Goal: Task Accomplishment & Management: Complete application form

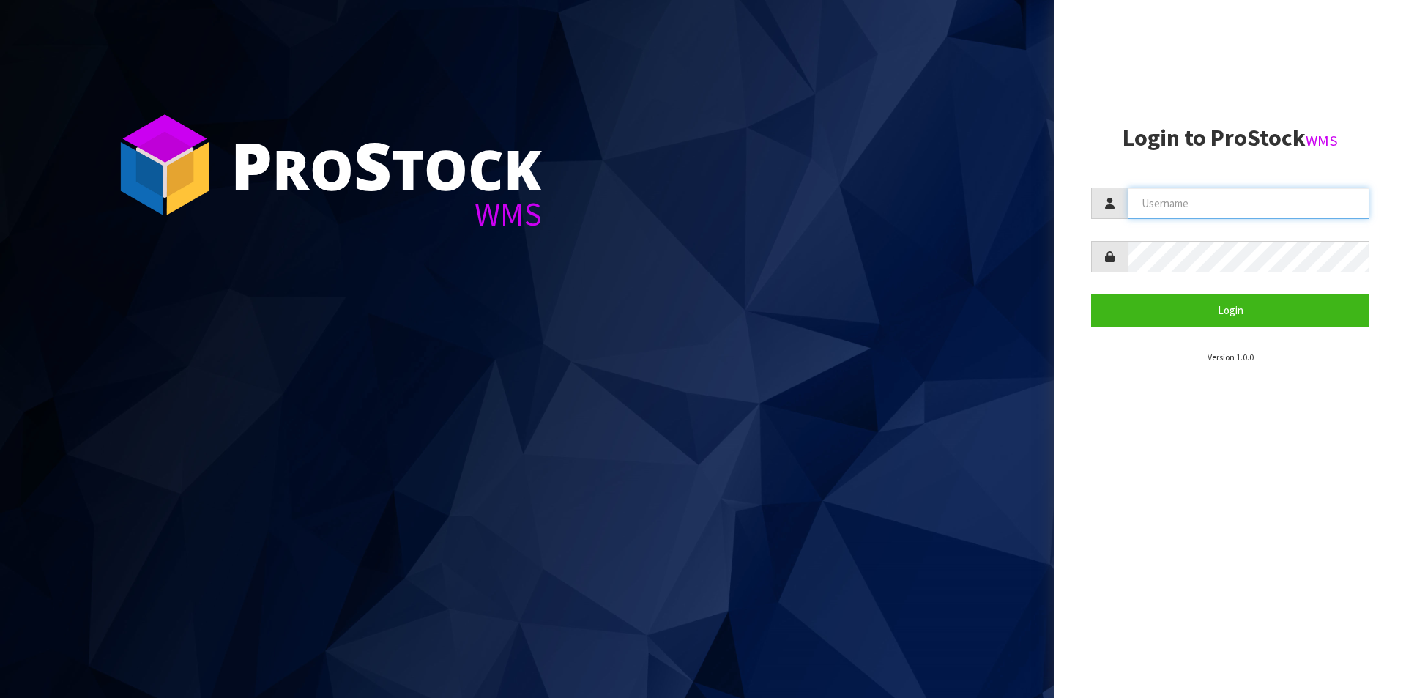
click at [1214, 196] on input "text" at bounding box center [1249, 202] width 242 height 31
type input "Hayrinna"
click at [1091, 294] on button "Login" at bounding box center [1230, 309] width 278 height 31
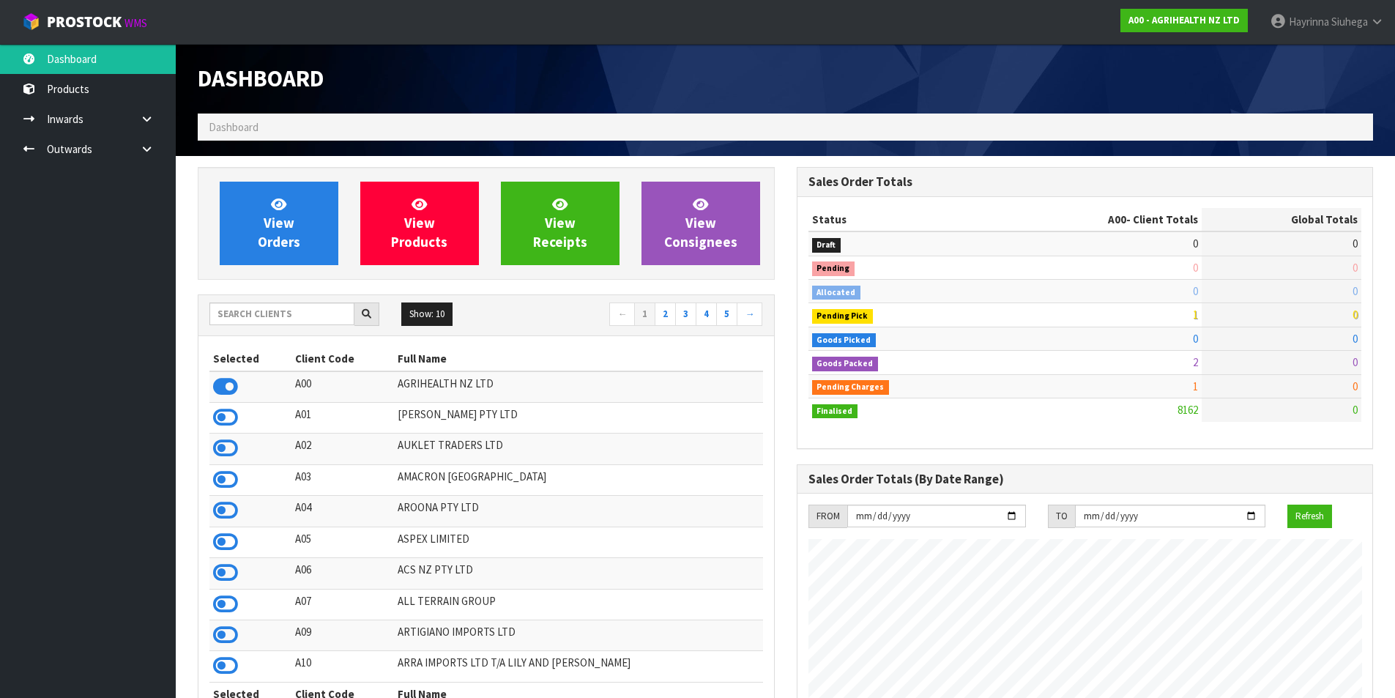
scroll to position [1109, 598]
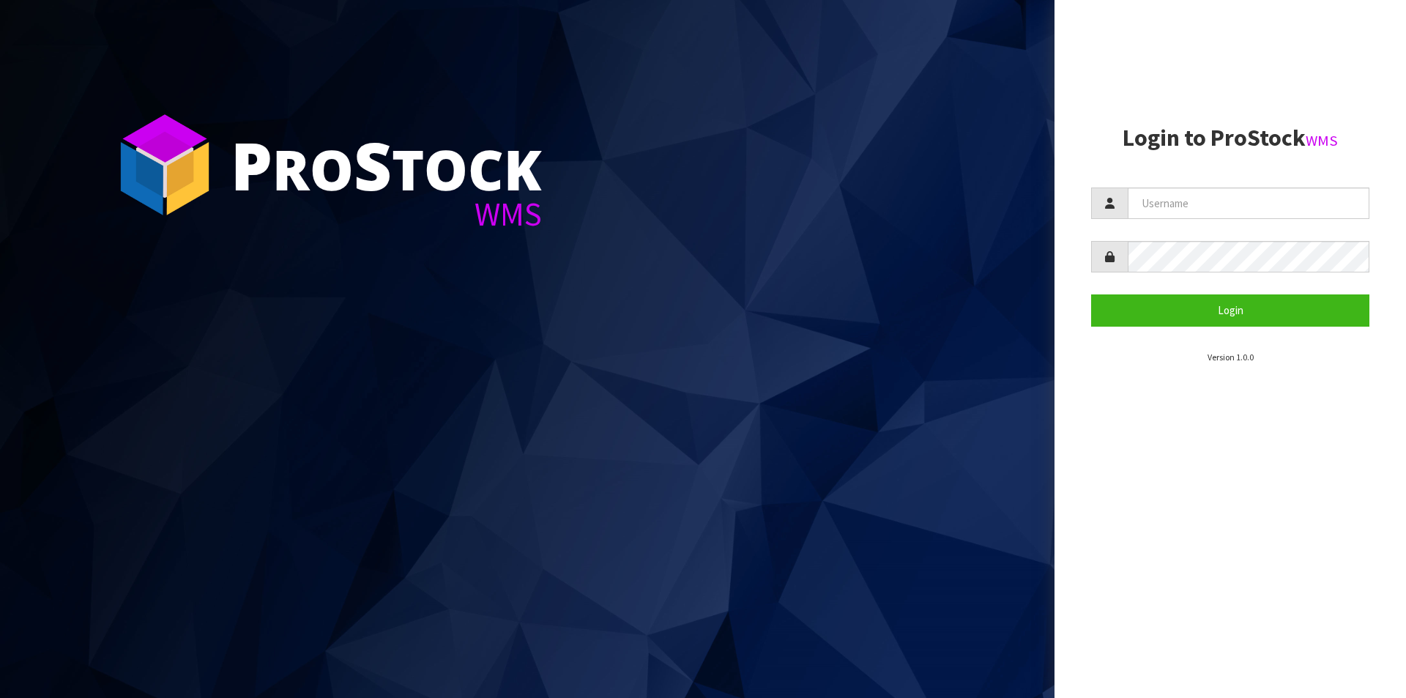
click at [1220, 220] on form "Login" at bounding box center [1230, 256] width 278 height 138
click at [1224, 215] on input "text" at bounding box center [1249, 202] width 242 height 31
type input "Hayrinna"
click at [1091, 294] on button "Login" at bounding box center [1230, 309] width 278 height 31
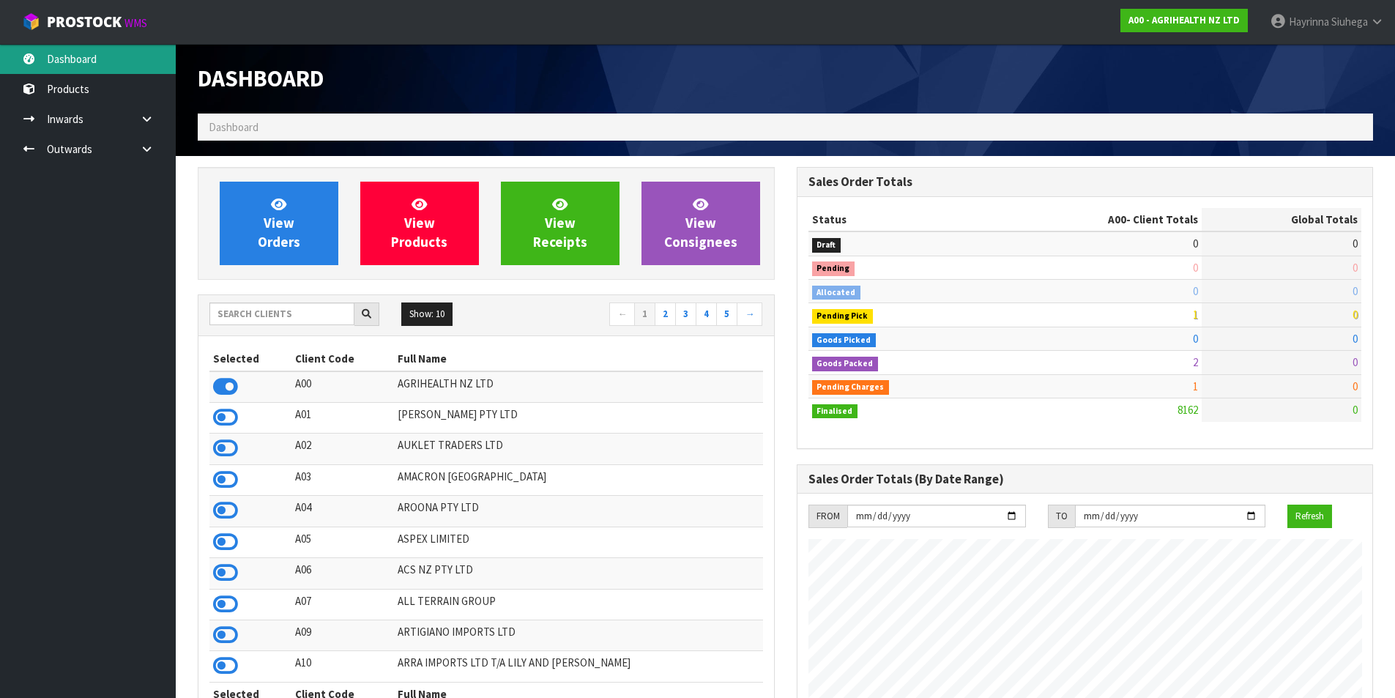
scroll to position [1109, 598]
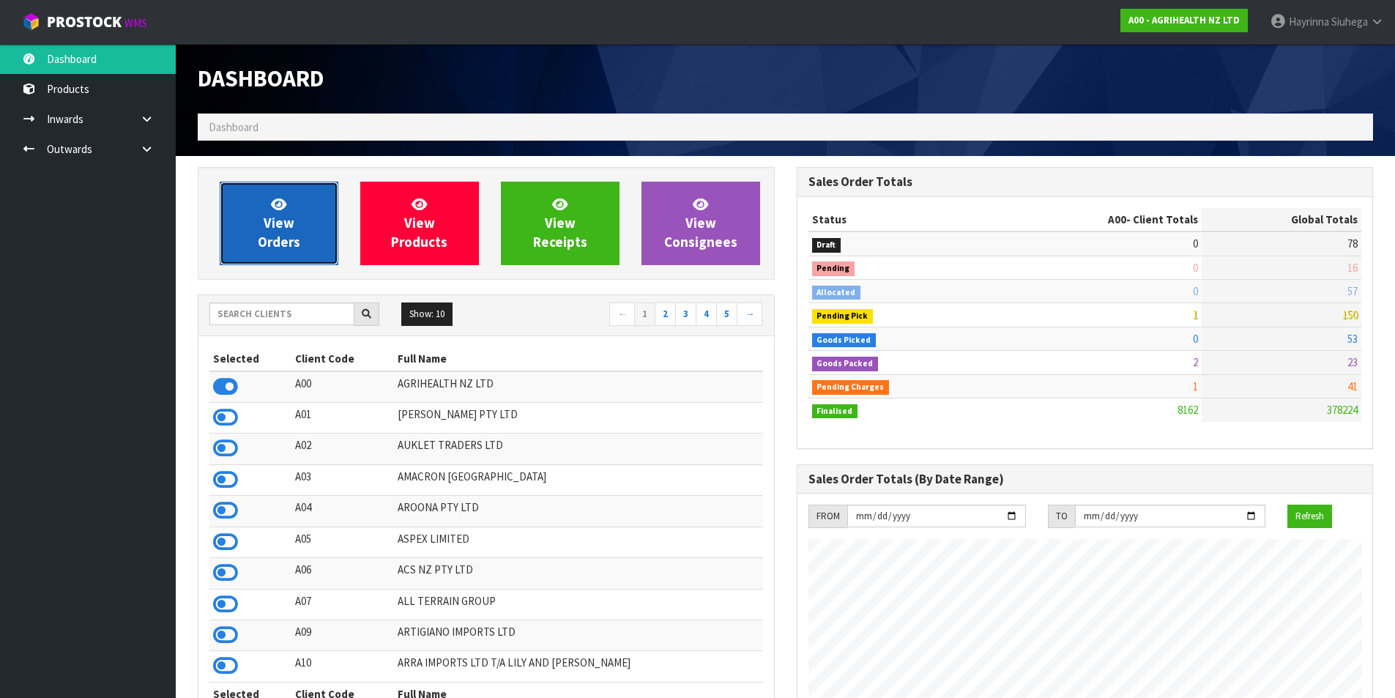
click at [258, 217] on link "View Orders" at bounding box center [279, 223] width 119 height 83
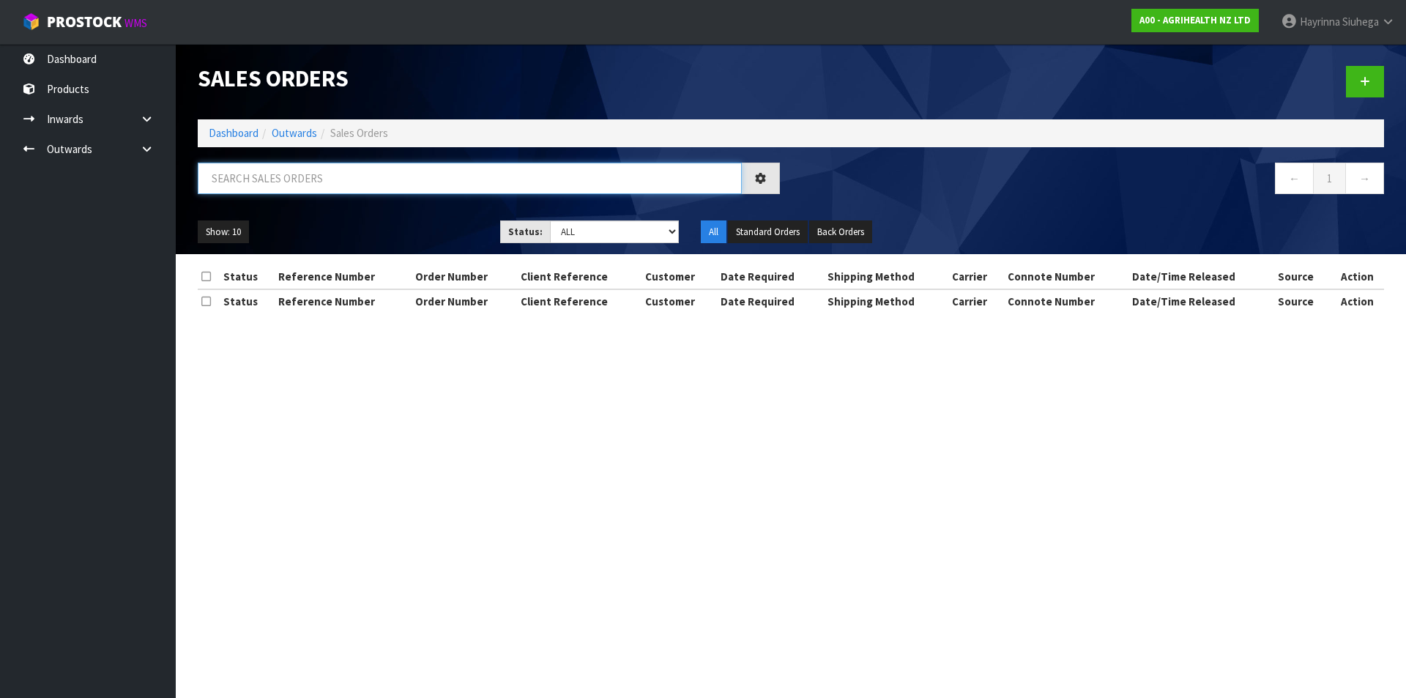
click at [280, 179] on input "text" at bounding box center [470, 178] width 544 height 31
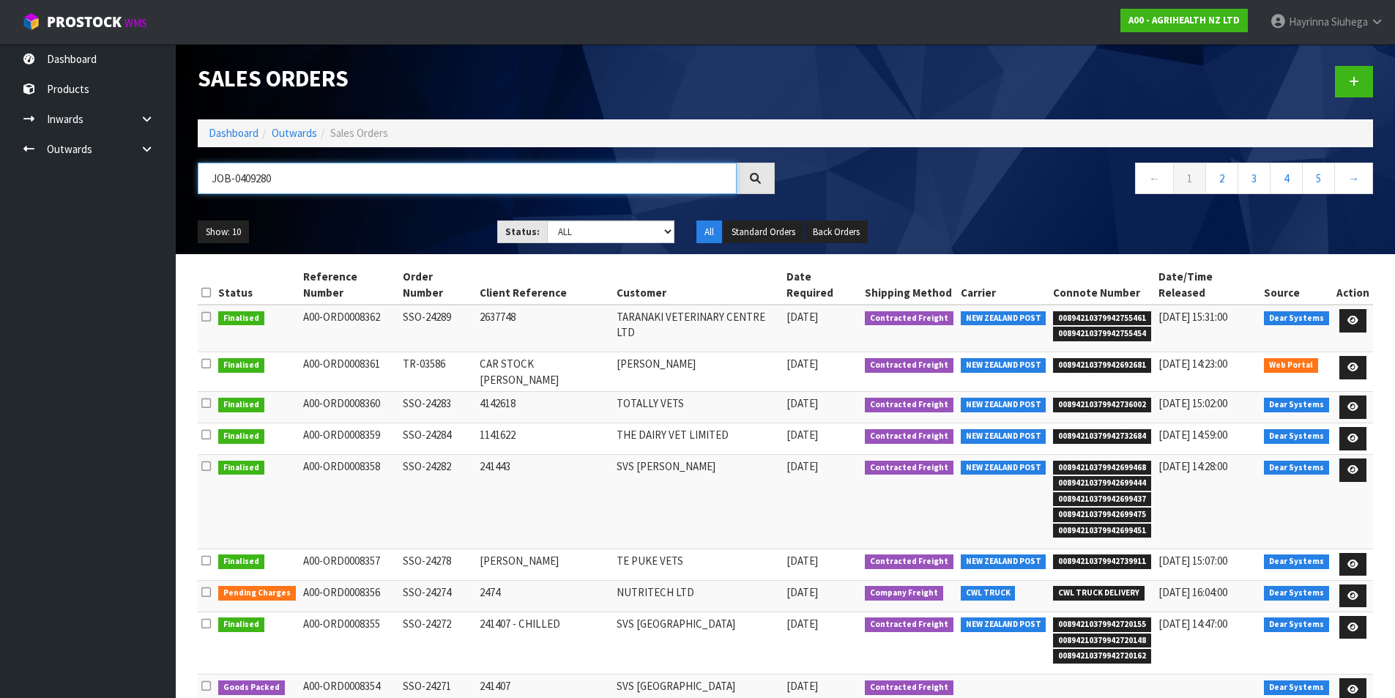
type input "JOB-0409280"
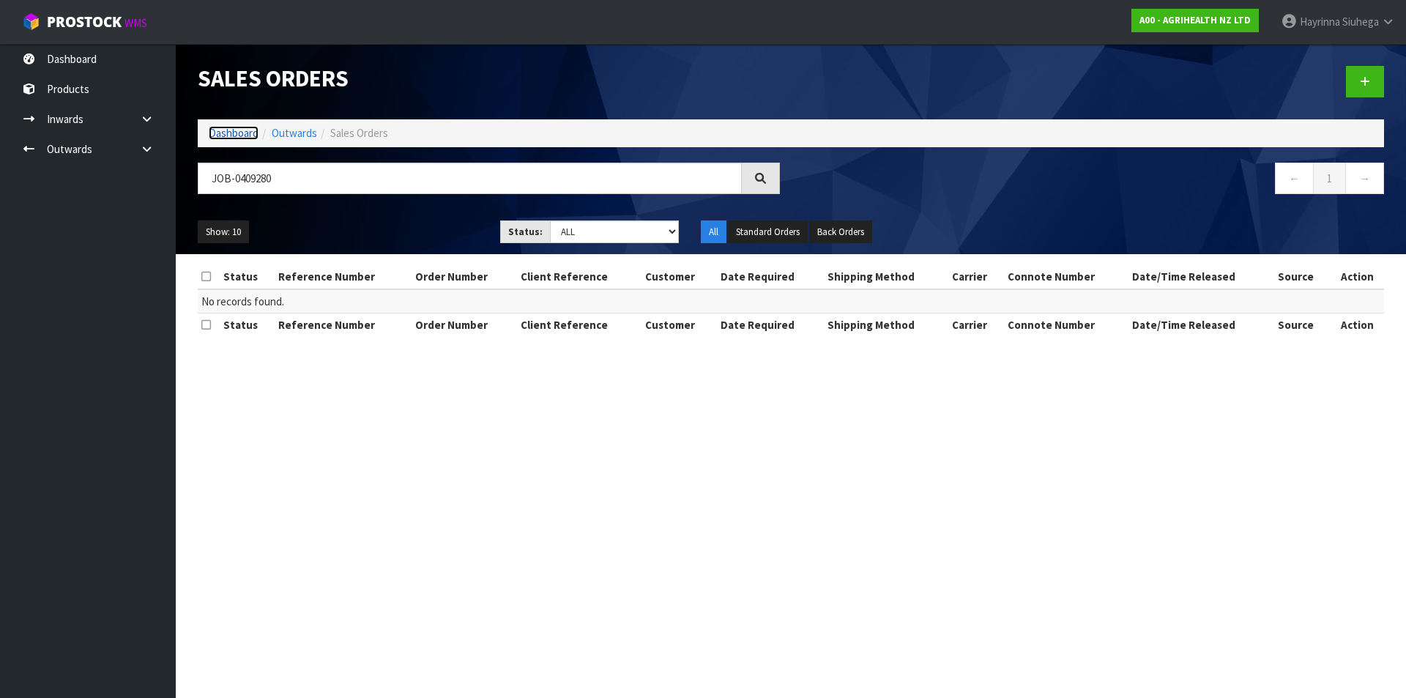
click at [234, 127] on link "Dashboard" at bounding box center [234, 133] width 50 height 14
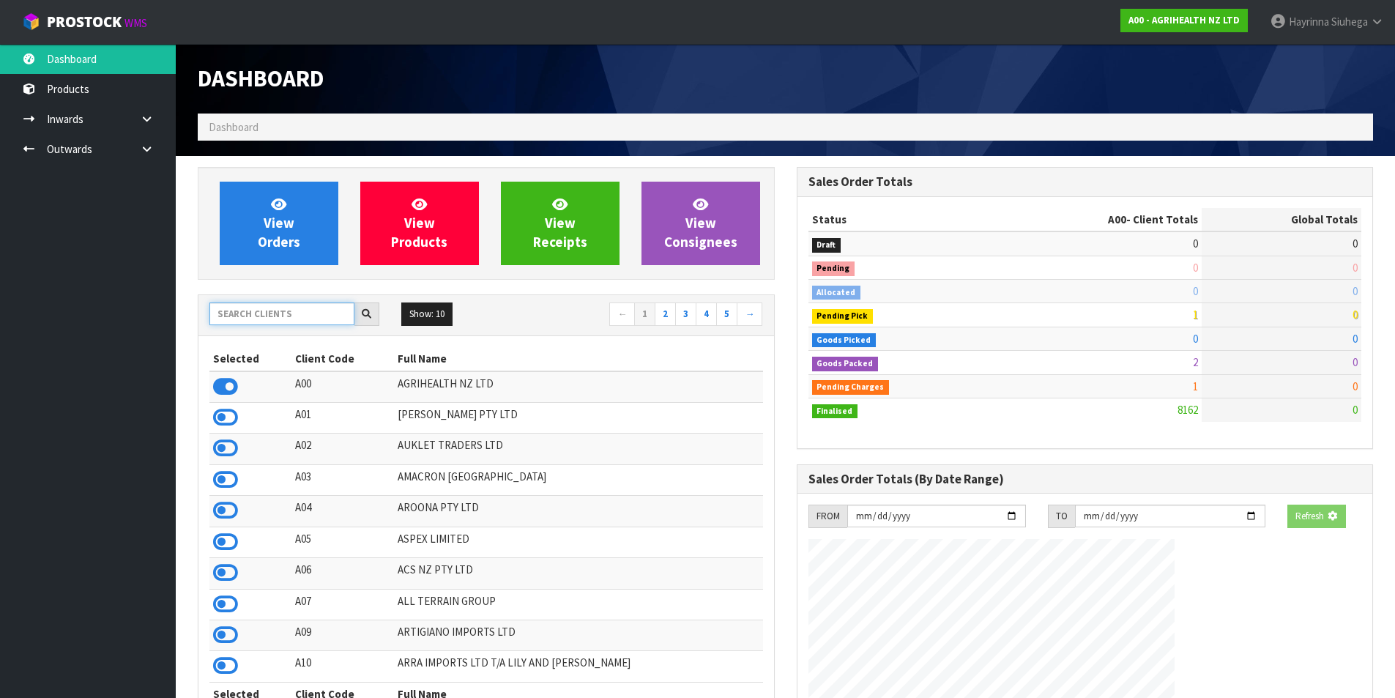
click at [295, 310] on input "text" at bounding box center [281, 313] width 145 height 23
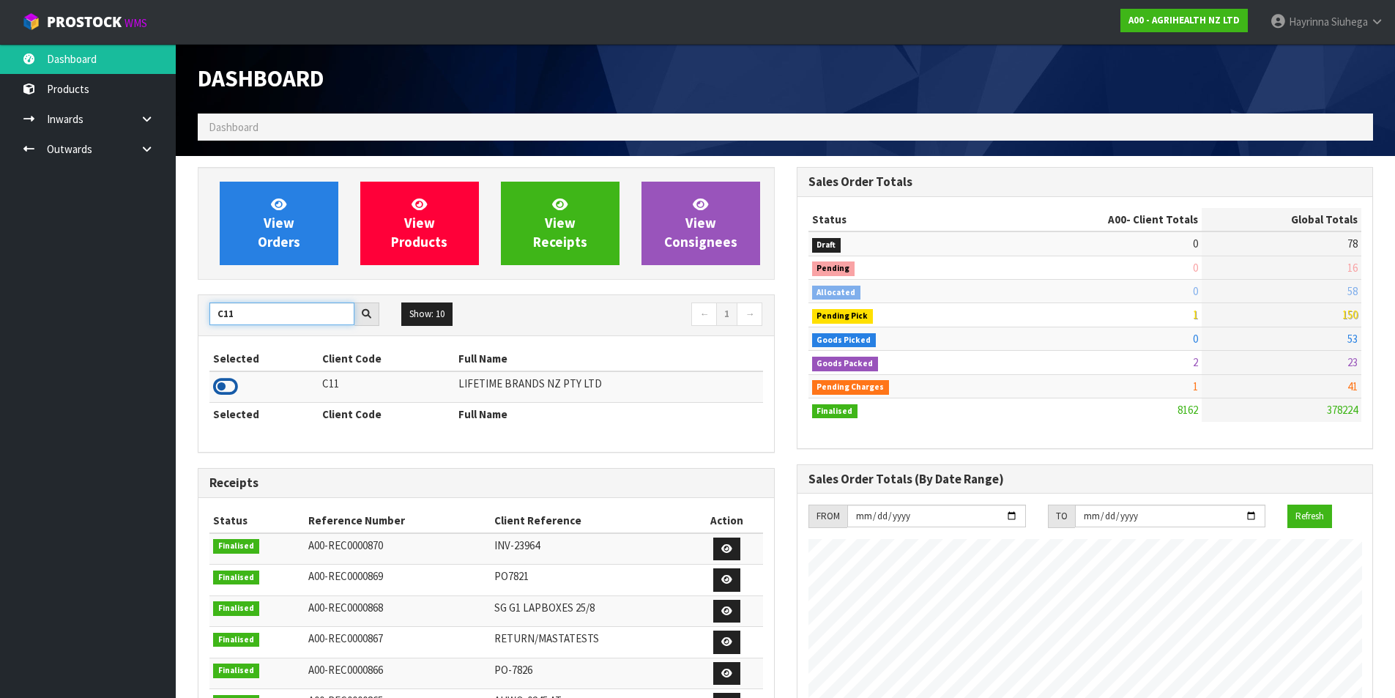
type input "C11"
click at [223, 392] on icon at bounding box center [225, 387] width 25 height 22
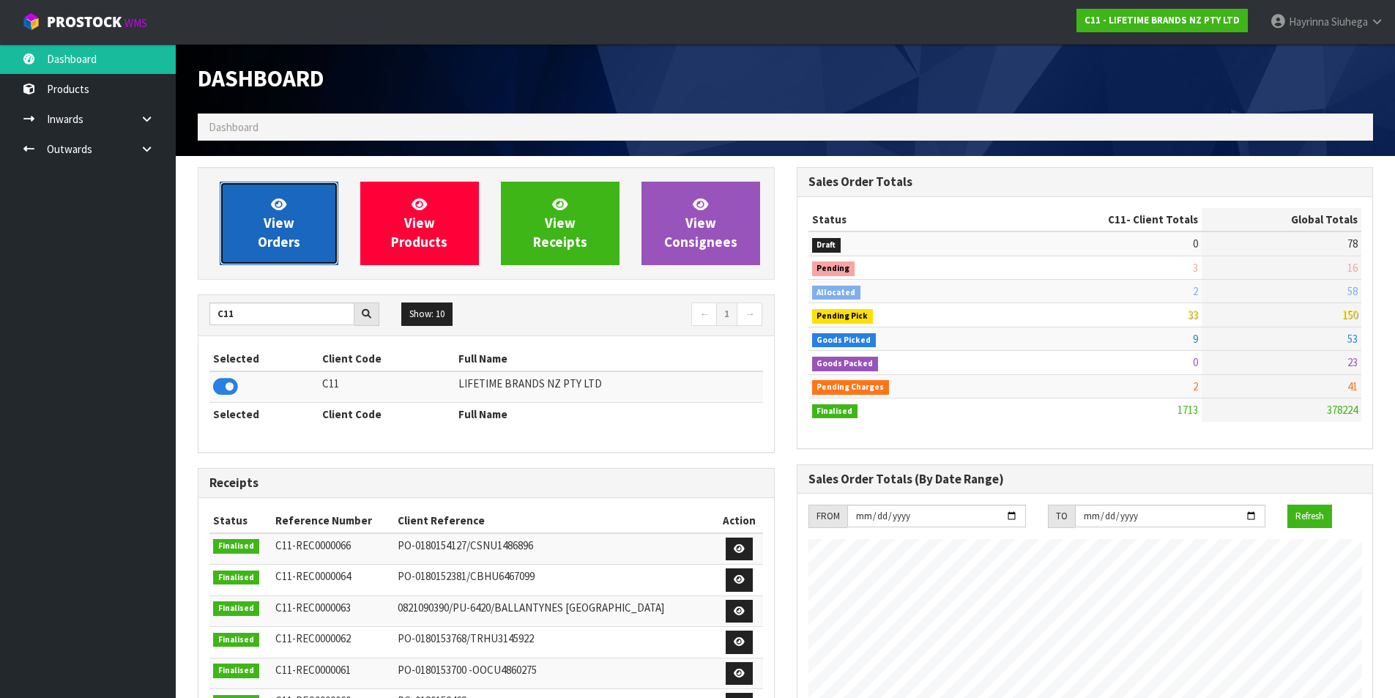
click at [273, 230] on span "View Orders" at bounding box center [279, 223] width 42 height 55
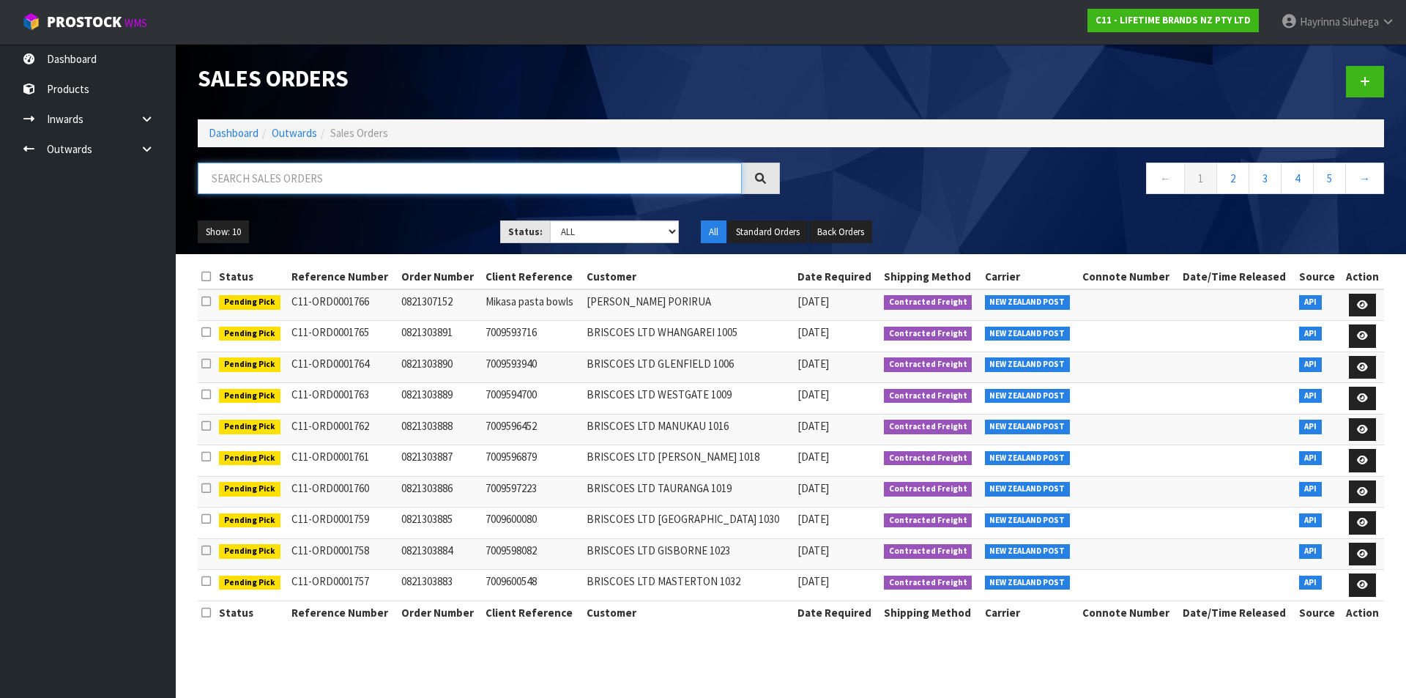
click at [289, 182] on input "text" at bounding box center [470, 178] width 544 height 31
type input "JOB-0409280"
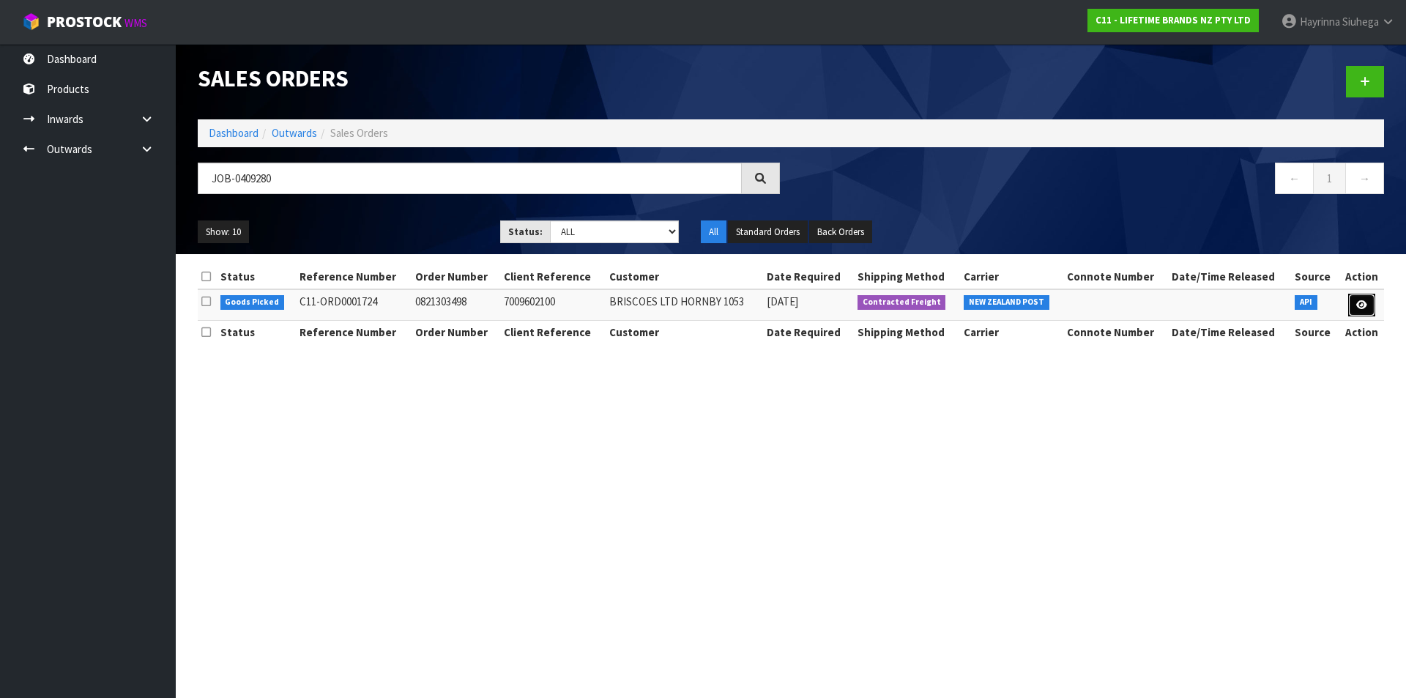
click at [1355, 306] on link at bounding box center [1361, 305] width 27 height 23
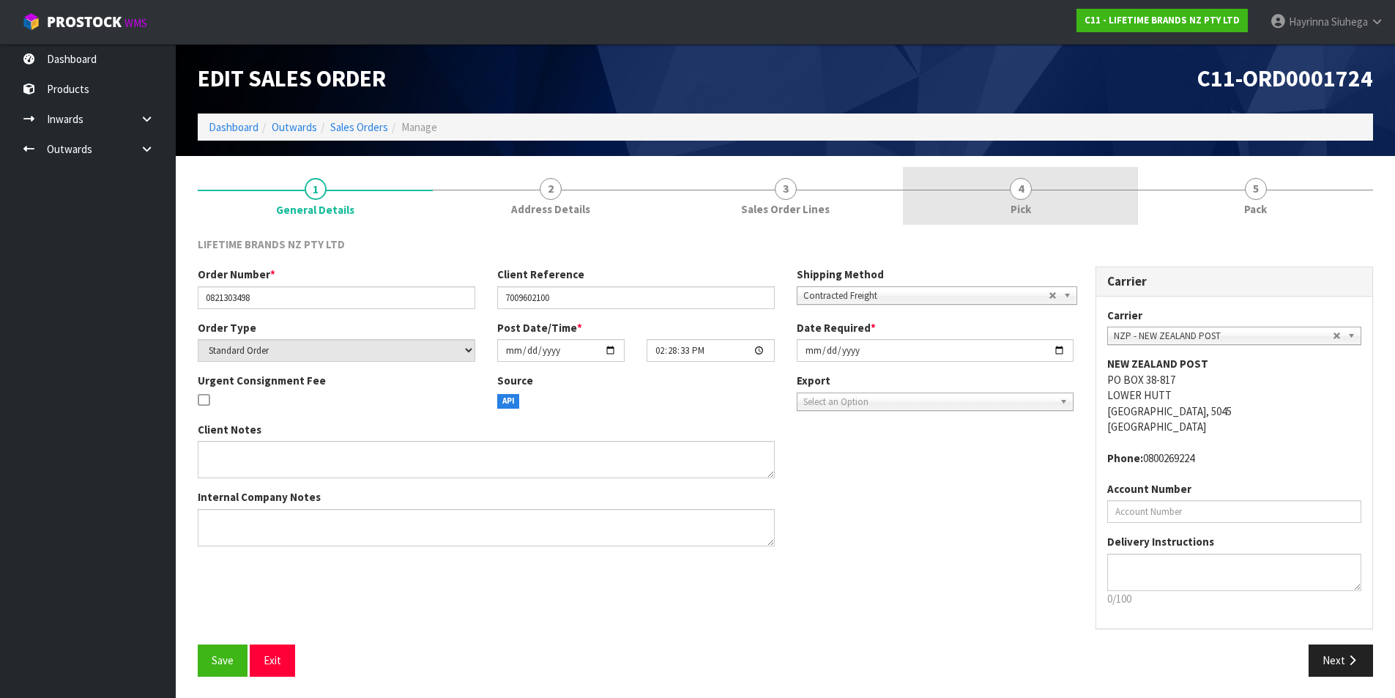
click at [1145, 180] on link "5 Pack" at bounding box center [1255, 196] width 235 height 58
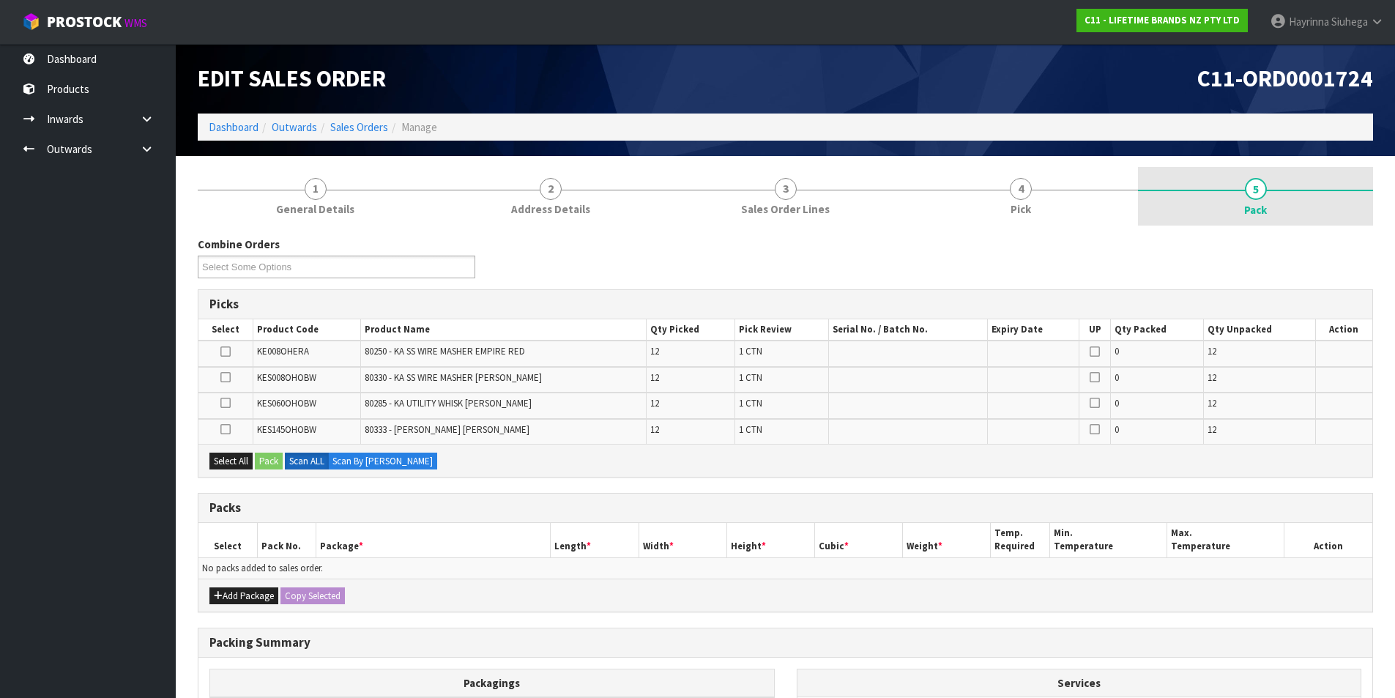
click at [1282, 181] on link "5 Pack" at bounding box center [1255, 196] width 235 height 59
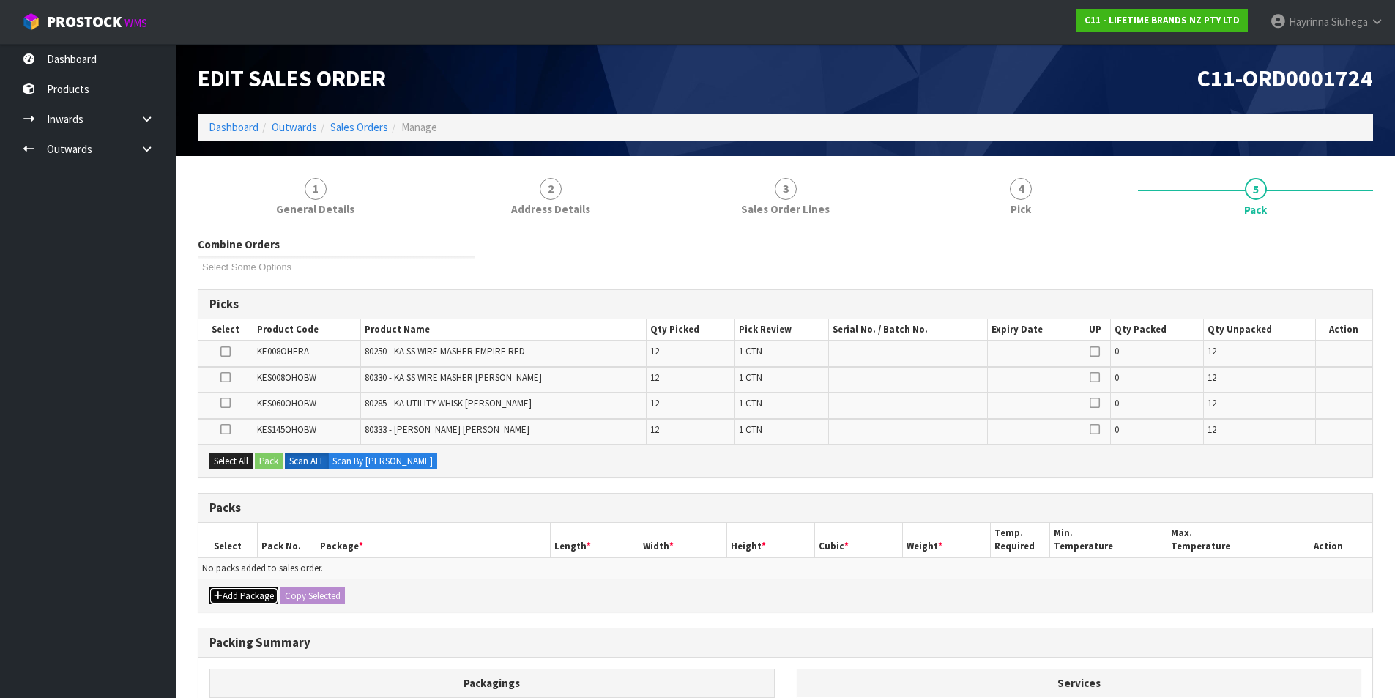
click at [226, 598] on button "Add Package" at bounding box center [243, 596] width 69 height 18
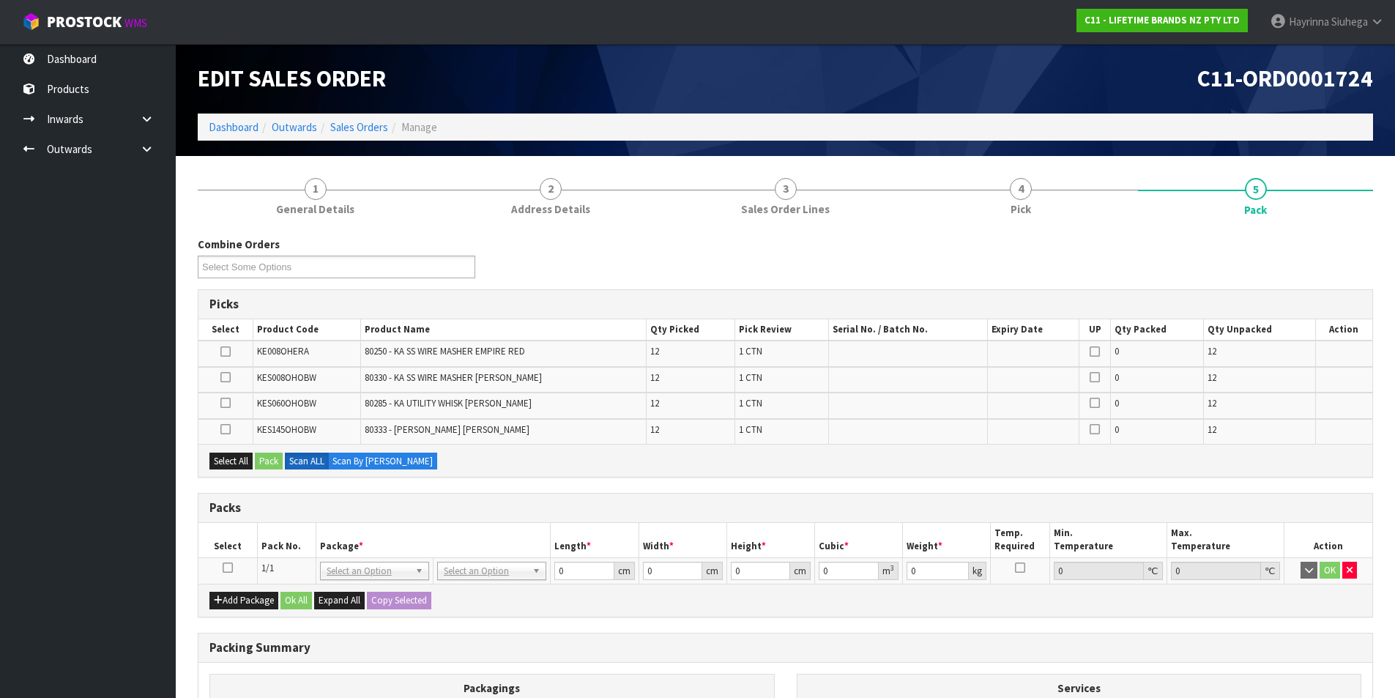
click at [226, 568] on icon at bounding box center [228, 568] width 10 height 1
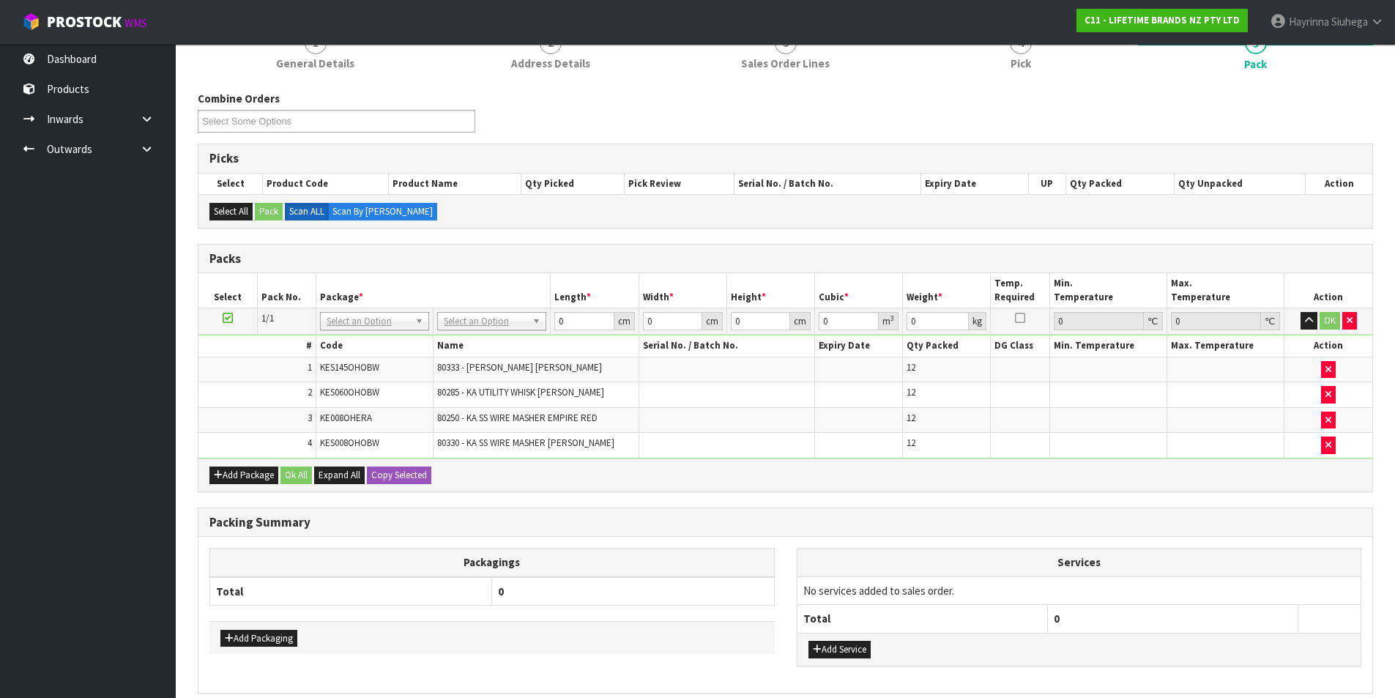
scroll to position [210, 0]
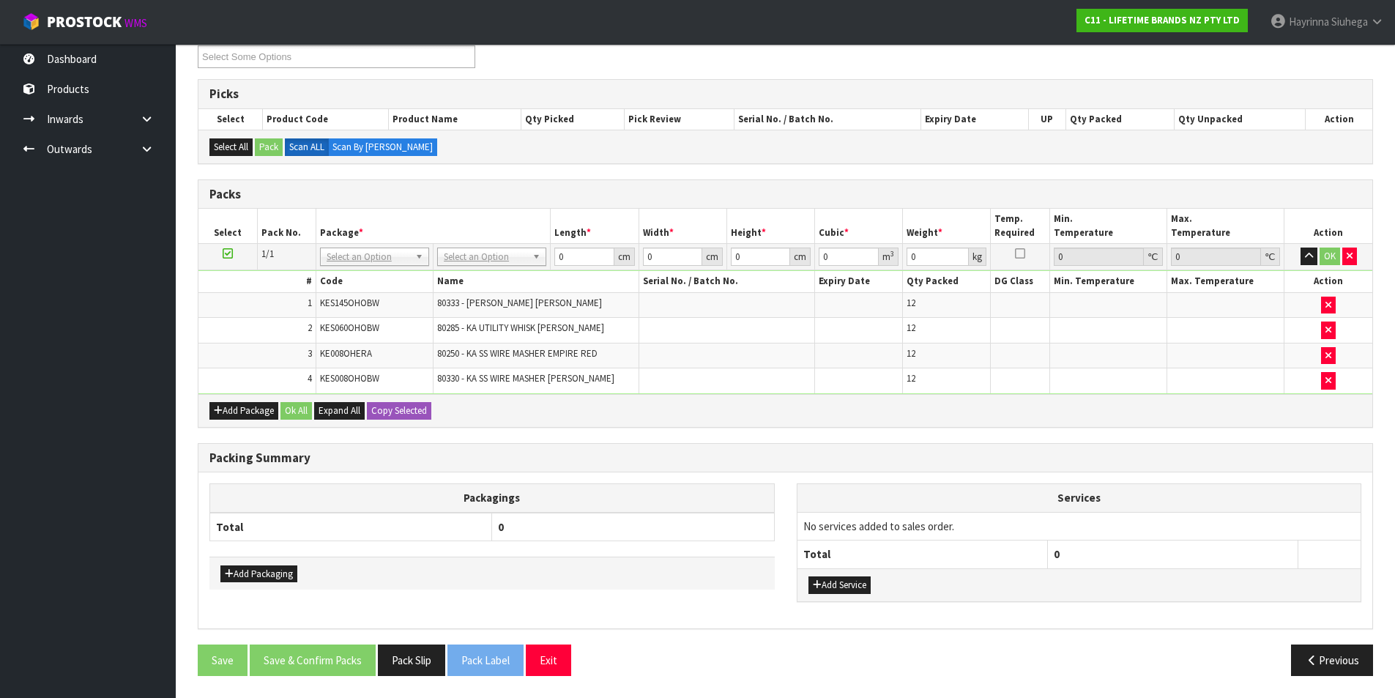
drag, startPoint x: 0, startPoint y: 415, endPoint x: 0, endPoint y: 461, distance: 46.1
click at [489, 279] on input "text" at bounding box center [492, 277] width 102 height 18
type input "CTN9"
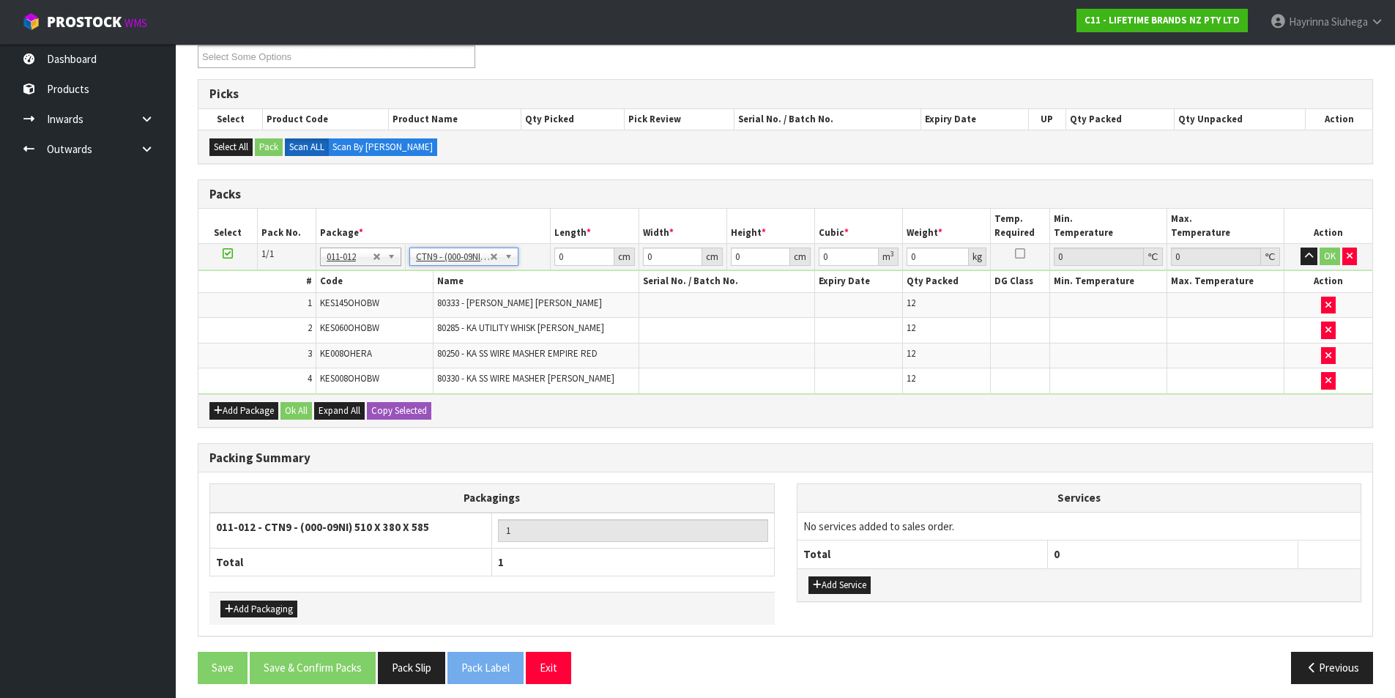
type input "51"
type input "38"
type input "58.5"
type input "0.113373"
type input "11.15"
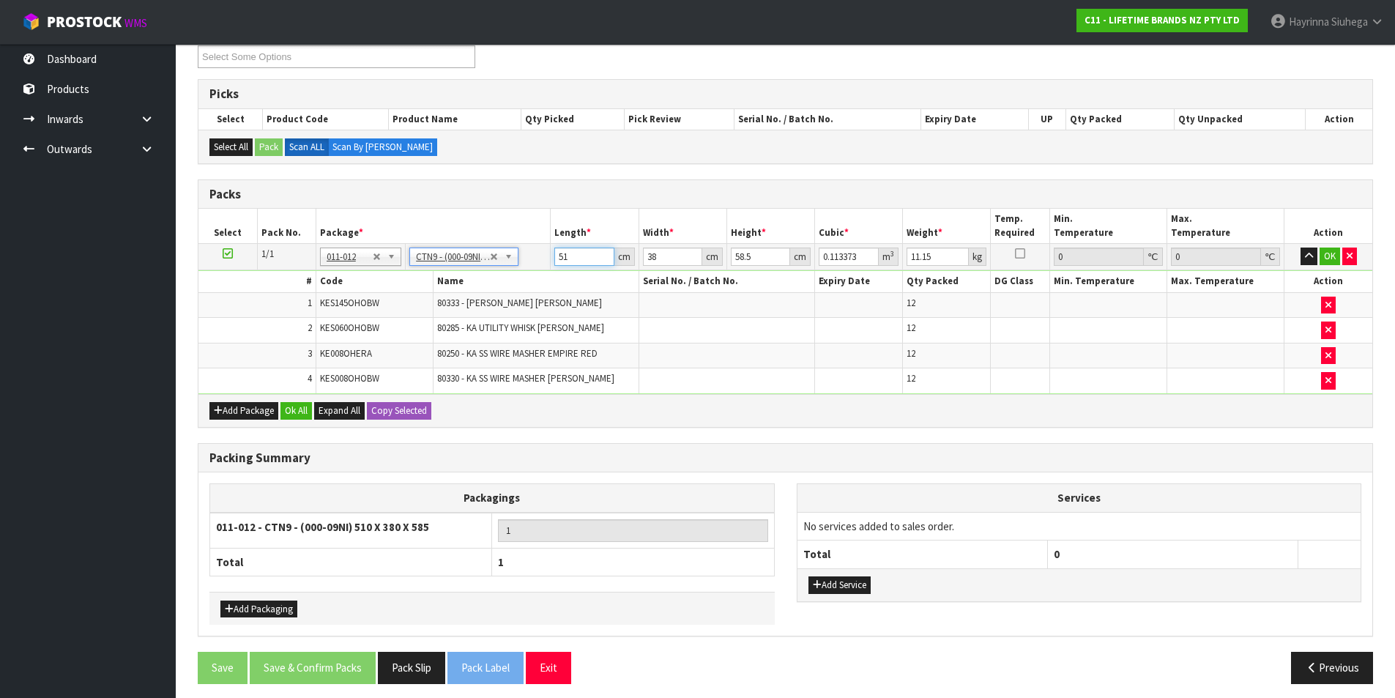
click at [562, 255] on input "51" at bounding box center [583, 257] width 59 height 18
type input "5"
type input "0.011115"
type input "52"
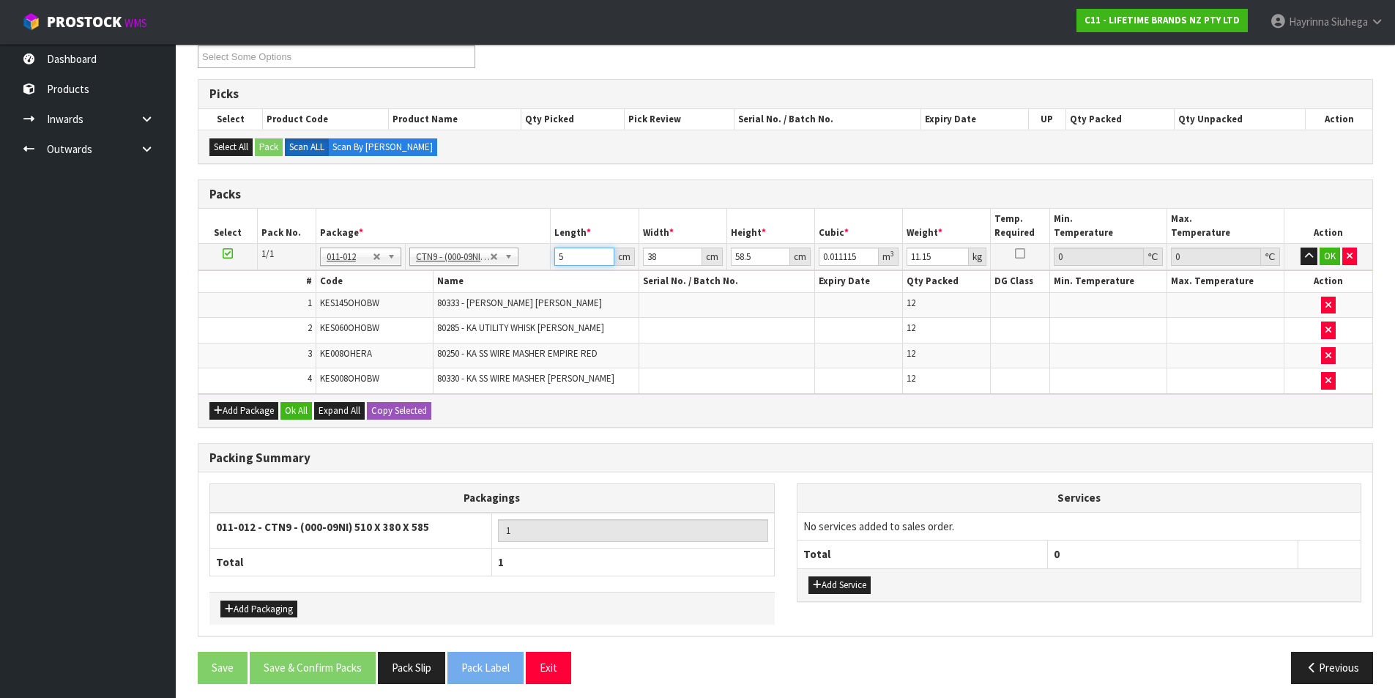
type input "0.115596"
type input "52"
type input "4"
type input "0.012168"
type input "40"
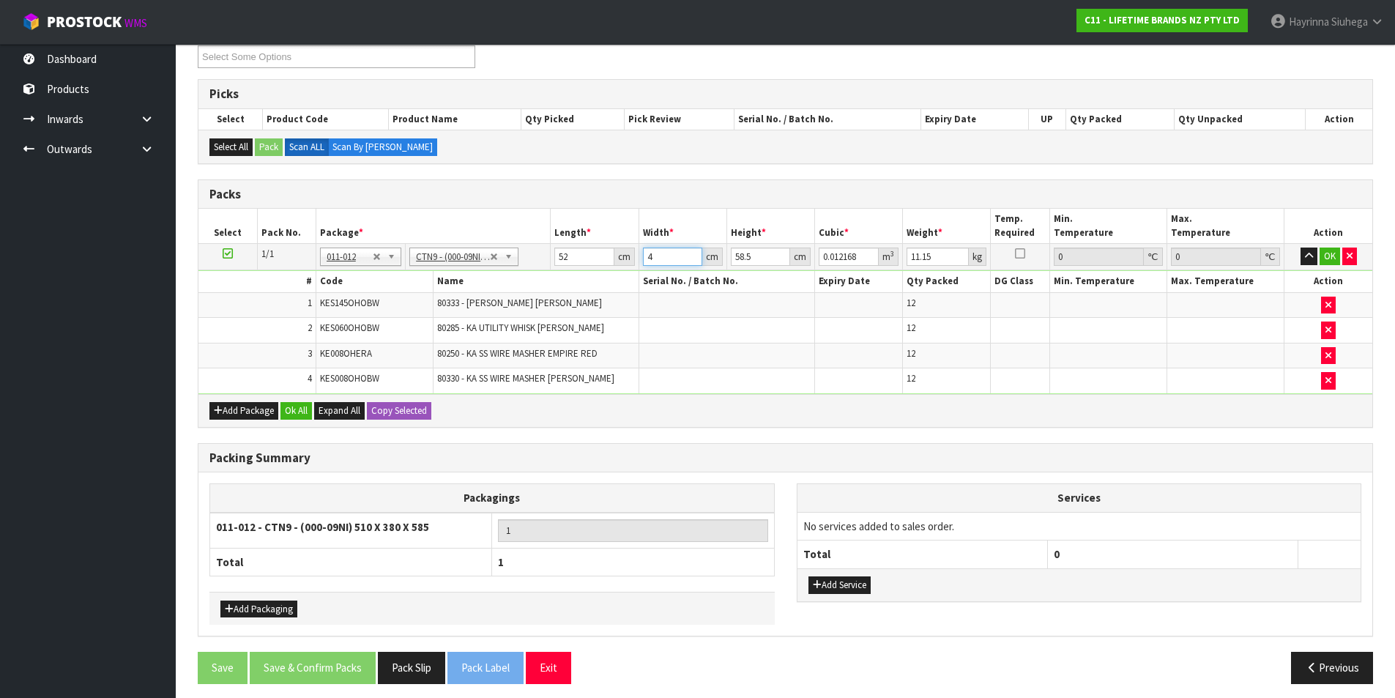
type input "0.12168"
type input "40"
type input "4"
type input "0.00832"
type input "44"
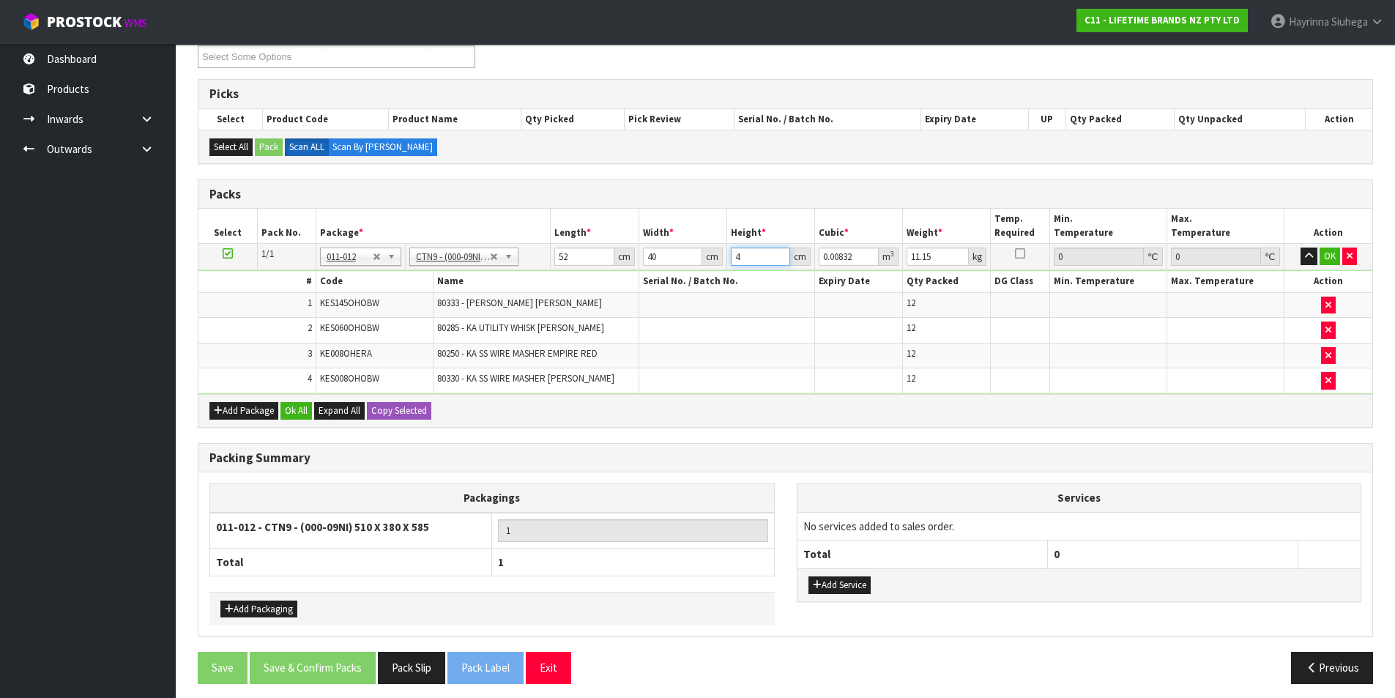
type input "0.09152"
type input "44"
type input "13"
click button "OK" at bounding box center [1330, 257] width 21 height 18
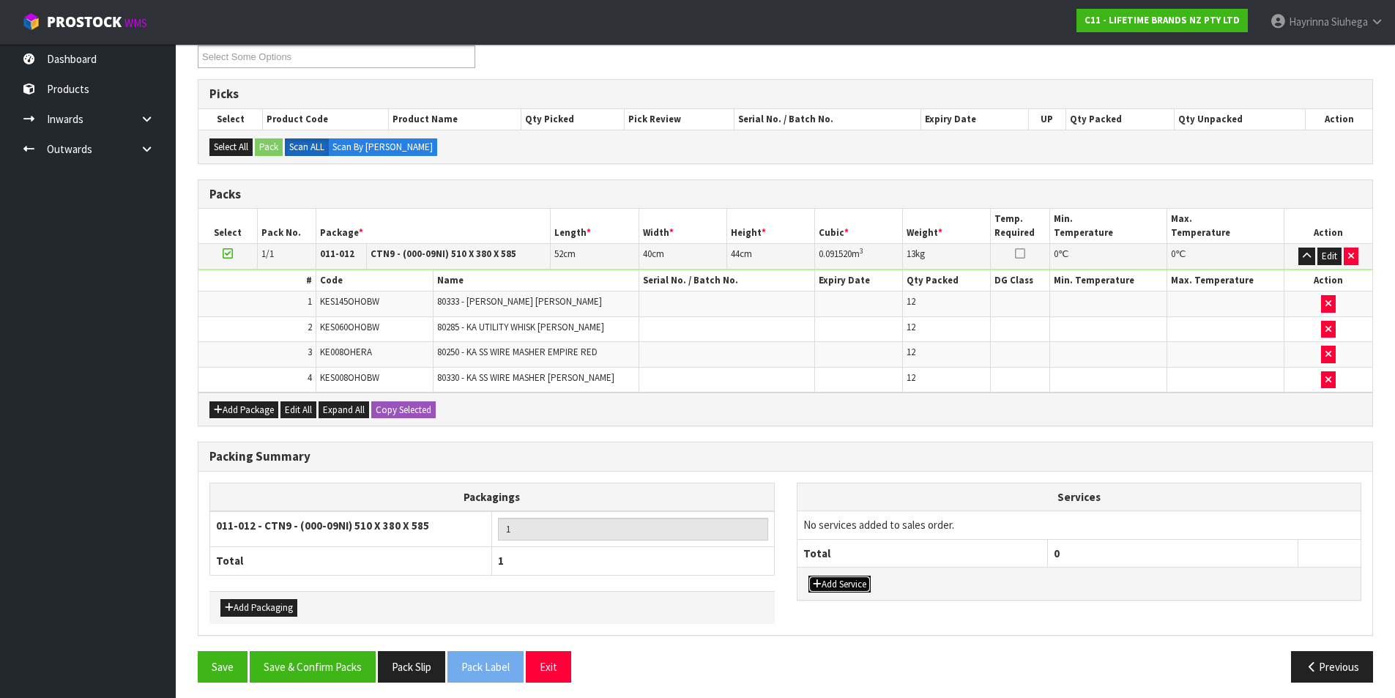
click at [852, 587] on button "Add Service" at bounding box center [839, 585] width 62 height 18
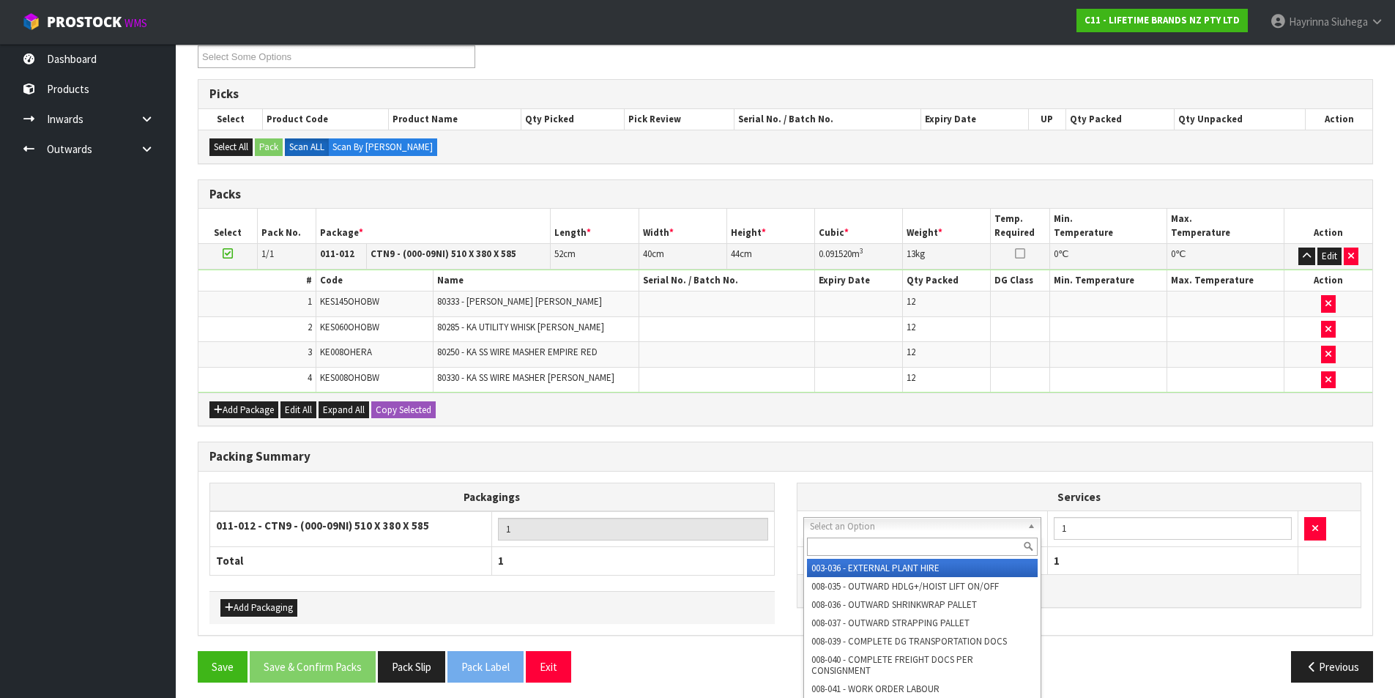
click at [866, 545] on input "text" at bounding box center [922, 546] width 231 height 18
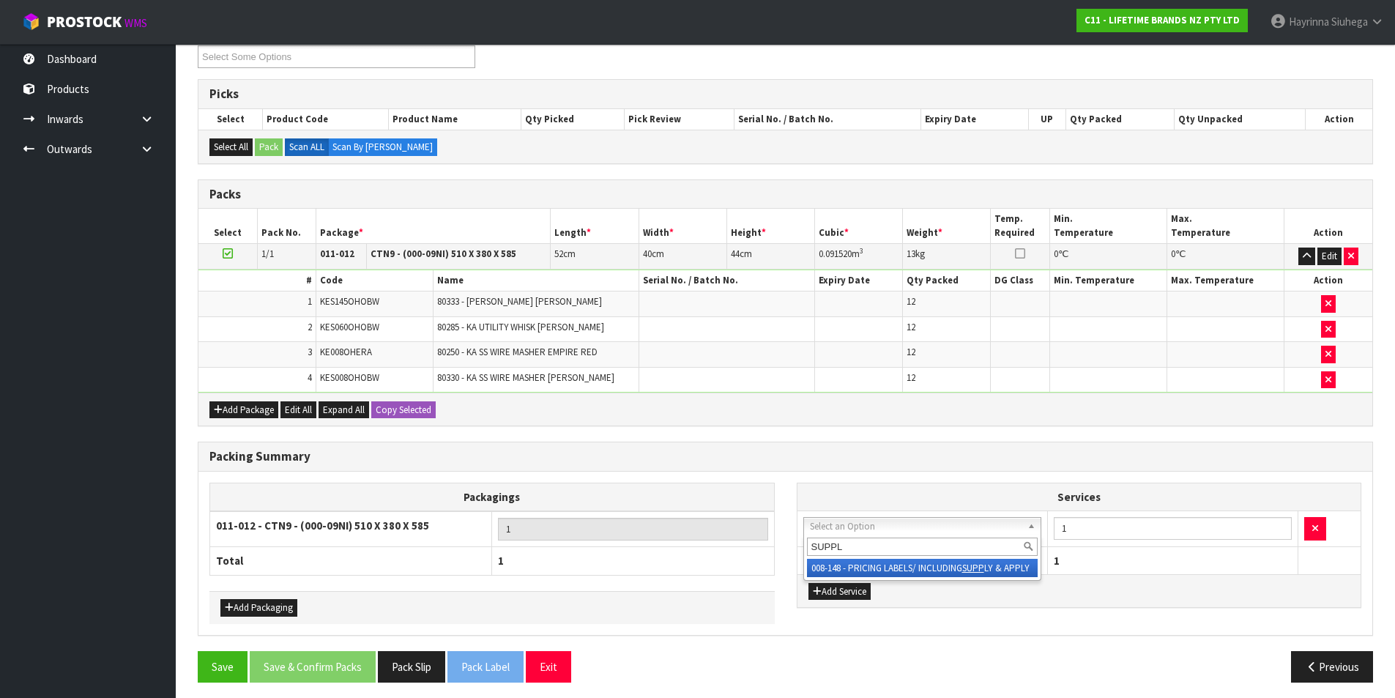
type input "SUPPLY"
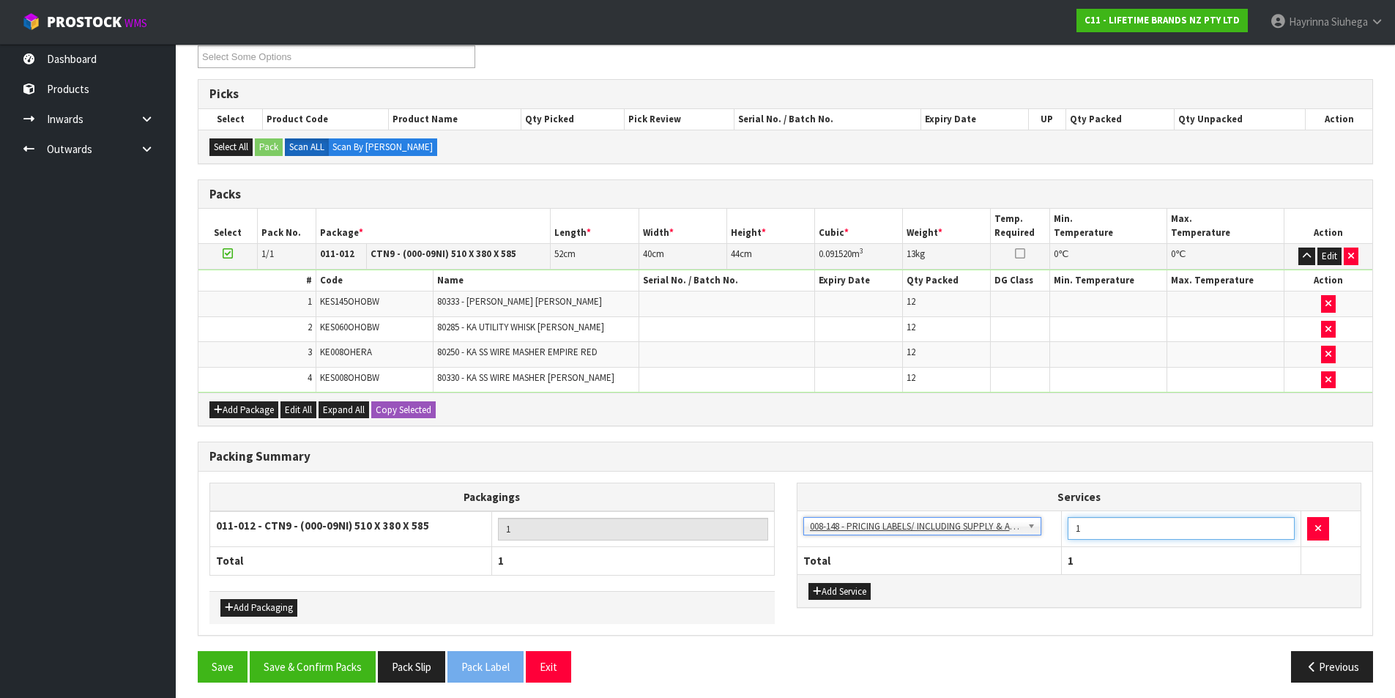
drag, startPoint x: 1082, startPoint y: 529, endPoint x: 1061, endPoint y: 534, distance: 21.8
click at [1062, 534] on td "1" at bounding box center [1181, 529] width 239 height 36
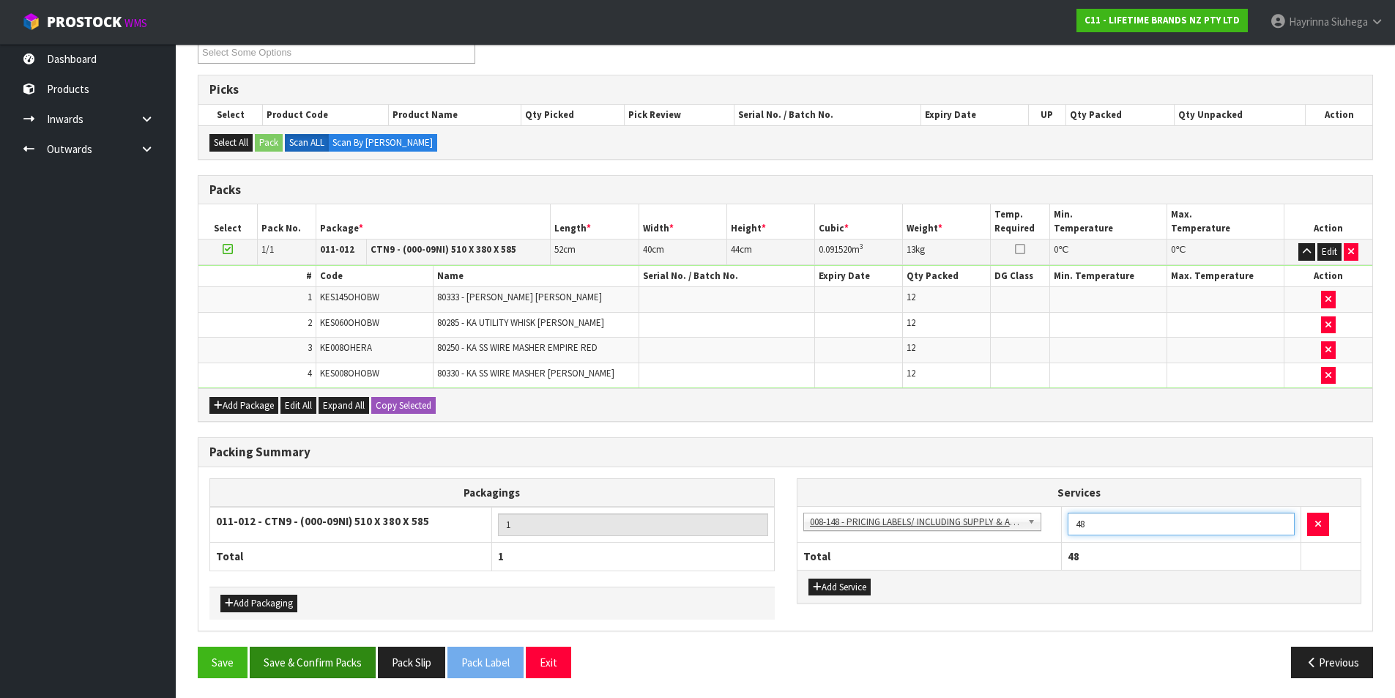
scroll to position [217, 0]
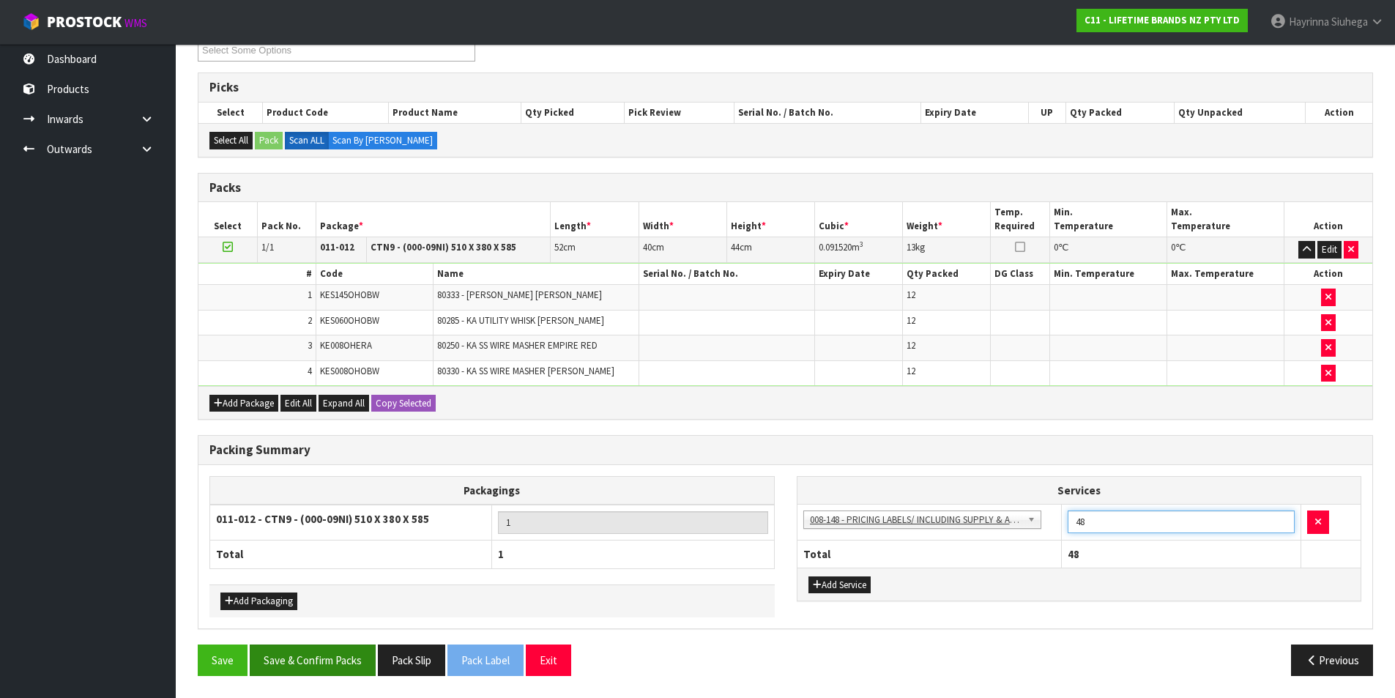
type input "48"
click at [346, 670] on button "Save & Confirm Packs" at bounding box center [313, 659] width 126 height 31
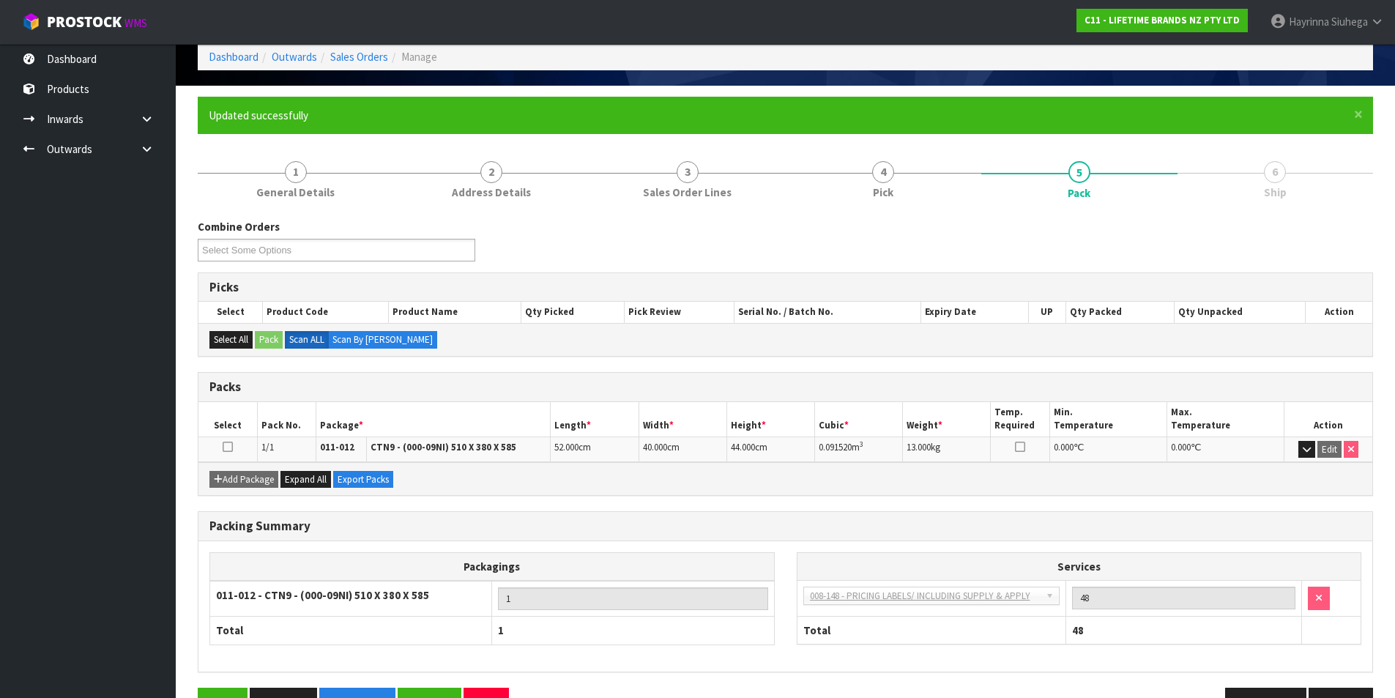
scroll to position [114, 0]
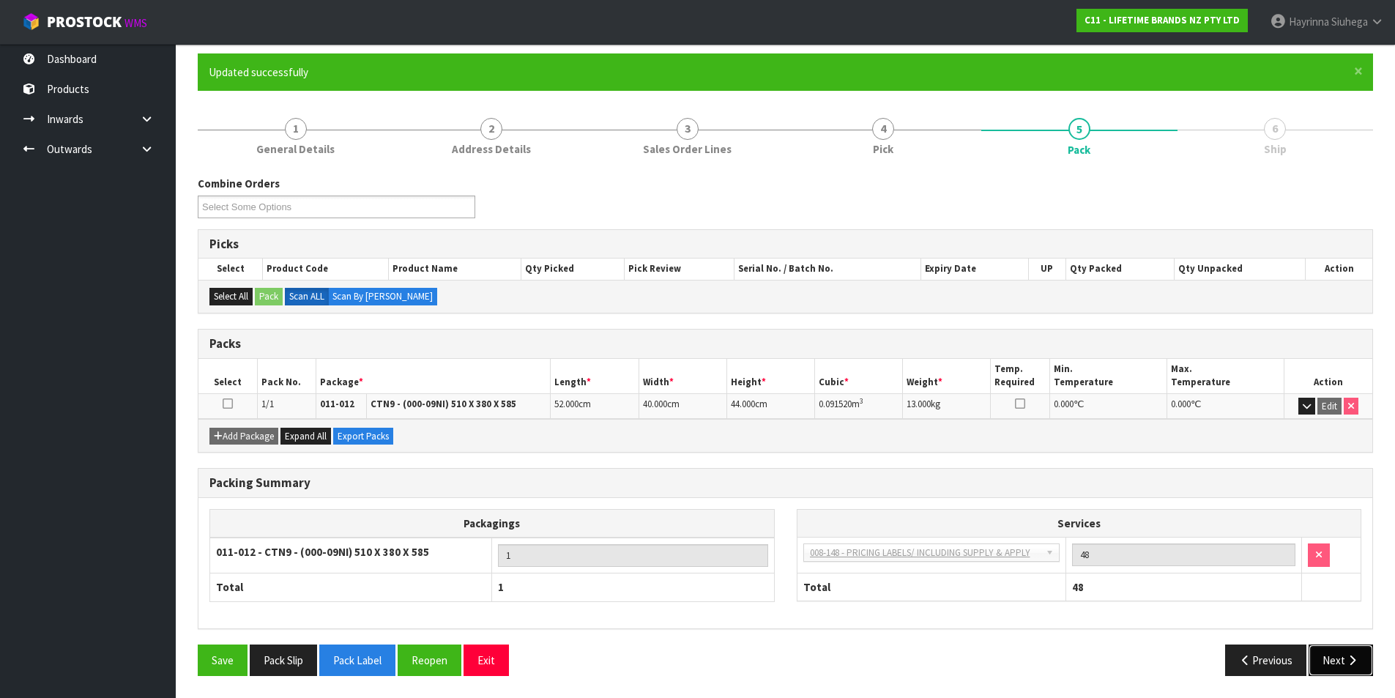
click at [1331, 659] on button "Next" at bounding box center [1341, 659] width 64 height 31
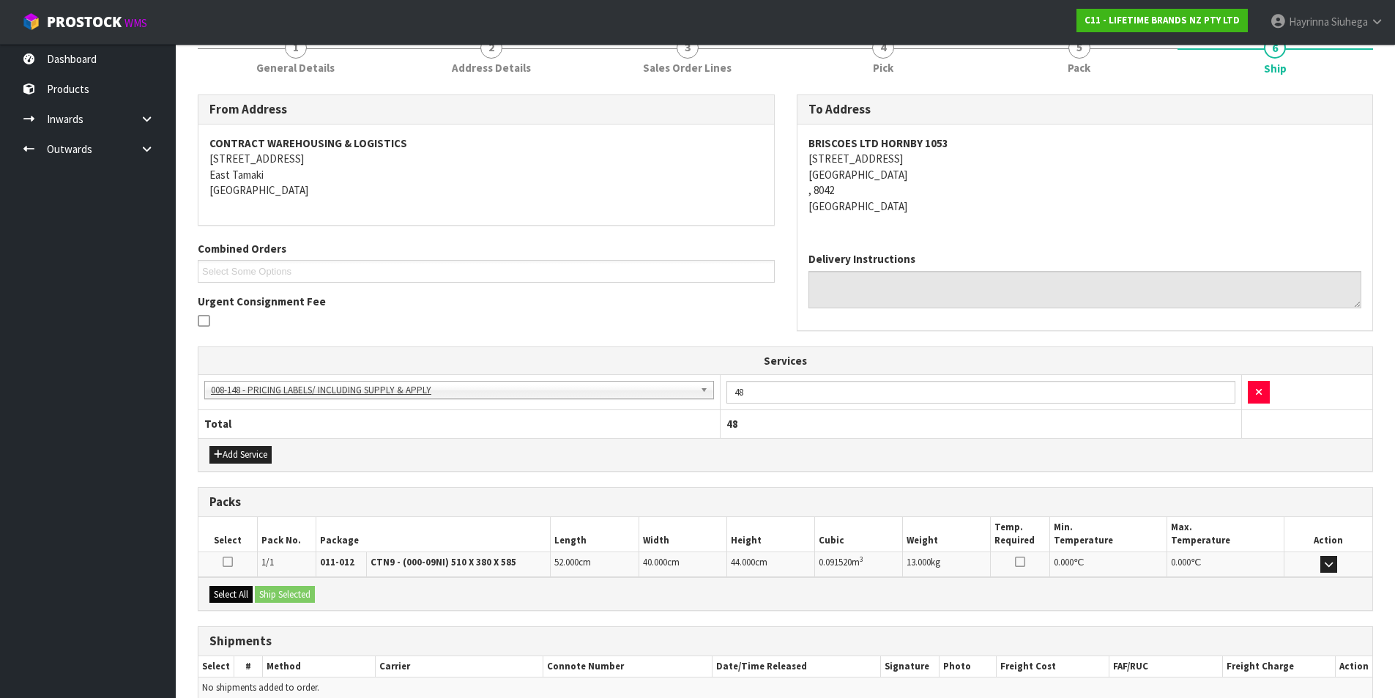
scroll to position [265, 0]
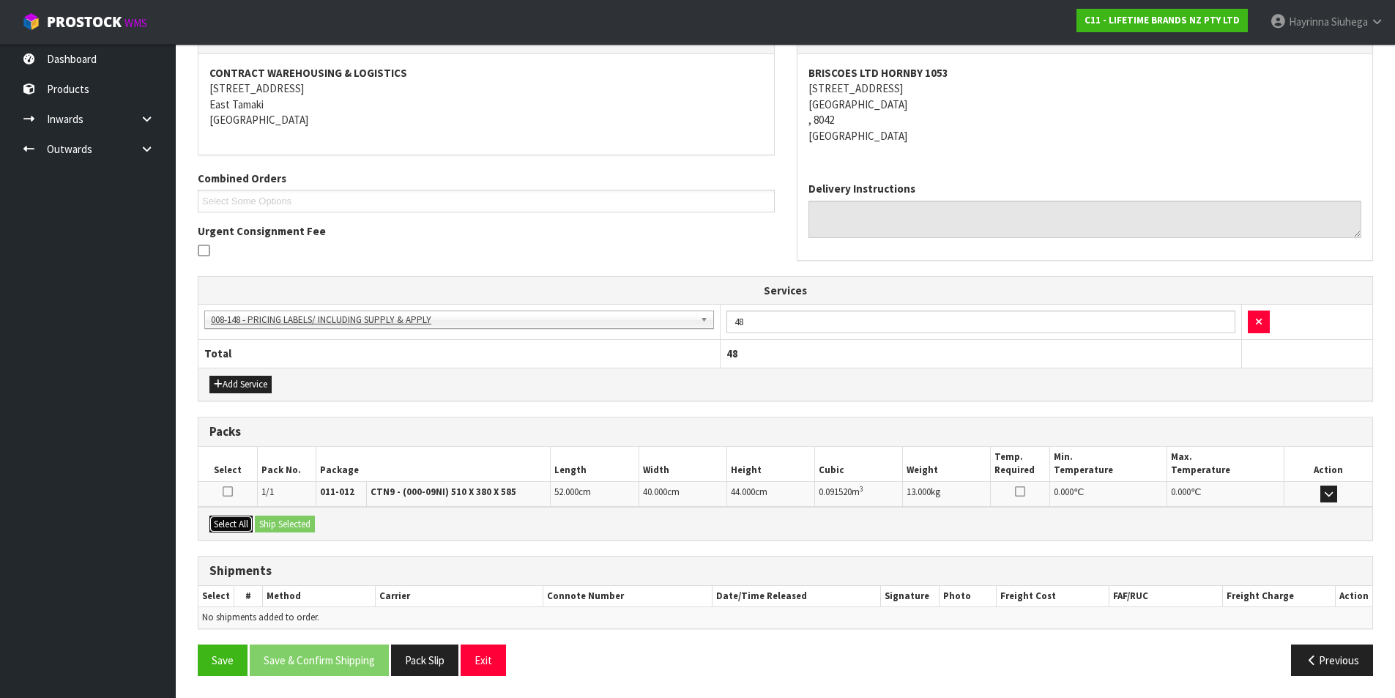
click at [217, 518] on button "Select All" at bounding box center [230, 525] width 43 height 18
click at [312, 532] on button "Ship Selected" at bounding box center [285, 525] width 60 height 18
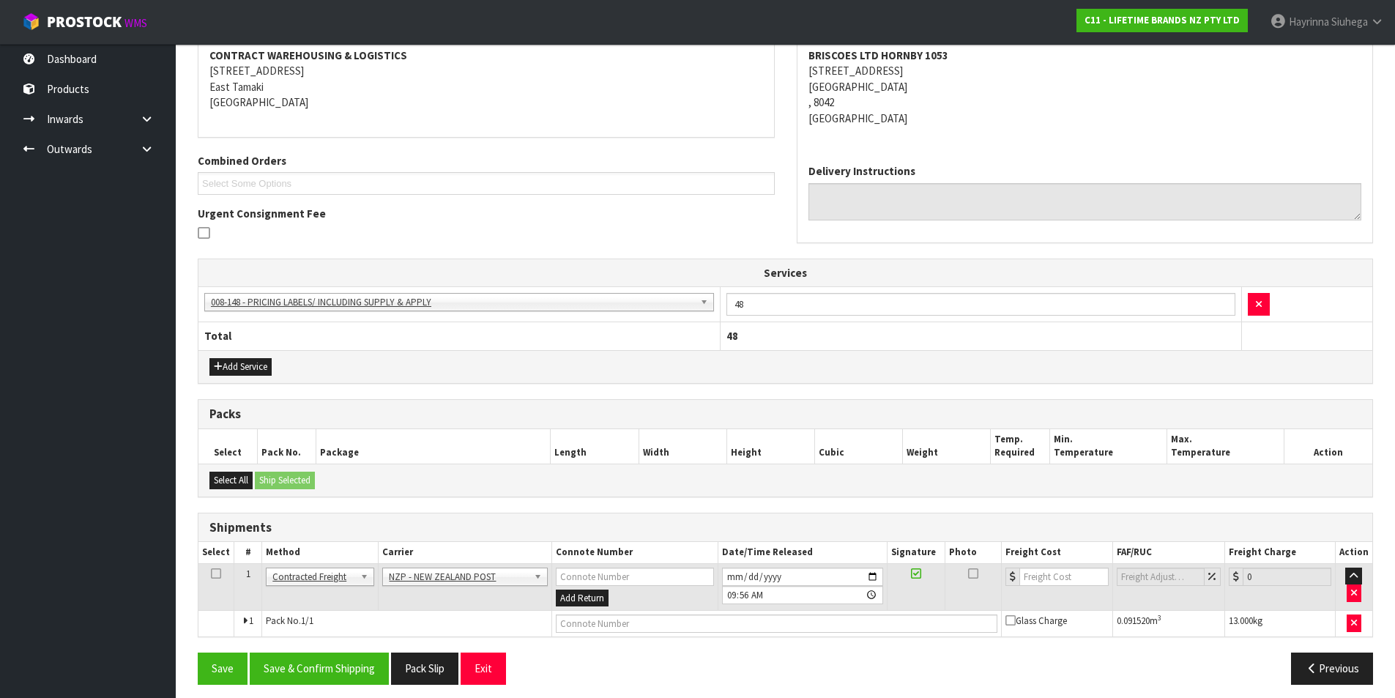
scroll to position [291, 0]
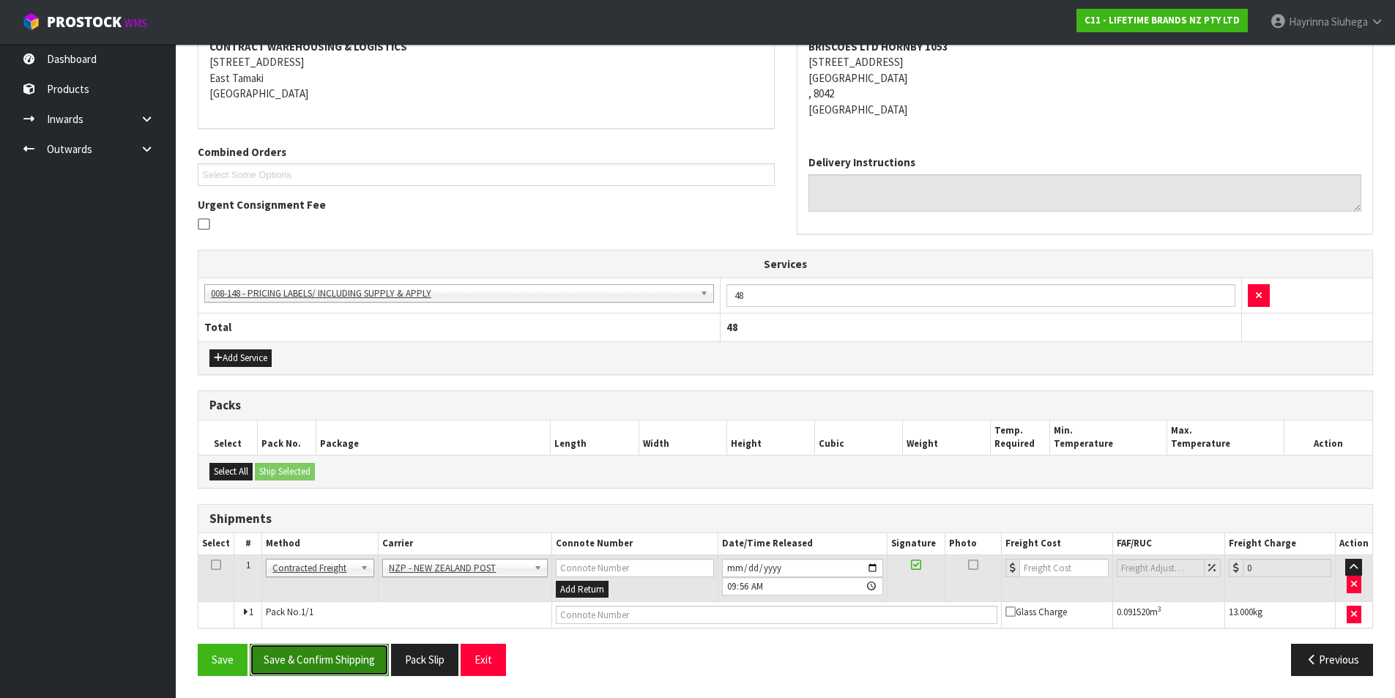
click at [346, 646] on button "Save & Confirm Shipping" at bounding box center [319, 659] width 139 height 31
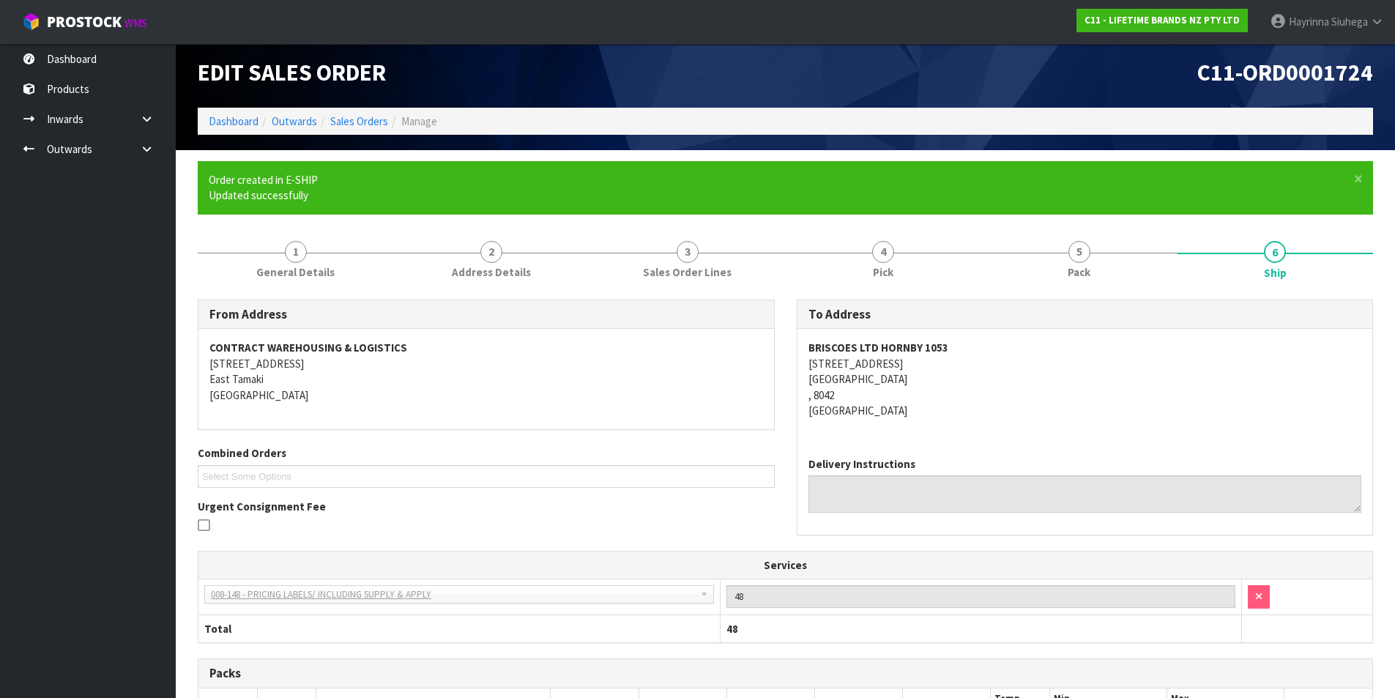
scroll to position [270, 0]
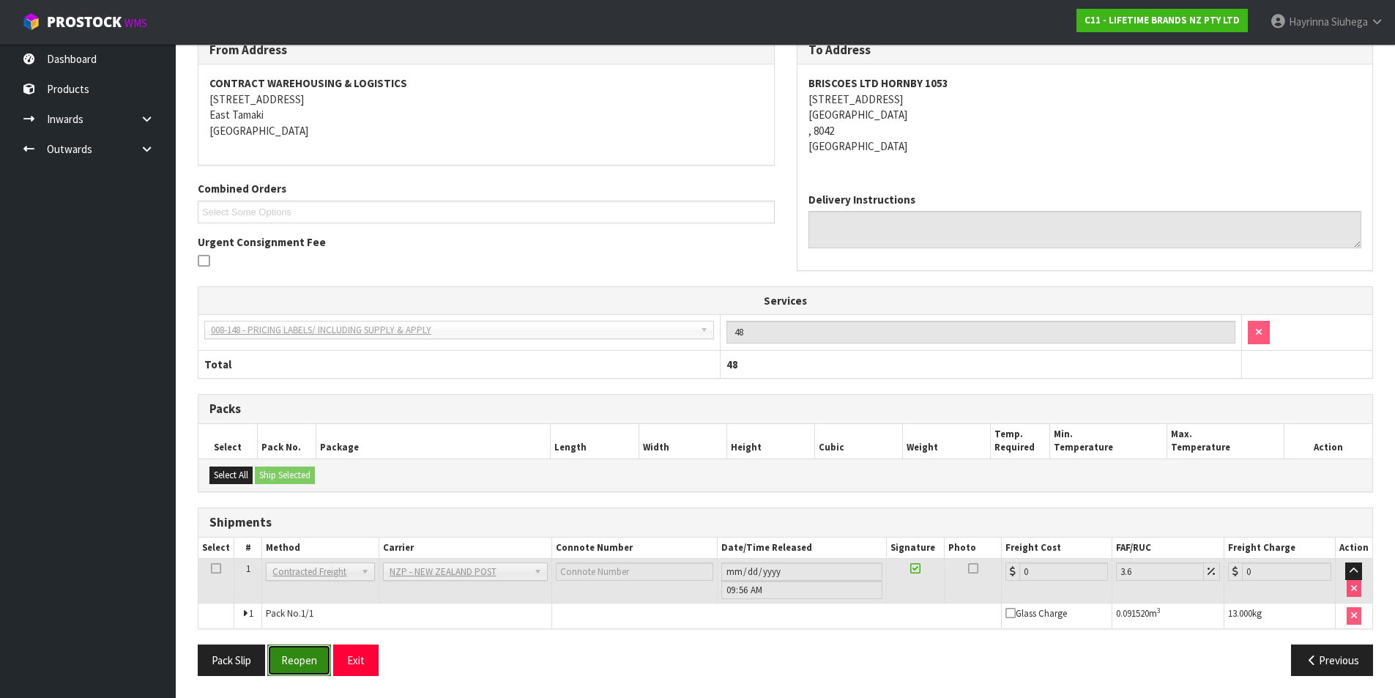
click at [304, 663] on button "Reopen" at bounding box center [299, 659] width 64 height 31
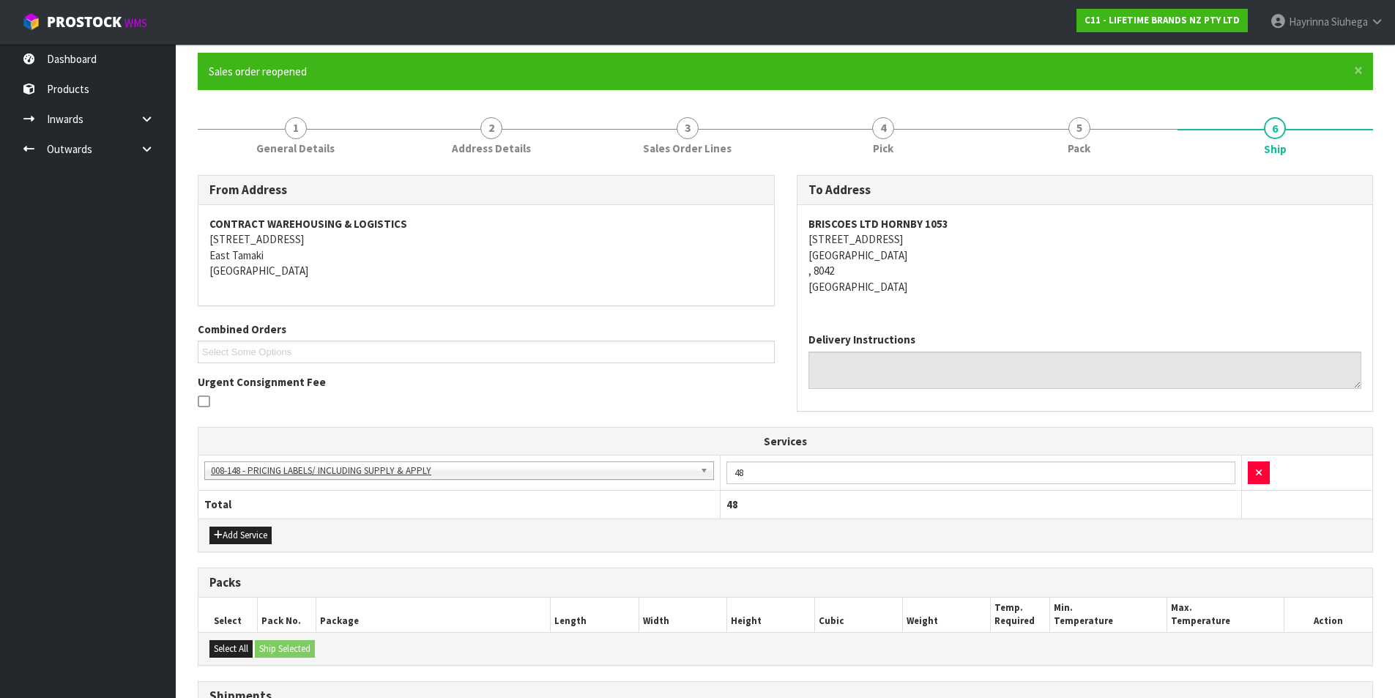
scroll to position [305, 0]
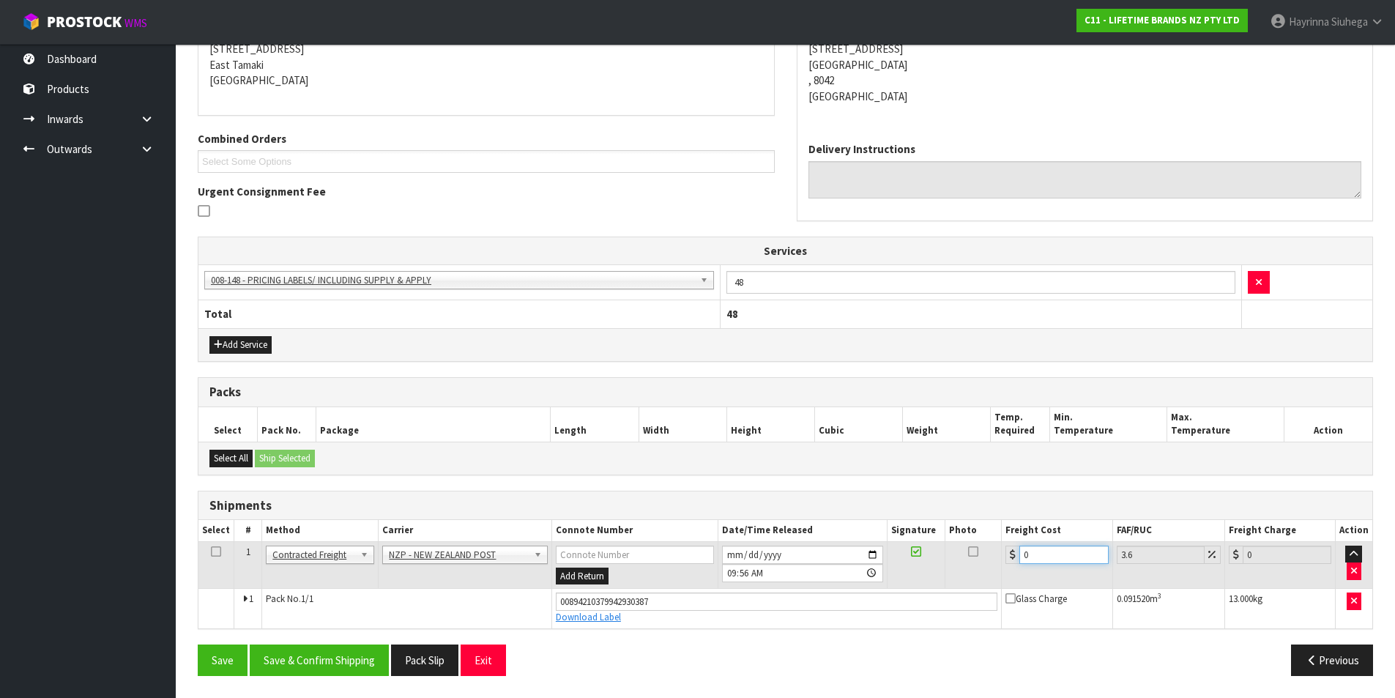
drag, startPoint x: 1054, startPoint y: 555, endPoint x: 805, endPoint y: 555, distance: 249.0
click at [805, 555] on tr "1 Client Local Pickup Customer Local Pickup Company Freight Contracted Freight …" at bounding box center [785, 565] width 1174 height 48
type input "2"
type input "2.07"
type input "26"
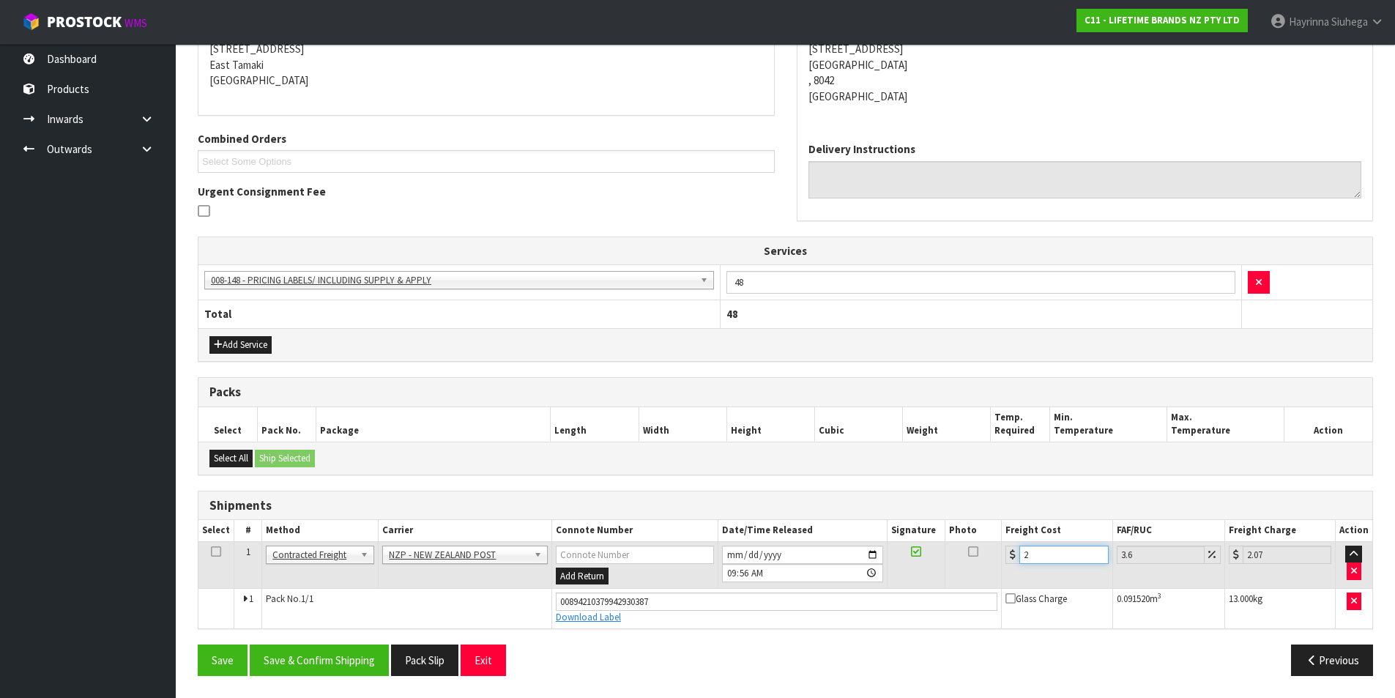
type input "26.94"
type input "26.6"
type input "27.56"
type input "26.61"
type input "27.57"
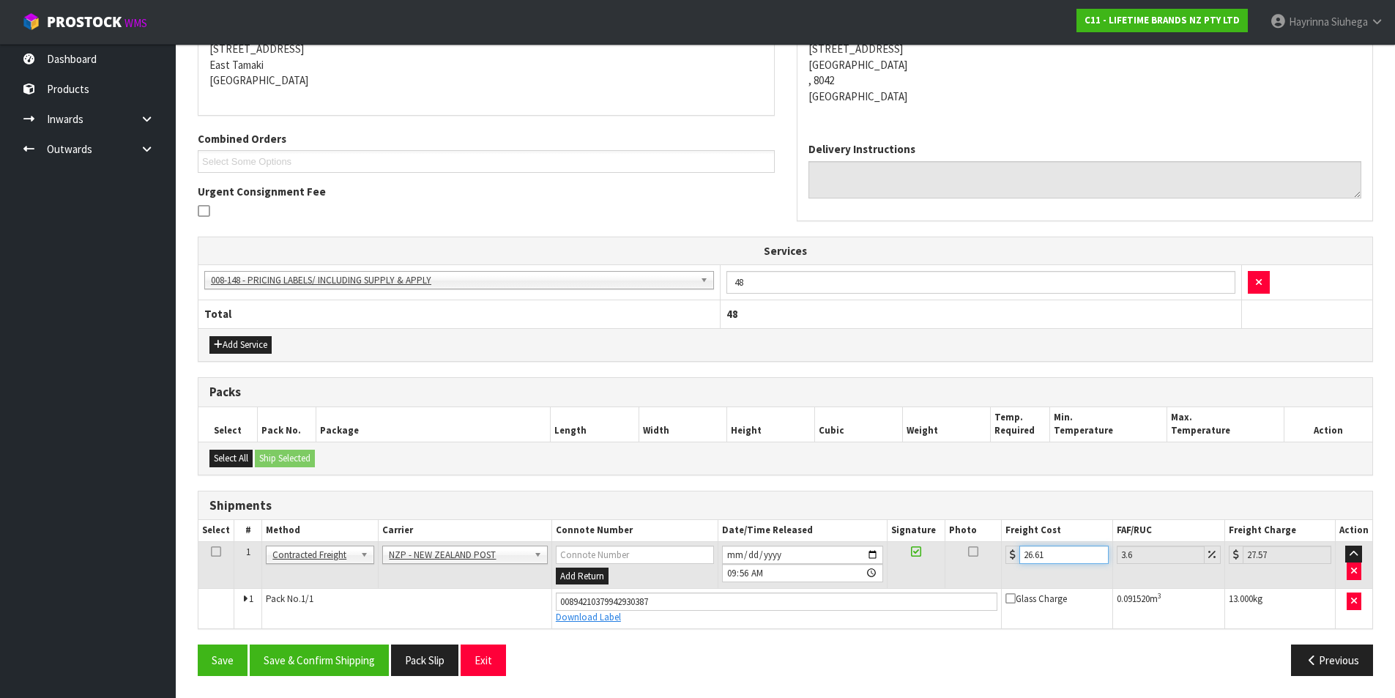
type input "26.61"
click at [198, 644] on button "Save" at bounding box center [223, 659] width 50 height 31
click at [347, 636] on div "From Address CONTRACT WAREHOUSING & LOGISTICS [STREET_ADDRESS] Combined Orders …" at bounding box center [785, 336] width 1175 height 702
click at [349, 649] on button "Save & Confirm Shipping" at bounding box center [319, 659] width 139 height 31
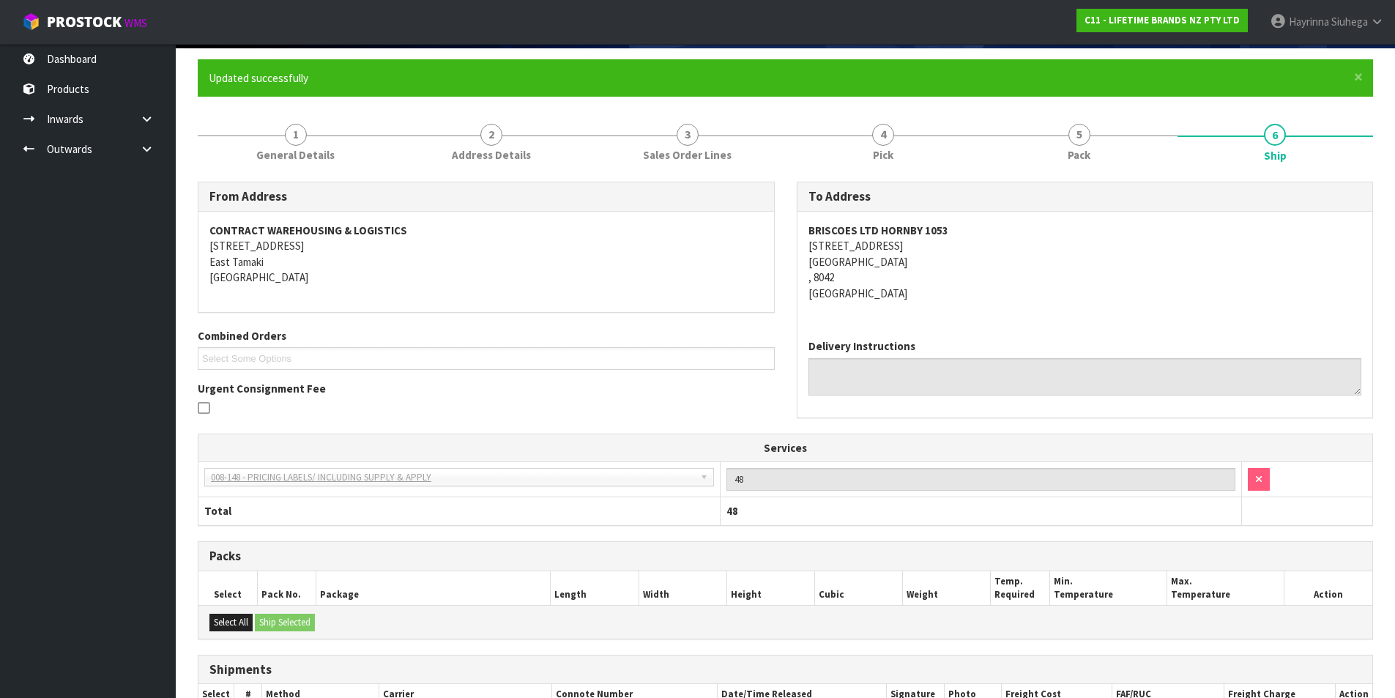
scroll to position [0, 0]
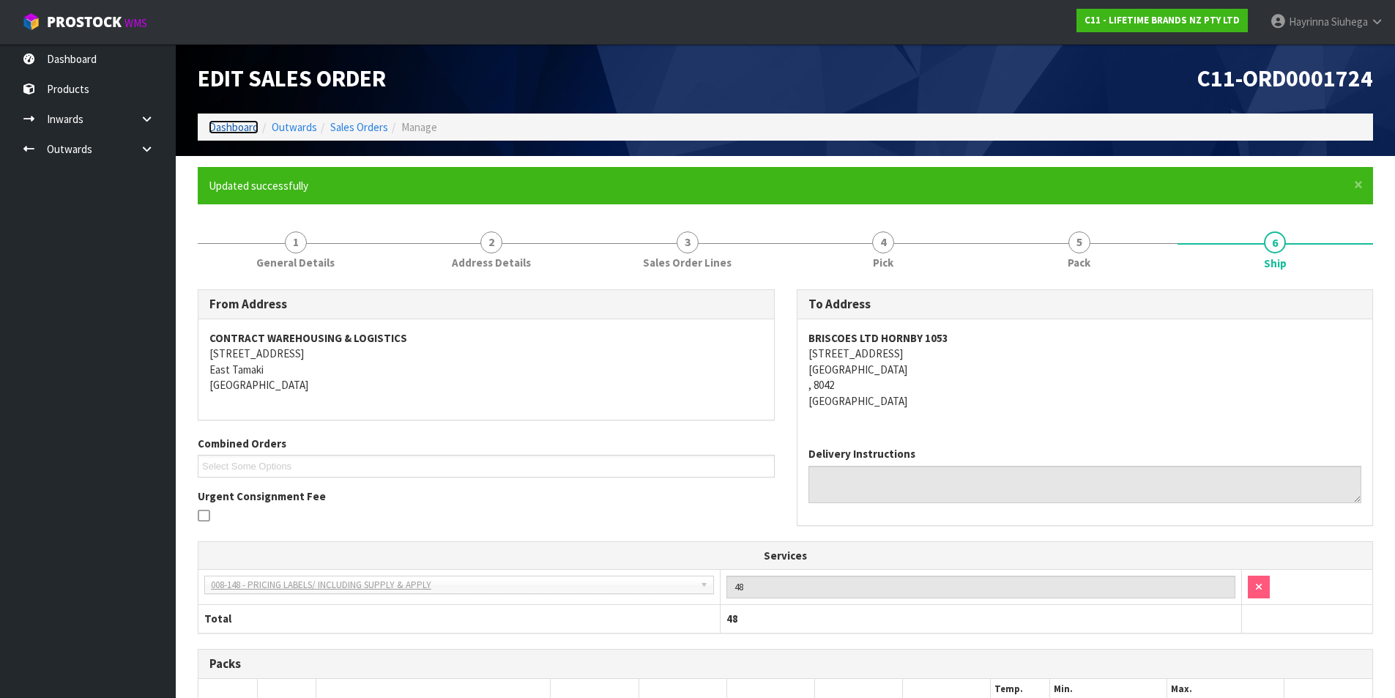
click at [231, 132] on link "Dashboard" at bounding box center [234, 127] width 50 height 14
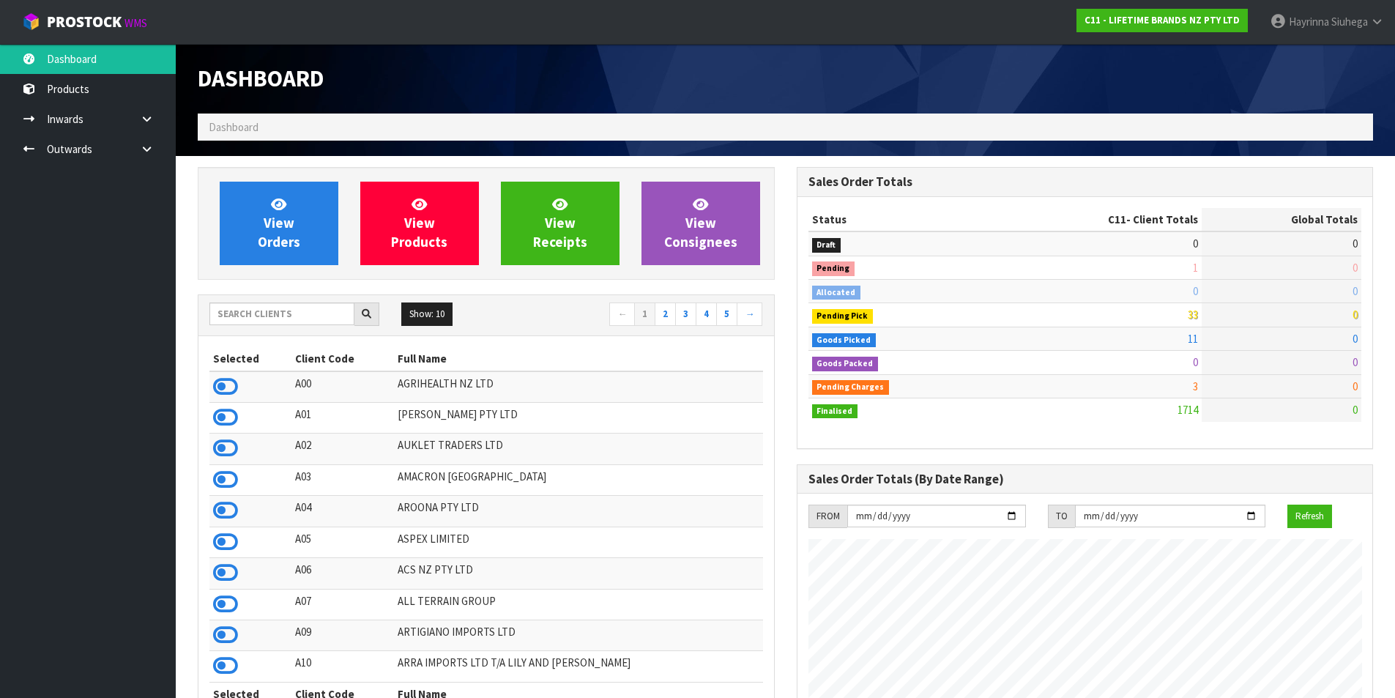
scroll to position [1109, 598]
click at [298, 193] on link "View Orders" at bounding box center [279, 223] width 119 height 83
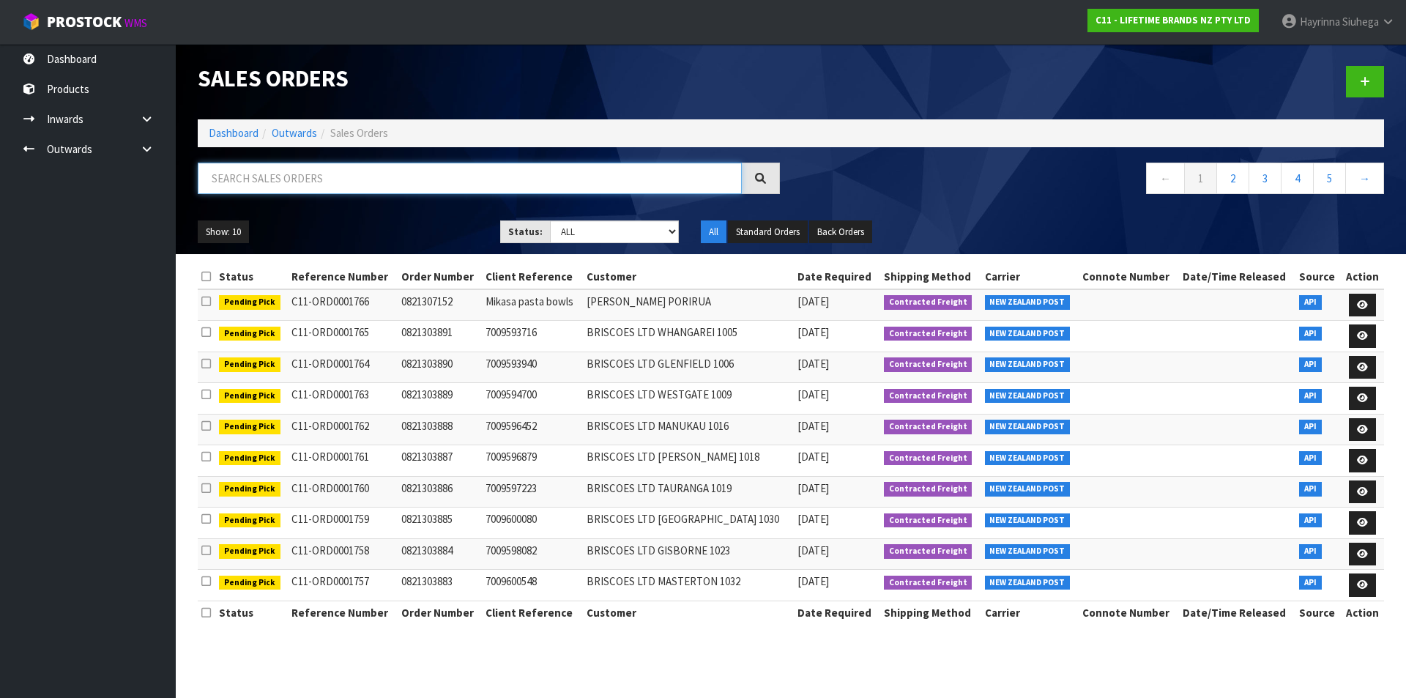
click at [298, 193] on input "text" at bounding box center [470, 178] width 544 height 31
type input "JOB-0409277"
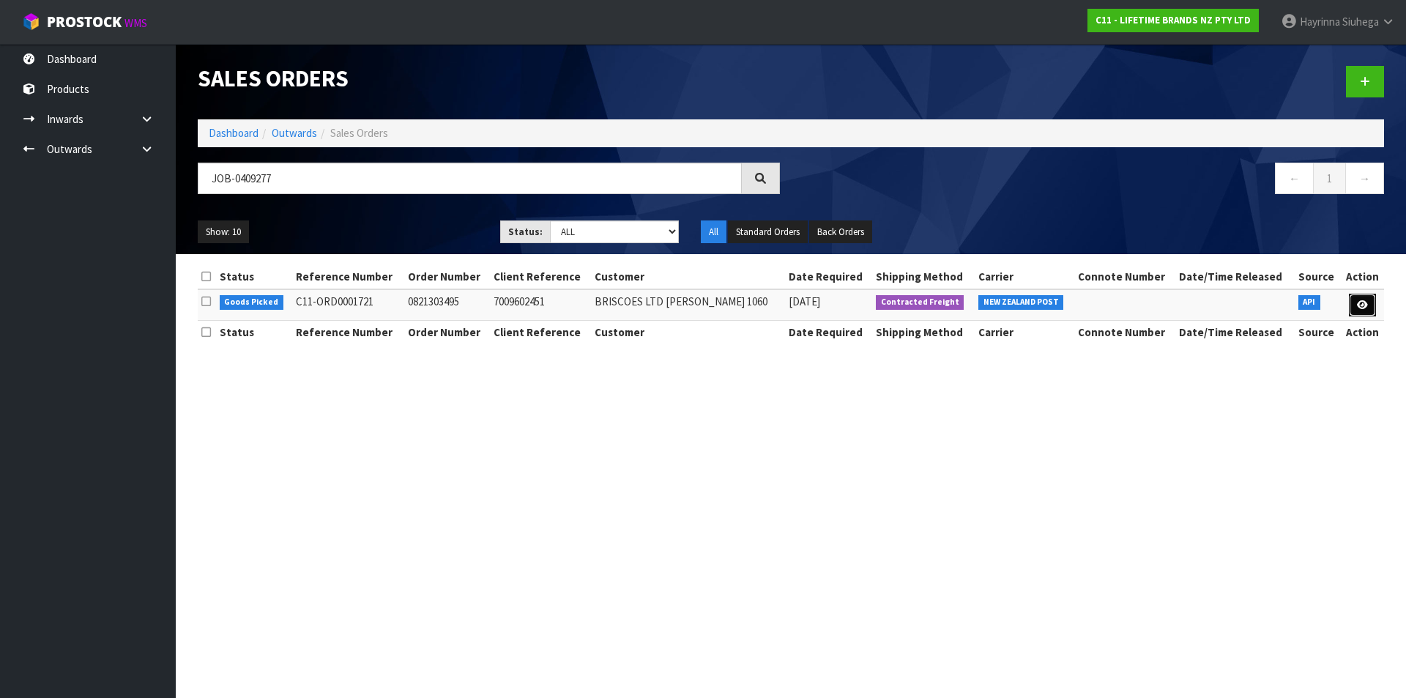
click at [1358, 302] on icon at bounding box center [1362, 305] width 11 height 10
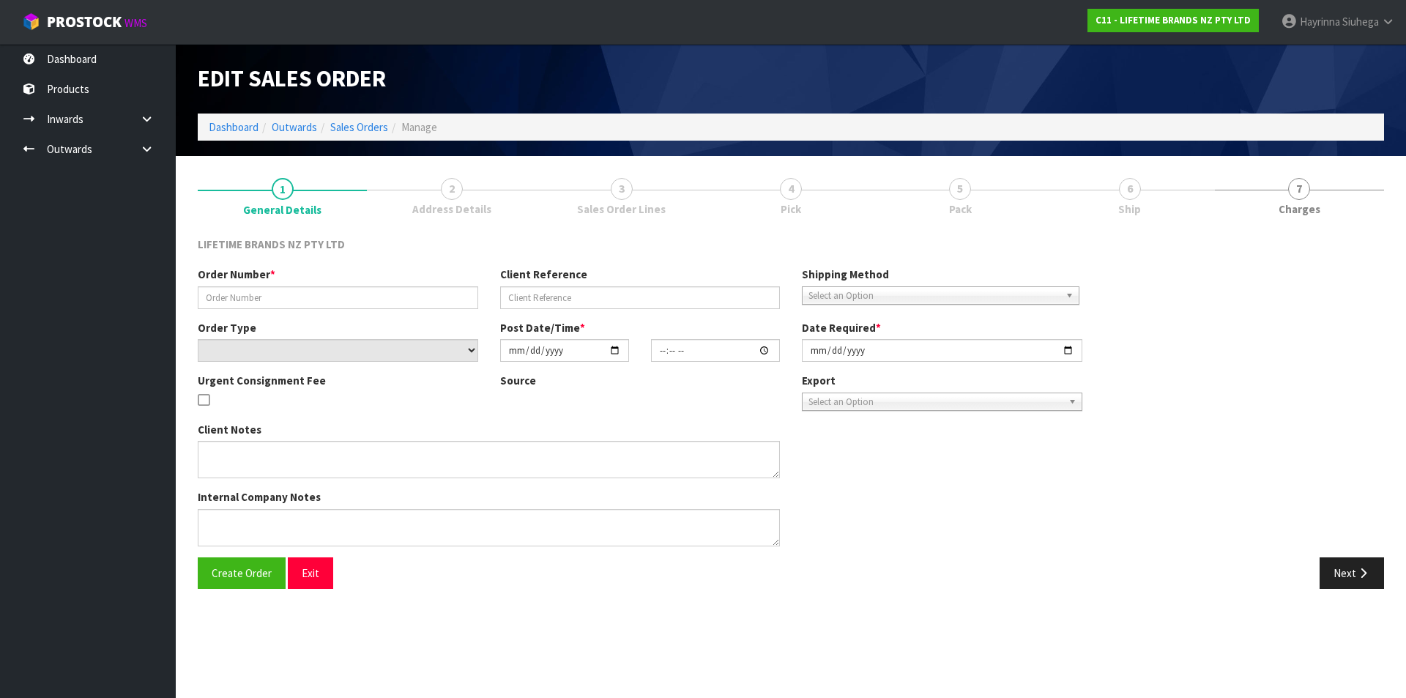
type input "0821303495"
type input "7009602451"
select select "number:0"
type input "[DATE]"
type input "14:23:40.000"
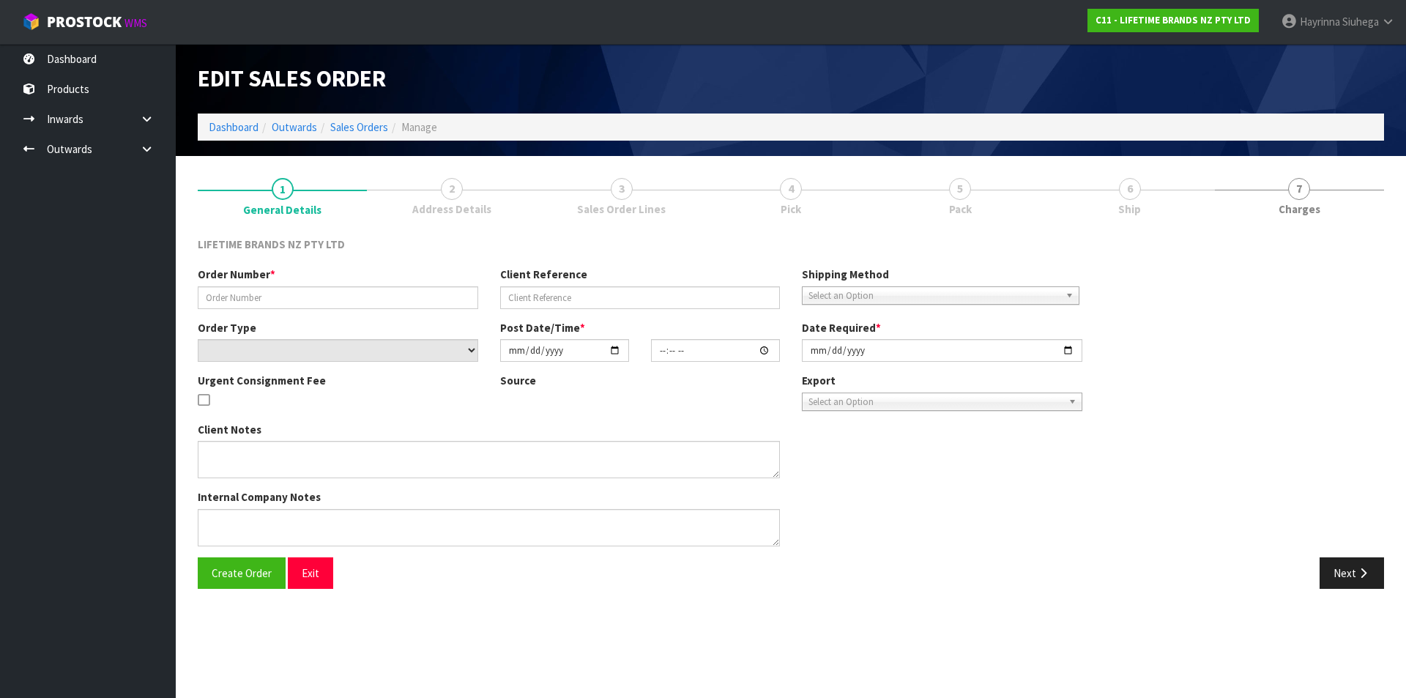
type input "[DATE]"
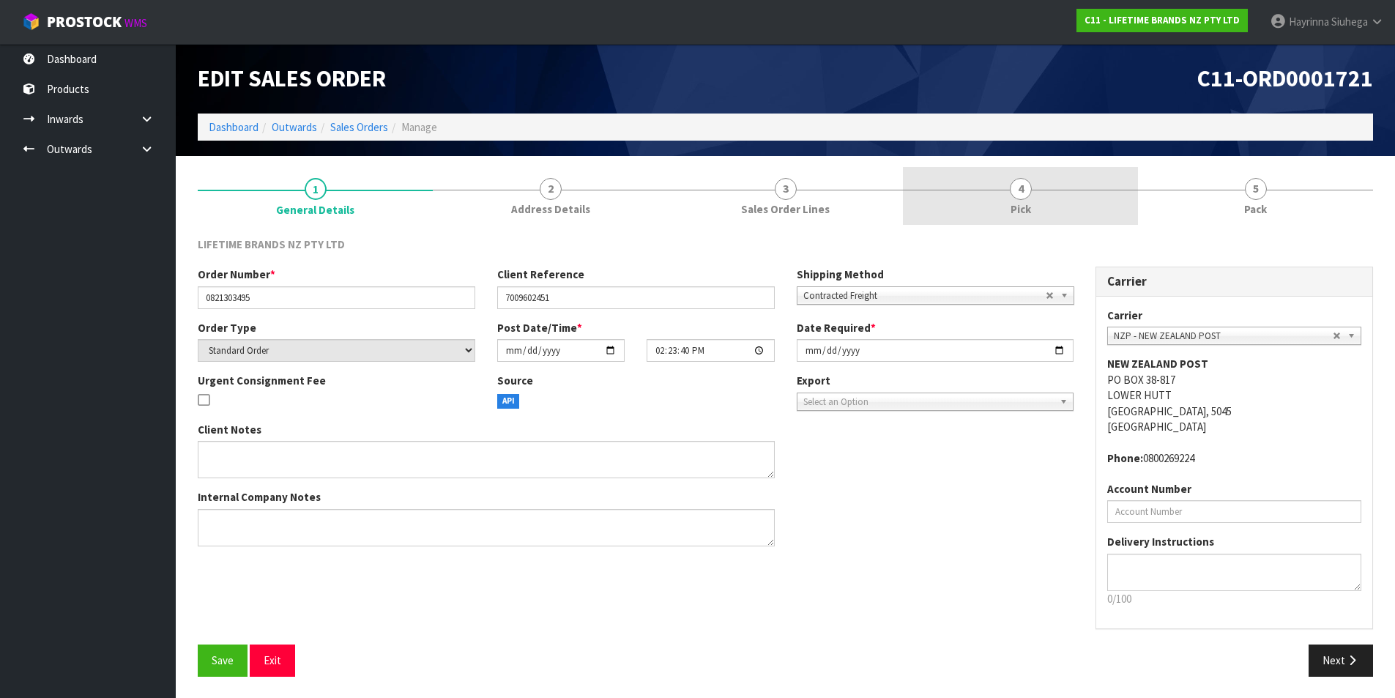
click at [1117, 209] on link "4 Pick" at bounding box center [1020, 196] width 235 height 58
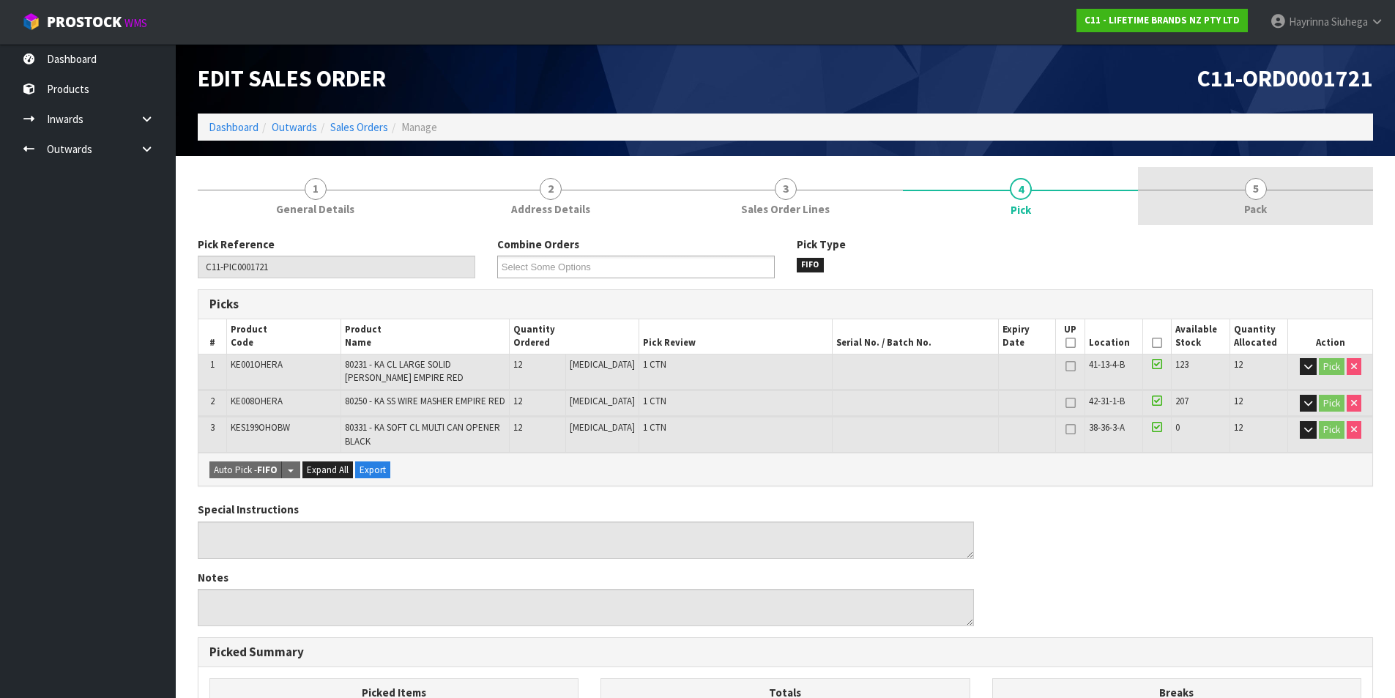
click at [1231, 193] on link "5 Pack" at bounding box center [1255, 196] width 235 height 58
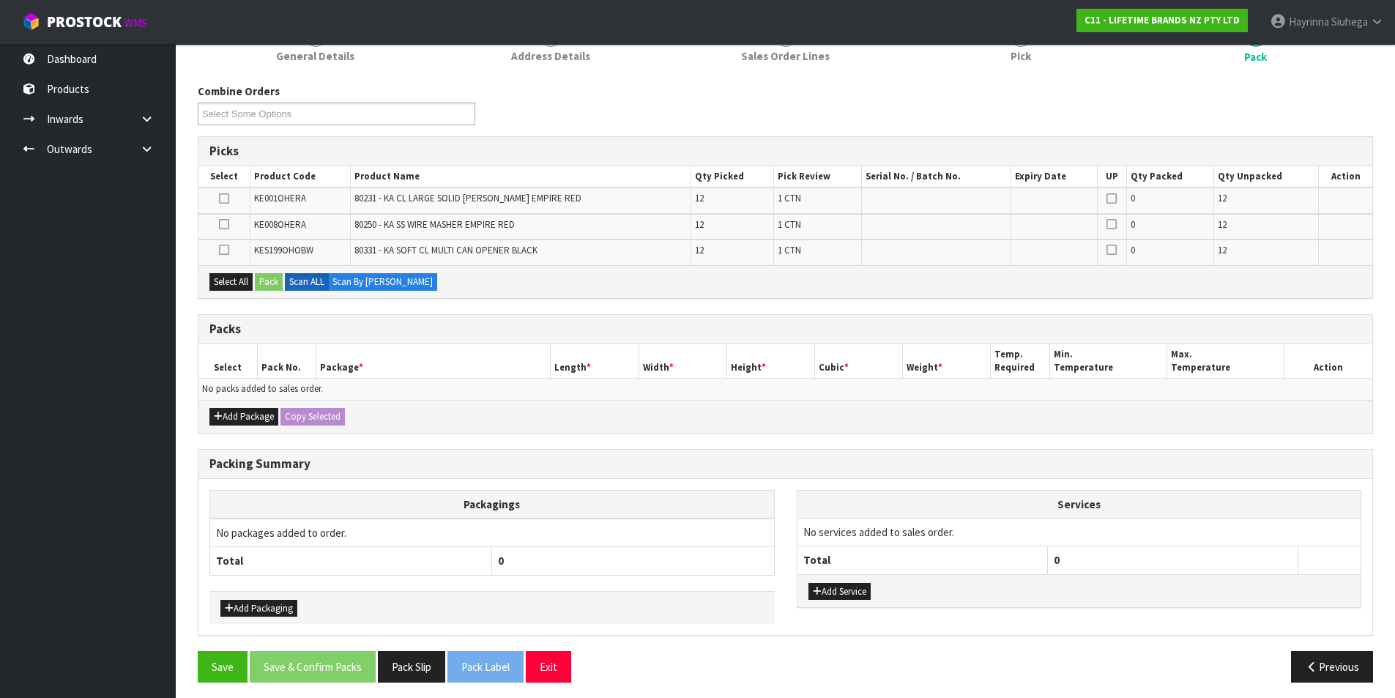
scroll to position [160, 0]
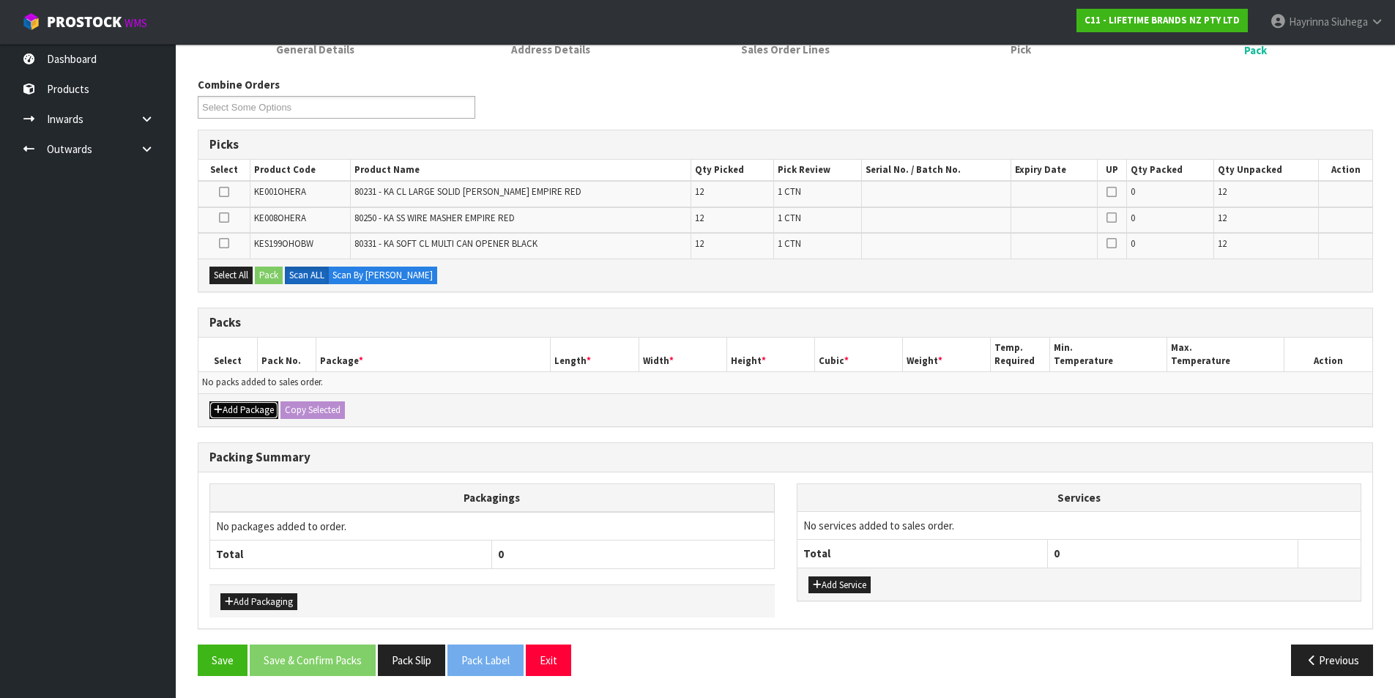
click at [251, 406] on button "Add Package" at bounding box center [243, 410] width 69 height 18
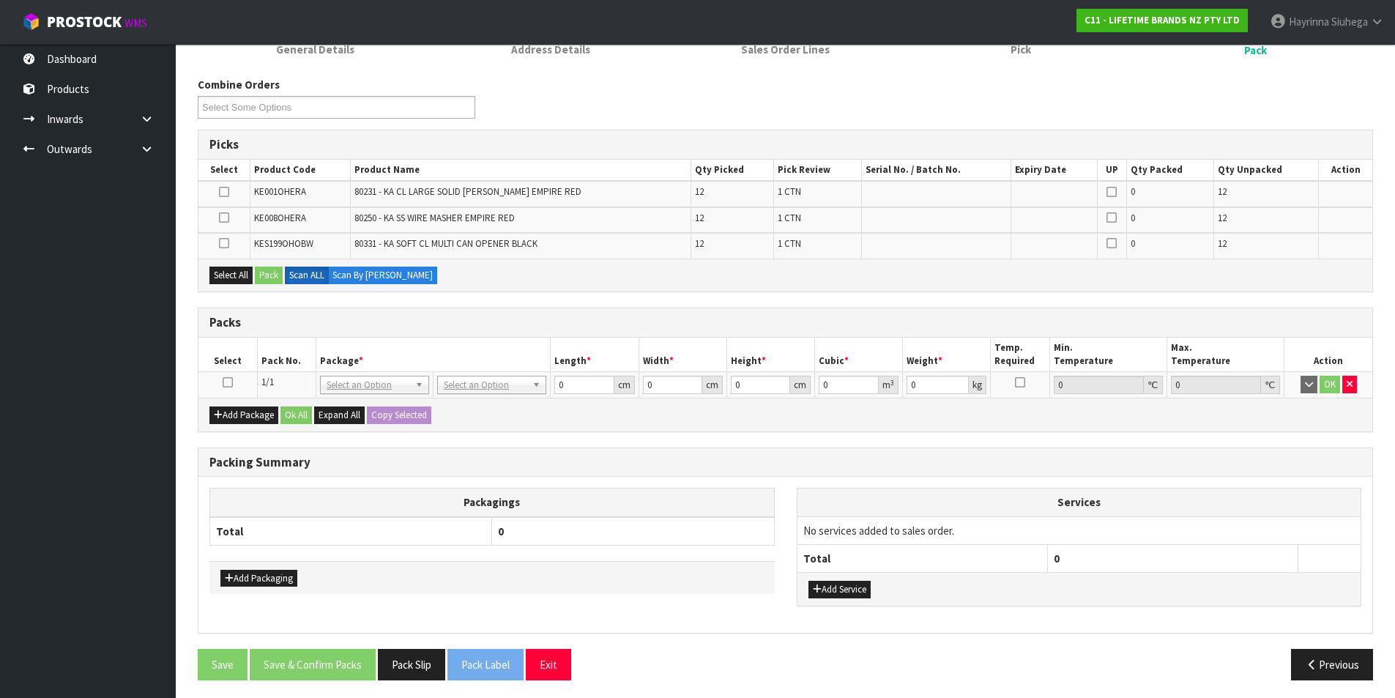
click at [233, 386] on td at bounding box center [227, 385] width 59 height 26
click at [230, 382] on icon at bounding box center [228, 382] width 10 height 1
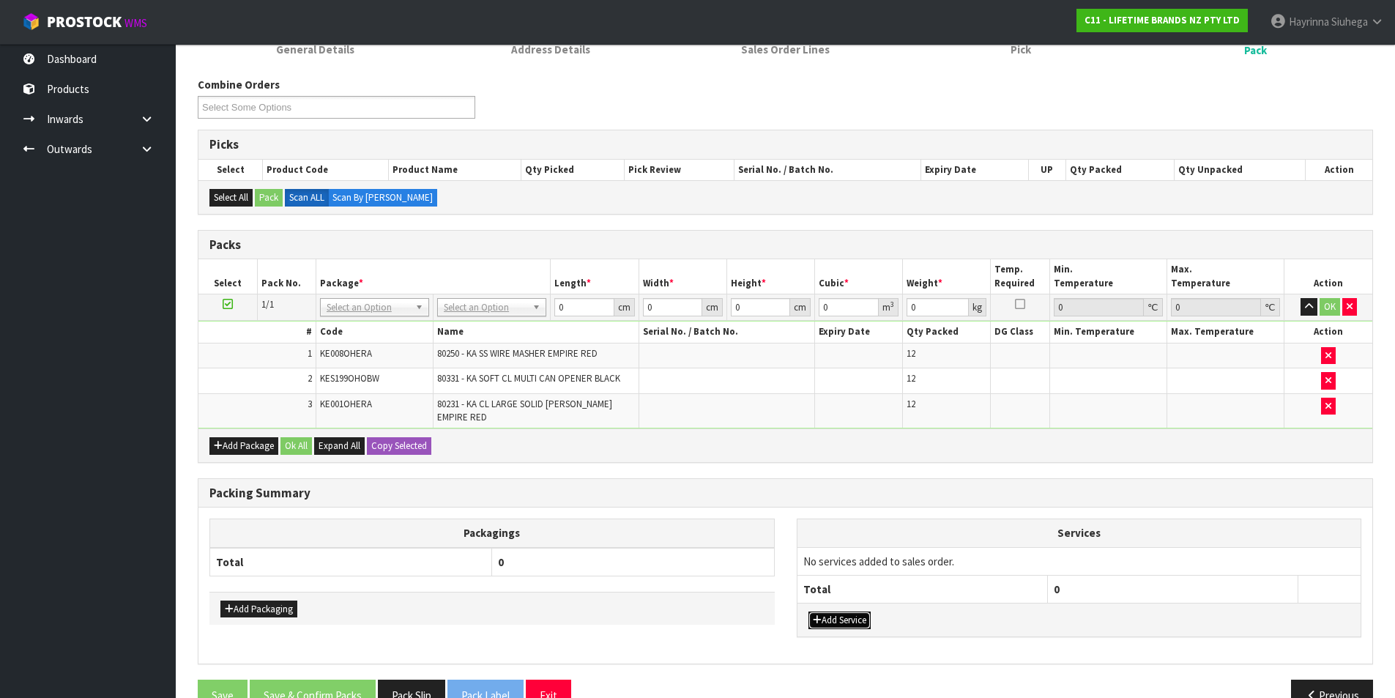
click at [835, 611] on button "Add Service" at bounding box center [839, 620] width 62 height 18
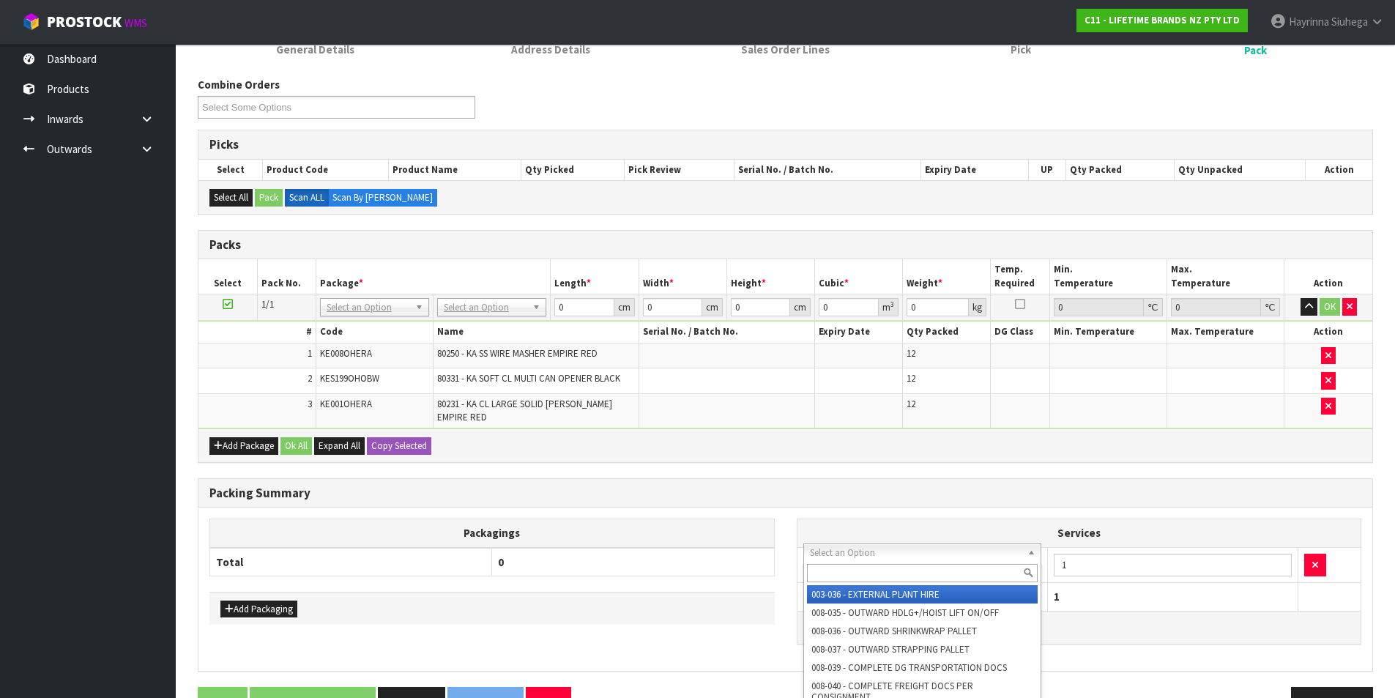
click at [845, 565] on input "text" at bounding box center [922, 573] width 231 height 18
click at [910, 452] on div "Add Package Ok All Expand All Copy Selected" at bounding box center [785, 444] width 1174 height 33
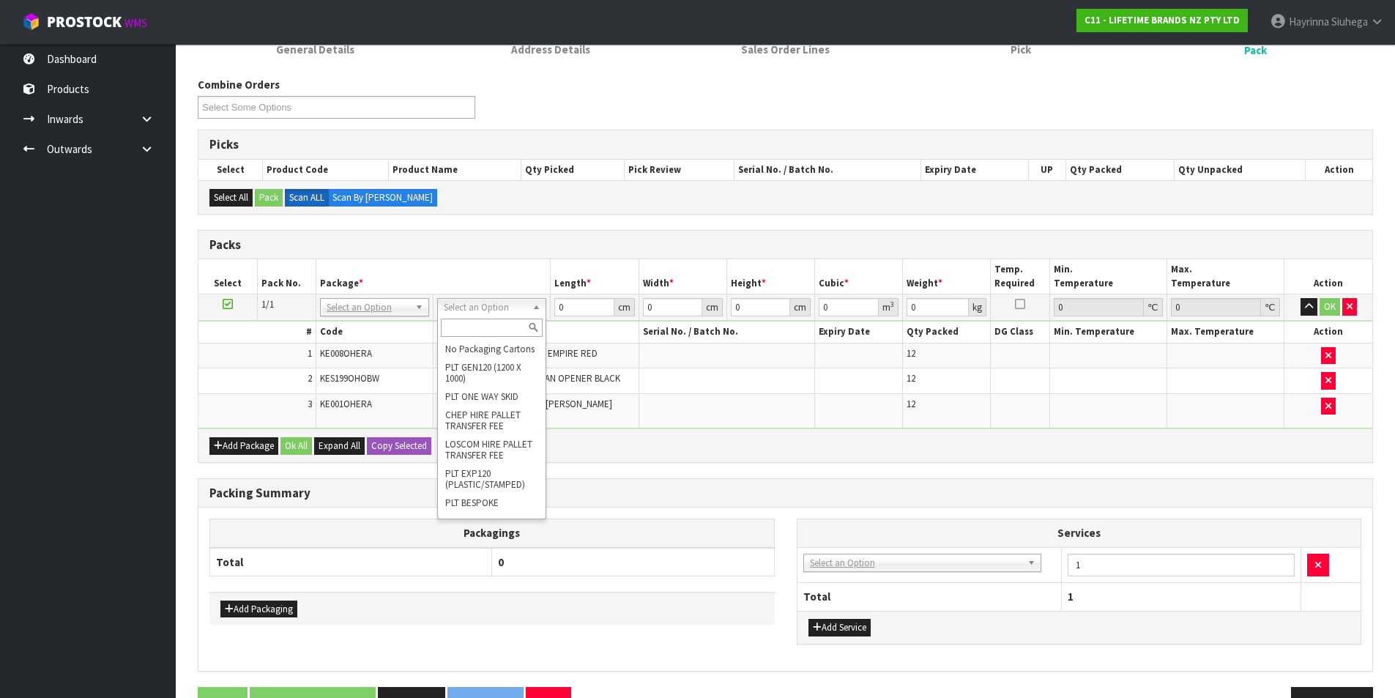
click at [485, 335] on input "text" at bounding box center [492, 328] width 102 height 18
click at [770, 486] on h3 "Packing Summary" at bounding box center [785, 493] width 1152 height 14
click at [1012, 466] on div "Combine Orders C11-ORD0001703 C11-ORD0001707 C11-ORD0001708 C11-ORD0001721 C11-…" at bounding box center [785, 403] width 1175 height 652
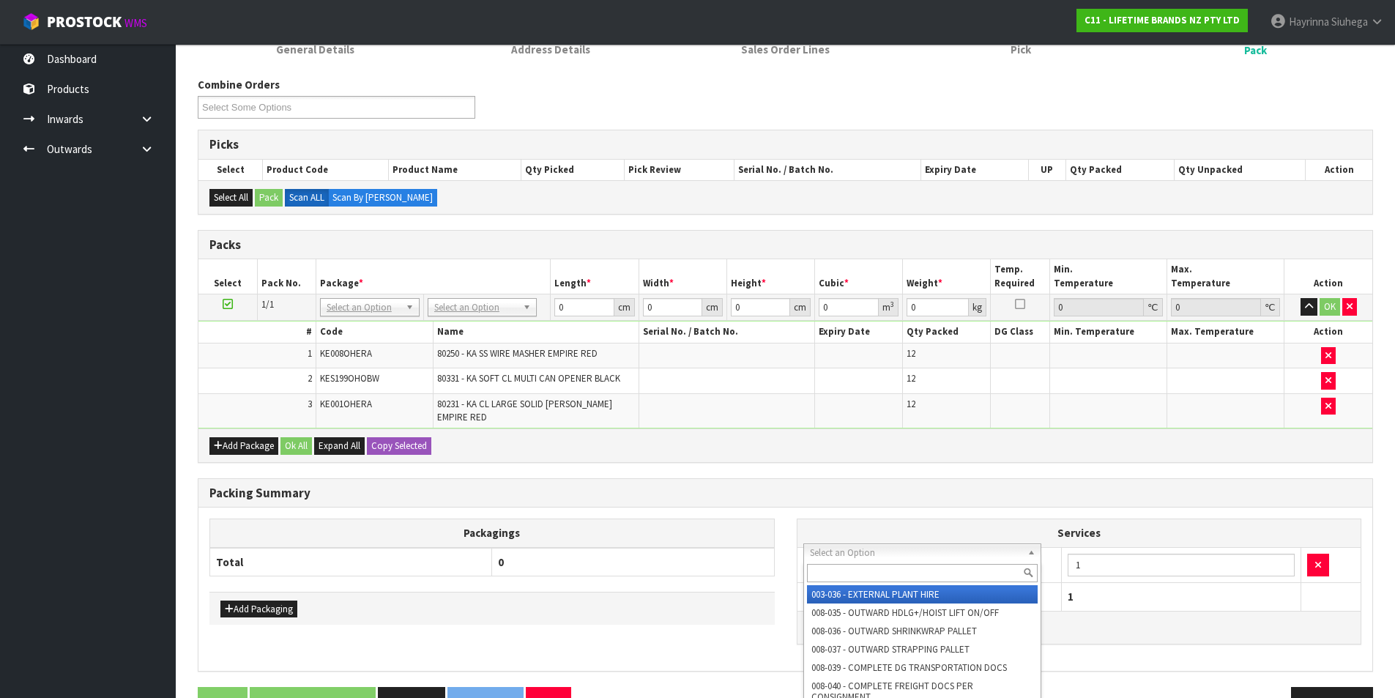
click at [893, 573] on input "text" at bounding box center [922, 573] width 231 height 18
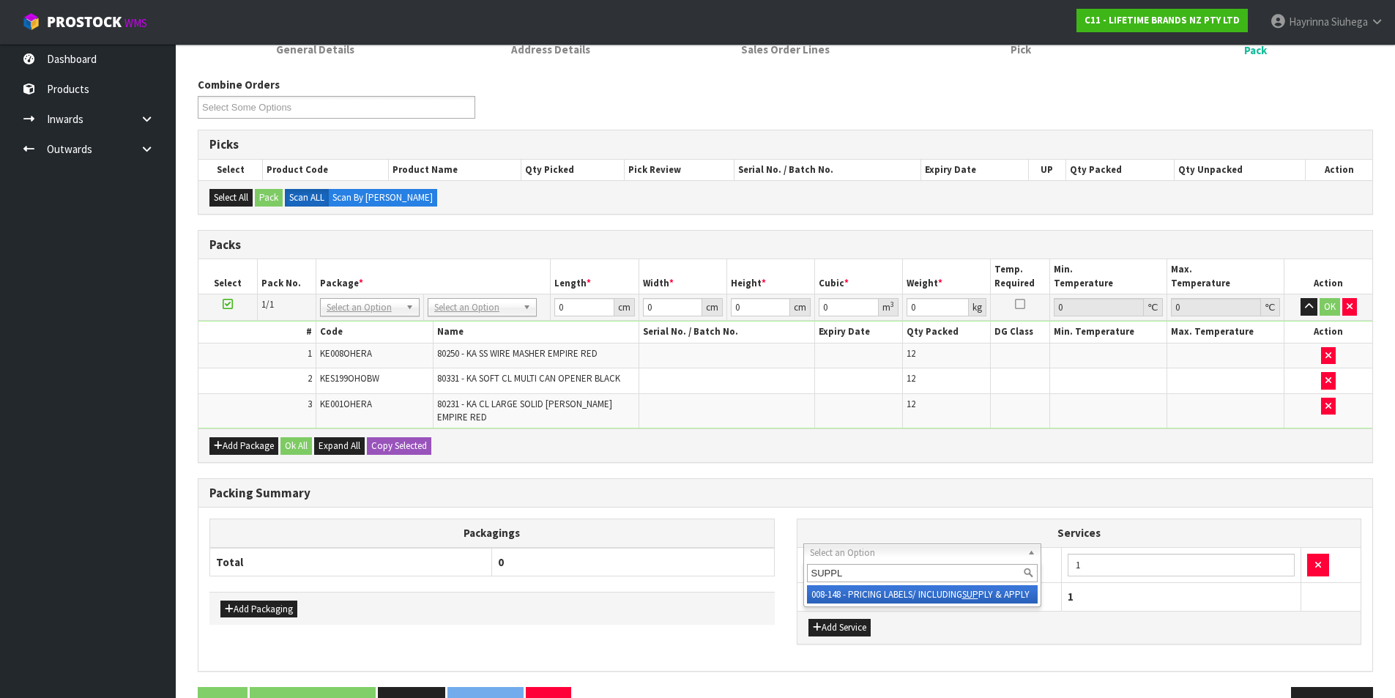
type input "SUPPLY"
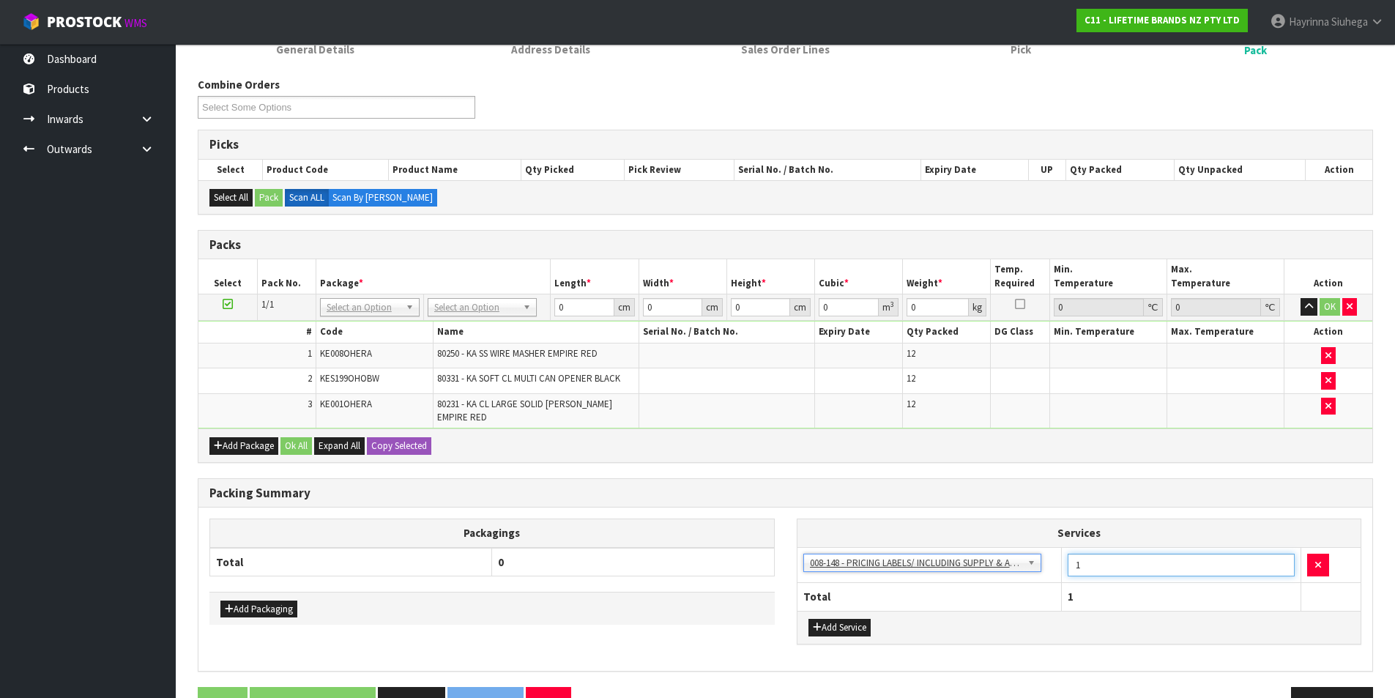
drag, startPoint x: 1095, startPoint y: 564, endPoint x: 1035, endPoint y: 564, distance: 60.0
click at [1035, 564] on tr "003-036 - EXTERNAL PLANT HIRE 008-035 - OUTWARD HDLG+/HOIST LIFT ON/OFF 008-036…" at bounding box center [1079, 565] width 564 height 36
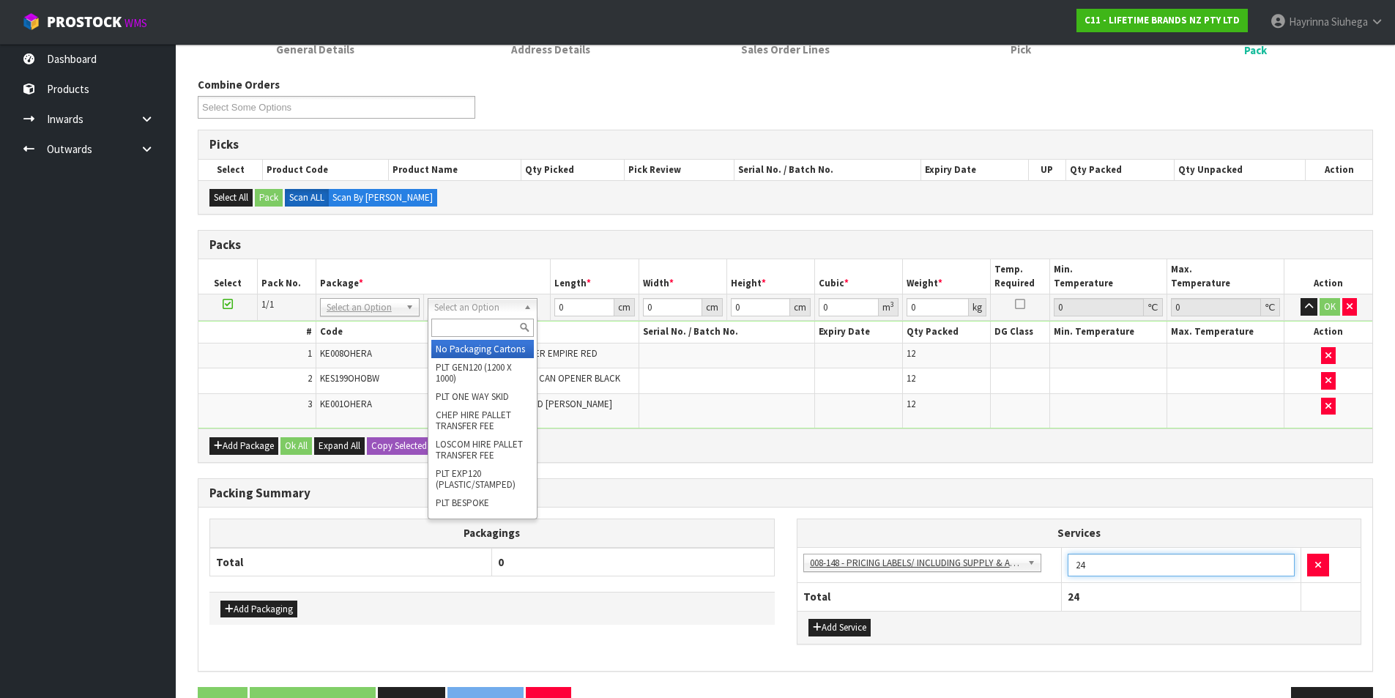
type input "24"
click at [458, 327] on input "text" at bounding box center [482, 328] width 102 height 18
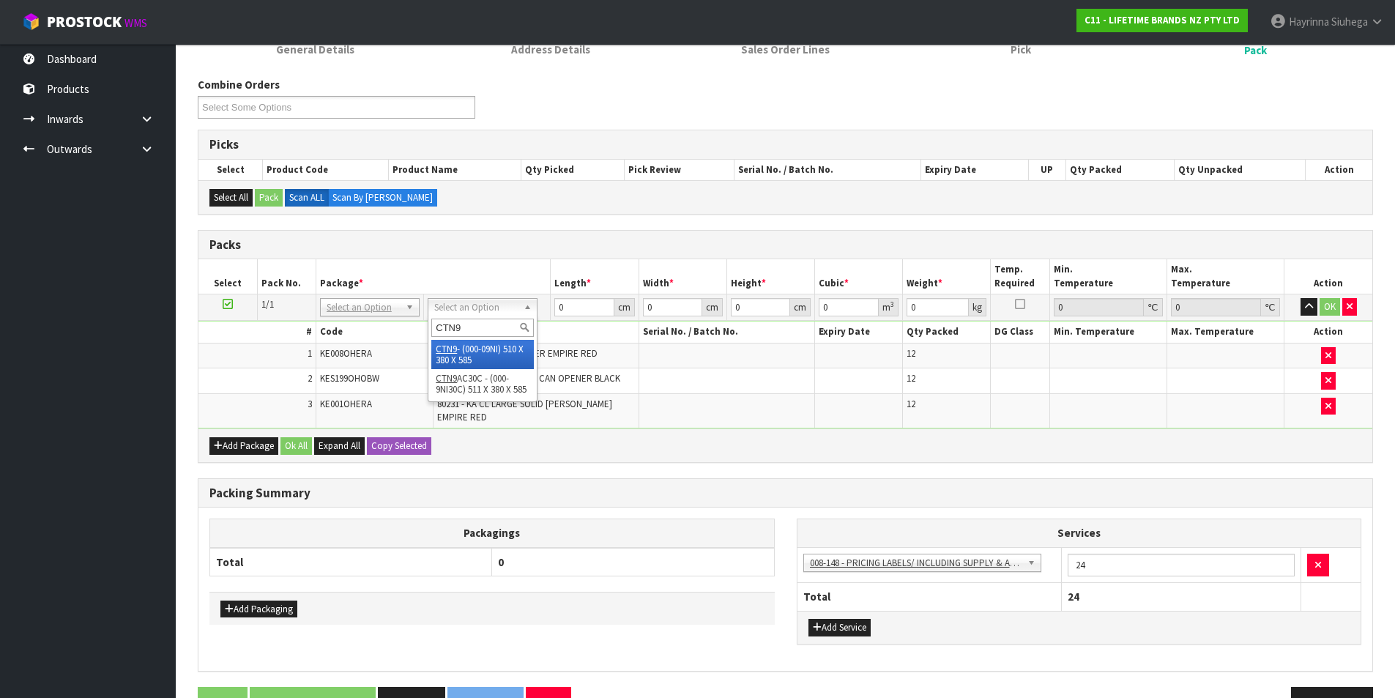
type input "CTN9"
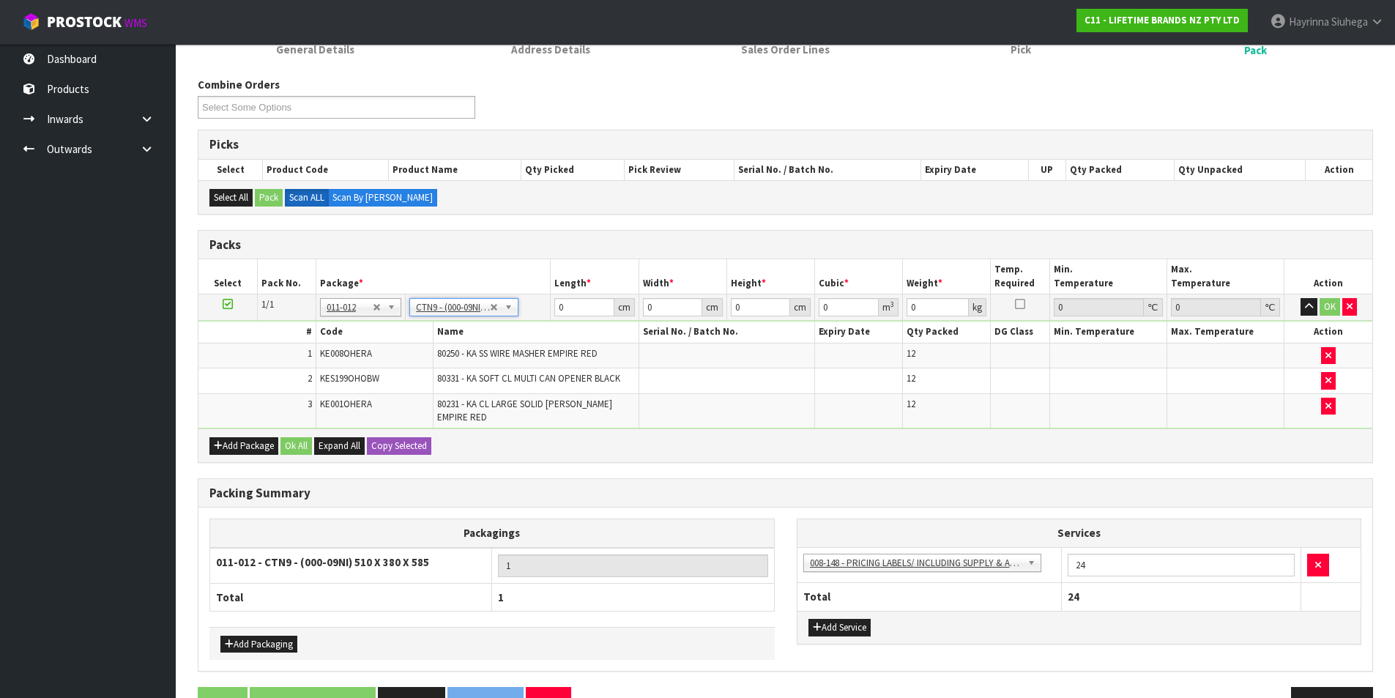
type input "51"
type input "38"
type input "58.5"
type input "0.113373"
type input "9.334"
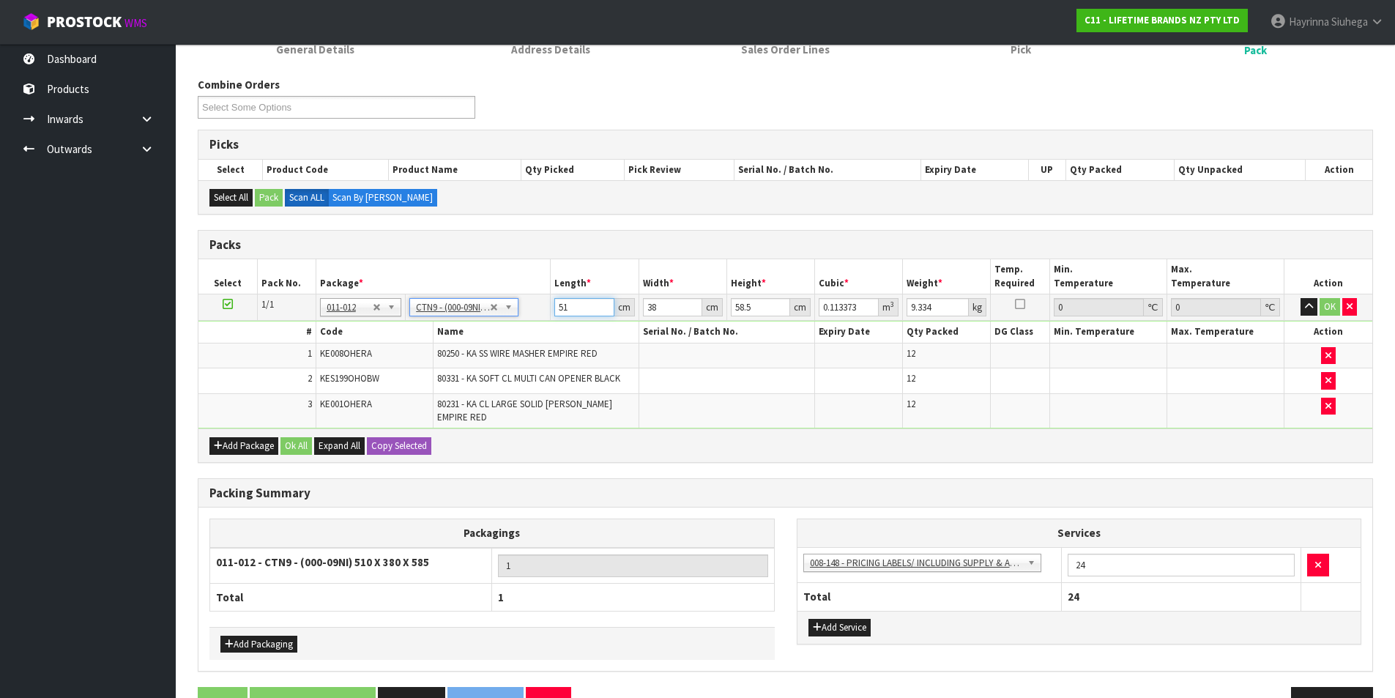
click at [559, 312] on input "51" at bounding box center [583, 307] width 59 height 18
click at [559, 311] on input "51" at bounding box center [583, 307] width 59 height 18
type input "5"
type input "0.011115"
type input "52"
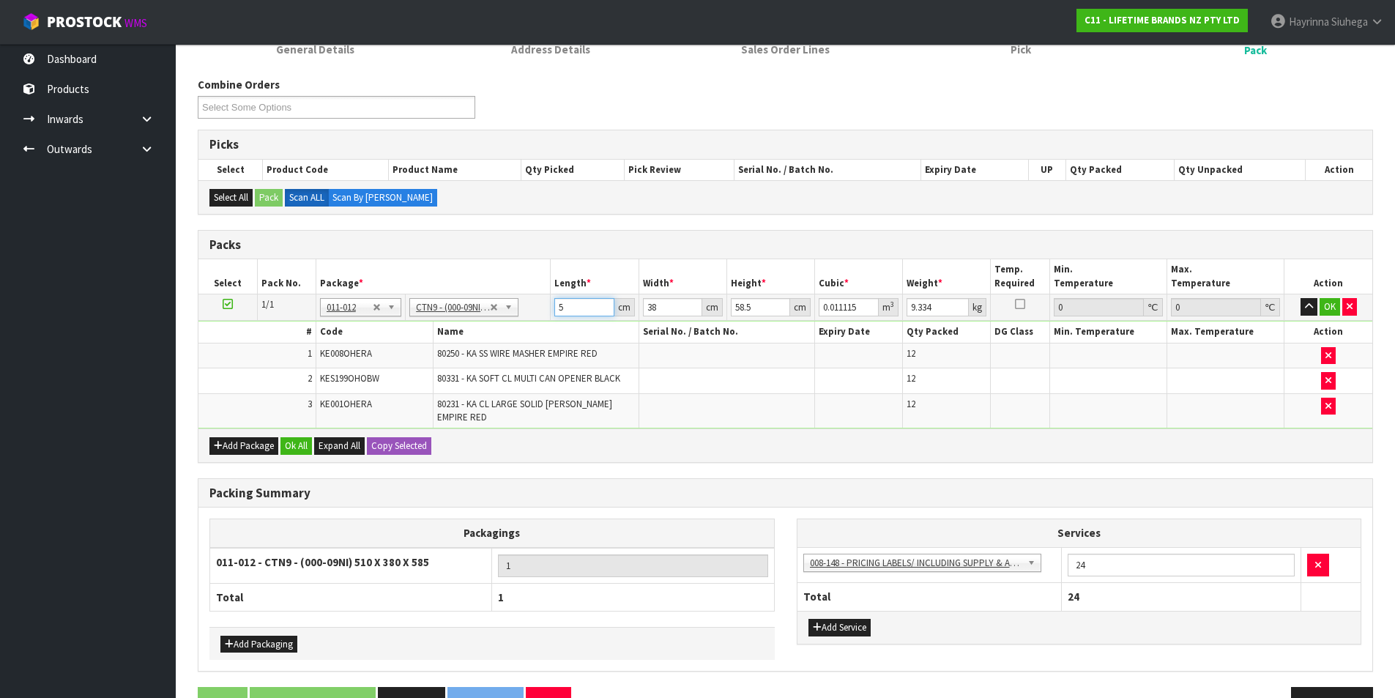
type input "0.115596"
type input "52"
type input "4"
type input "0.012168"
type input "40"
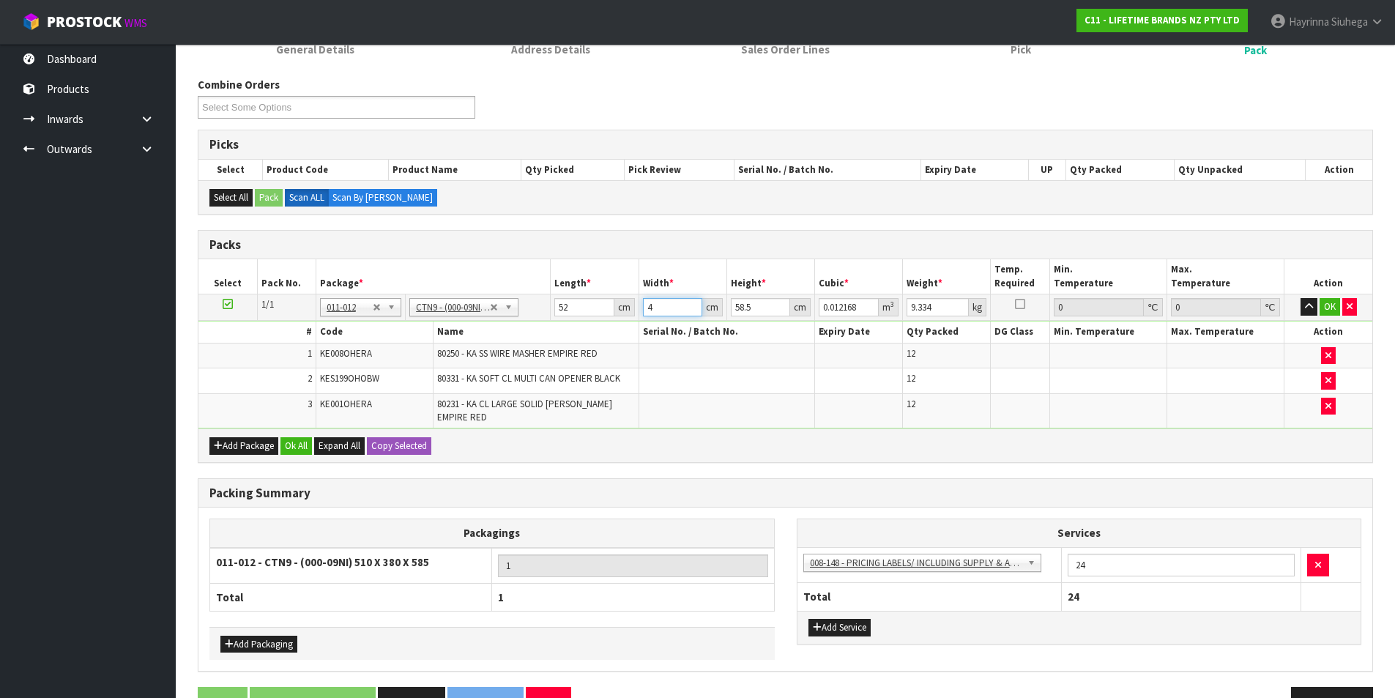
type input "0.12168"
type input "40"
type input "4"
type input "0.00832"
type input "43"
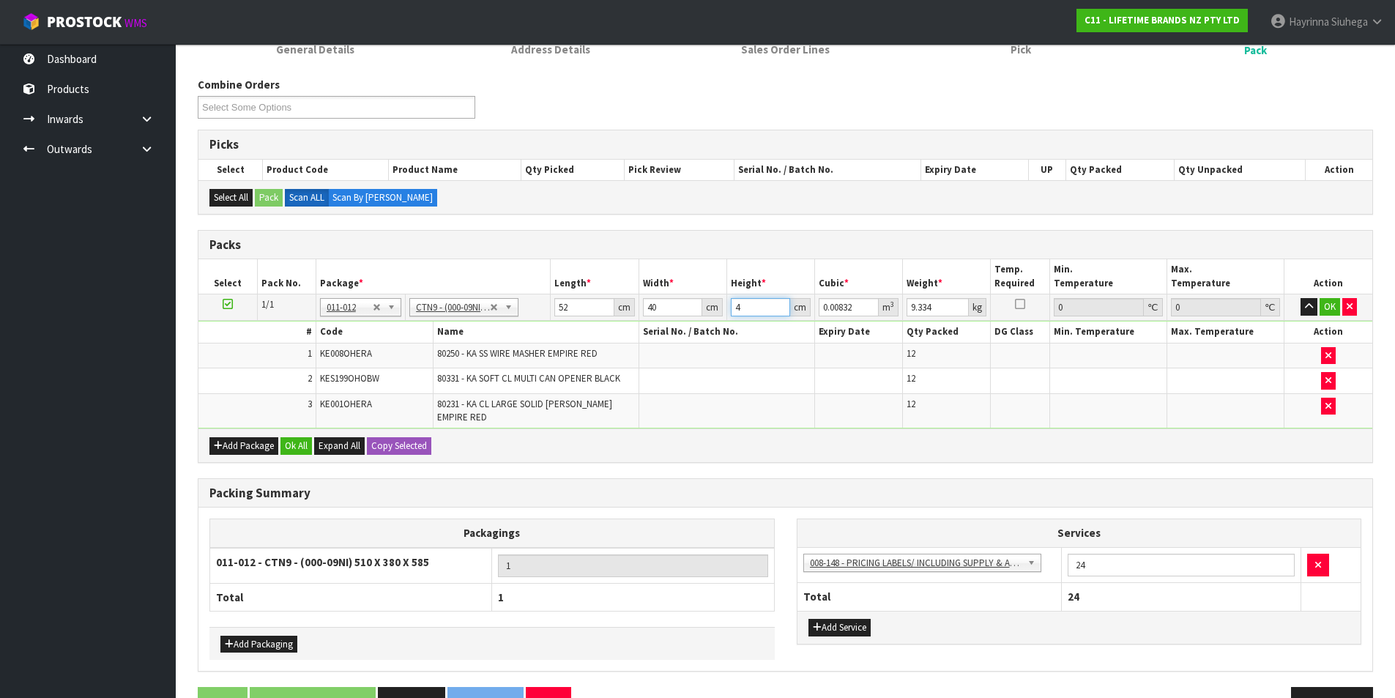
type input "0.08944"
type input "43"
type input "12"
click at [1328, 302] on button "OK" at bounding box center [1330, 307] width 21 height 18
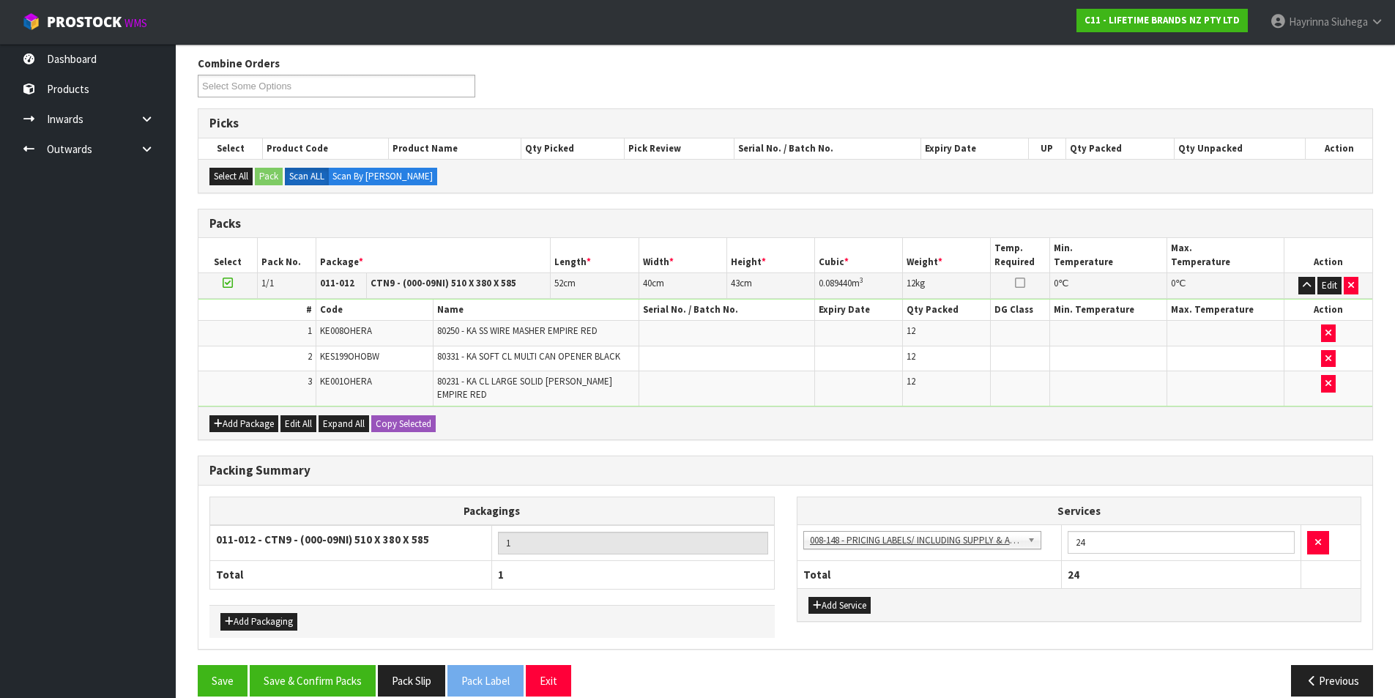
scroll to position [192, 0]
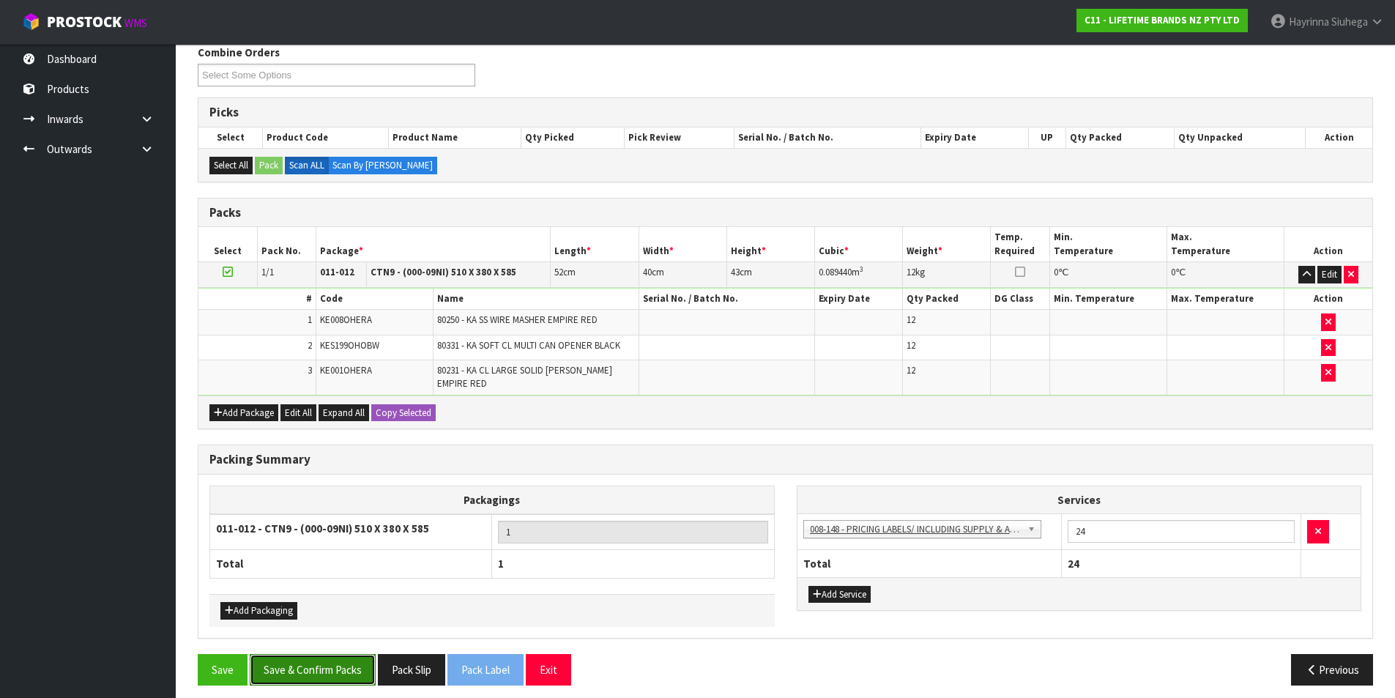
click at [331, 654] on button "Save & Confirm Packs" at bounding box center [313, 669] width 126 height 31
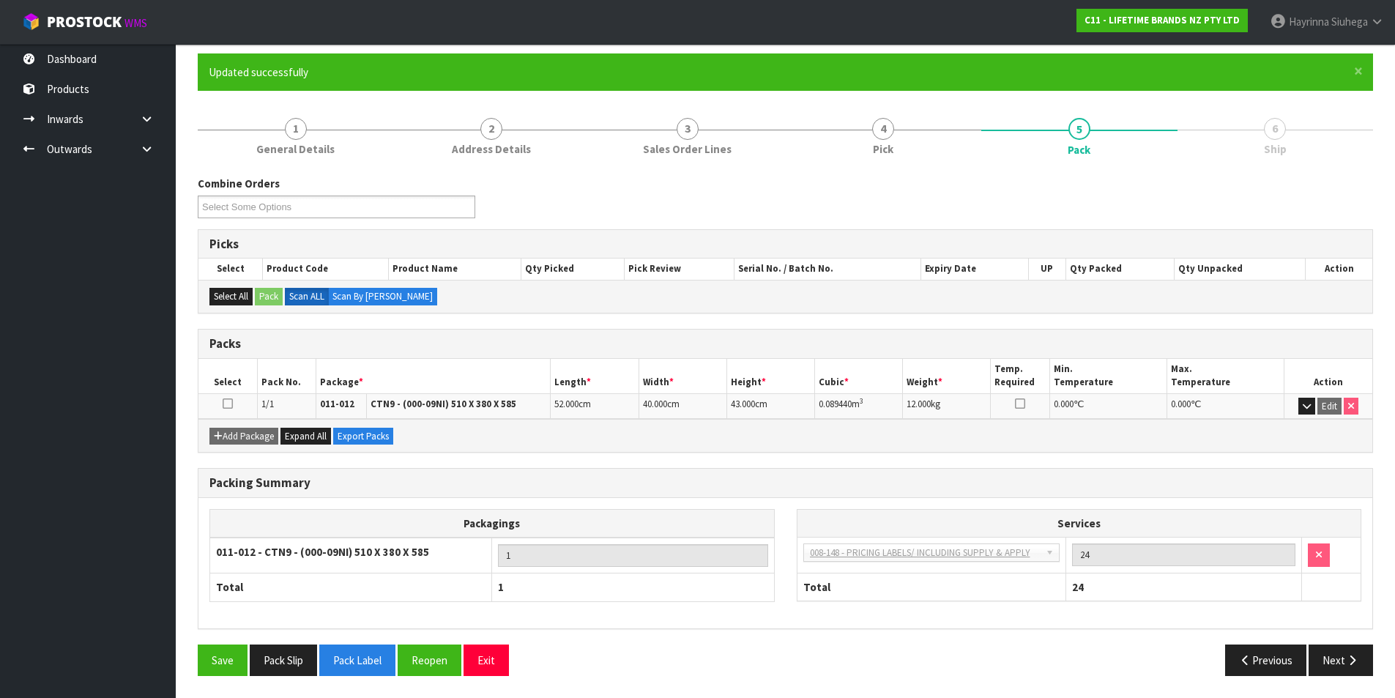
scroll to position [114, 0]
click at [1333, 648] on button "Next" at bounding box center [1341, 659] width 64 height 31
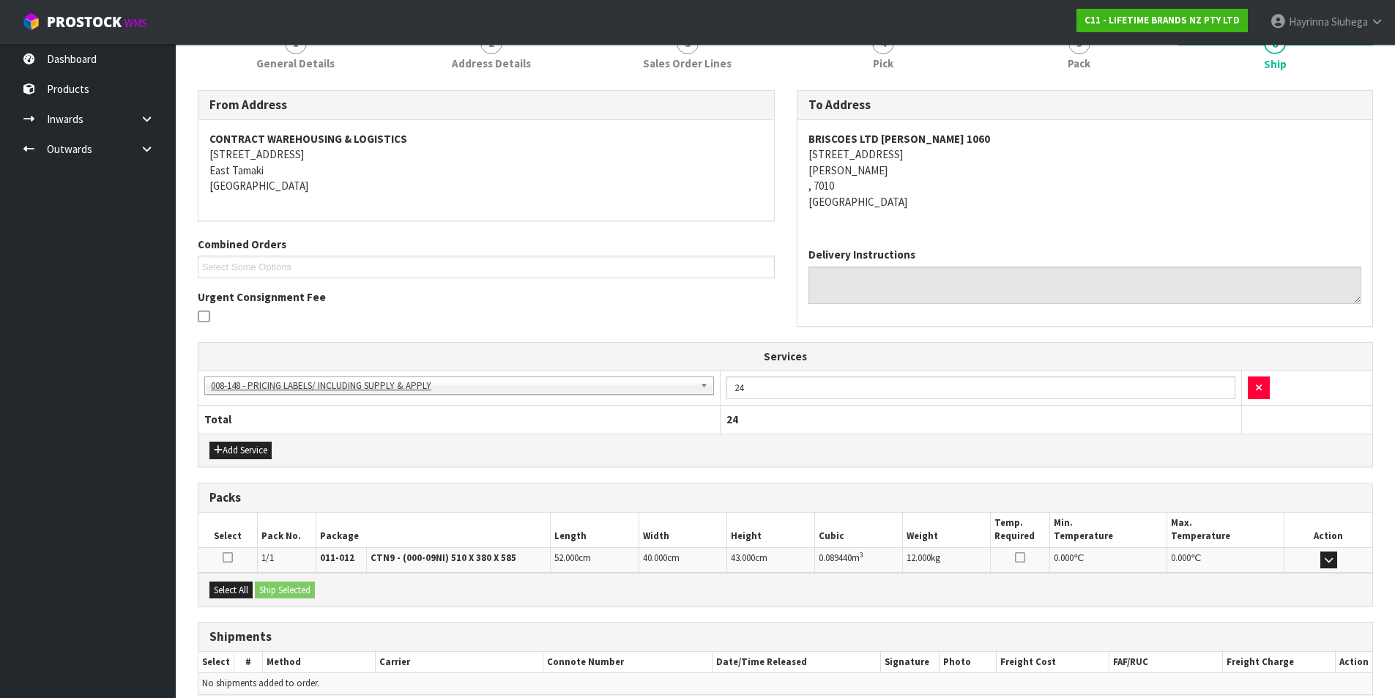
scroll to position [265, 0]
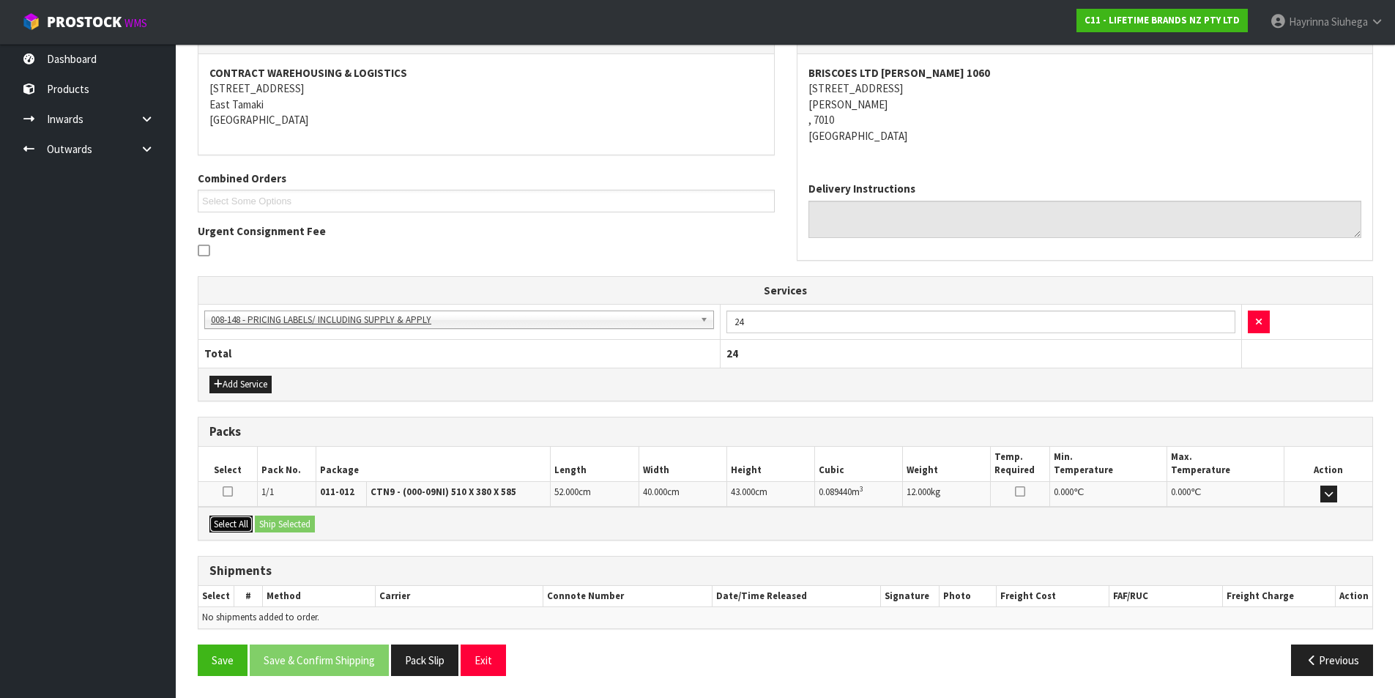
drag, startPoint x: 216, startPoint y: 522, endPoint x: 269, endPoint y: 522, distance: 52.7
click at [217, 522] on button "Select All" at bounding box center [230, 525] width 43 height 18
click at [283, 524] on button "Ship Selected" at bounding box center [285, 525] width 60 height 18
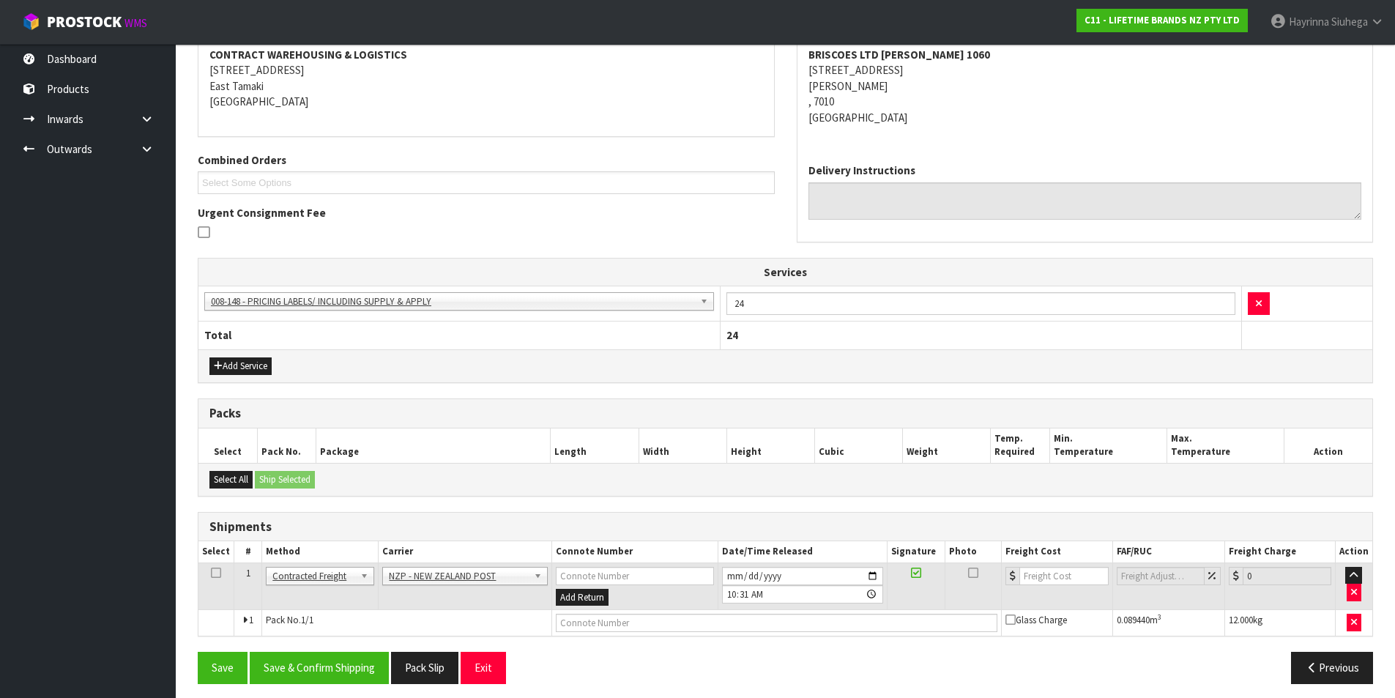
scroll to position [291, 0]
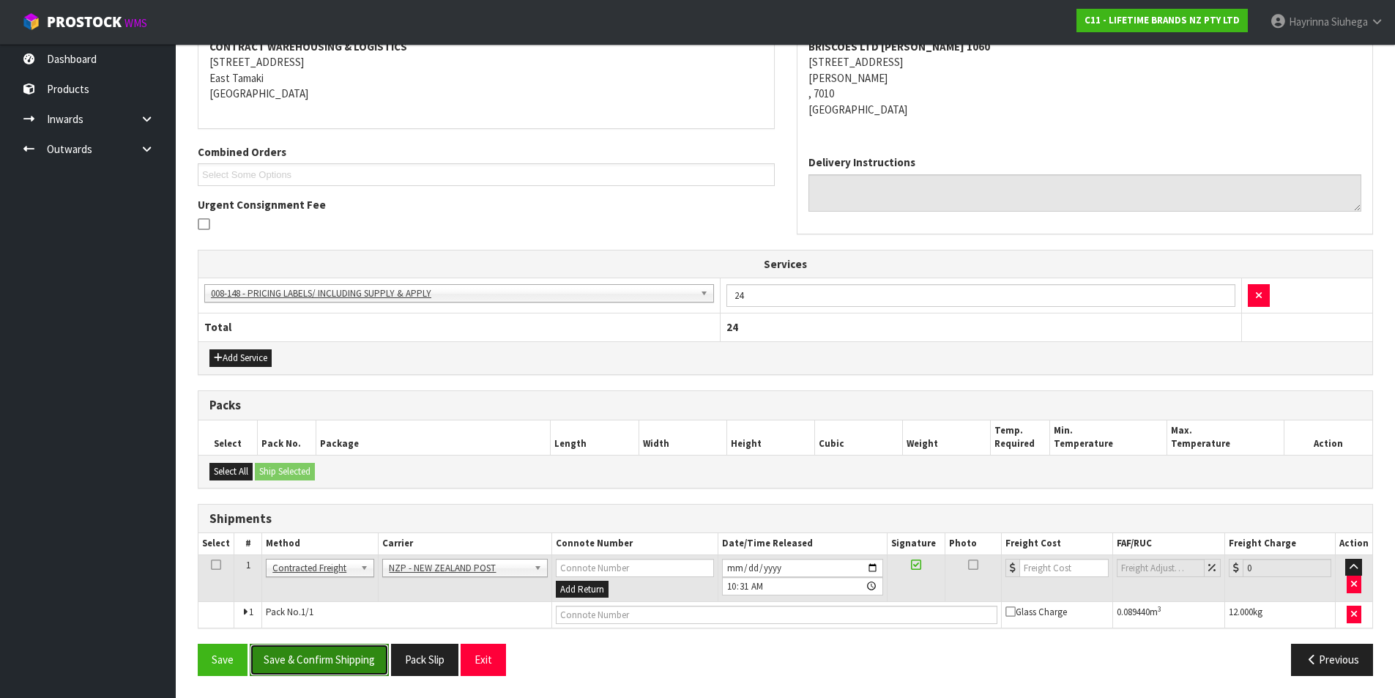
click at [329, 653] on button "Save & Confirm Shipping" at bounding box center [319, 659] width 139 height 31
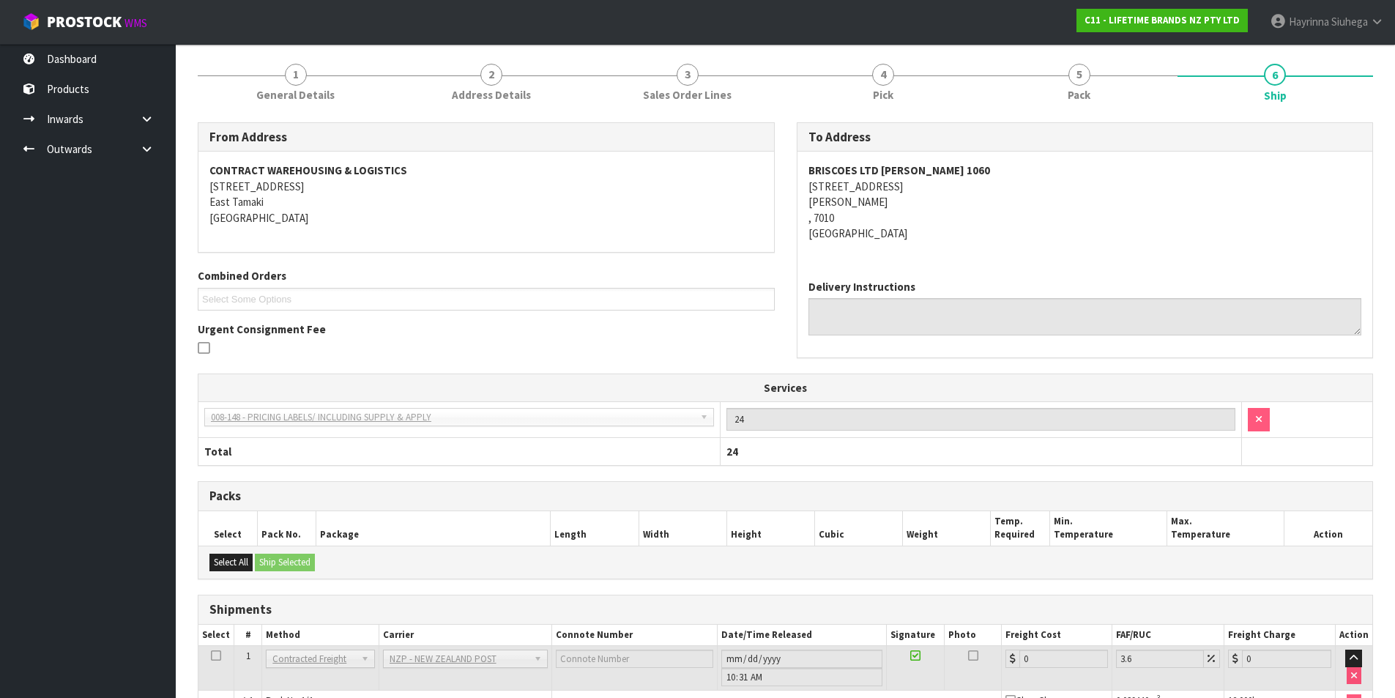
scroll to position [270, 0]
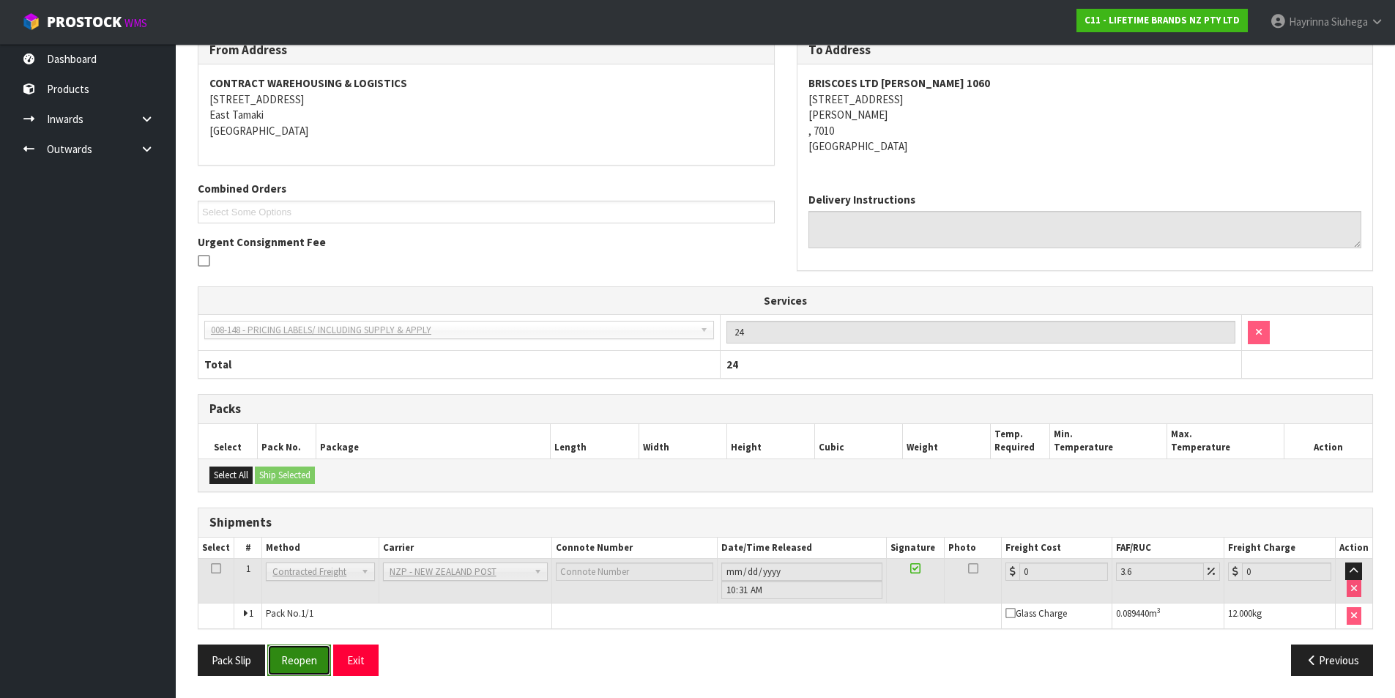
click at [315, 659] on button "Reopen" at bounding box center [299, 659] width 64 height 31
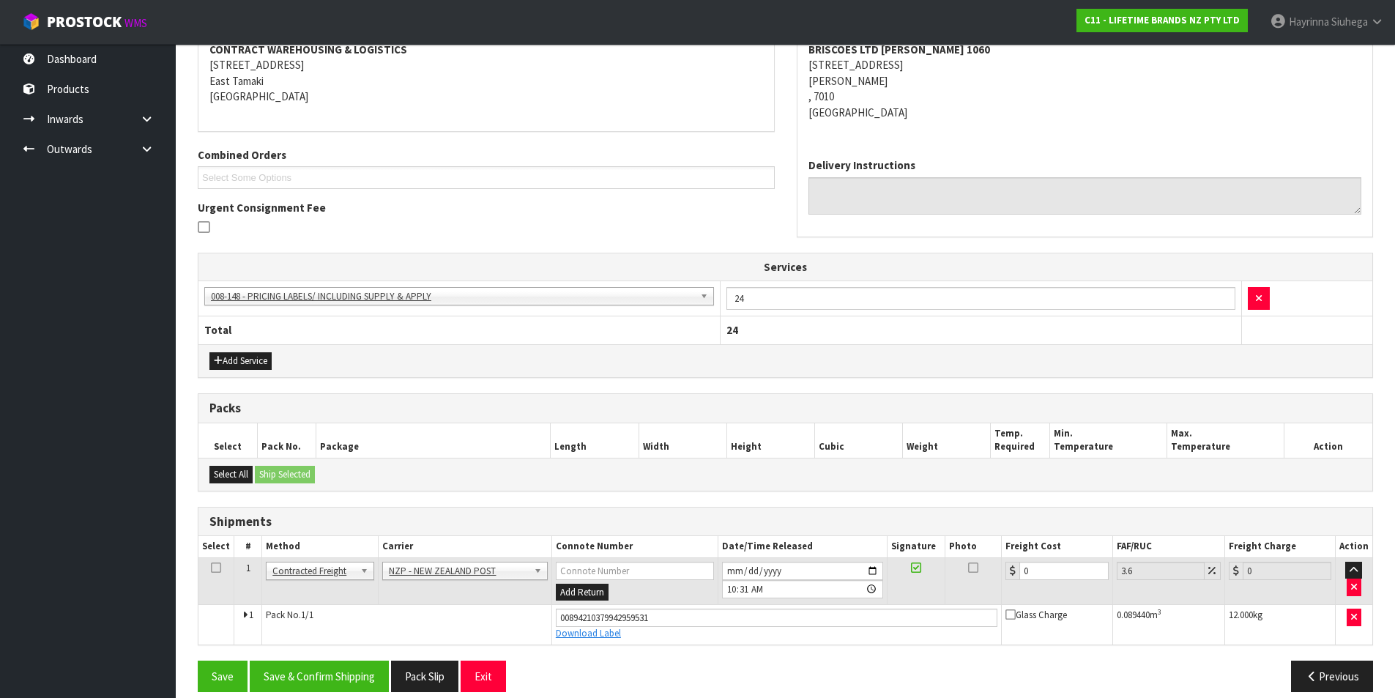
scroll to position [305, 0]
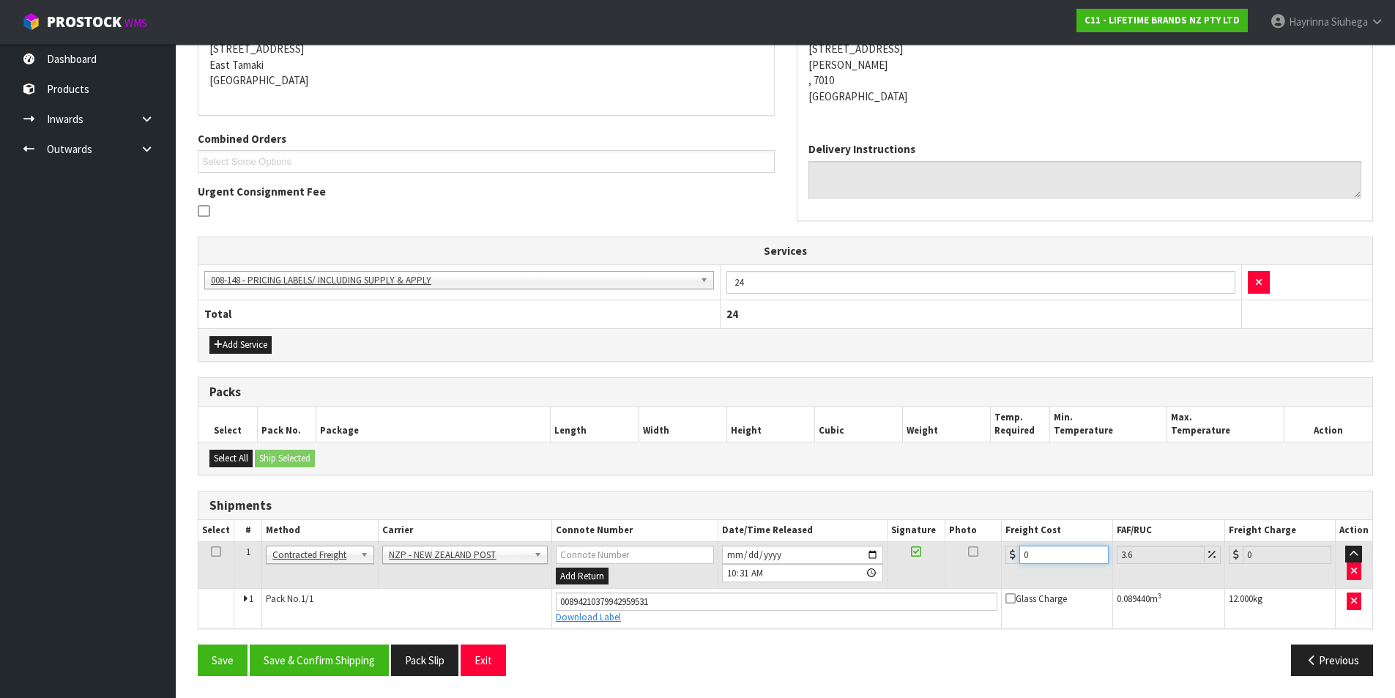
drag, startPoint x: 1036, startPoint y: 559, endPoint x: 931, endPoint y: 558, distance: 105.4
click at [939, 558] on tr "1 Client Local Pickup Customer Local Pickup Company Freight Contracted Freight …" at bounding box center [785, 565] width 1174 height 48
type input "2"
type input "2.07"
type input "24"
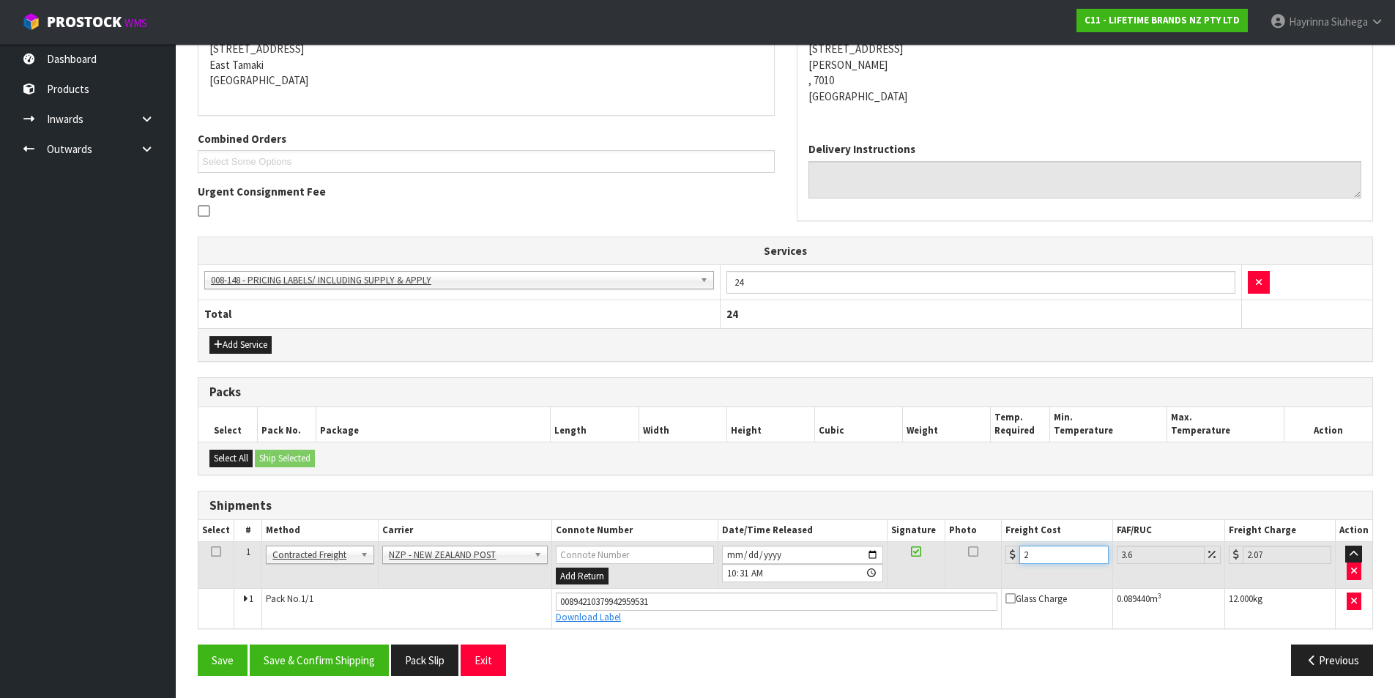
type input "24.86"
type input "24.9"
type input "25.8"
type input "24.94"
type input "25.84"
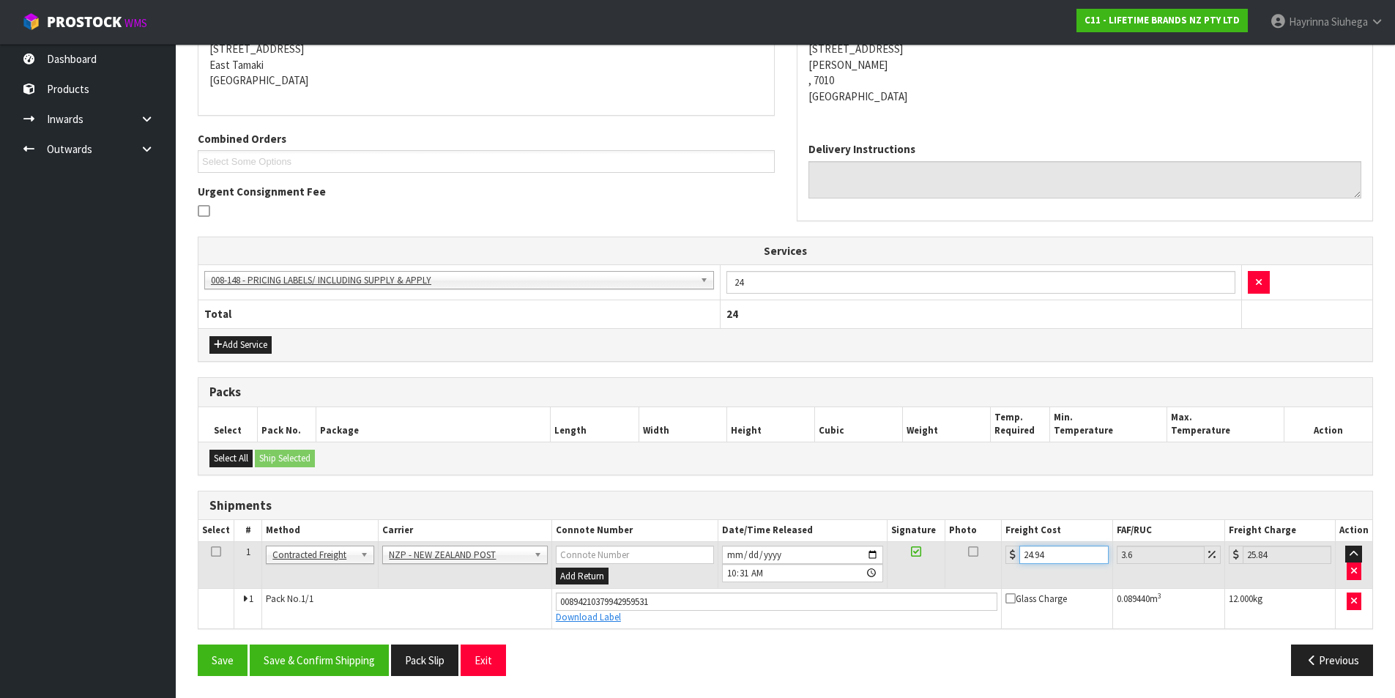
type input "24.94"
click at [198, 644] on button "Save" at bounding box center [223, 659] width 50 height 31
click at [344, 665] on button "Save & Confirm Shipping" at bounding box center [319, 659] width 139 height 31
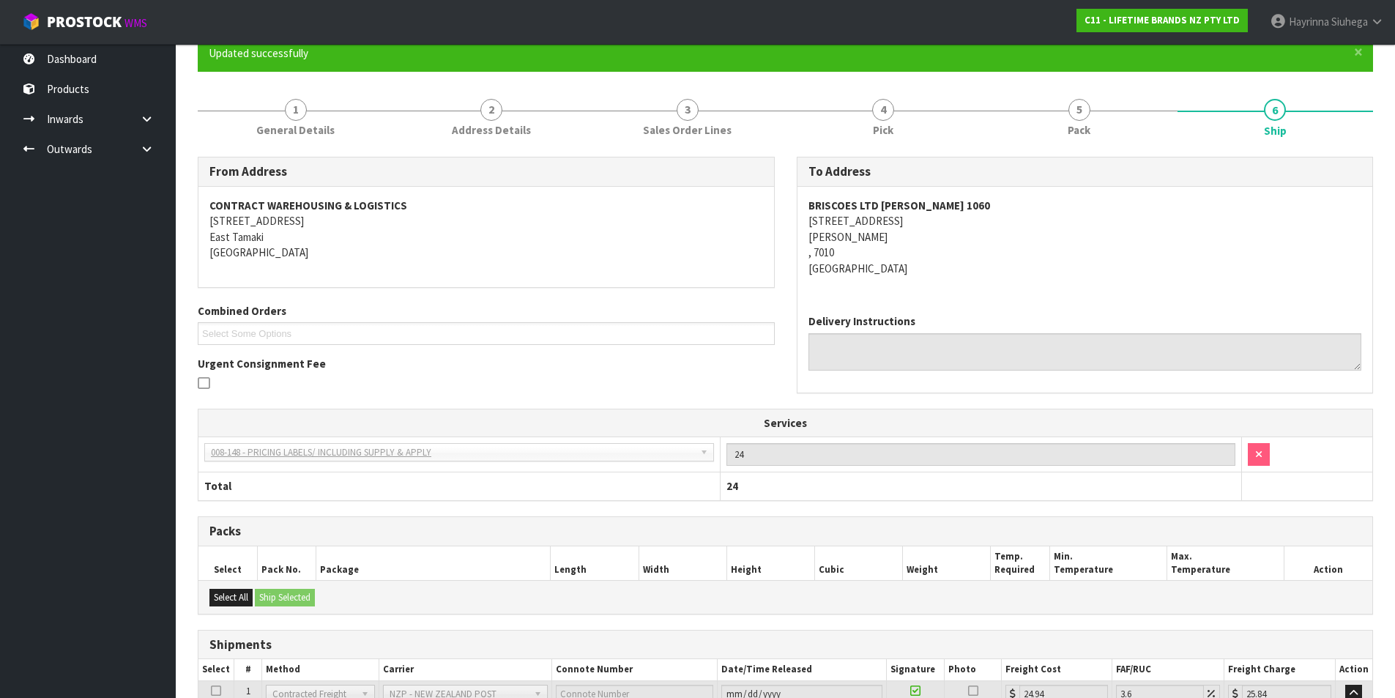
scroll to position [0, 0]
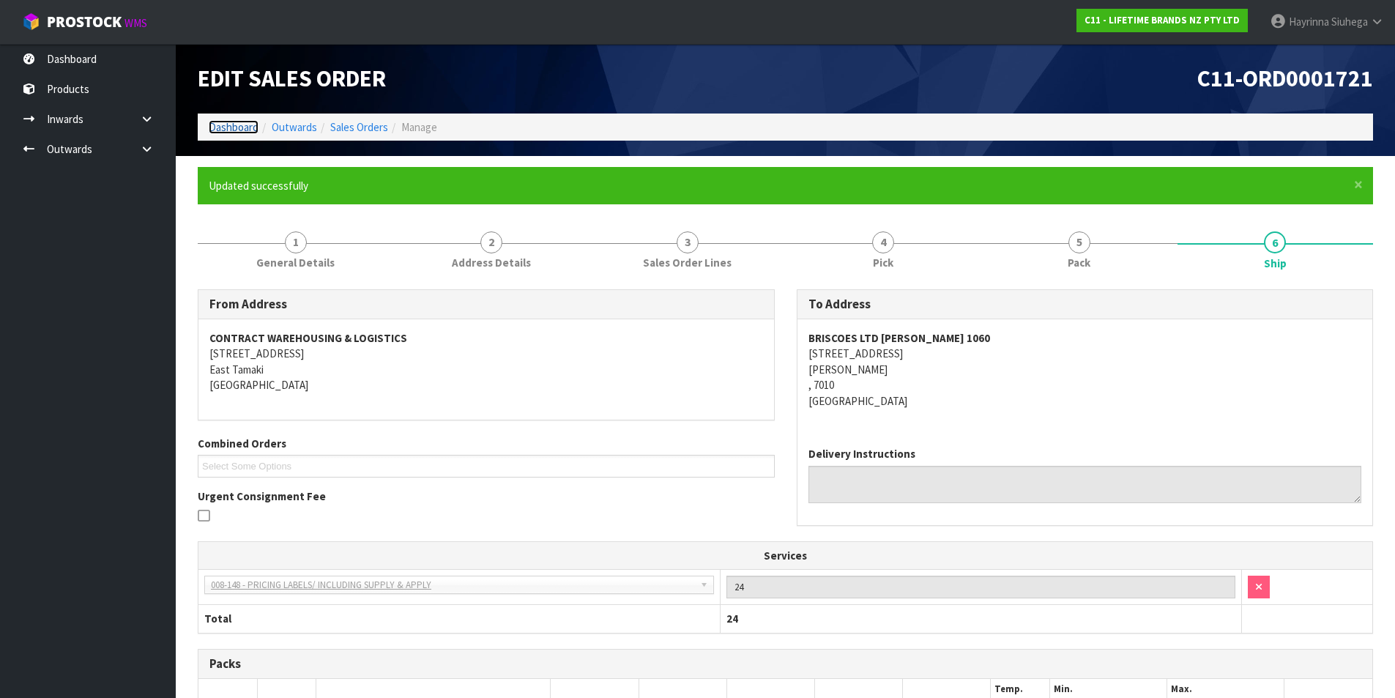
click at [222, 120] on link "Dashboard" at bounding box center [234, 127] width 50 height 14
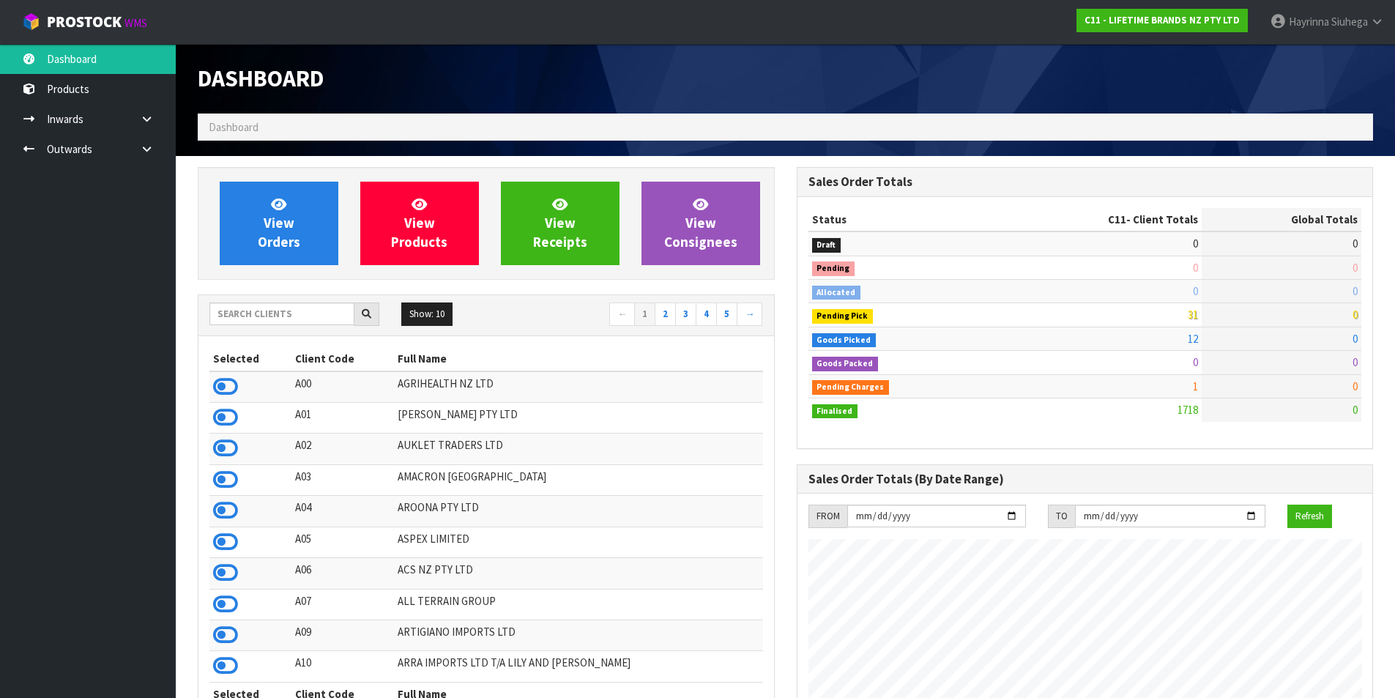
scroll to position [1109, 598]
click at [320, 192] on link "View Orders" at bounding box center [279, 223] width 119 height 83
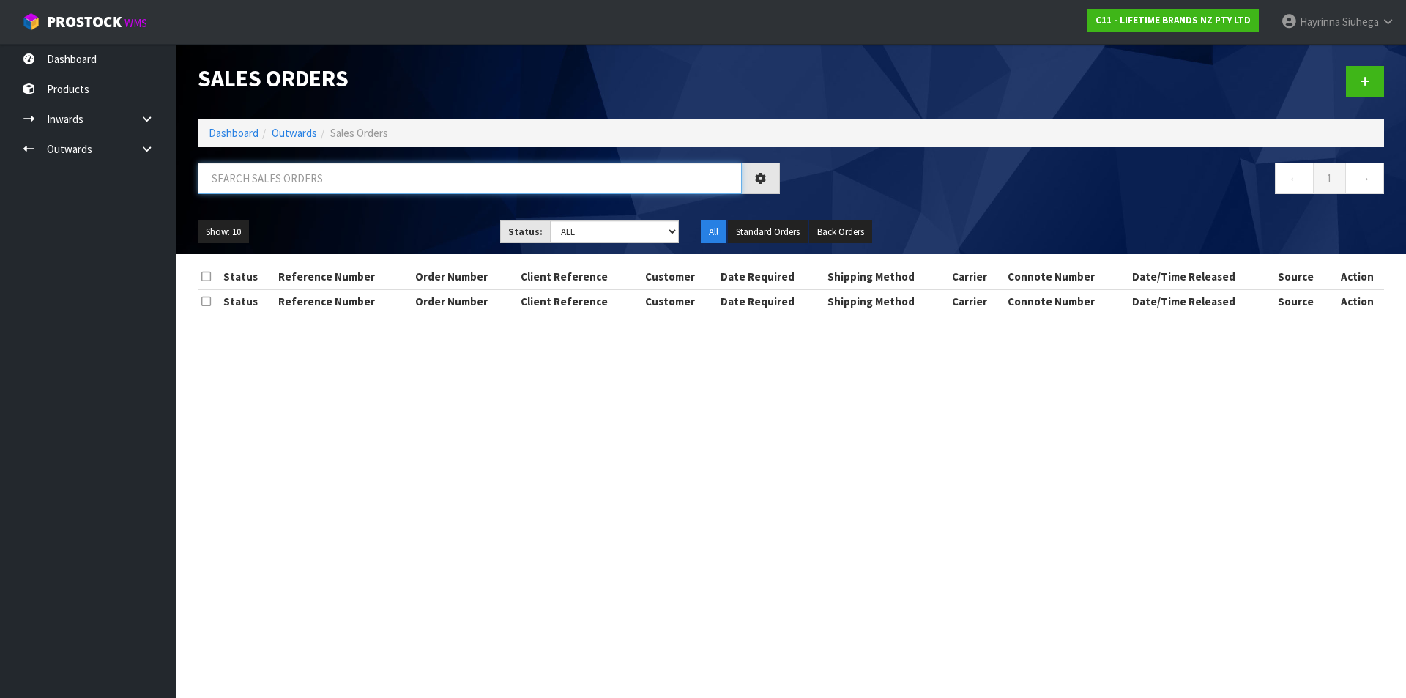
click at [320, 192] on input "text" at bounding box center [470, 178] width 544 height 31
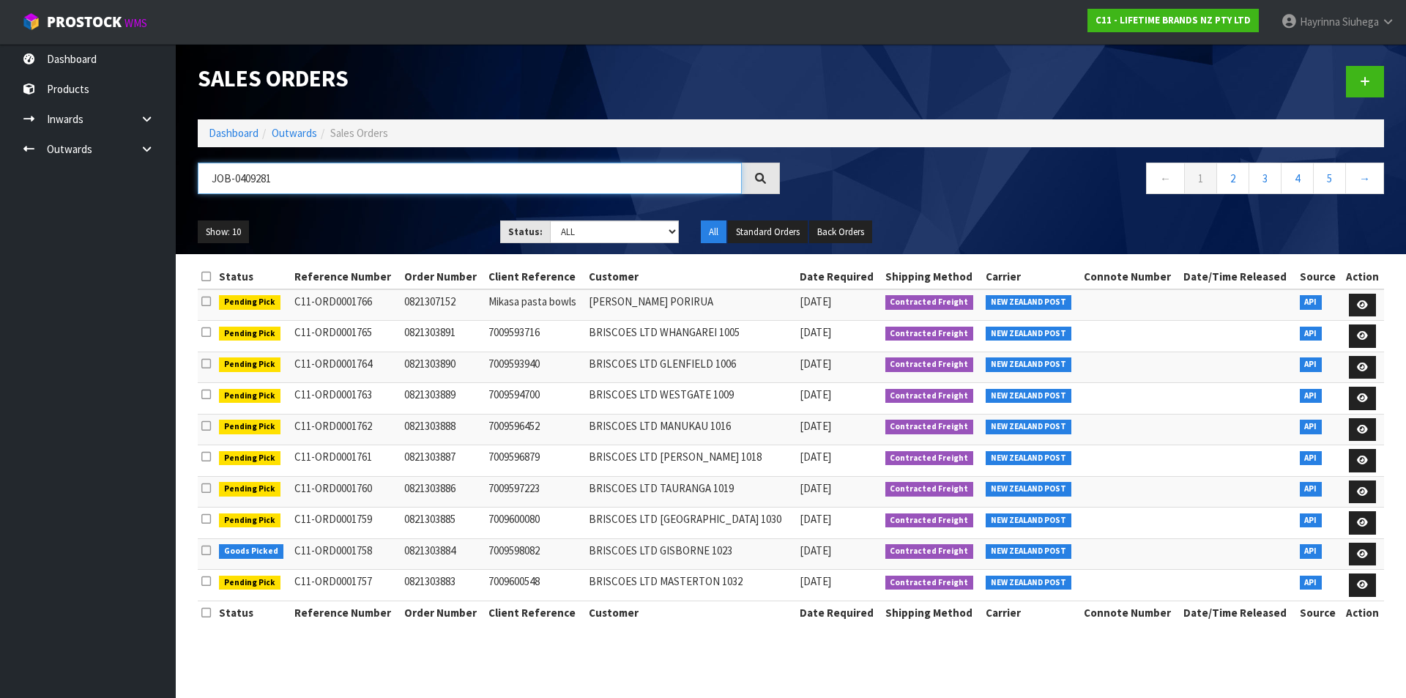
type input "JOB-0409281"
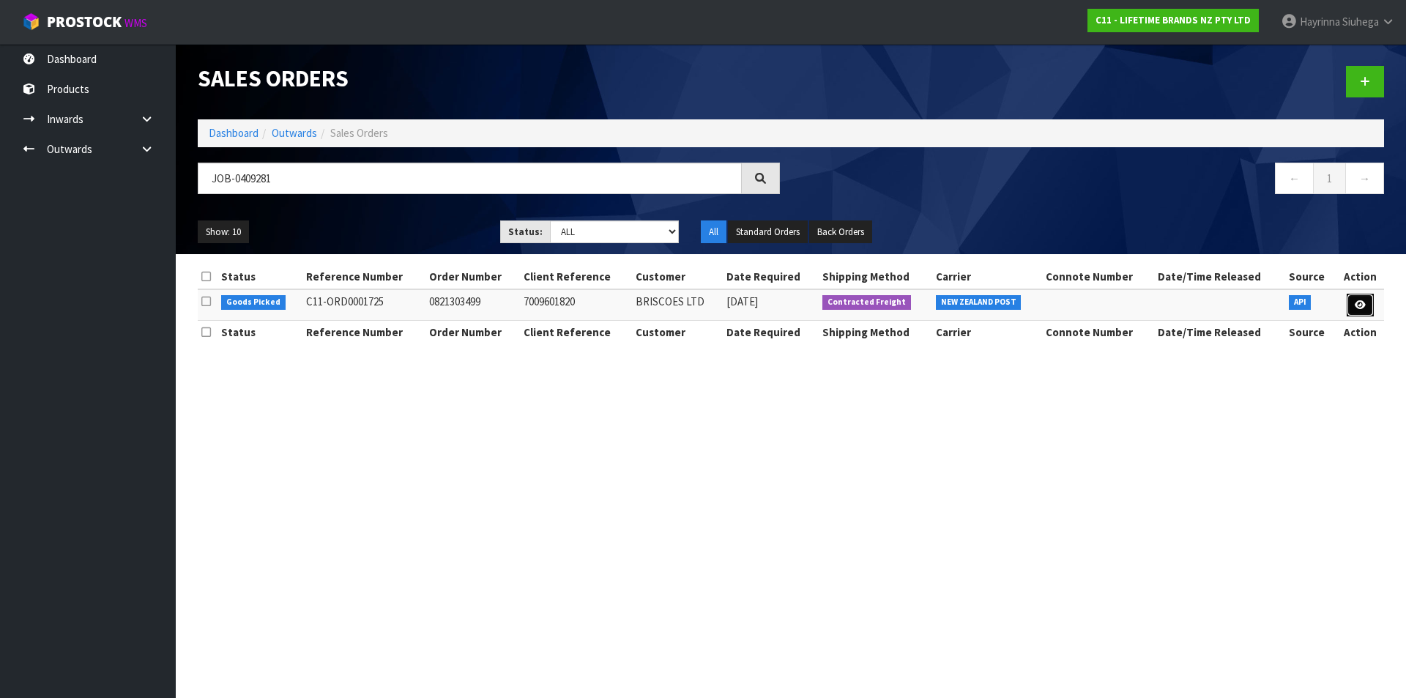
click at [1361, 309] on icon at bounding box center [1360, 305] width 11 height 10
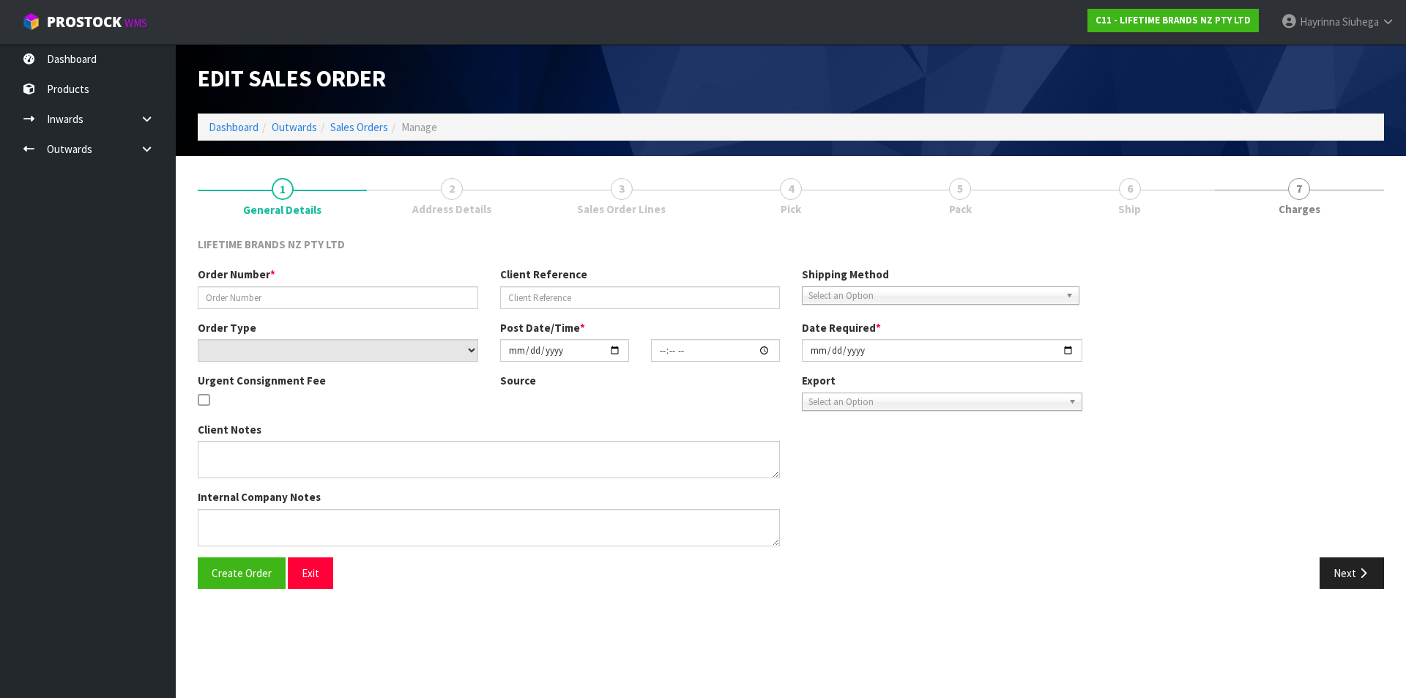
type input "0821303499"
type input "7009601820"
select select "number:0"
type input "[DATE]"
type input "14:28:34.000"
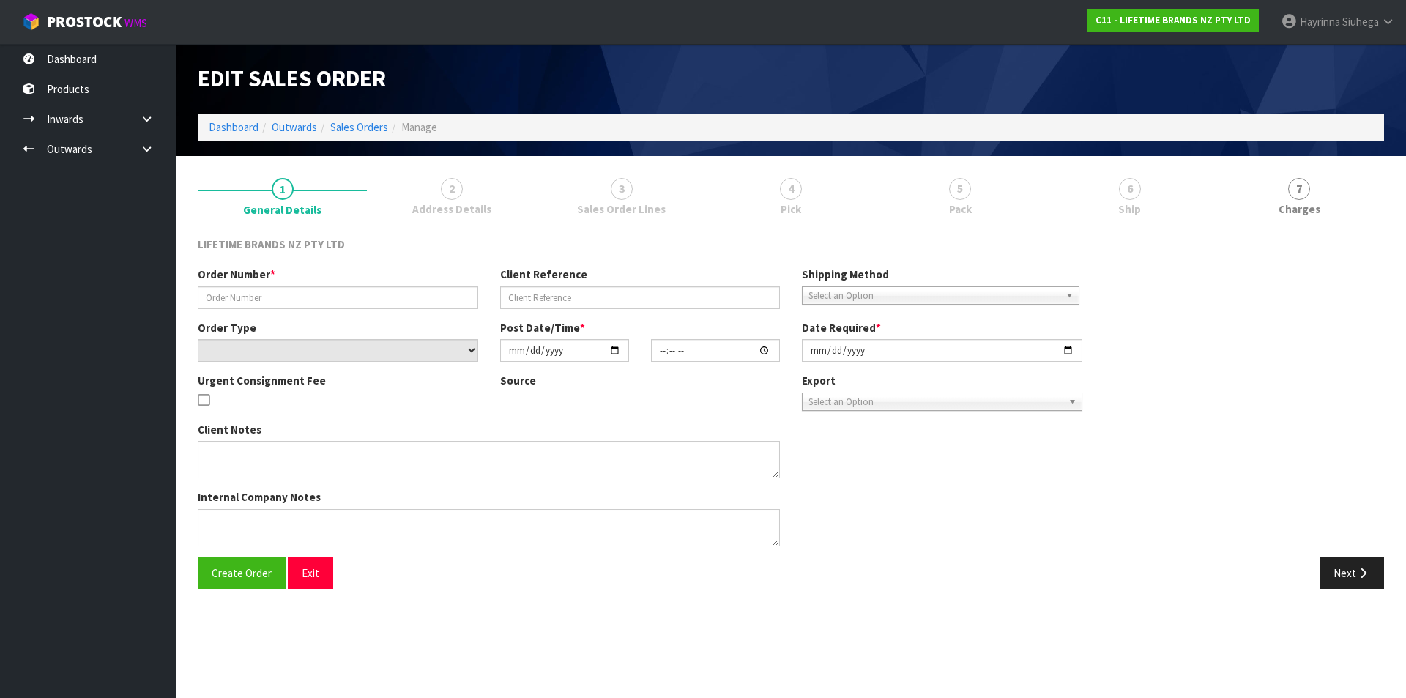
type input "[DATE]"
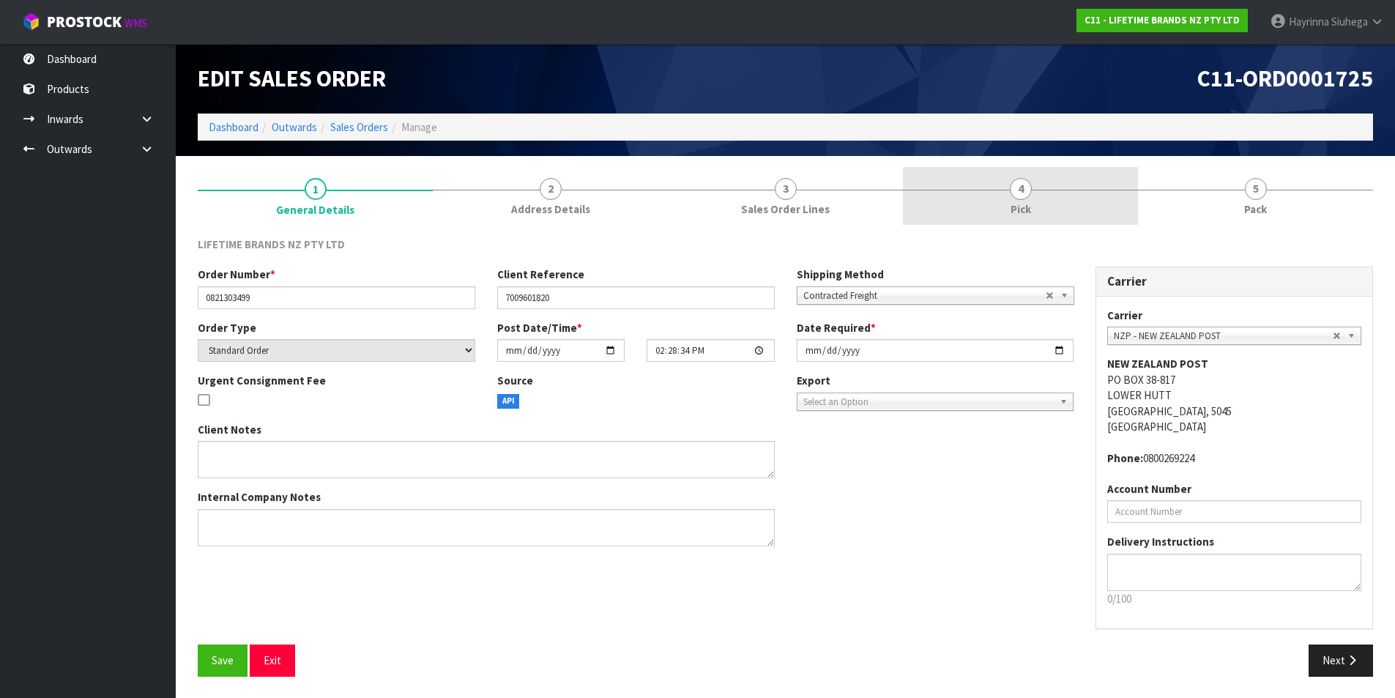
click at [1025, 203] on span "Pick" at bounding box center [1021, 208] width 21 height 15
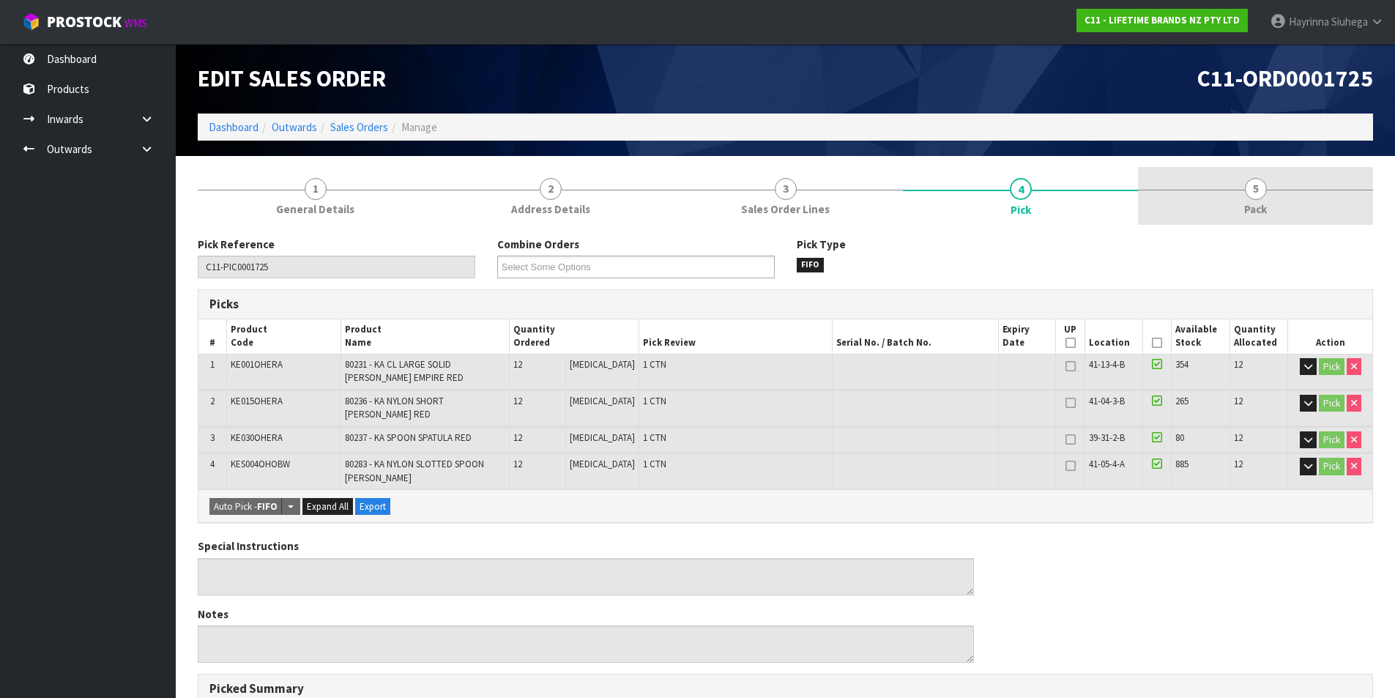
click at [1219, 174] on link "5 Pack" at bounding box center [1255, 196] width 235 height 58
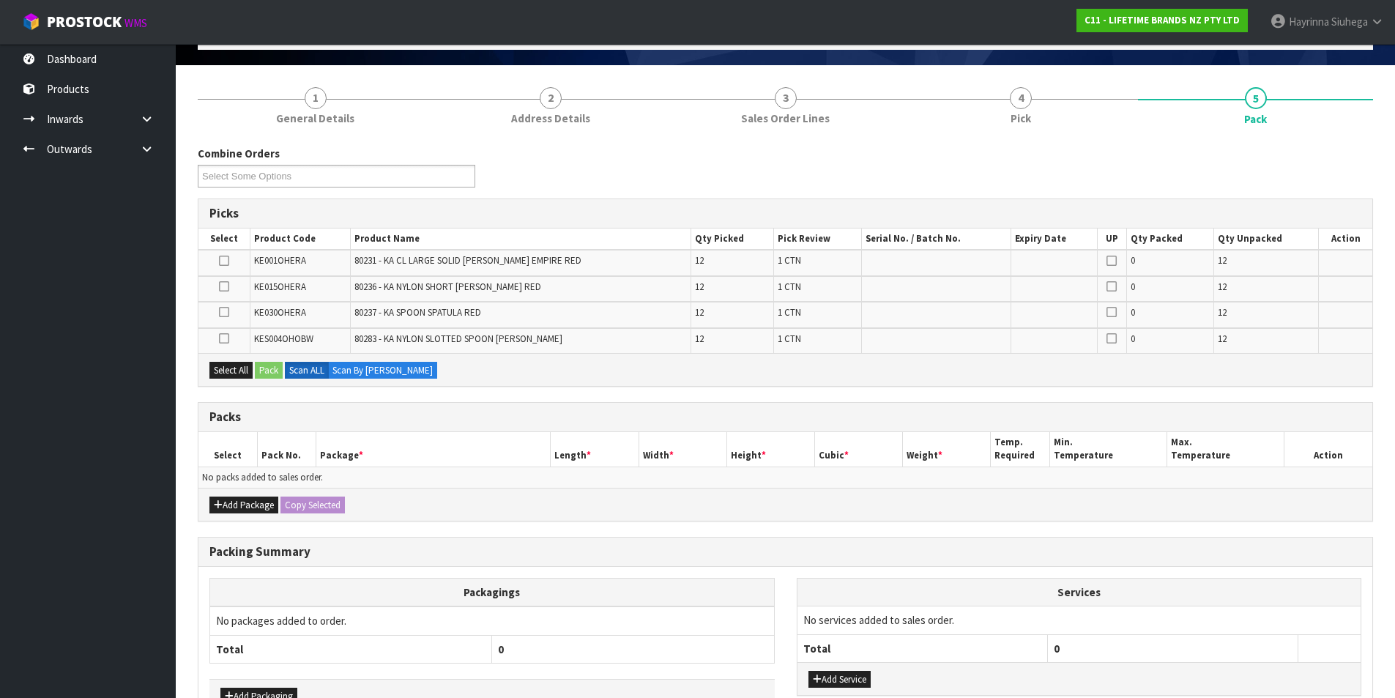
scroll to position [186, 0]
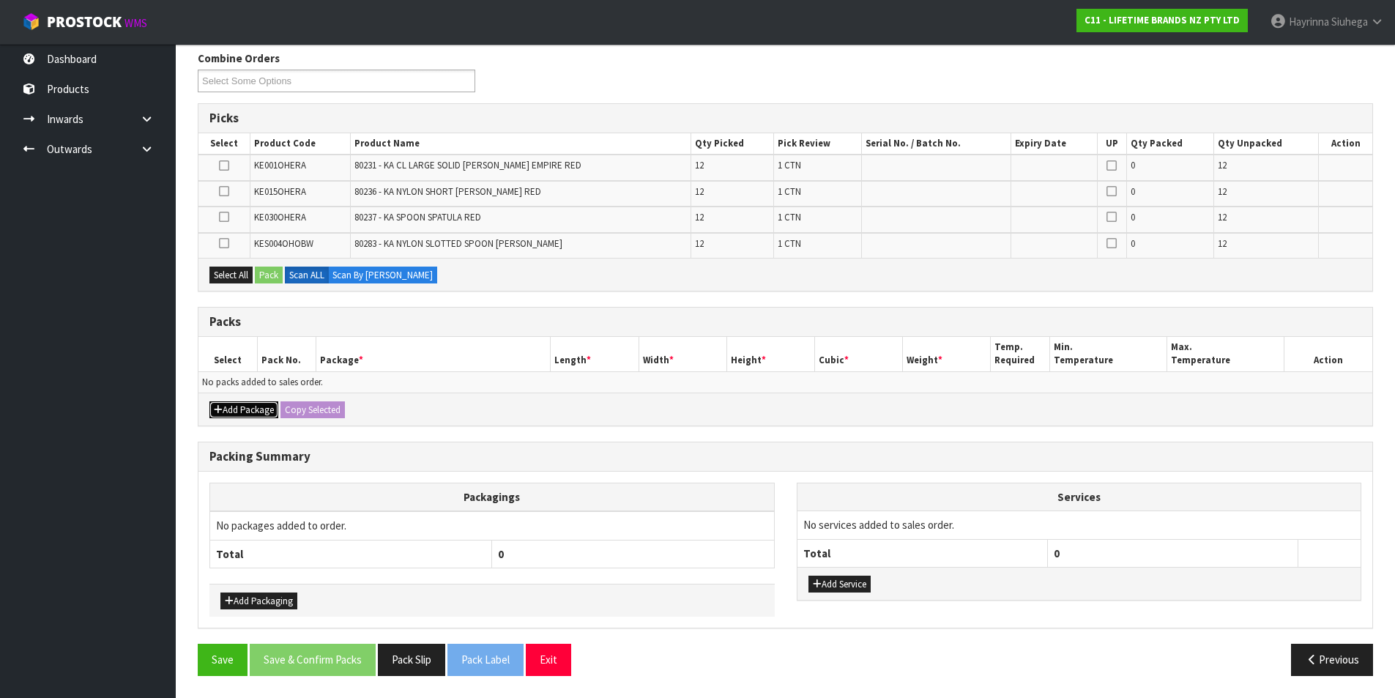
click at [245, 409] on button "Add Package" at bounding box center [243, 410] width 69 height 18
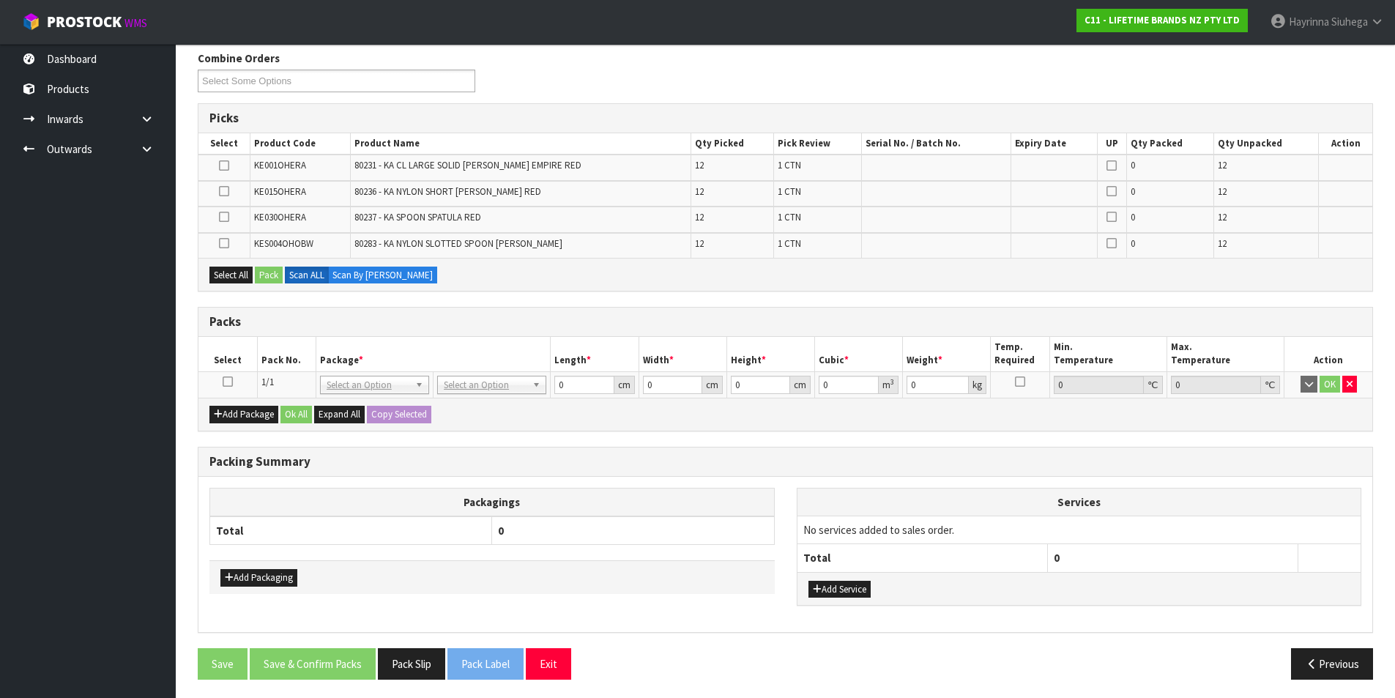
click at [228, 382] on icon at bounding box center [228, 382] width 10 height 1
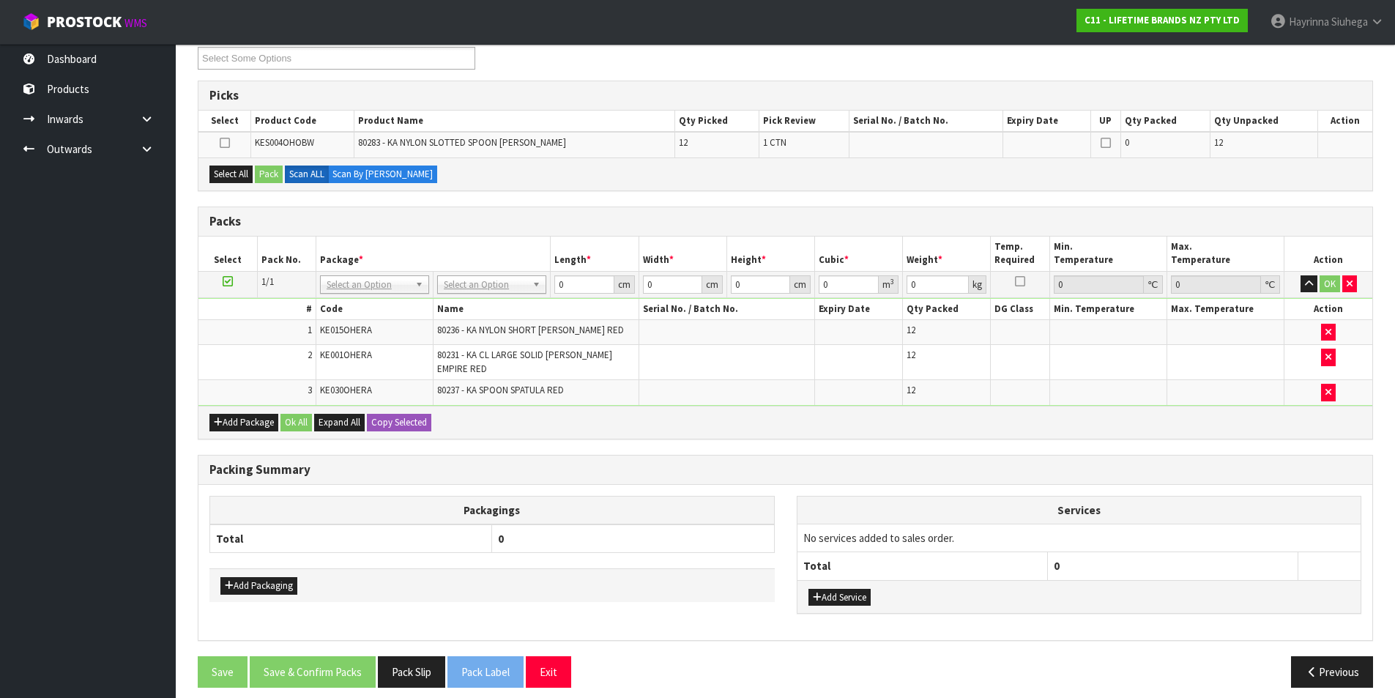
scroll to position [211, 0]
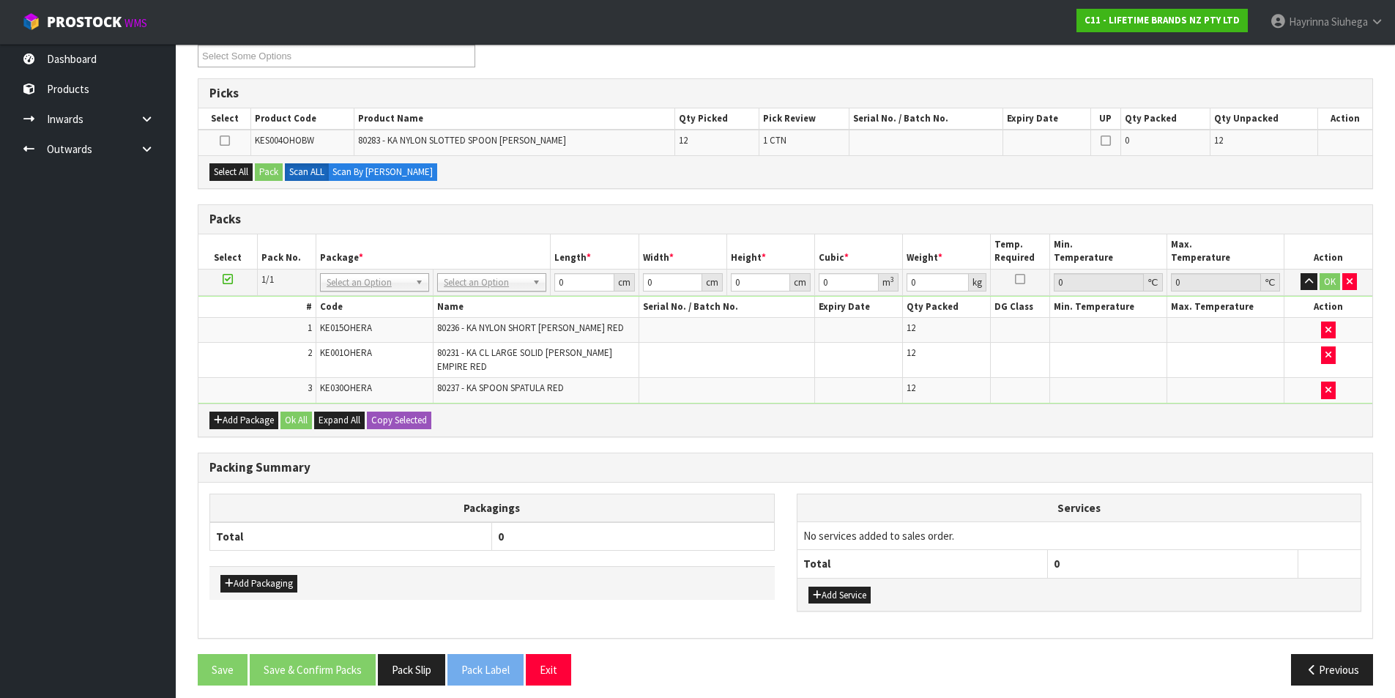
click at [582, 483] on div "Packagings Total 0 Add Packaging Services No services added to sales order. Tot…" at bounding box center [785, 560] width 1174 height 155
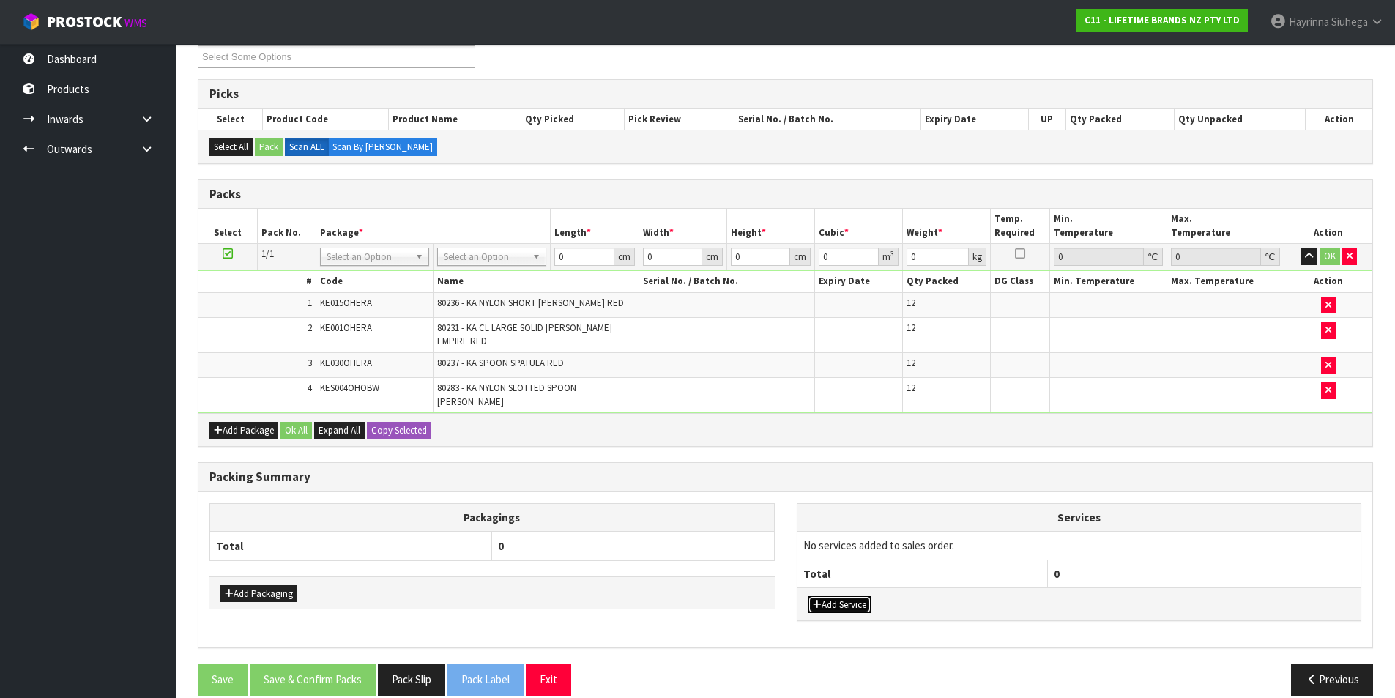
click at [867, 596] on button "Add Service" at bounding box center [839, 605] width 62 height 18
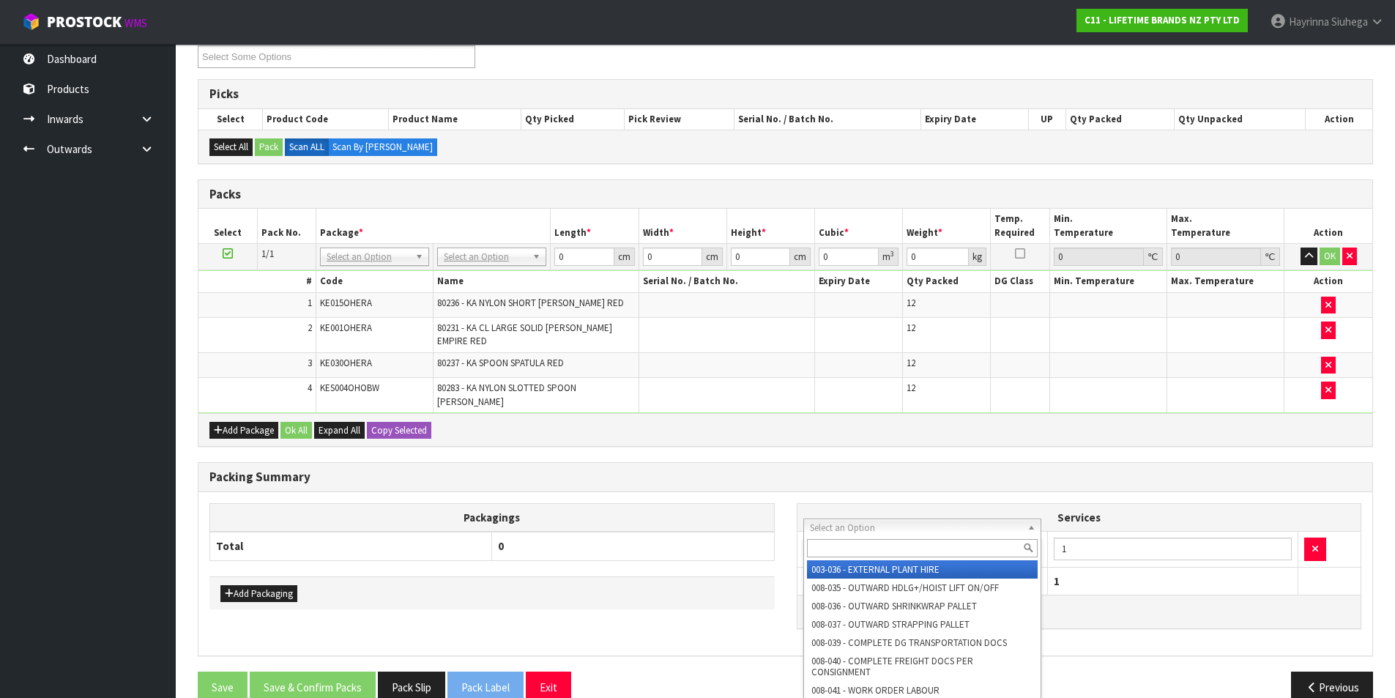
click at [838, 552] on input "text" at bounding box center [922, 548] width 231 height 18
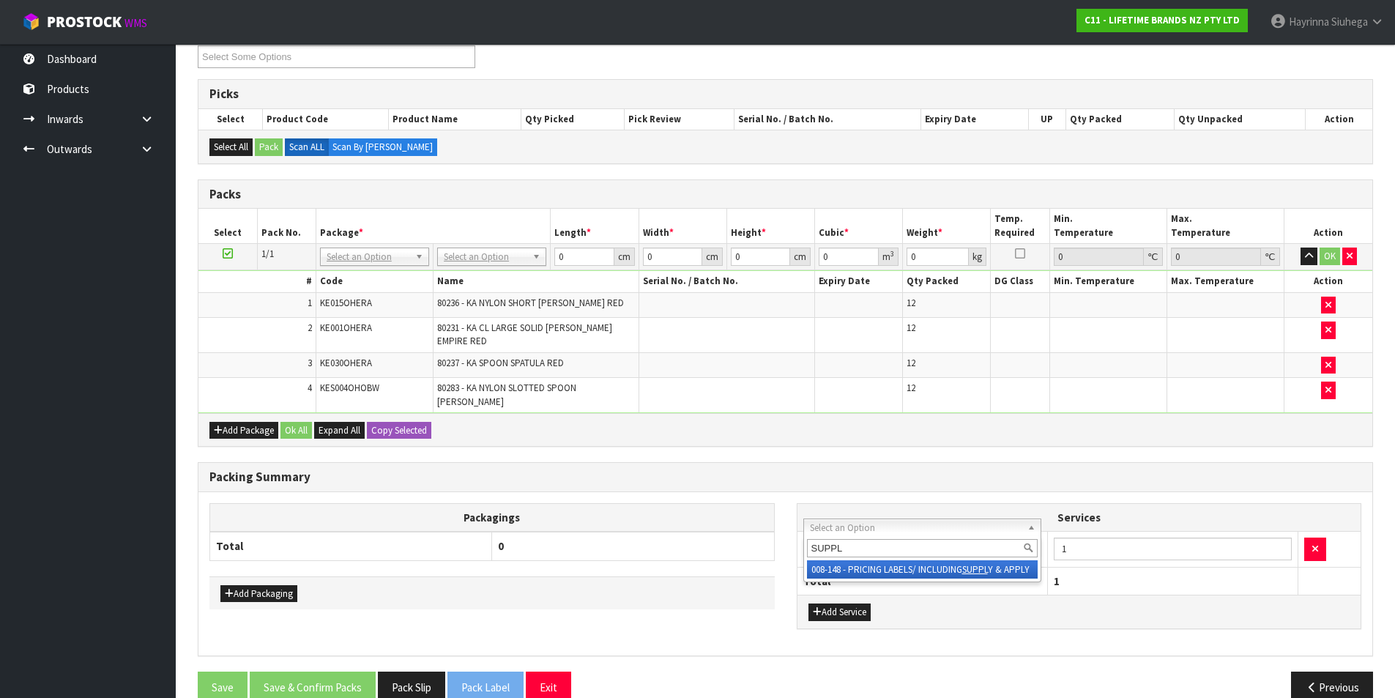
type input "SUPPLY"
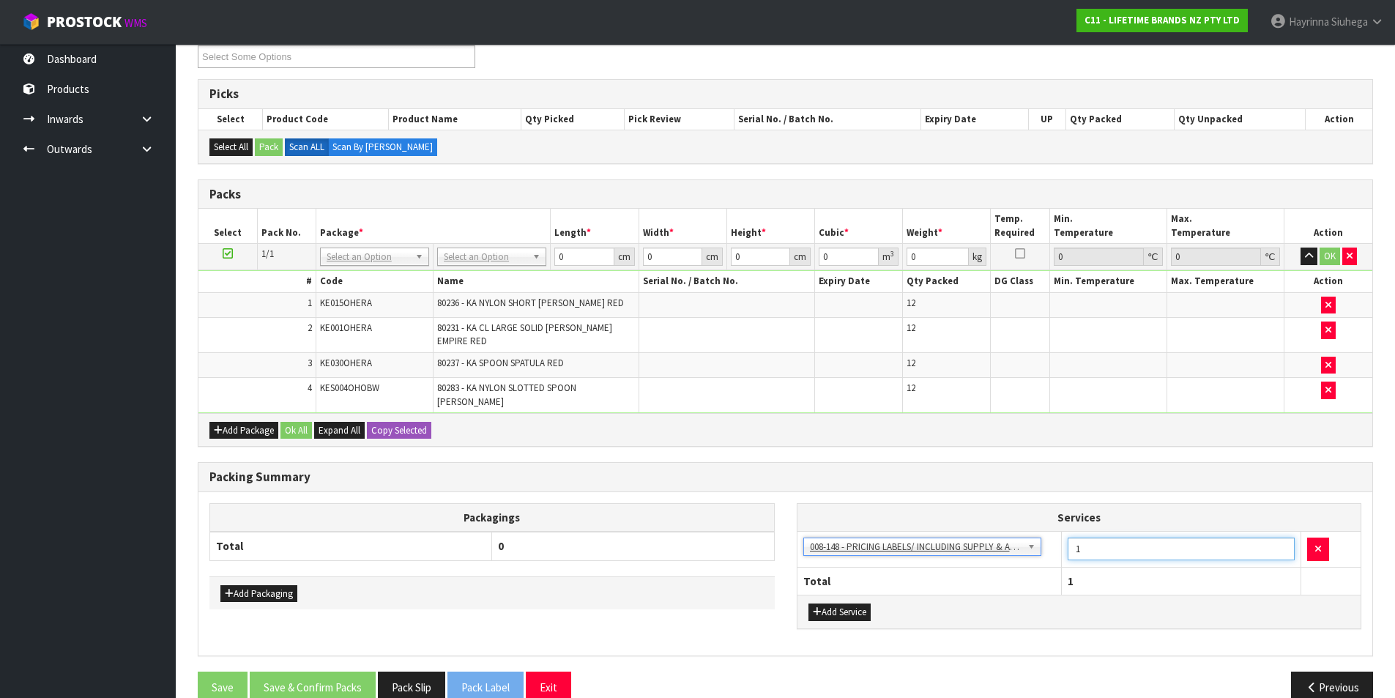
drag, startPoint x: 1124, startPoint y: 528, endPoint x: 1054, endPoint y: 537, distance: 70.1
click at [1055, 536] on tr "003-036 - EXTERNAL PLANT HIRE 008-035 - OUTWARD HDLG+/HOIST LIFT ON/OFF 008-036…" at bounding box center [1079, 550] width 564 height 36
type input "12"
click at [1140, 413] on div "Add Package Ok All Expand All Copy Selected" at bounding box center [785, 429] width 1174 height 33
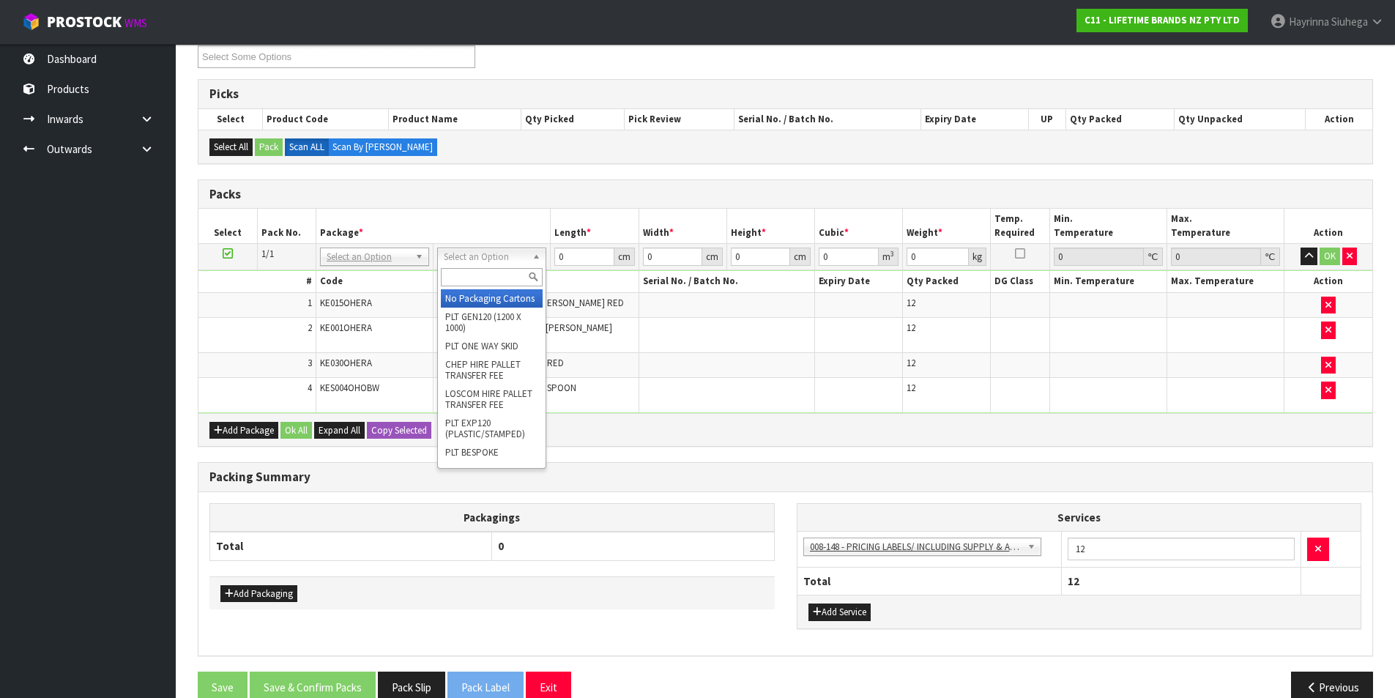
click at [499, 270] on input "text" at bounding box center [492, 277] width 102 height 18
type input "CTN9"
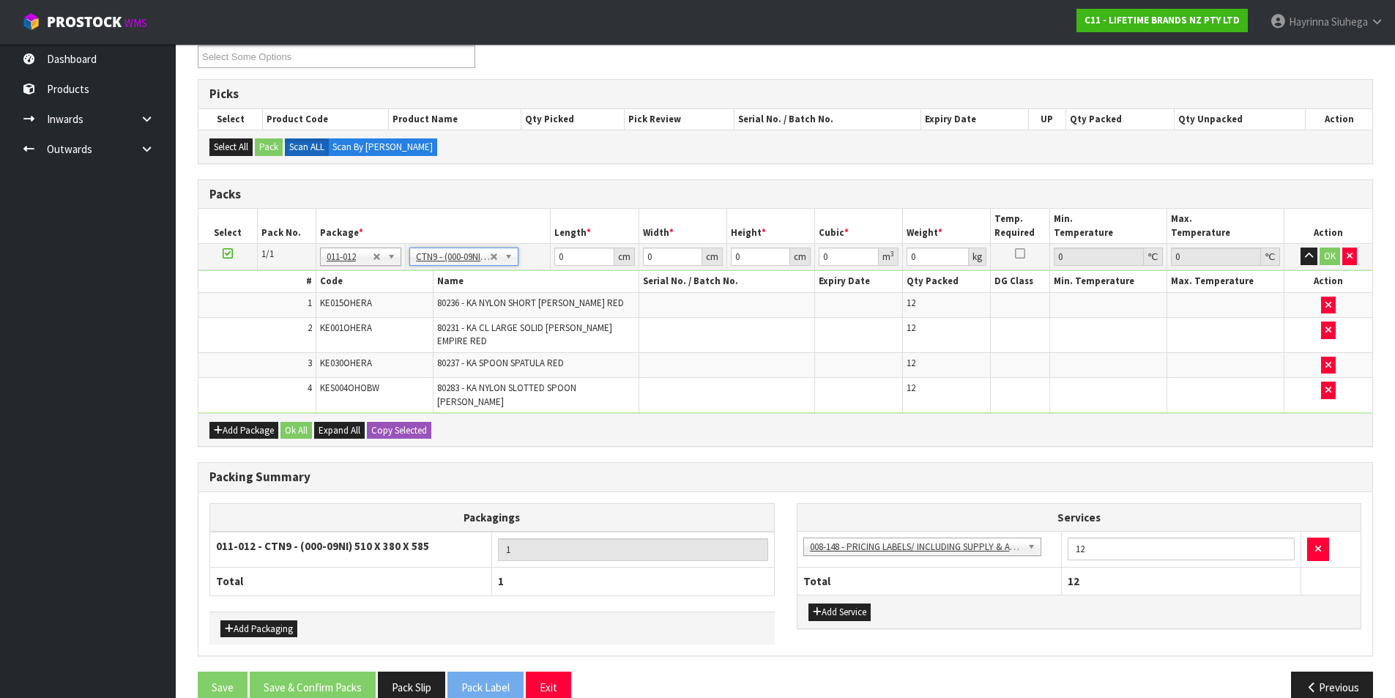
type input "51"
type input "38"
type input "58.5"
type input "0.113373"
type input "8.26"
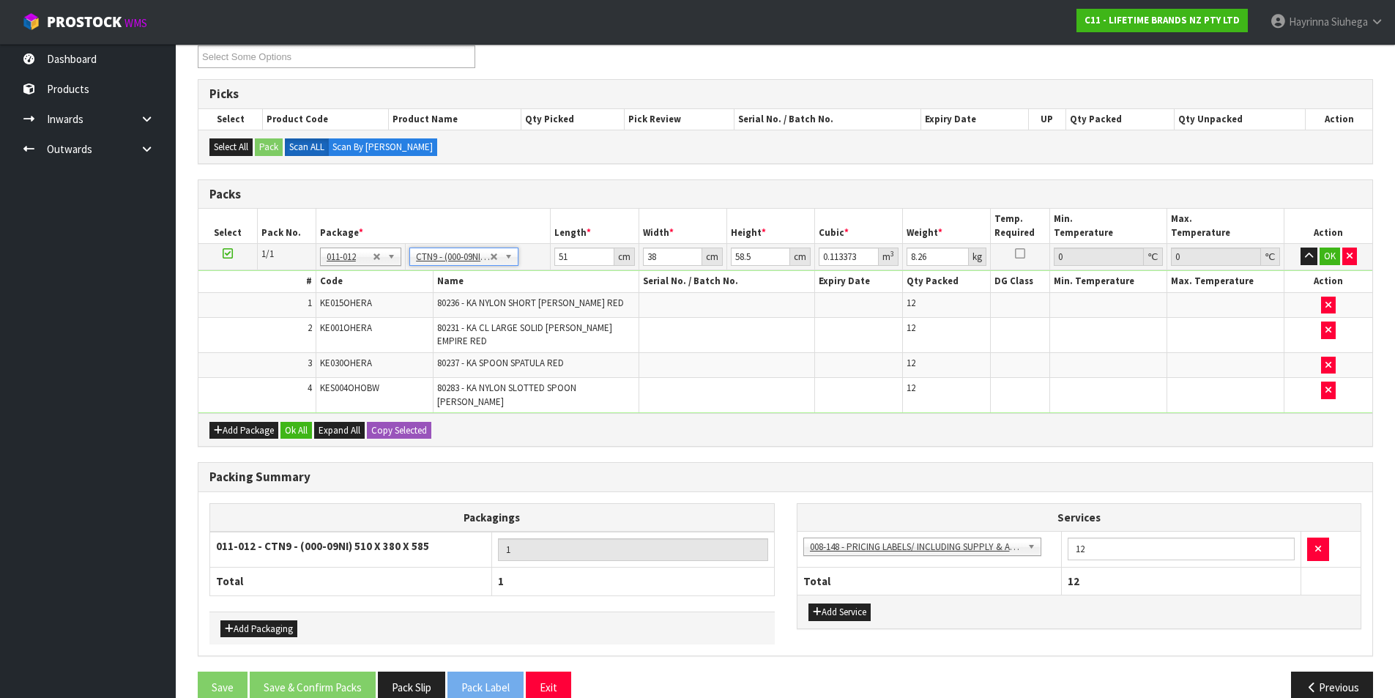
click at [554, 252] on td "51 cm" at bounding box center [595, 257] width 88 height 26
click at [556, 254] on input "51" at bounding box center [583, 257] width 59 height 18
type input "5"
type input "0.011115"
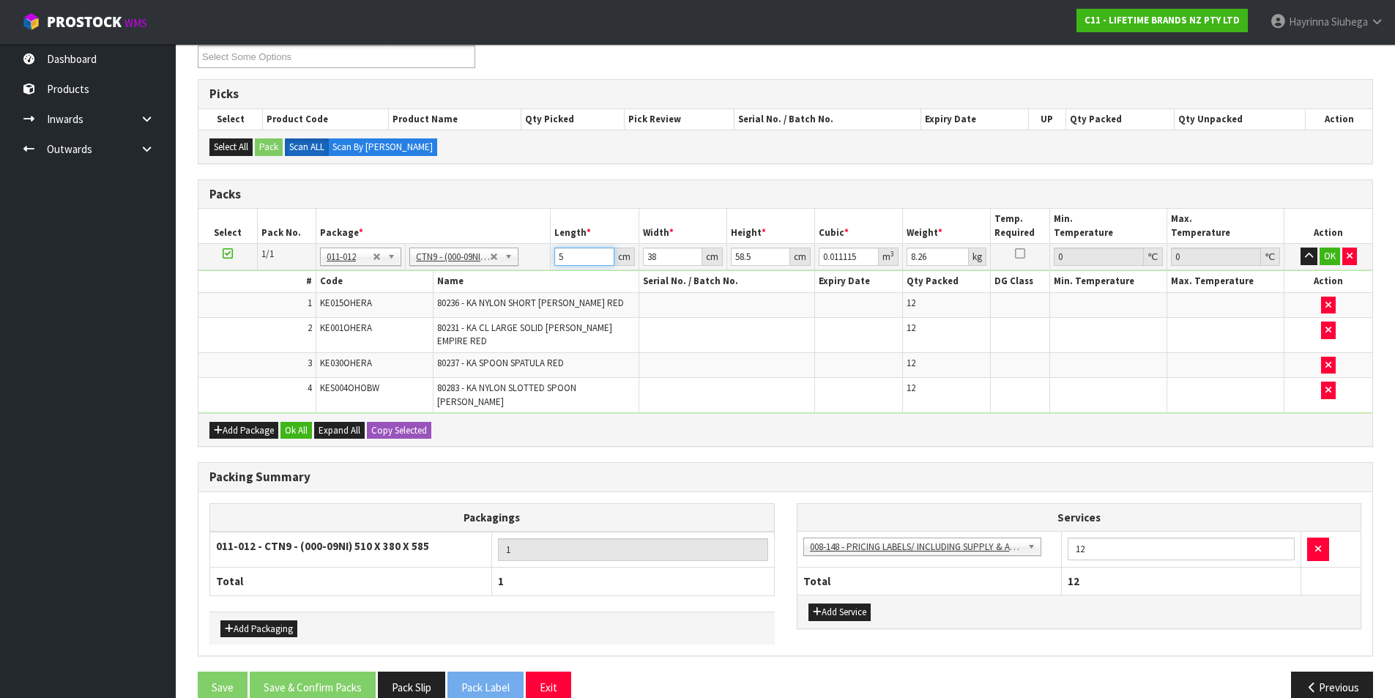
type input "52"
type input "0.115596"
type input "52"
type input "4"
type input "0.012168"
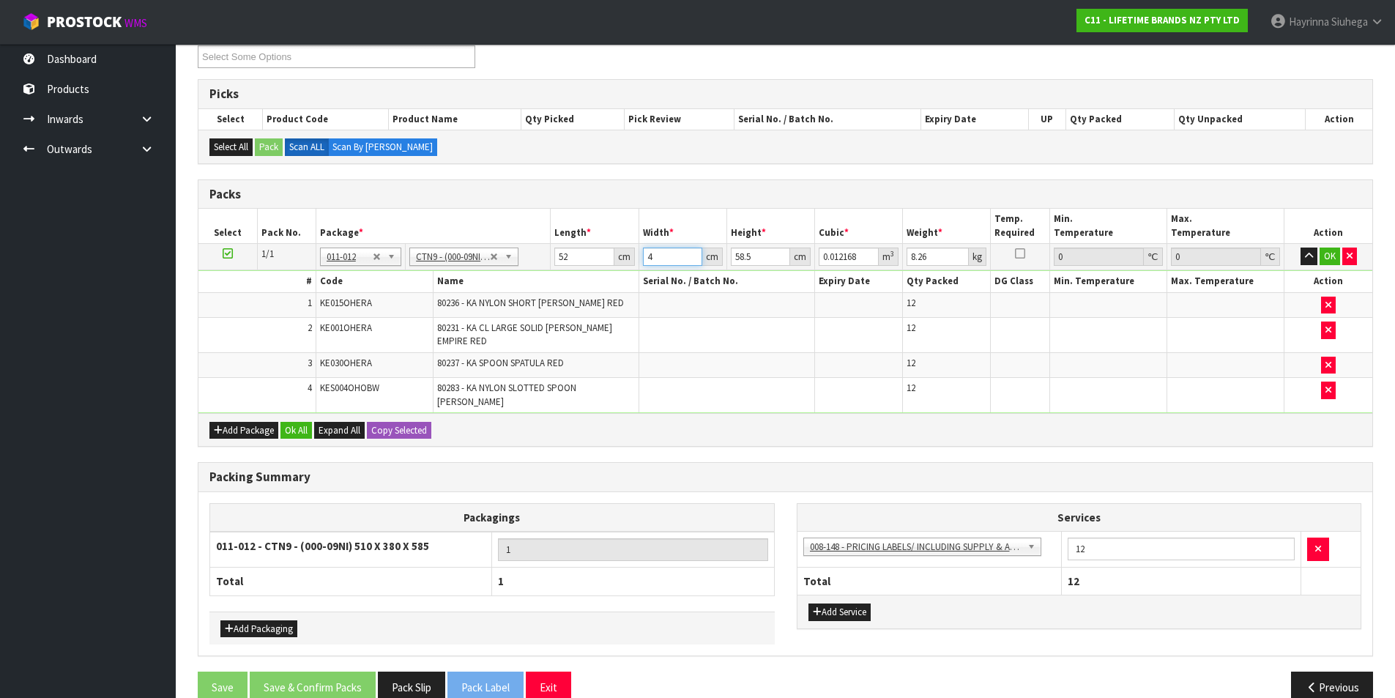
type input "40"
type input "0.12168"
type input "40"
type input "4"
type input "0.00832"
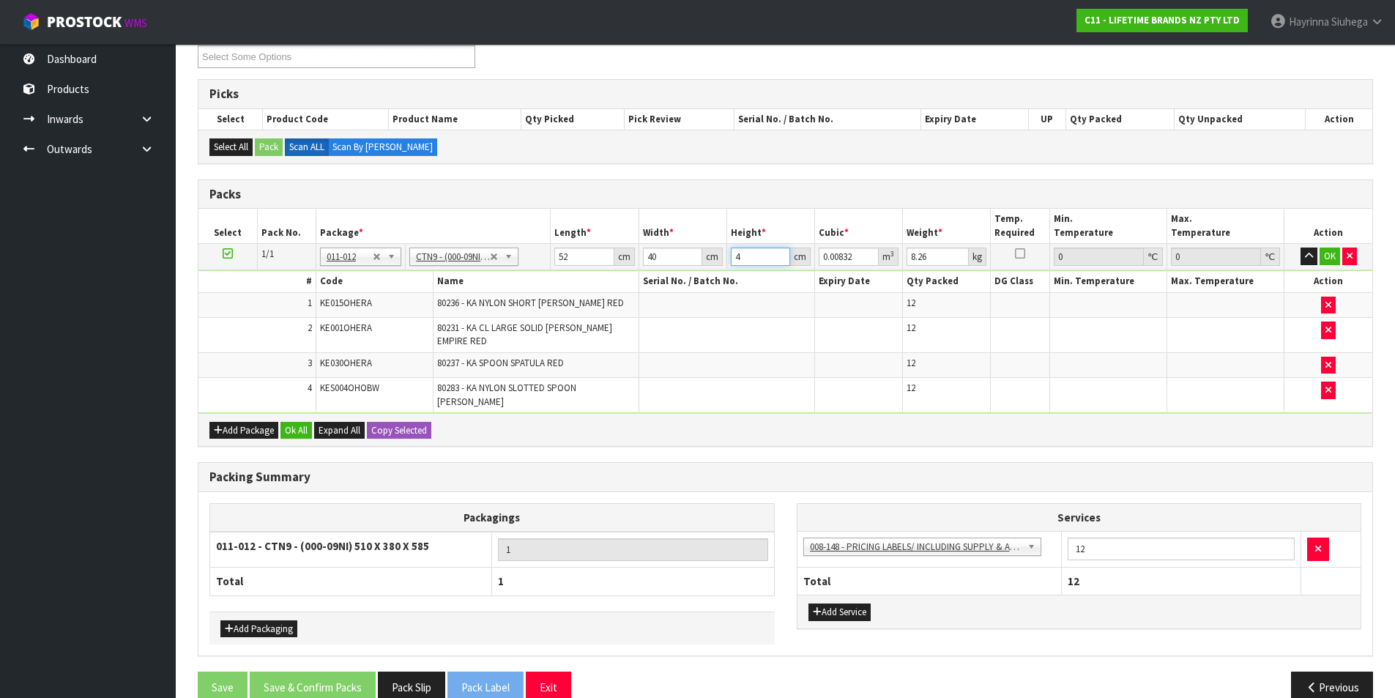
type input "40"
type input "0.0832"
type input "40"
type input "10"
click button "OK" at bounding box center [1330, 257] width 21 height 18
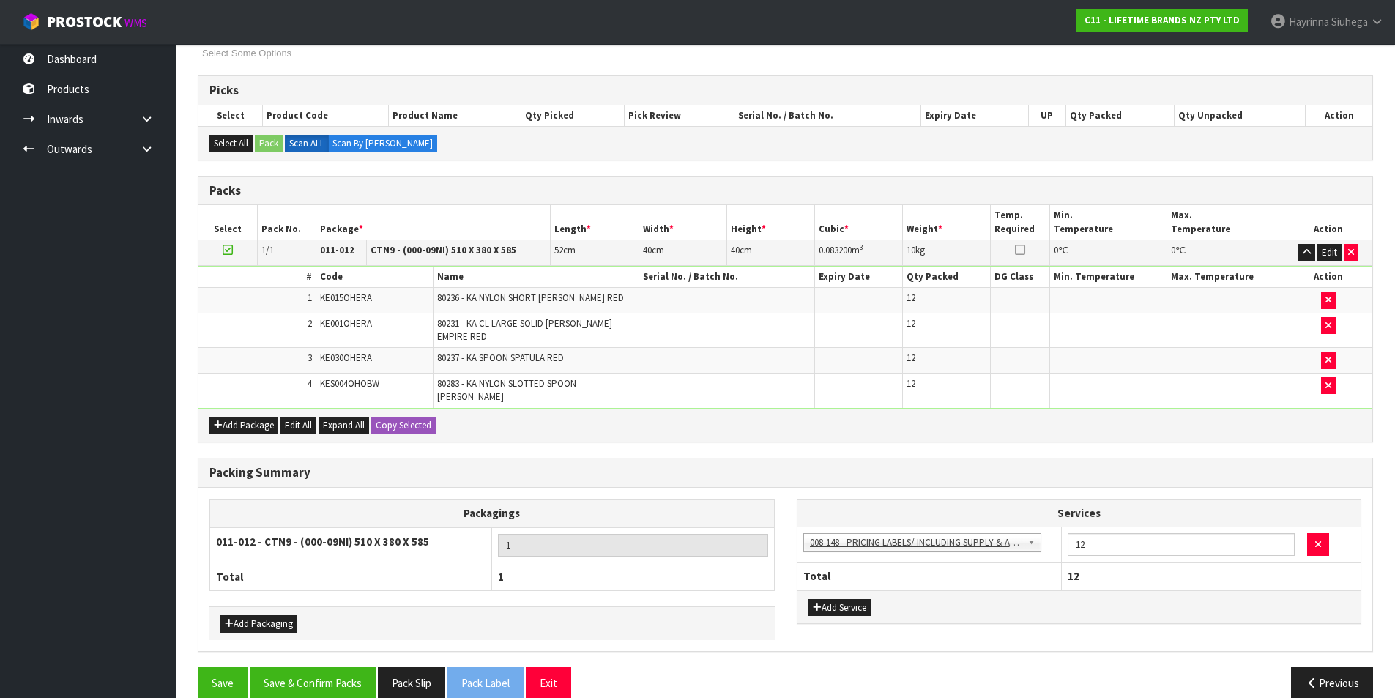
scroll to position [217, 0]
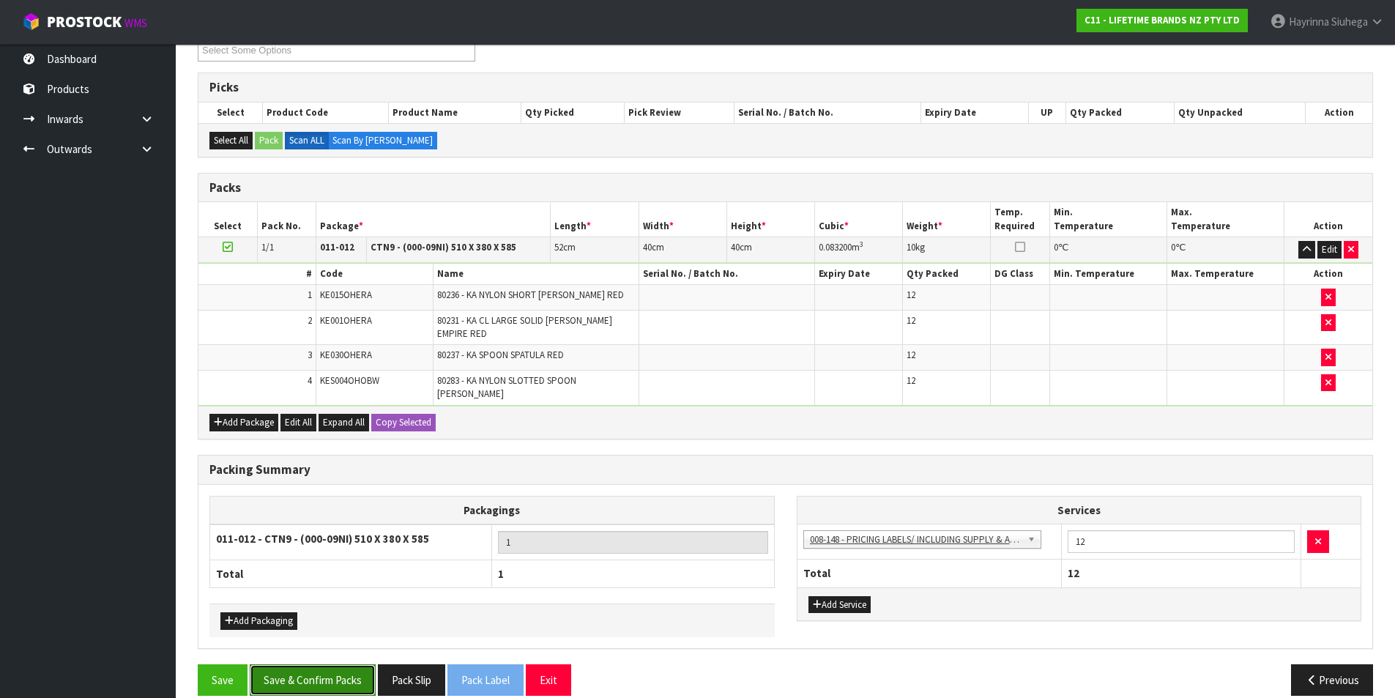
click at [308, 664] on button "Save & Confirm Packs" at bounding box center [313, 679] width 126 height 31
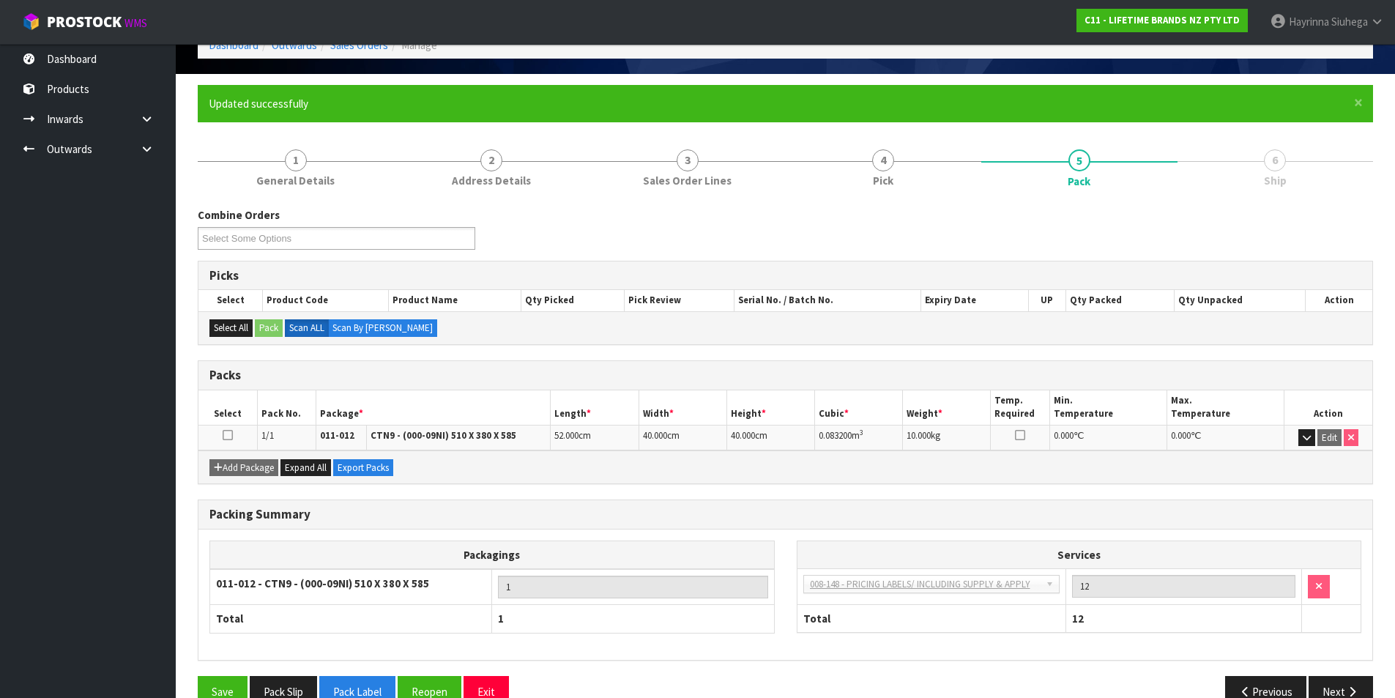
scroll to position [114, 0]
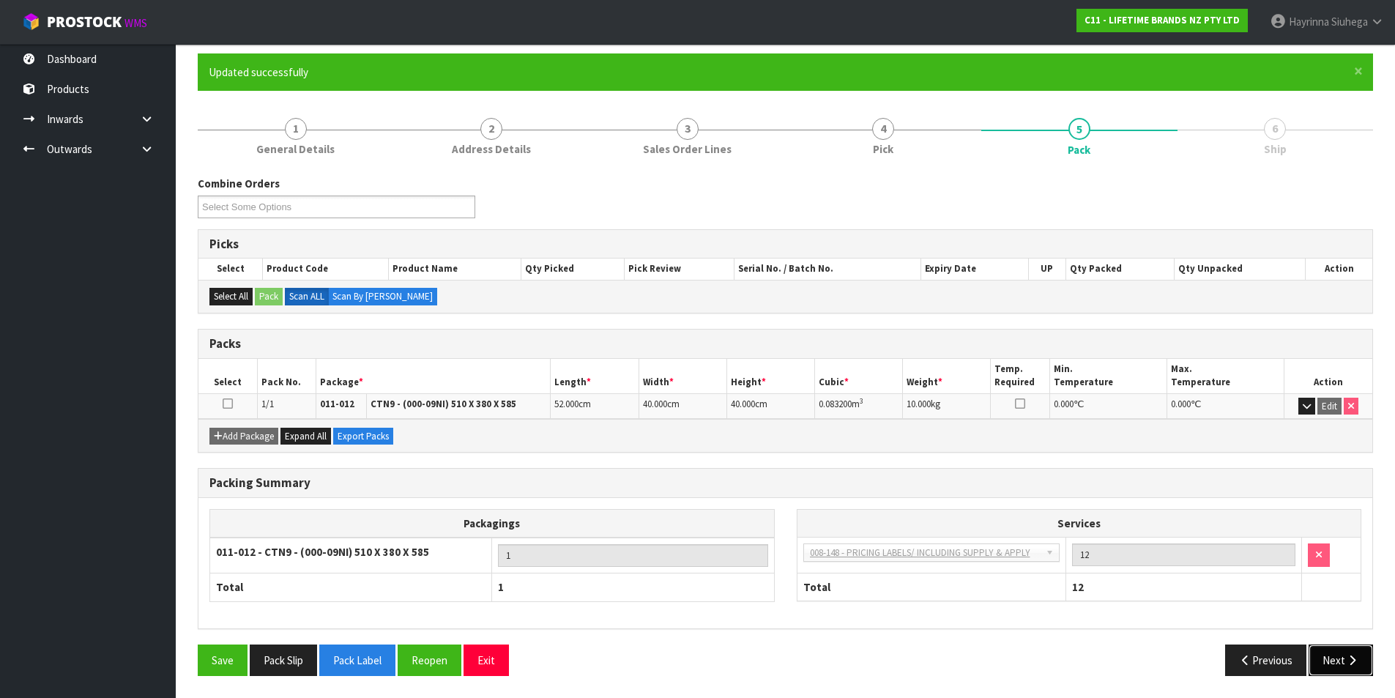
click at [1336, 647] on button "Next" at bounding box center [1341, 659] width 64 height 31
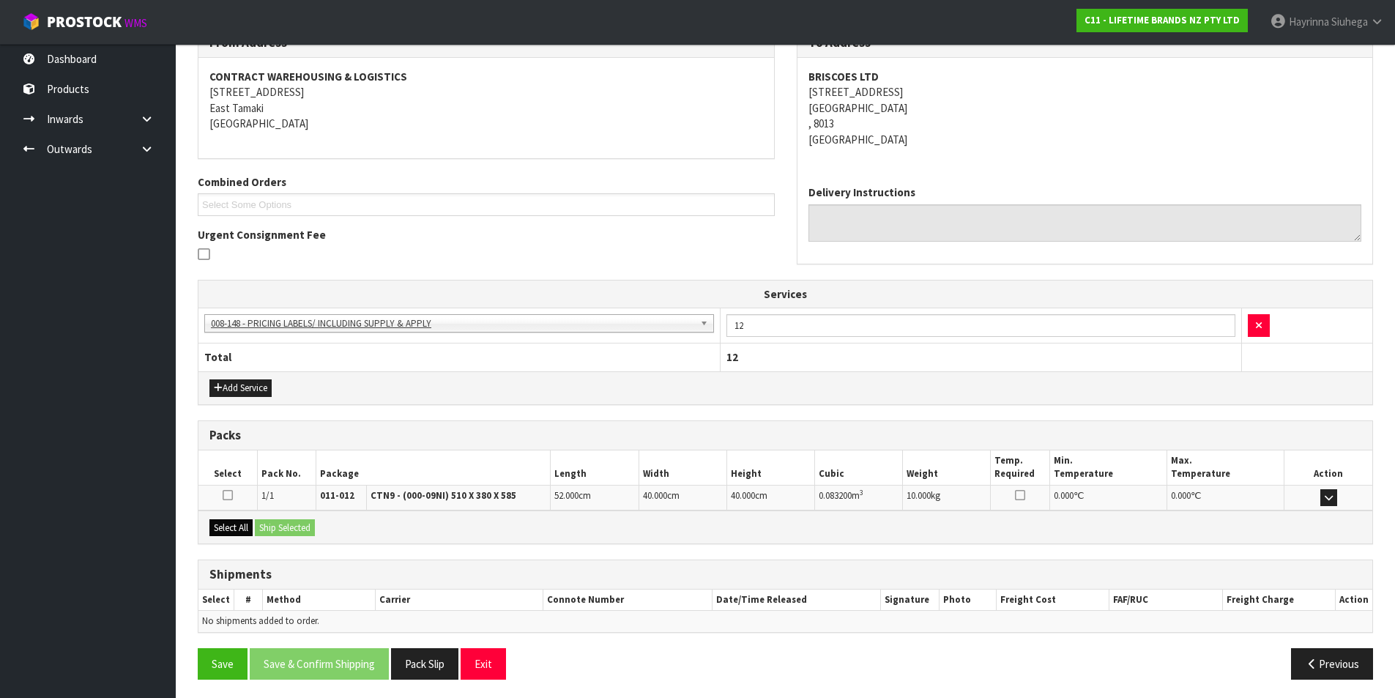
scroll to position [265, 0]
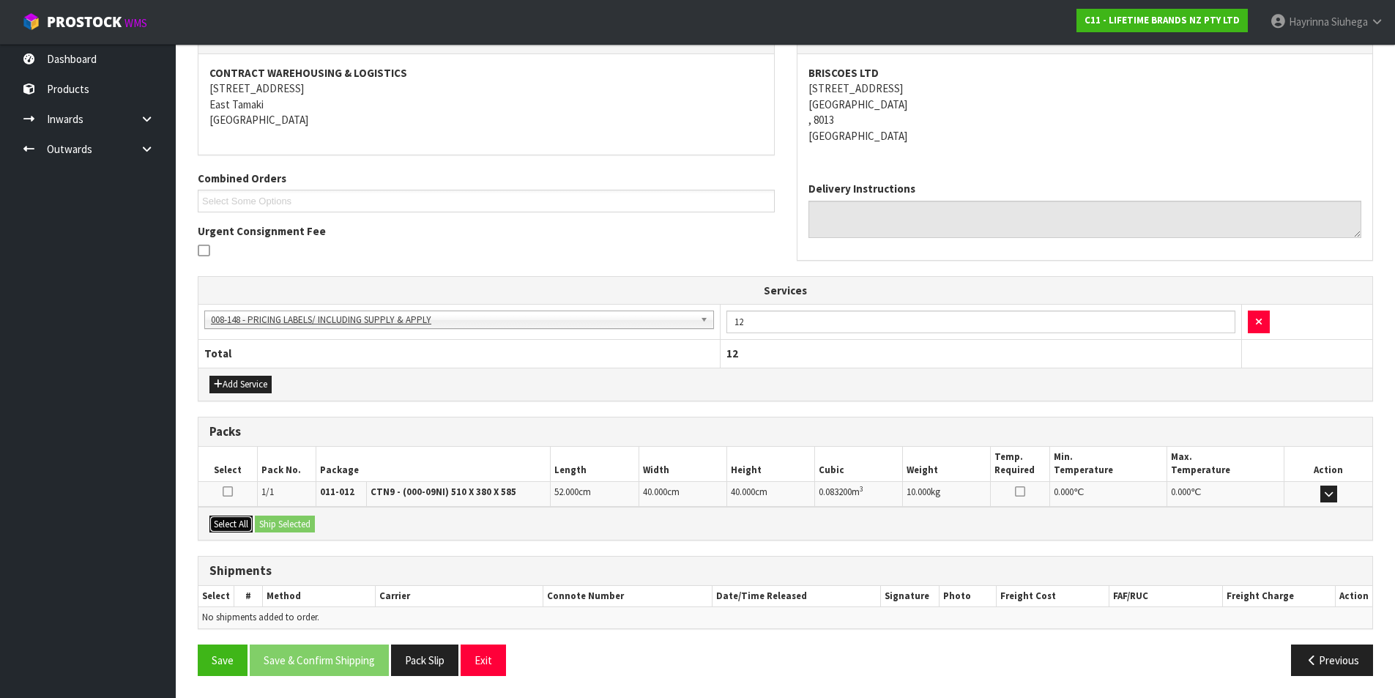
click at [232, 527] on button "Select All" at bounding box center [230, 525] width 43 height 18
click at [281, 528] on button "Ship Selected" at bounding box center [285, 525] width 60 height 18
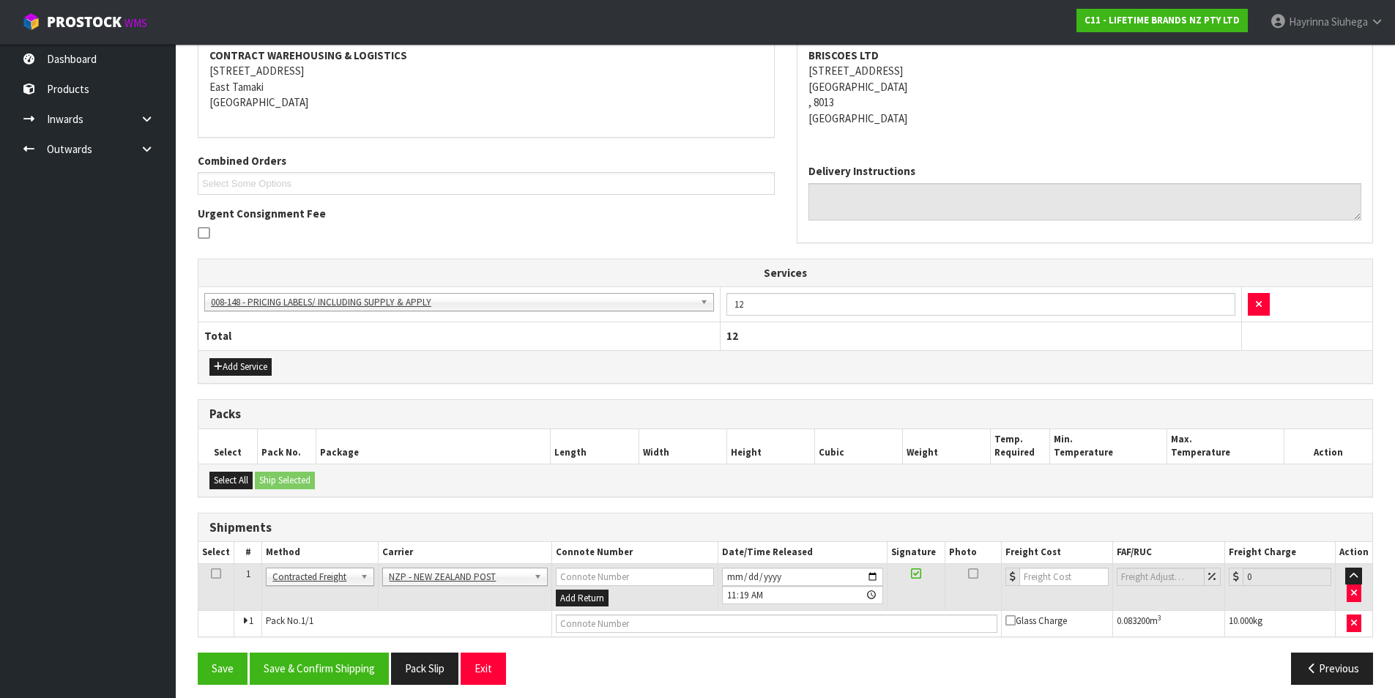
scroll to position [291, 0]
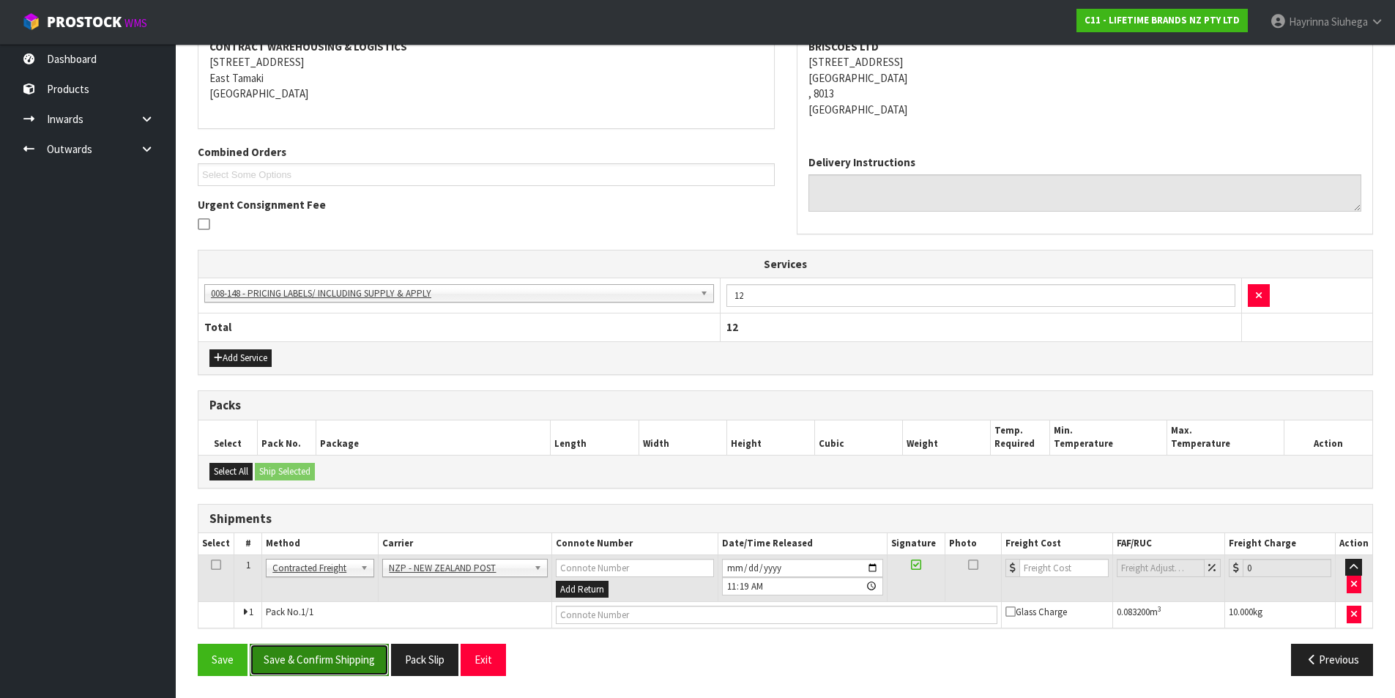
click at [312, 650] on button "Save & Confirm Shipping" at bounding box center [319, 659] width 139 height 31
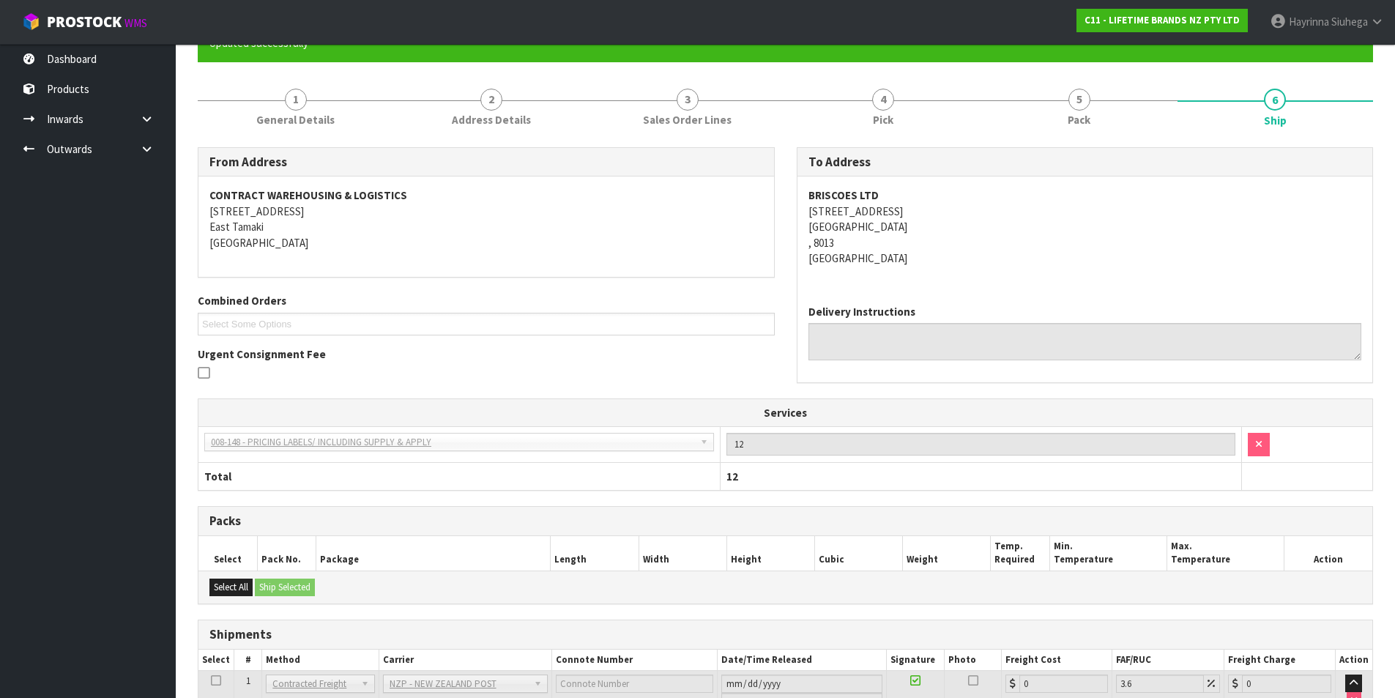
scroll to position [270, 0]
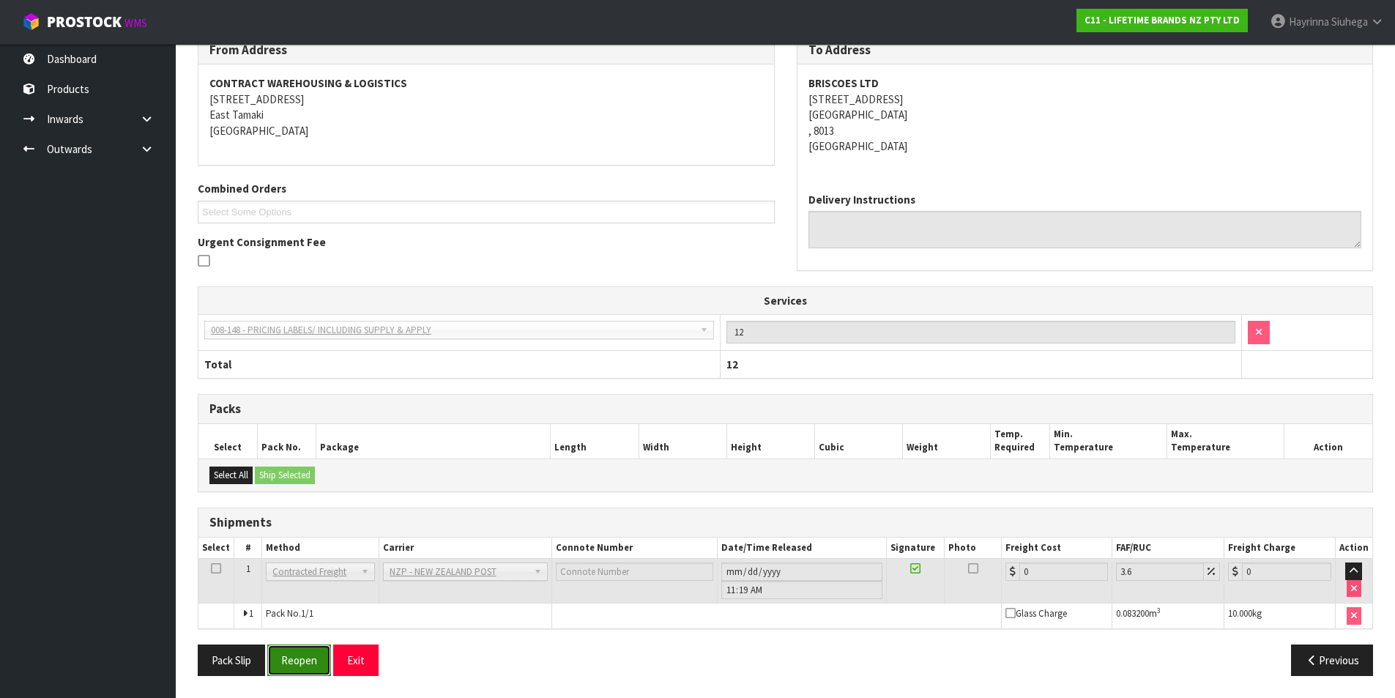
click at [292, 669] on button "Reopen" at bounding box center [299, 659] width 64 height 31
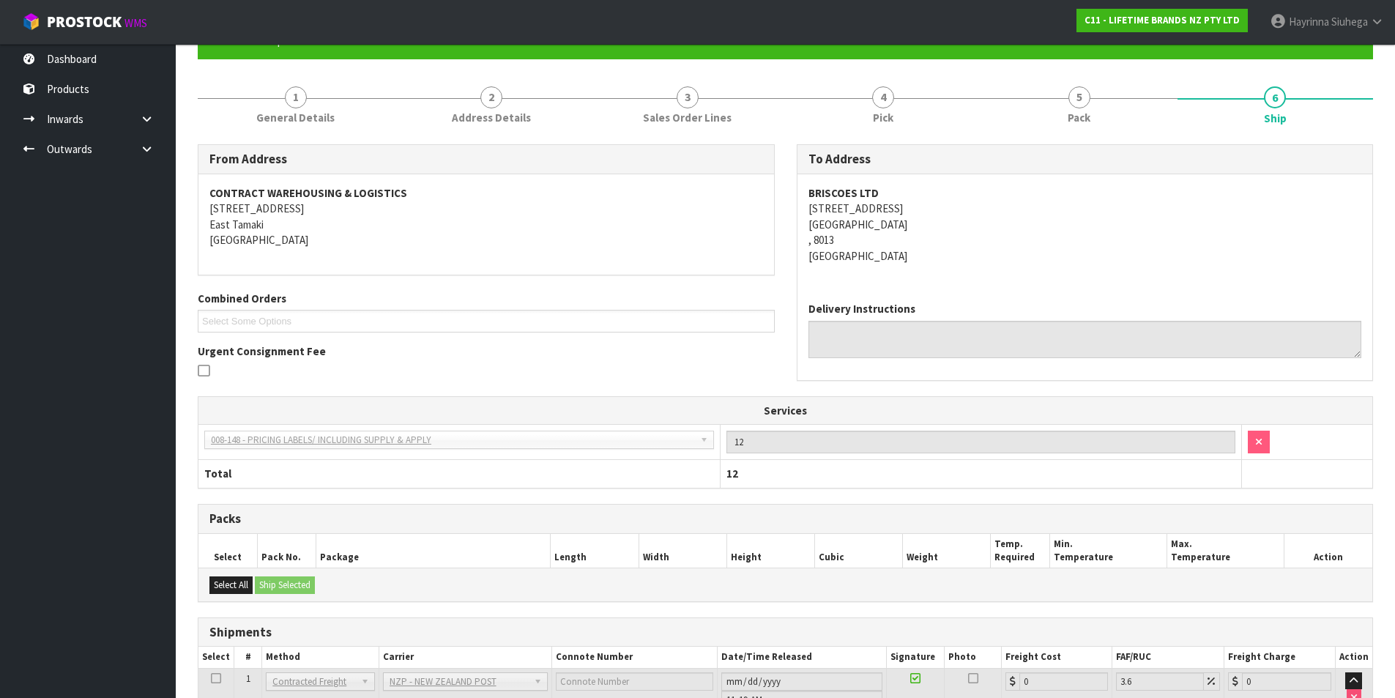
scroll to position [255, 0]
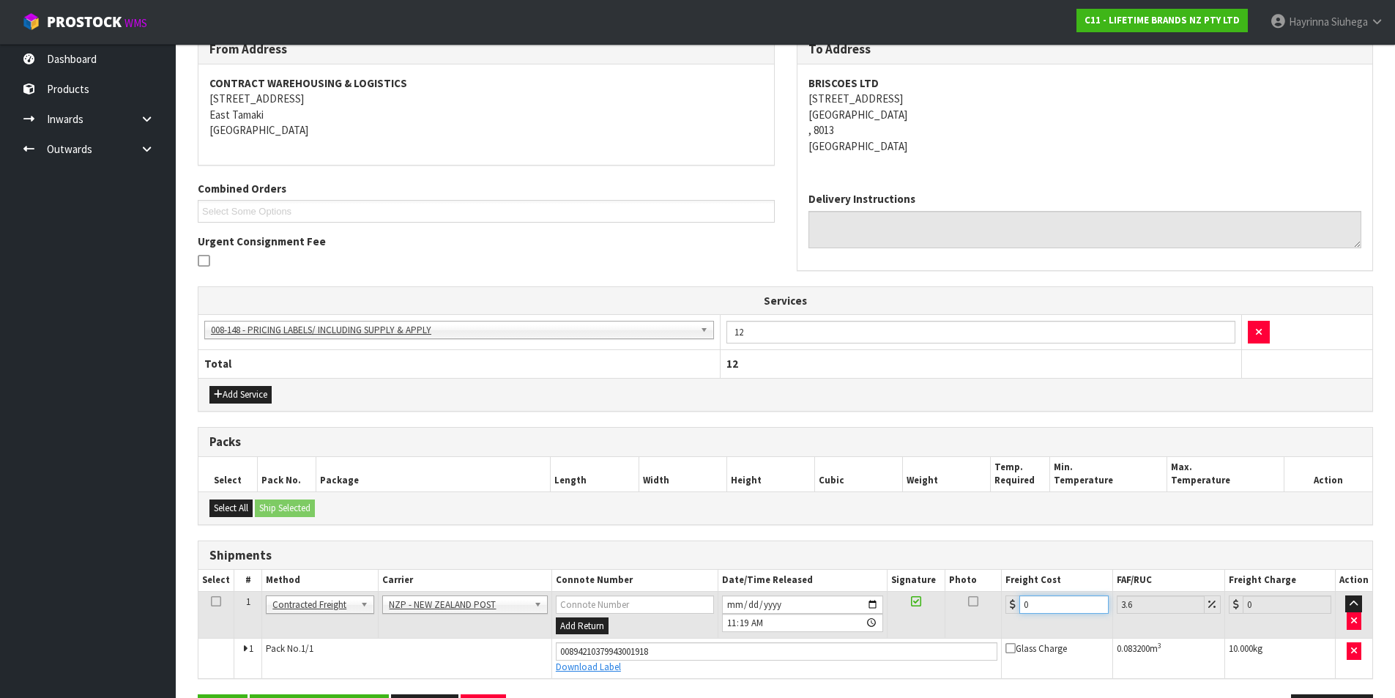
drag, startPoint x: 1052, startPoint y: 611, endPoint x: 966, endPoint y: 603, distance: 86.1
click at [966, 603] on tr "1 Client Local Pickup Customer Local Pickup Company Freight Contracted Freight …" at bounding box center [785, 615] width 1174 height 48
type input "2"
type input "2.07"
type input "23"
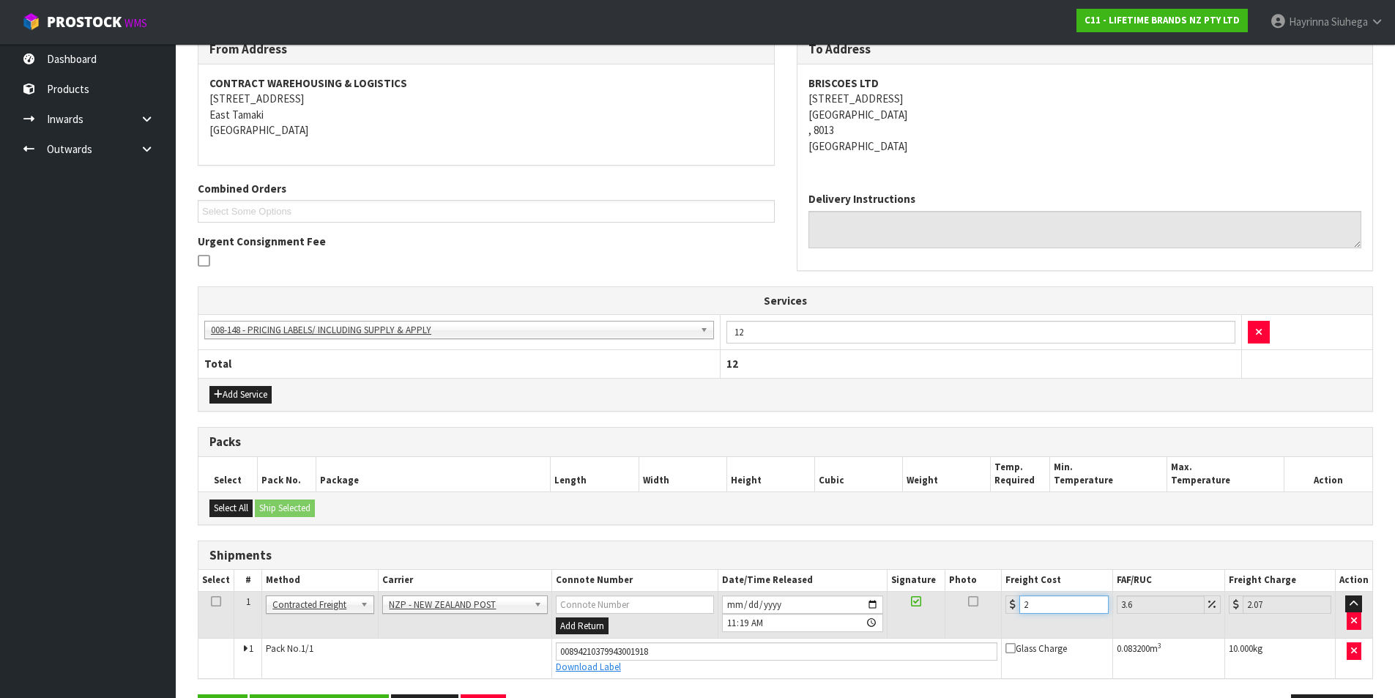
type input "23.83"
type input "23.2"
type input "24.04"
type input "23.28"
type input "24.12"
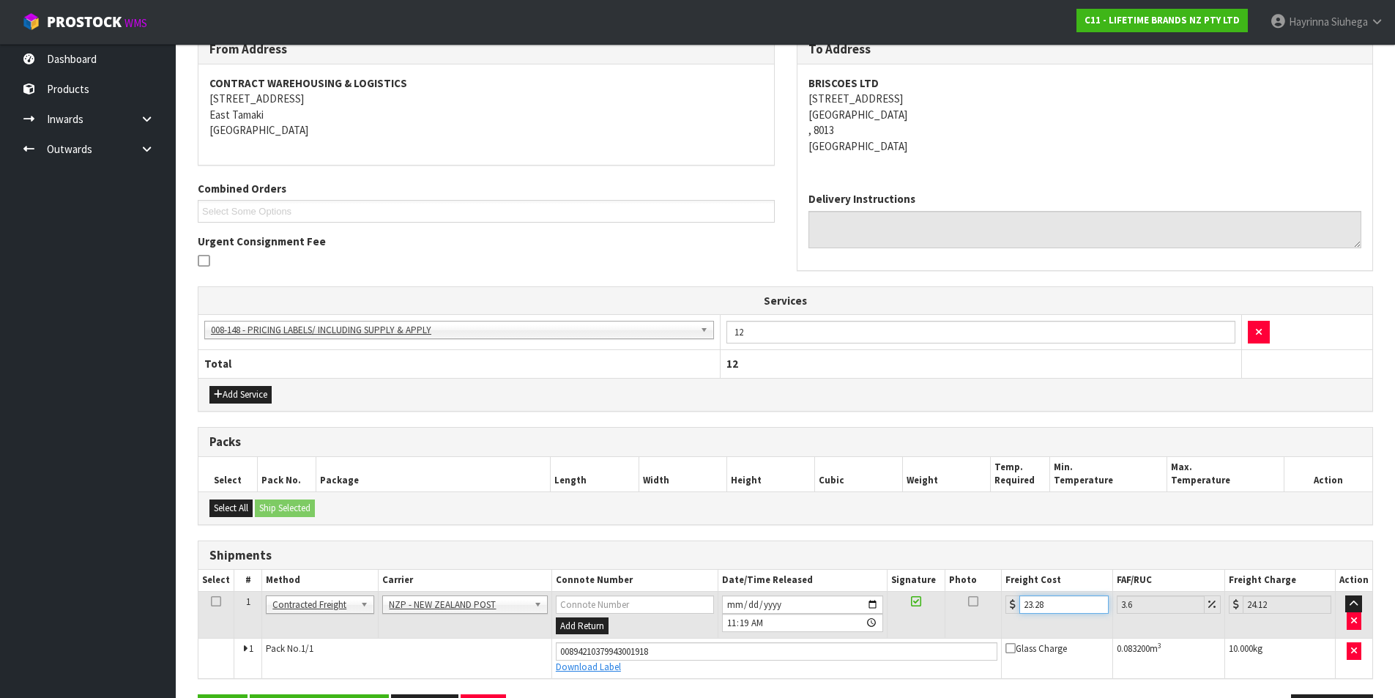
type input "23.28"
click at [198, 694] on button "Save" at bounding box center [223, 709] width 50 height 31
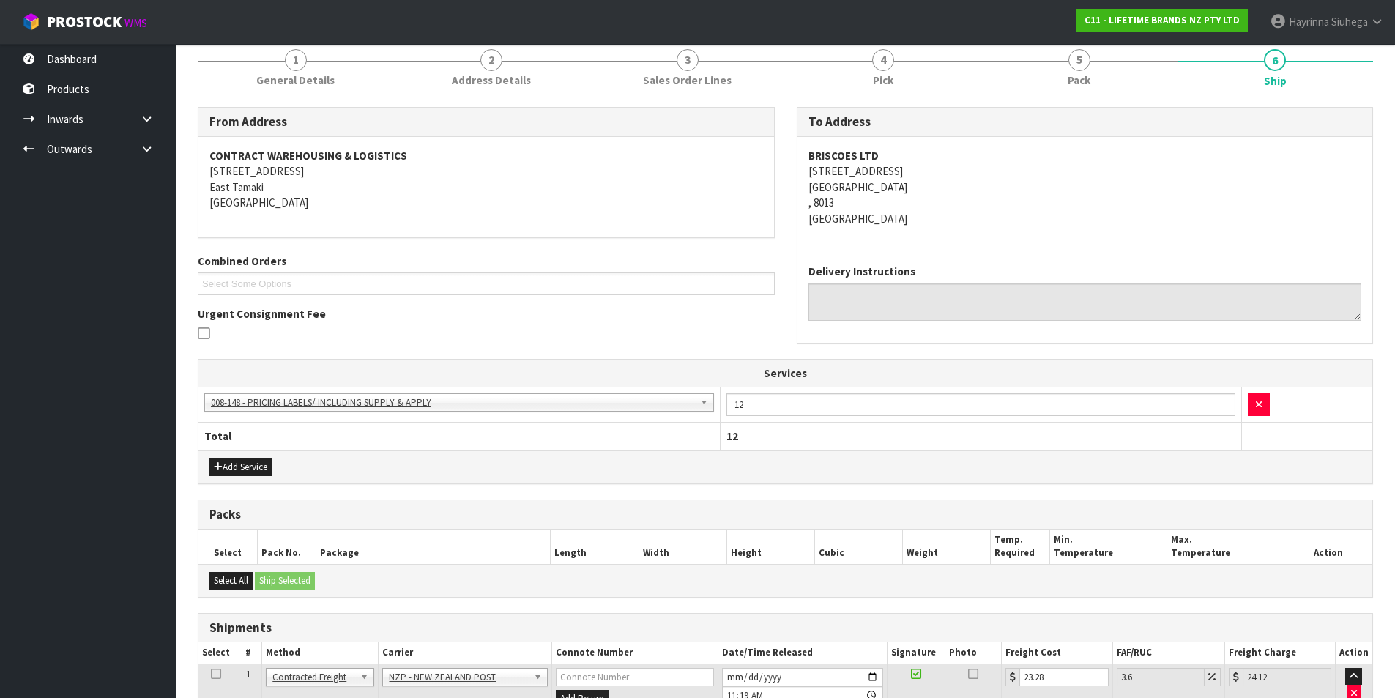
scroll to position [305, 0]
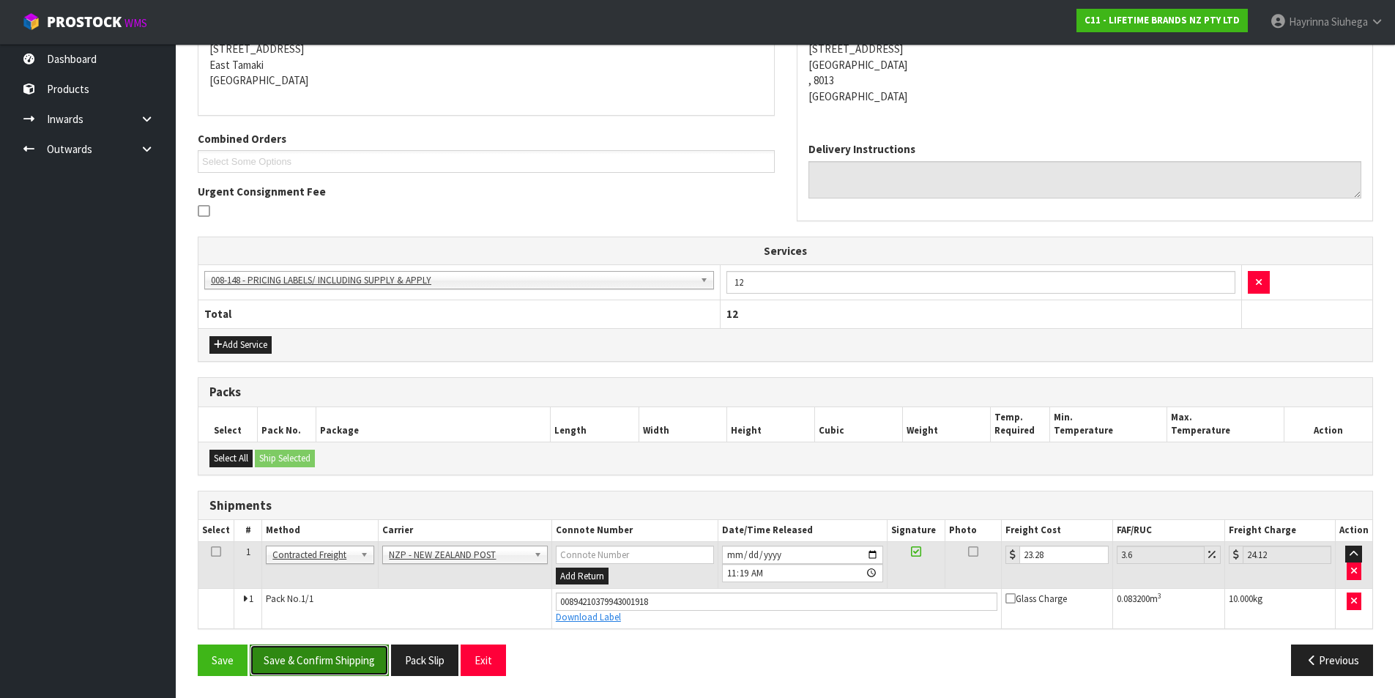
click at [284, 666] on button "Save & Confirm Shipping" at bounding box center [319, 659] width 139 height 31
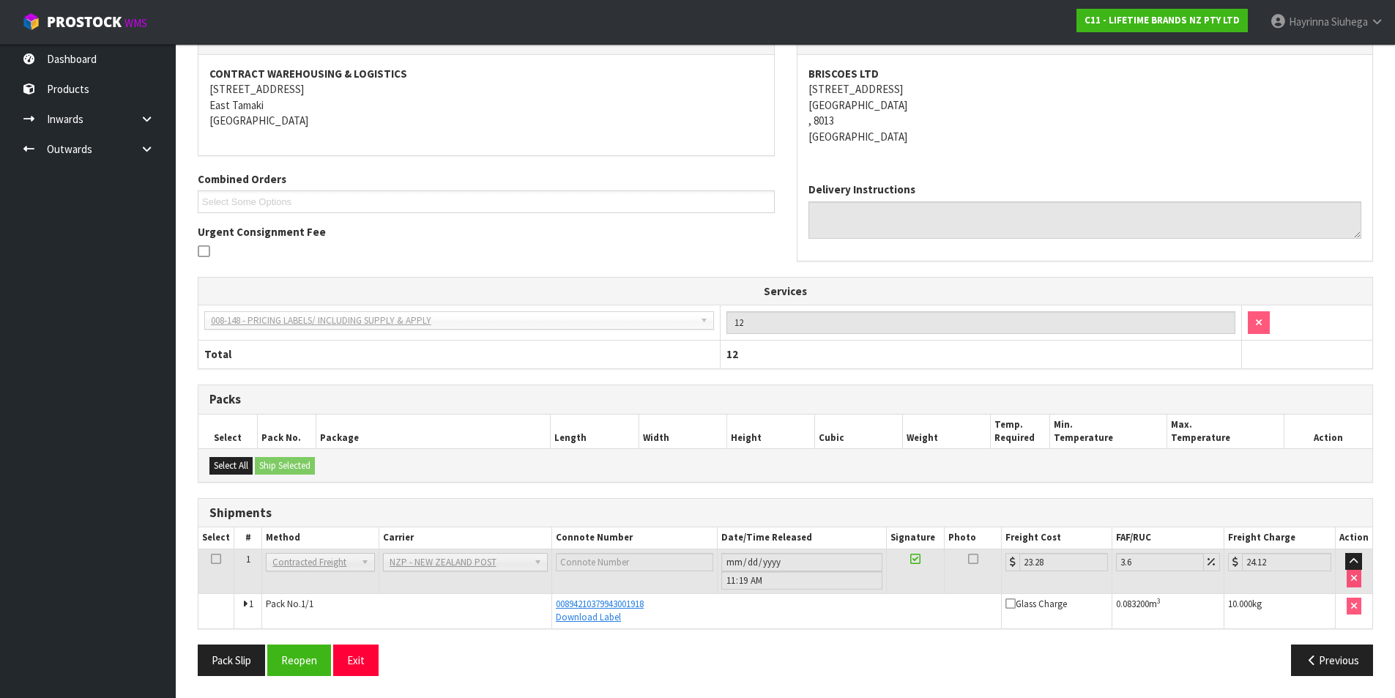
scroll to position [0, 0]
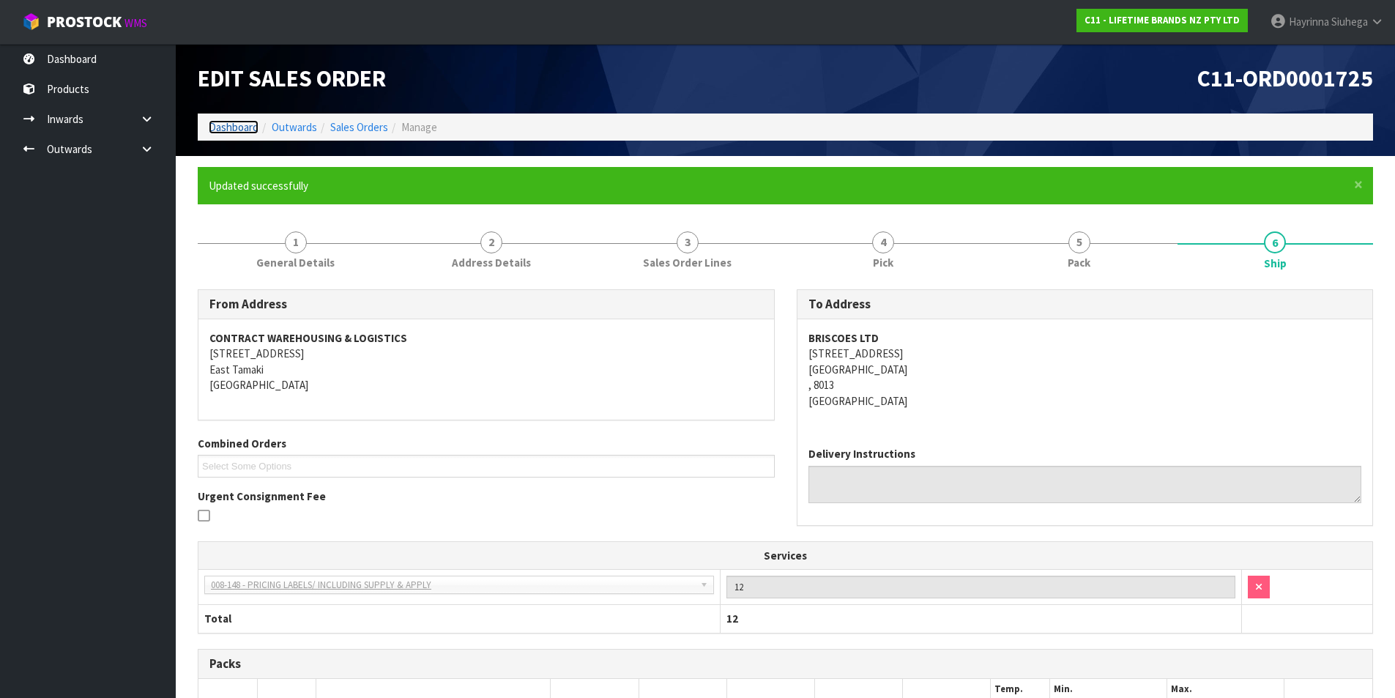
click at [244, 126] on link "Dashboard" at bounding box center [234, 127] width 50 height 14
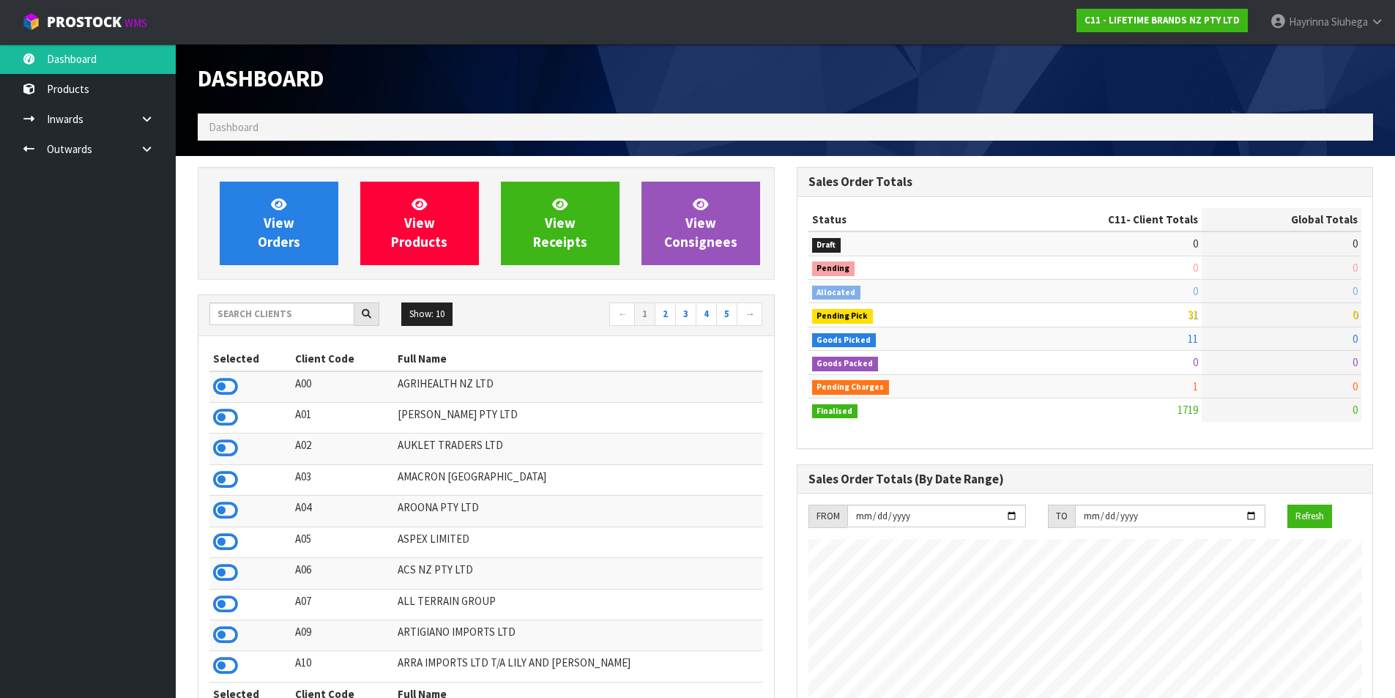
scroll to position [1109, 598]
click at [257, 314] on input "text" at bounding box center [281, 313] width 145 height 23
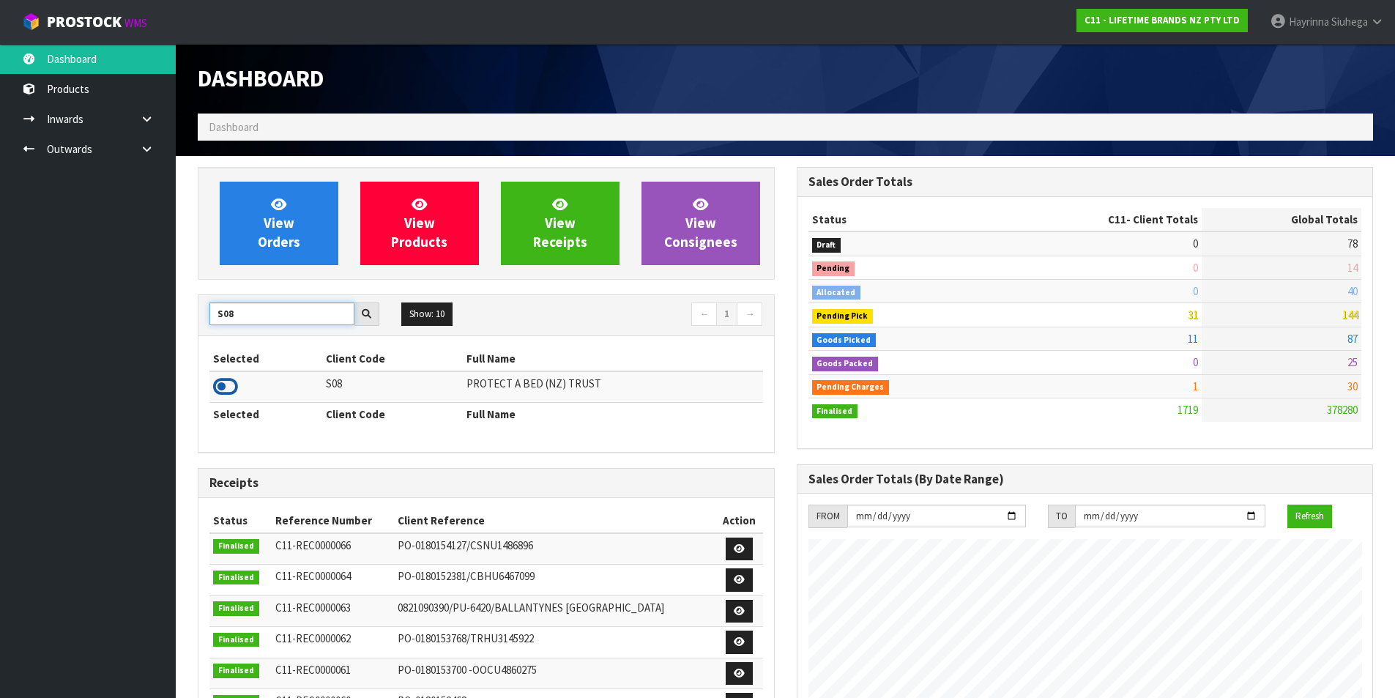
type input "S08"
click at [234, 386] on icon at bounding box center [225, 387] width 25 height 22
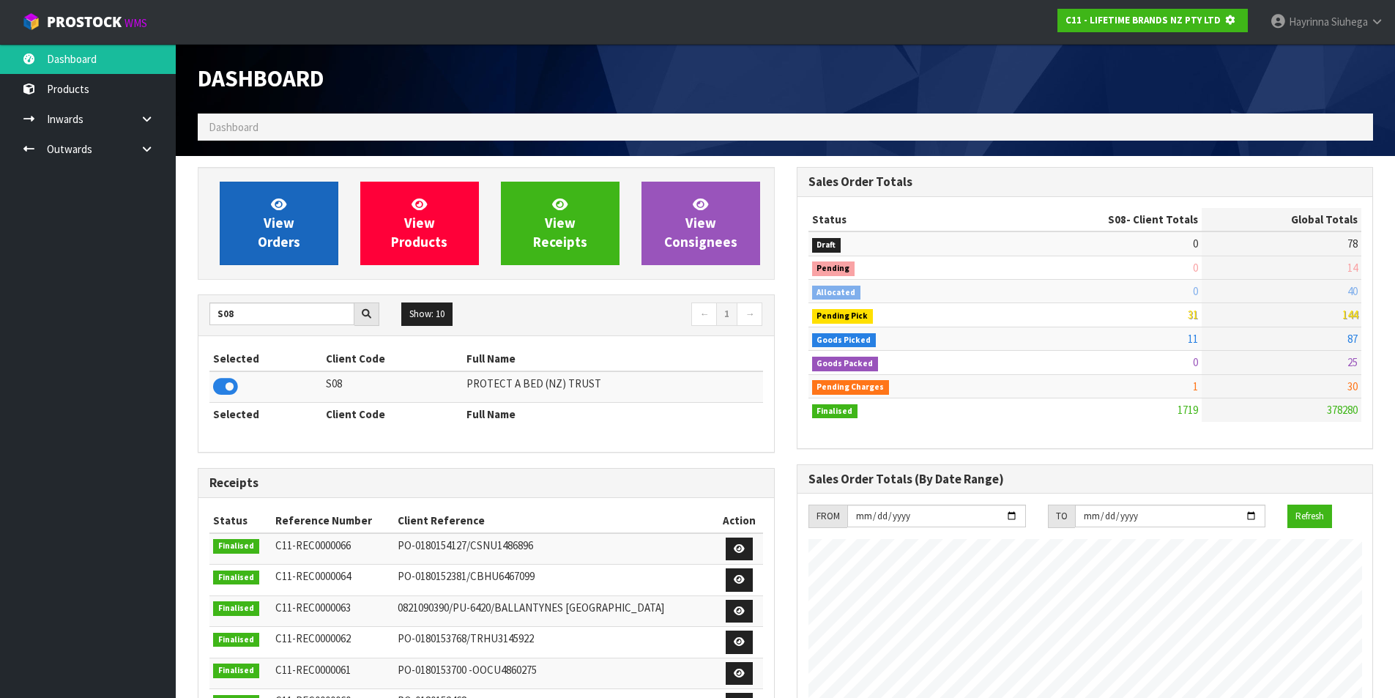
scroll to position [731361, 731675]
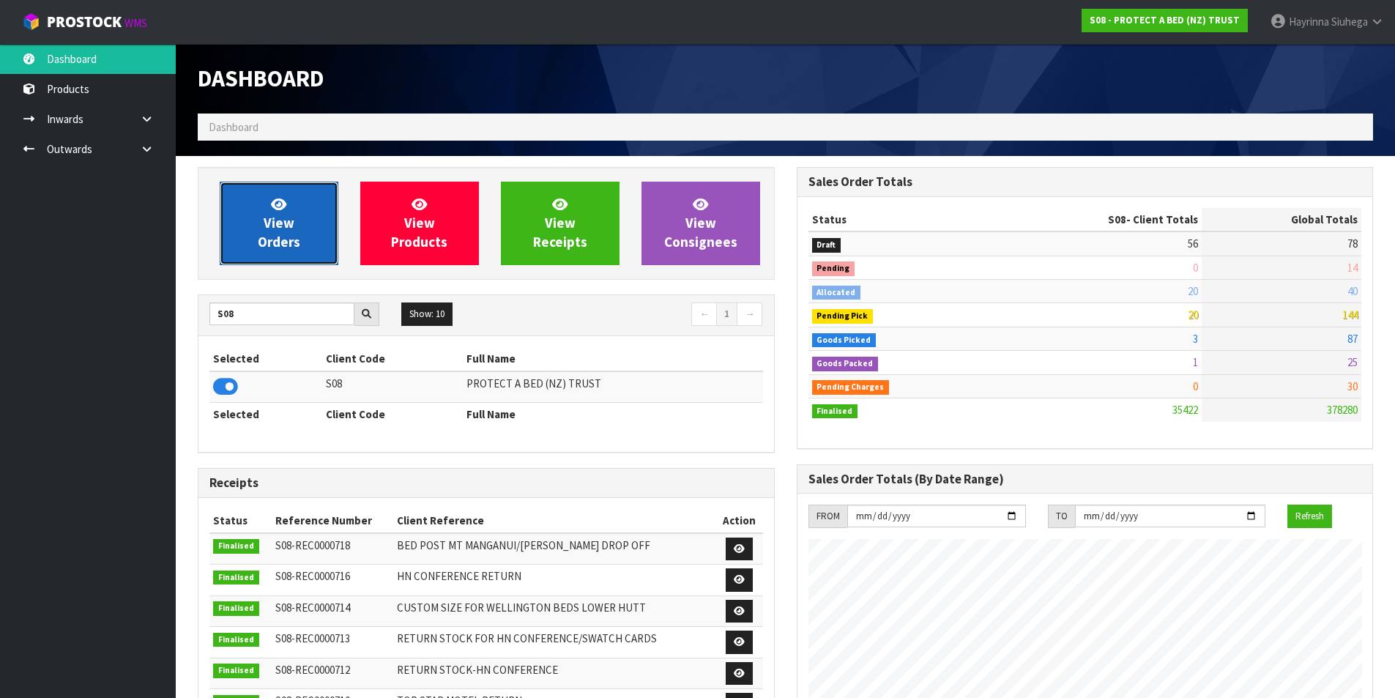
click at [271, 215] on span "View Orders" at bounding box center [279, 223] width 42 height 55
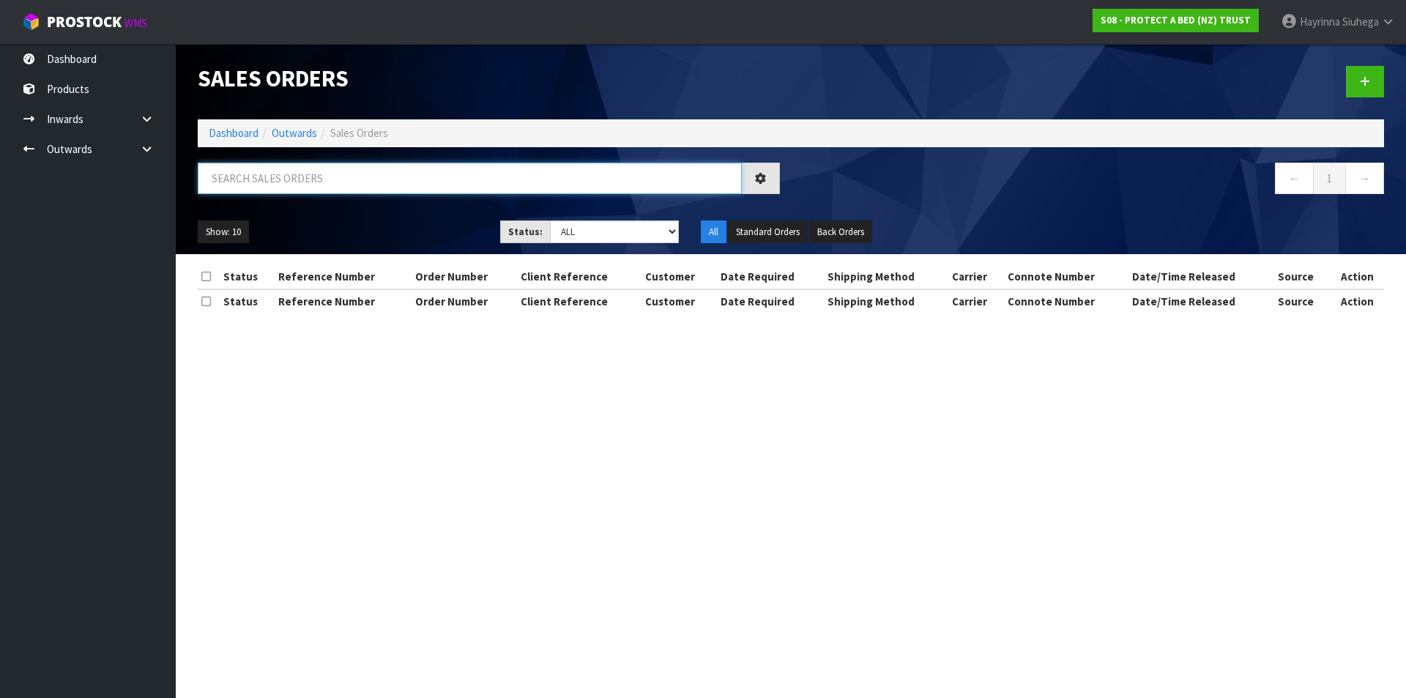
click at [272, 184] on input "text" at bounding box center [470, 178] width 544 height 31
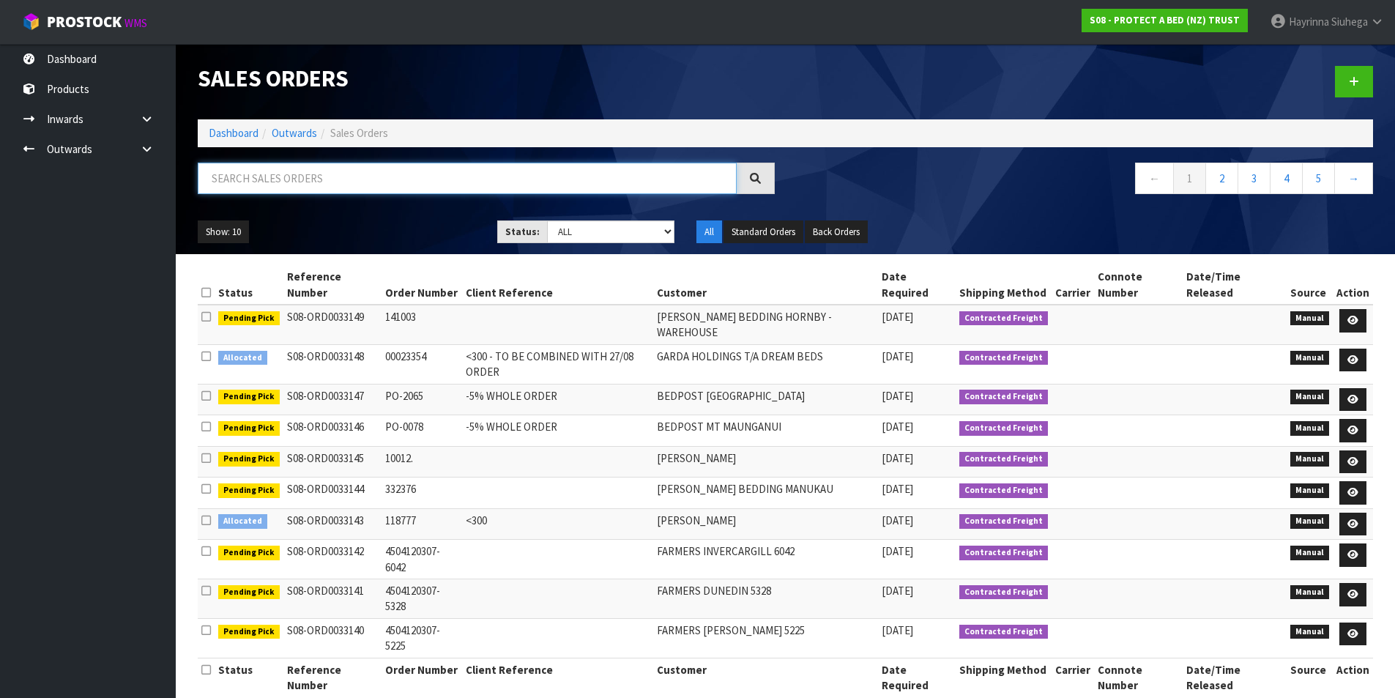
click at [251, 176] on input "text" at bounding box center [467, 178] width 539 height 31
type input "JOB-0408977"
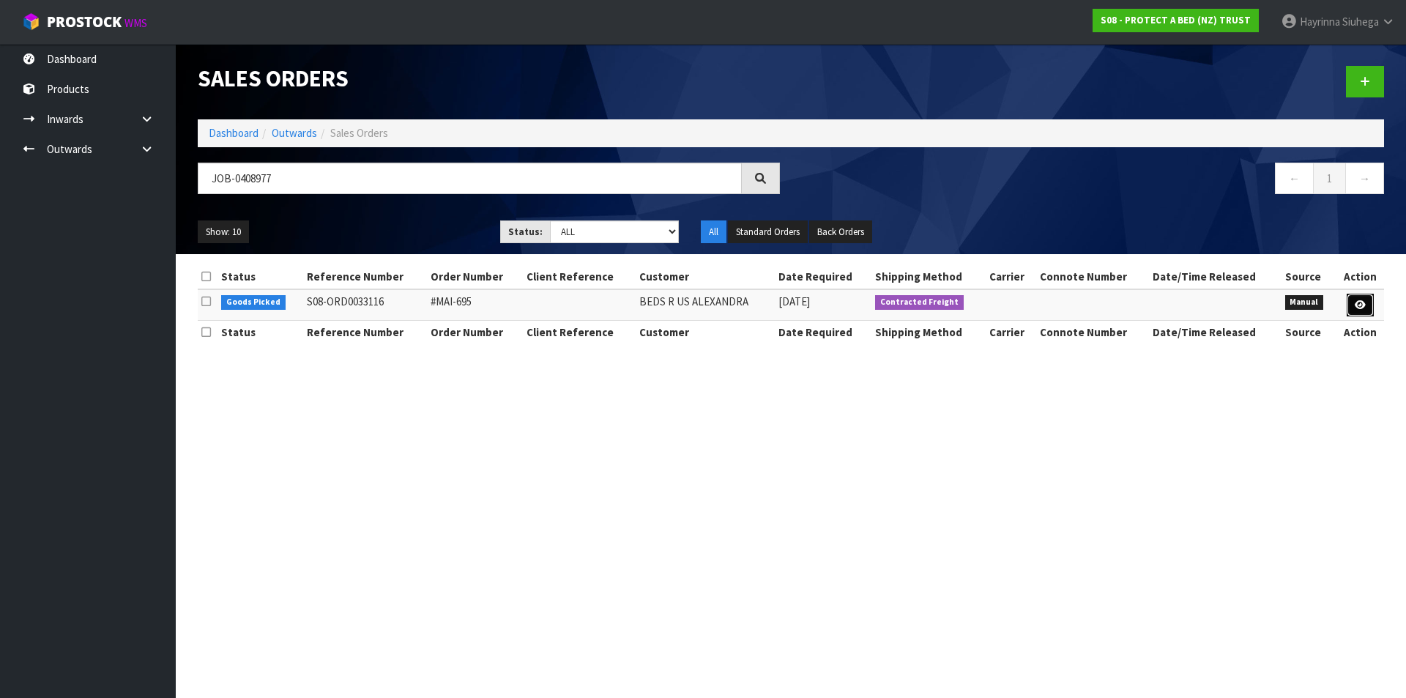
click at [1347, 298] on link at bounding box center [1360, 305] width 27 height 23
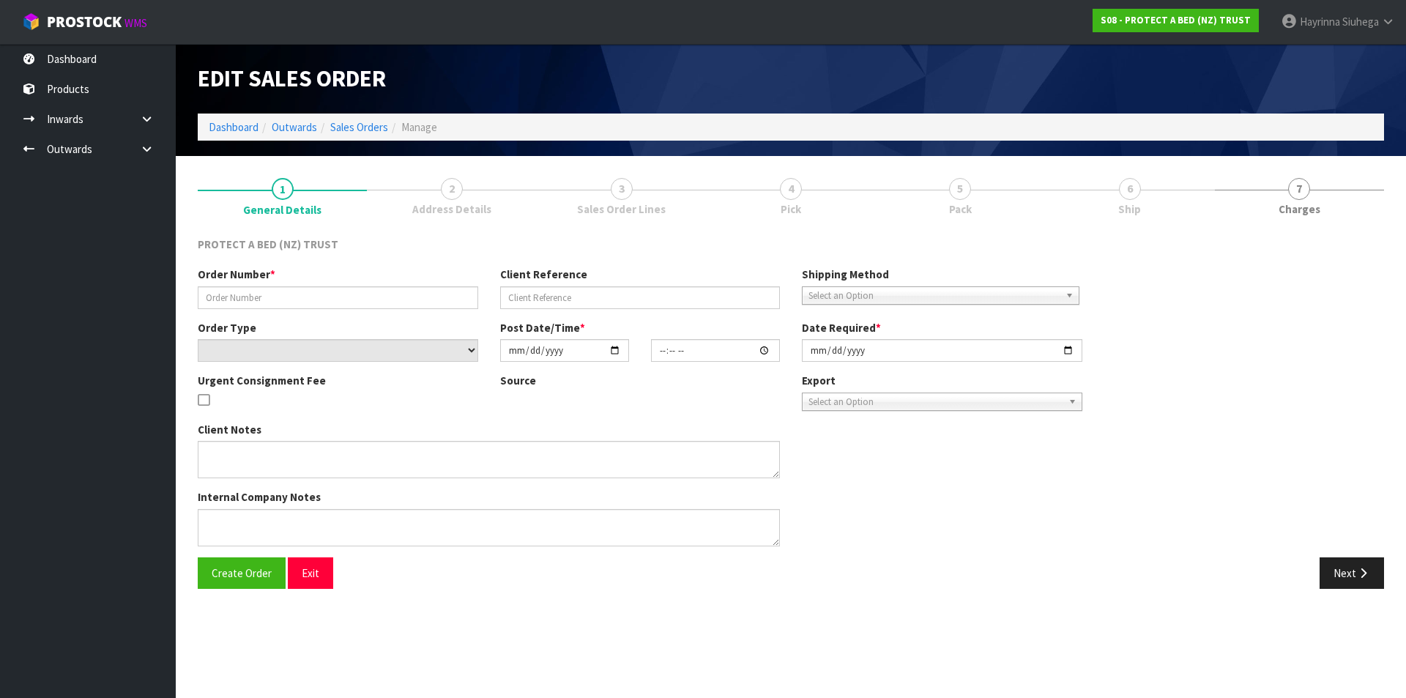
type input "#MAI-695"
select select "number:0"
type input "[DATE]"
type input "14:13:00.000"
type input "[DATE]"
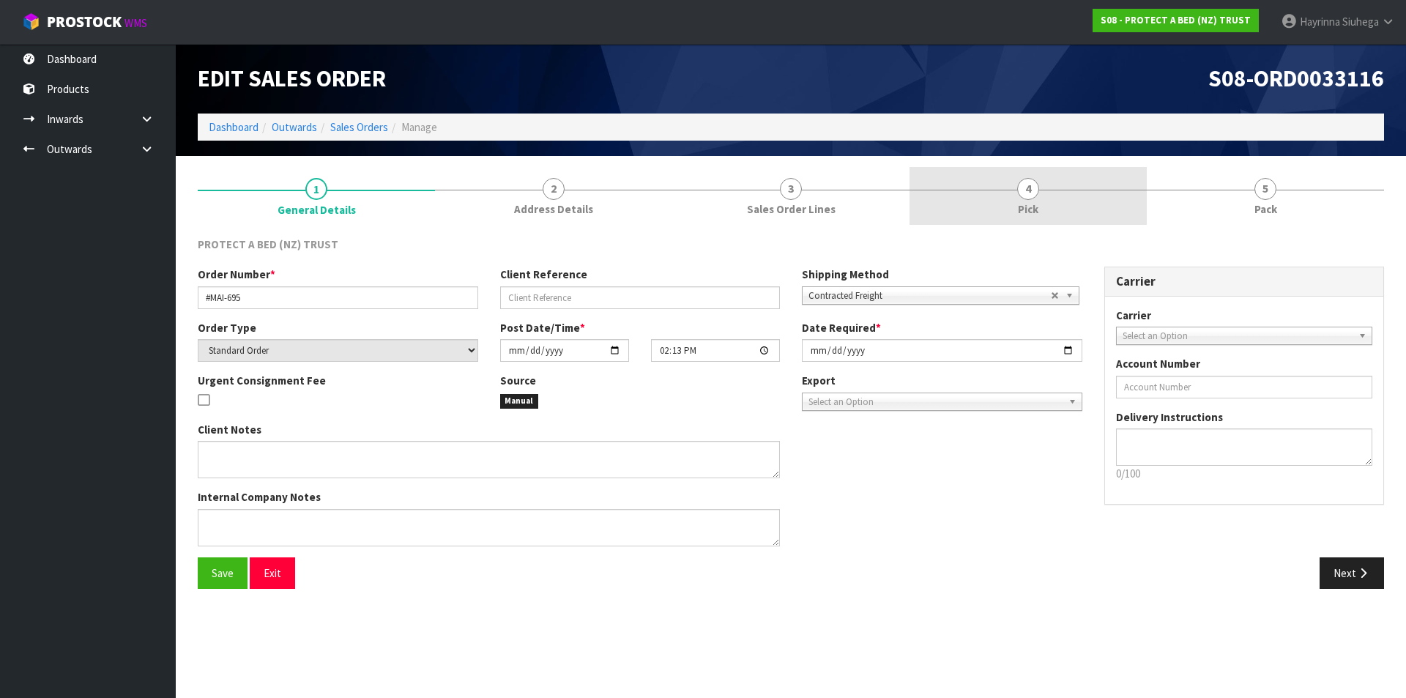
click at [1041, 206] on link "4 Pick" at bounding box center [1027, 196] width 237 height 58
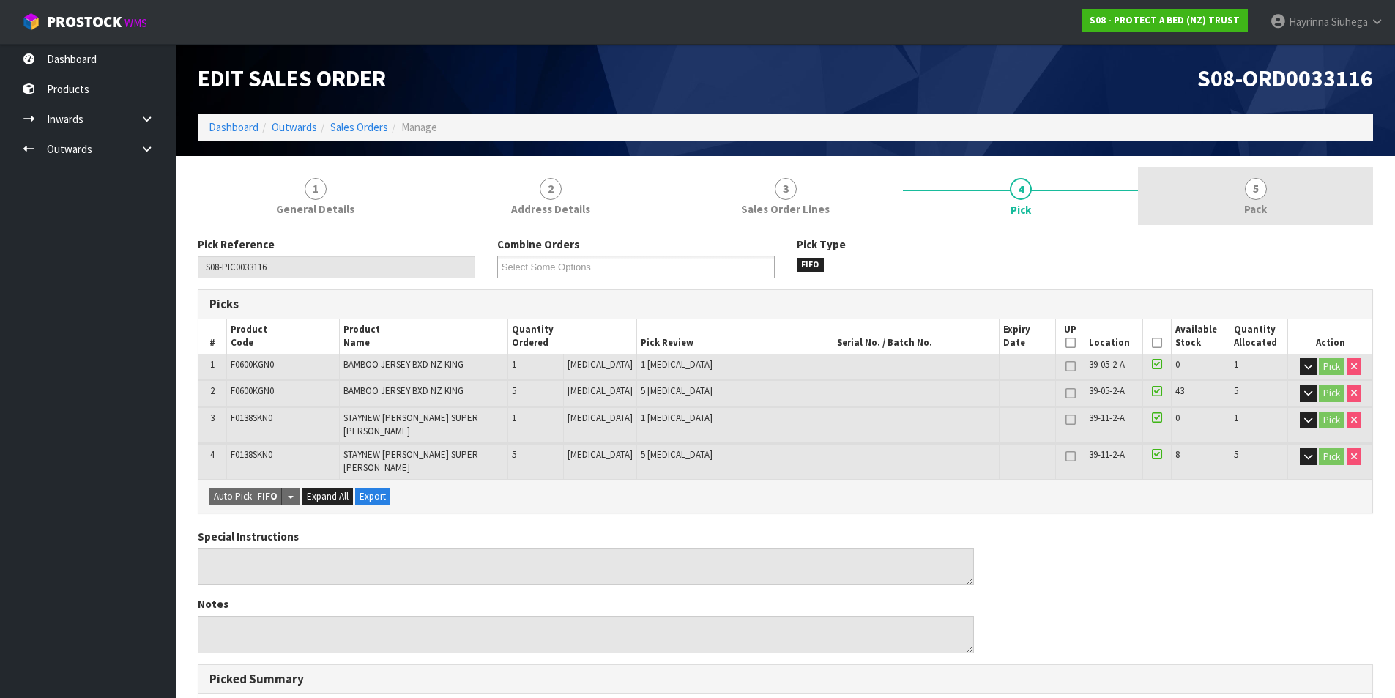
click at [1235, 198] on link "5 Pack" at bounding box center [1255, 196] width 235 height 58
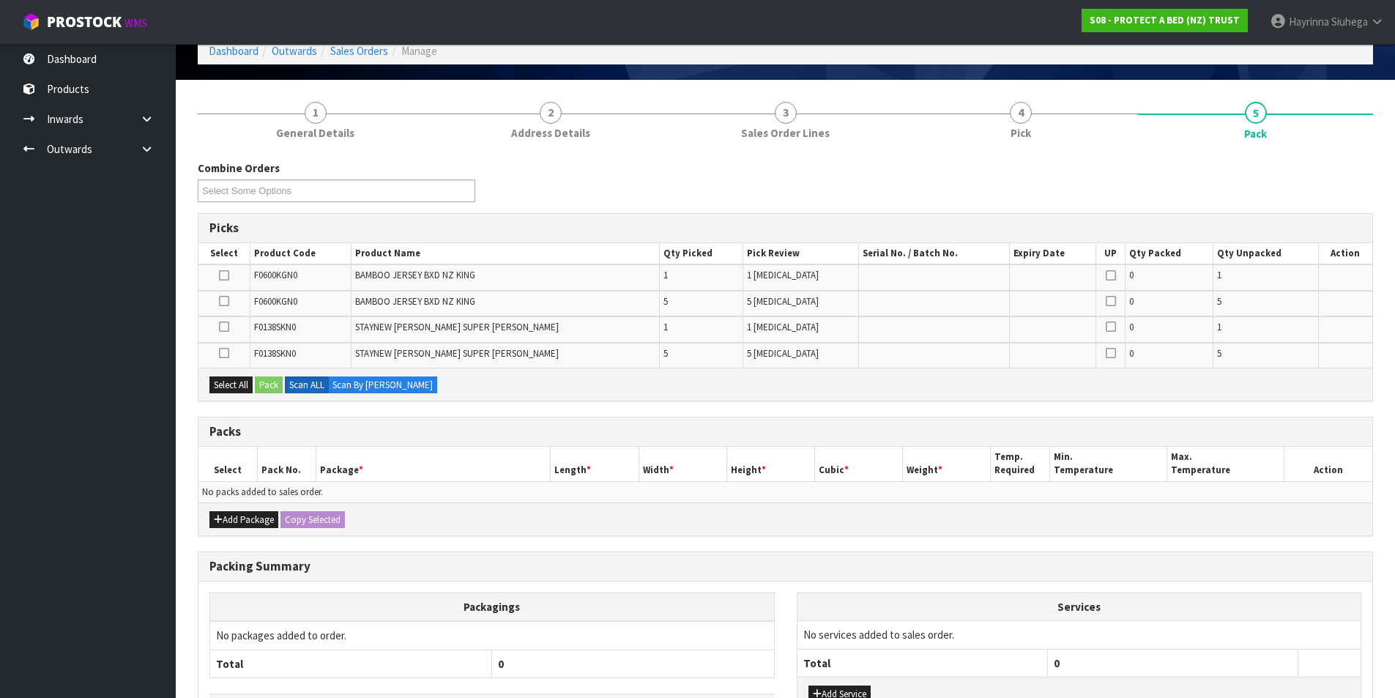
scroll to position [146, 0]
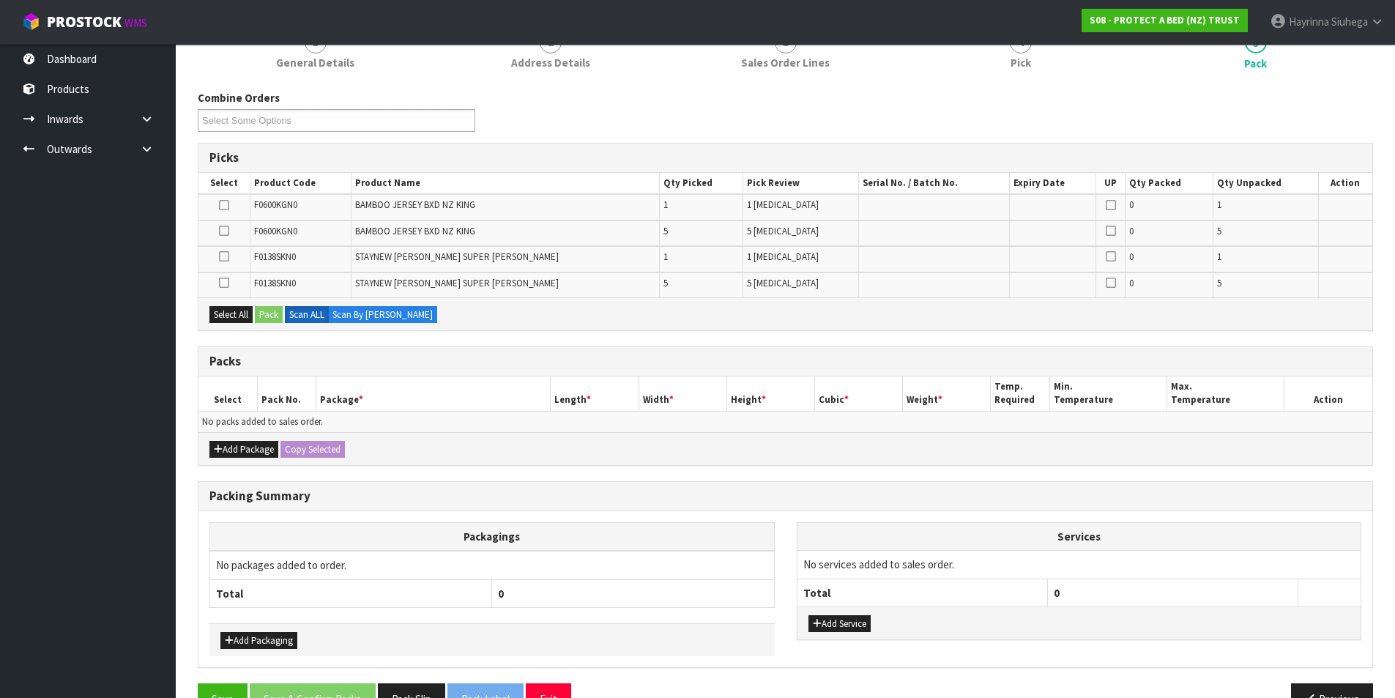
click at [256, 435] on div "Add Package Copy Selected" at bounding box center [785, 448] width 1174 height 33
click at [254, 439] on div "Add Package Copy Selected" at bounding box center [785, 448] width 1174 height 33
click at [254, 442] on button "Add Package" at bounding box center [243, 450] width 69 height 18
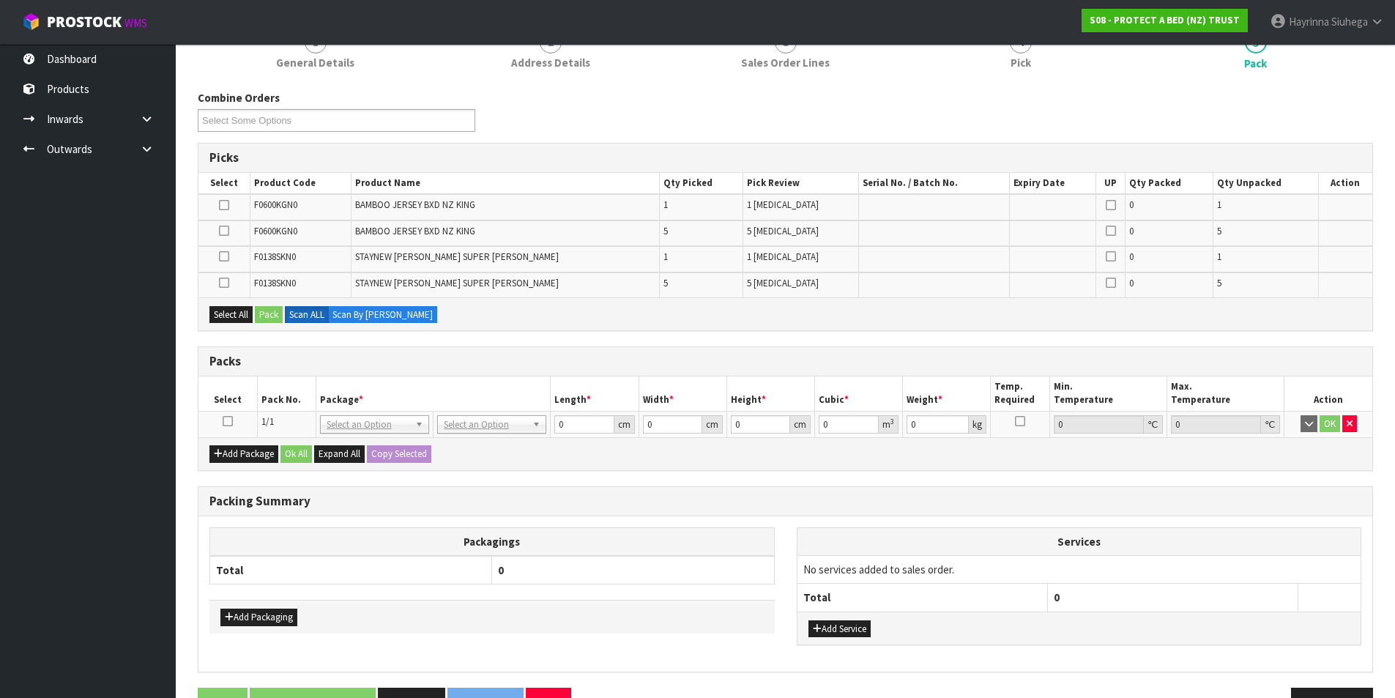
click at [228, 422] on icon at bounding box center [228, 421] width 10 height 1
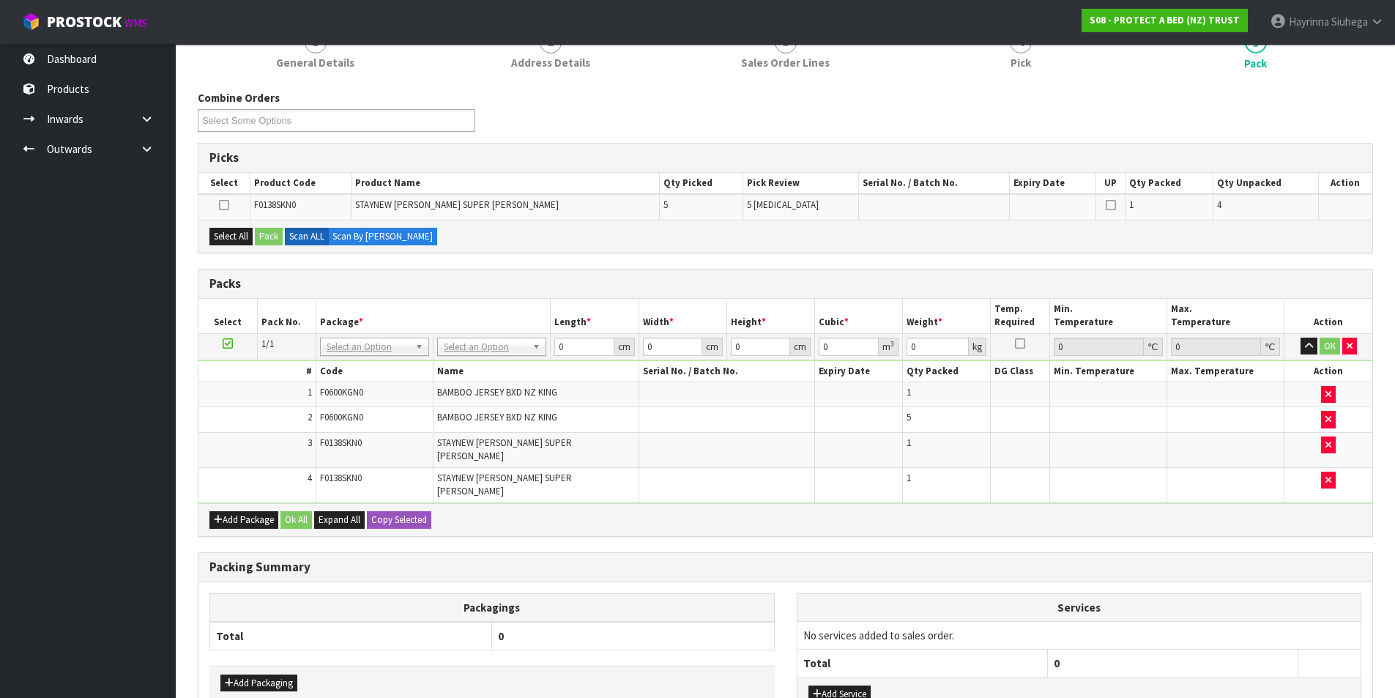
scroll to position [237, 0]
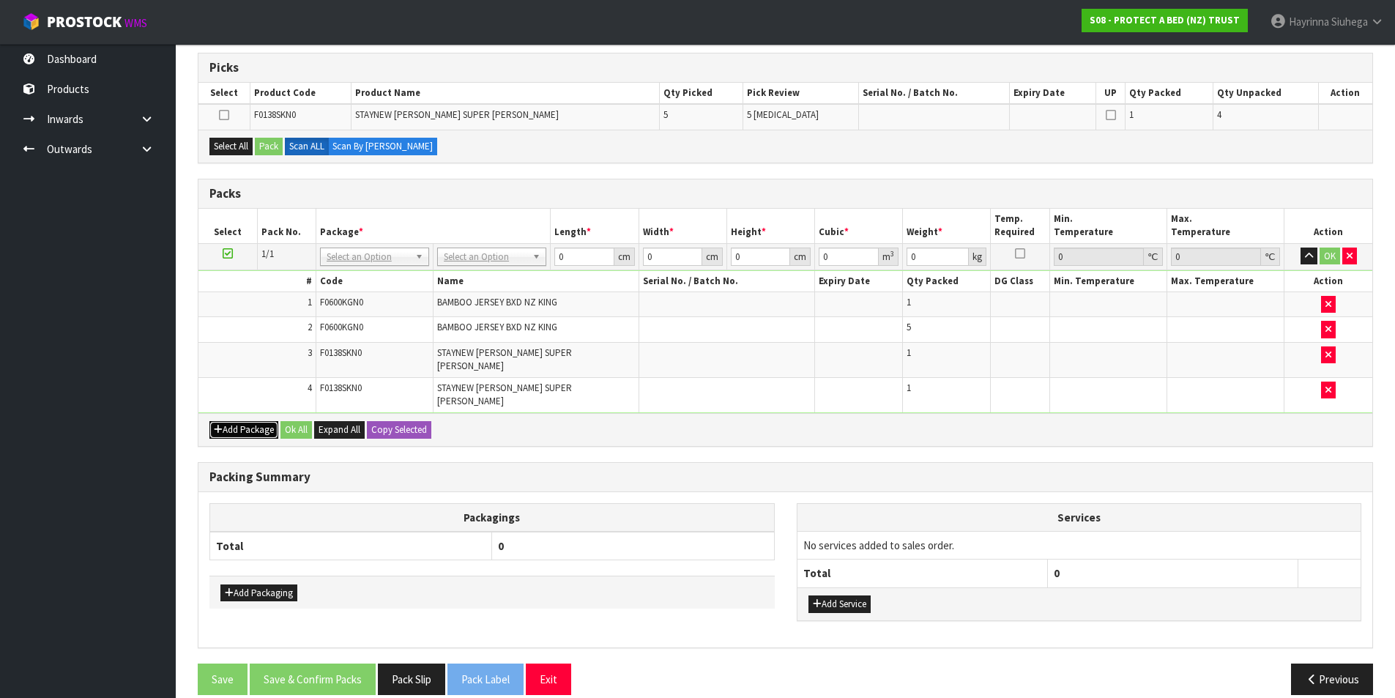
click at [234, 421] on button "Add Package" at bounding box center [243, 430] width 69 height 18
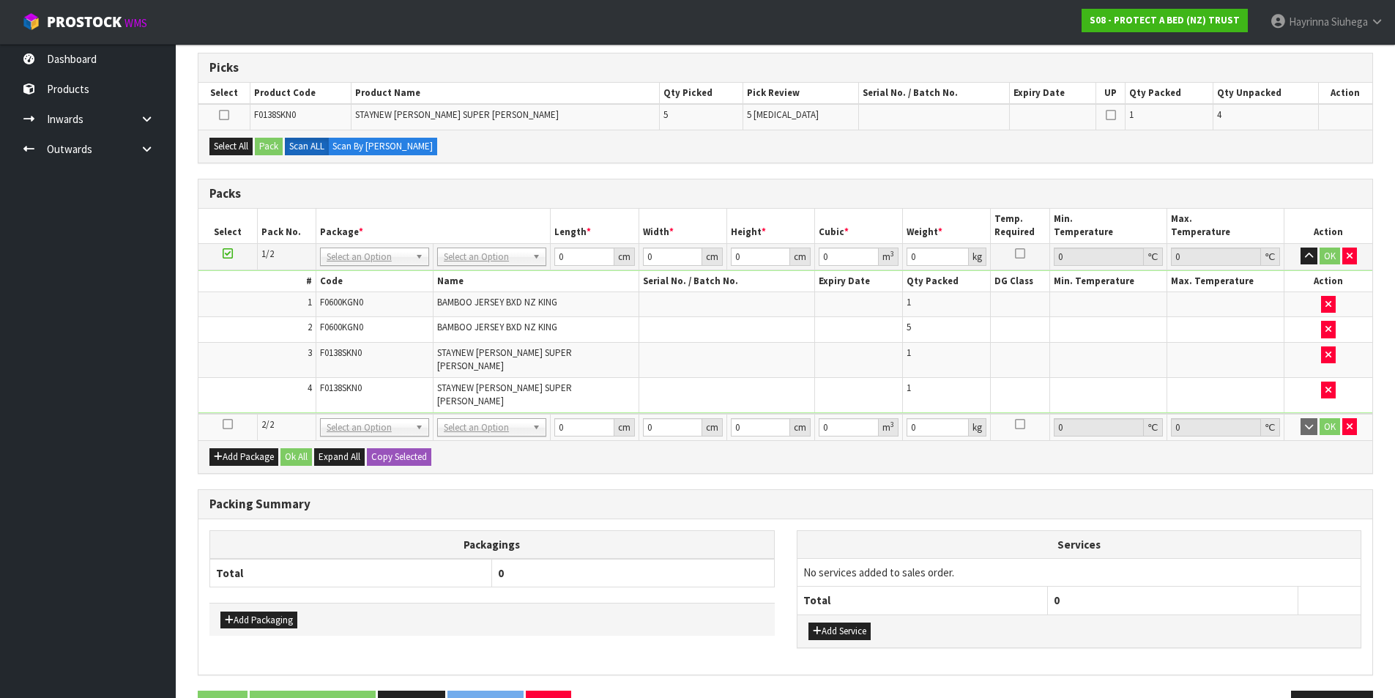
click at [223, 424] on icon at bounding box center [228, 424] width 10 height 1
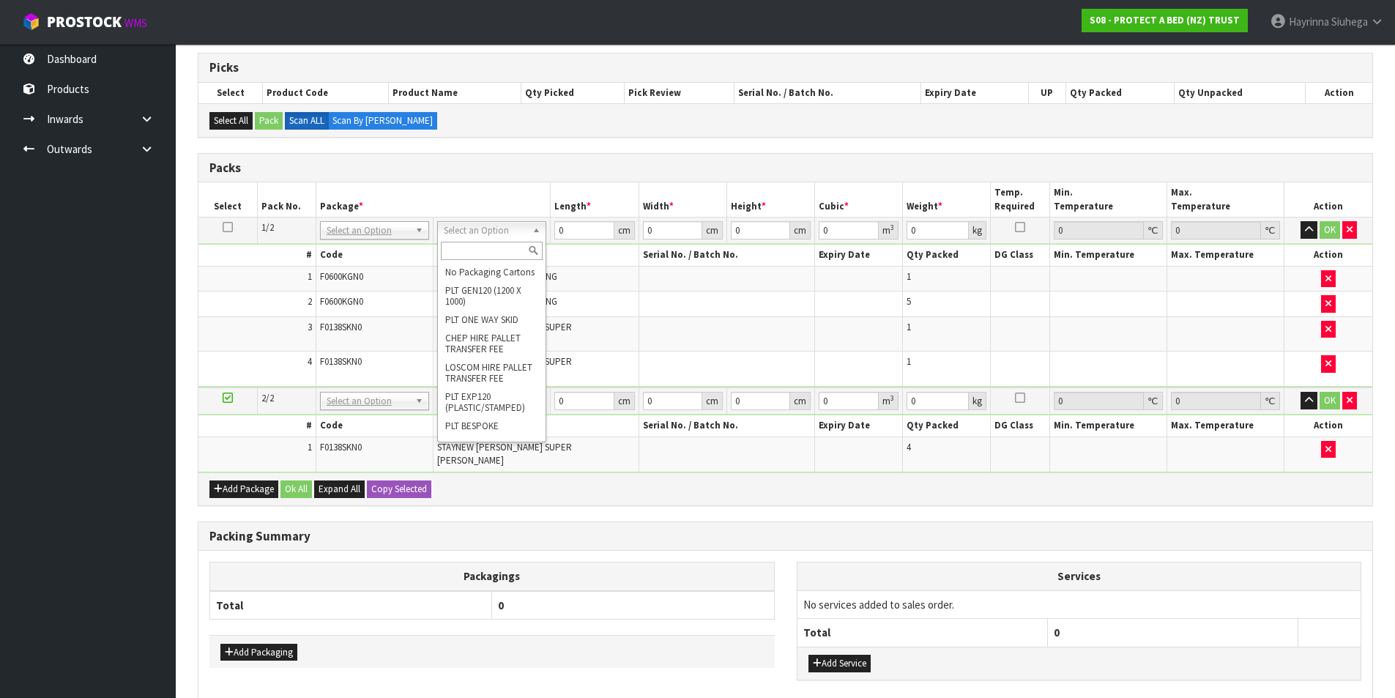
click at [488, 257] on input "text" at bounding box center [492, 251] width 102 height 18
type input "OC"
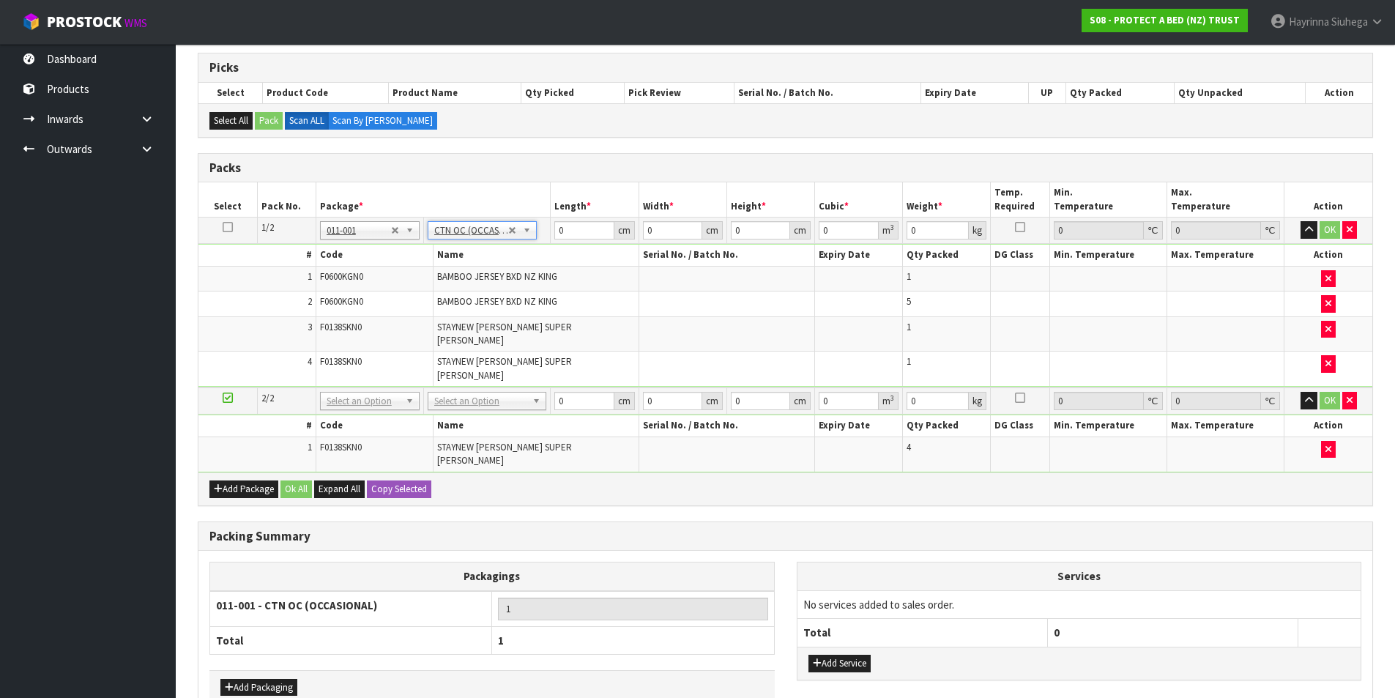
type input "7.72"
click at [492, 397] on input "text" at bounding box center [486, 402] width 111 height 18
type input "CTN6"
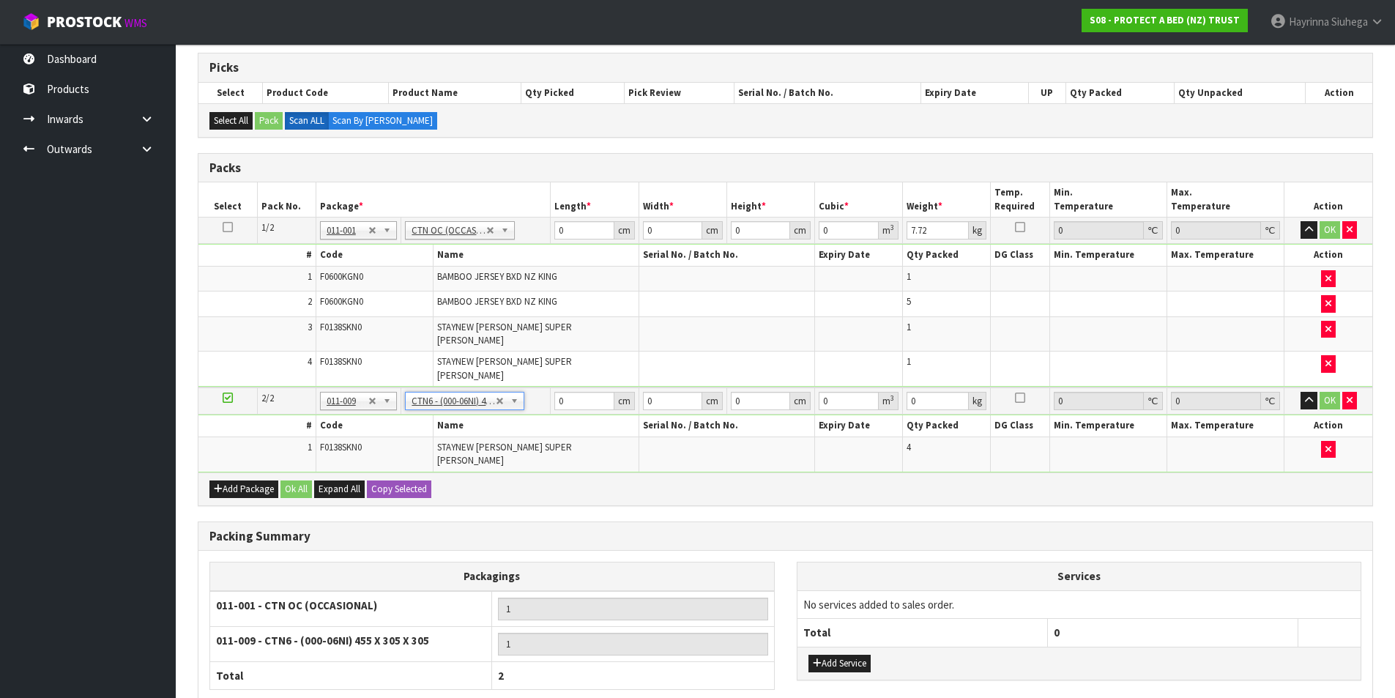
type input "45.5"
type input "30.5"
type input "0.042326"
type input "4.12"
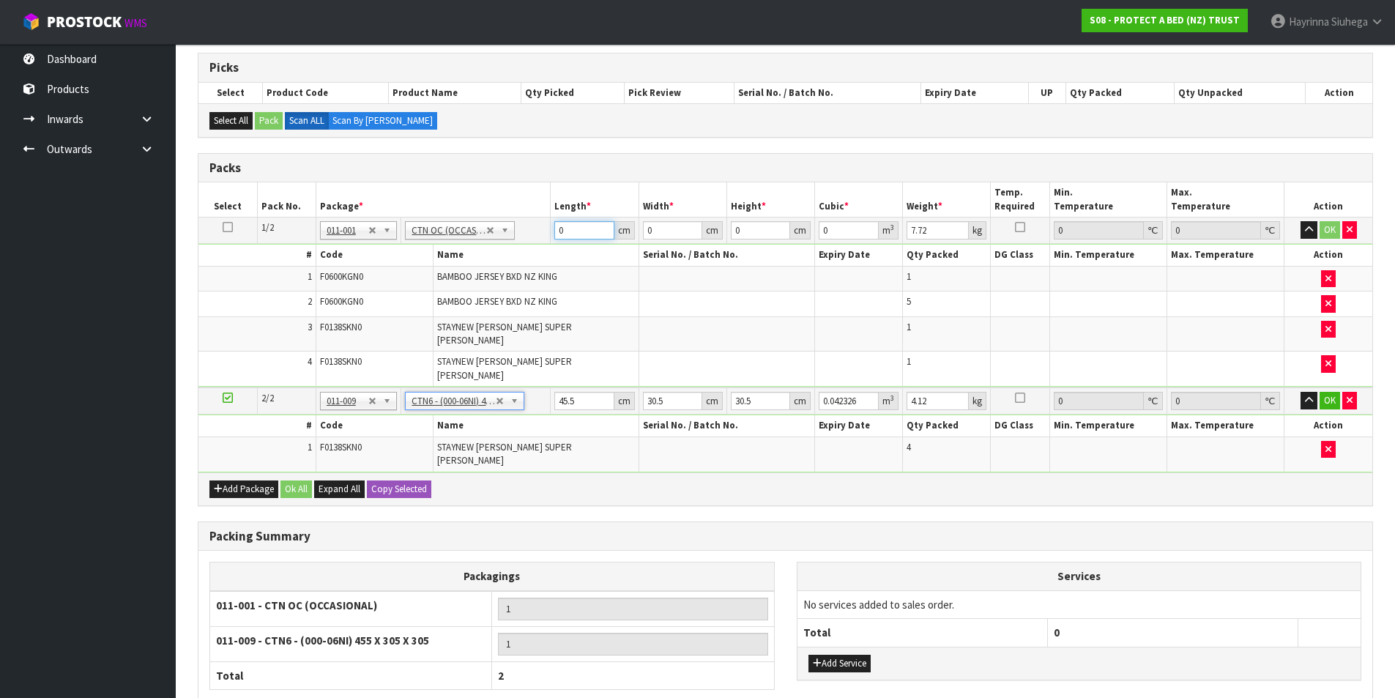
click at [555, 228] on input "0" at bounding box center [583, 230] width 59 height 18
type input "59"
type input "41"
type input "3"
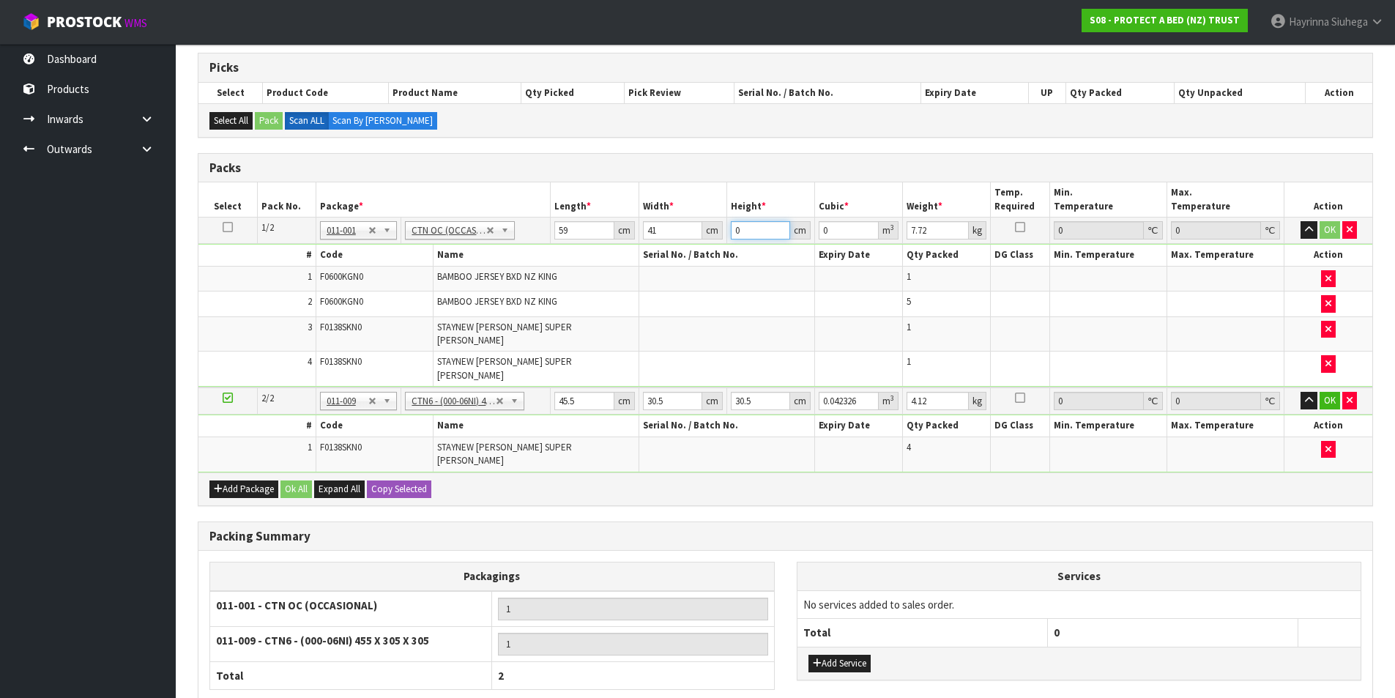
type input "0.007257"
type input "31"
type input "0.074989"
type input "31"
type input "9"
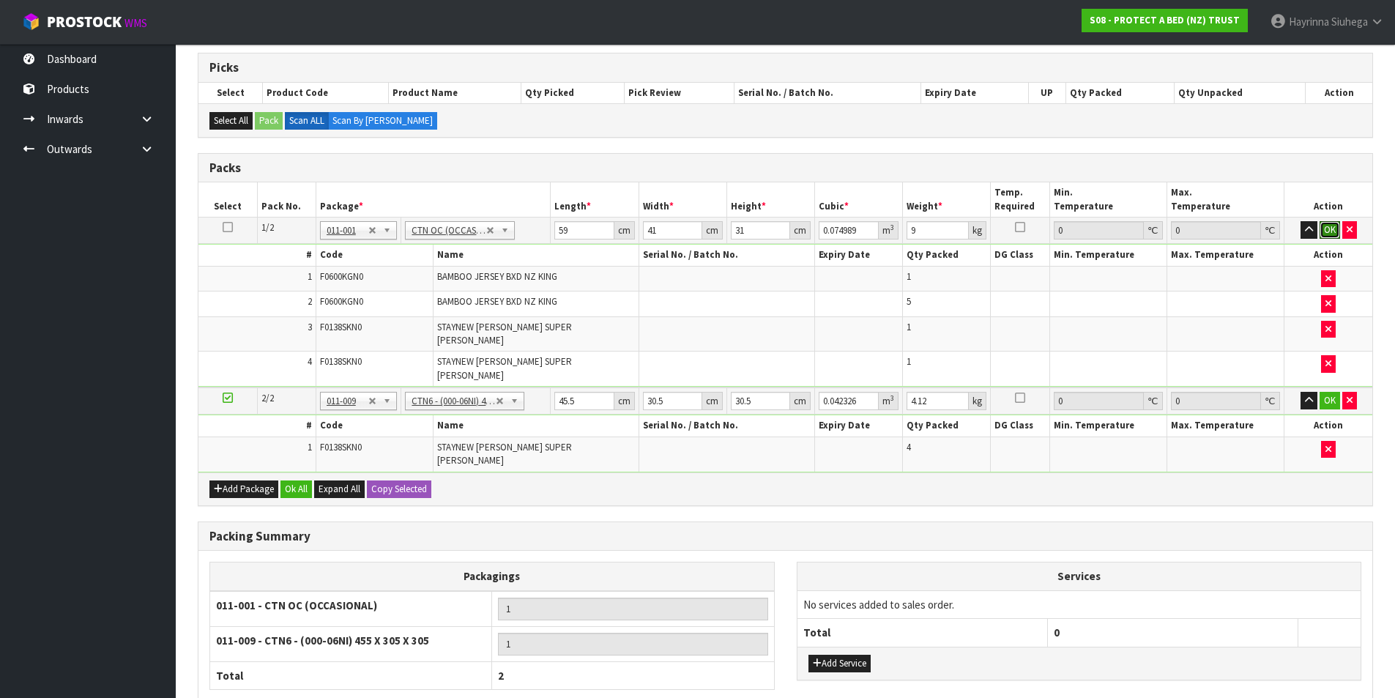
click button "OK" at bounding box center [1330, 230] width 21 height 18
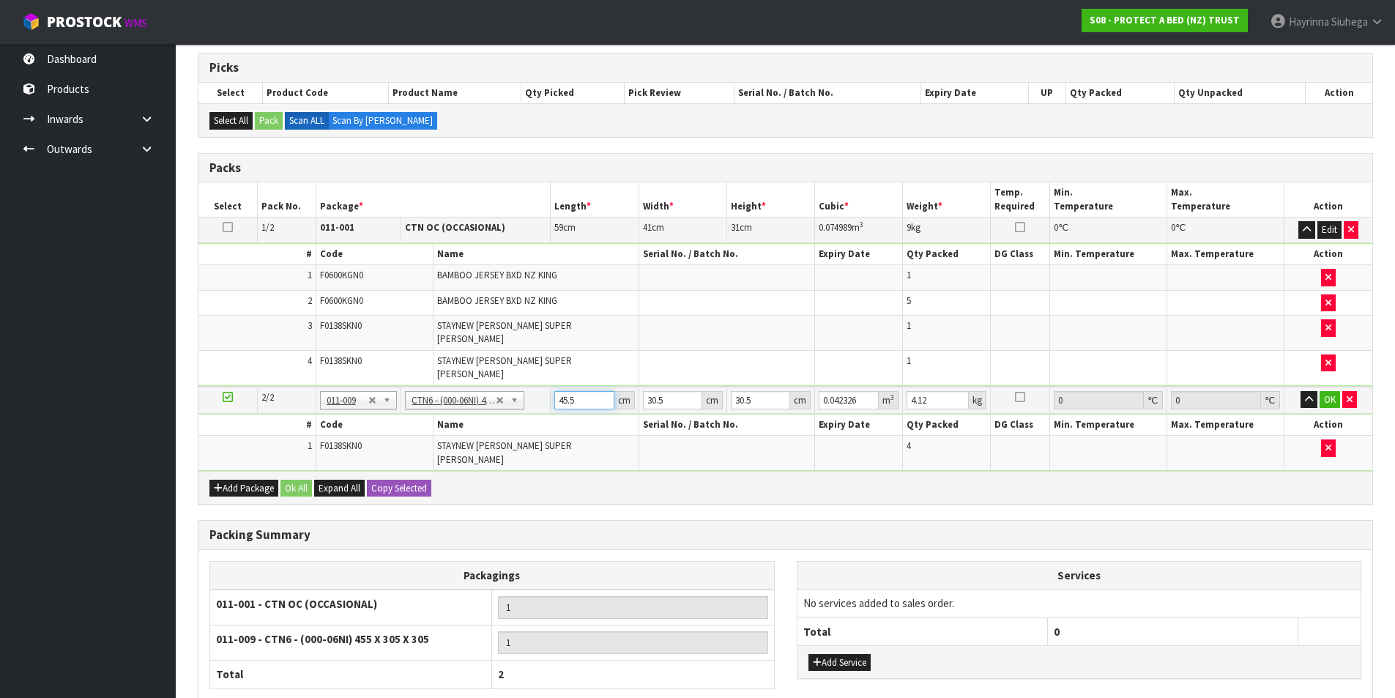
click at [569, 391] on input "45.5" at bounding box center [583, 400] width 59 height 18
type input "4"
type input "0.003721"
type input "47"
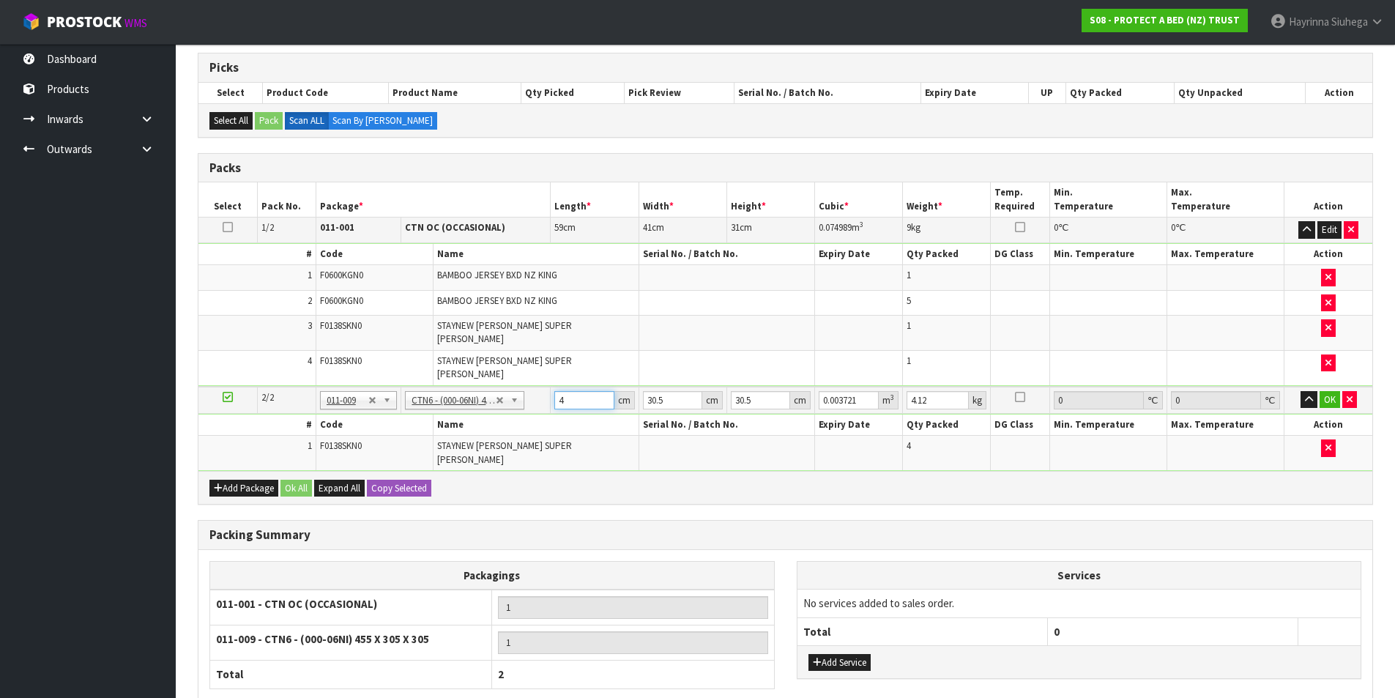
type input "0.043722"
type input "47"
type input "3"
type input "0.0043"
type input "32"
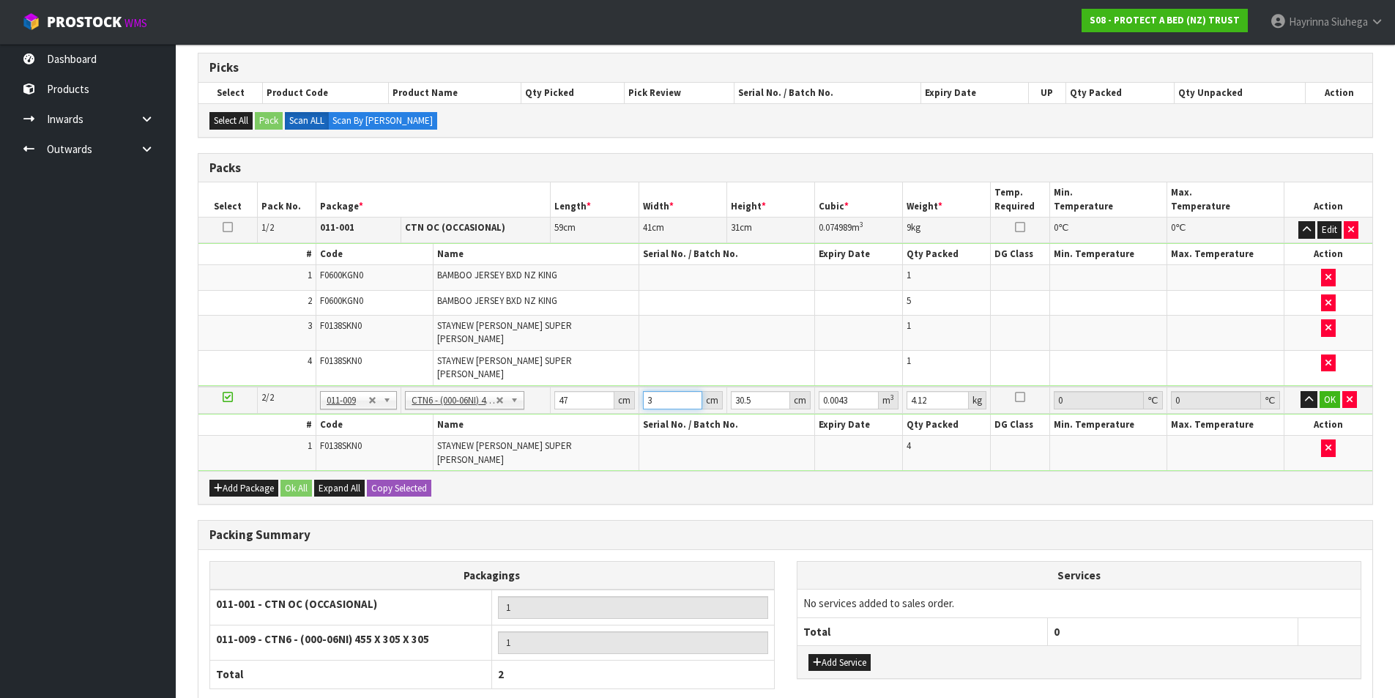
type input "0.045872"
type input "32"
type input "3"
type input "0.004512"
type input "33"
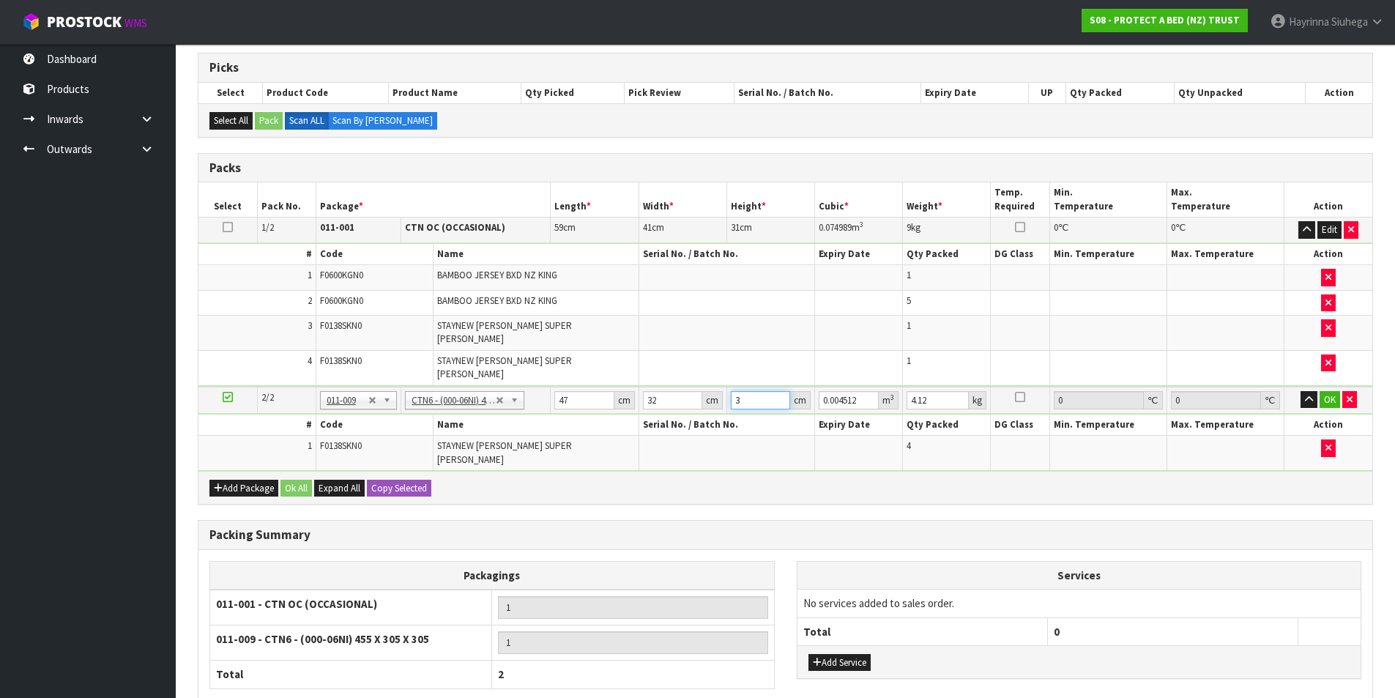
type input "0.049632"
type input "33"
type input "5"
click button "OK" at bounding box center [1330, 400] width 21 height 18
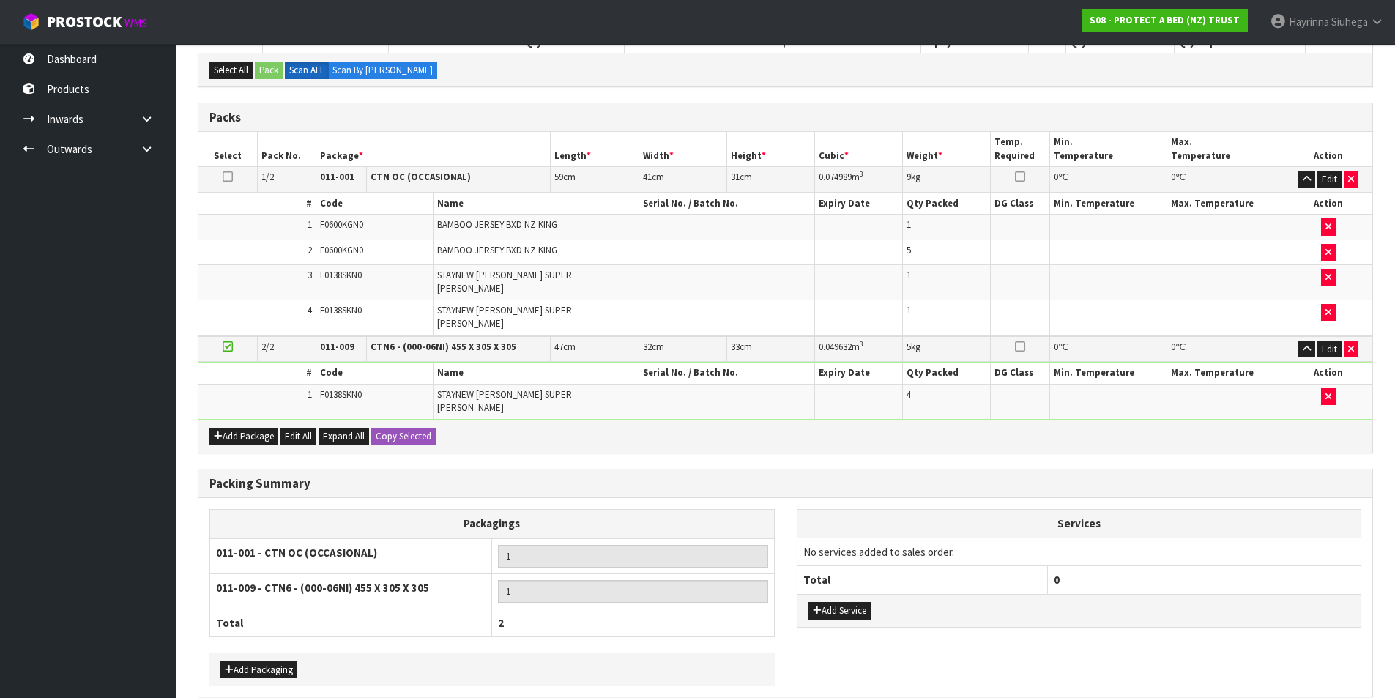
scroll to position [327, 0]
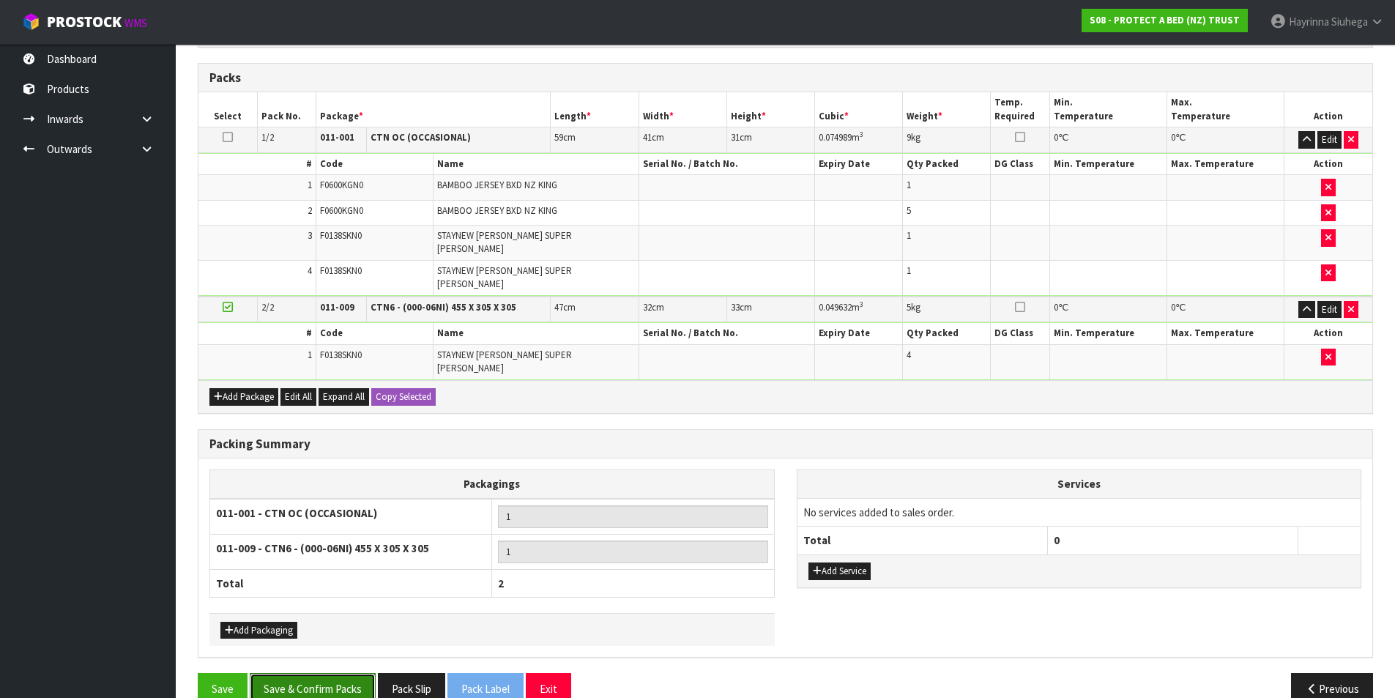
click at [310, 673] on button "Save & Confirm Packs" at bounding box center [313, 688] width 126 height 31
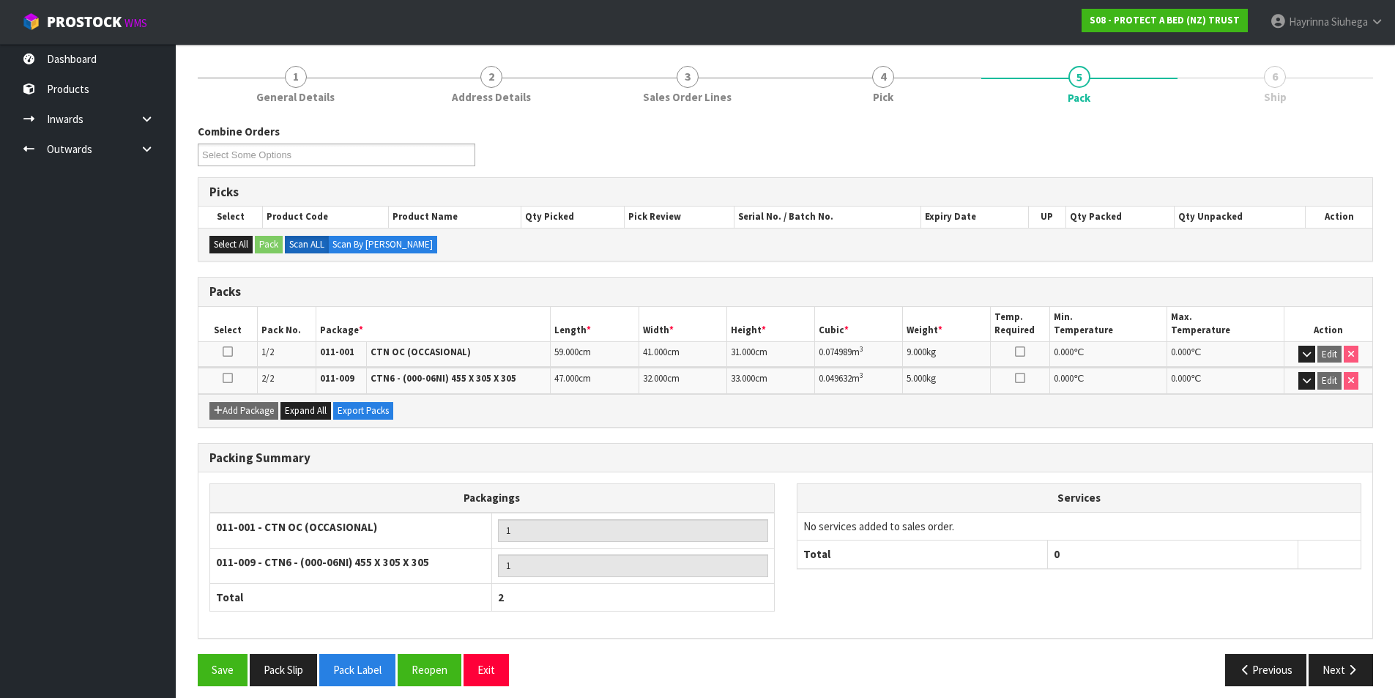
scroll to position [176, 0]
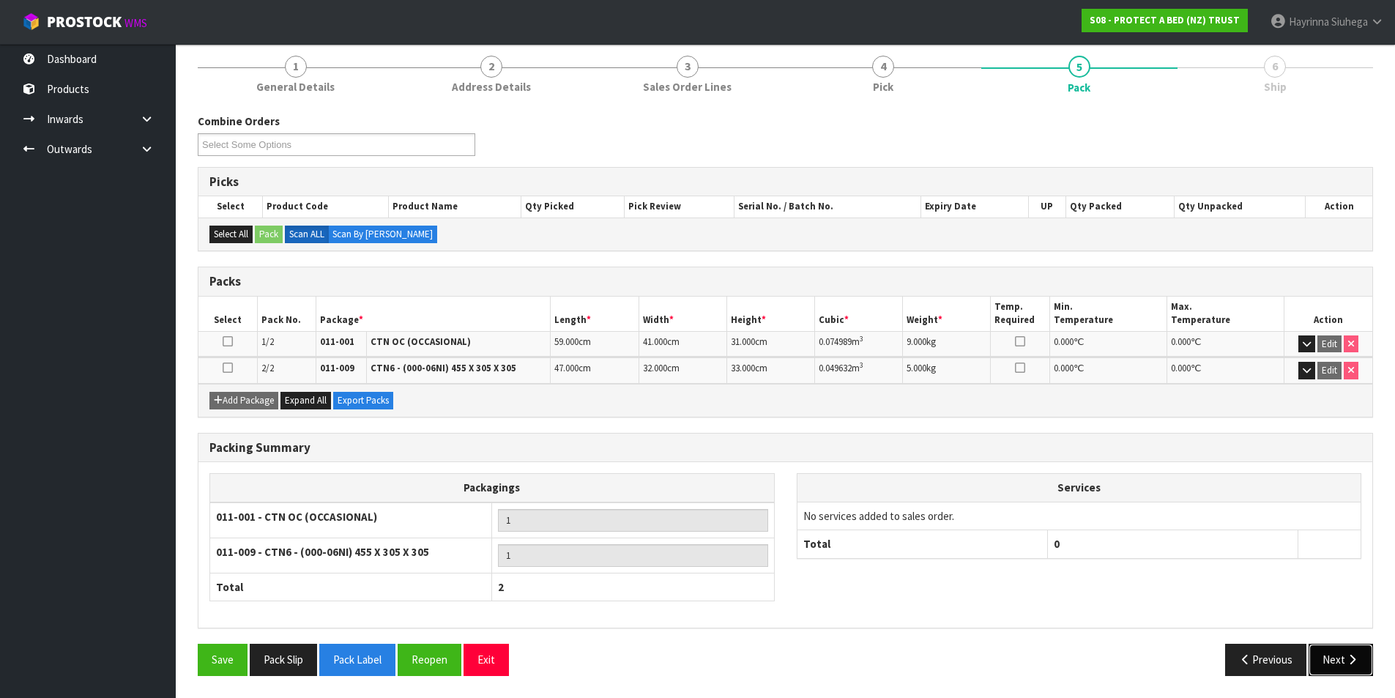
click at [1337, 654] on button "Next" at bounding box center [1341, 659] width 64 height 31
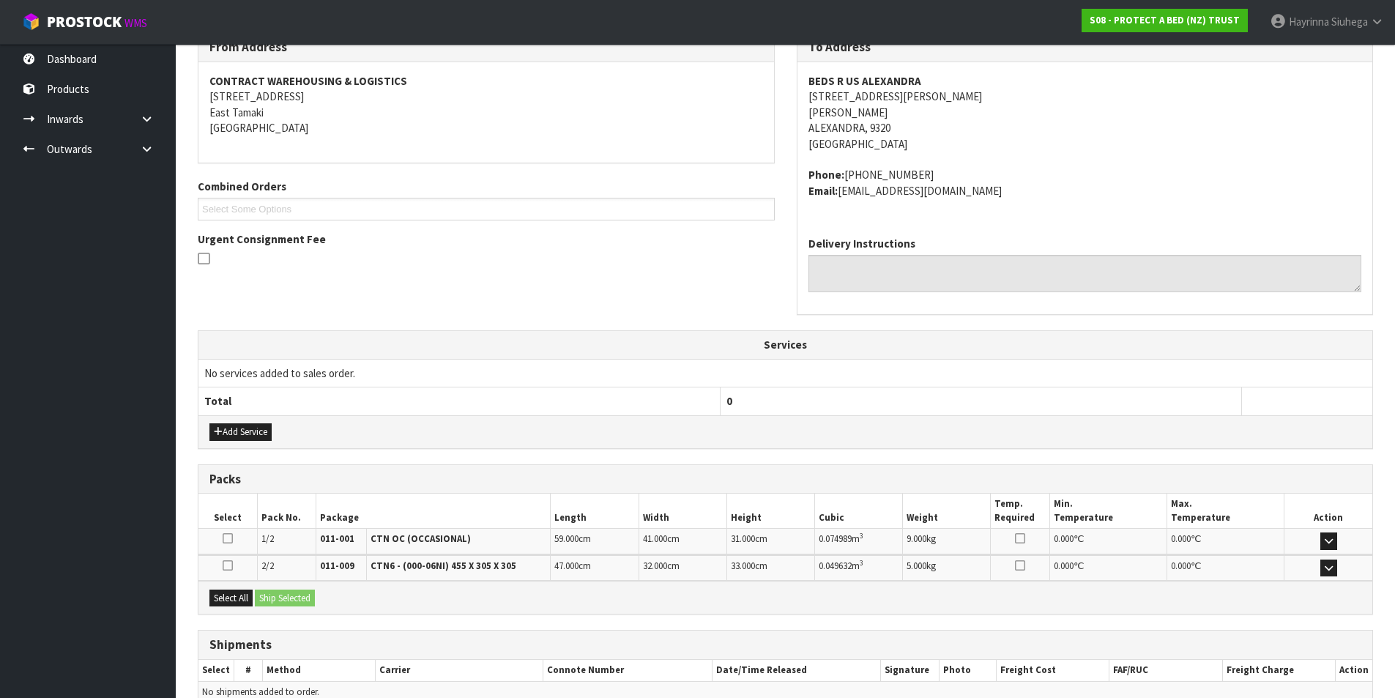
scroll to position [331, 0]
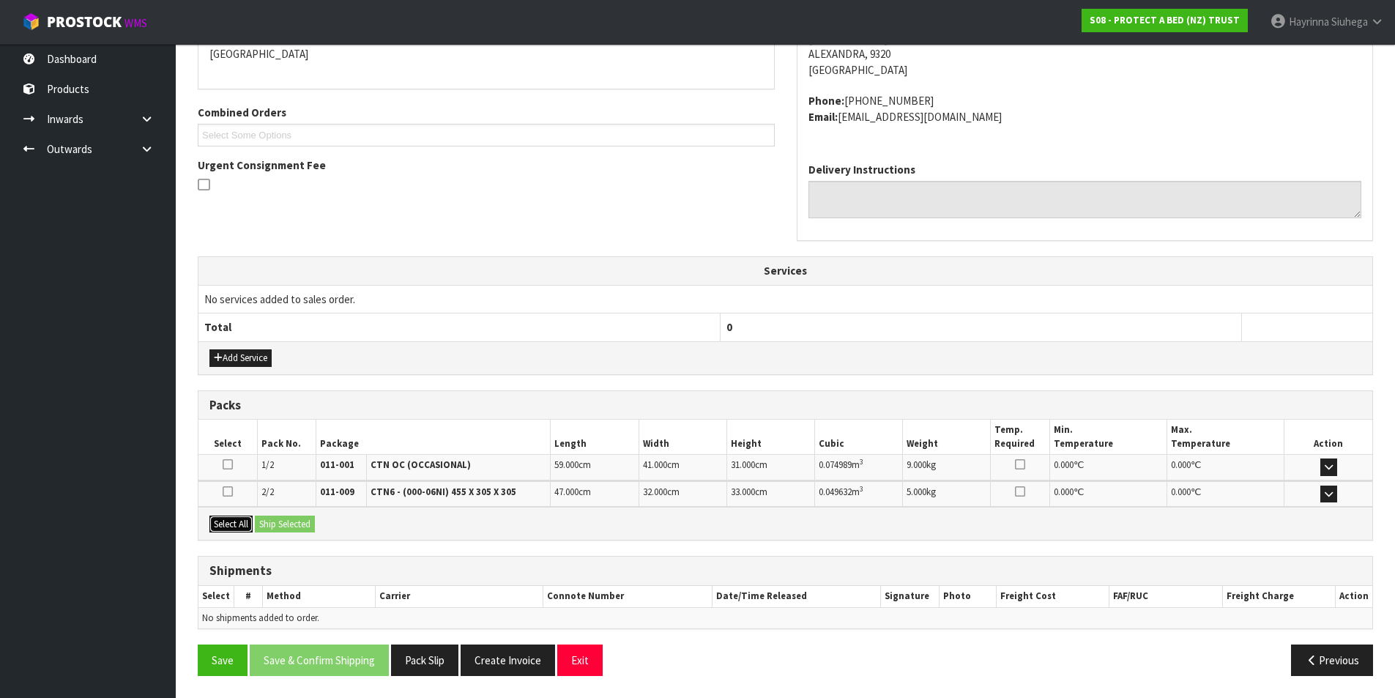
click at [244, 520] on button "Select All" at bounding box center [230, 525] width 43 height 18
click at [296, 522] on button "Ship Selected" at bounding box center [285, 525] width 60 height 18
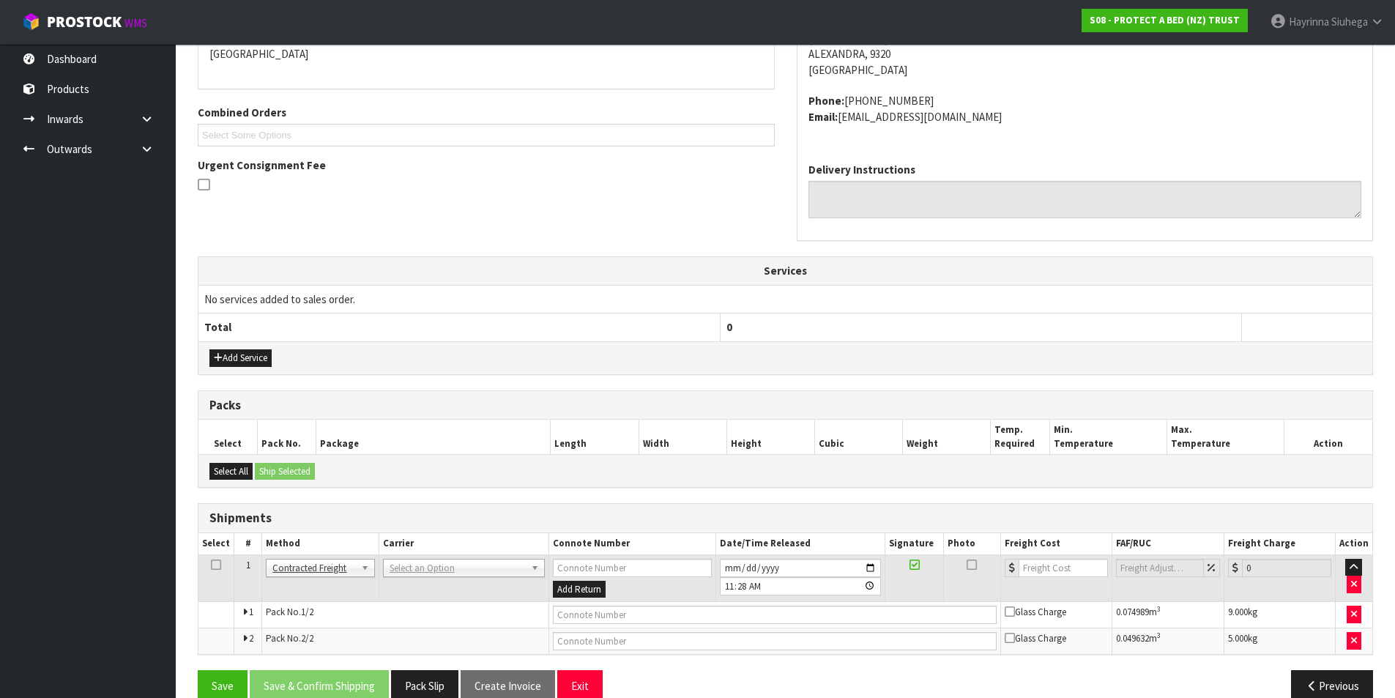
scroll to position [357, 0]
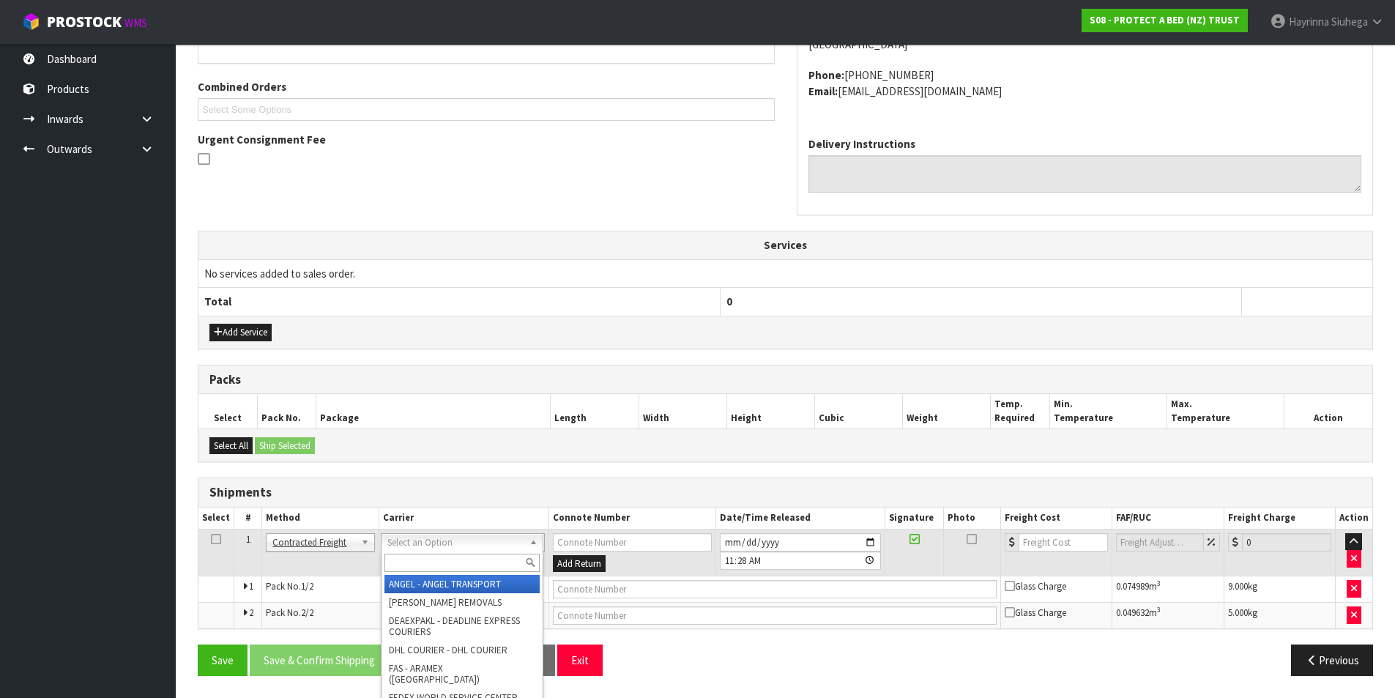
click at [476, 562] on input "text" at bounding box center [461, 563] width 155 height 18
type input "NZP"
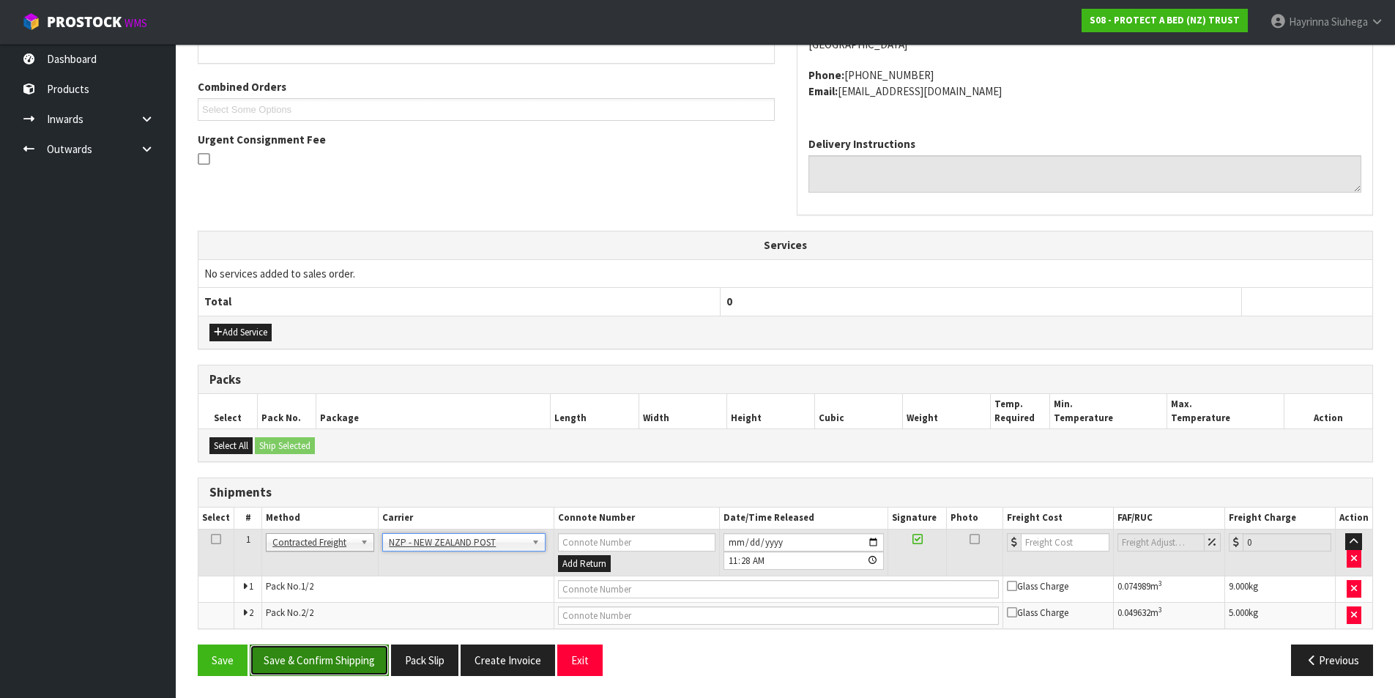
click at [316, 644] on button "Save & Confirm Shipping" at bounding box center [319, 659] width 139 height 31
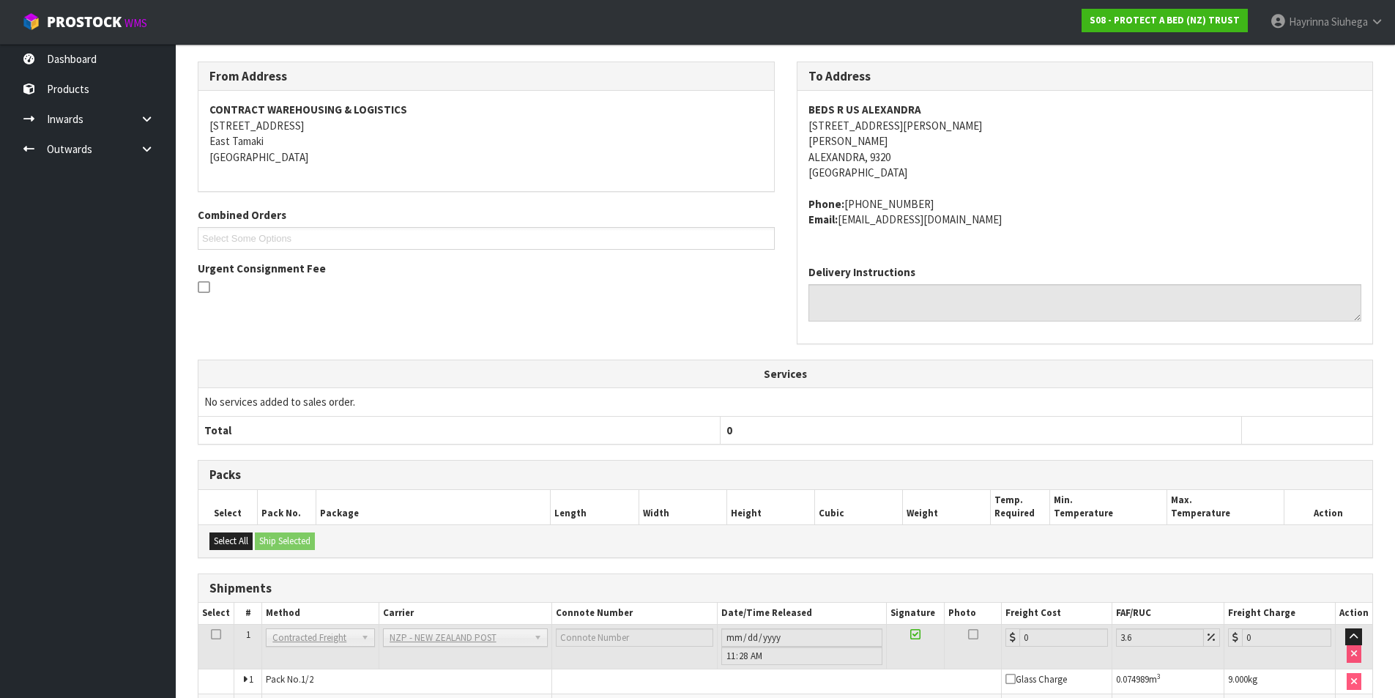
scroll to position [335, 0]
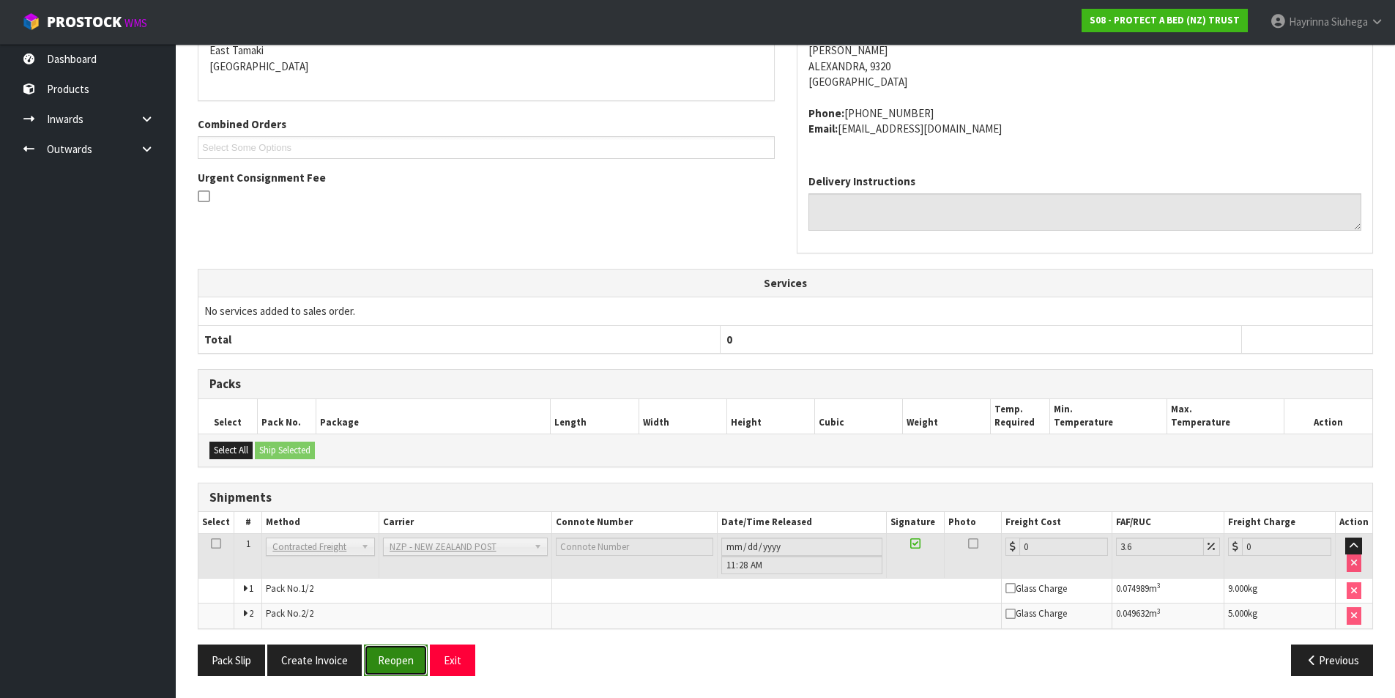
click at [403, 669] on button "Reopen" at bounding box center [396, 659] width 64 height 31
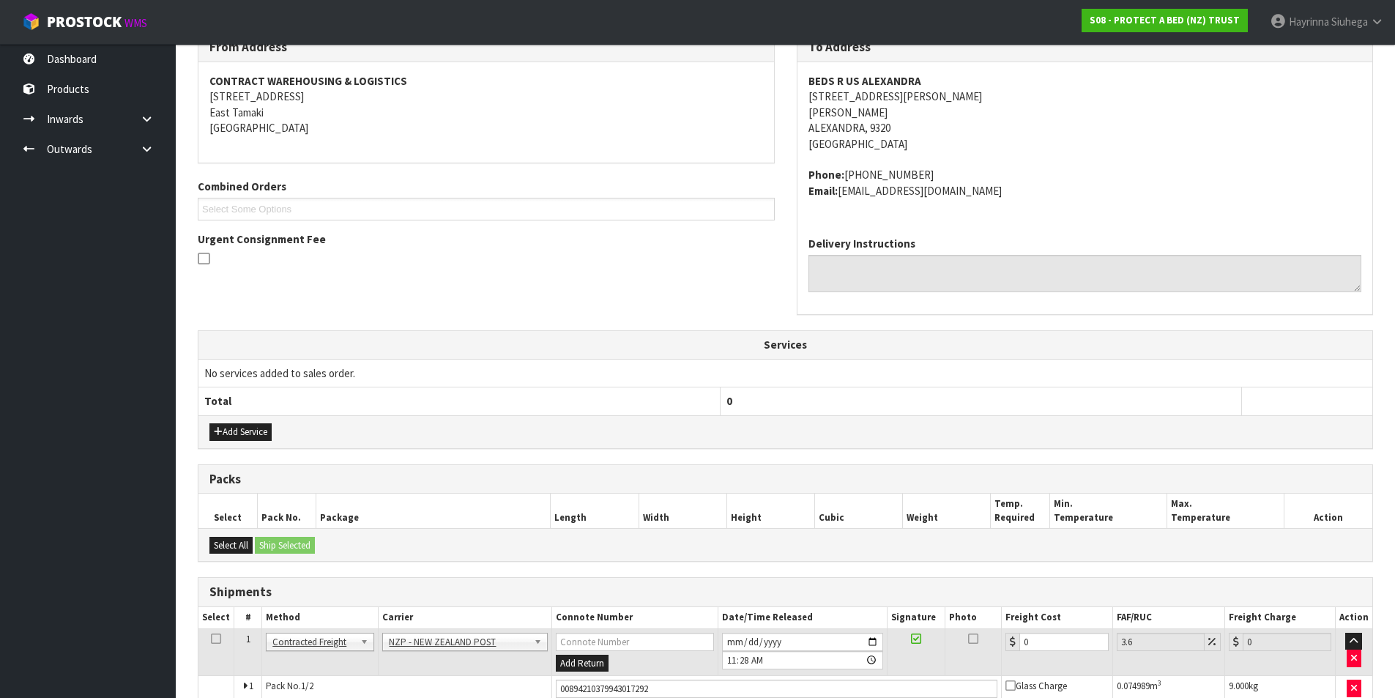
scroll to position [371, 0]
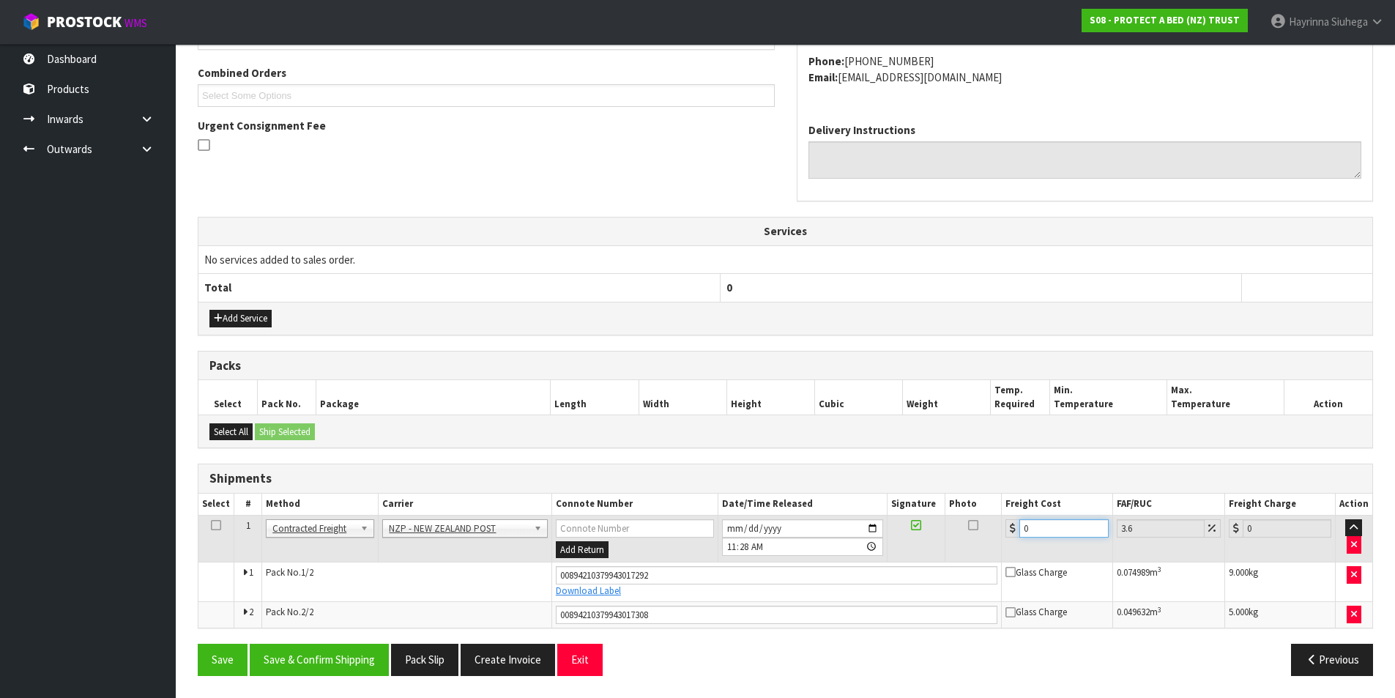
drag, startPoint x: 1054, startPoint y: 527, endPoint x: 714, endPoint y: 505, distance: 340.5
click at [739, 494] on table "Select # Method Carrier Connote Number Date/Time Released Signature Photo Freig…" at bounding box center [785, 561] width 1174 height 134
type input "3"
type input "3.11"
type input "31"
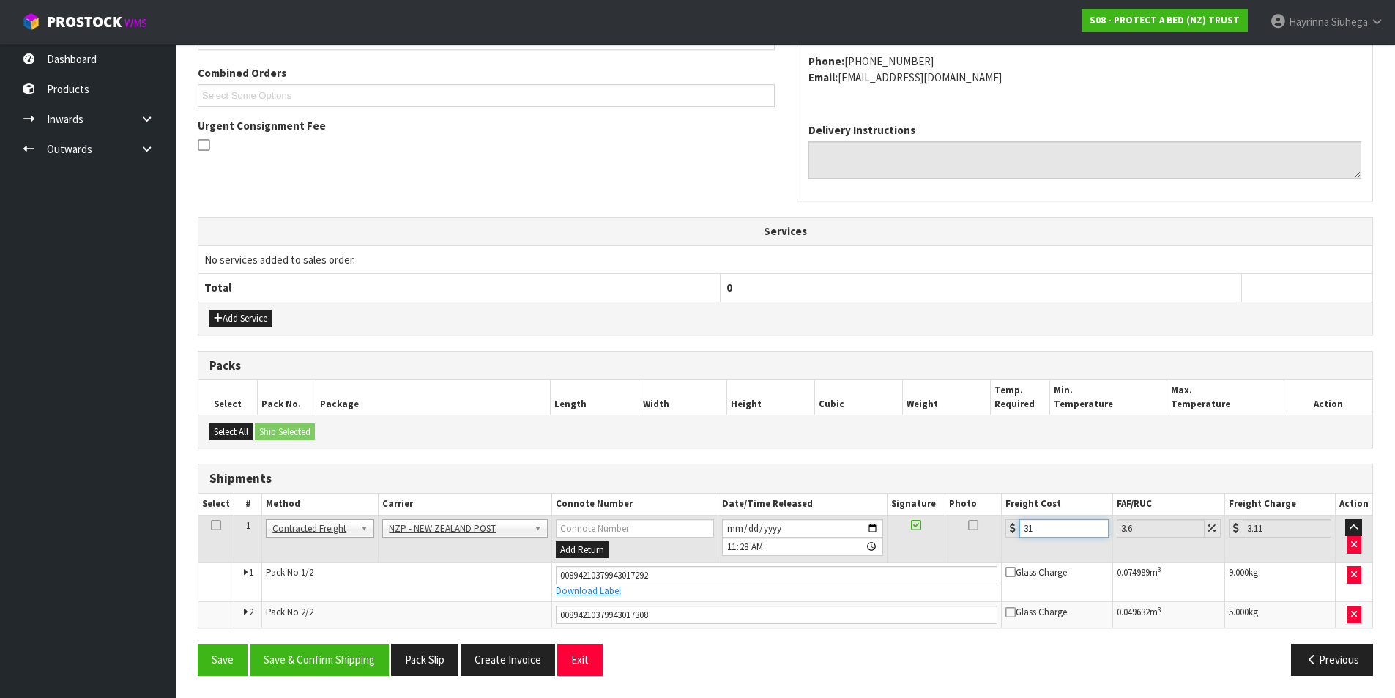
type input "32.12"
type input "31.5"
type input "32.63"
type input "31.55"
type input "32.69"
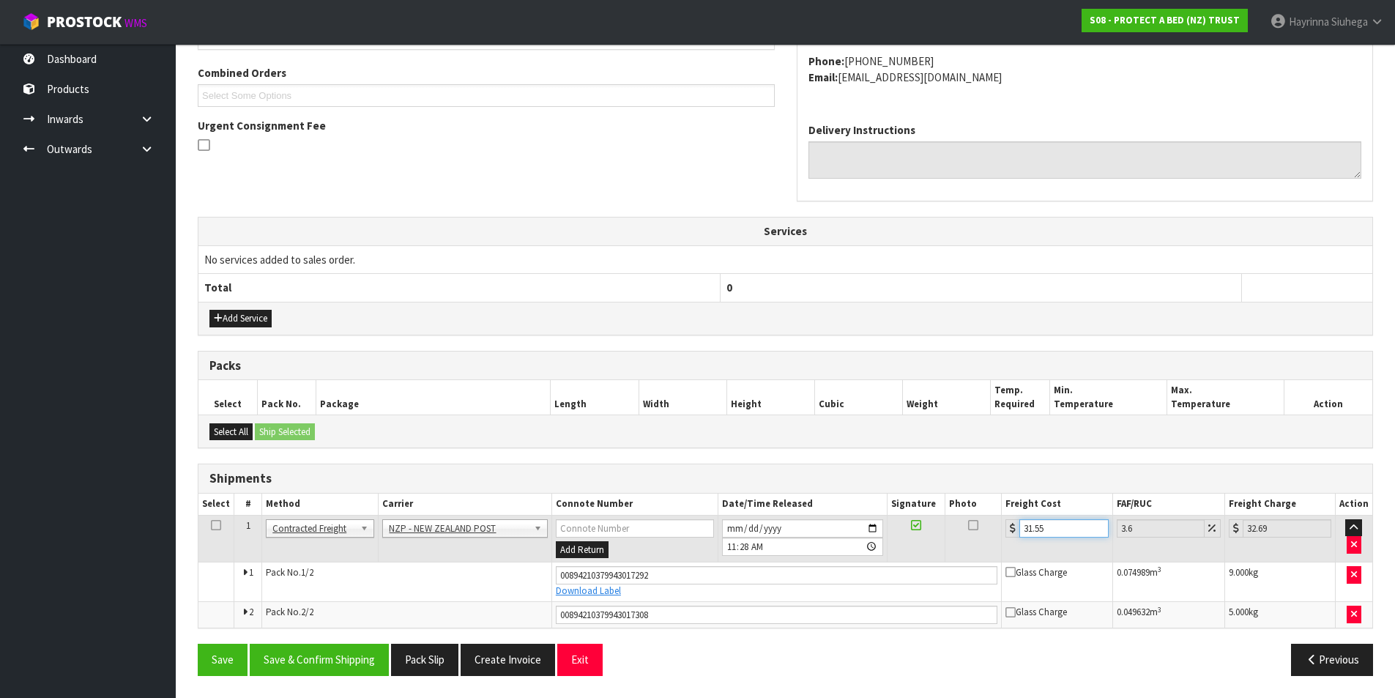
type input "31.55"
click at [198, 644] on button "Save" at bounding box center [223, 659] width 50 height 31
click at [344, 651] on button "Save & Confirm Shipping" at bounding box center [319, 659] width 139 height 31
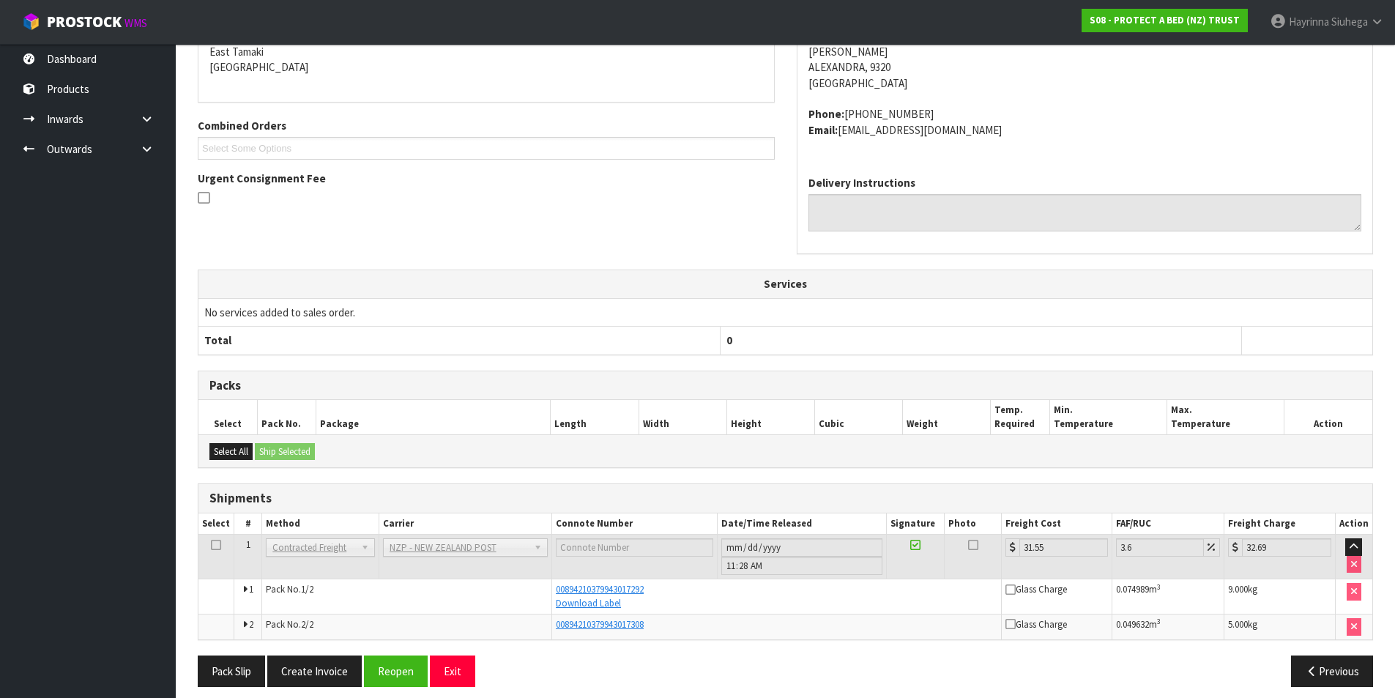
scroll to position [0, 0]
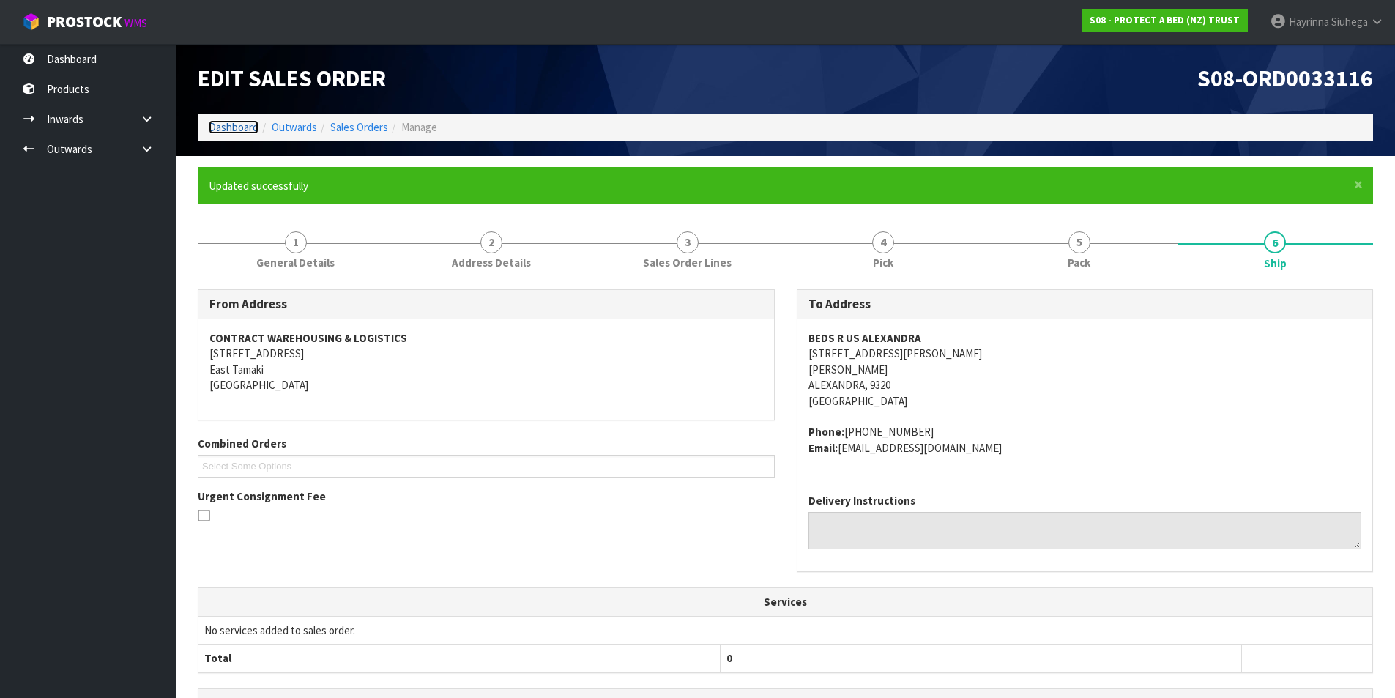
click at [230, 131] on link "Dashboard" at bounding box center [234, 127] width 50 height 14
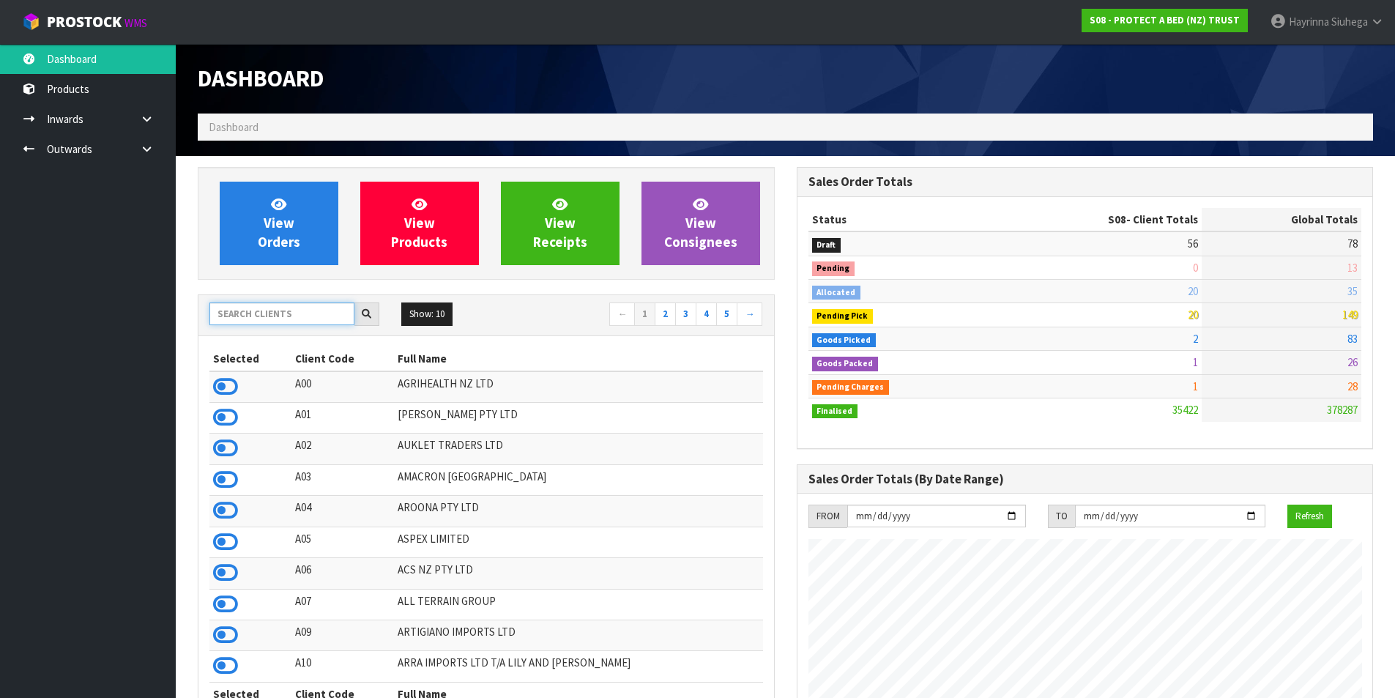
click at [308, 311] on input "text" at bounding box center [281, 313] width 145 height 23
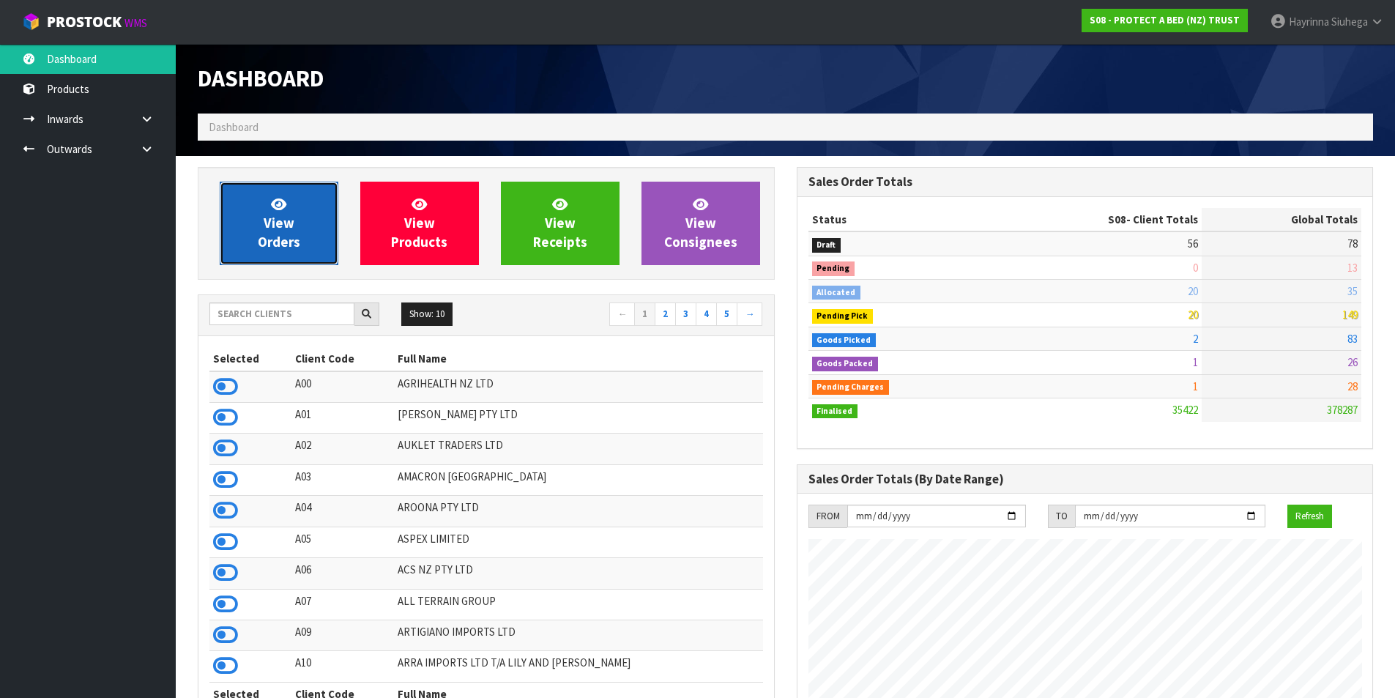
click at [289, 206] on link "View Orders" at bounding box center [279, 223] width 119 height 83
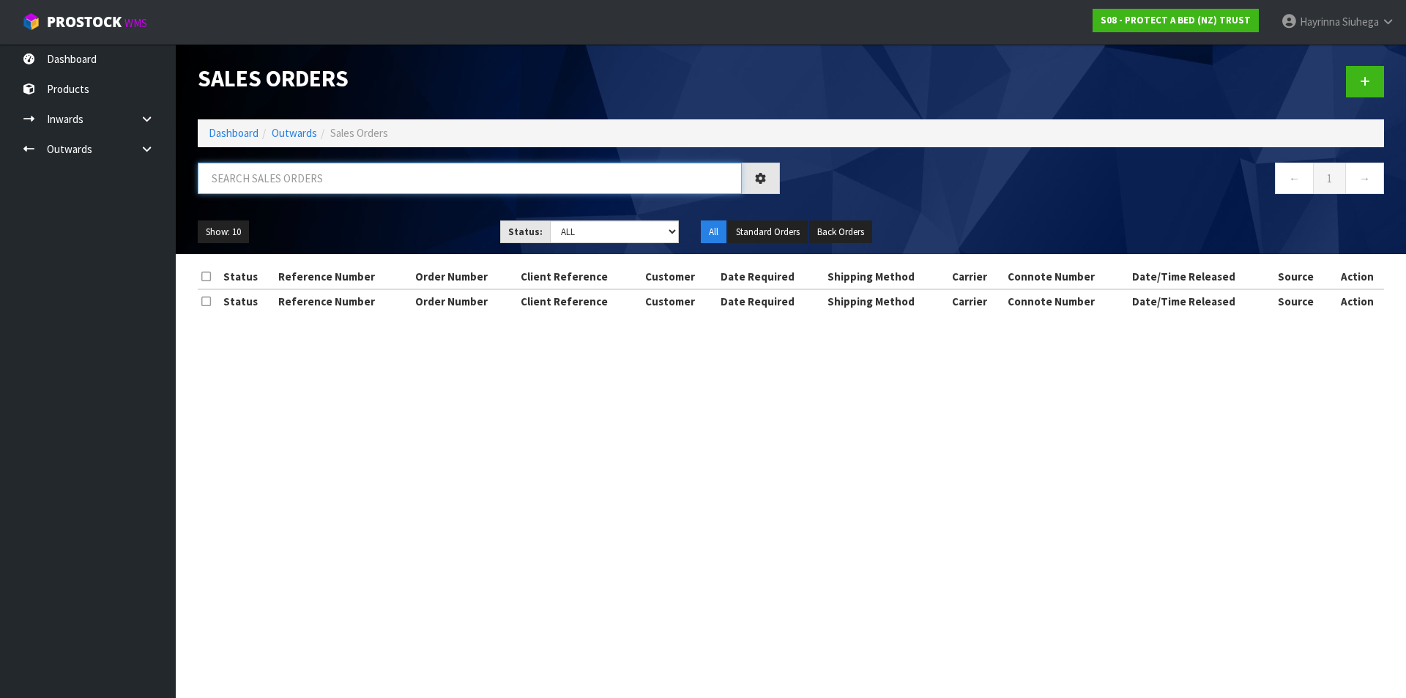
click at [319, 186] on input "text" at bounding box center [470, 178] width 544 height 31
type input "JOB-0409169"
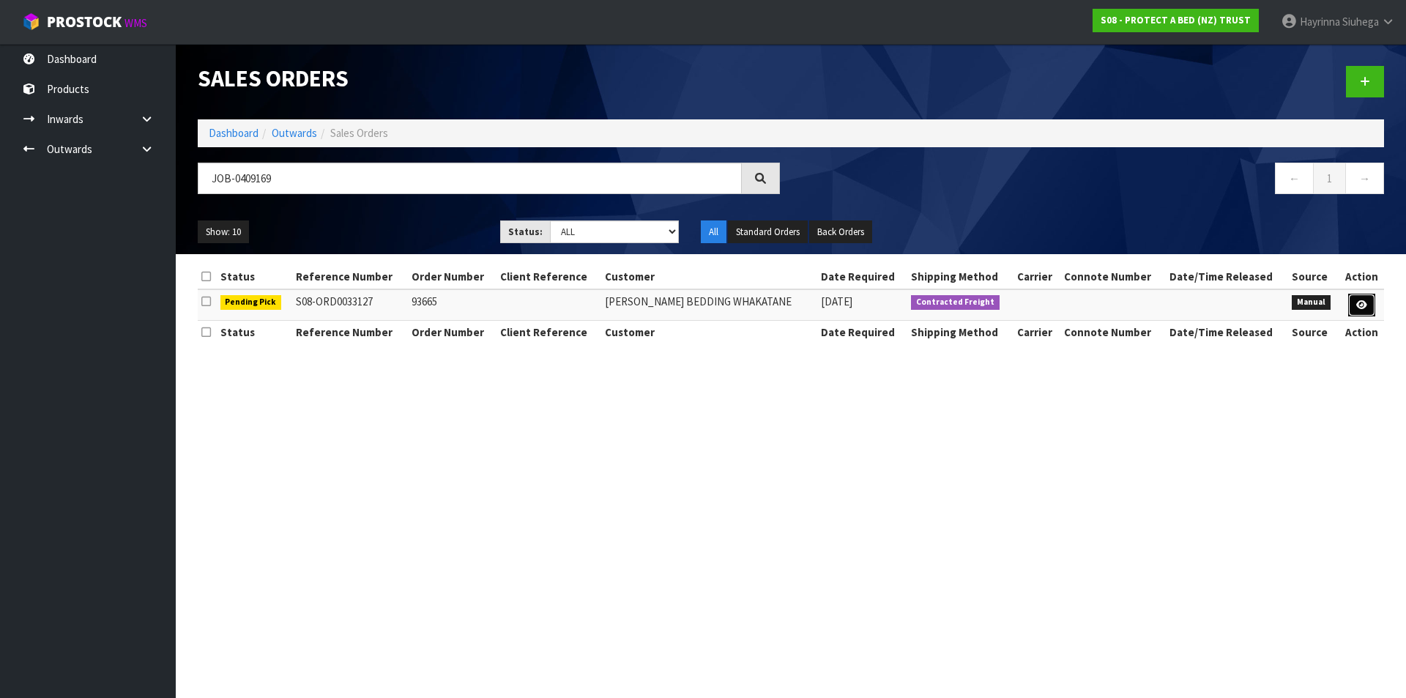
click at [1363, 306] on icon at bounding box center [1361, 305] width 11 height 10
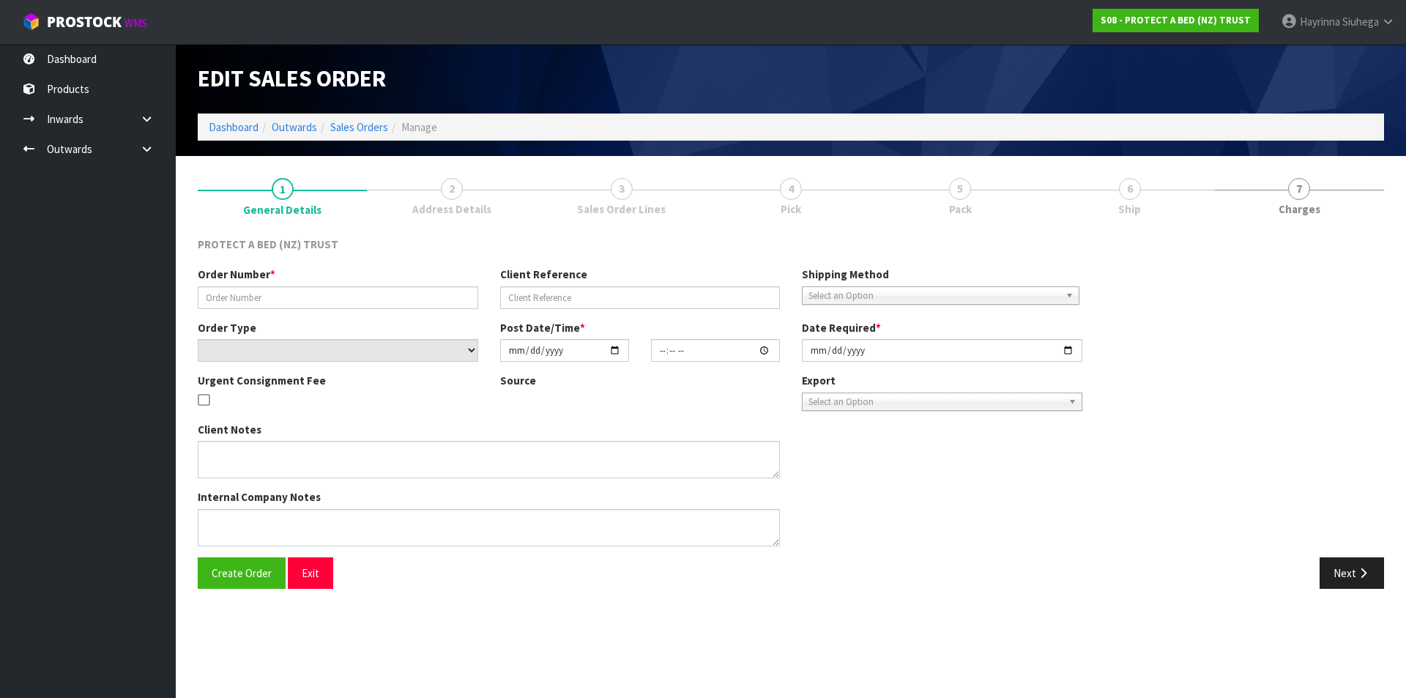
type input "93665"
select select "number:0"
type input "[DATE]"
type input "09:13:00.000"
type input "[DATE]"
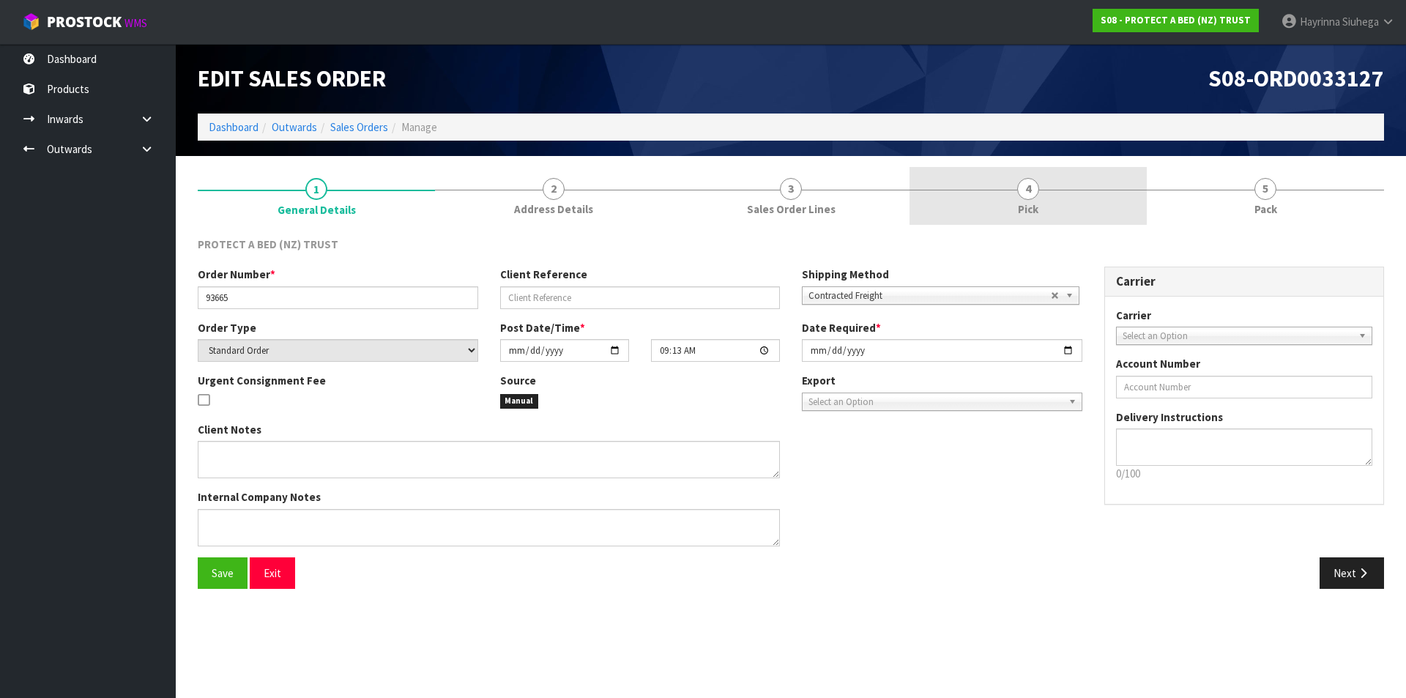
click at [1102, 202] on link "4 Pick" at bounding box center [1027, 196] width 237 height 58
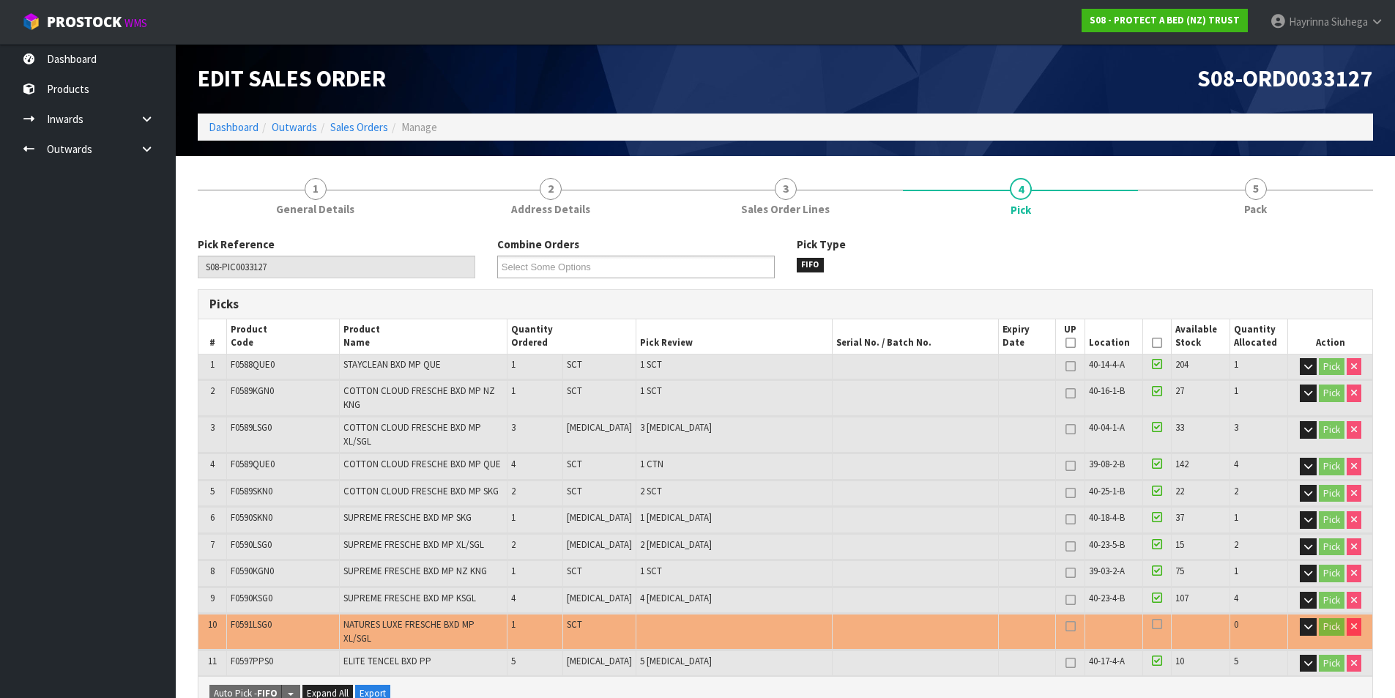
click at [1145, 342] on th "Picked" at bounding box center [1157, 336] width 29 height 34
click at [1152, 343] on icon at bounding box center [1157, 343] width 10 height 1
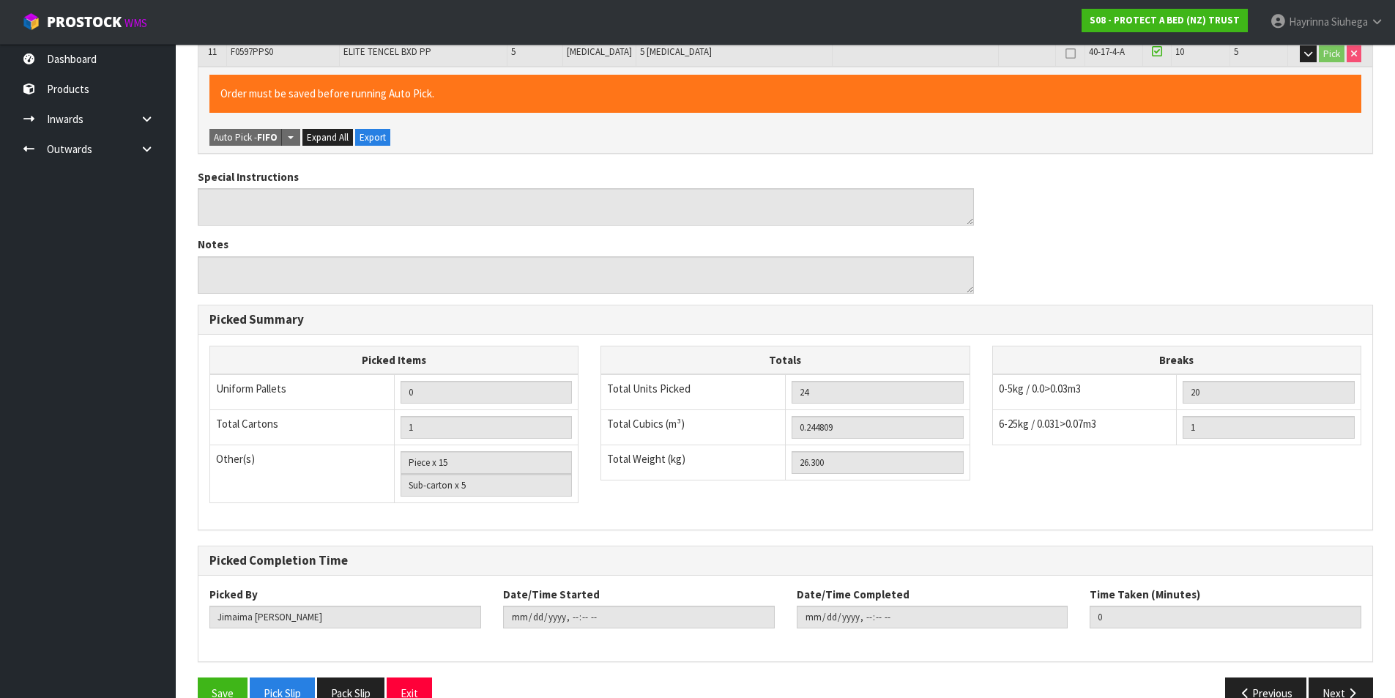
scroll to position [613, 0]
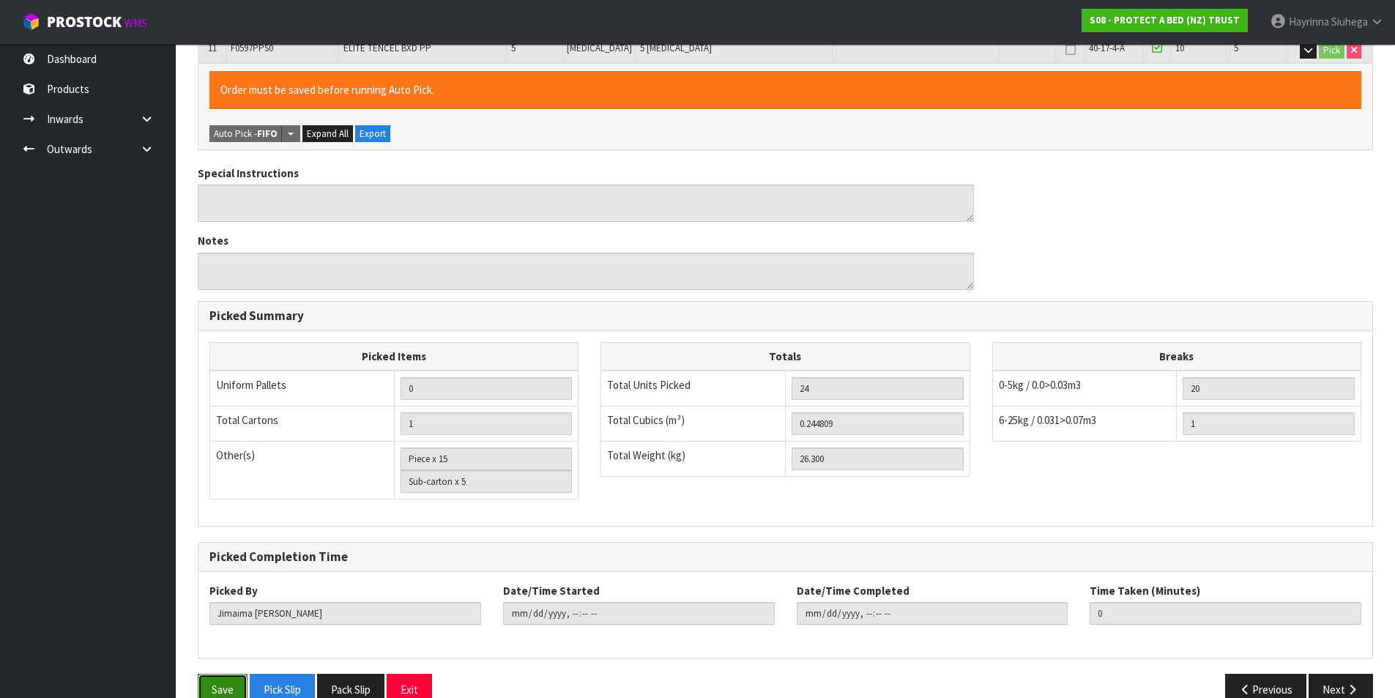
click at [235, 674] on button "Save" at bounding box center [223, 689] width 50 height 31
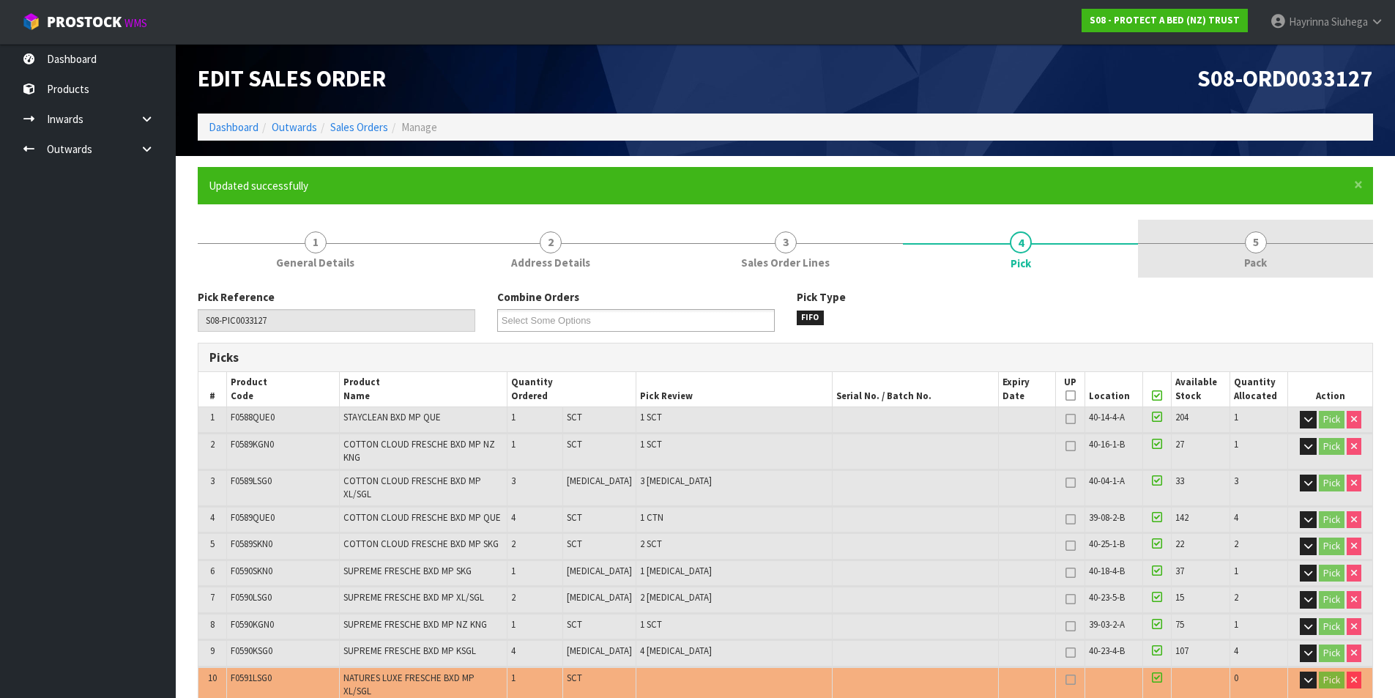
click at [1240, 238] on link "5 Pack" at bounding box center [1255, 249] width 235 height 58
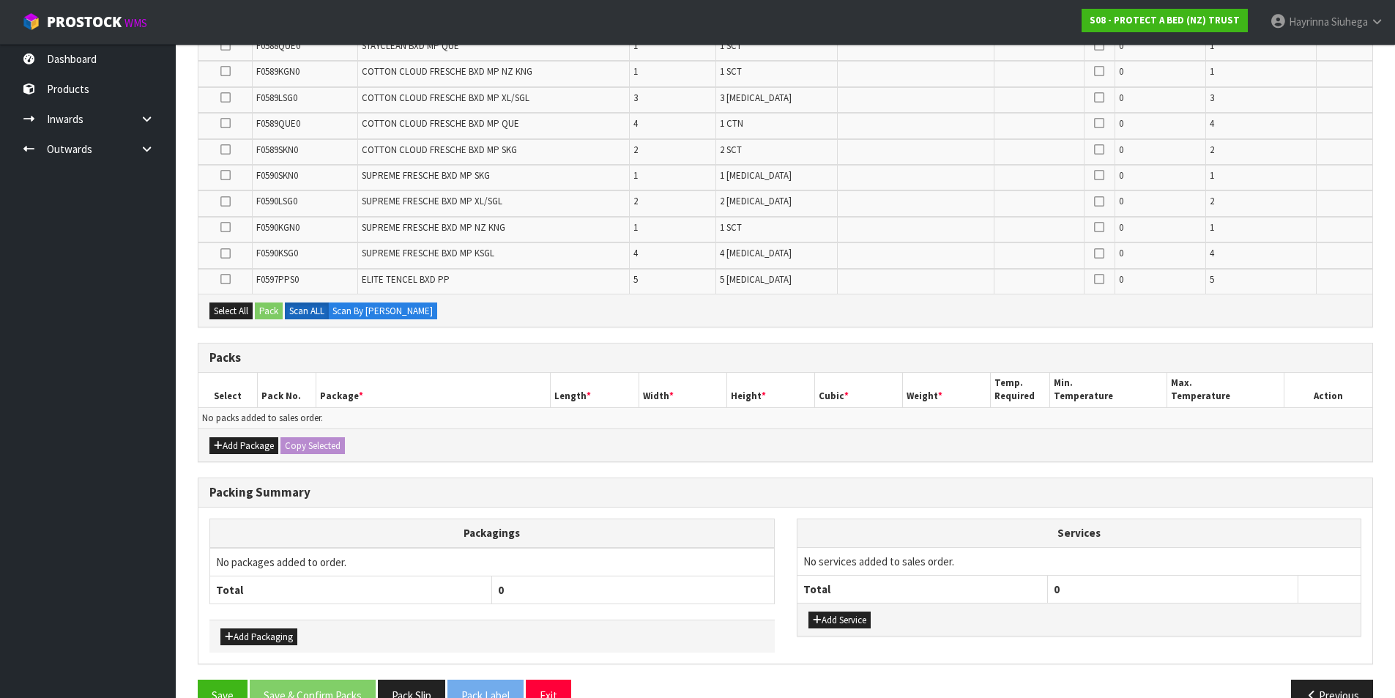
scroll to position [366, 0]
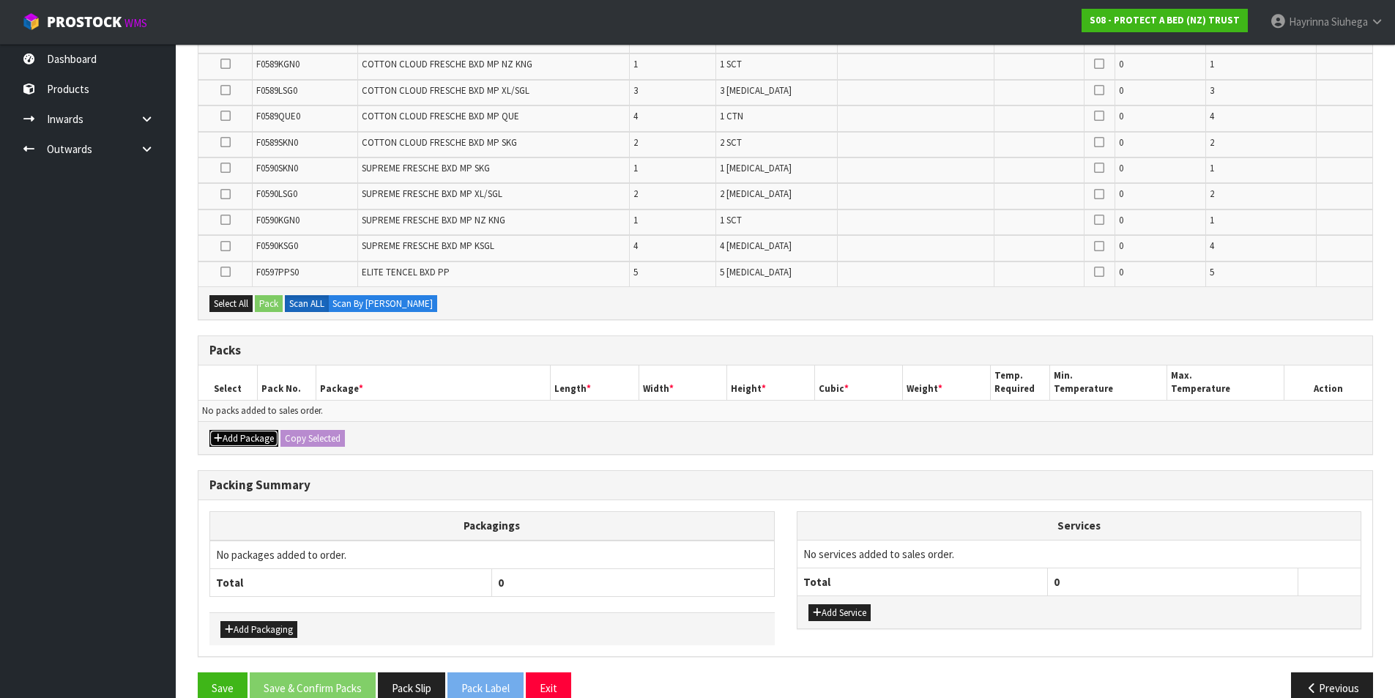
click at [263, 438] on button "Add Package" at bounding box center [243, 439] width 69 height 18
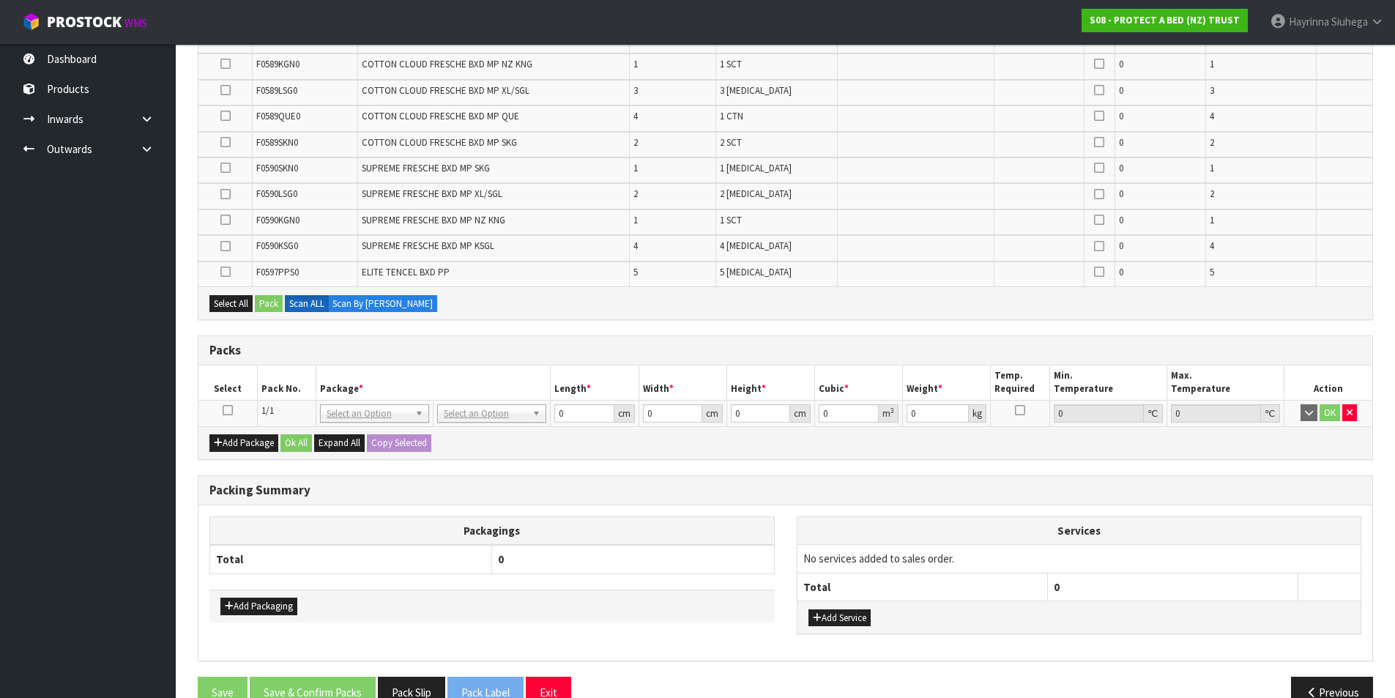
click at [233, 415] on td at bounding box center [227, 413] width 59 height 26
click at [223, 410] on icon at bounding box center [228, 410] width 10 height 1
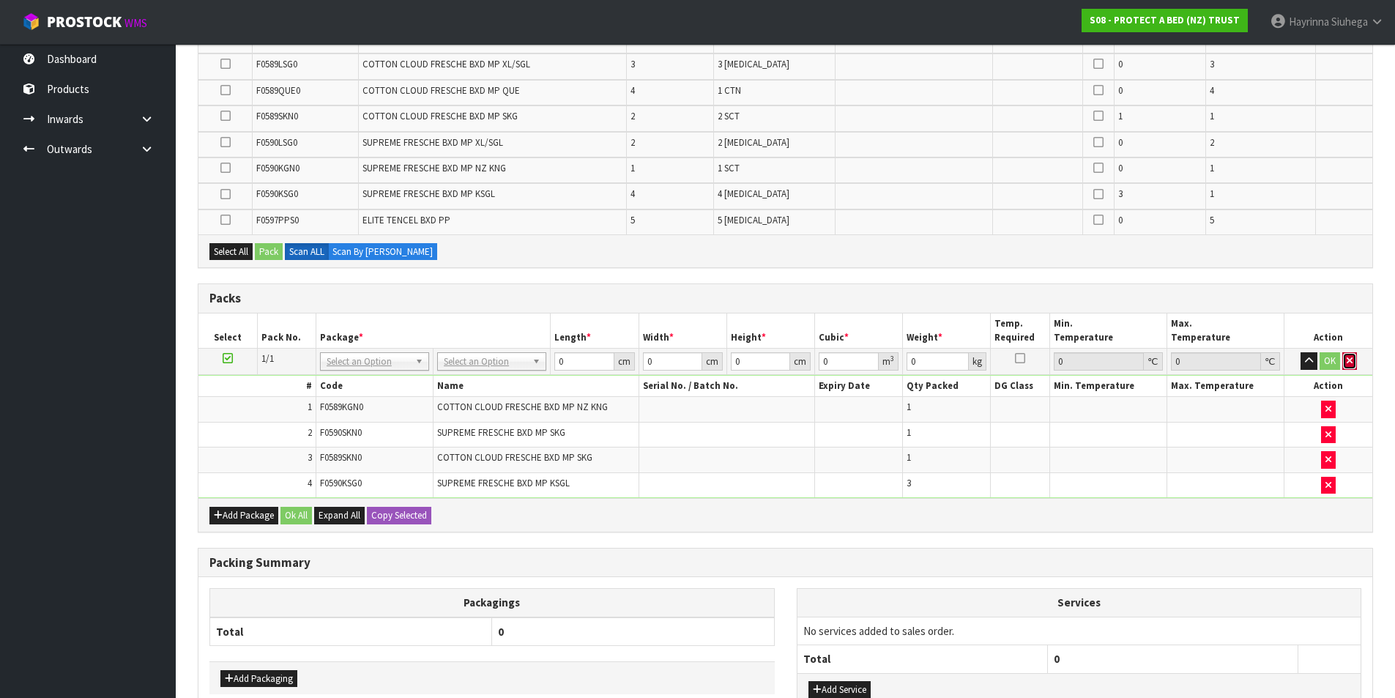
click at [1347, 360] on icon "button" at bounding box center [1350, 361] width 6 height 10
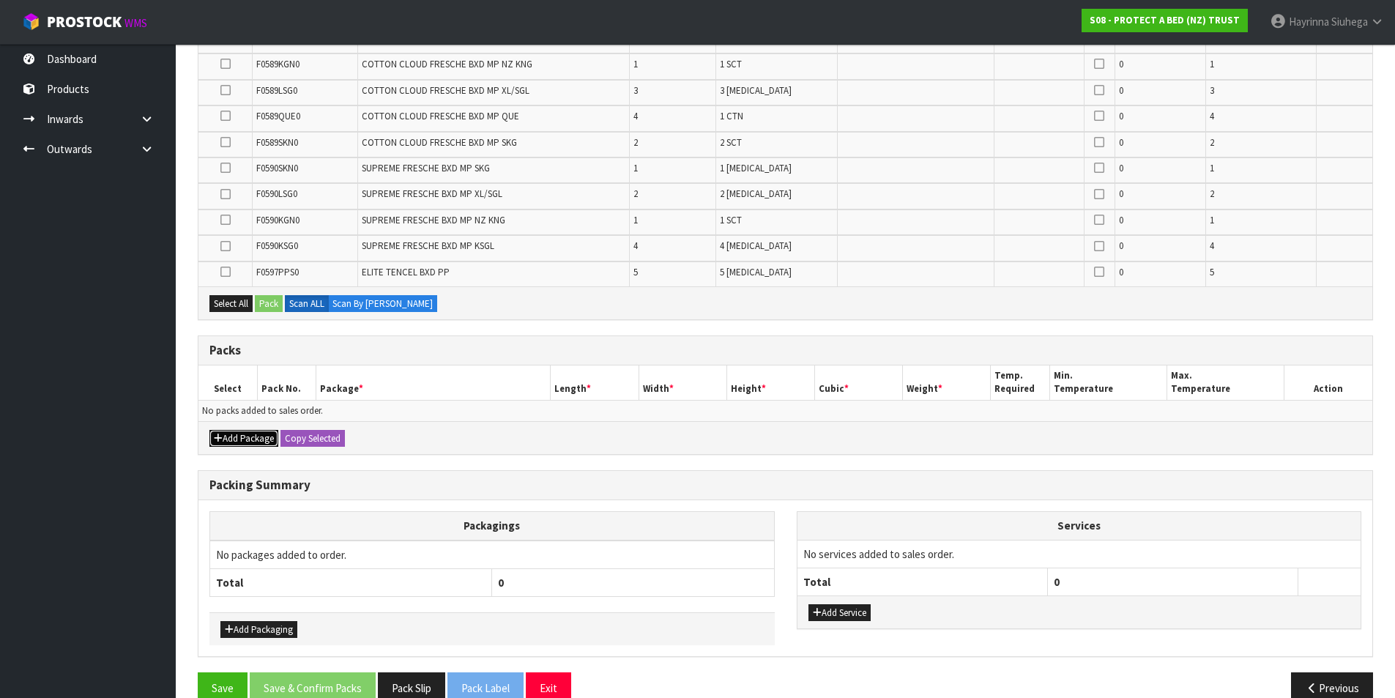
click at [241, 434] on button "Add Package" at bounding box center [243, 439] width 69 height 18
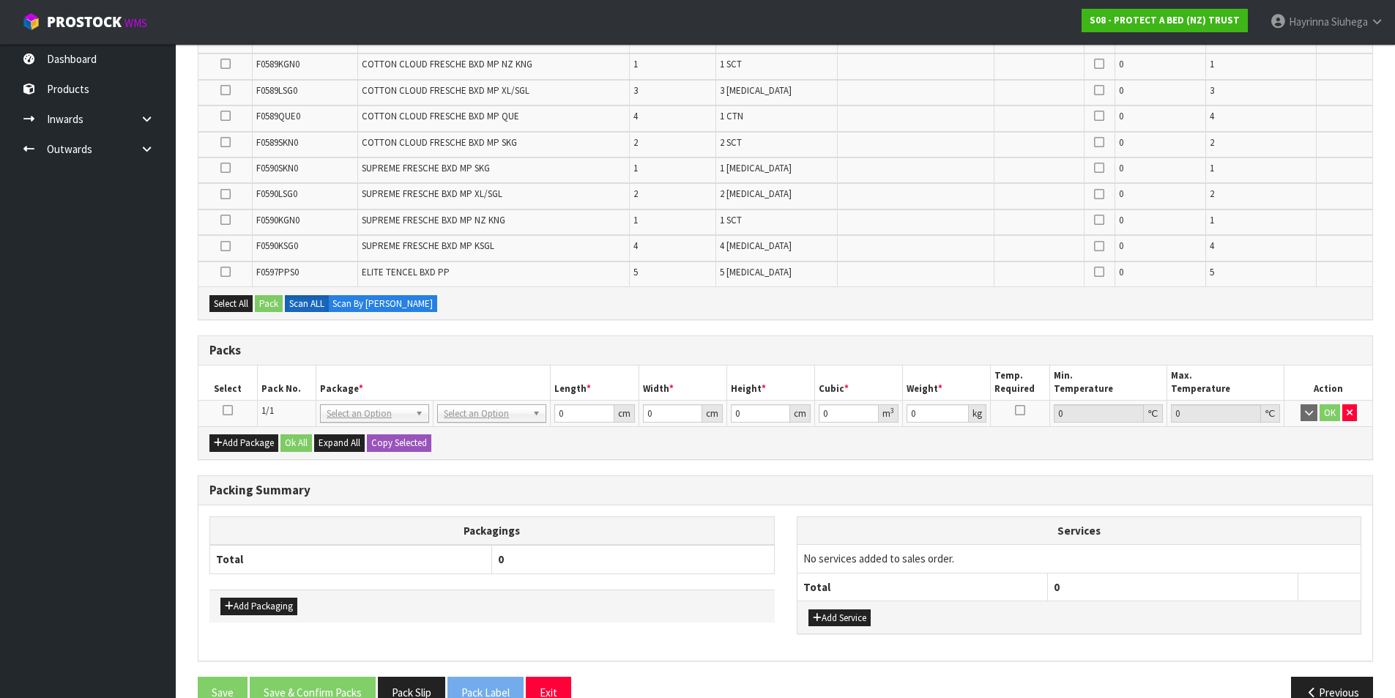
click at [226, 411] on icon at bounding box center [228, 410] width 10 height 1
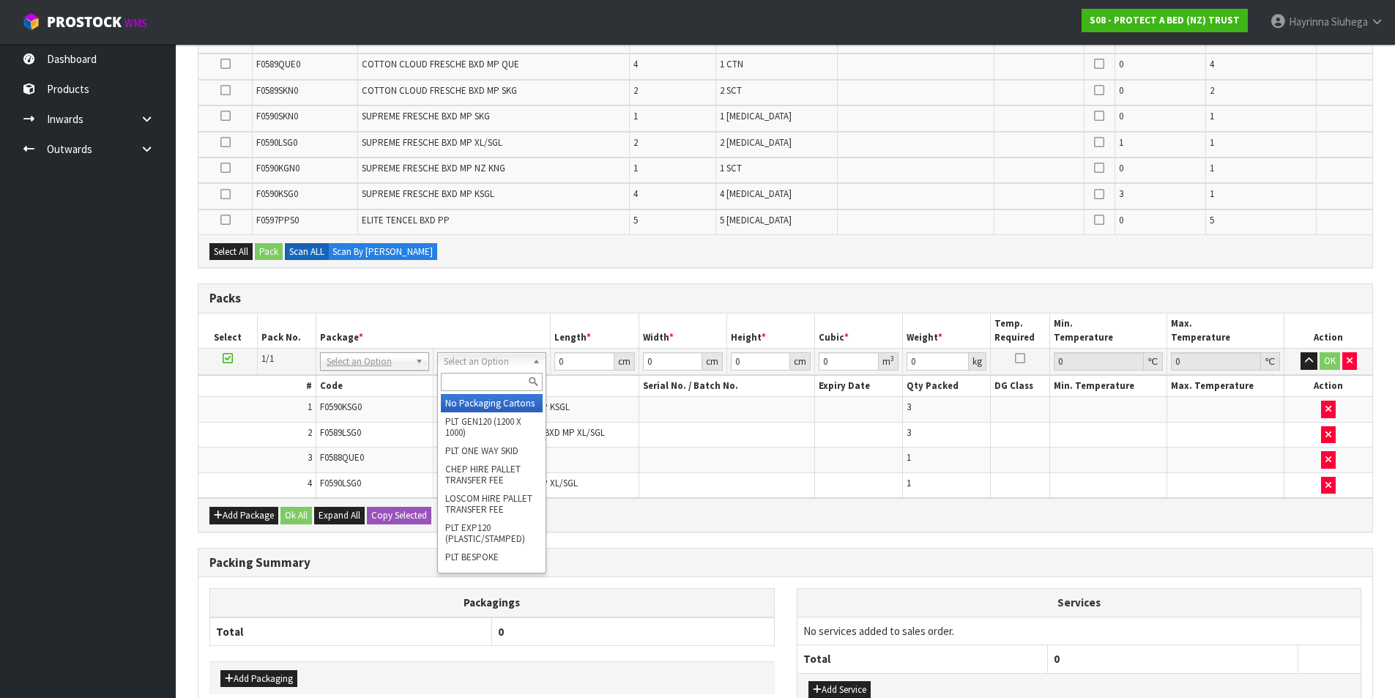
click at [473, 378] on input "text" at bounding box center [492, 382] width 102 height 18
type input "OC"
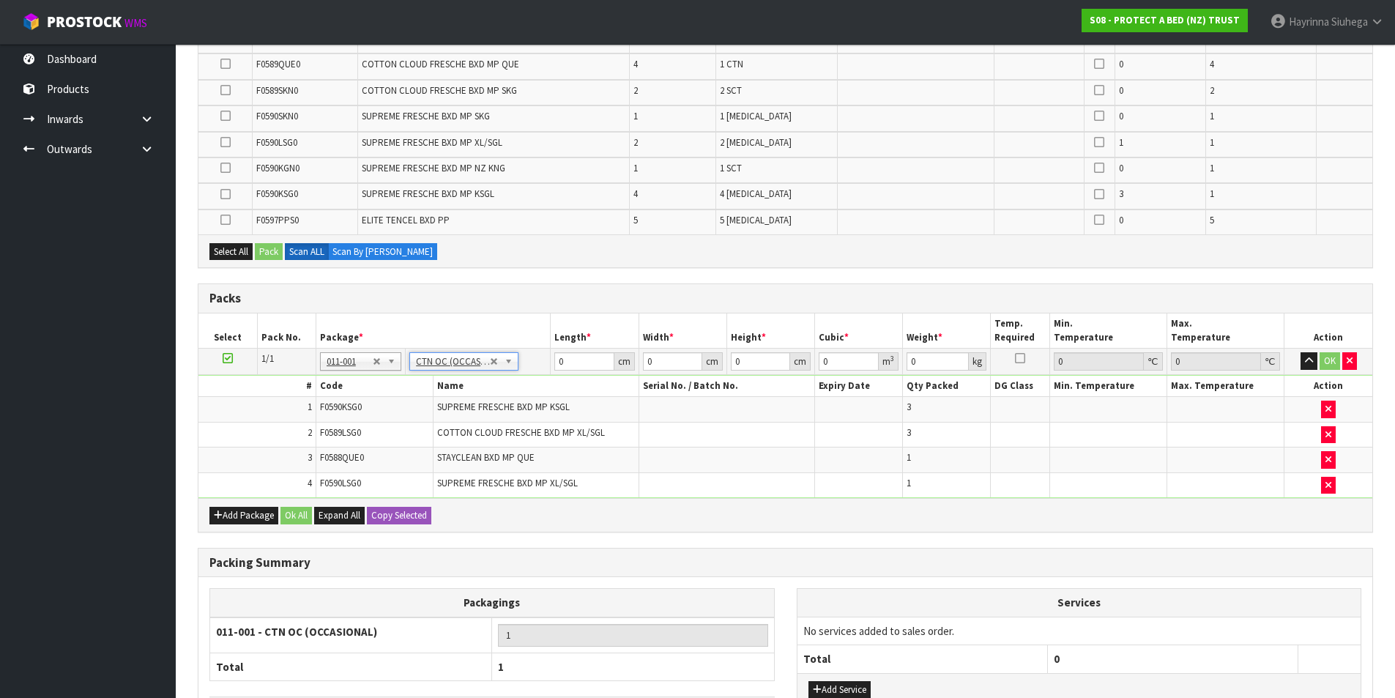
type input "8.08"
click at [224, 517] on button "Add Package" at bounding box center [243, 516] width 69 height 18
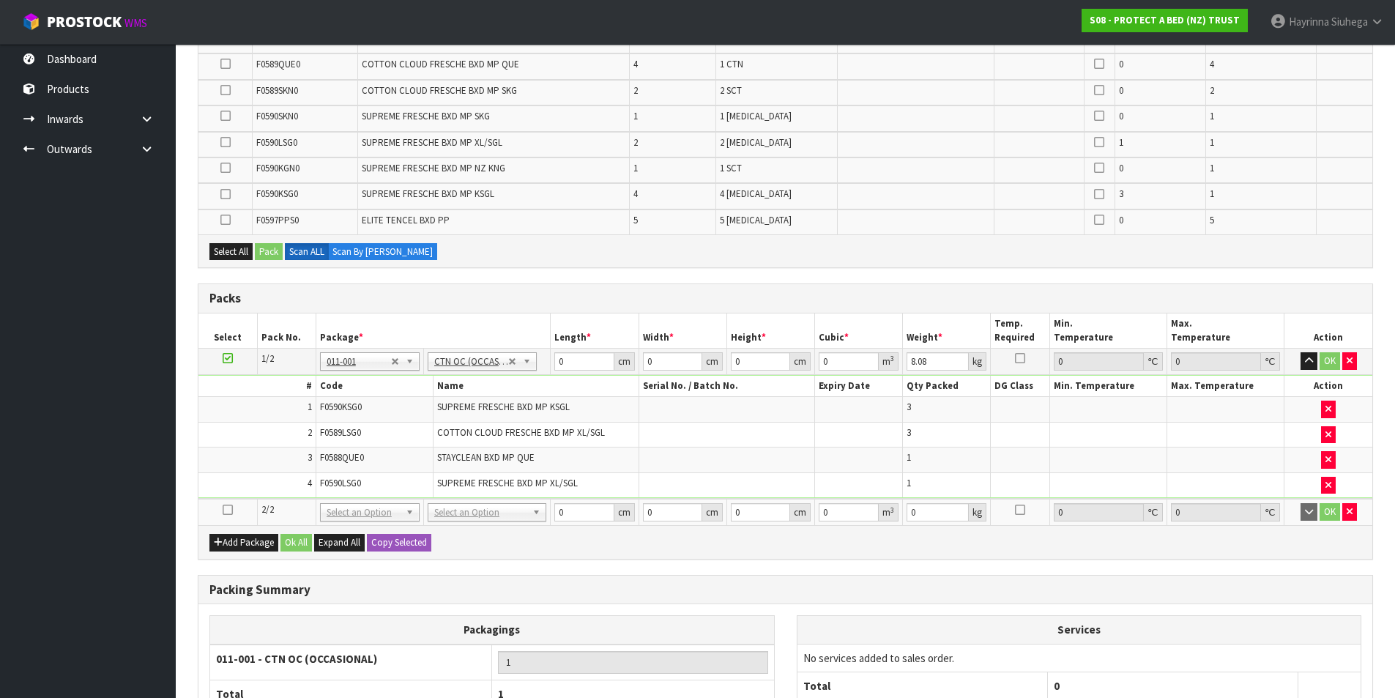
click at [226, 510] on icon at bounding box center [228, 510] width 10 height 1
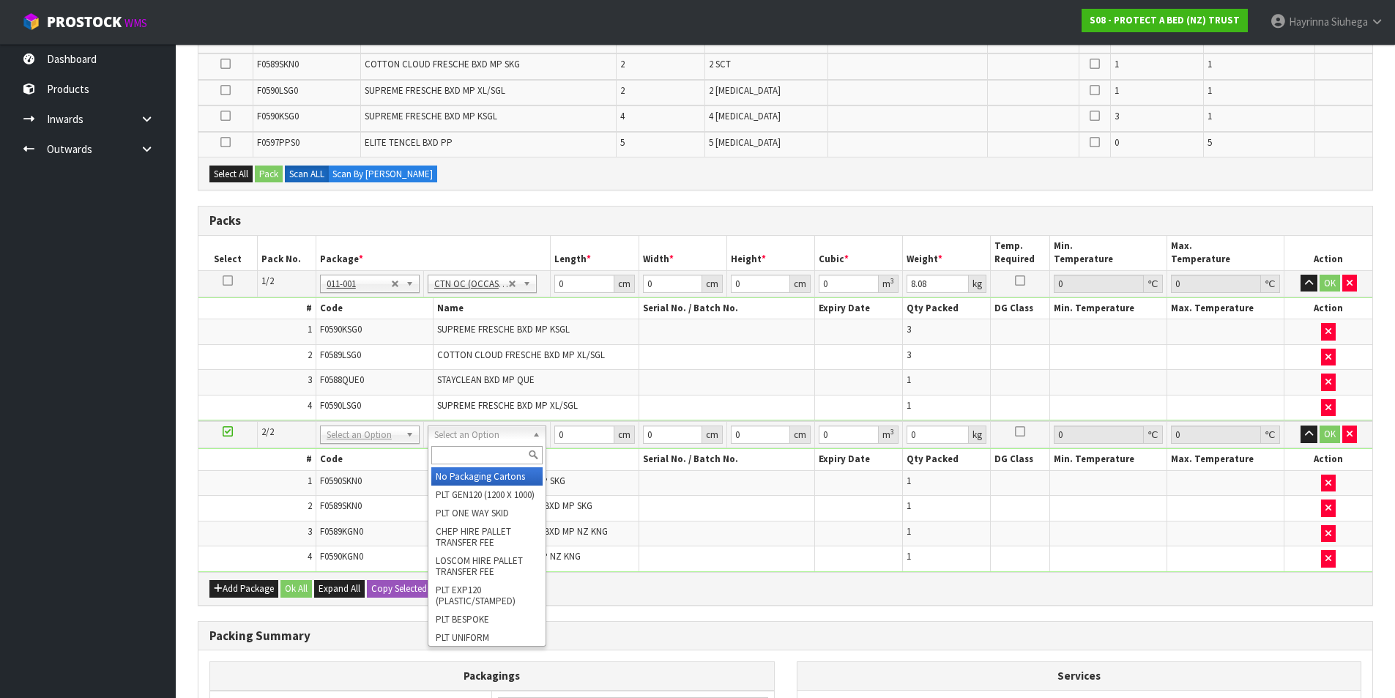
drag, startPoint x: 501, startPoint y: 452, endPoint x: 495, endPoint y: 447, distance: 7.8
click at [499, 450] on input "text" at bounding box center [486, 455] width 111 height 18
type input "OC"
type input "2"
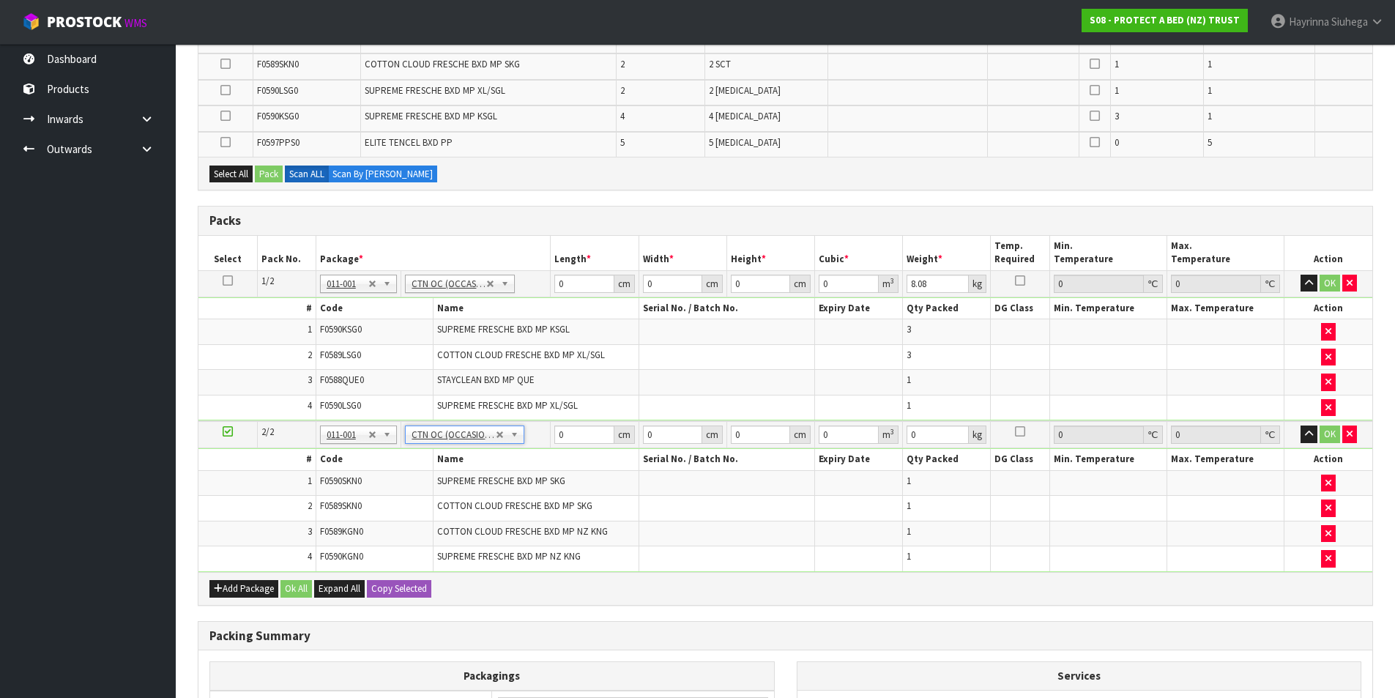
type input "6.68"
click at [231, 592] on button "Add Package" at bounding box center [243, 589] width 69 height 18
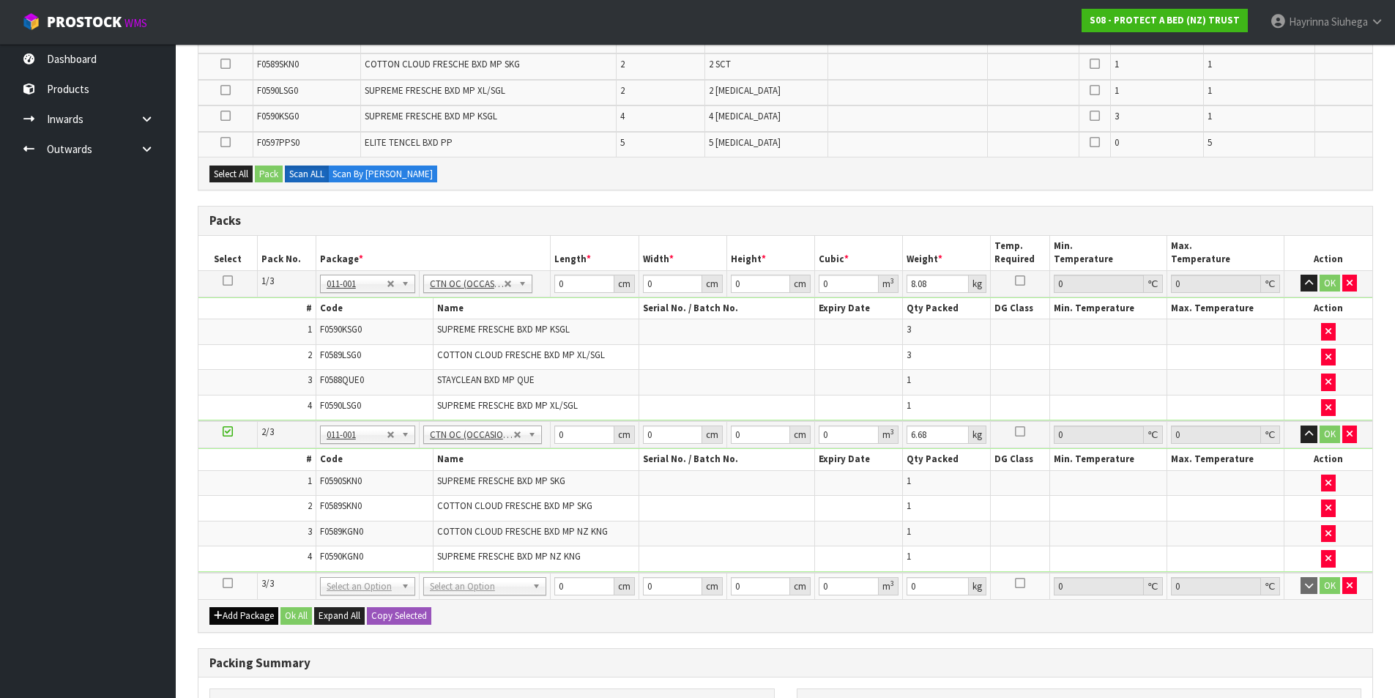
click at [231, 584] on icon at bounding box center [228, 583] width 10 height 1
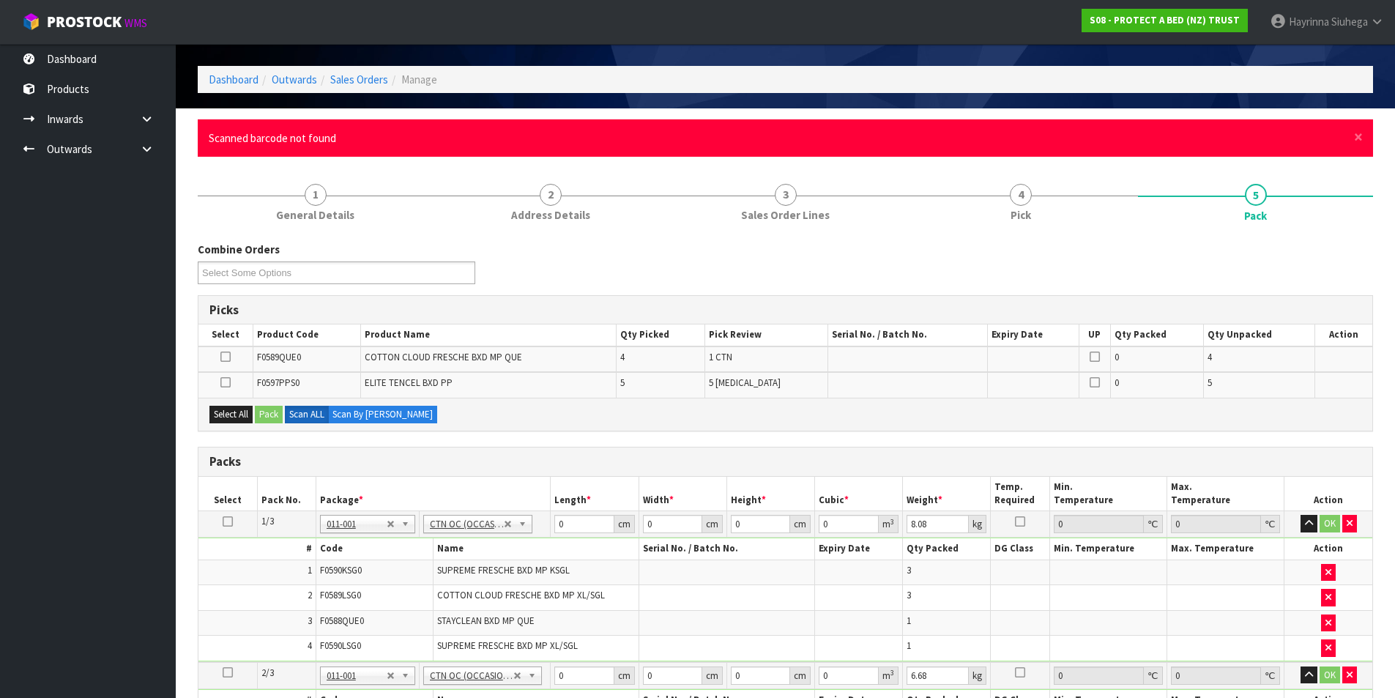
scroll to position [73, 0]
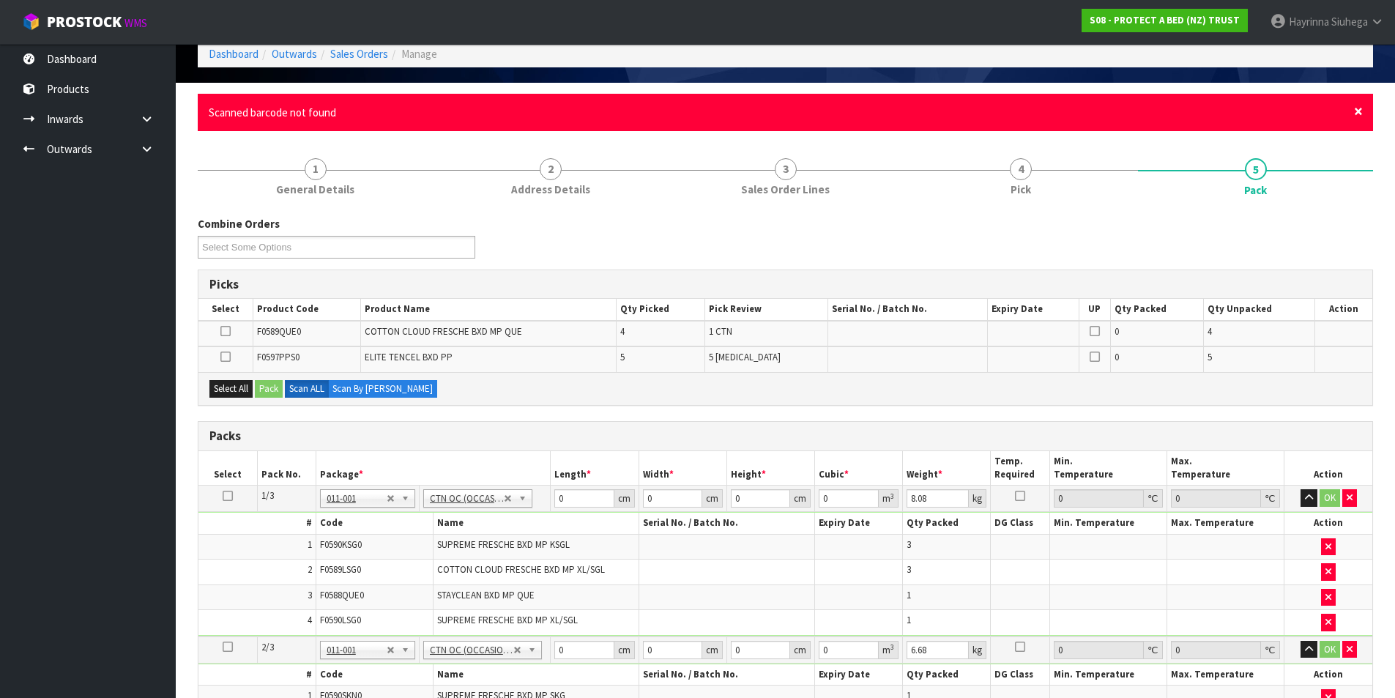
click at [1360, 111] on span "×" at bounding box center [1358, 111] width 9 height 21
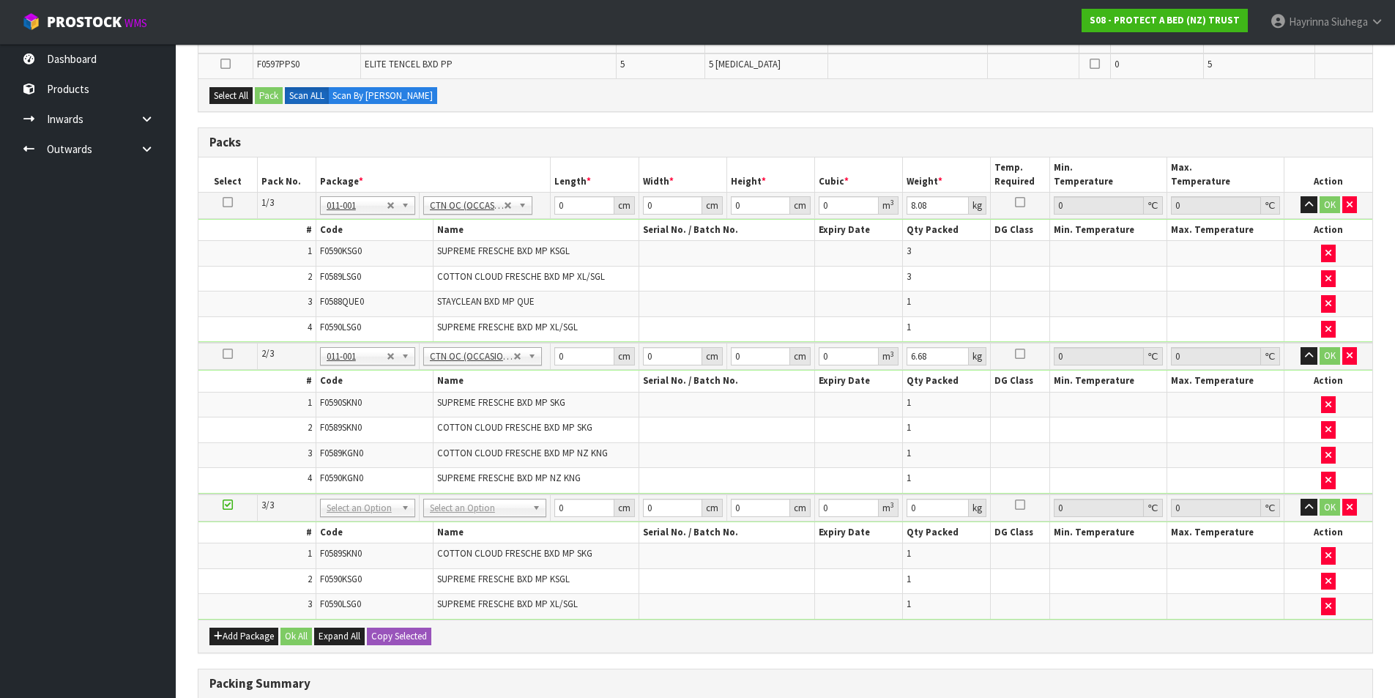
scroll to position [439, 0]
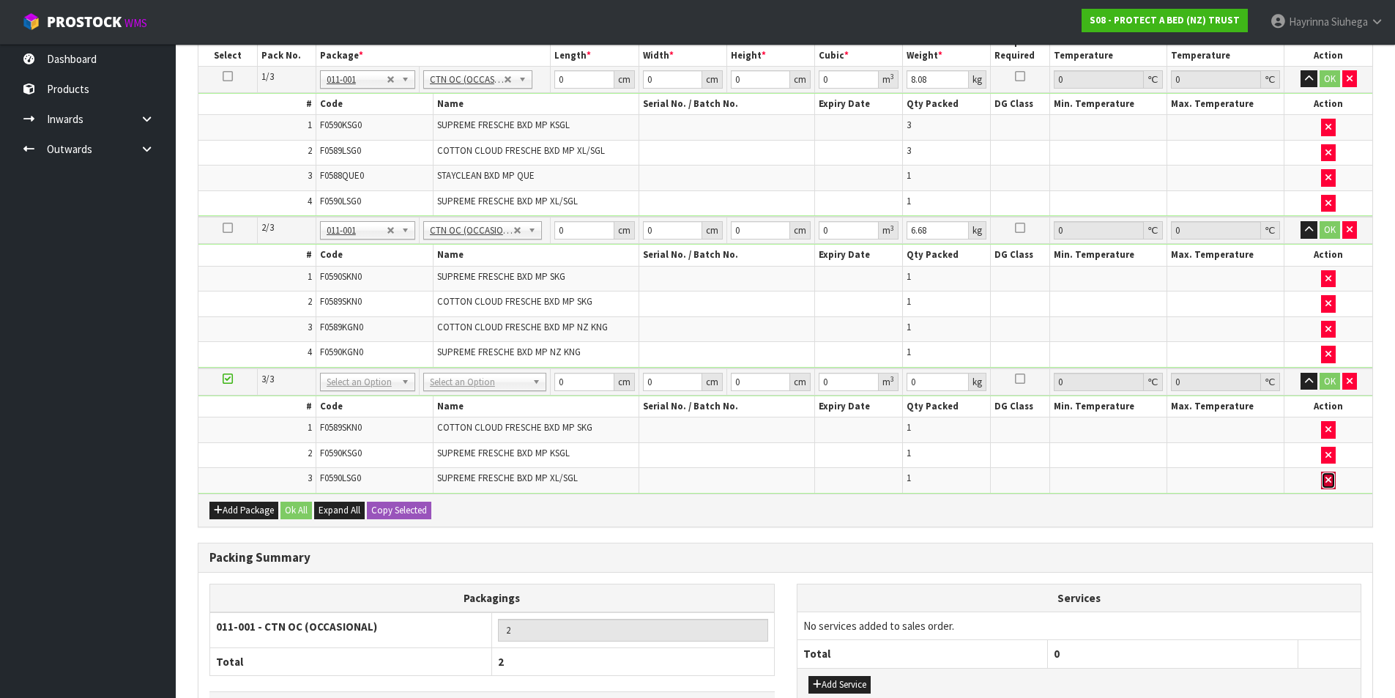
click at [1334, 477] on button "button" at bounding box center [1328, 481] width 15 height 18
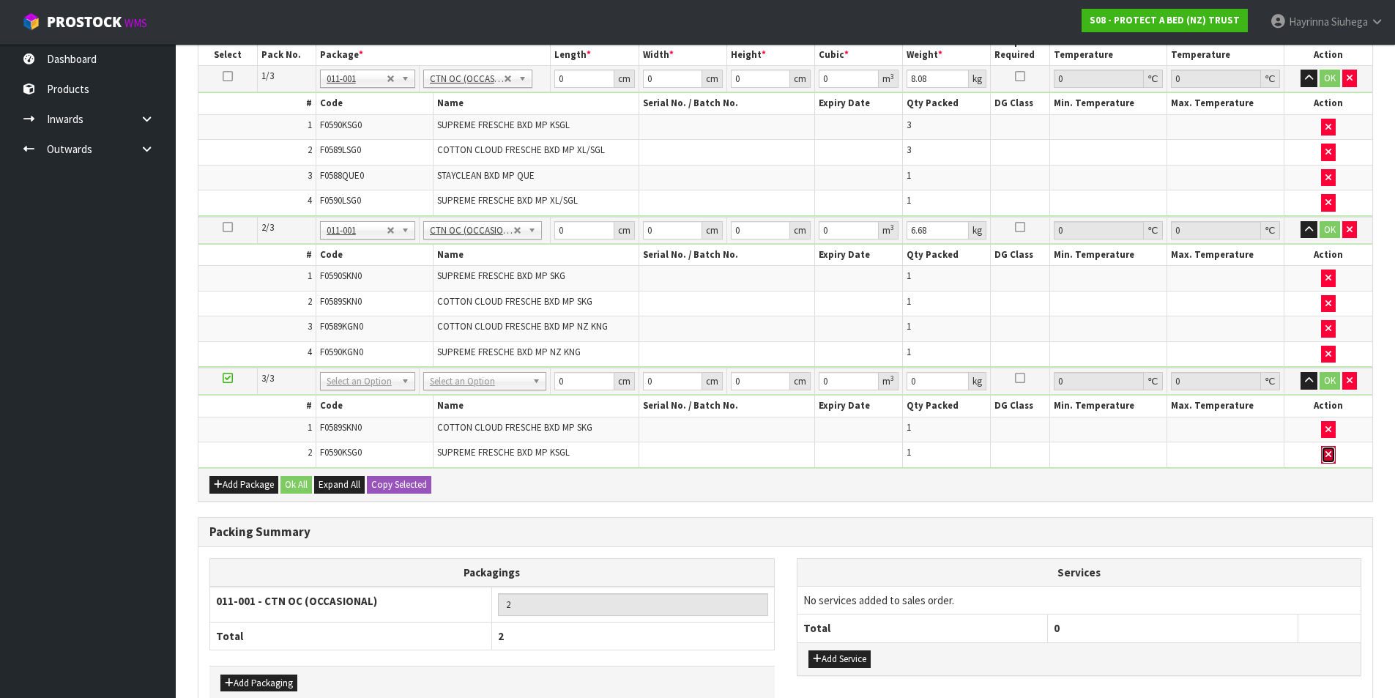
click at [1326, 457] on icon "button" at bounding box center [1328, 455] width 6 height 10
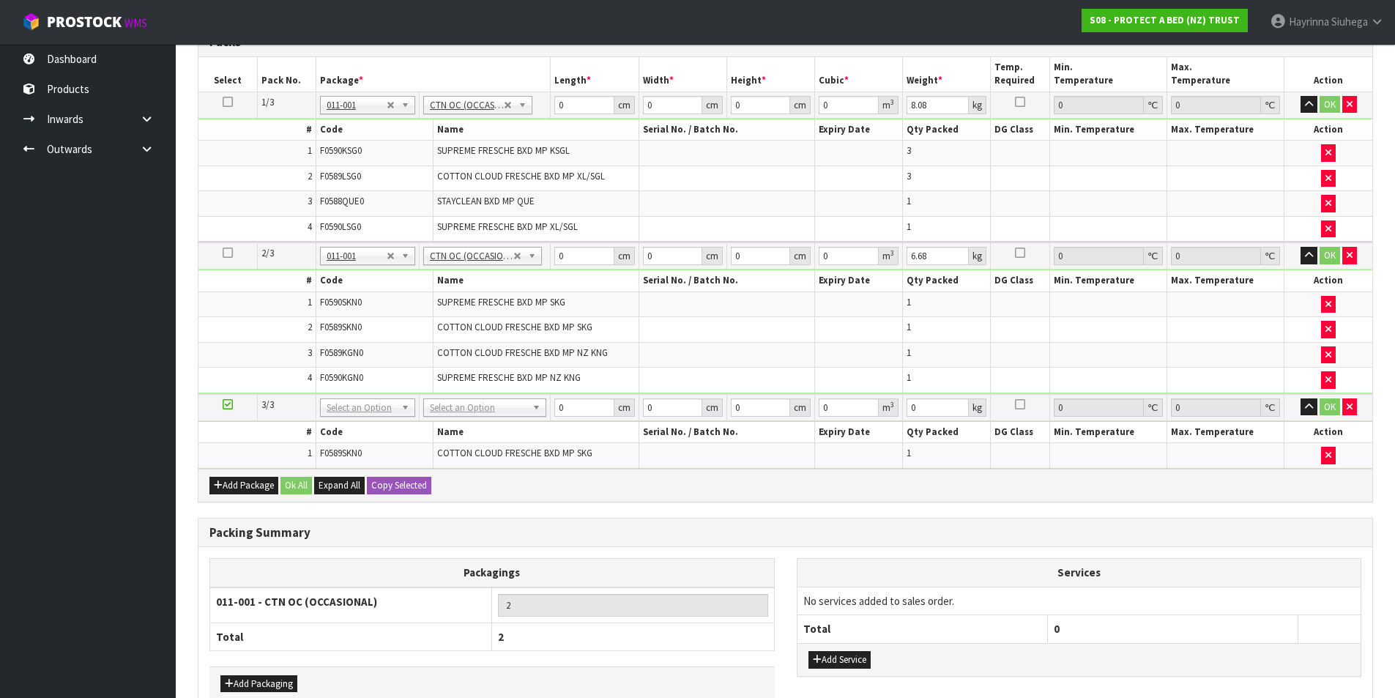
scroll to position [491, 0]
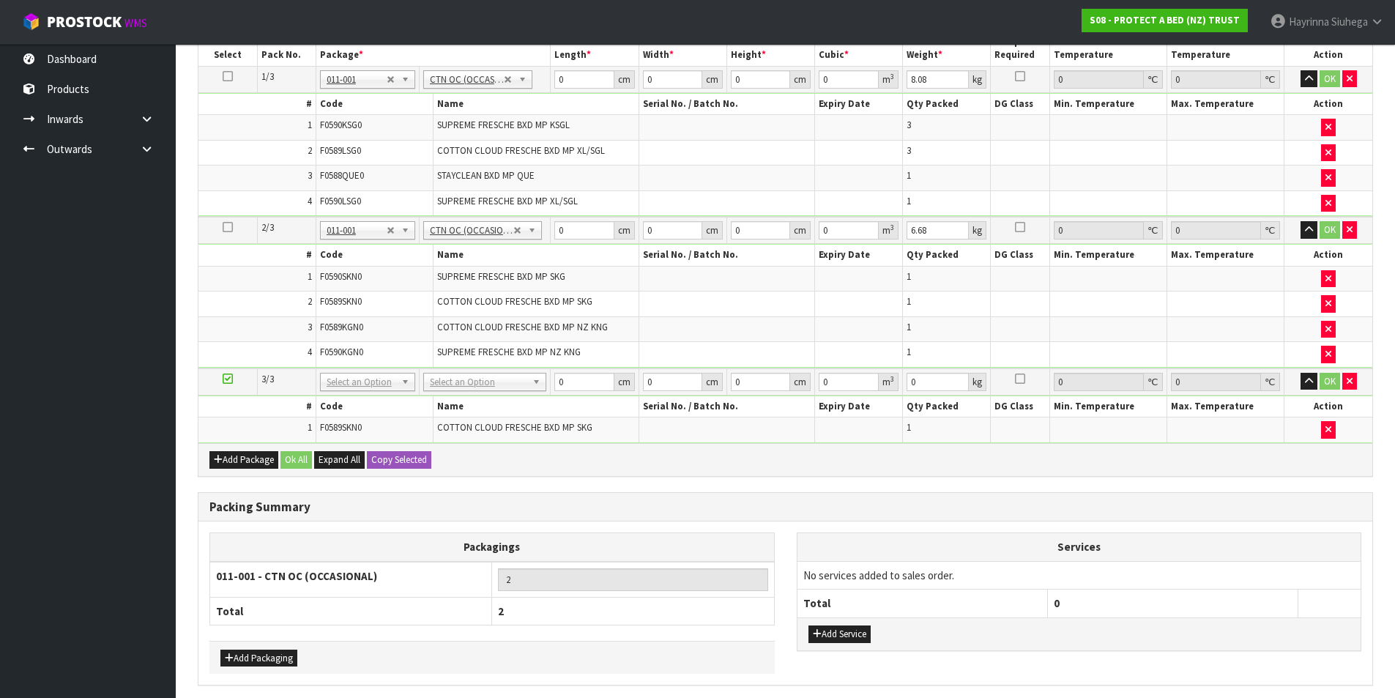
click at [1330, 439] on td at bounding box center [1328, 429] width 88 height 25
click at [1330, 430] on icon "button" at bounding box center [1328, 430] width 6 height 10
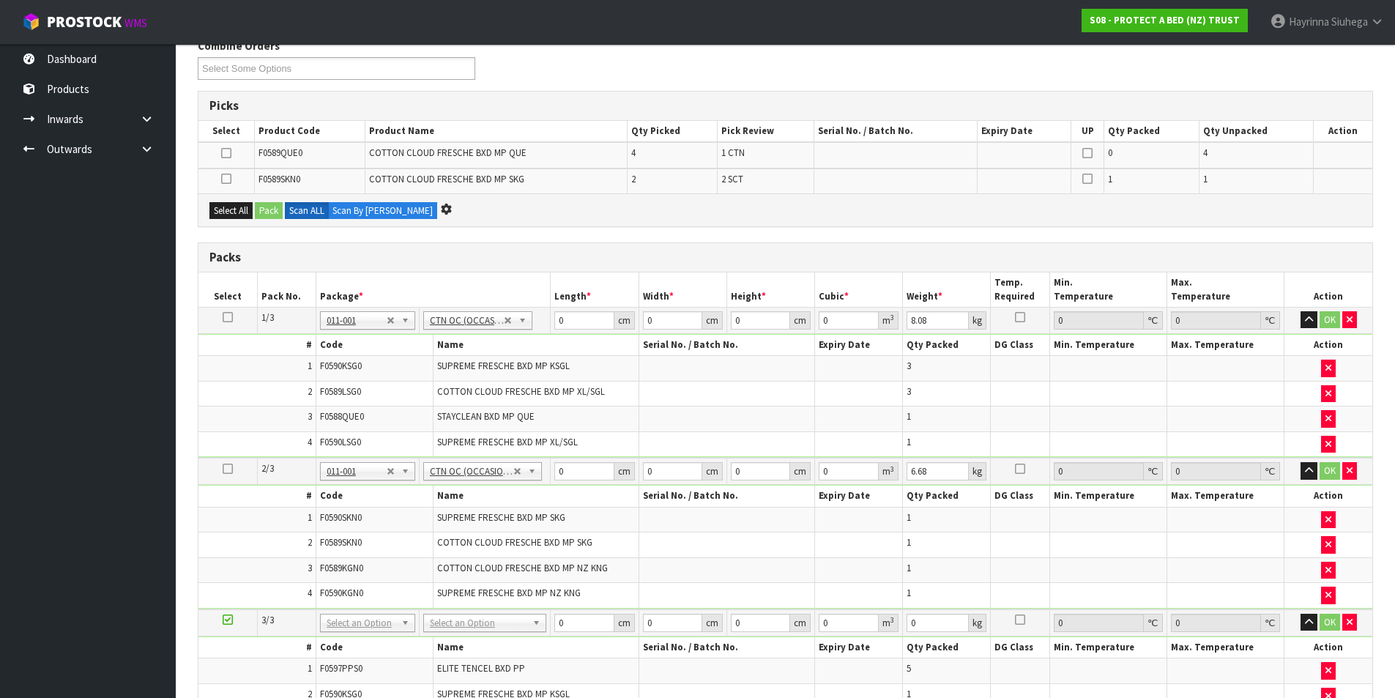
scroll to position [0, 0]
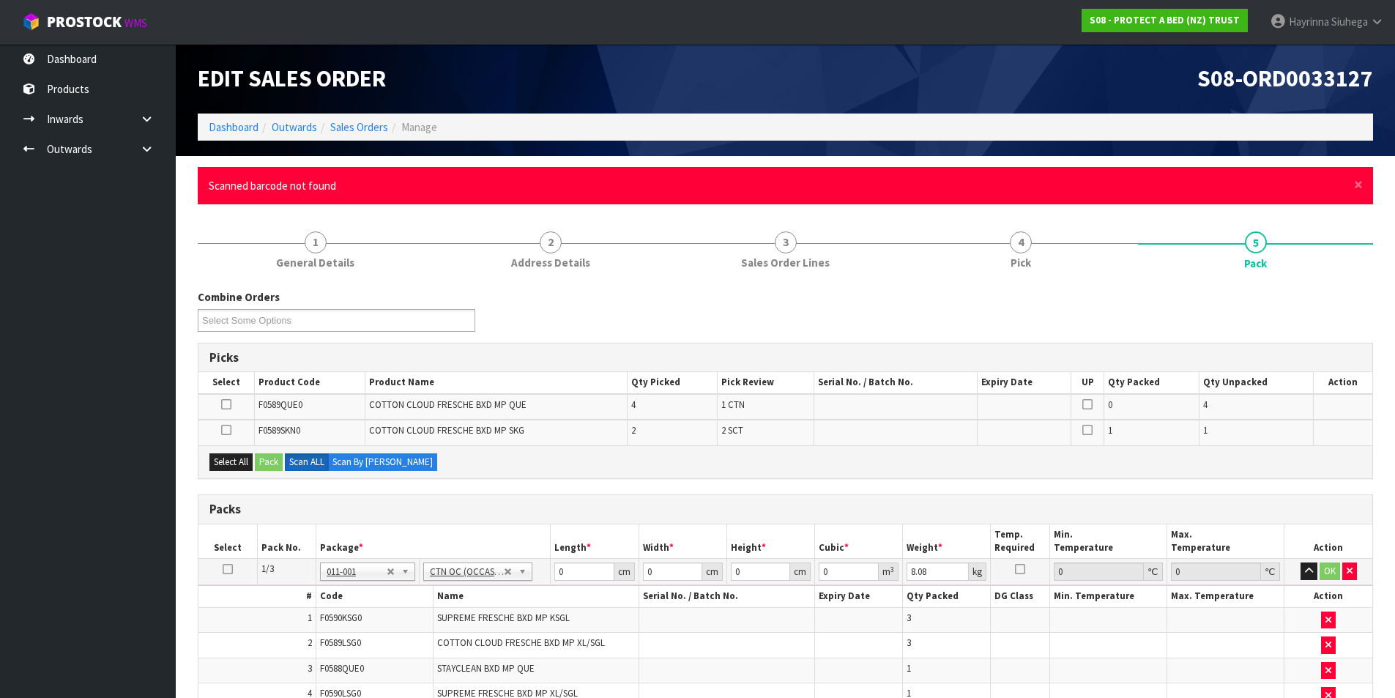
click at [1350, 186] on div "× Close Scanned barcode not found" at bounding box center [785, 185] width 1175 height 37
click at [1354, 185] on span "×" at bounding box center [1358, 184] width 9 height 21
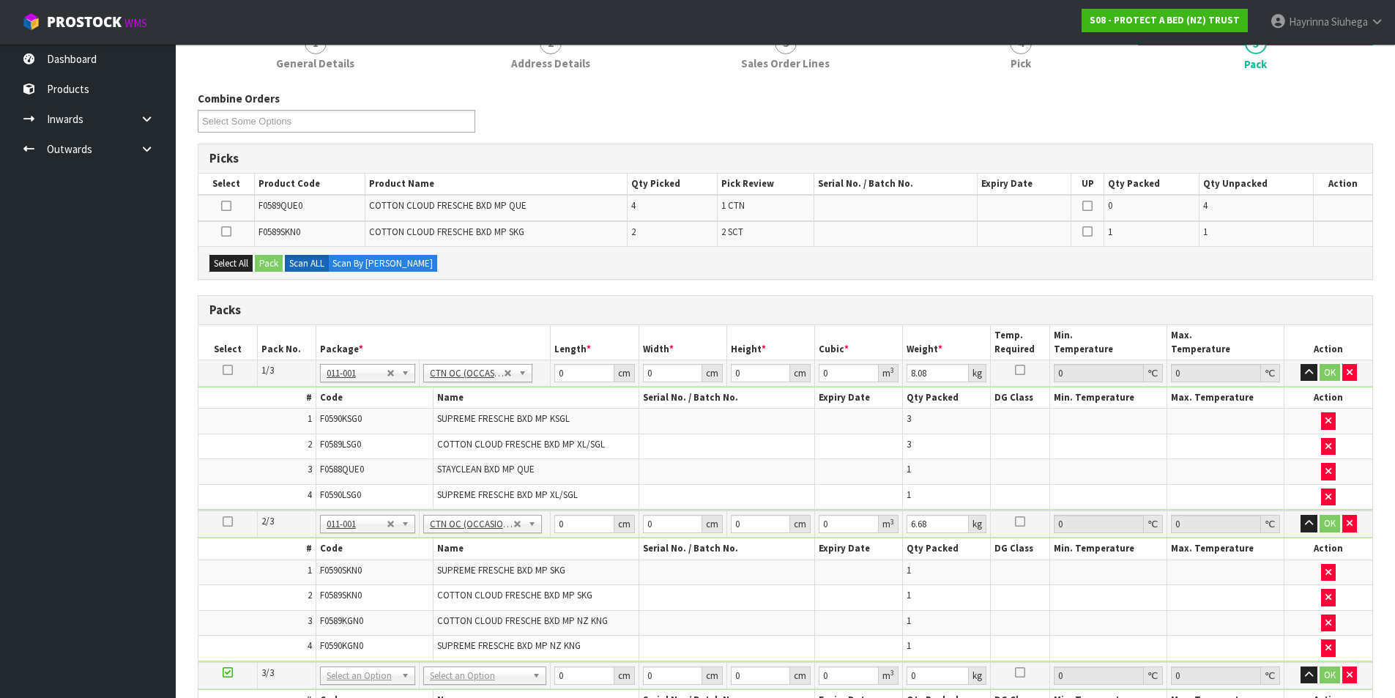
scroll to position [146, 0]
click at [1353, 376] on button "button" at bounding box center [1349, 372] width 15 height 18
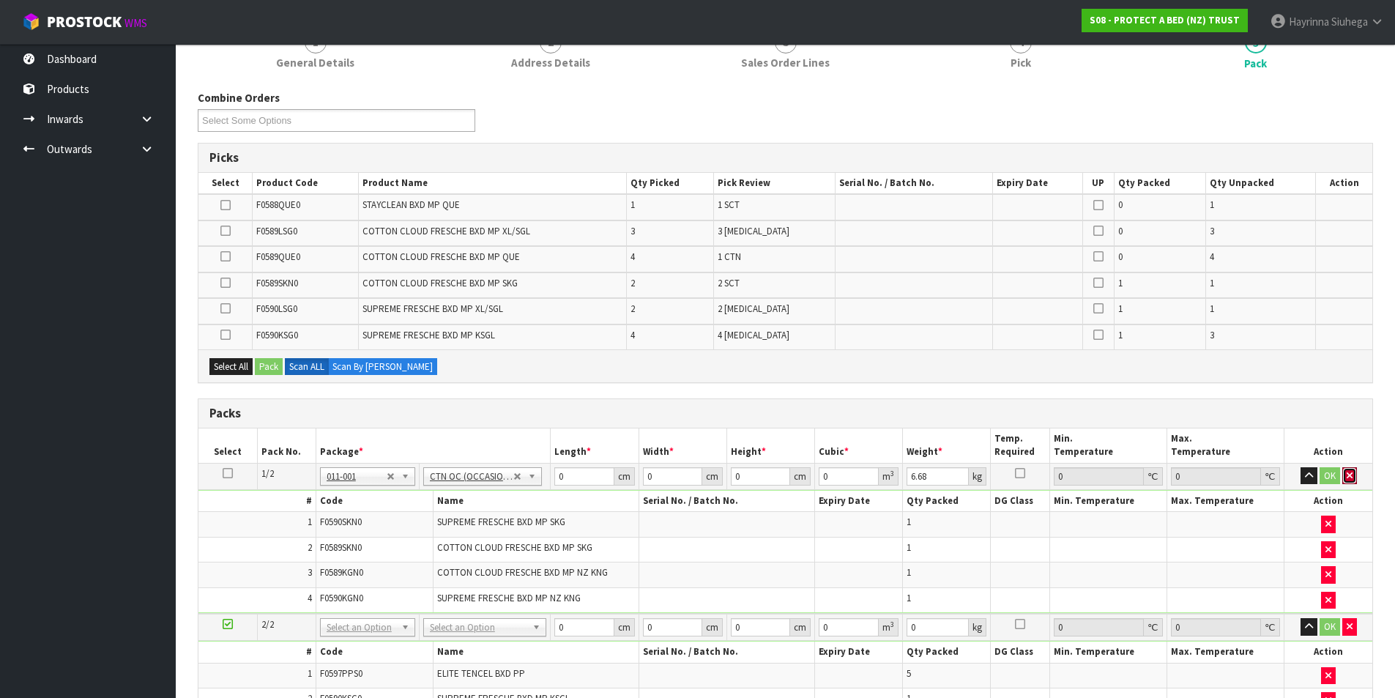
click at [1344, 472] on button "button" at bounding box center [1349, 476] width 15 height 18
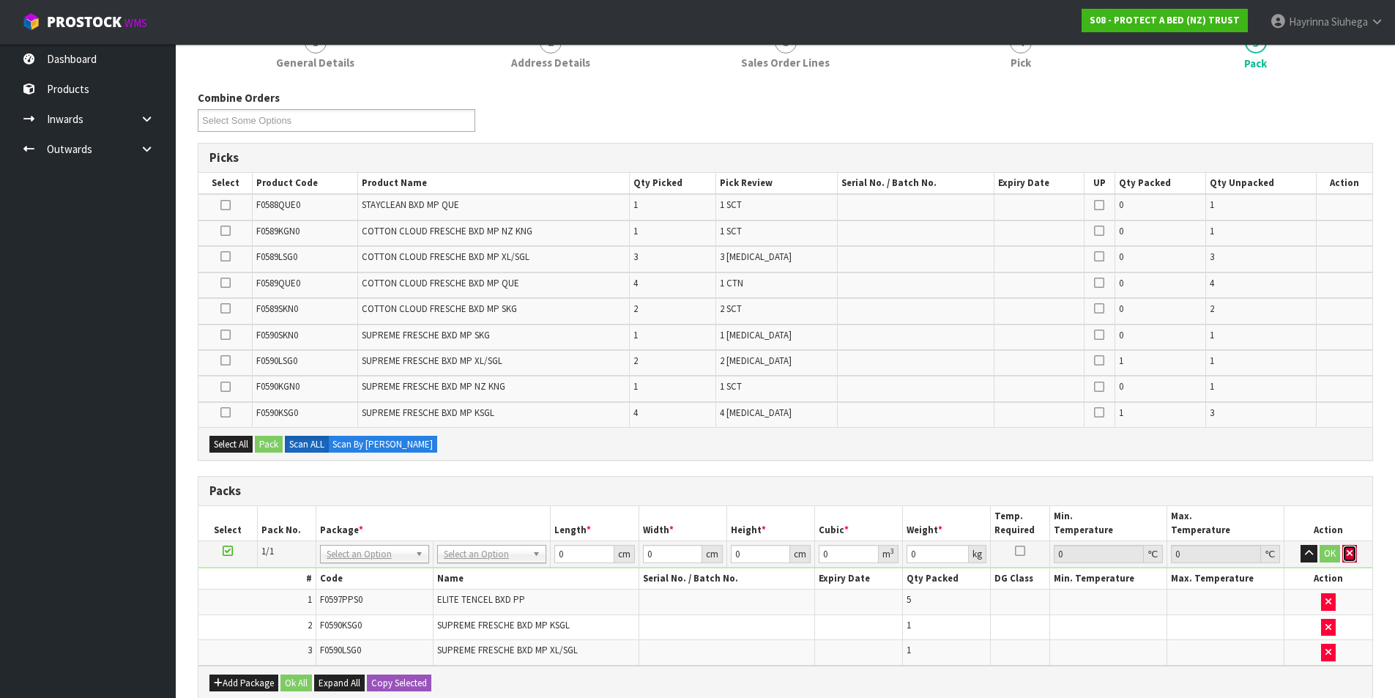
click at [1349, 559] on button "button" at bounding box center [1349, 554] width 15 height 18
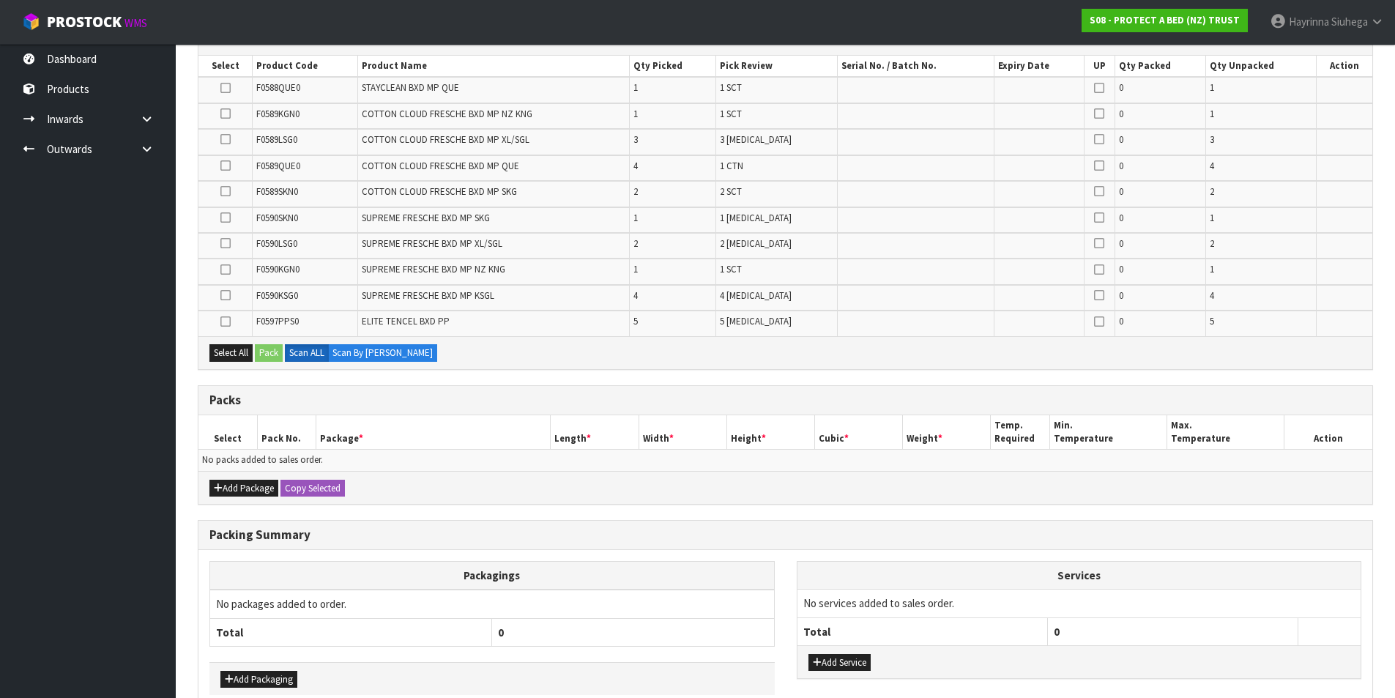
scroll to position [341, 0]
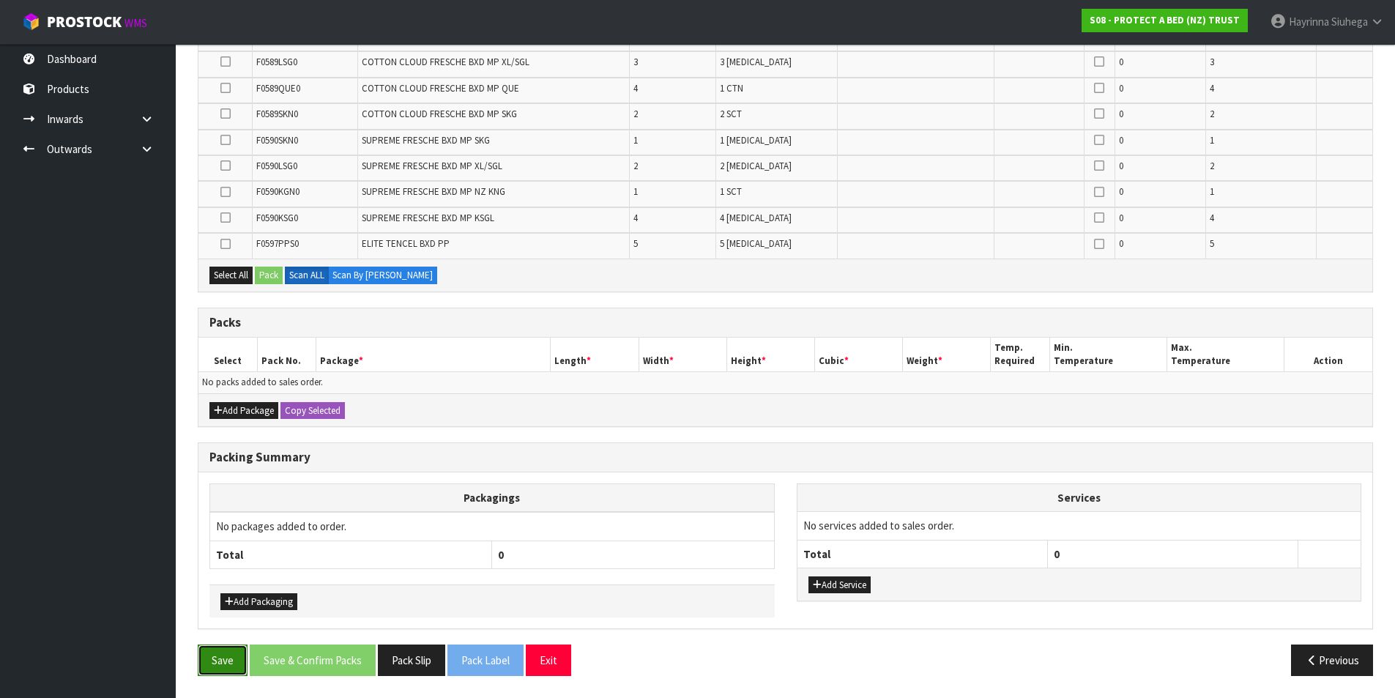
click at [227, 662] on button "Save" at bounding box center [223, 659] width 50 height 31
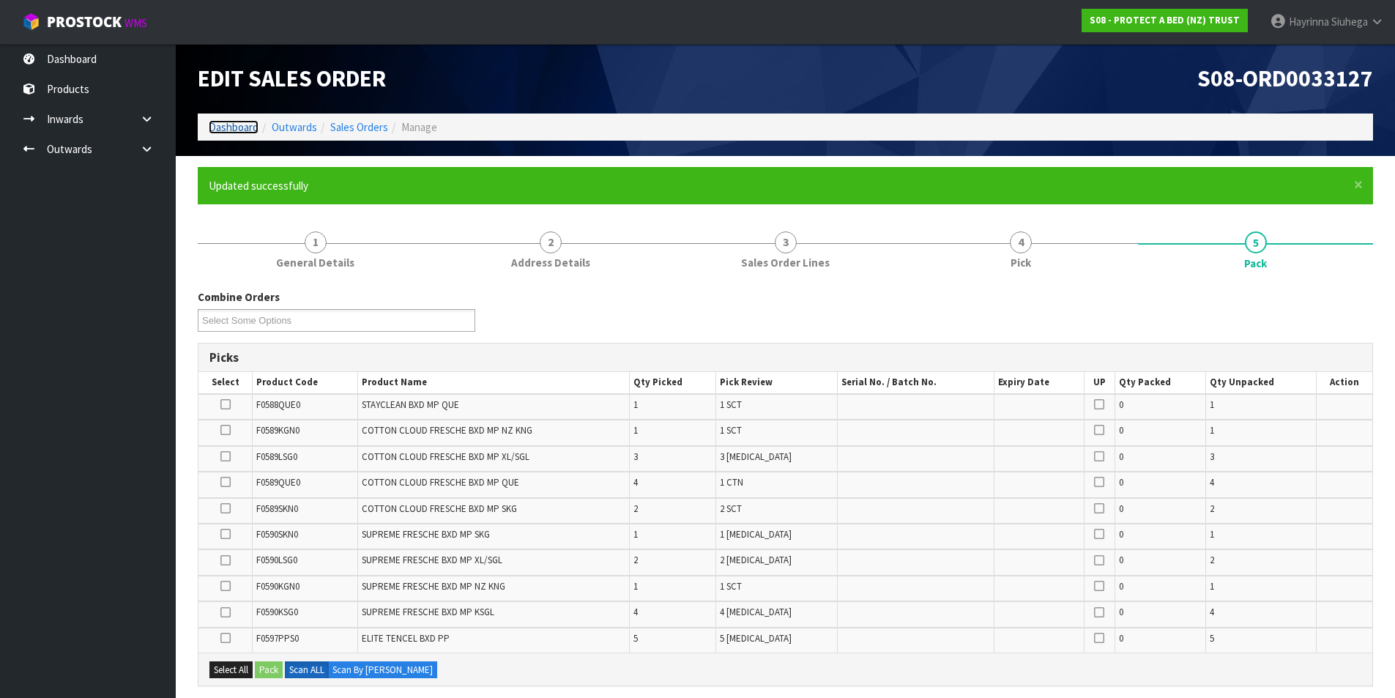
click at [234, 130] on link "Dashboard" at bounding box center [234, 127] width 50 height 14
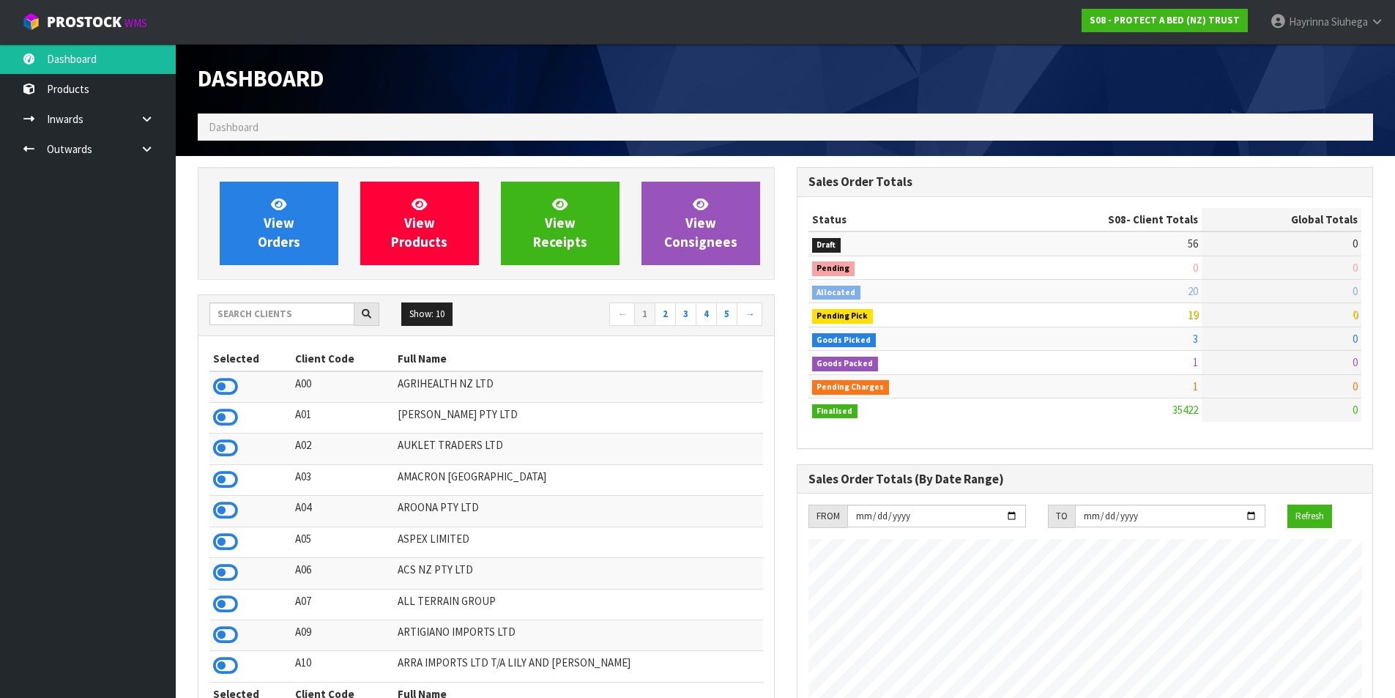
scroll to position [1109, 598]
click at [272, 198] on icon at bounding box center [278, 204] width 15 height 14
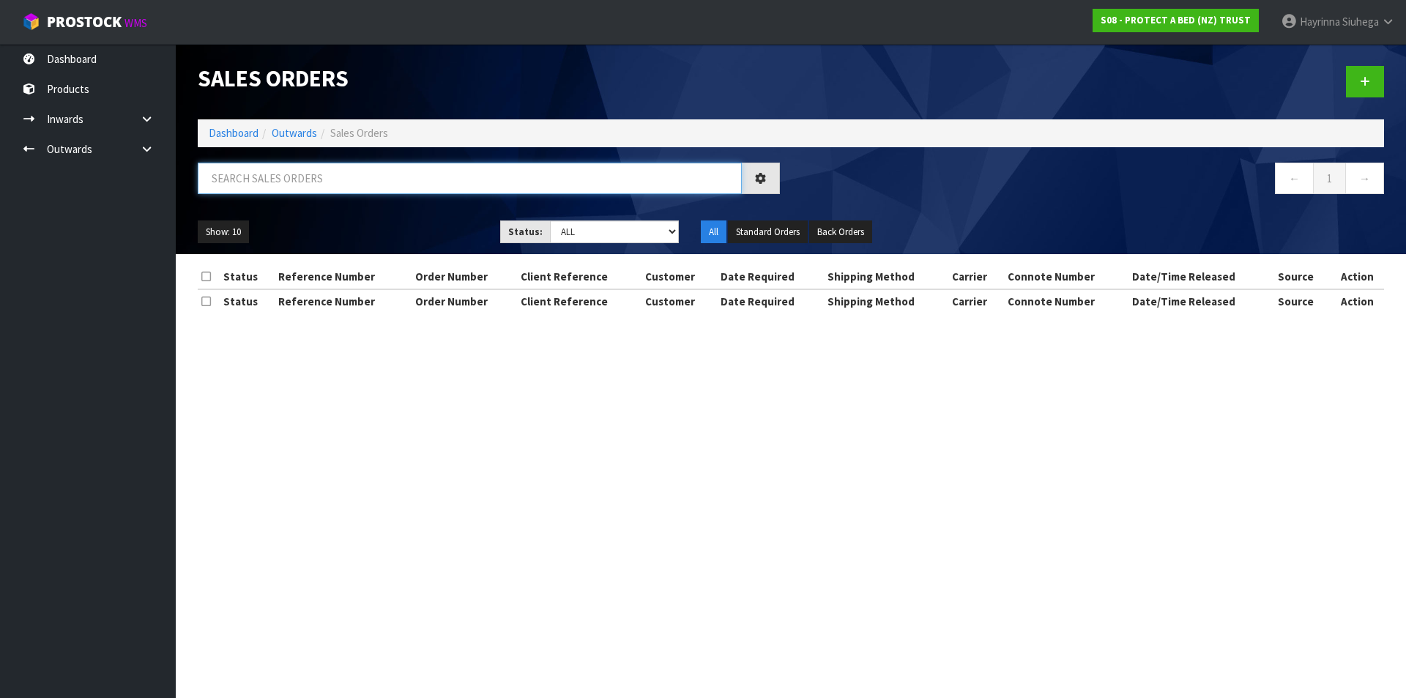
click at [286, 182] on input "text" at bounding box center [470, 178] width 544 height 31
type input "JOB-0409455"
click at [222, 137] on link "Dashboard" at bounding box center [234, 133] width 50 height 14
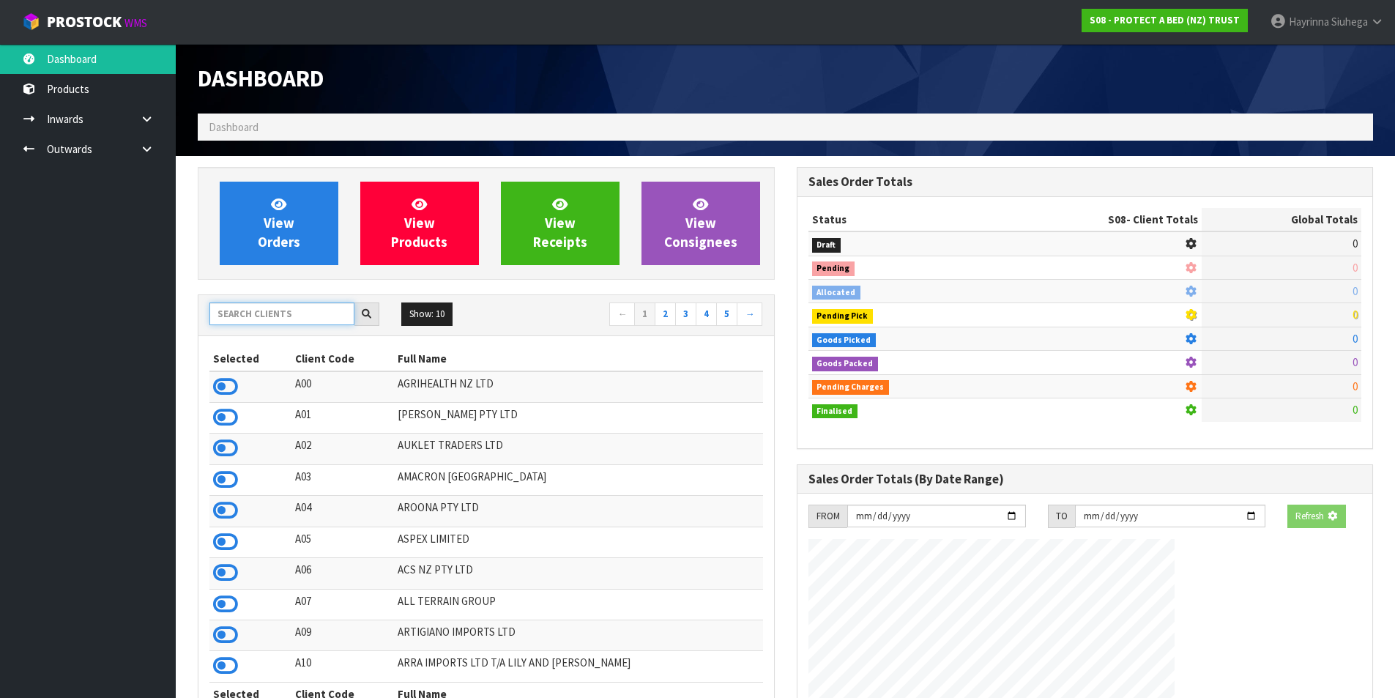
click at [296, 318] on input "text" at bounding box center [281, 313] width 145 height 23
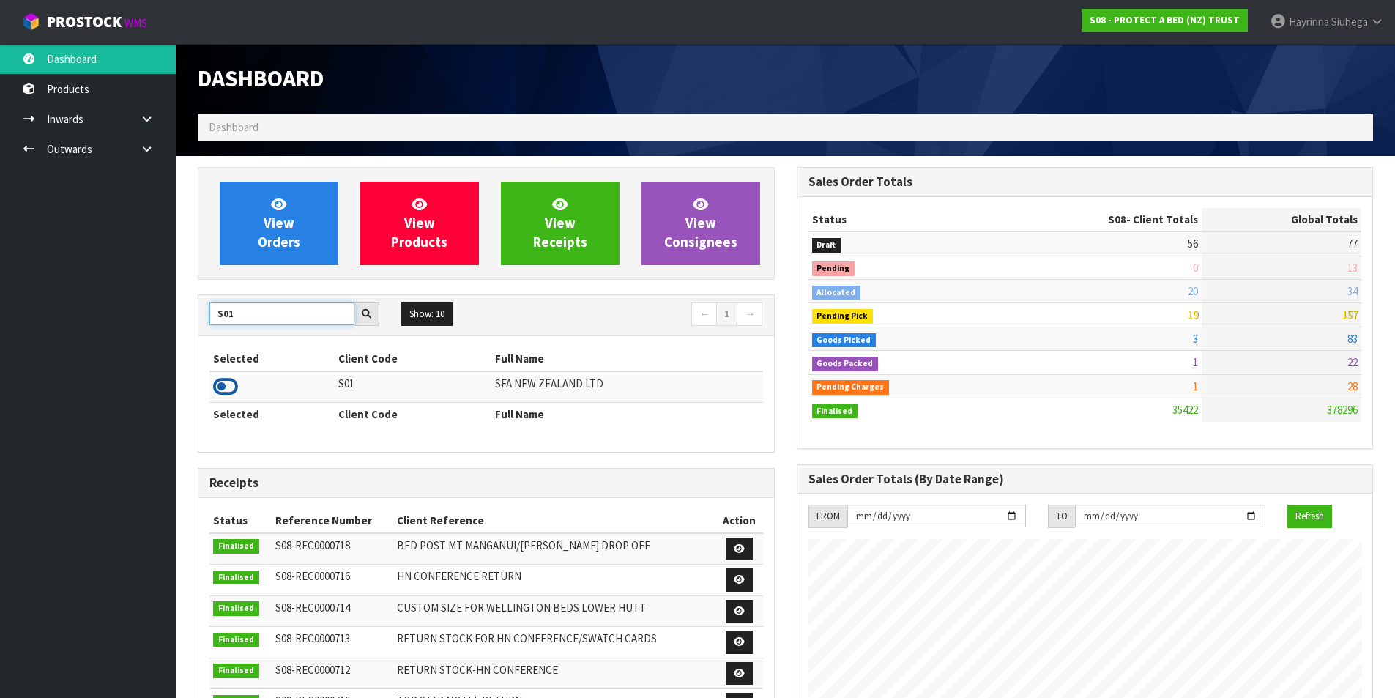
type input "S01"
click at [221, 376] on icon at bounding box center [225, 387] width 25 height 22
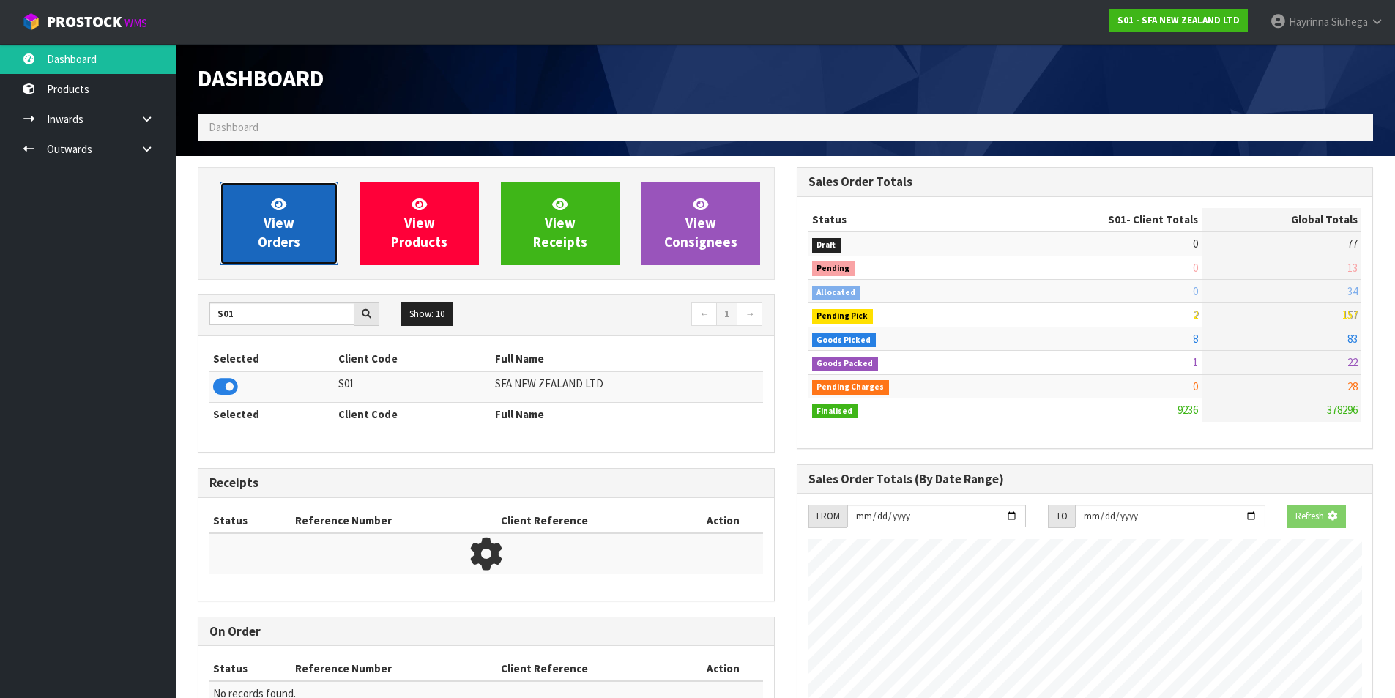
click at [277, 239] on span "View Orders" at bounding box center [279, 223] width 42 height 55
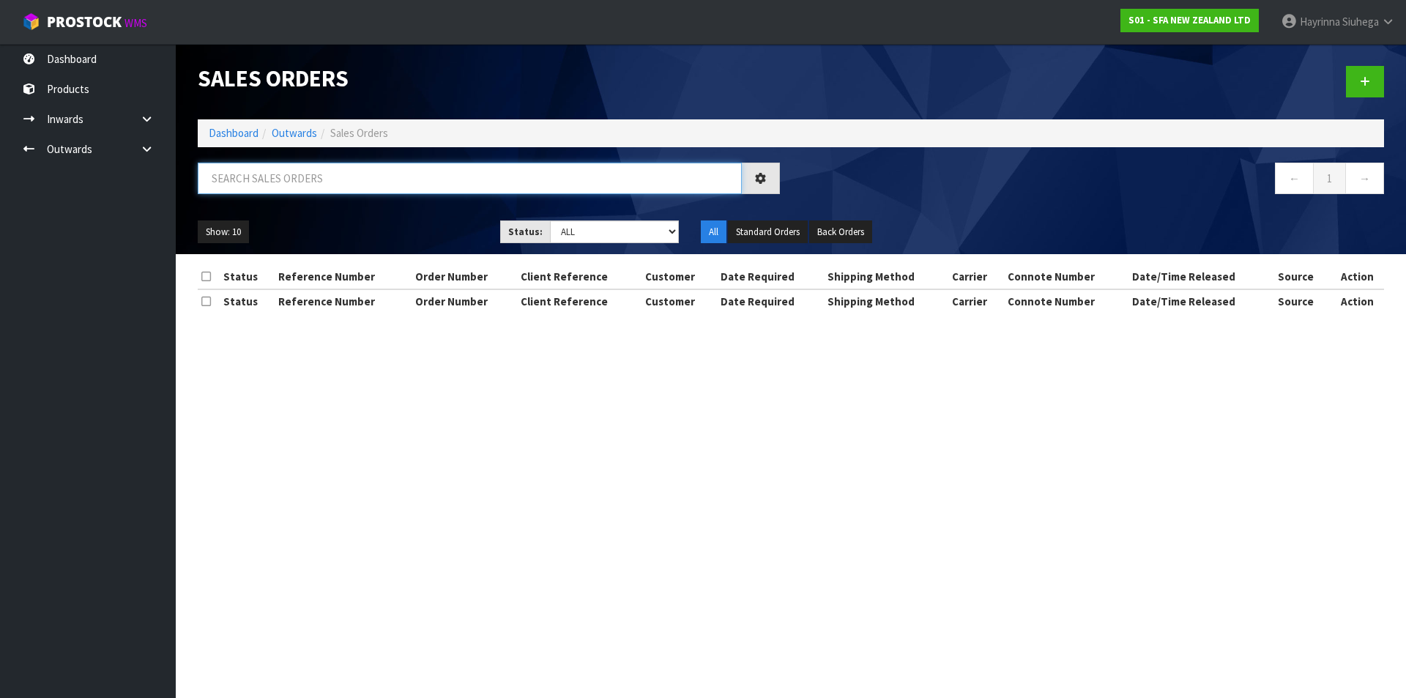
click at [291, 186] on input "text" at bounding box center [470, 178] width 544 height 31
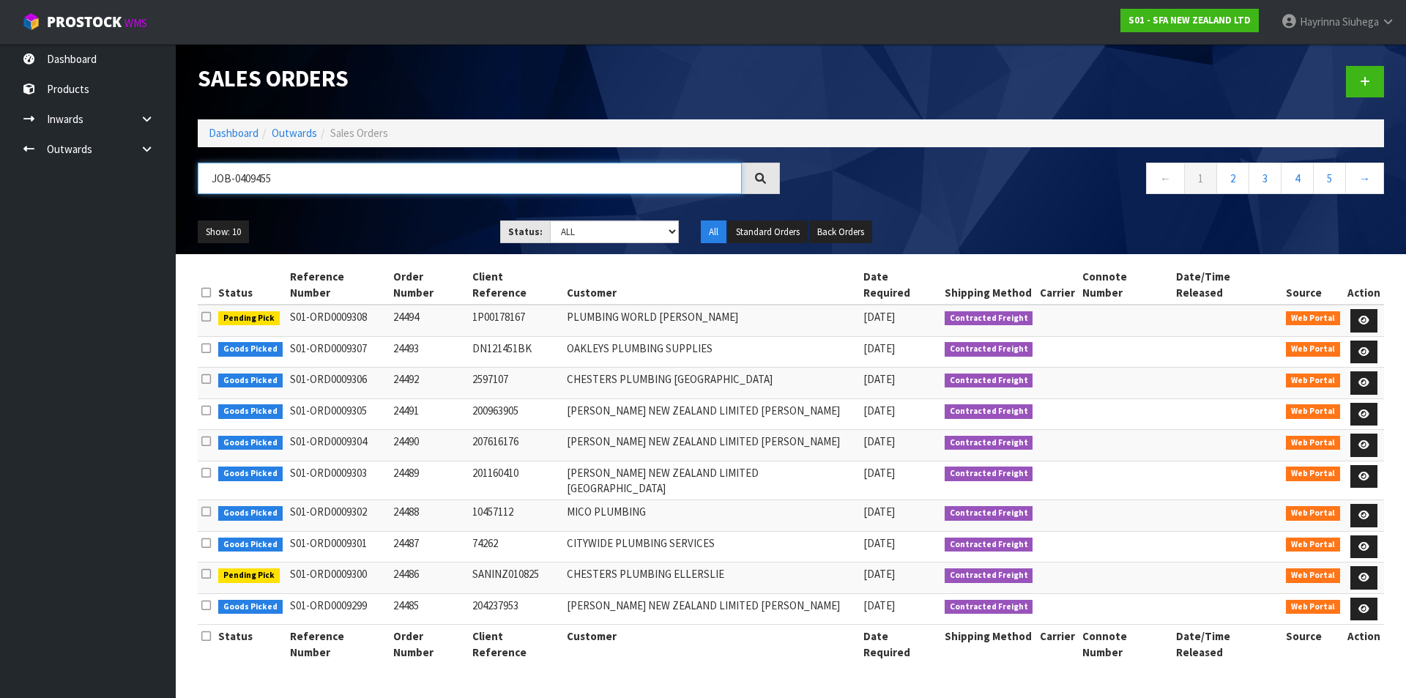
type input "JOB-0409455"
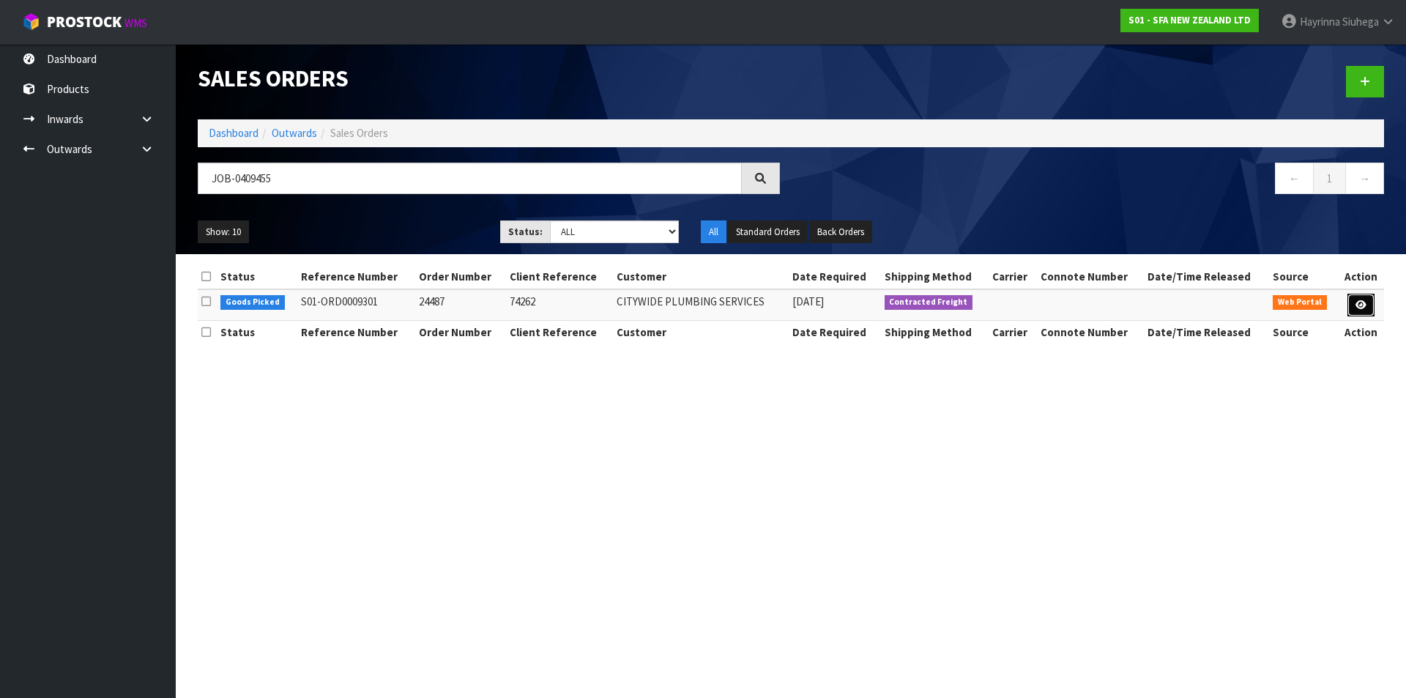
click at [1366, 302] on icon at bounding box center [1360, 305] width 11 height 10
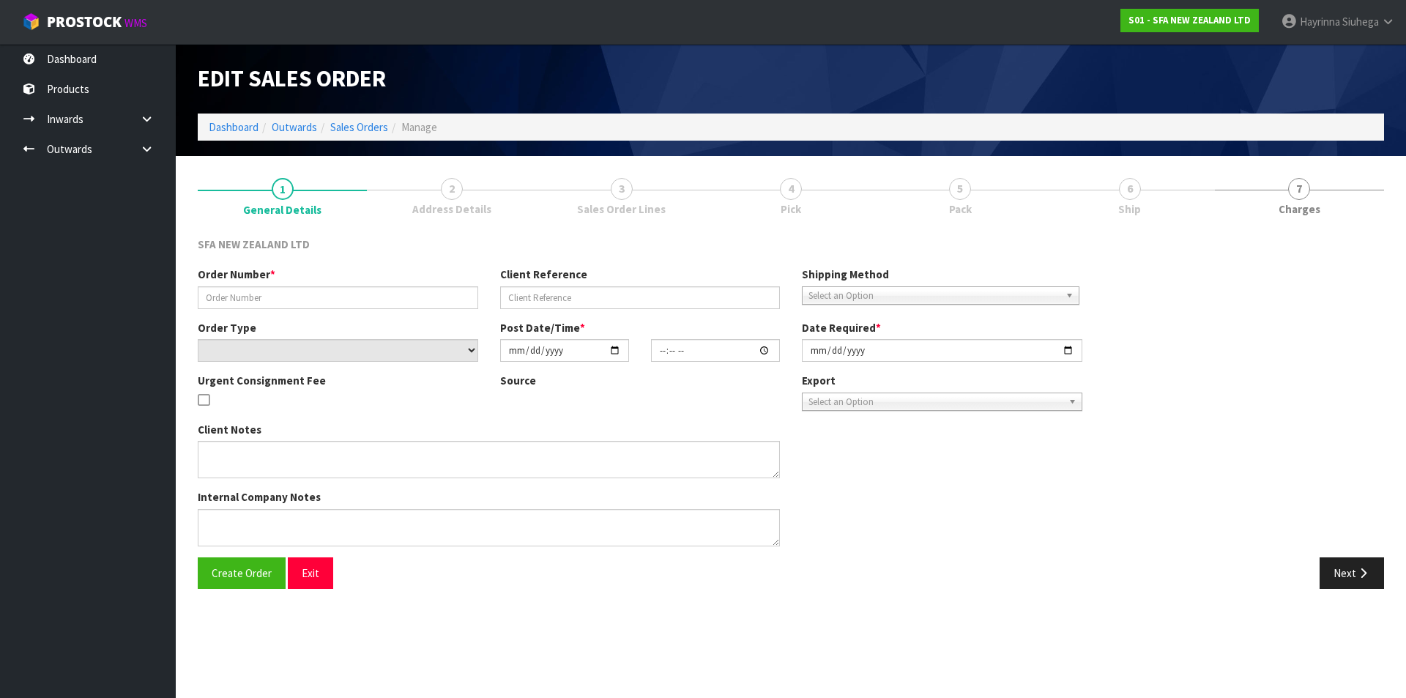
type input "24487"
type input "74262"
select select "number:0"
type input "[DATE]"
type input "09:49:00.000"
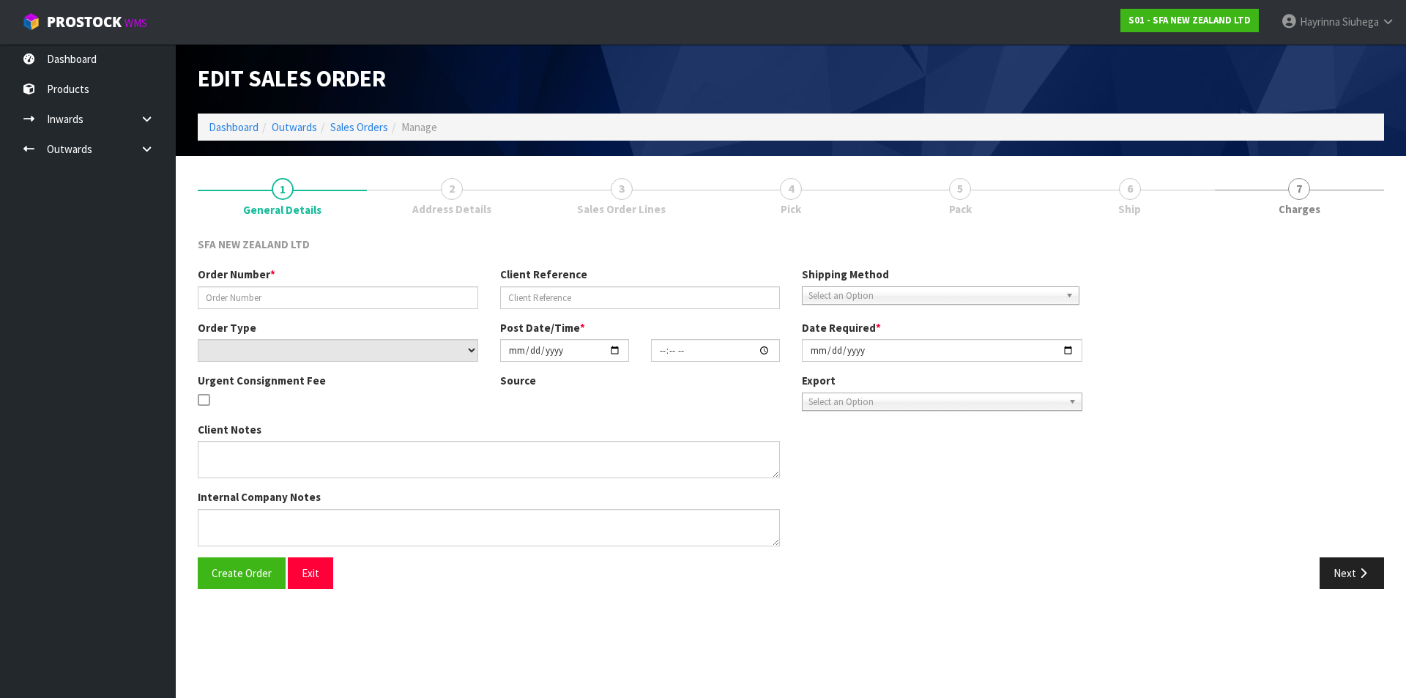
type input "[DATE]"
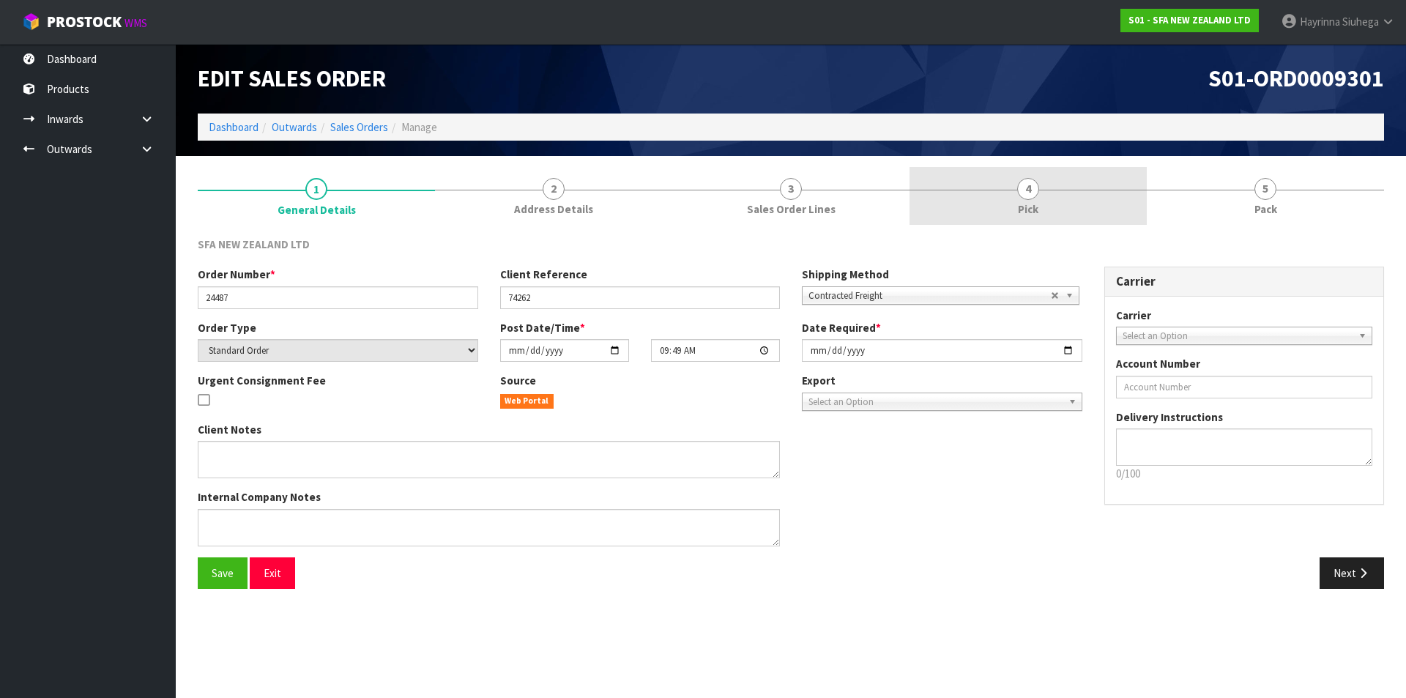
click at [1102, 183] on link "4 Pick" at bounding box center [1027, 196] width 237 height 58
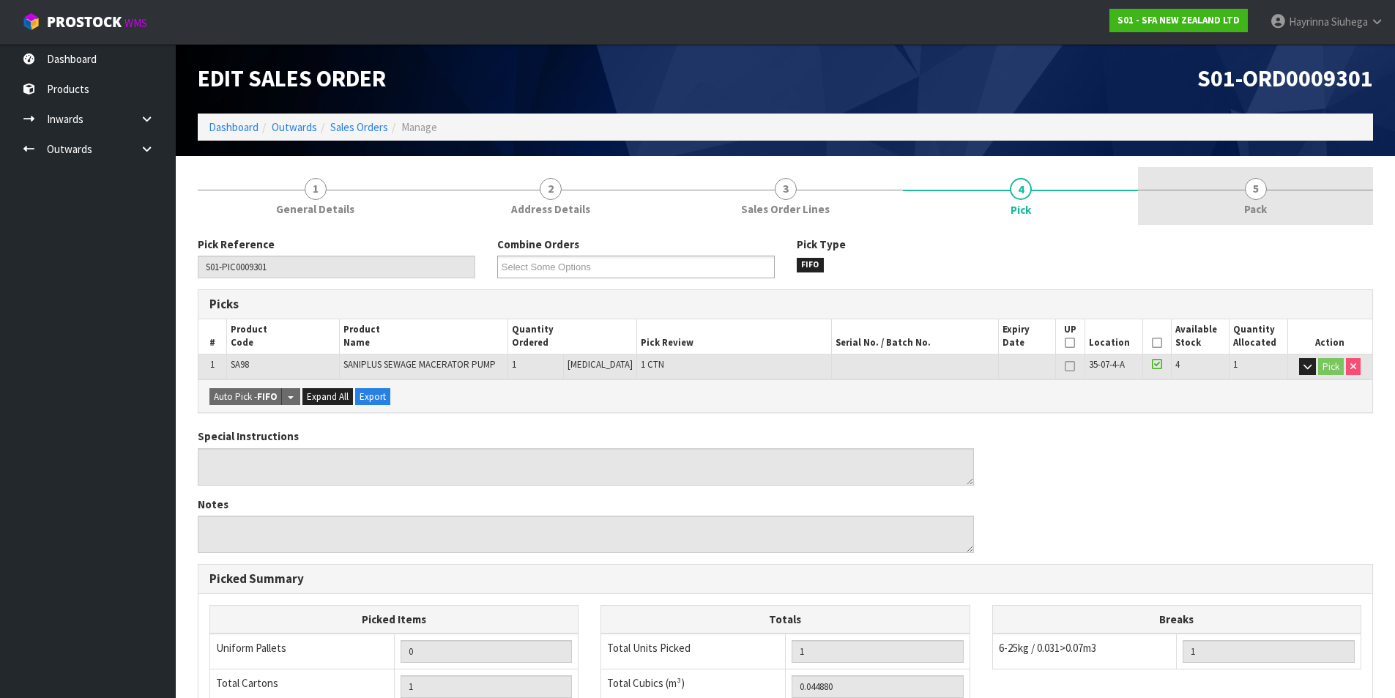
click at [1195, 183] on link "5 Pack" at bounding box center [1255, 196] width 235 height 58
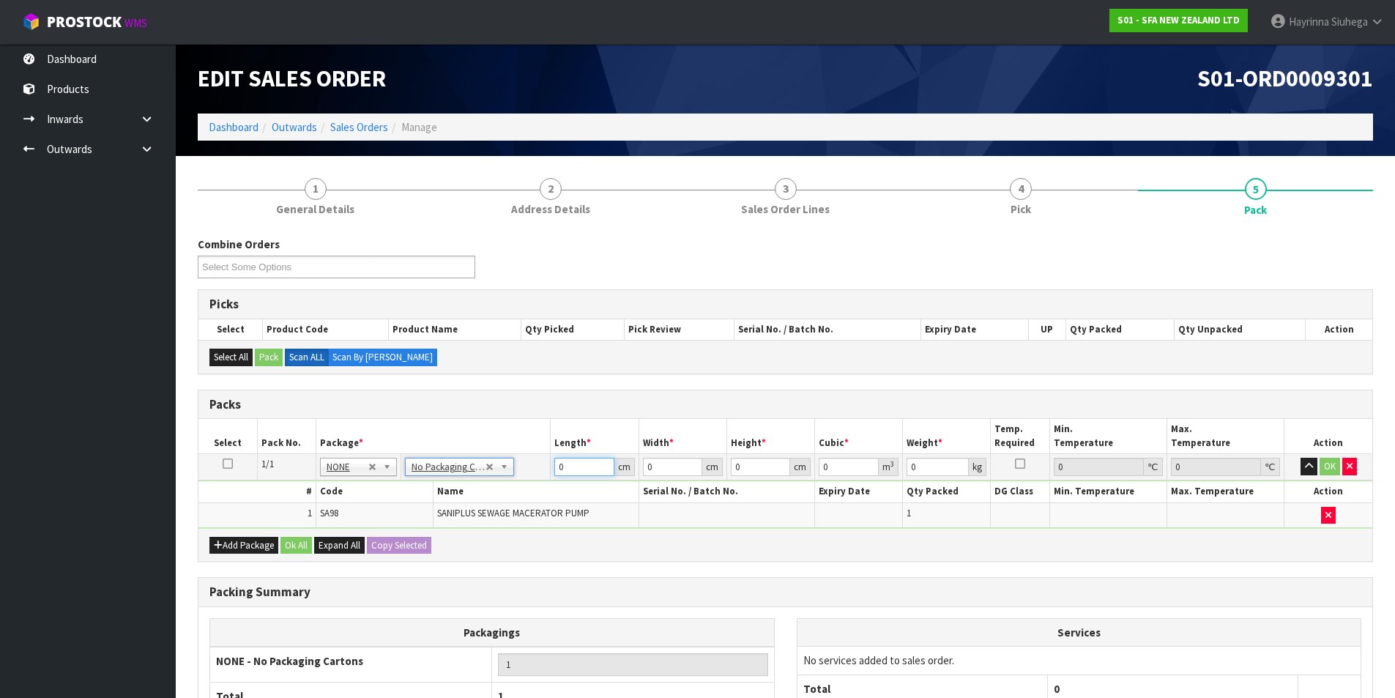
click at [559, 469] on input "0" at bounding box center [583, 467] width 59 height 18
type input "56"
type input "25"
type input "3"
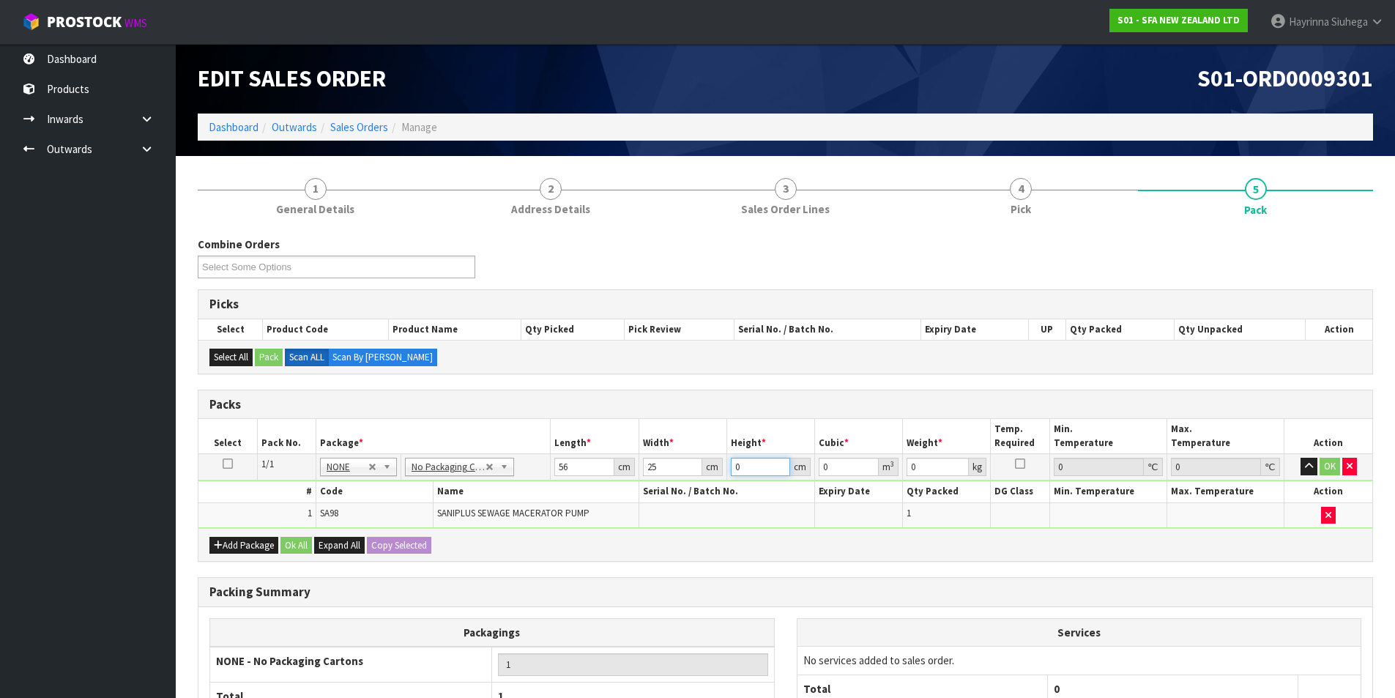
type input "0.0042"
type input "34"
click button "OK" at bounding box center [1330, 467] width 21 height 18
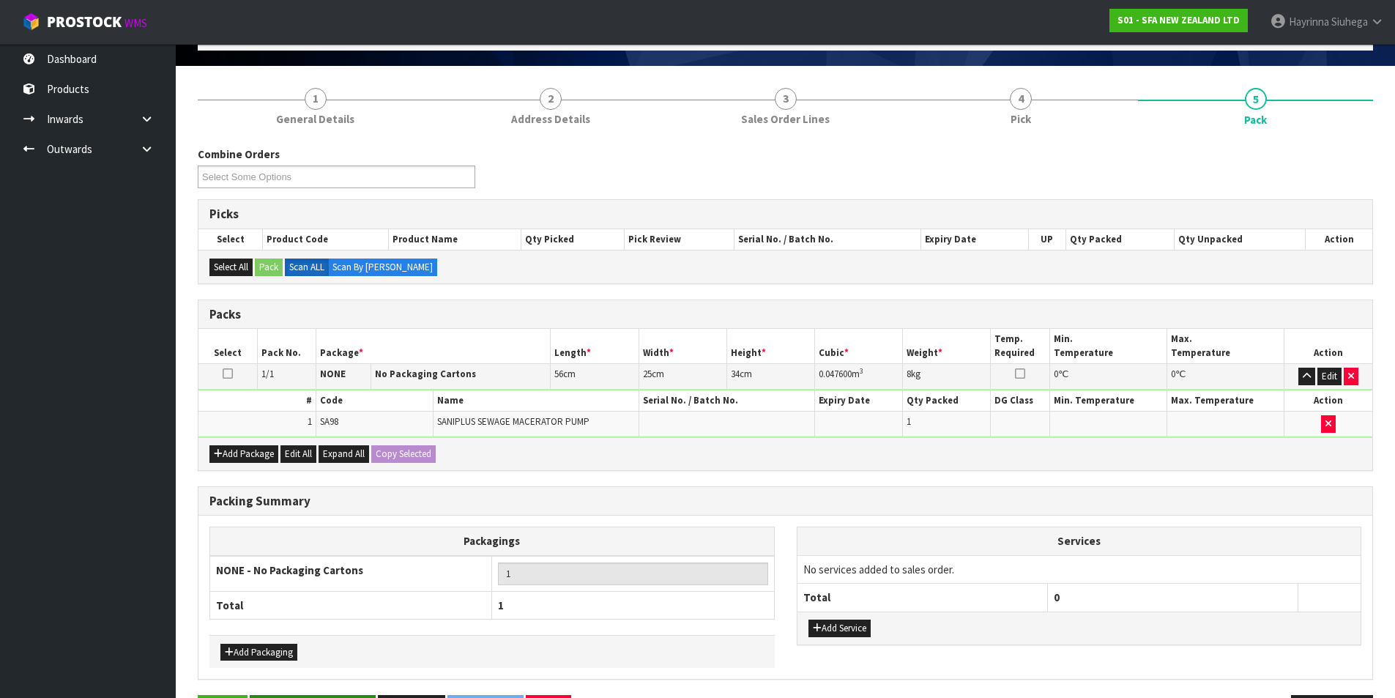
scroll to position [141, 0]
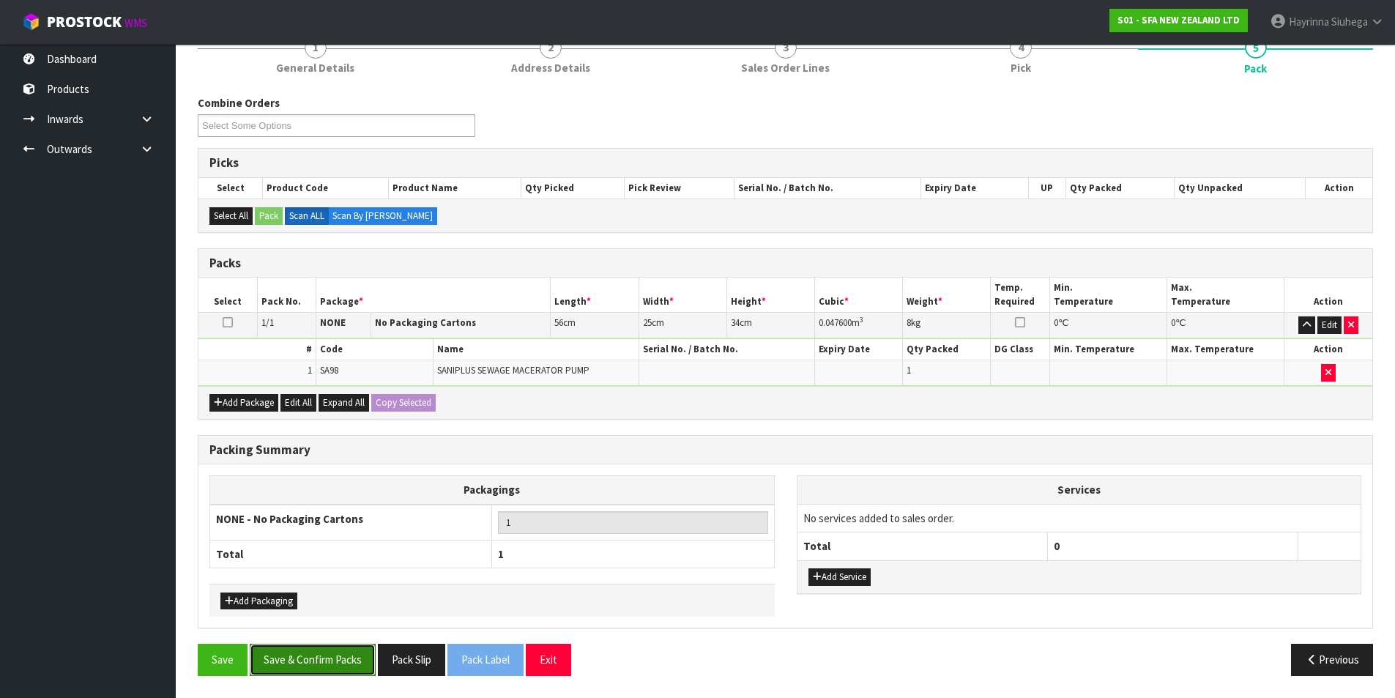
click at [316, 667] on button "Save & Confirm Packs" at bounding box center [313, 659] width 126 height 31
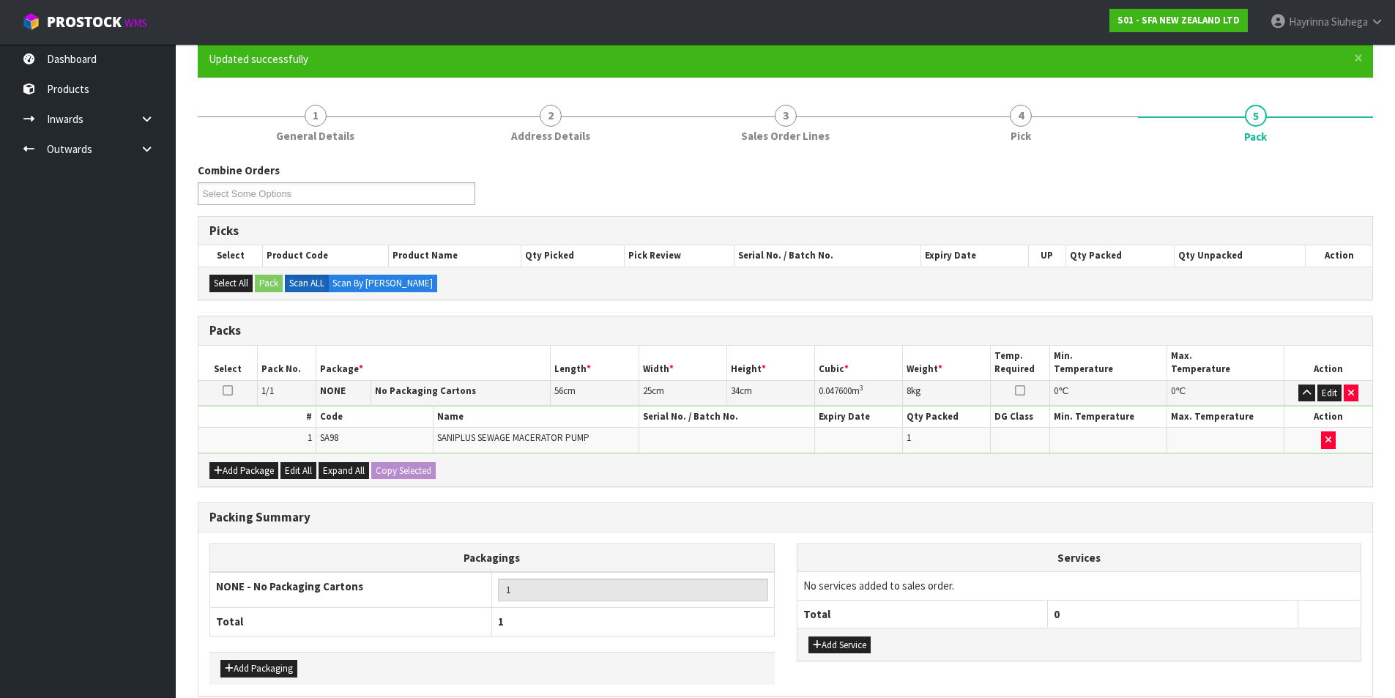
scroll to position [114, 0]
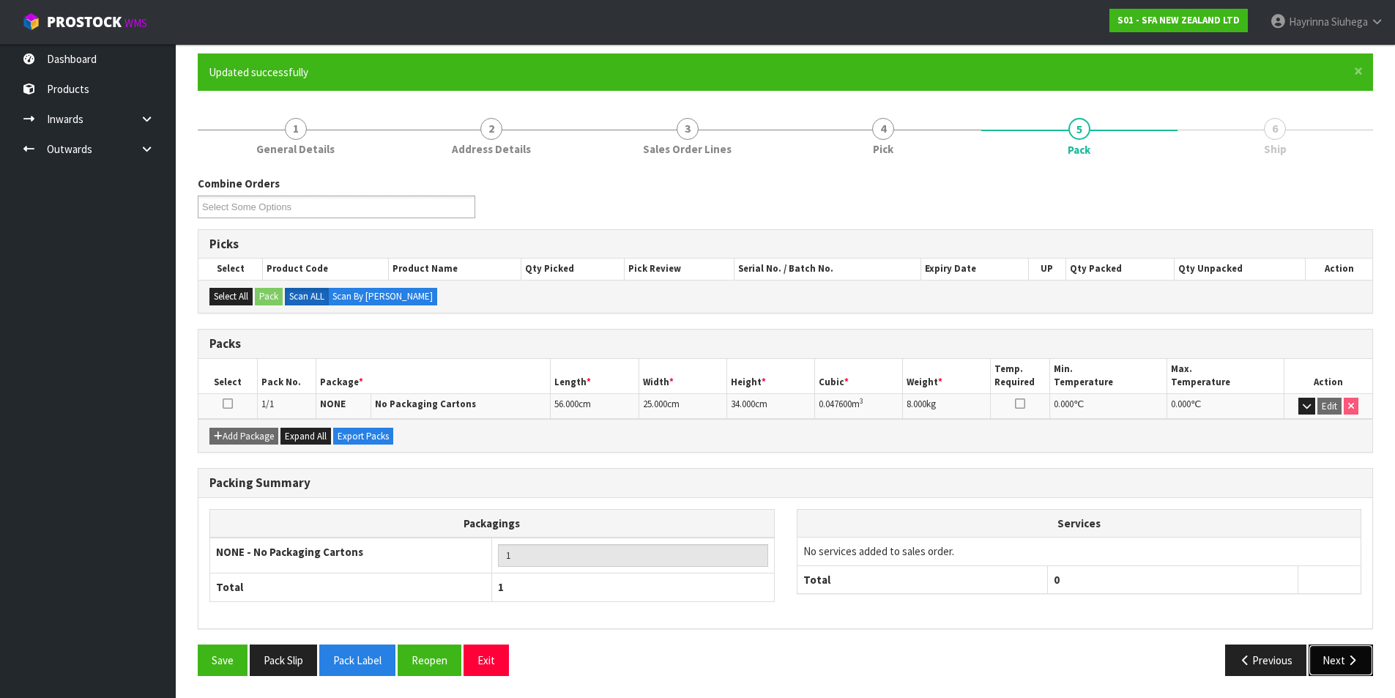
click at [1333, 655] on button "Next" at bounding box center [1341, 659] width 64 height 31
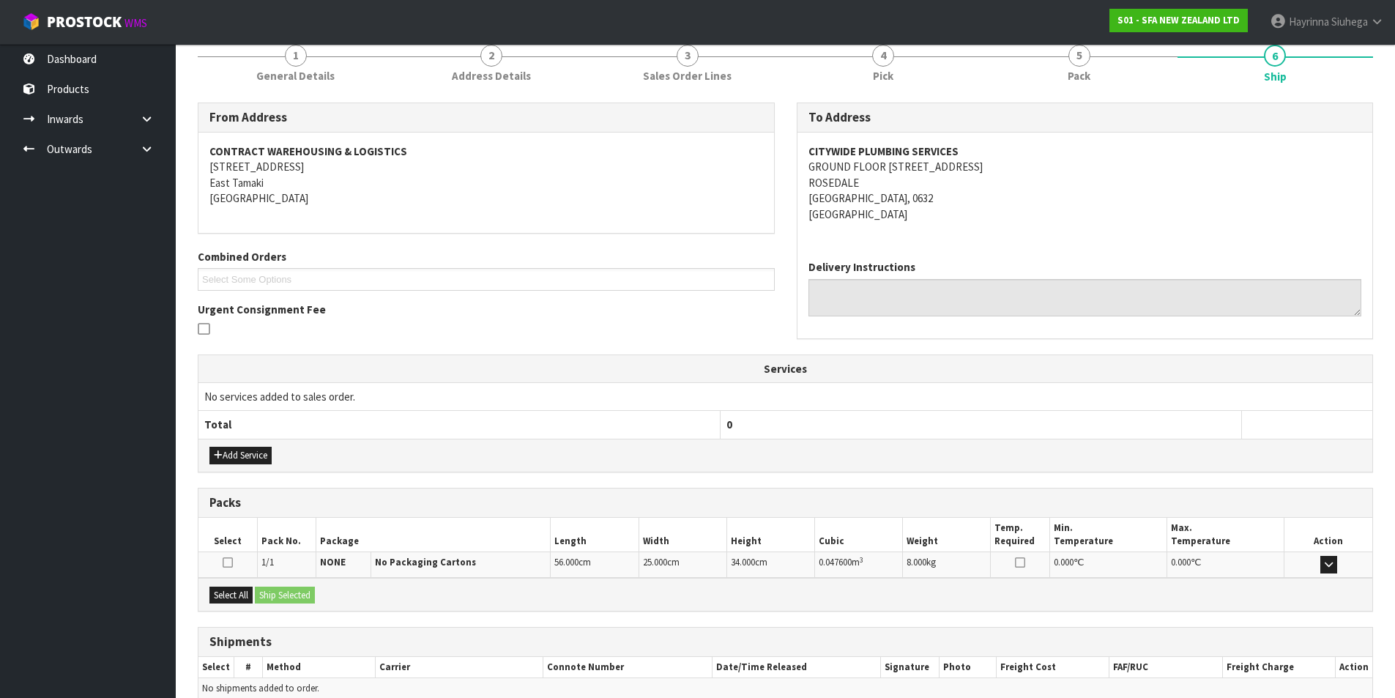
scroll to position [258, 0]
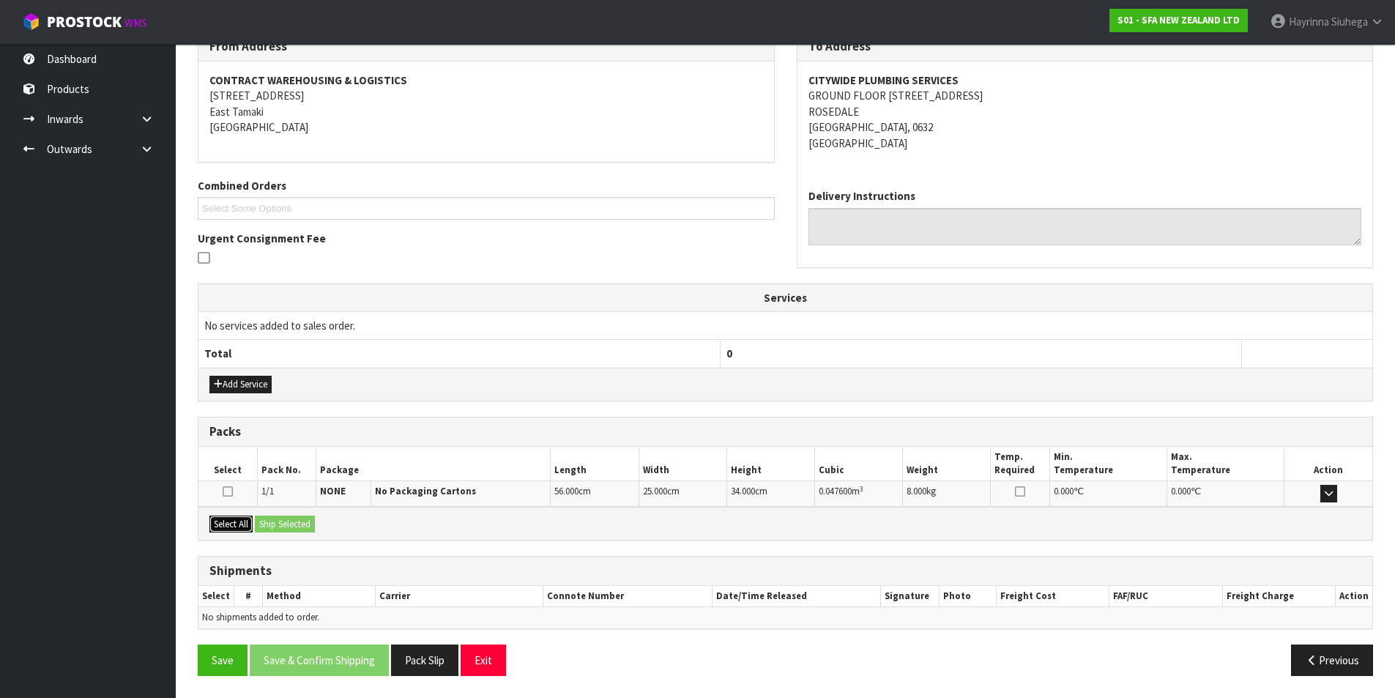
click at [236, 527] on button "Select All" at bounding box center [230, 525] width 43 height 18
click at [279, 522] on button "Ship Selected" at bounding box center [285, 525] width 60 height 18
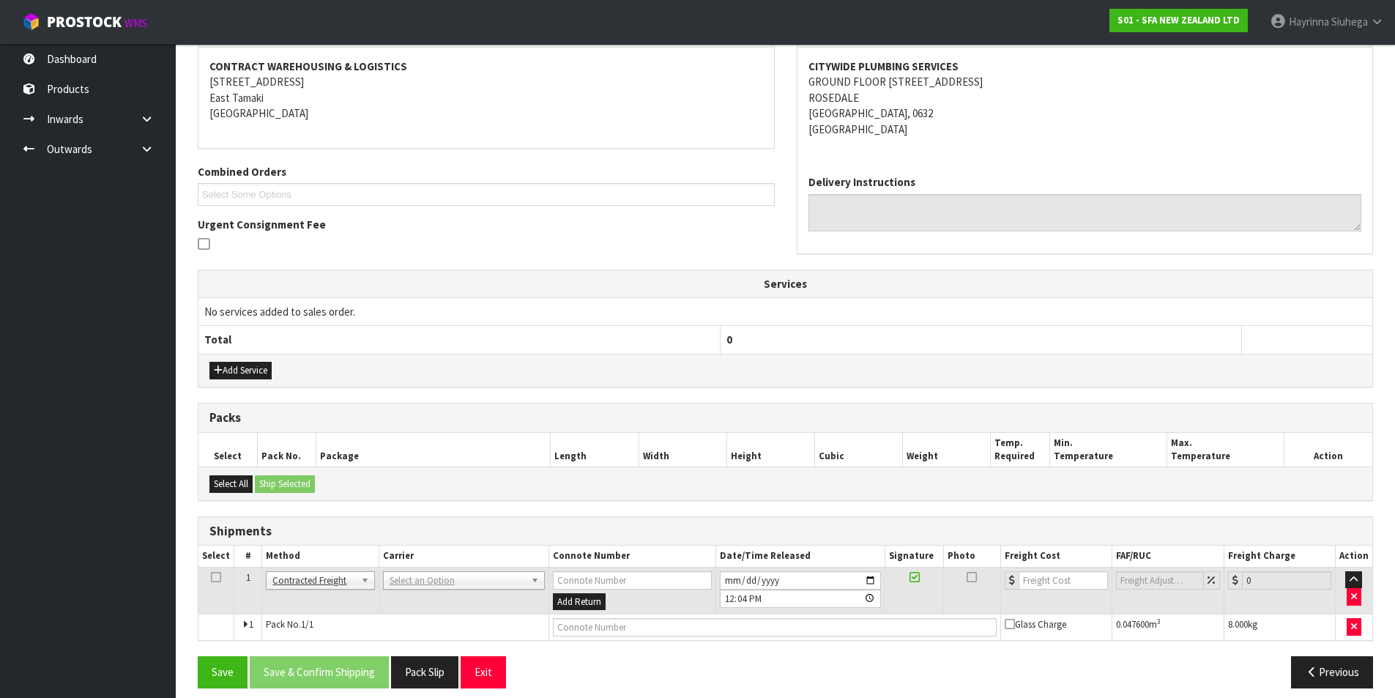
scroll to position [284, 0]
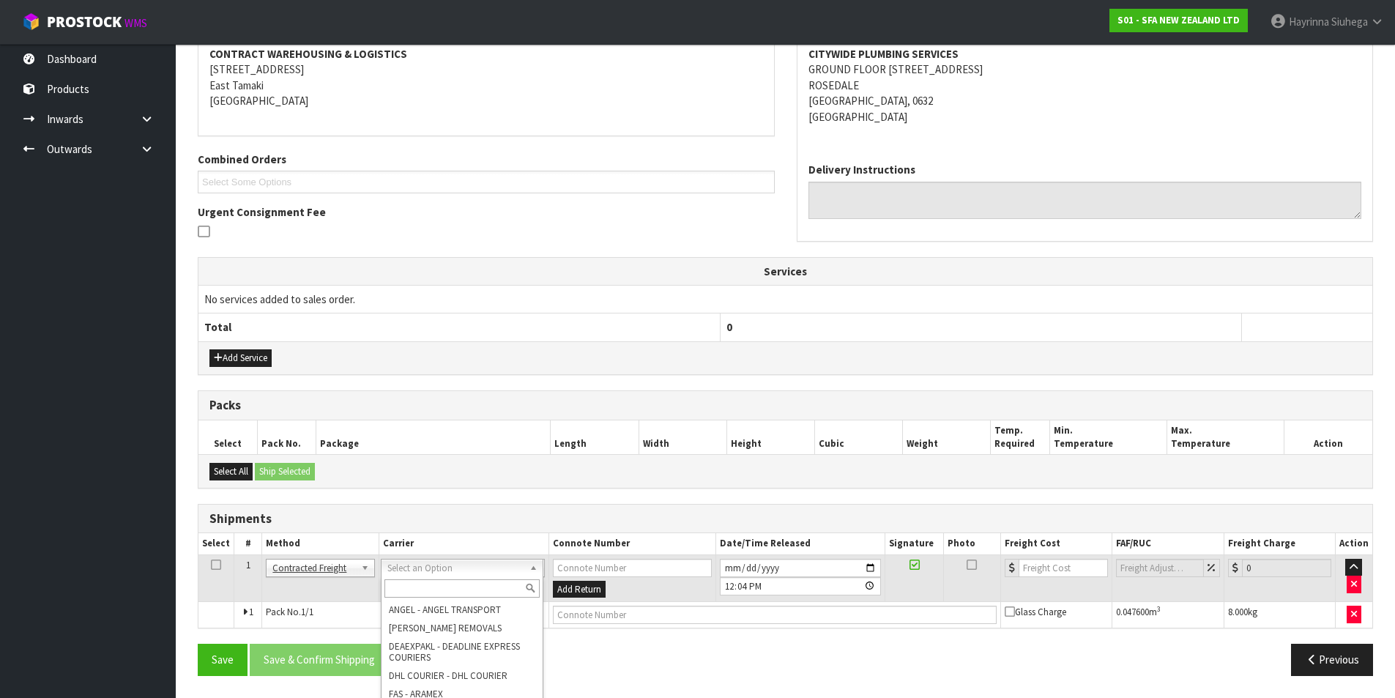
click at [441, 594] on input "text" at bounding box center [461, 588] width 155 height 18
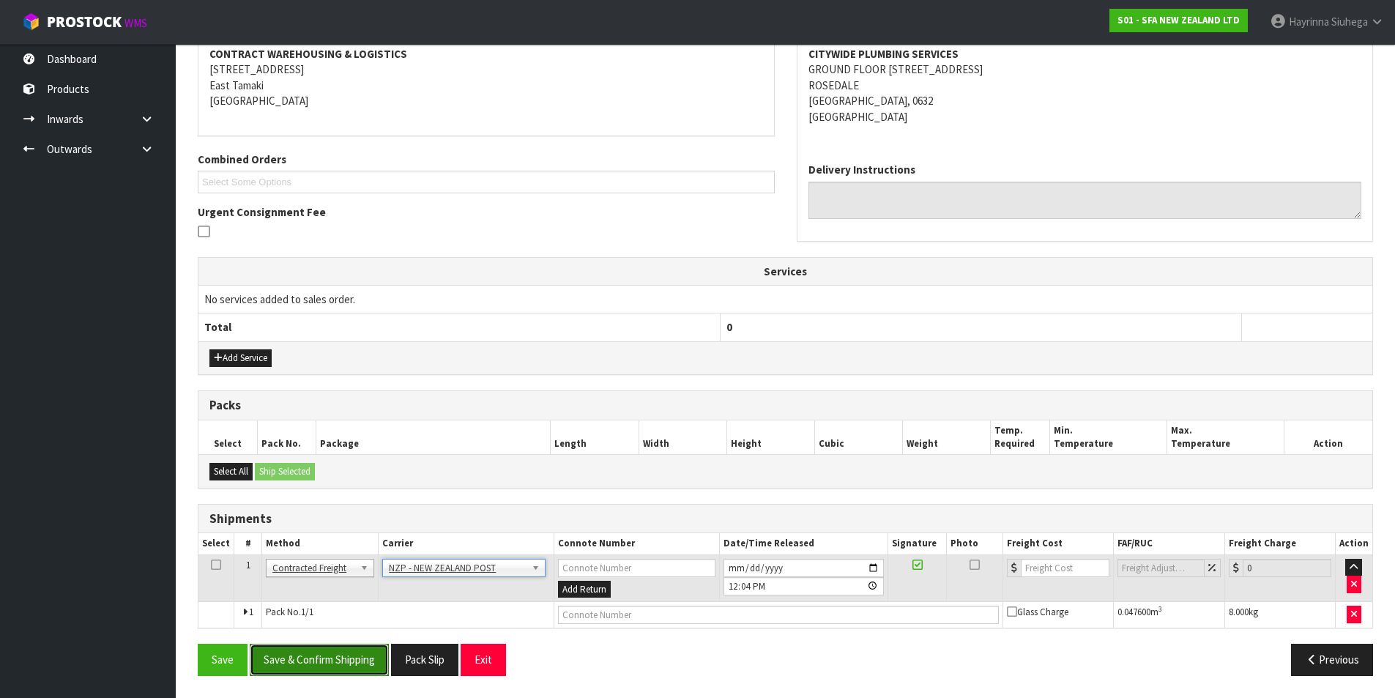
click at [327, 662] on button "Save & Confirm Shipping" at bounding box center [319, 659] width 139 height 31
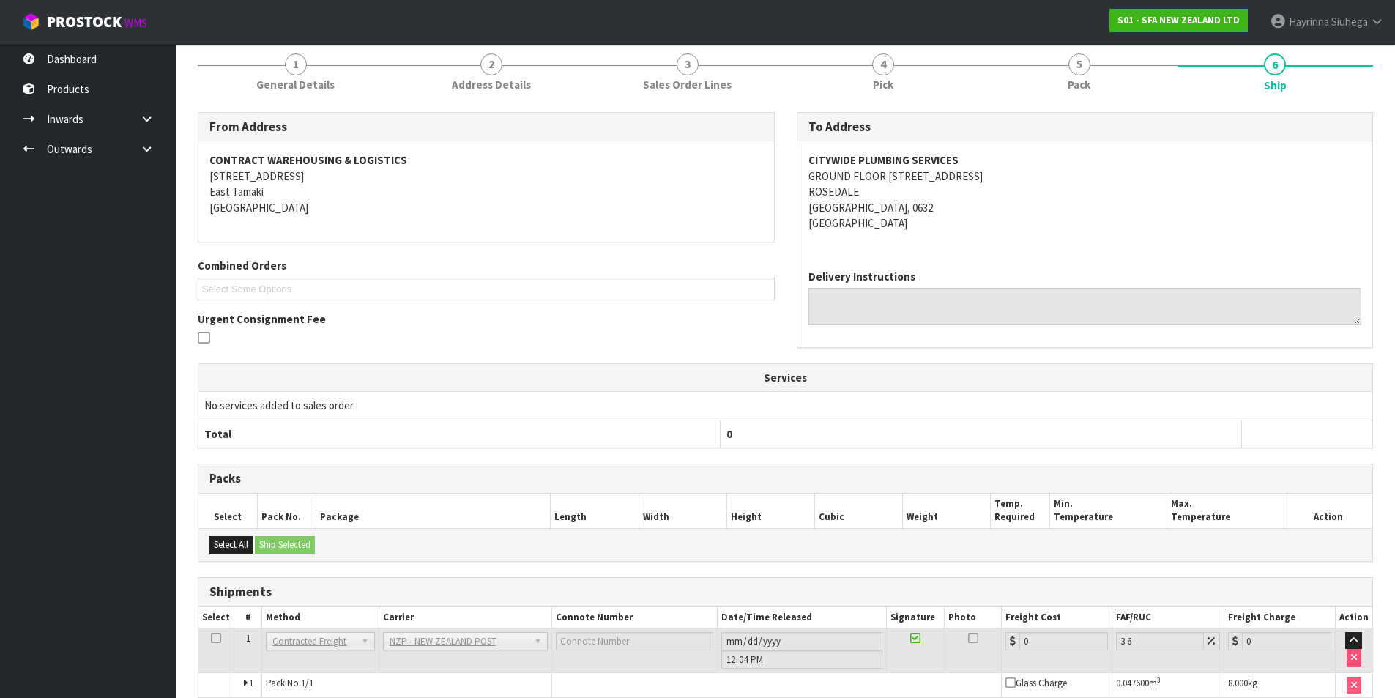
scroll to position [263, 0]
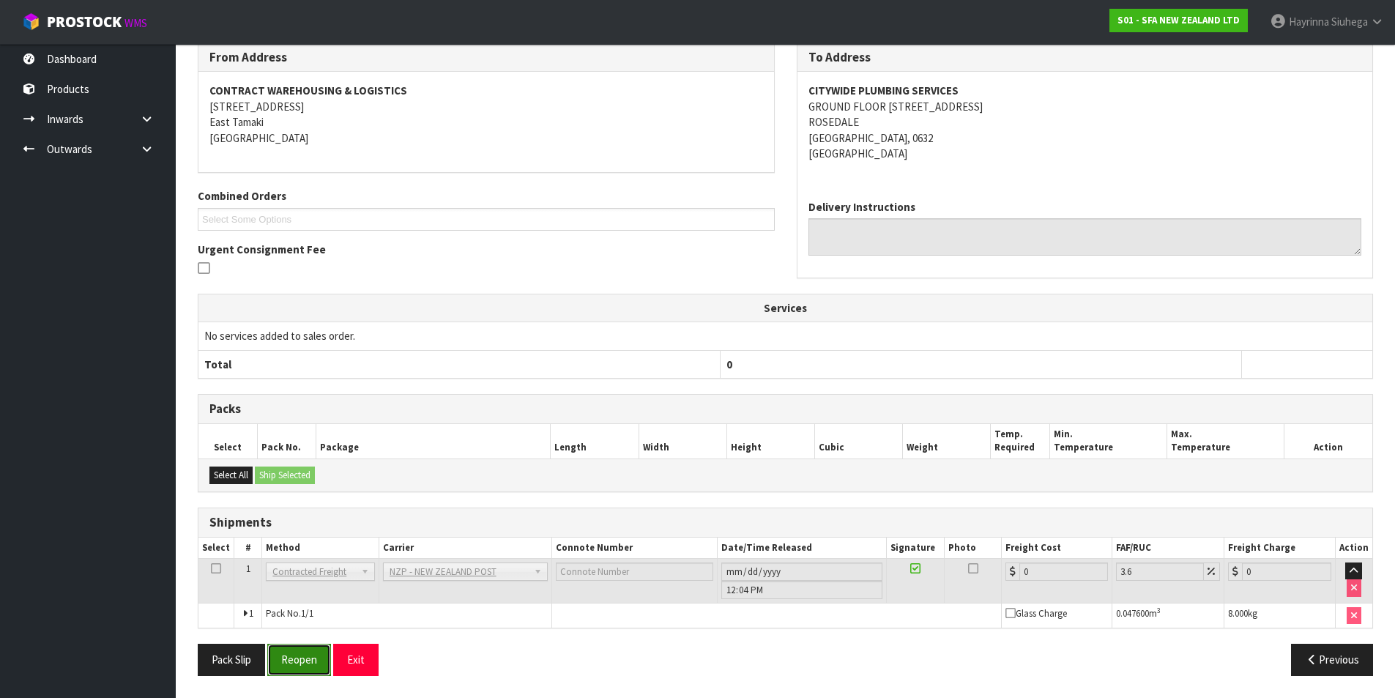
click at [297, 661] on button "Reopen" at bounding box center [299, 659] width 64 height 31
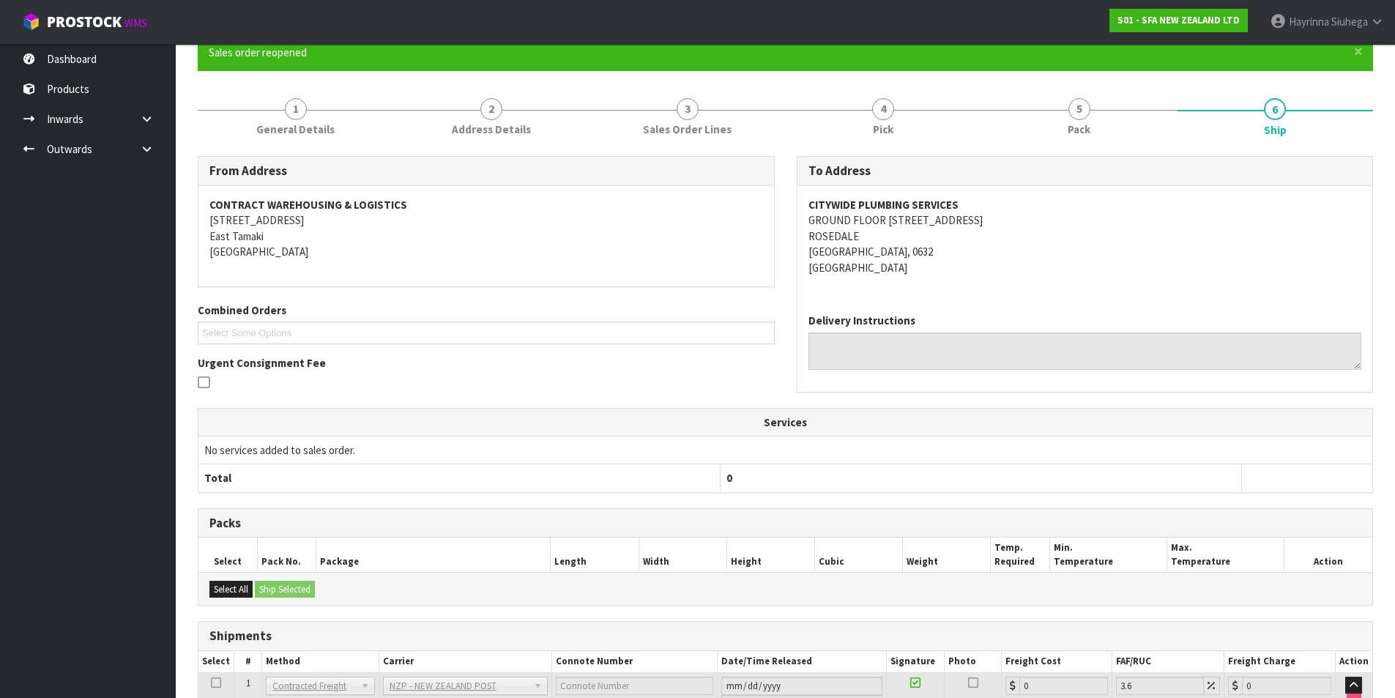
scroll to position [247, 0]
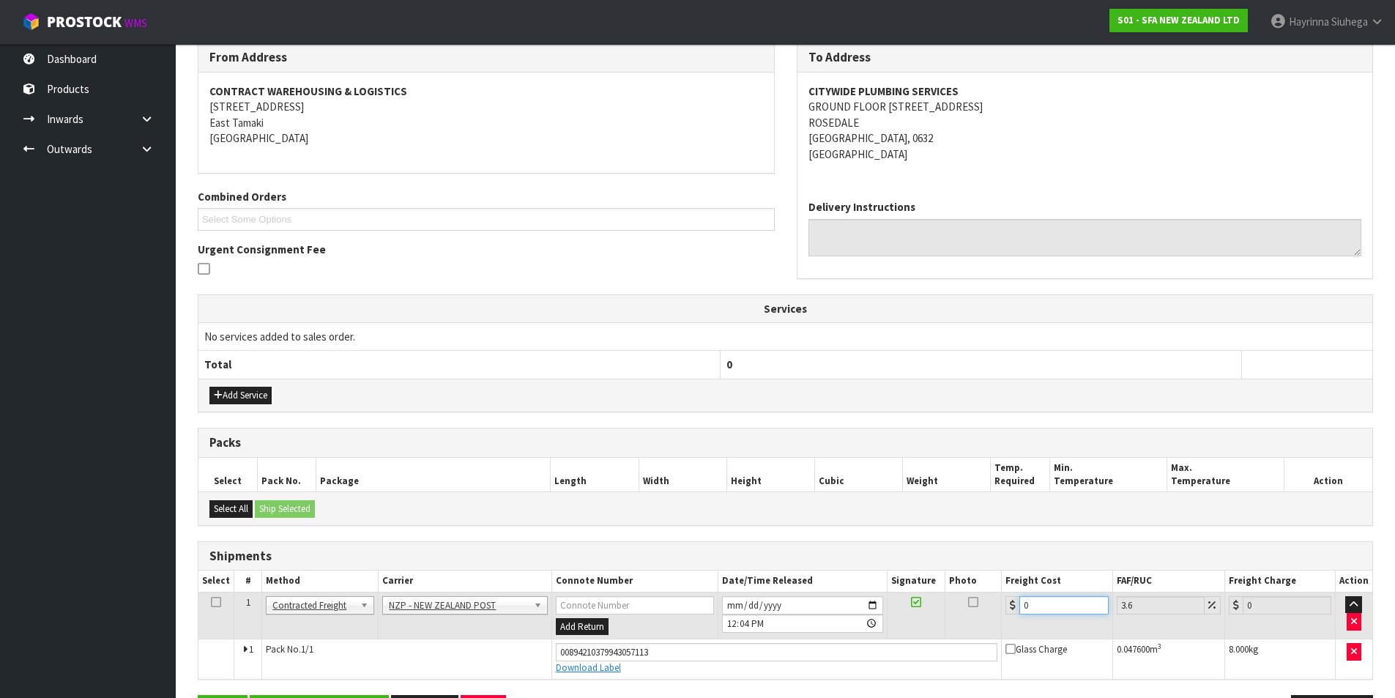
drag, startPoint x: 1056, startPoint y: 608, endPoint x: 823, endPoint y: 617, distance: 233.1
click at [826, 616] on tr "1 Client Local Pickup Customer Local Pickup Company Freight Contracted Freight …" at bounding box center [785, 616] width 1174 height 48
click at [198, 695] on button "Save" at bounding box center [223, 710] width 50 height 31
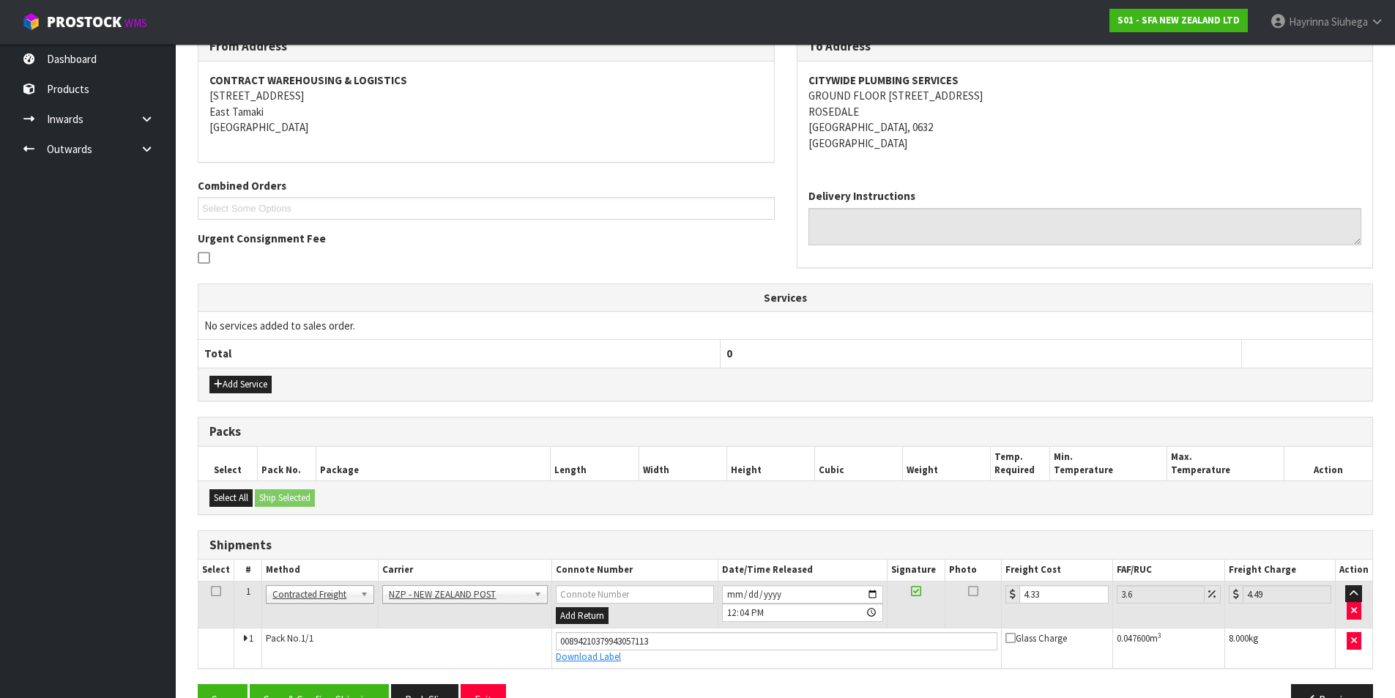
scroll to position [297, 0]
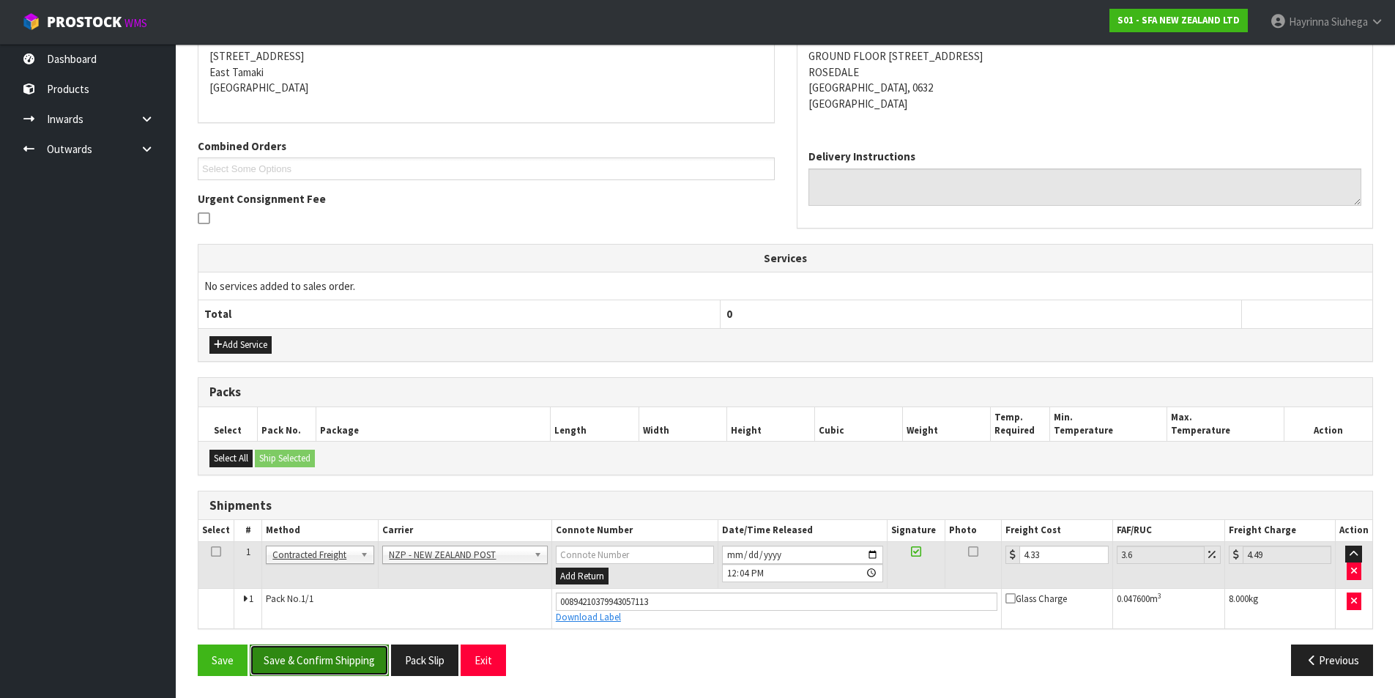
click at [349, 661] on button "Save & Confirm Shipping" at bounding box center [319, 659] width 139 height 31
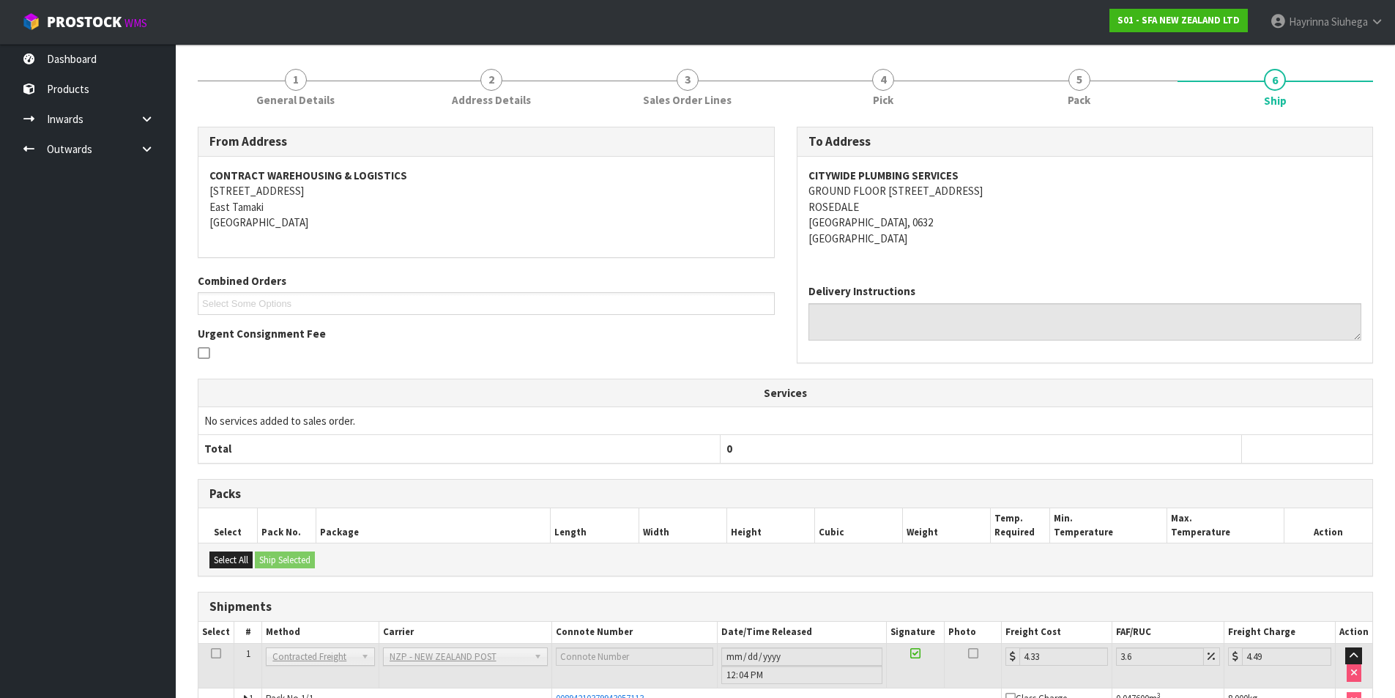
scroll to position [0, 0]
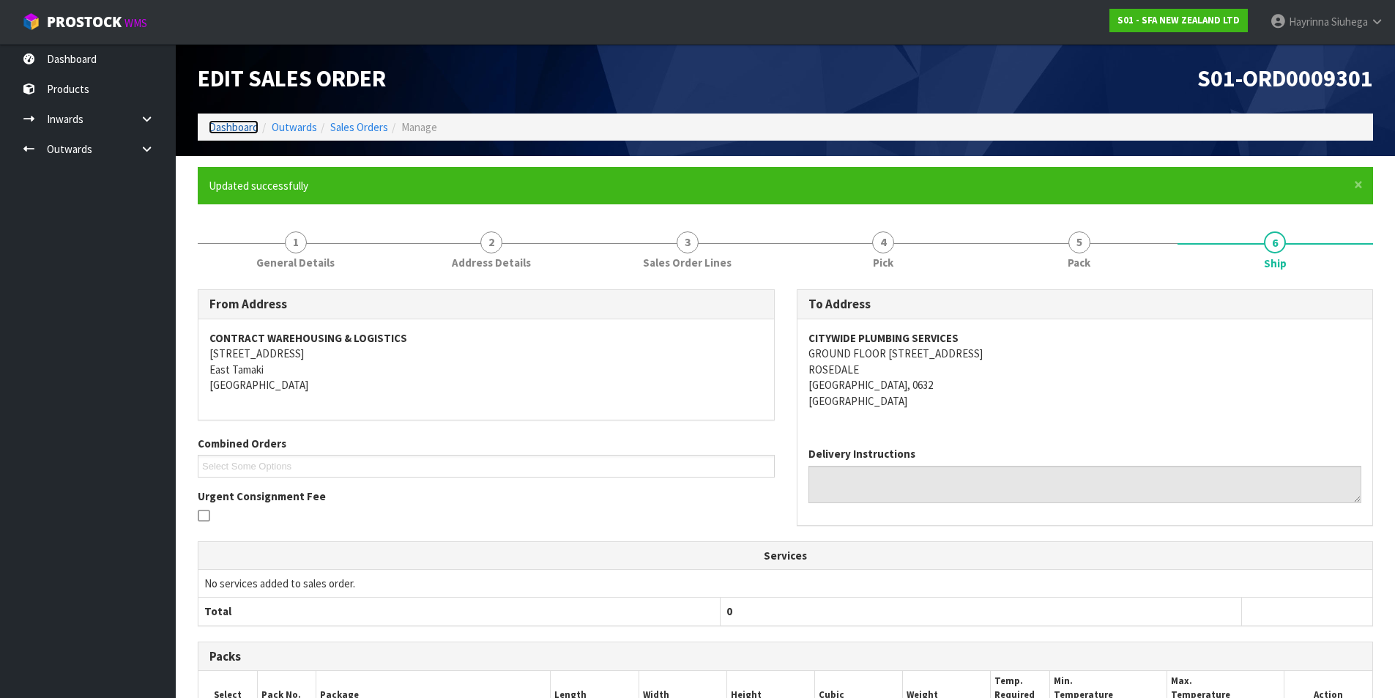
click at [226, 131] on link "Dashboard" at bounding box center [234, 127] width 50 height 14
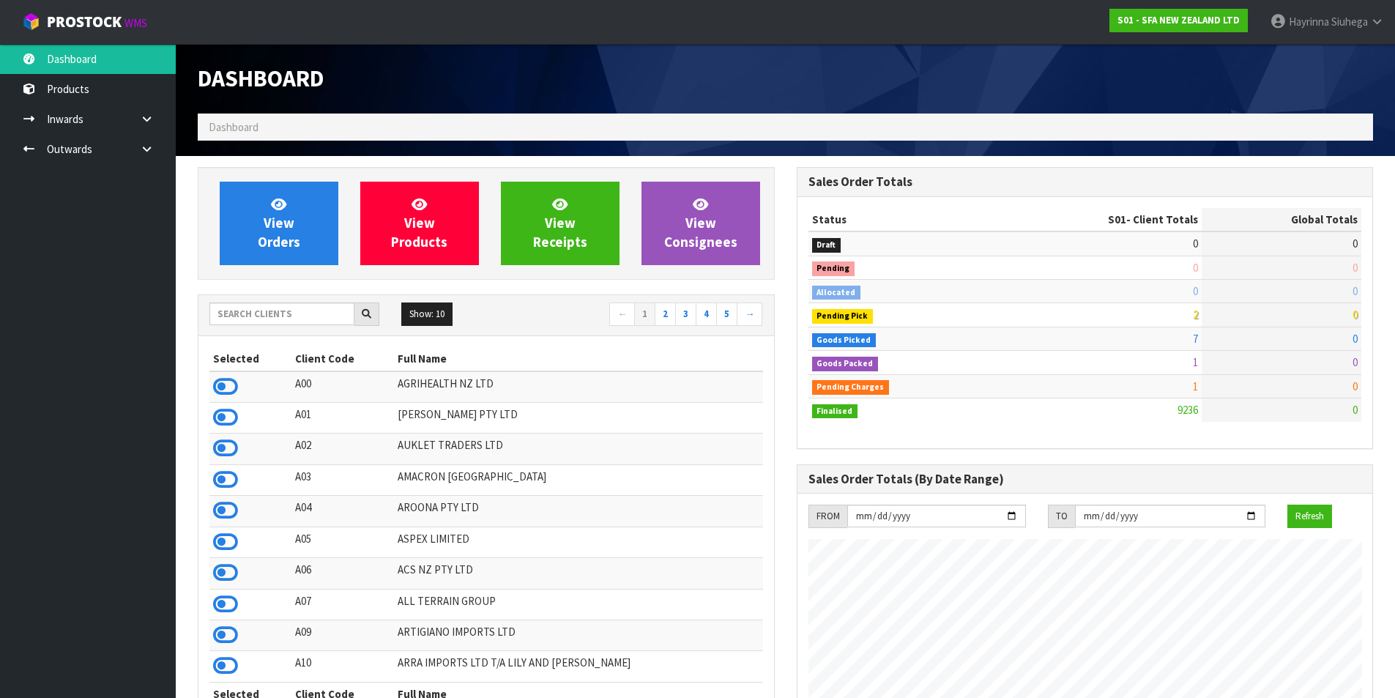
scroll to position [1109, 598]
click at [298, 198] on link "View Orders" at bounding box center [279, 223] width 119 height 83
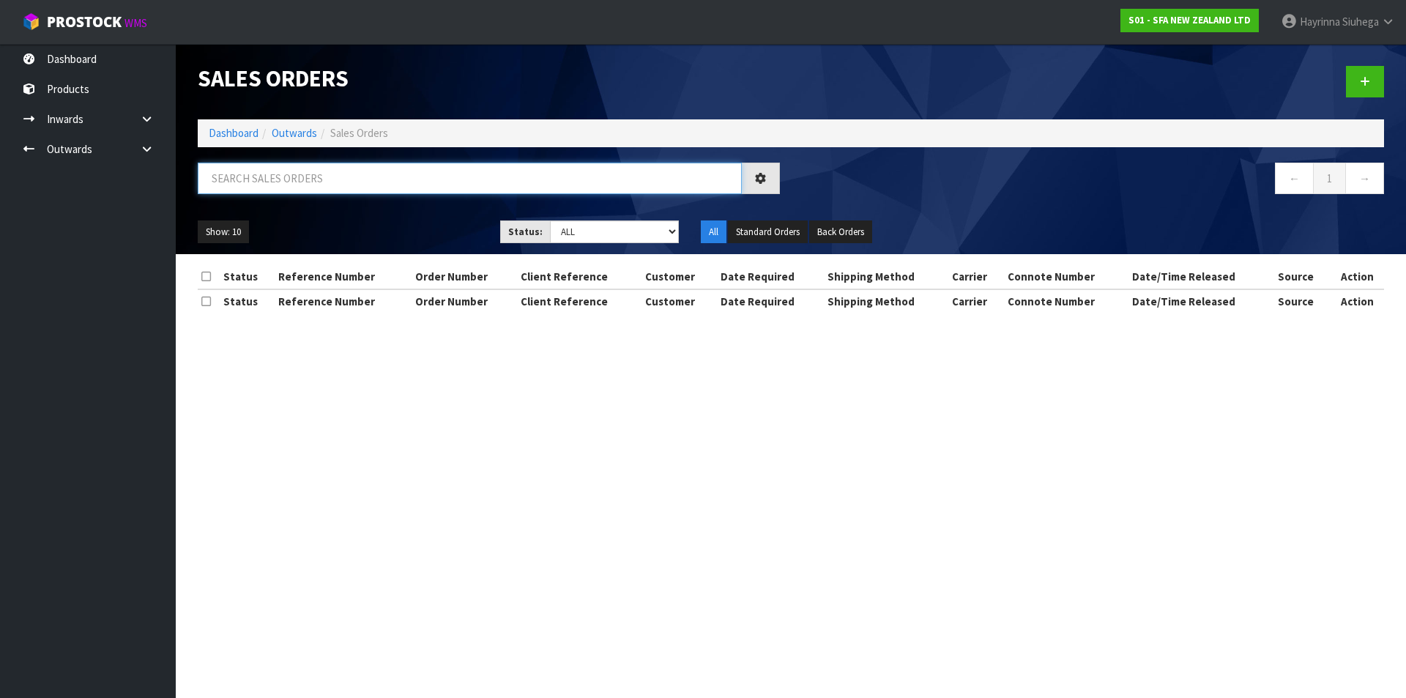
click at [324, 171] on input "text" at bounding box center [470, 178] width 544 height 31
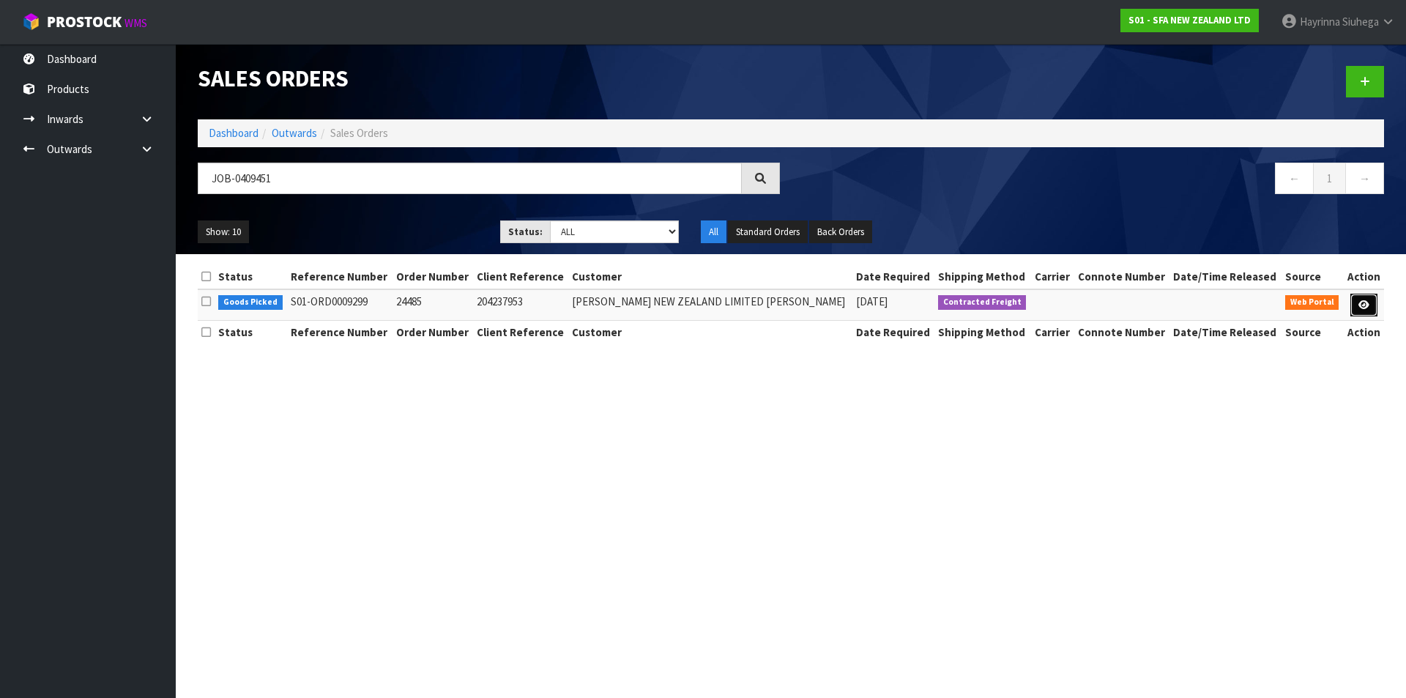
click at [1364, 307] on icon at bounding box center [1363, 305] width 11 height 10
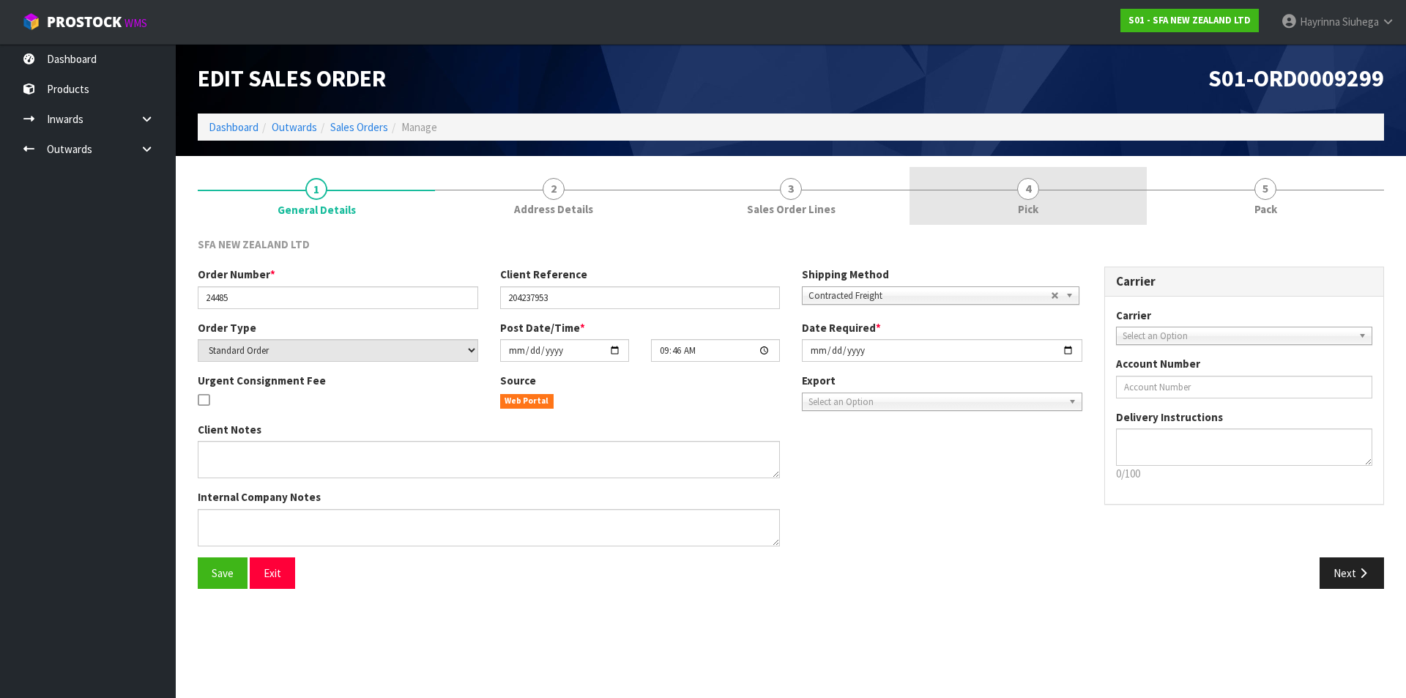
click at [1048, 192] on link "4 Pick" at bounding box center [1027, 196] width 237 height 58
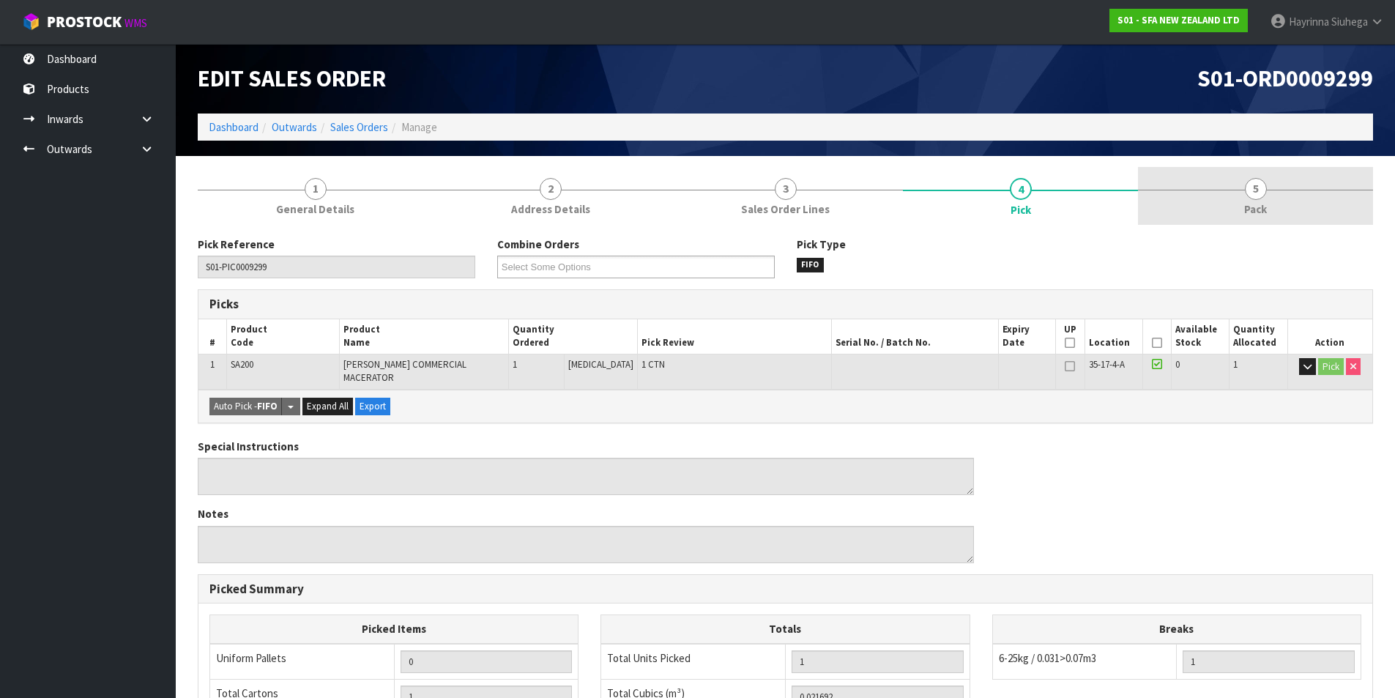
click at [1229, 187] on link "5 Pack" at bounding box center [1255, 196] width 235 height 58
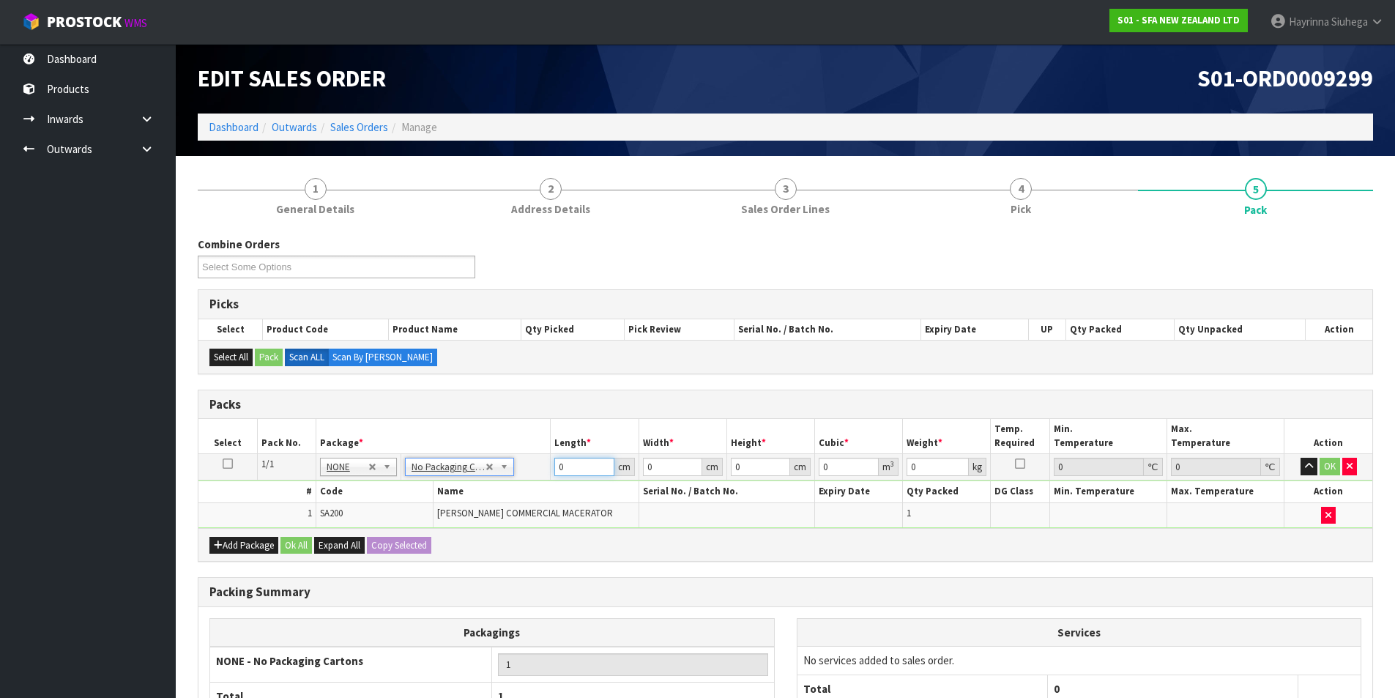
click at [560, 472] on input "0" at bounding box center [583, 467] width 59 height 18
click button "OK" at bounding box center [1330, 467] width 21 height 18
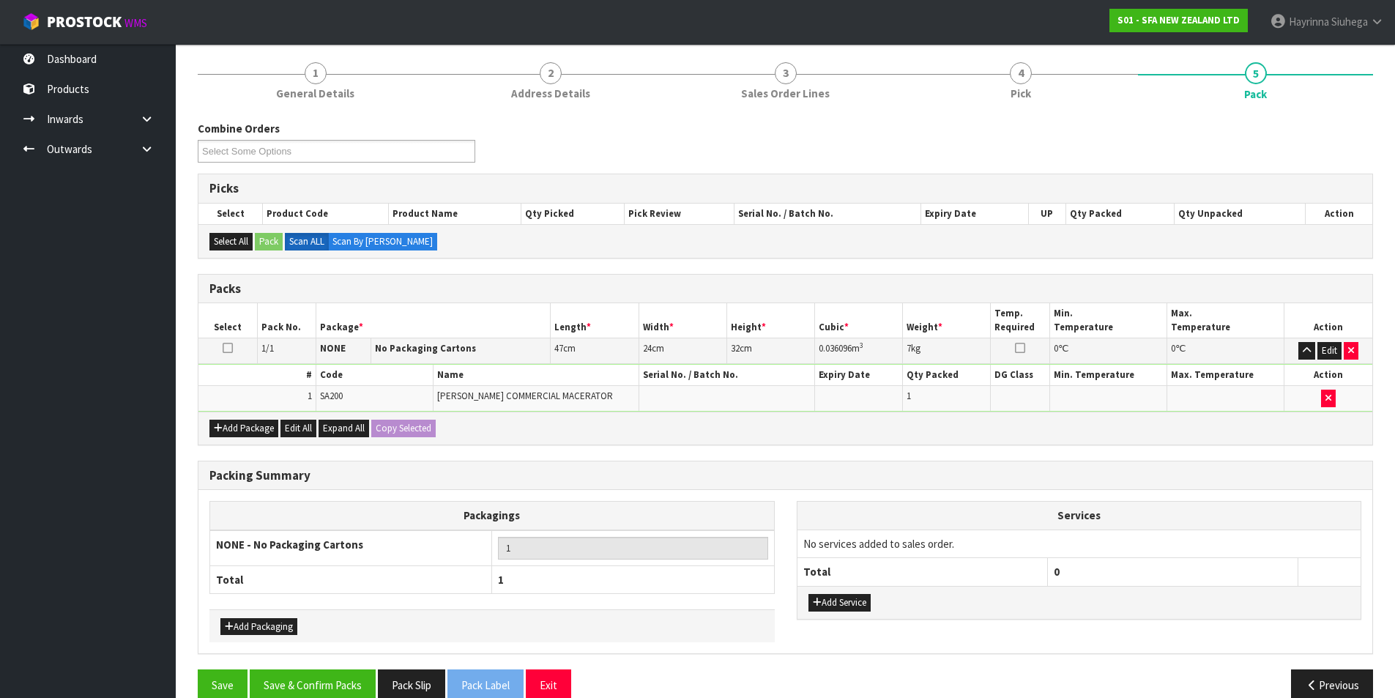
scroll to position [141, 0]
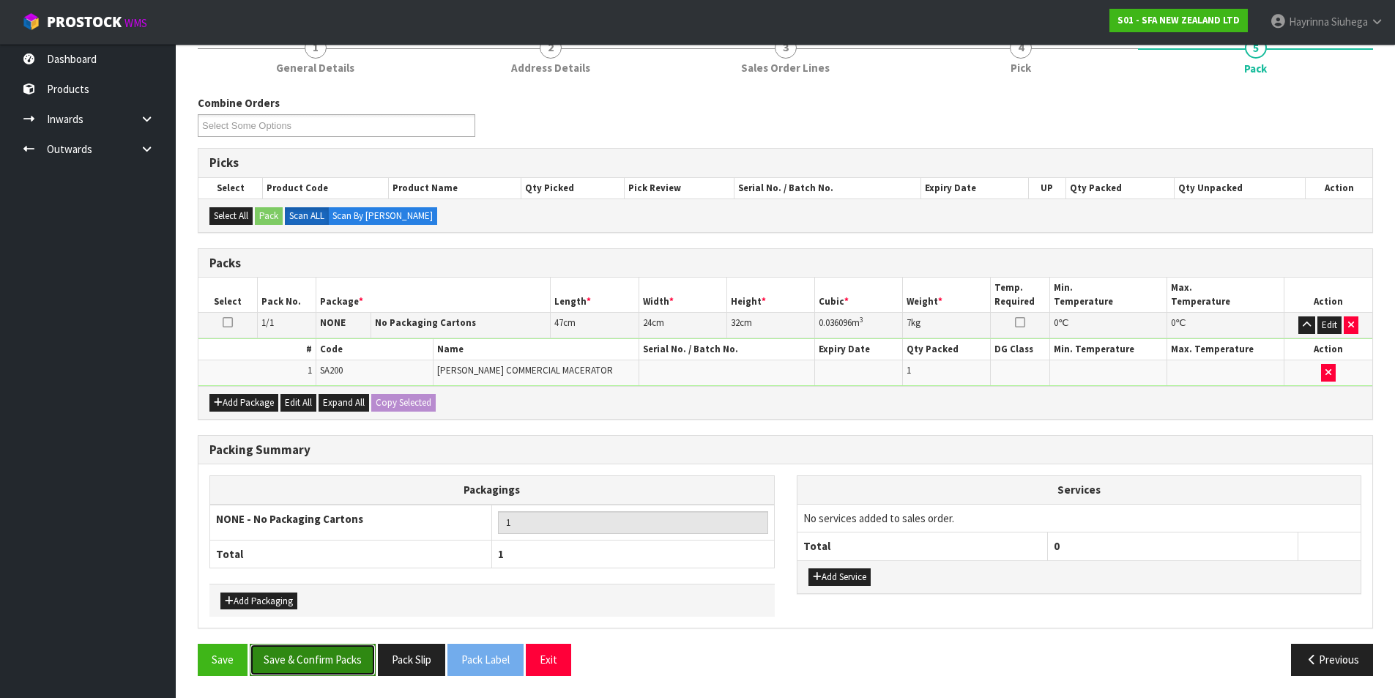
click at [293, 660] on button "Save & Confirm Packs" at bounding box center [313, 659] width 126 height 31
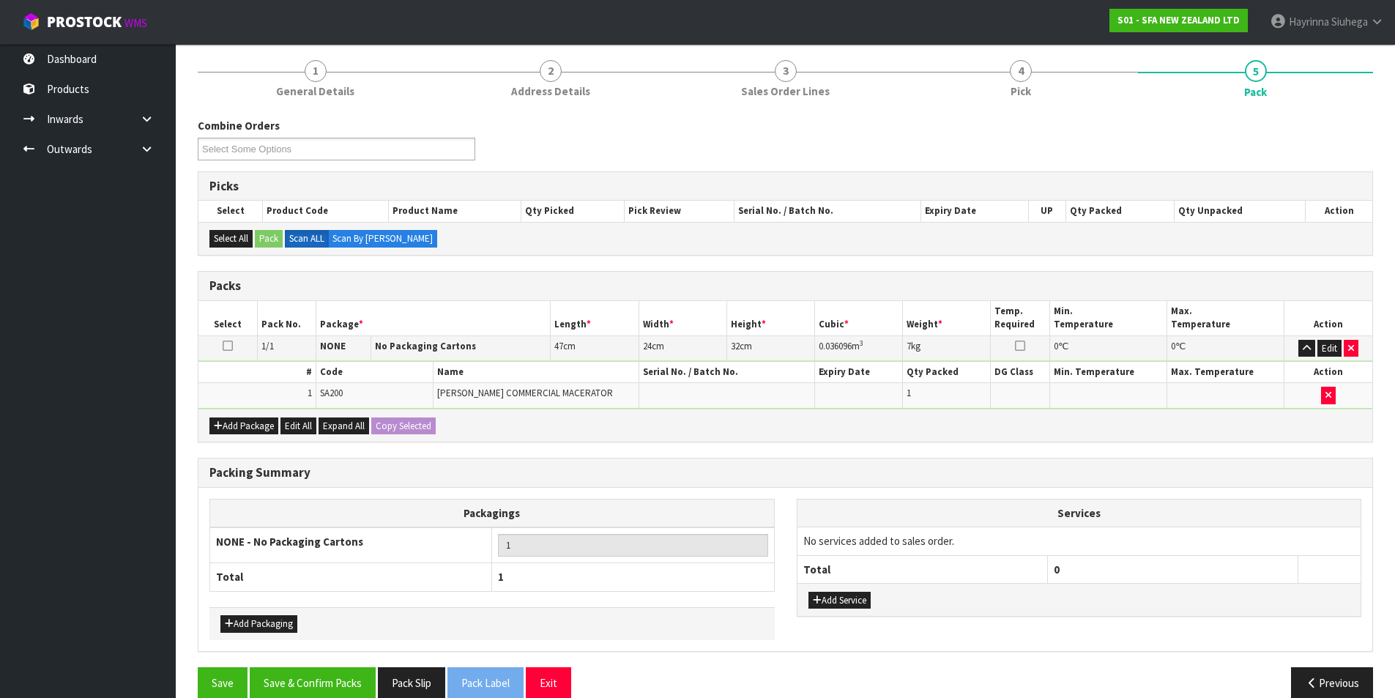
scroll to position [114, 0]
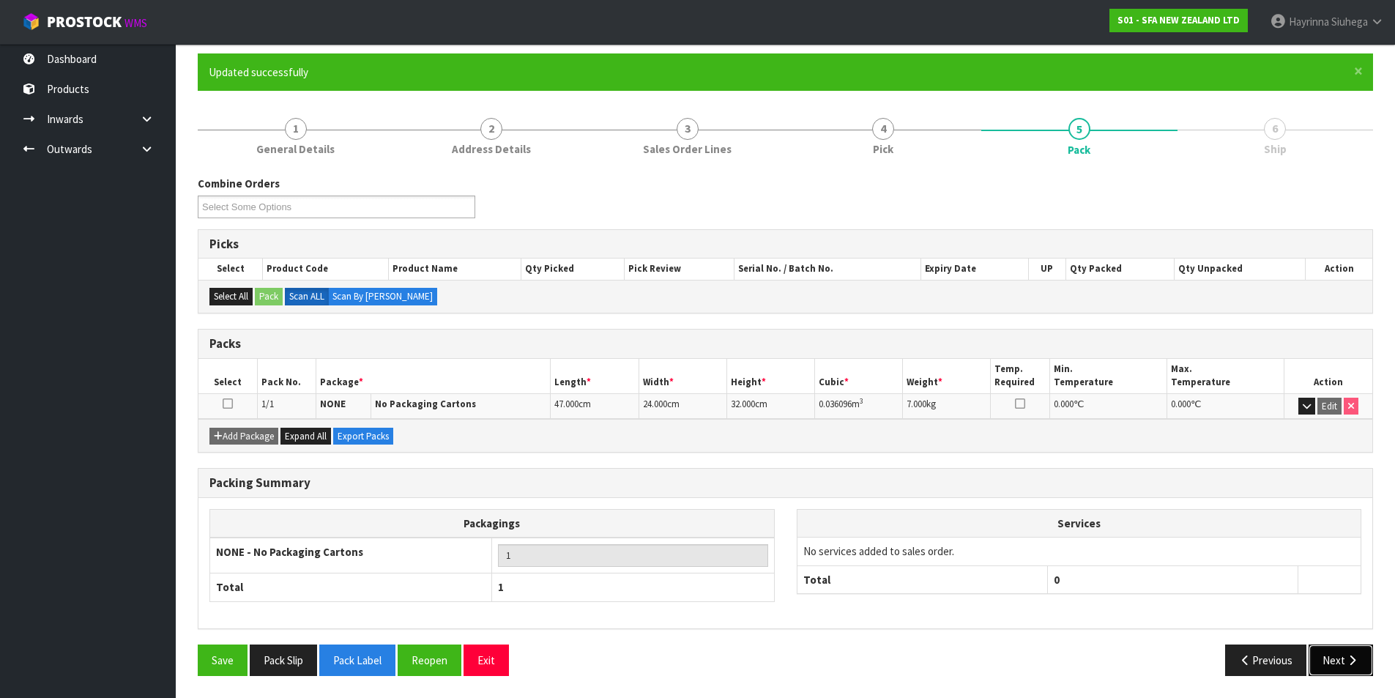
click at [1315, 656] on button "Next" at bounding box center [1341, 659] width 64 height 31
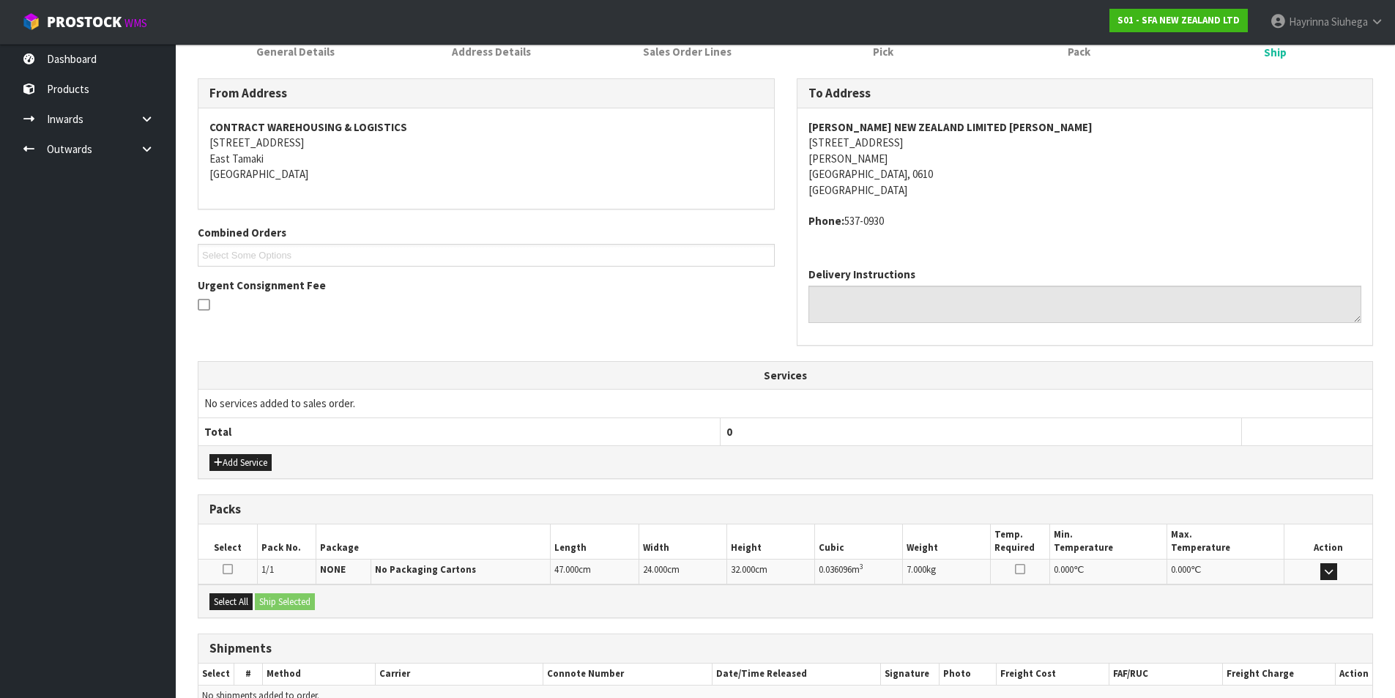
scroll to position [289, 0]
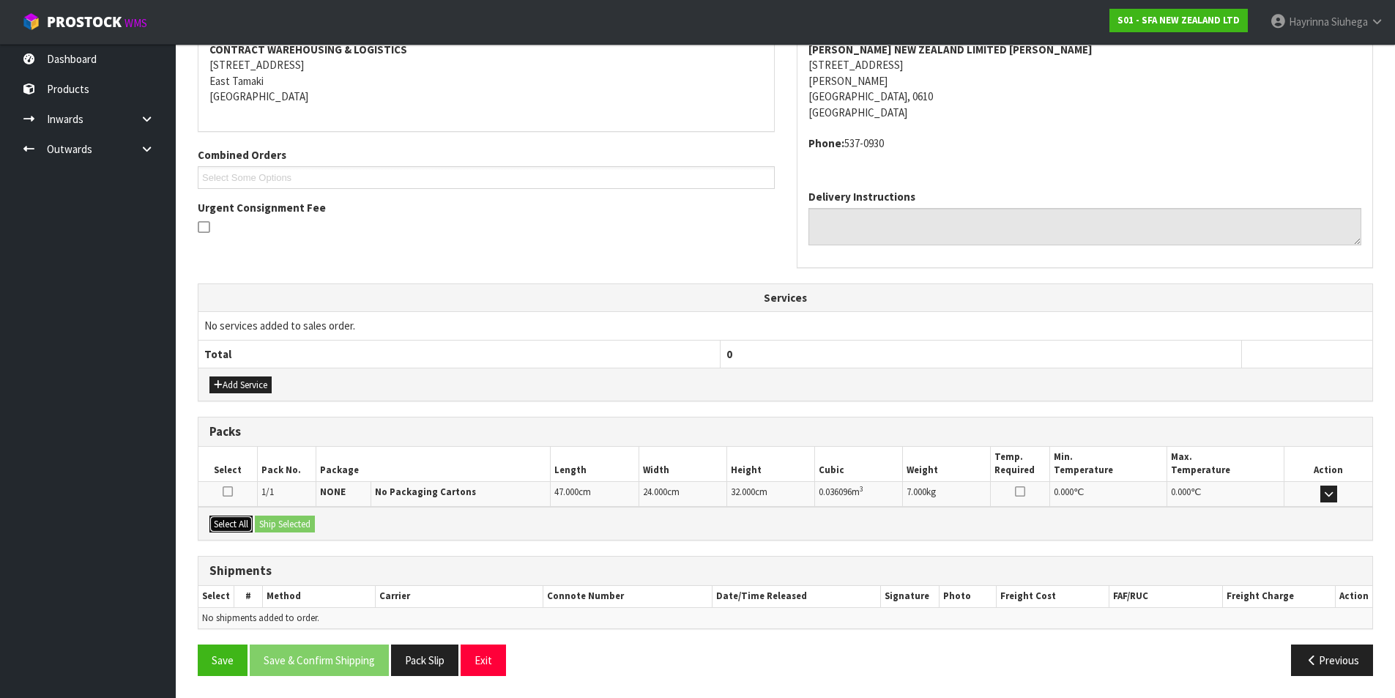
click at [228, 520] on button "Select All" at bounding box center [230, 525] width 43 height 18
click at [282, 516] on button "Ship Selected" at bounding box center [285, 525] width 60 height 18
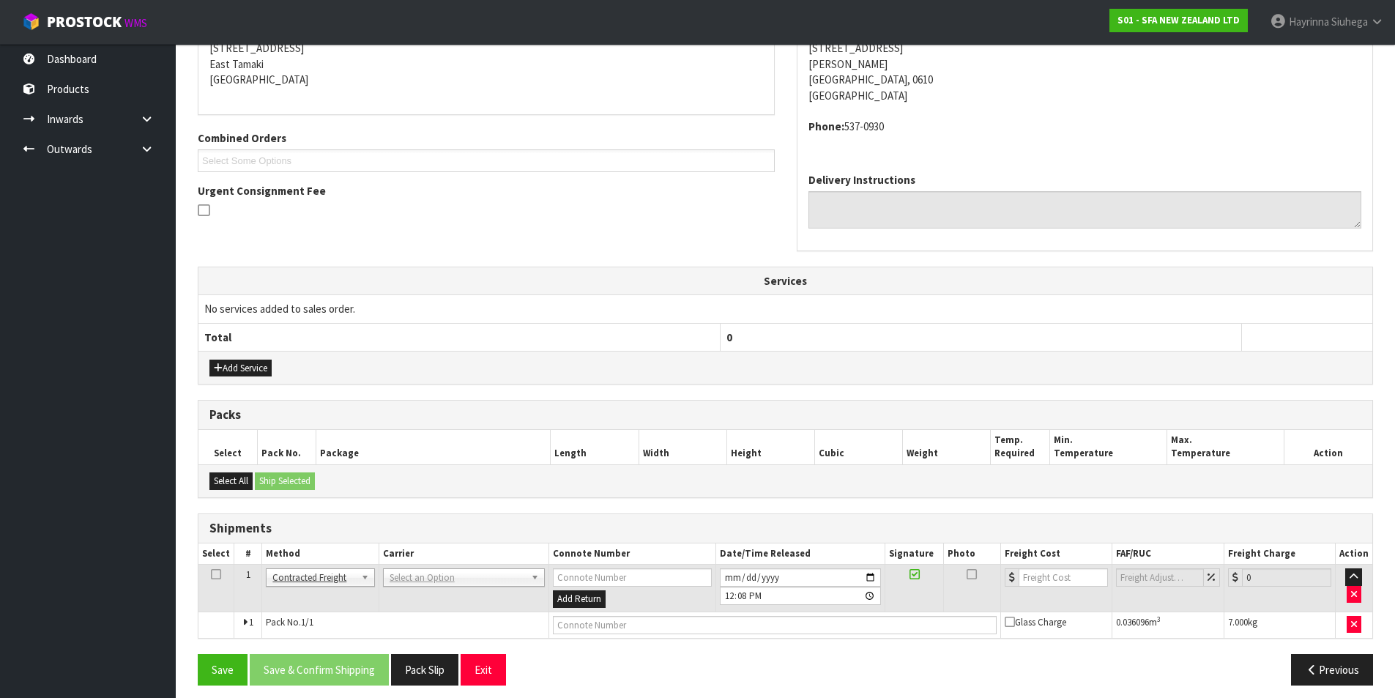
scroll to position [315, 0]
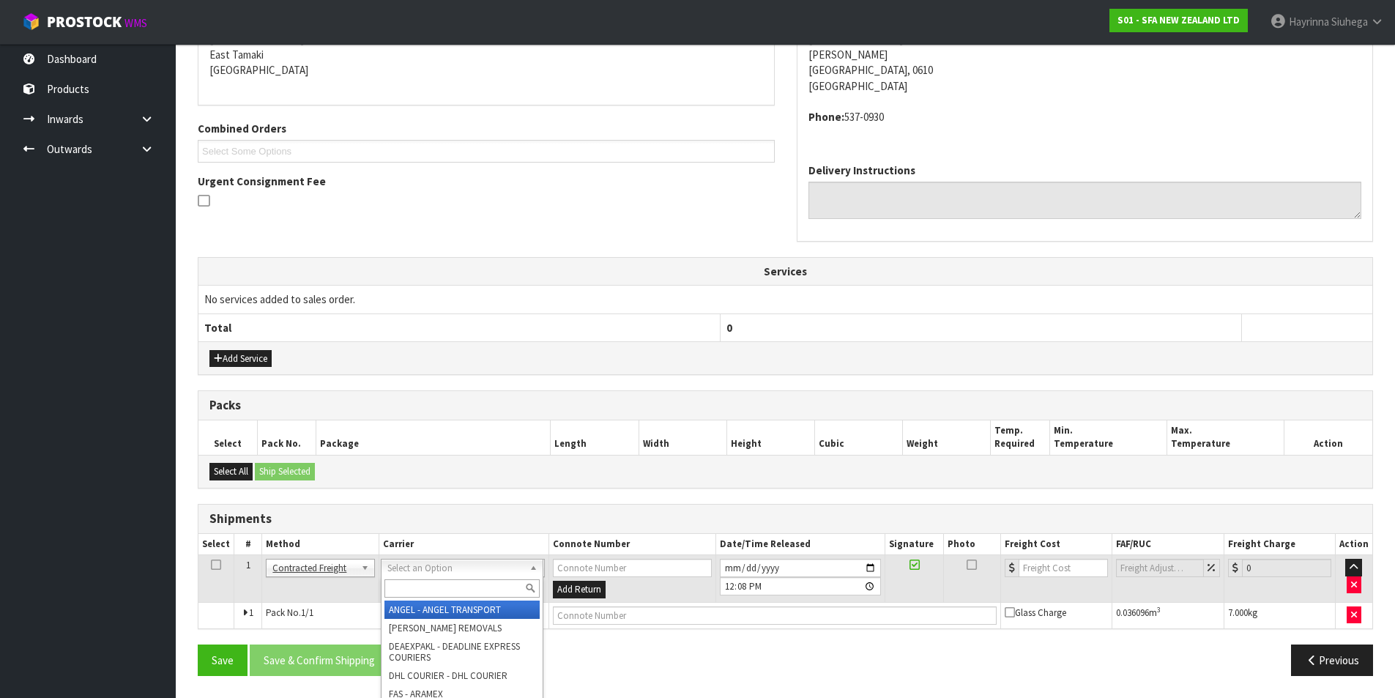
click at [454, 592] on input "text" at bounding box center [461, 588] width 155 height 18
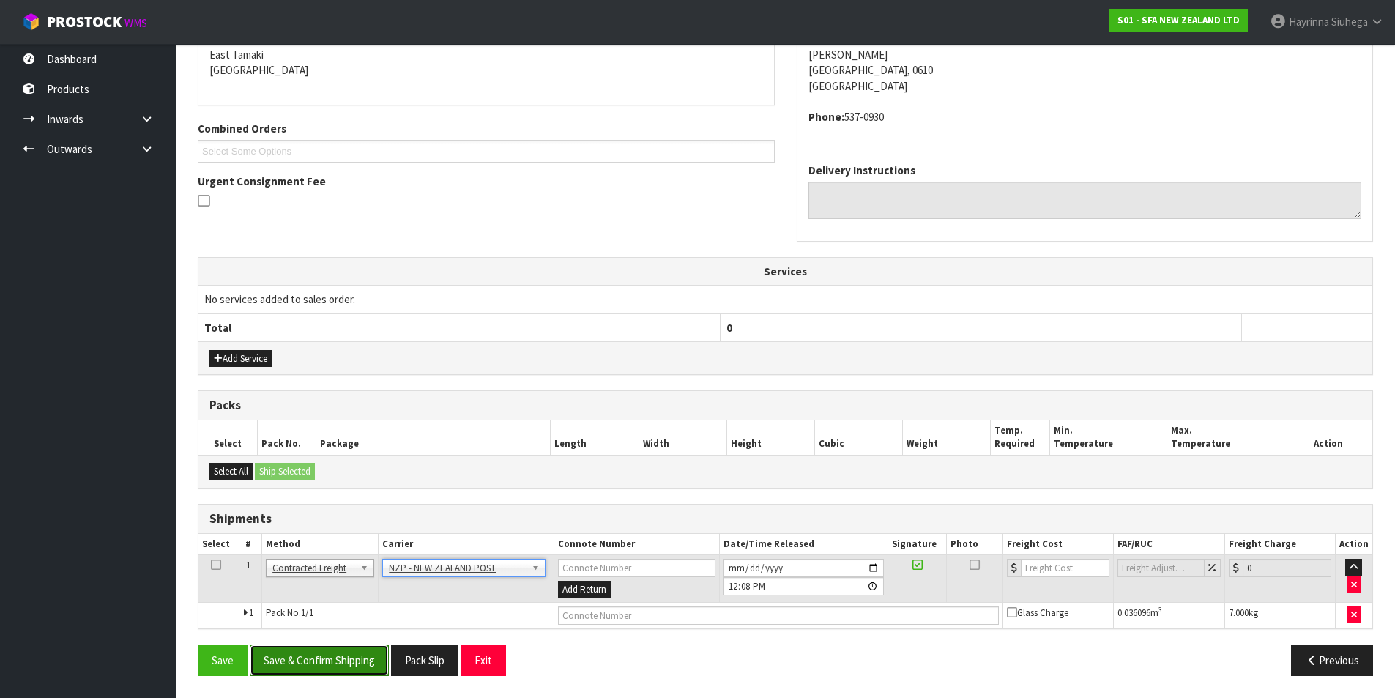
click at [332, 658] on button "Save & Confirm Shipping" at bounding box center [319, 659] width 139 height 31
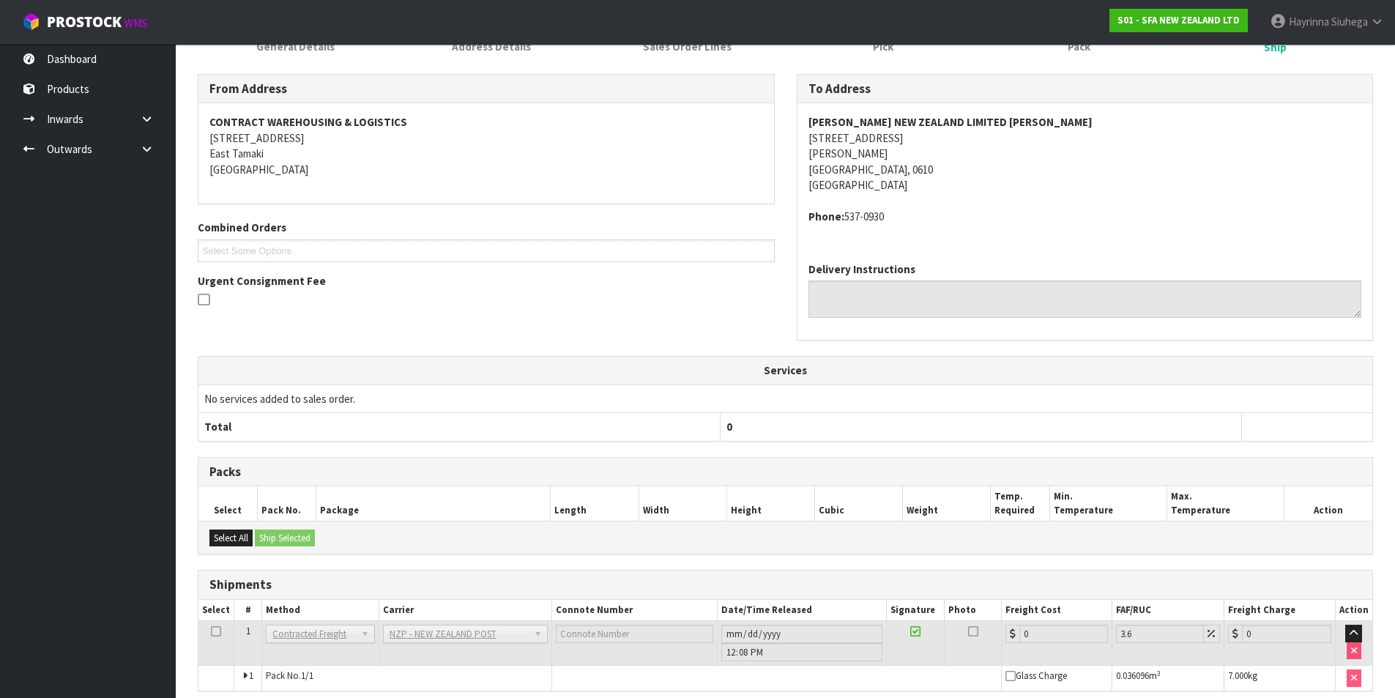
scroll to position [294, 0]
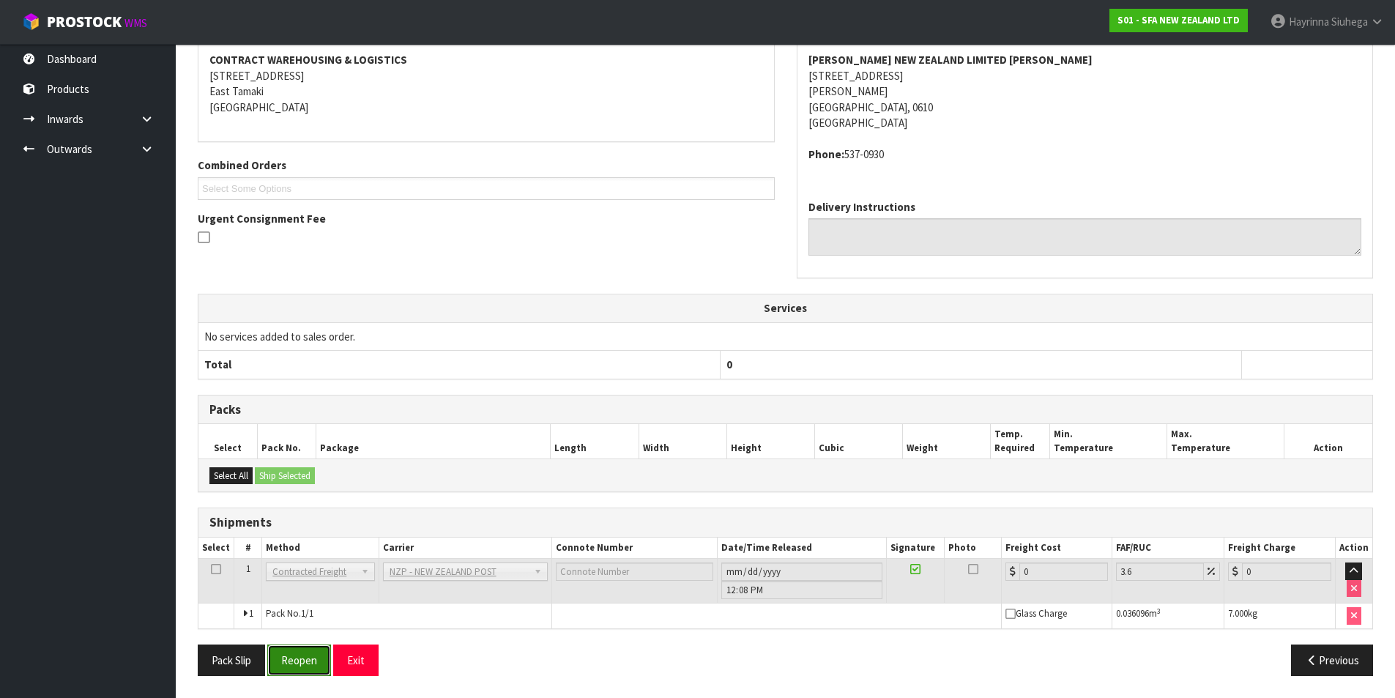
click at [305, 649] on button "Reopen" at bounding box center [299, 659] width 64 height 31
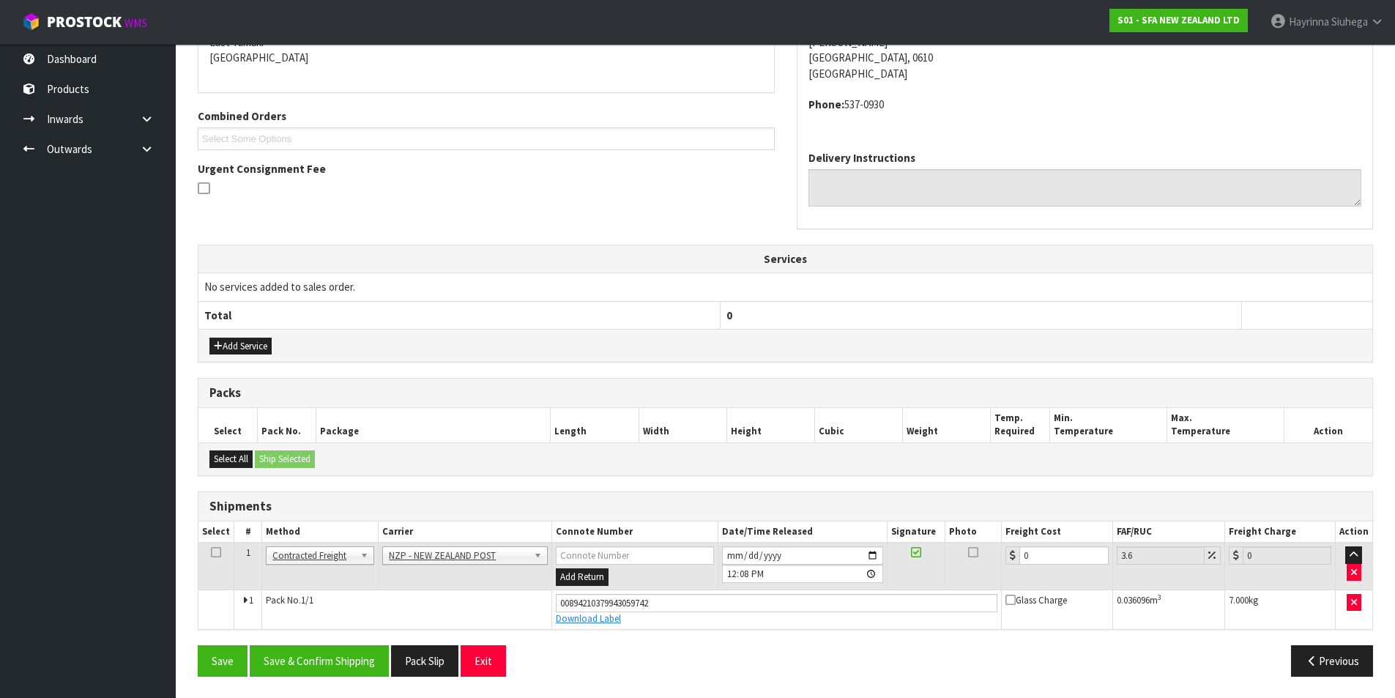
scroll to position [328, 0]
drag, startPoint x: 940, startPoint y: 552, endPoint x: 1273, endPoint y: 467, distance: 343.8
click at [901, 551] on tr "1 Client Local Pickup Customer Local Pickup Company Freight Contracted Freight …" at bounding box center [785, 566] width 1174 height 48
click at [198, 644] on button "Save" at bounding box center [223, 659] width 50 height 31
click at [355, 660] on button "Save & Confirm Shipping" at bounding box center [319, 659] width 139 height 31
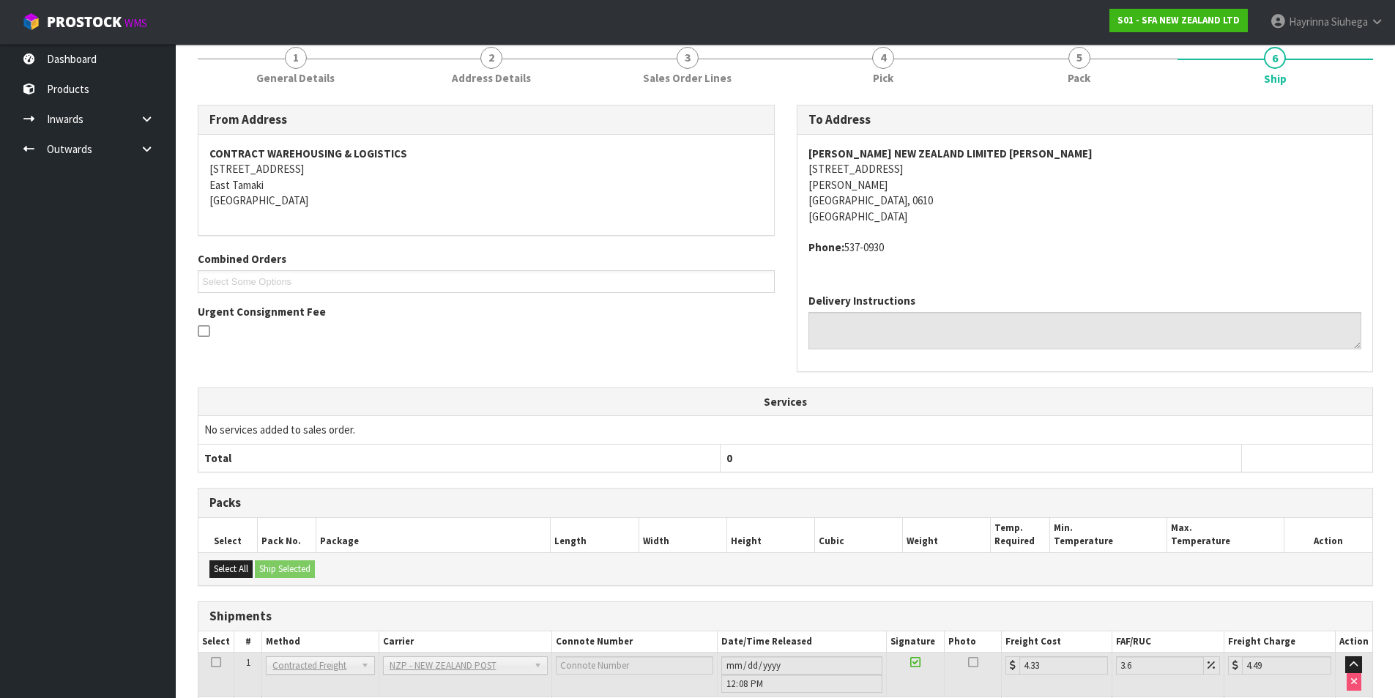
scroll to position [0, 0]
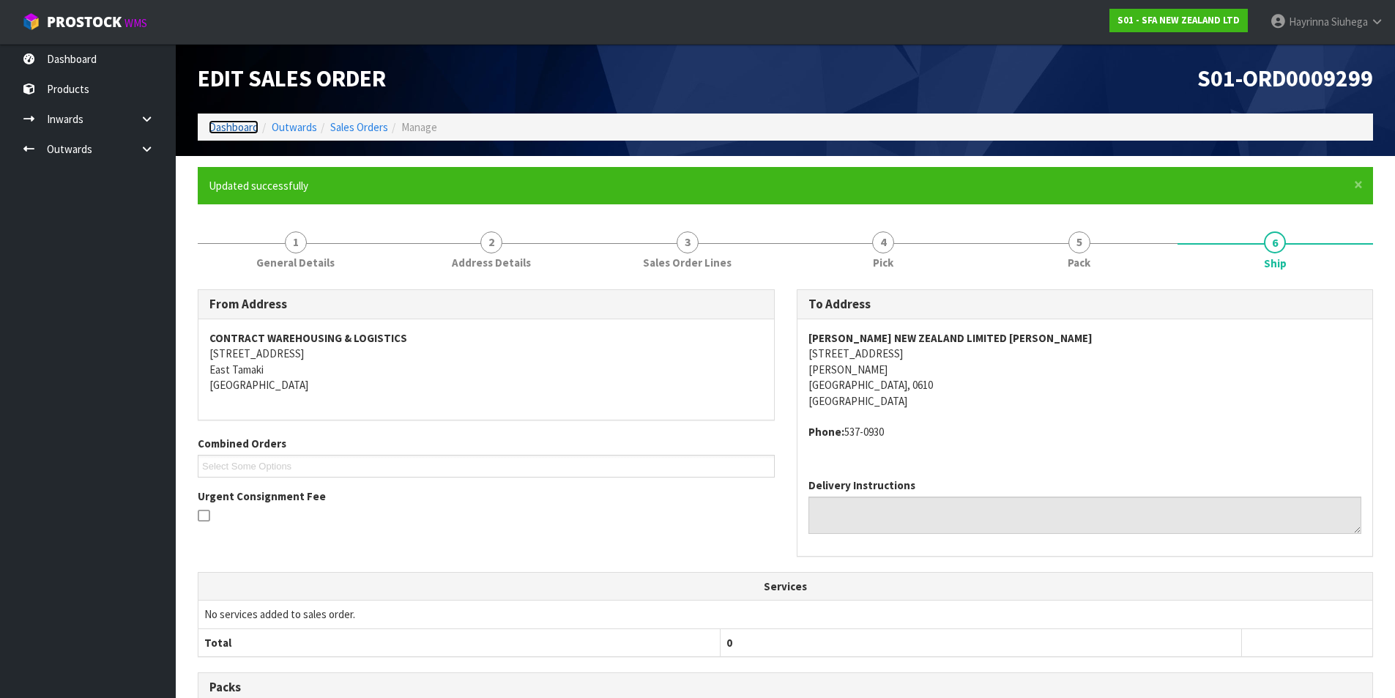
click at [233, 125] on link "Dashboard" at bounding box center [234, 127] width 50 height 14
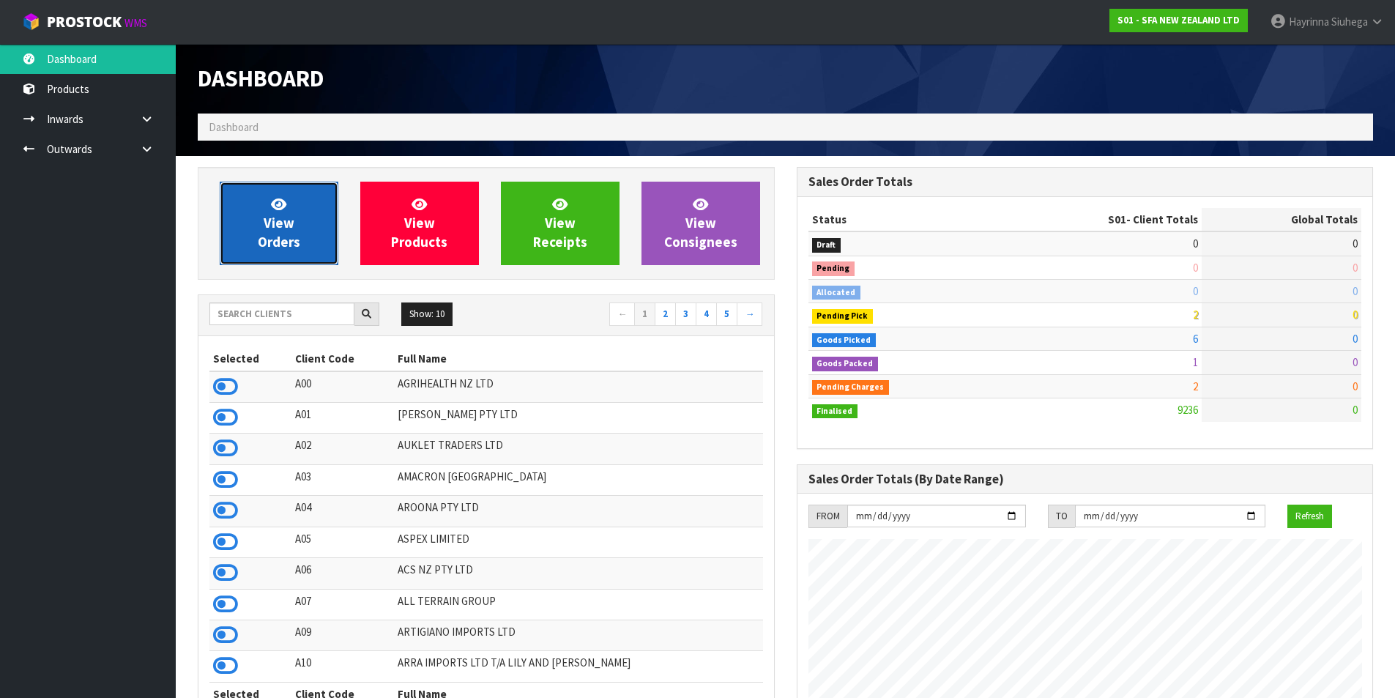
click at [269, 222] on span "View Orders" at bounding box center [279, 223] width 42 height 55
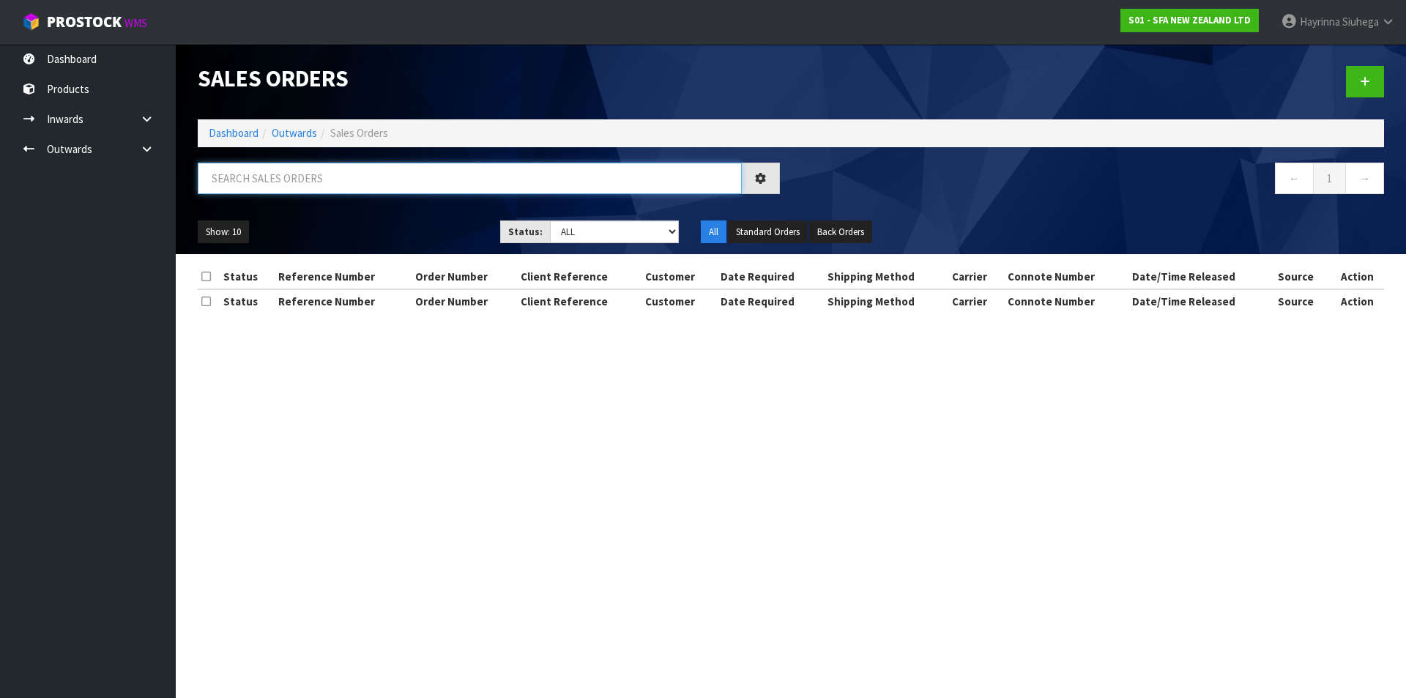
click at [297, 179] on input "text" at bounding box center [470, 178] width 544 height 31
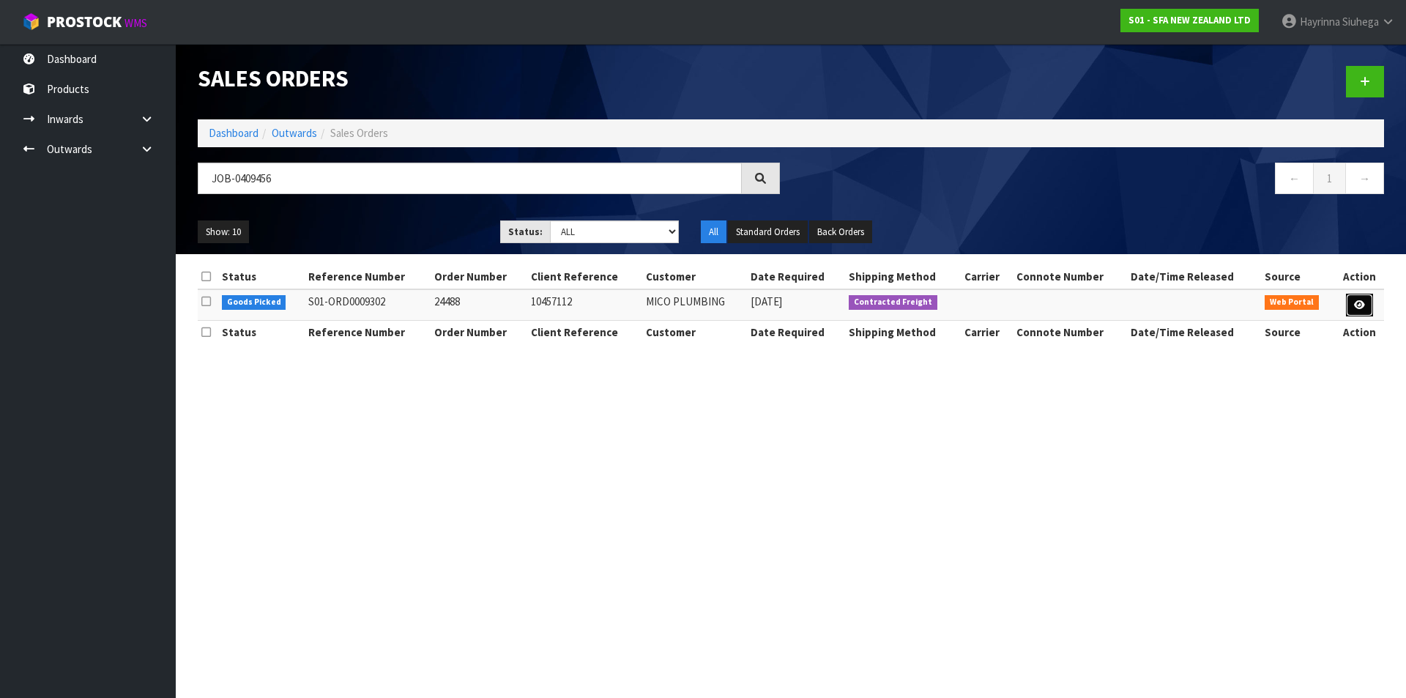
click at [1359, 308] on icon at bounding box center [1359, 305] width 11 height 10
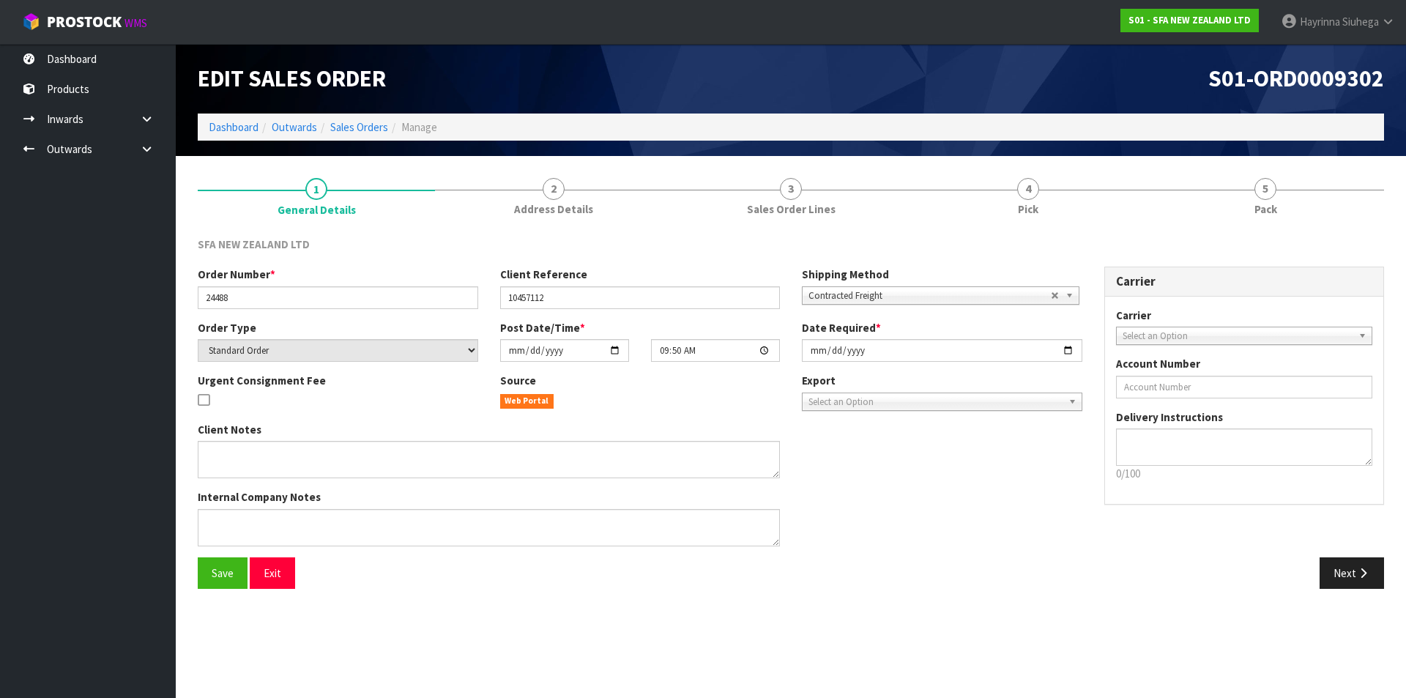
click at [1071, 174] on link "4 Pick" at bounding box center [1027, 196] width 237 height 58
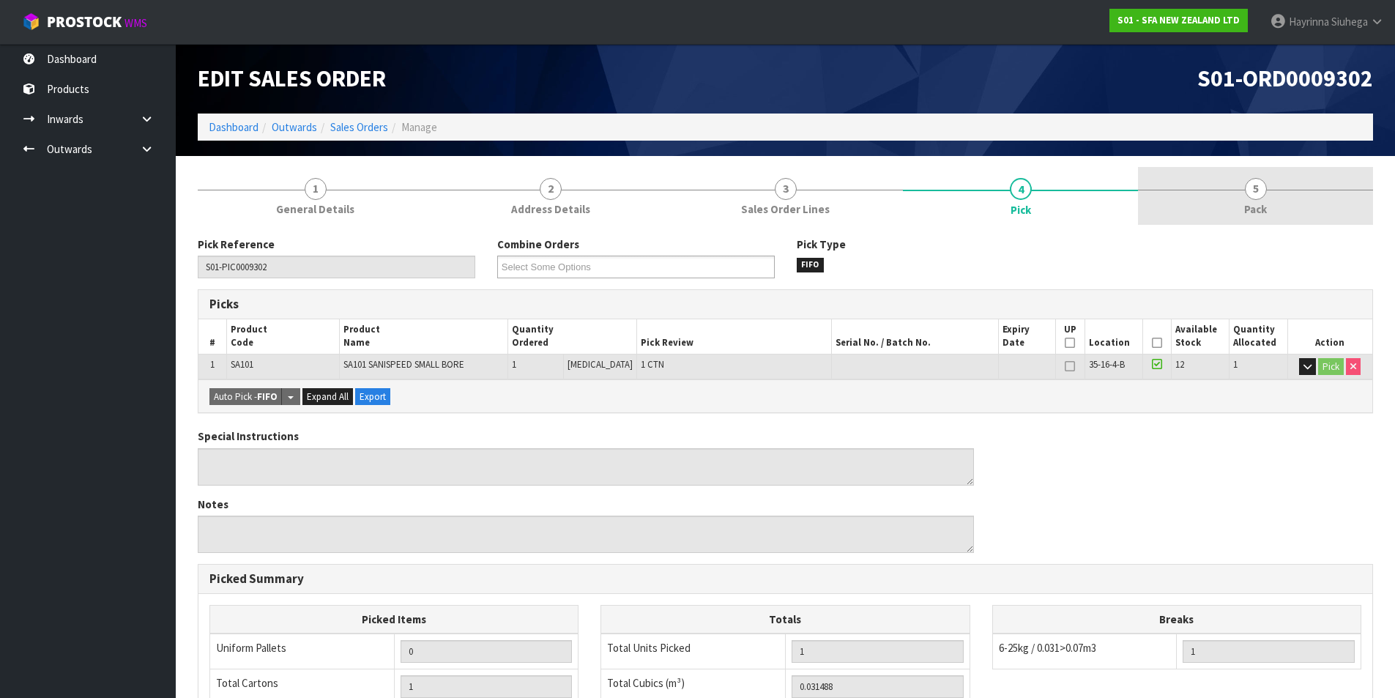
click at [1210, 186] on link "5 Pack" at bounding box center [1255, 196] width 235 height 58
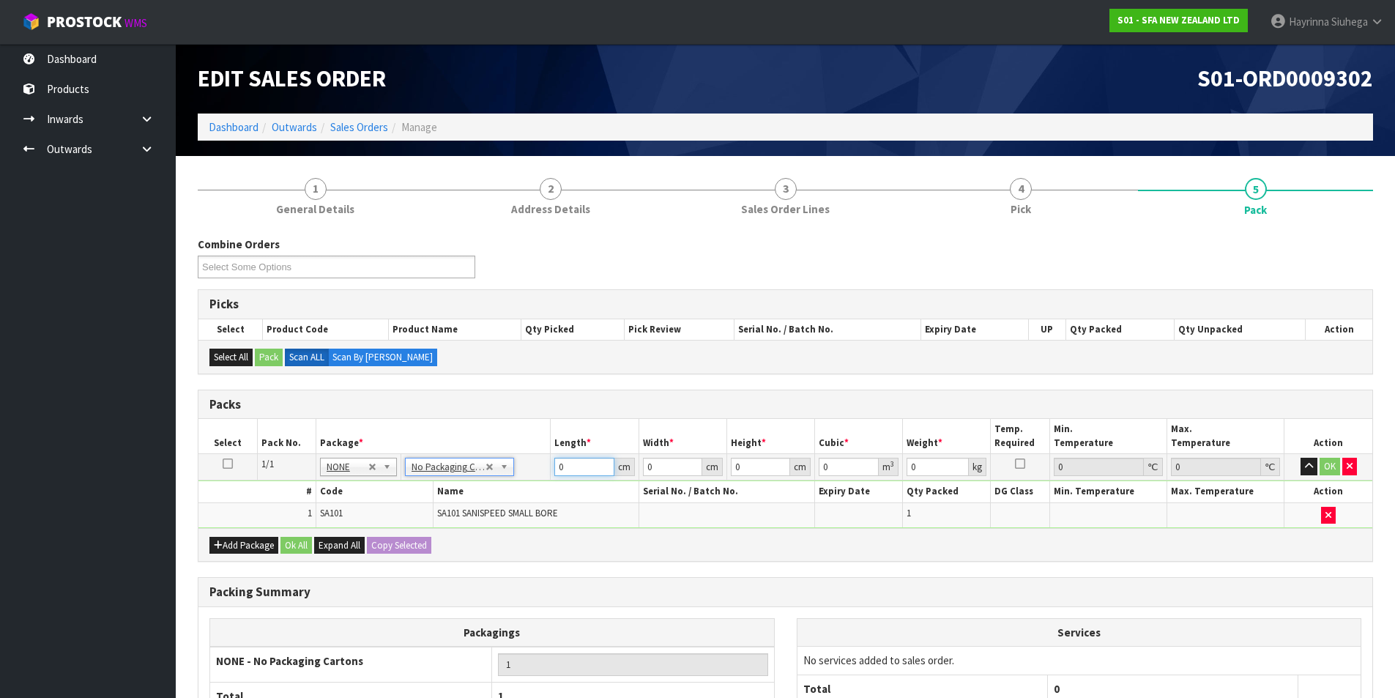
click at [559, 460] on input "0" at bounding box center [583, 467] width 59 height 18
click button "OK" at bounding box center [1330, 467] width 21 height 18
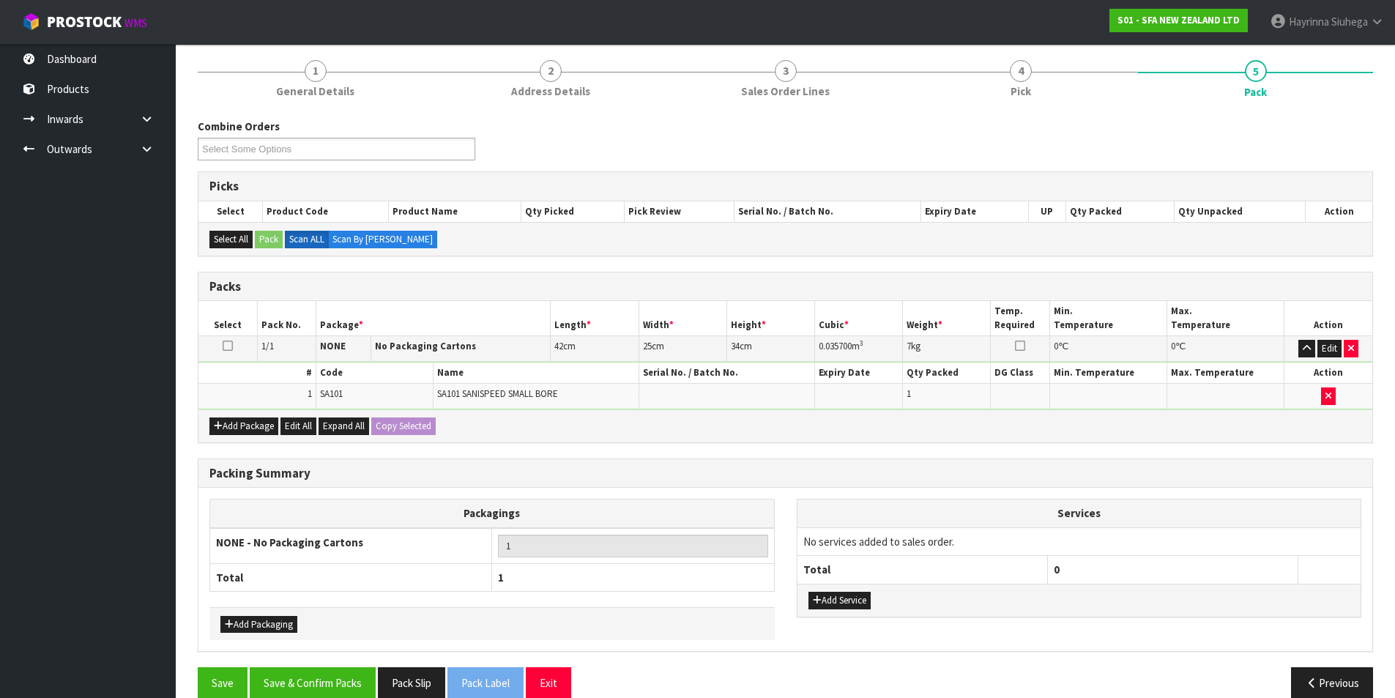
scroll to position [141, 0]
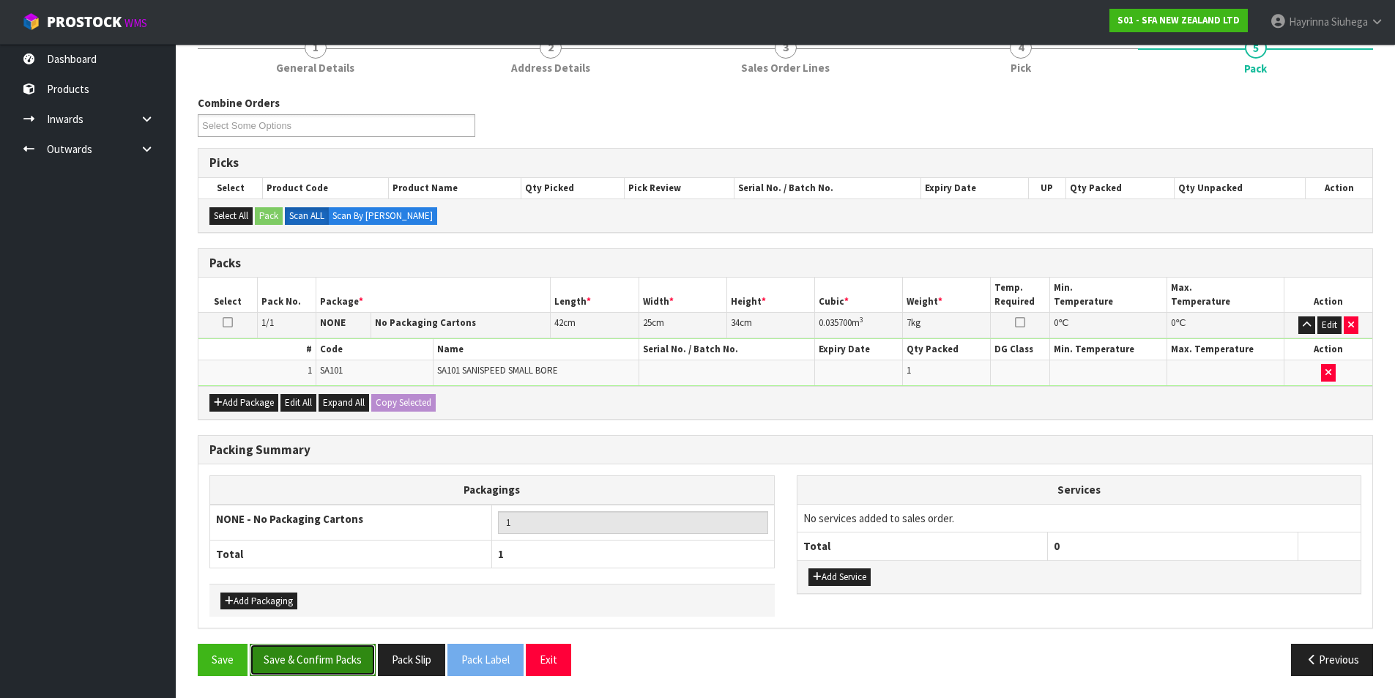
drag, startPoint x: 321, startPoint y: 652, endPoint x: 321, endPoint y: 644, distance: 8.1
click at [321, 651] on button "Save & Confirm Packs" at bounding box center [313, 659] width 126 height 31
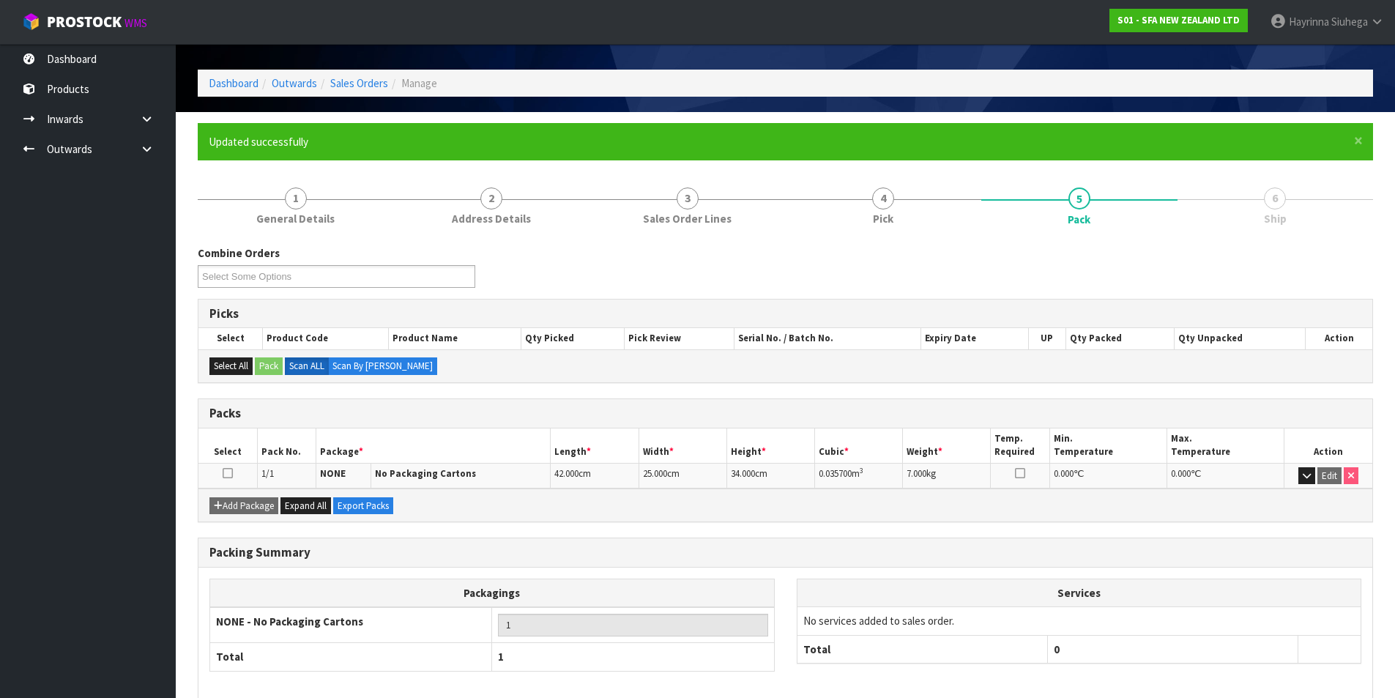
scroll to position [114, 0]
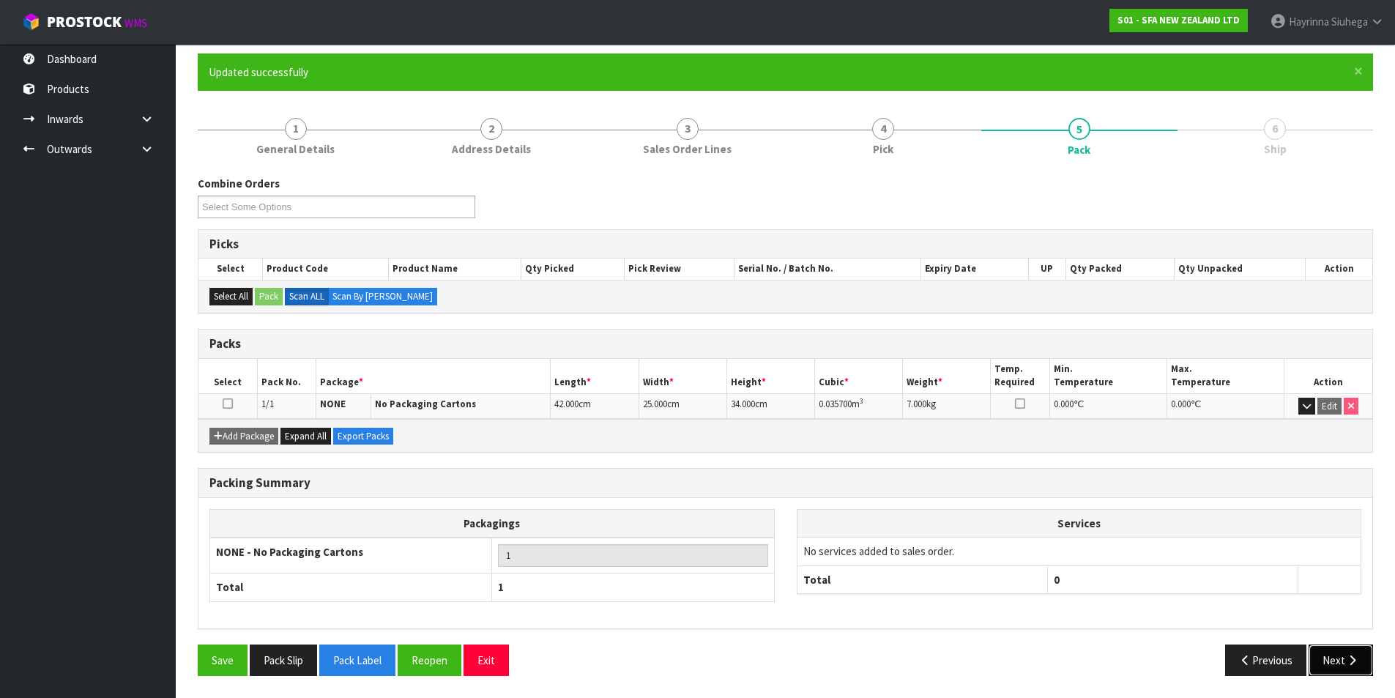
click at [1336, 661] on button "Next" at bounding box center [1341, 659] width 64 height 31
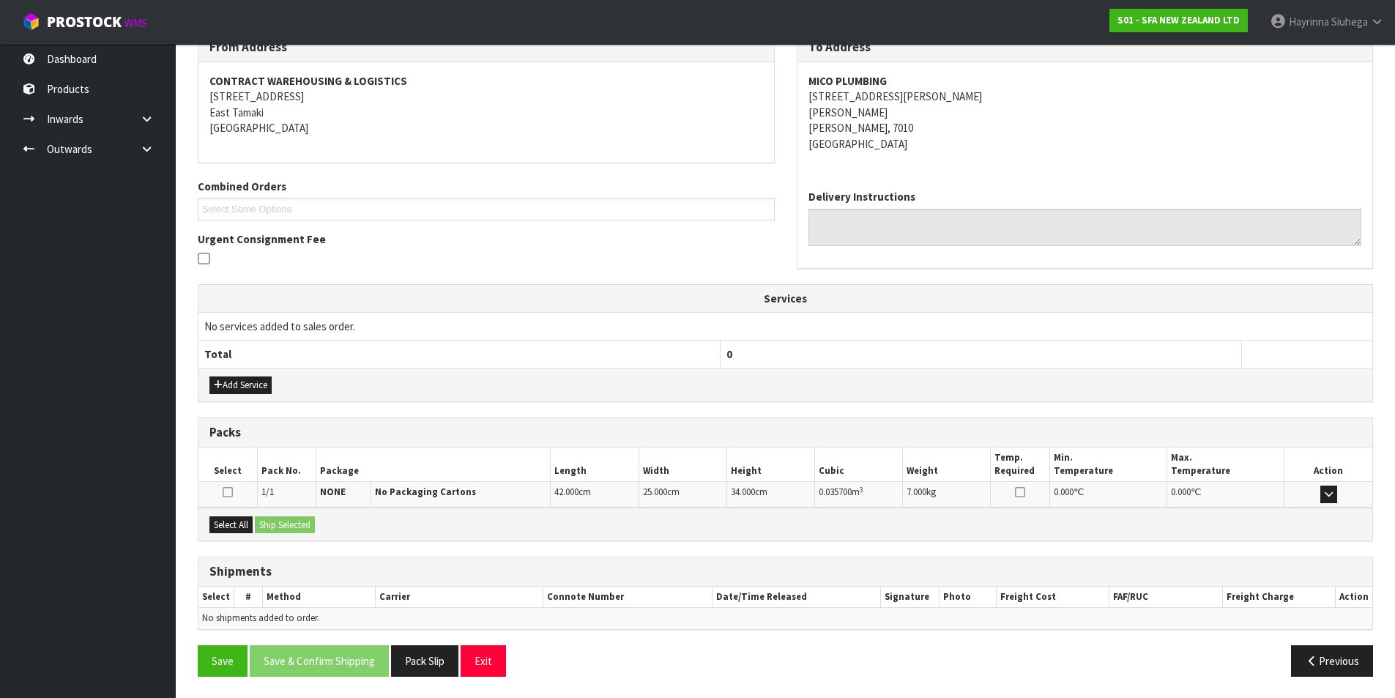
scroll to position [258, 0]
click at [239, 526] on button "Select All" at bounding box center [230, 525] width 43 height 18
click at [283, 518] on button "Ship Selected" at bounding box center [285, 525] width 60 height 18
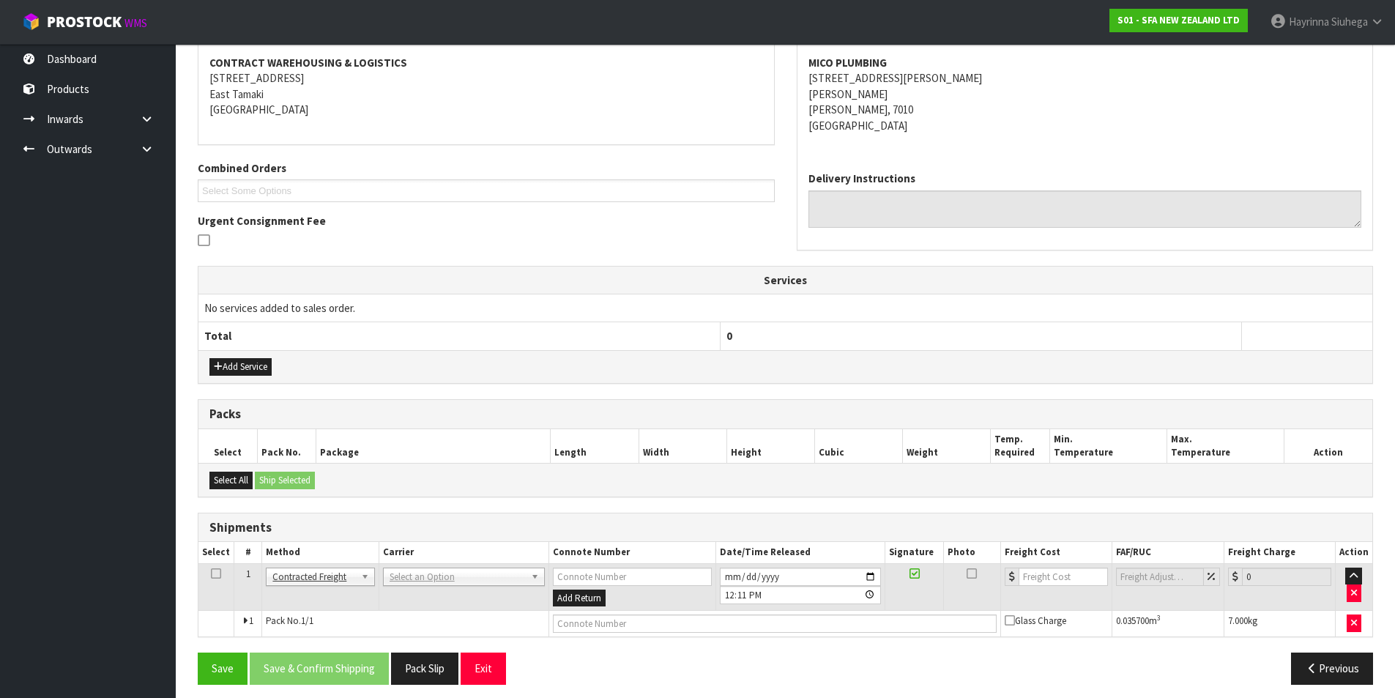
scroll to position [284, 0]
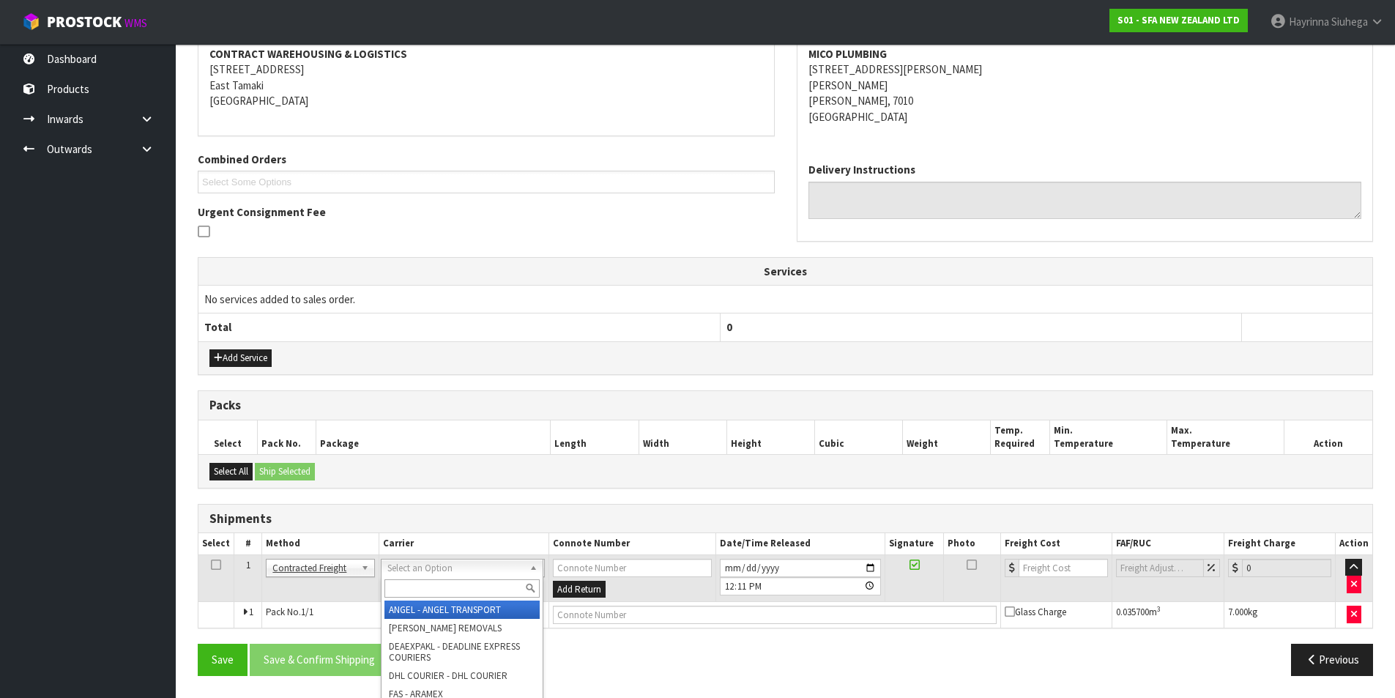
click at [419, 581] on input "text" at bounding box center [461, 588] width 155 height 18
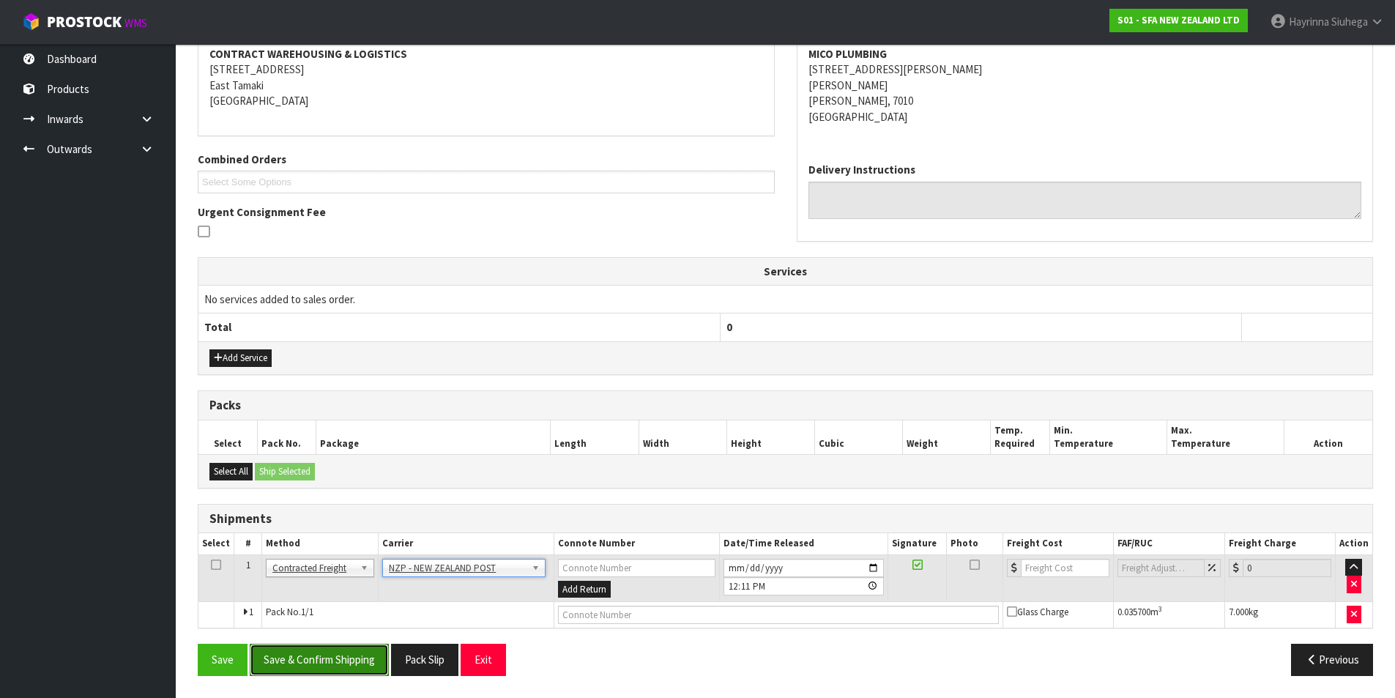
click at [349, 649] on button "Save & Confirm Shipping" at bounding box center [319, 659] width 139 height 31
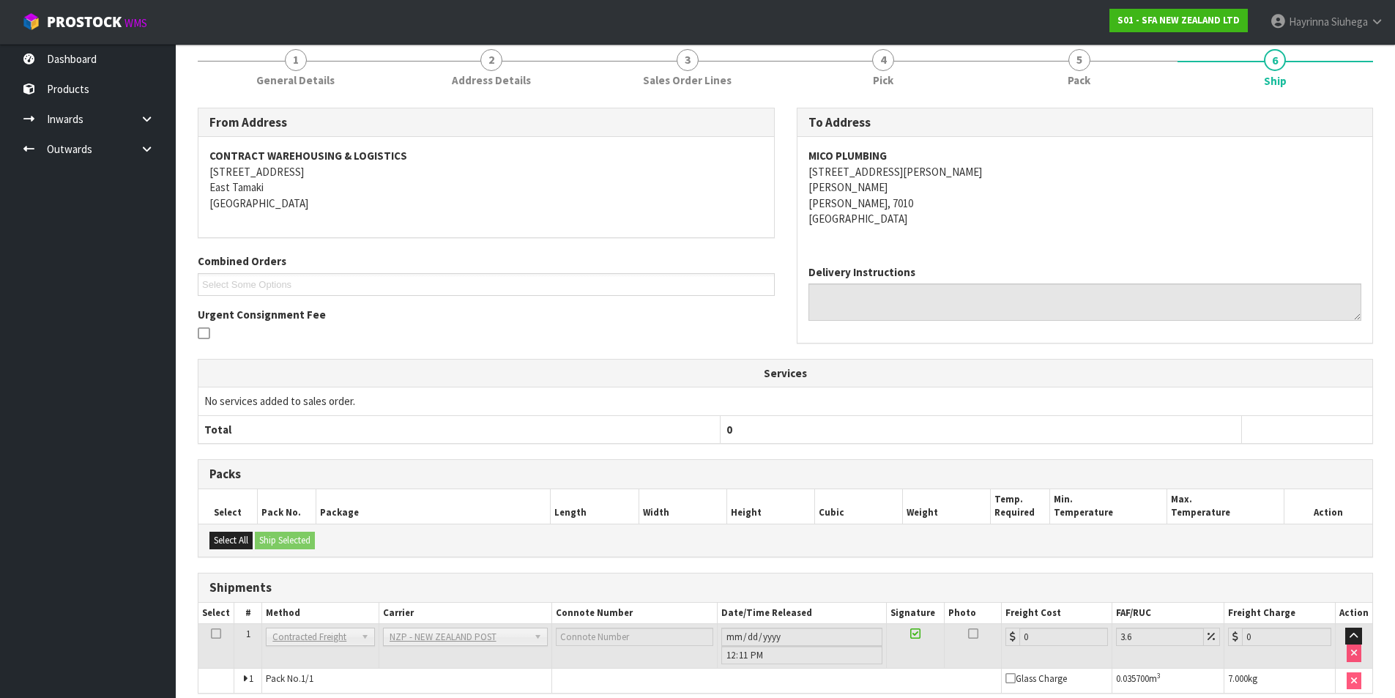
scroll to position [263, 0]
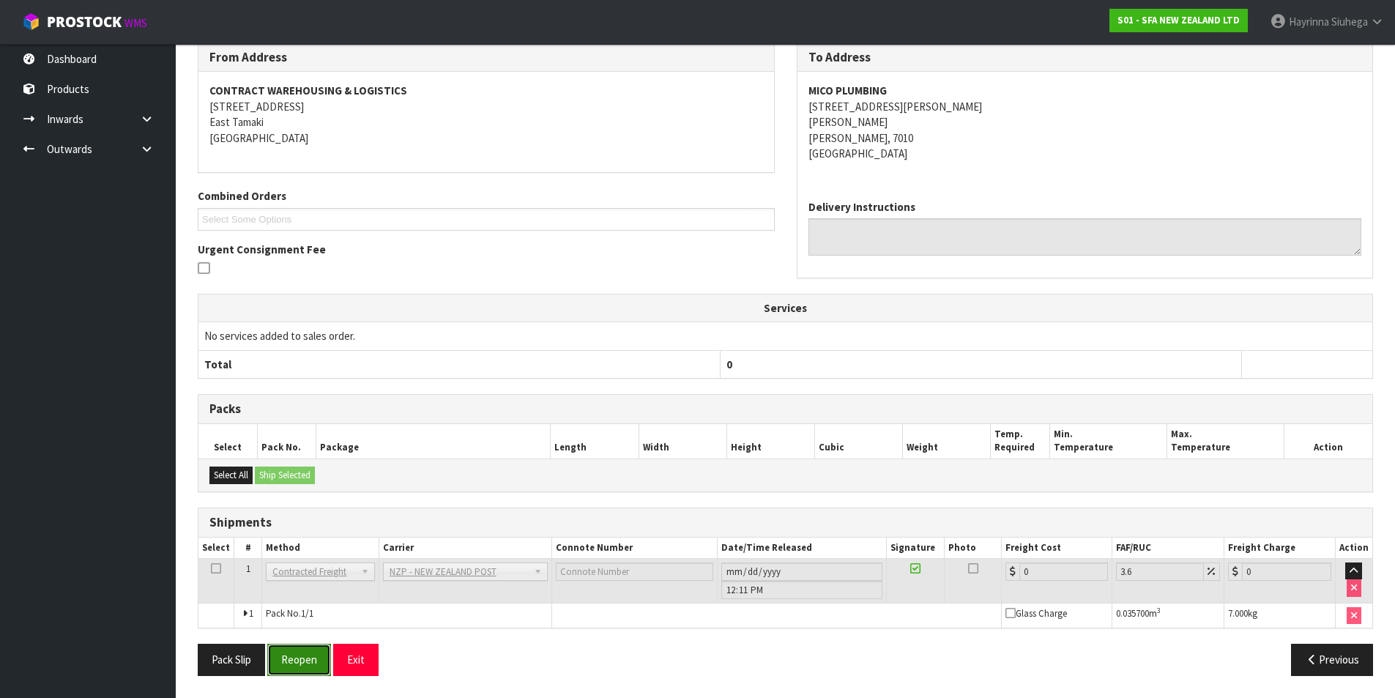
click at [322, 659] on button "Reopen" at bounding box center [299, 659] width 64 height 31
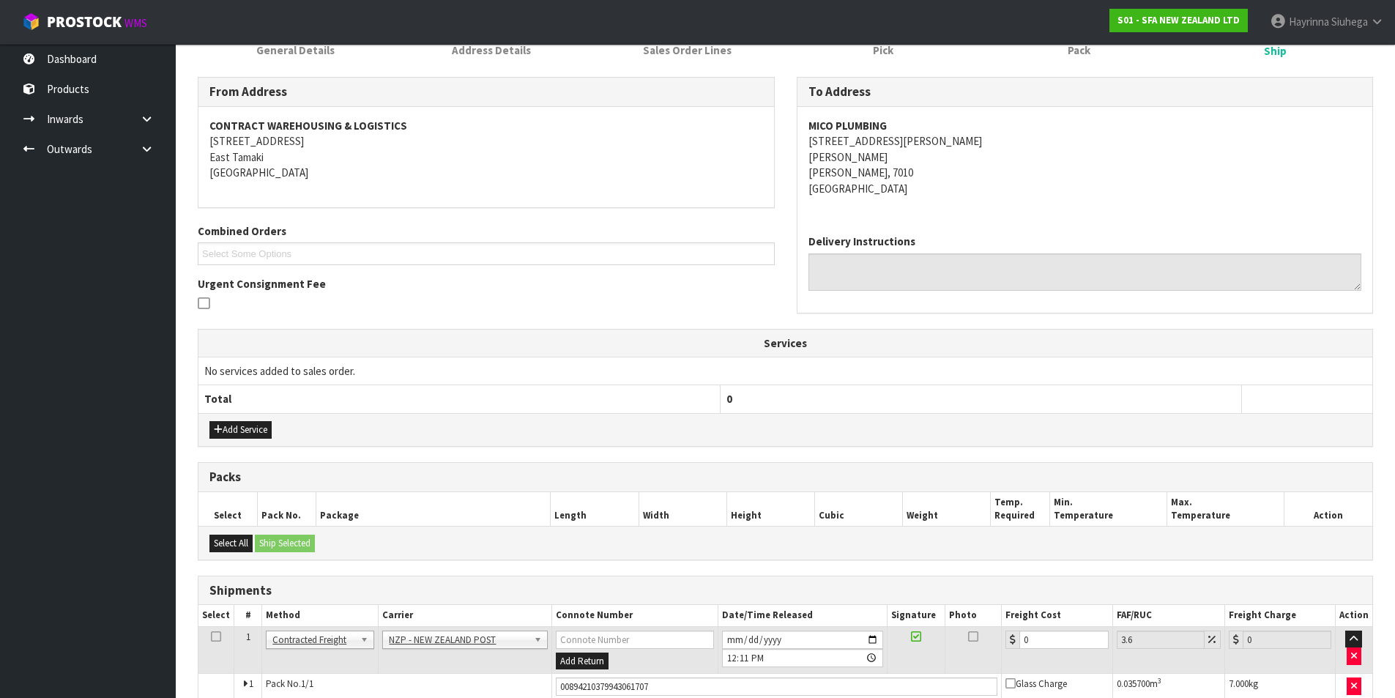
scroll to position [247, 0]
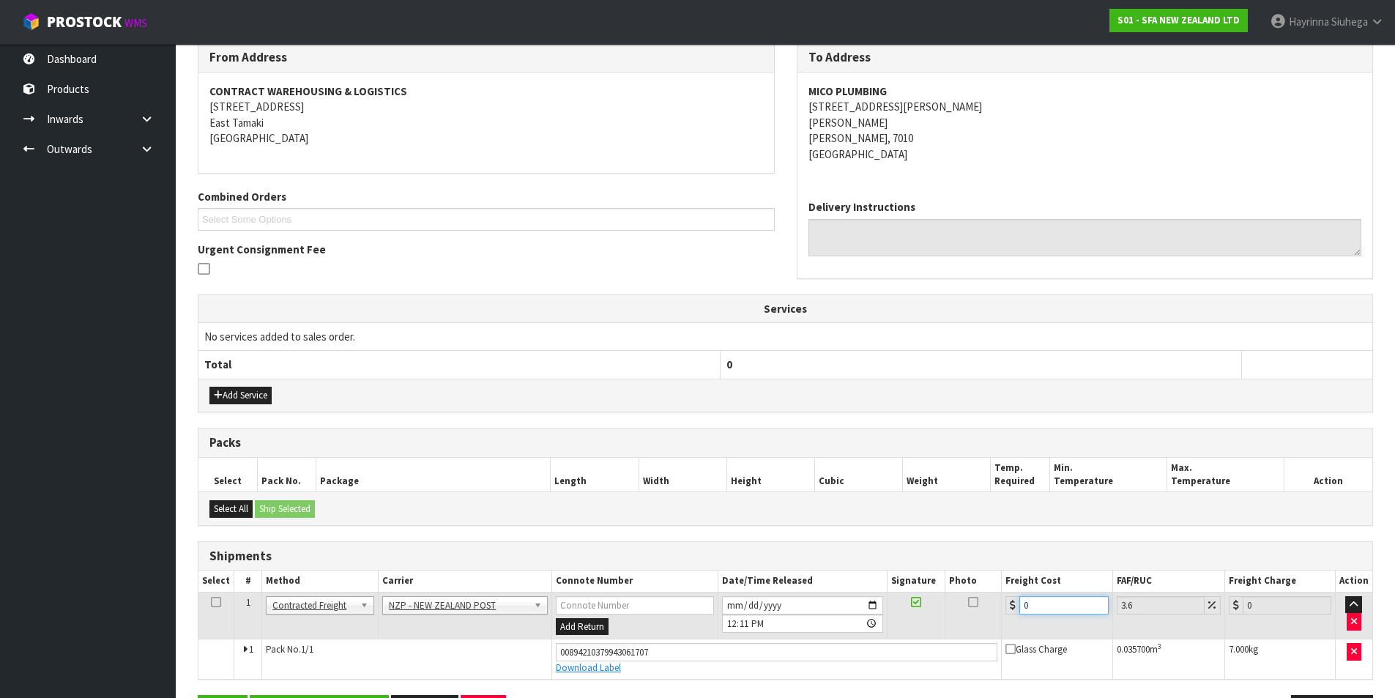
drag, startPoint x: 1066, startPoint y: 611, endPoint x: 671, endPoint y: 611, distance: 394.7
click at [671, 611] on tr "1 Client Local Pickup Customer Local Pickup Company Freight Contracted Freight …" at bounding box center [785, 616] width 1174 height 48
click at [198, 695] on button "Save" at bounding box center [223, 710] width 50 height 31
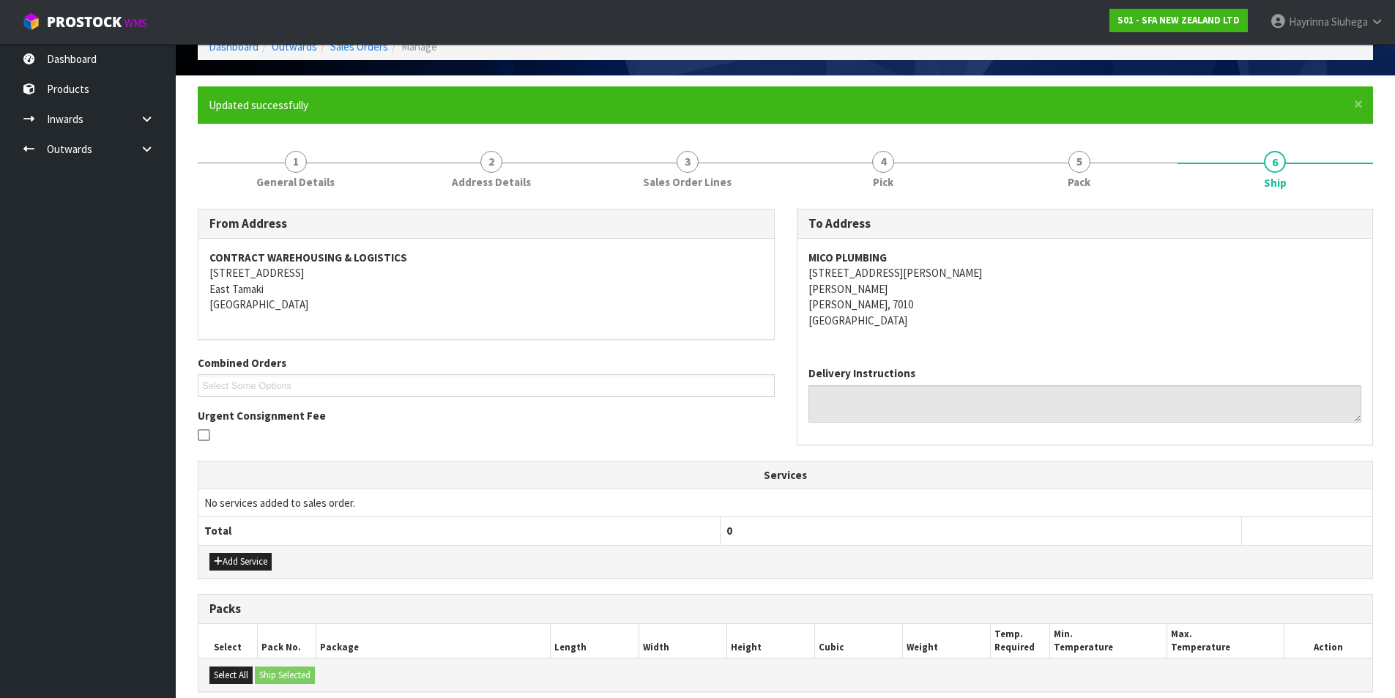
scroll to position [297, 0]
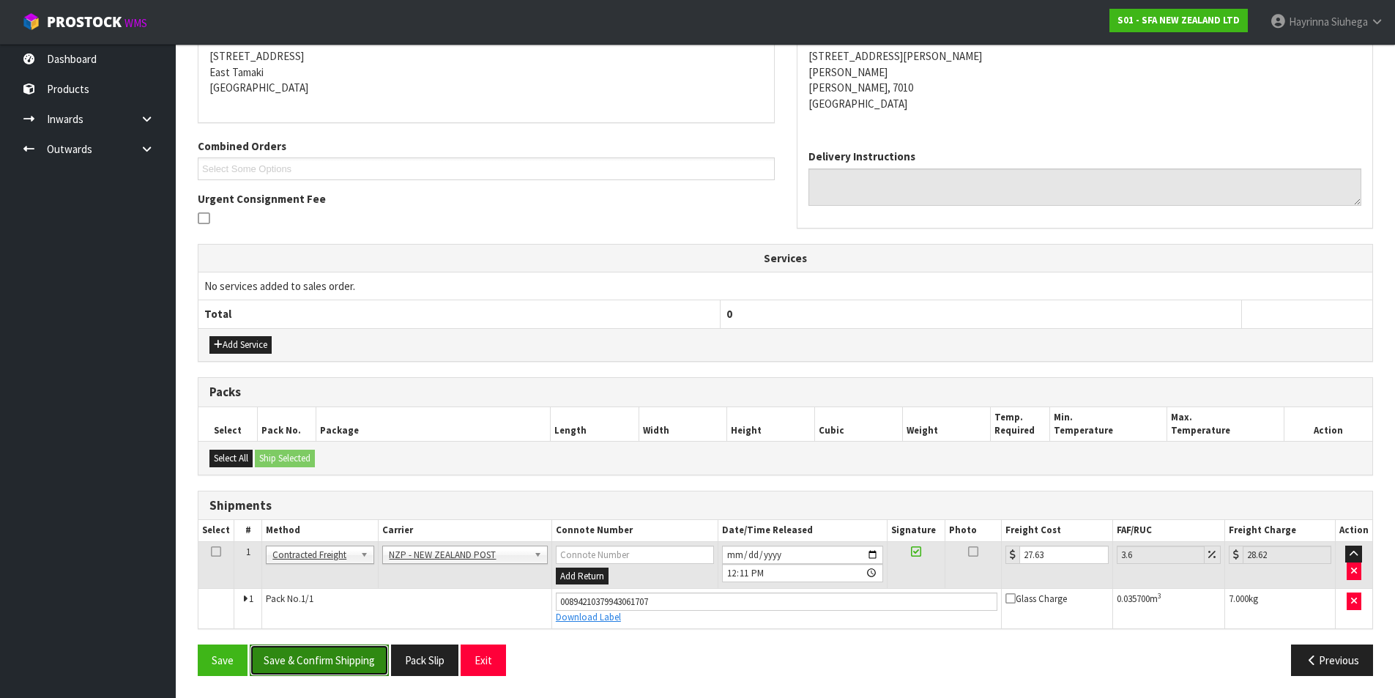
click at [351, 668] on button "Save & Confirm Shipping" at bounding box center [319, 659] width 139 height 31
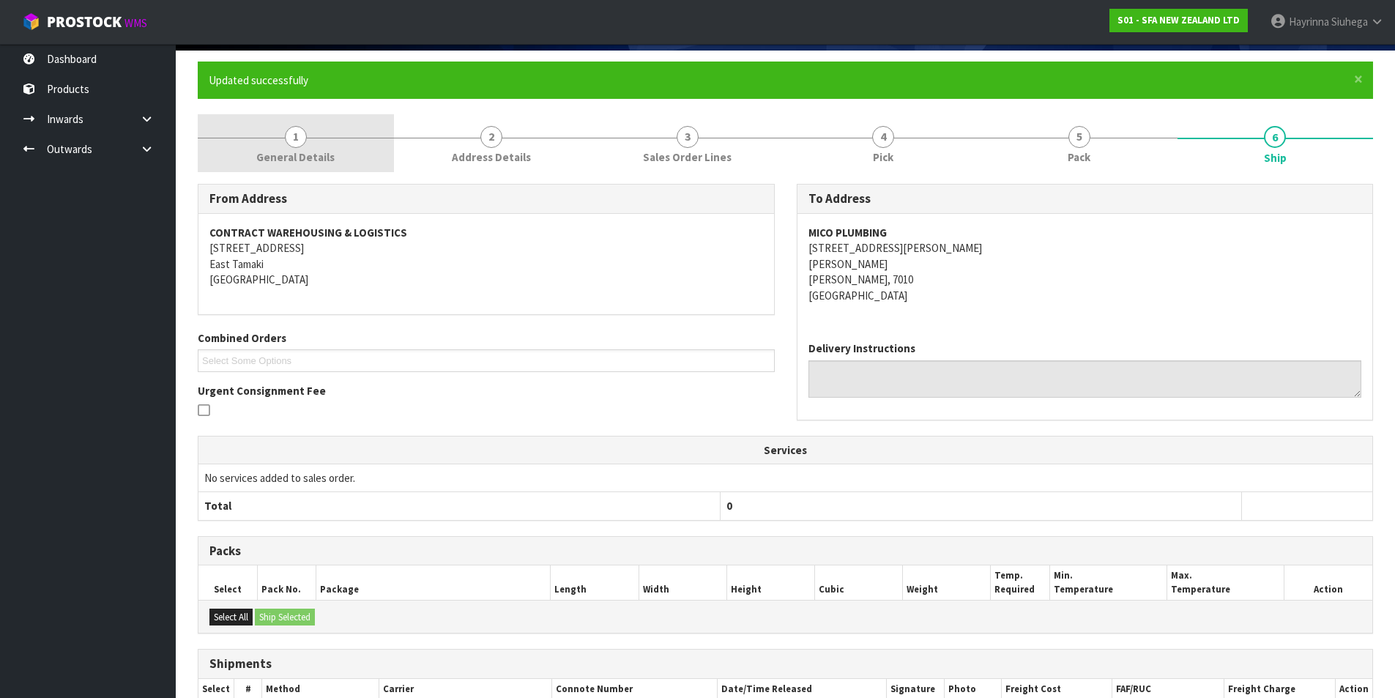
scroll to position [0, 0]
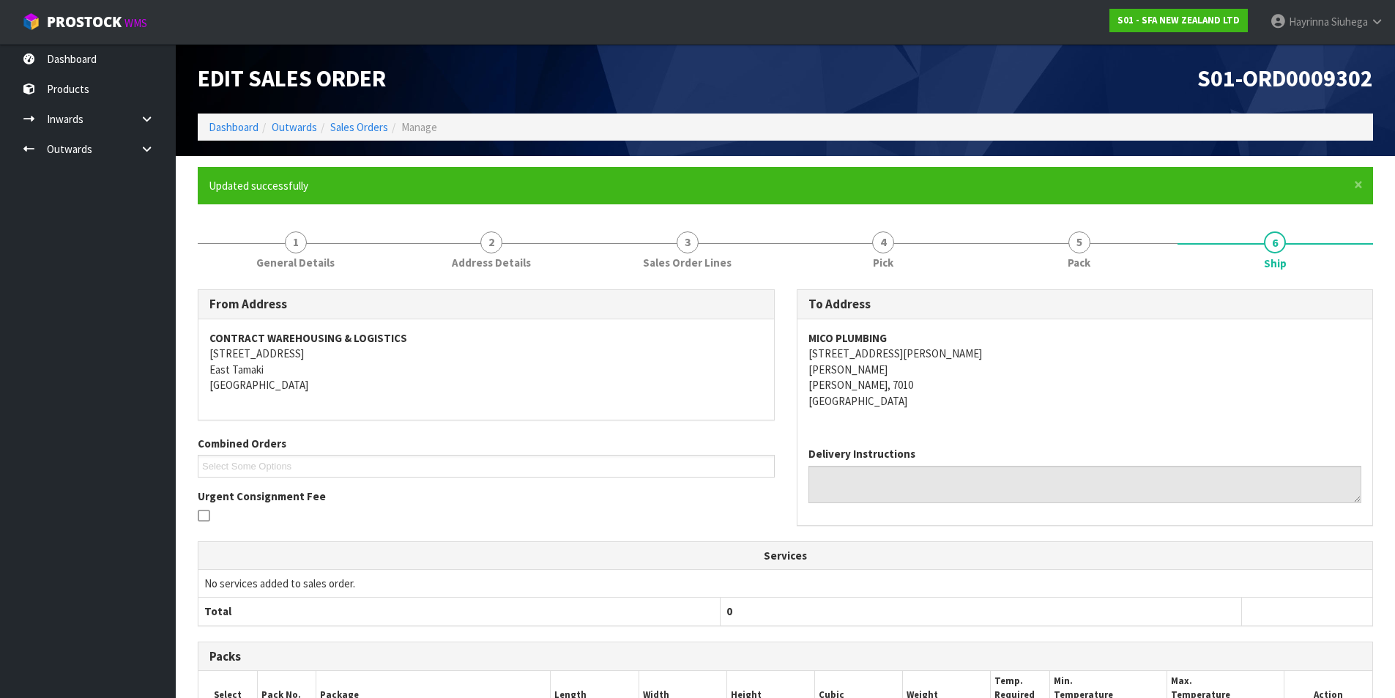
click at [248, 134] on li "Dashboard" at bounding box center [234, 126] width 50 height 15
click at [248, 126] on link "Dashboard" at bounding box center [234, 127] width 50 height 14
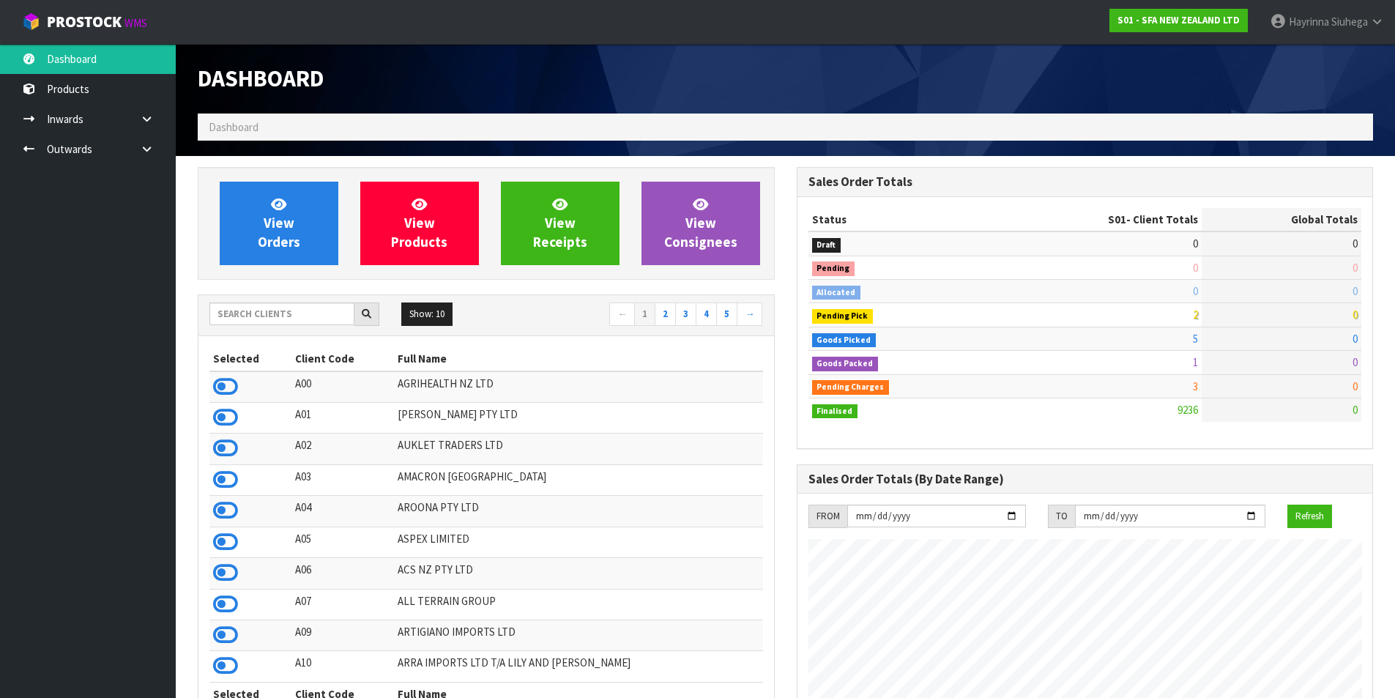
scroll to position [1109, 598]
click at [275, 223] on span "View Orders" at bounding box center [279, 223] width 42 height 55
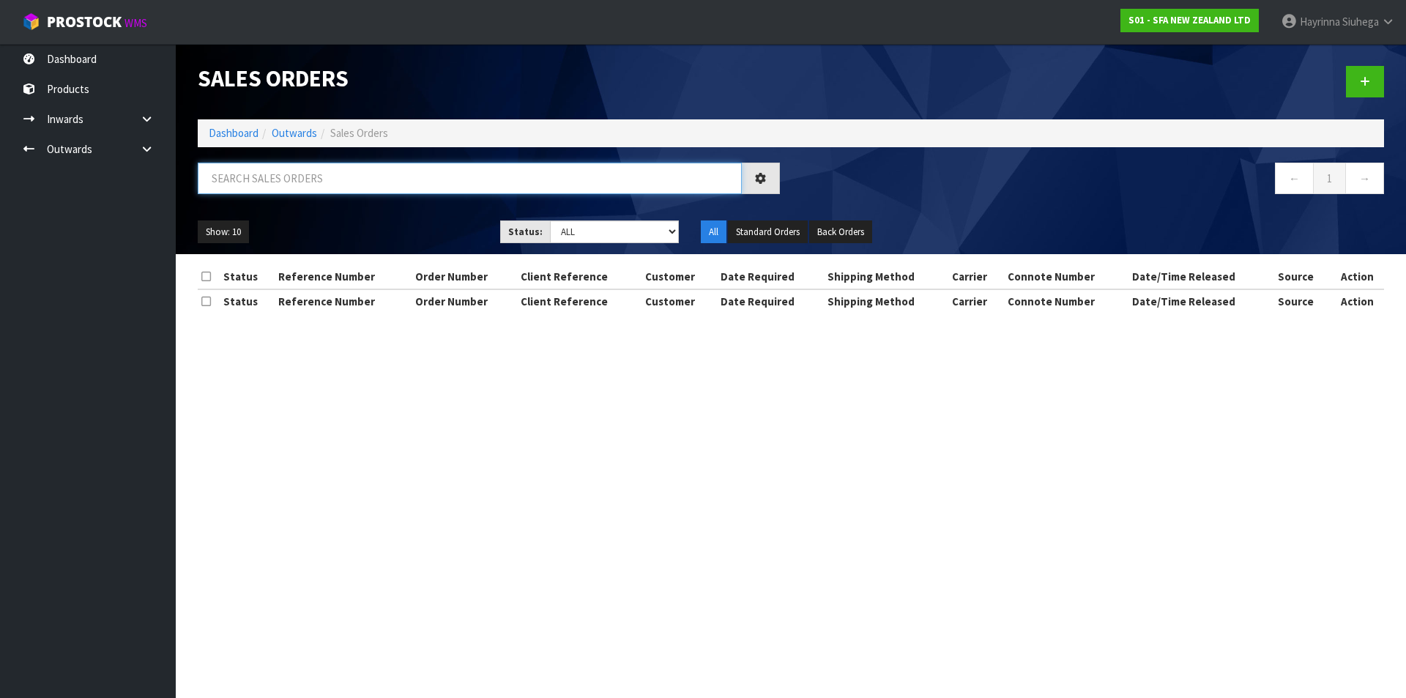
click at [280, 177] on input "text" at bounding box center [470, 178] width 544 height 31
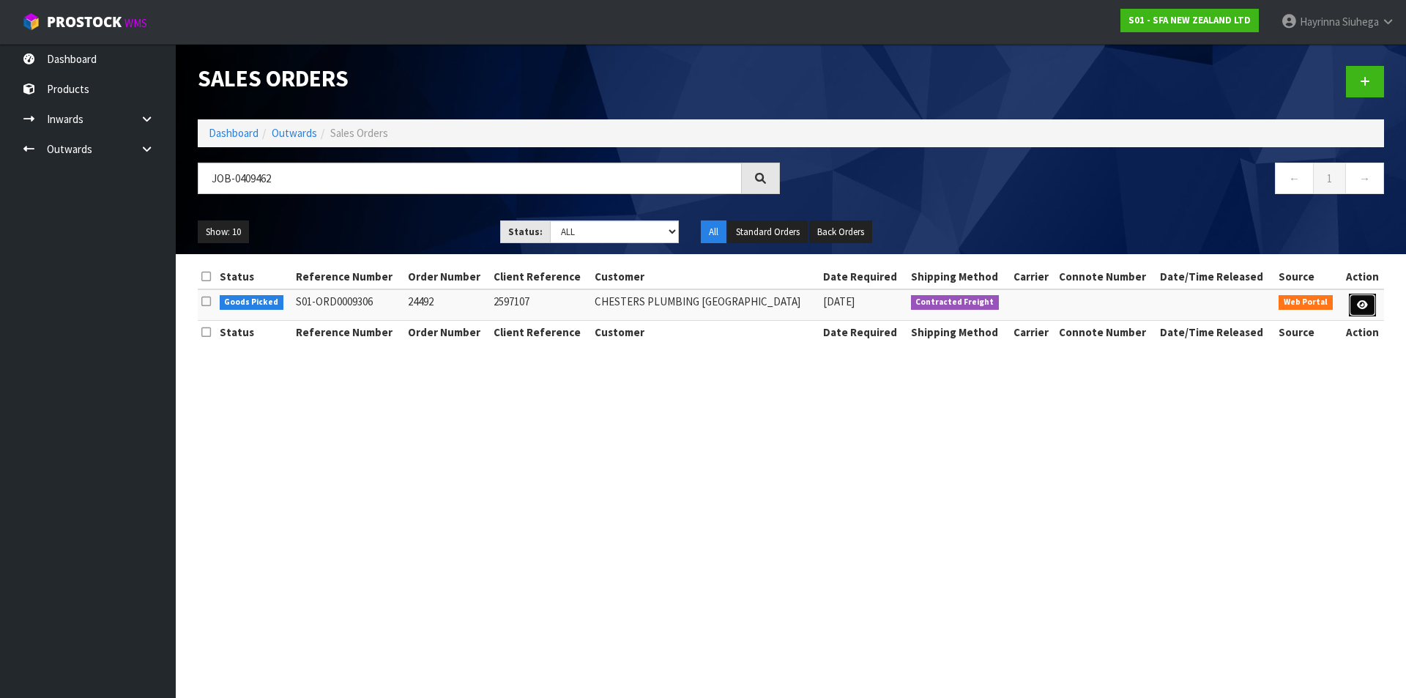
click at [1366, 302] on link at bounding box center [1362, 305] width 27 height 23
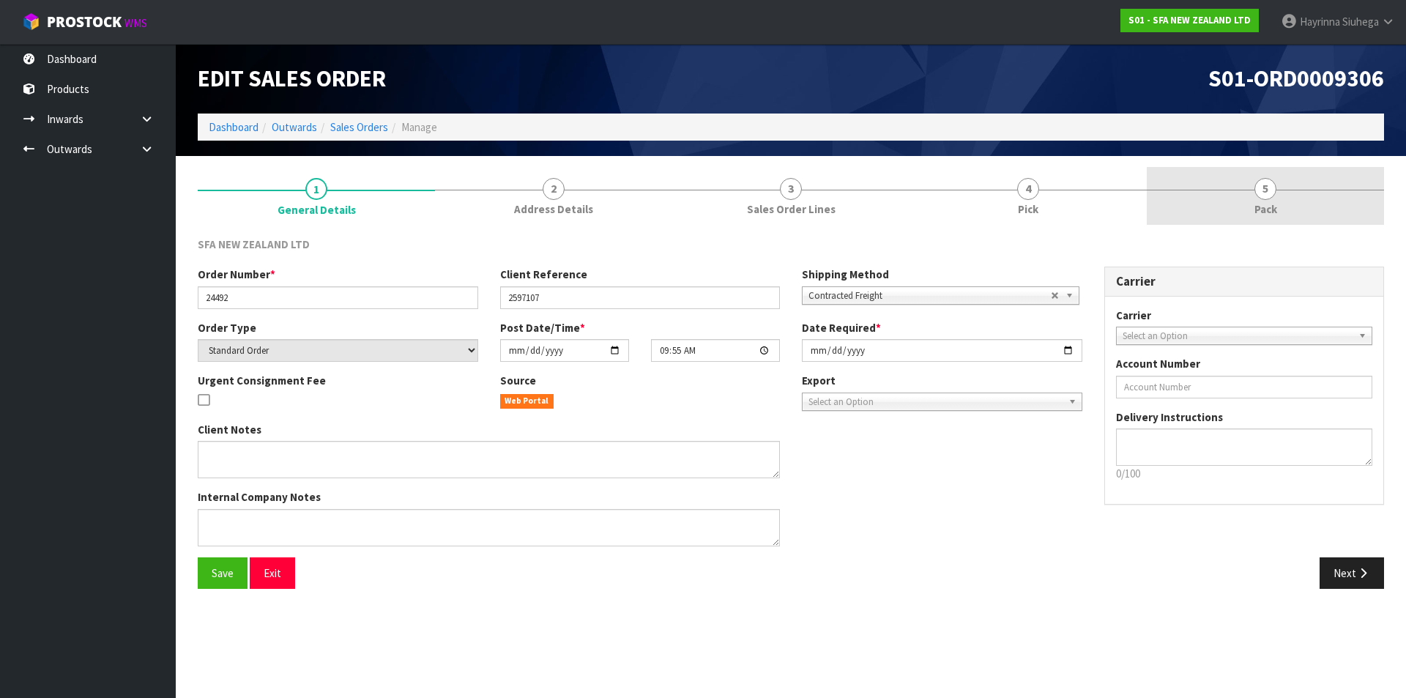
drag, startPoint x: 1061, startPoint y: 193, endPoint x: 1225, endPoint y: 193, distance: 164.0
click at [1063, 193] on link "4 Pick" at bounding box center [1027, 196] width 237 height 58
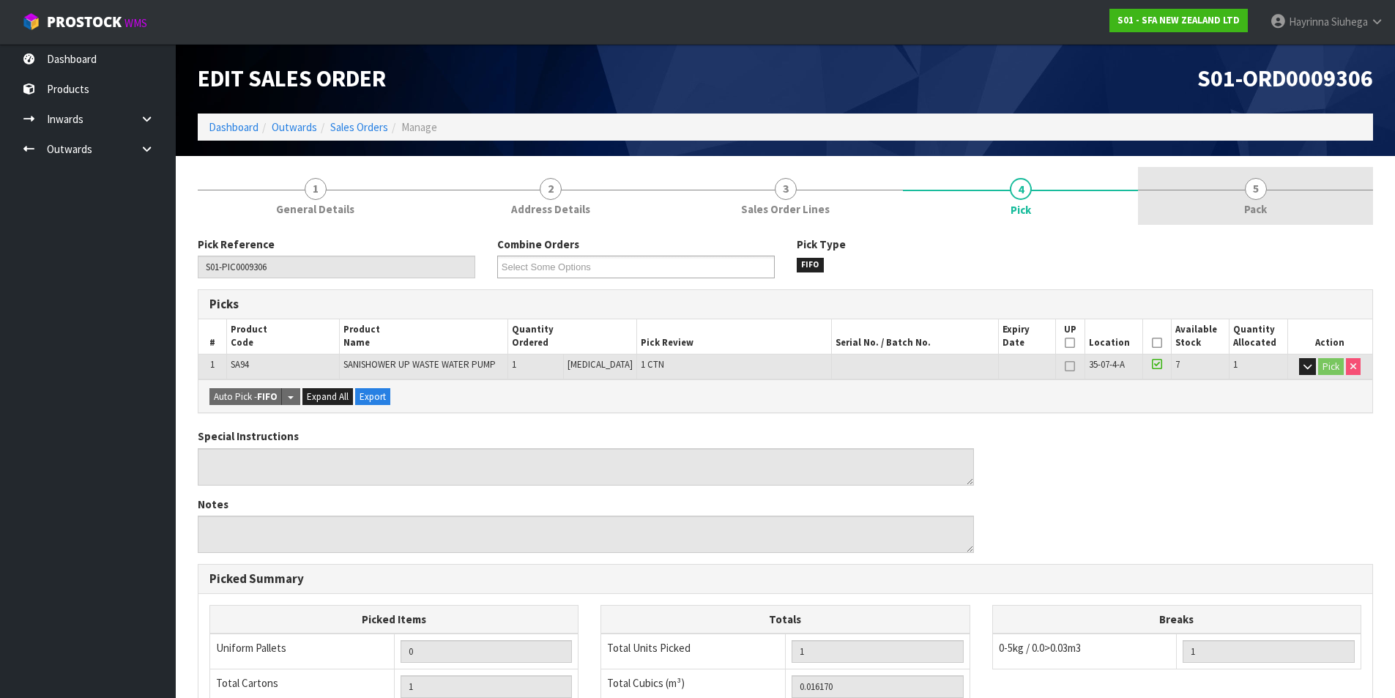
click at [1227, 193] on link "5 Pack" at bounding box center [1255, 196] width 235 height 58
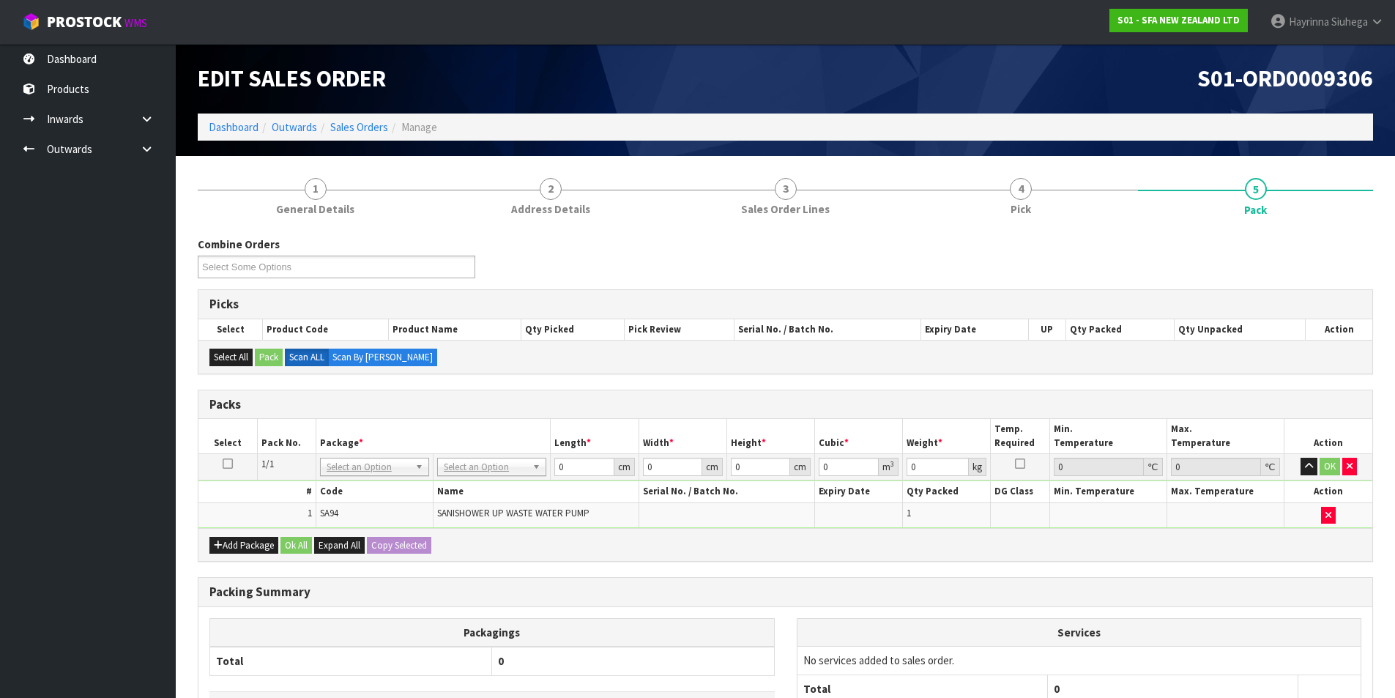
drag, startPoint x: 478, startPoint y: 464, endPoint x: 483, endPoint y: 479, distance: 15.3
click at [561, 468] on input "0" at bounding box center [583, 467] width 59 height 18
click button "OK" at bounding box center [1330, 467] width 21 height 18
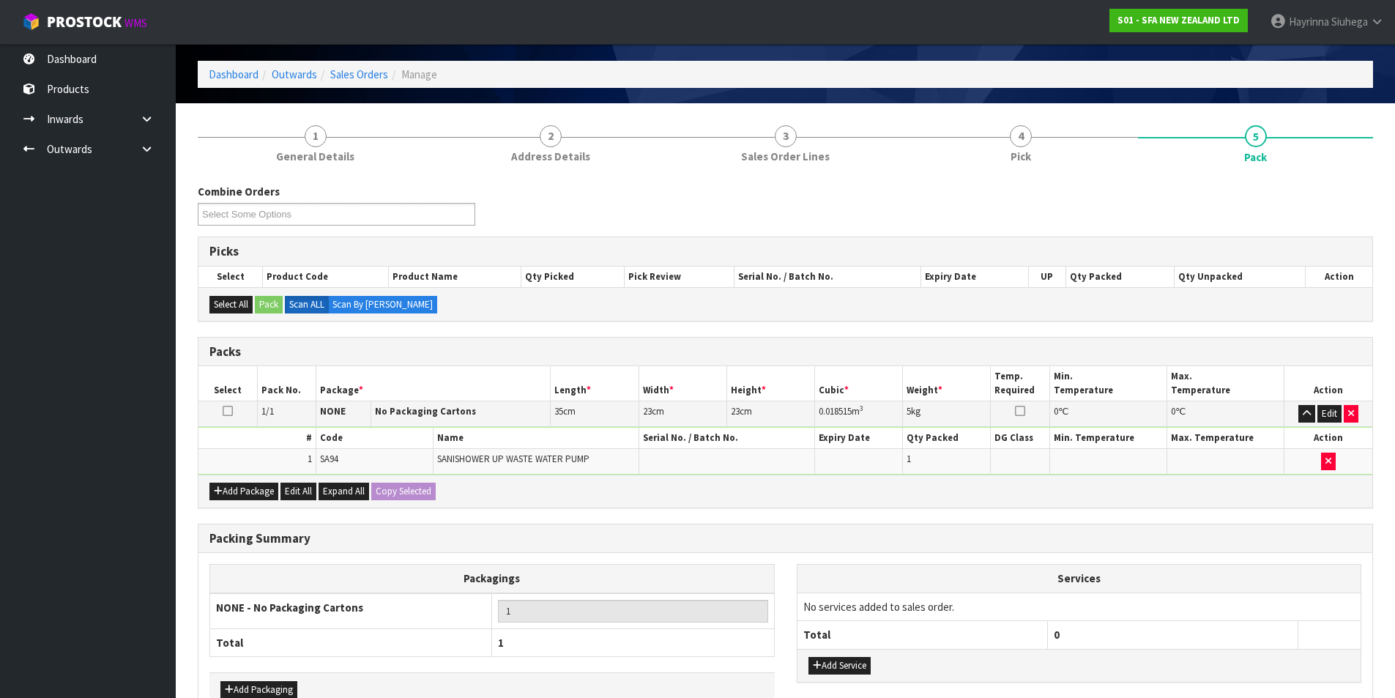
scroll to position [141, 0]
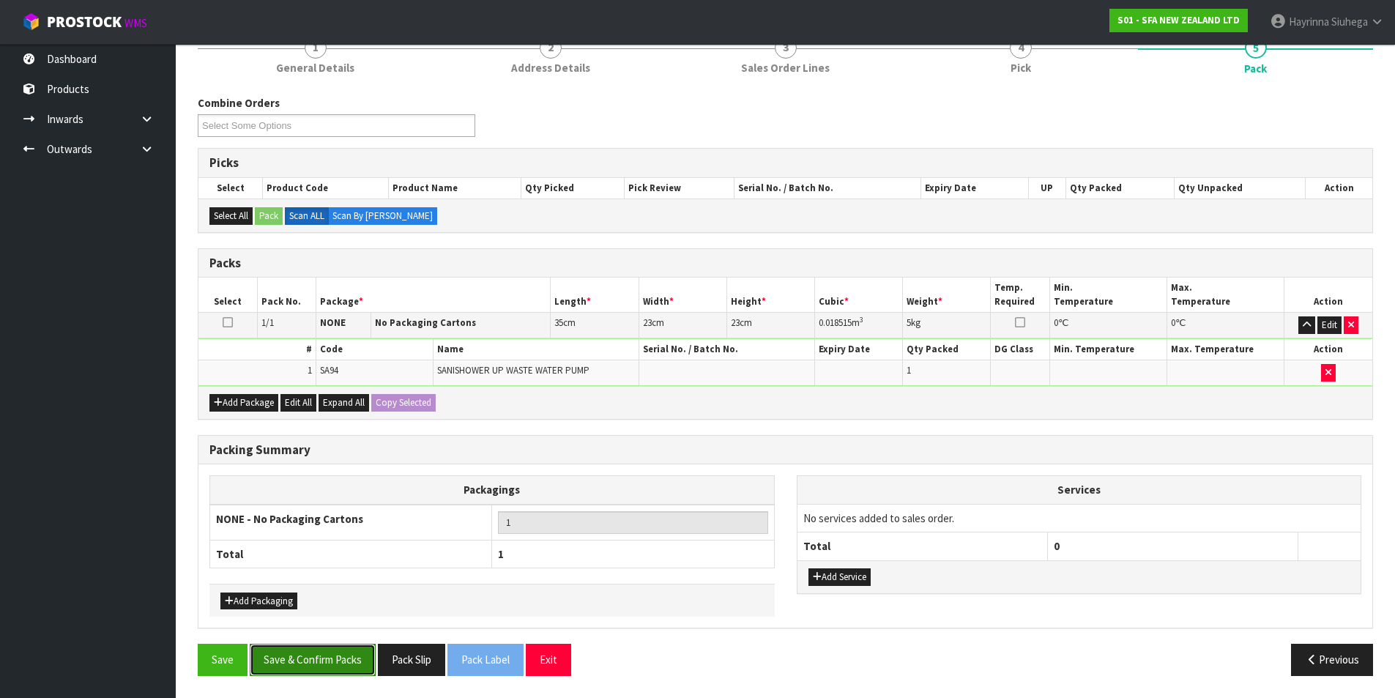
click at [332, 651] on button "Save & Confirm Packs" at bounding box center [313, 659] width 126 height 31
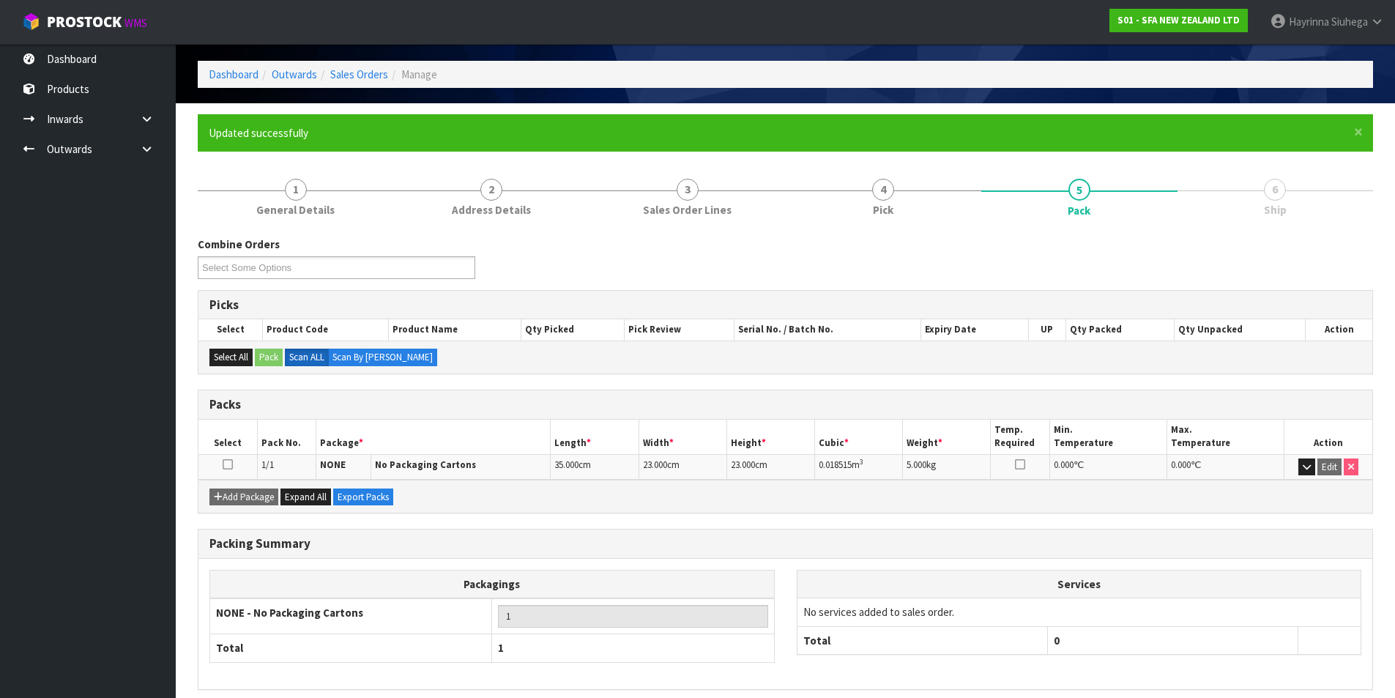
scroll to position [114, 0]
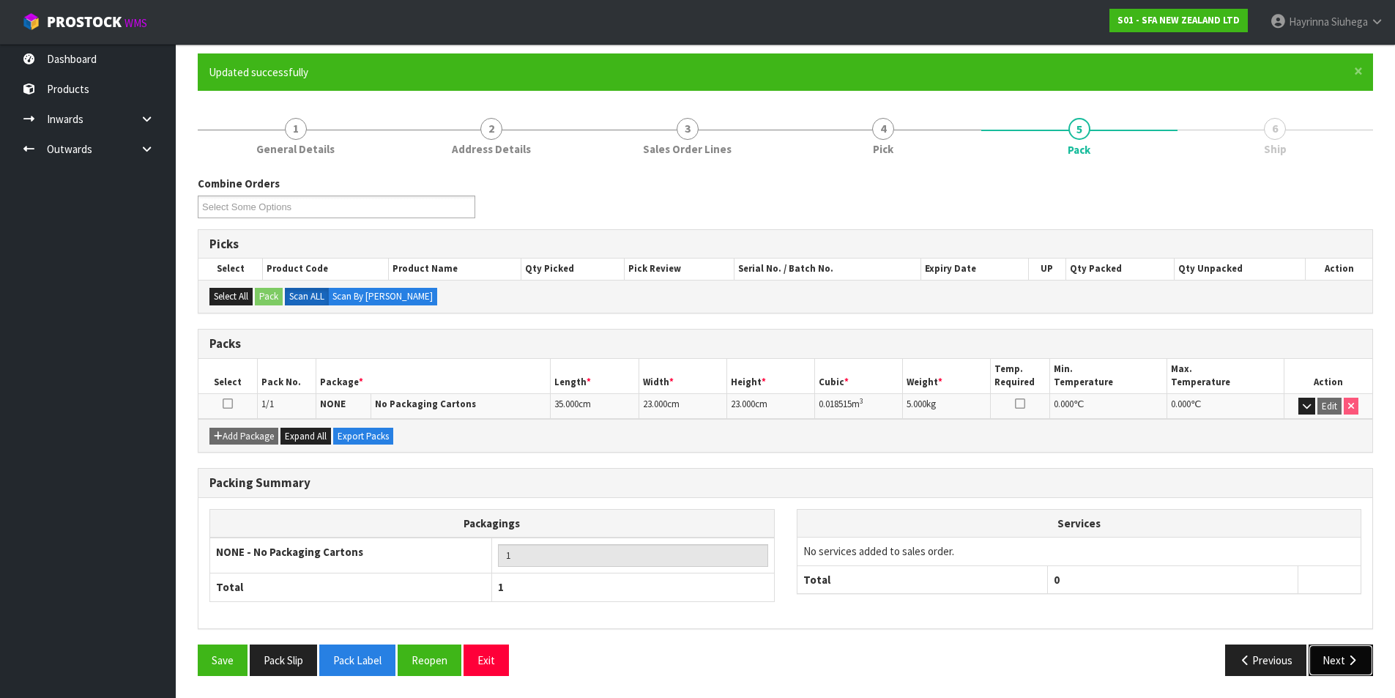
click at [1336, 656] on button "Next" at bounding box center [1341, 659] width 64 height 31
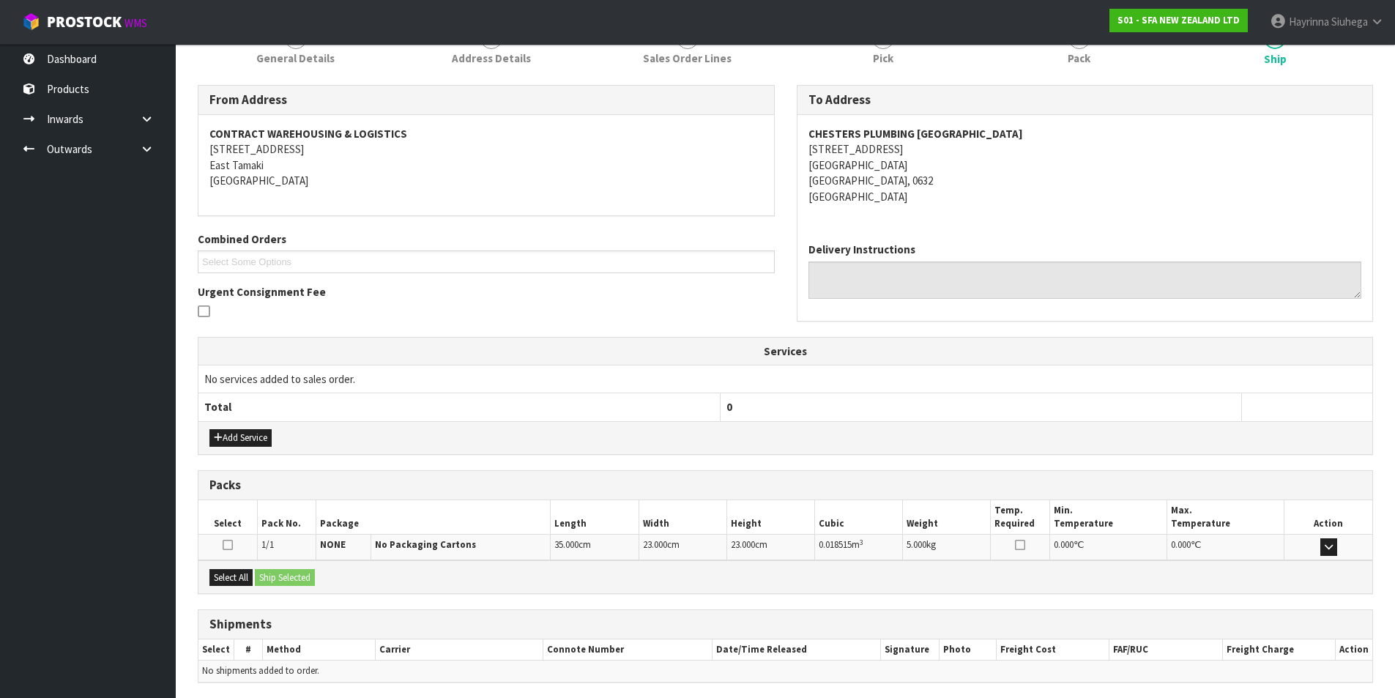
scroll to position [258, 0]
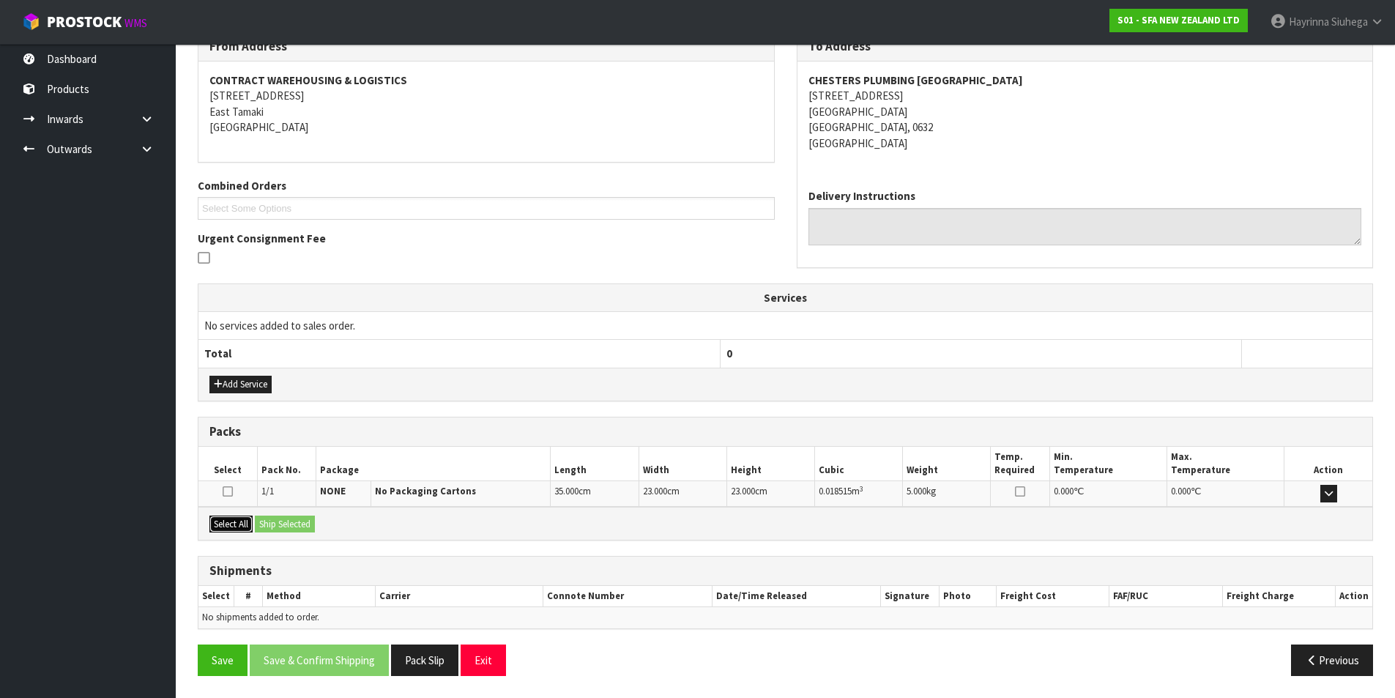
click at [249, 521] on button "Select All" at bounding box center [230, 525] width 43 height 18
click at [294, 521] on button "Ship Selected" at bounding box center [285, 525] width 60 height 18
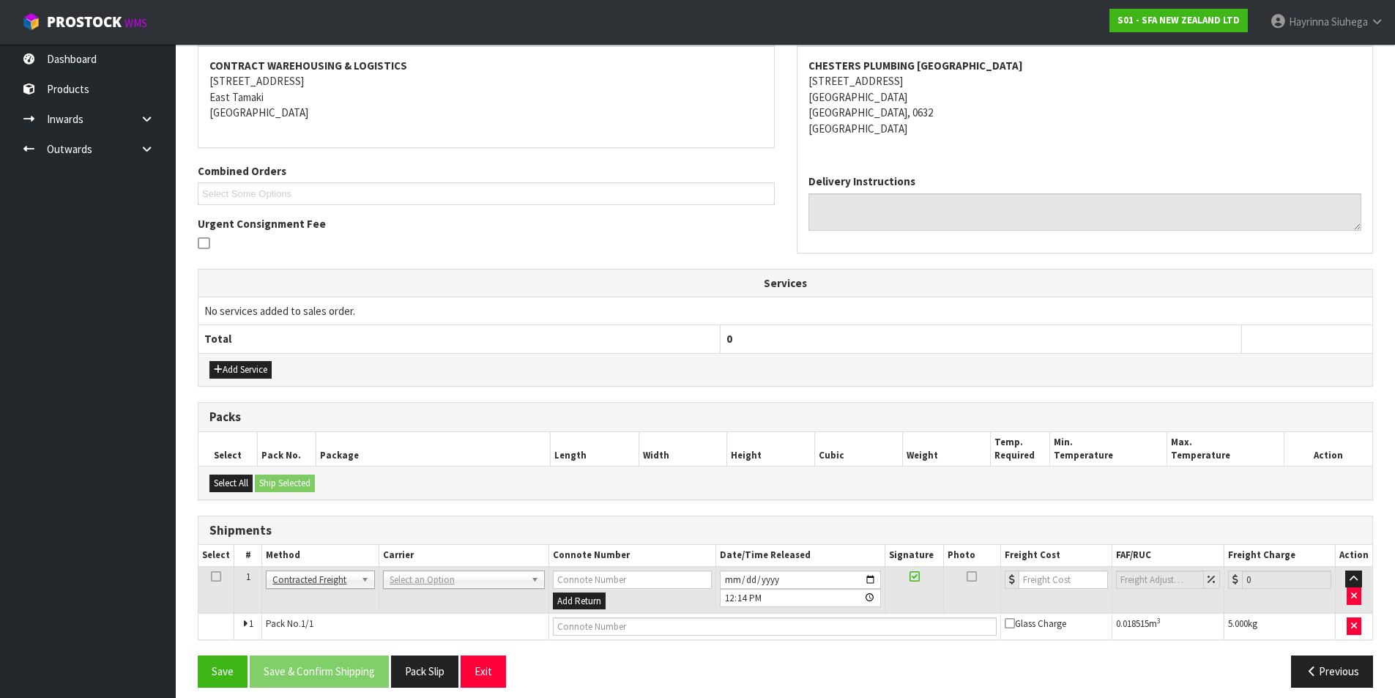
scroll to position [284, 0]
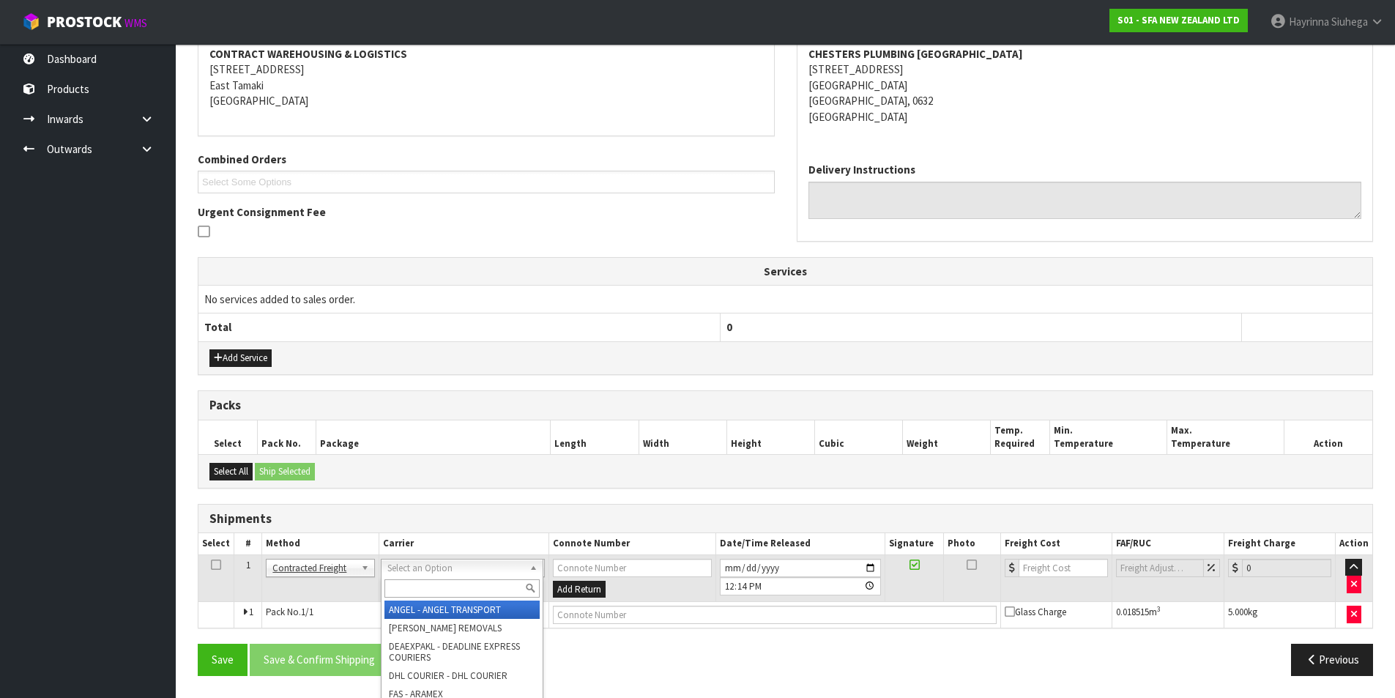
click at [417, 581] on input "text" at bounding box center [461, 588] width 155 height 18
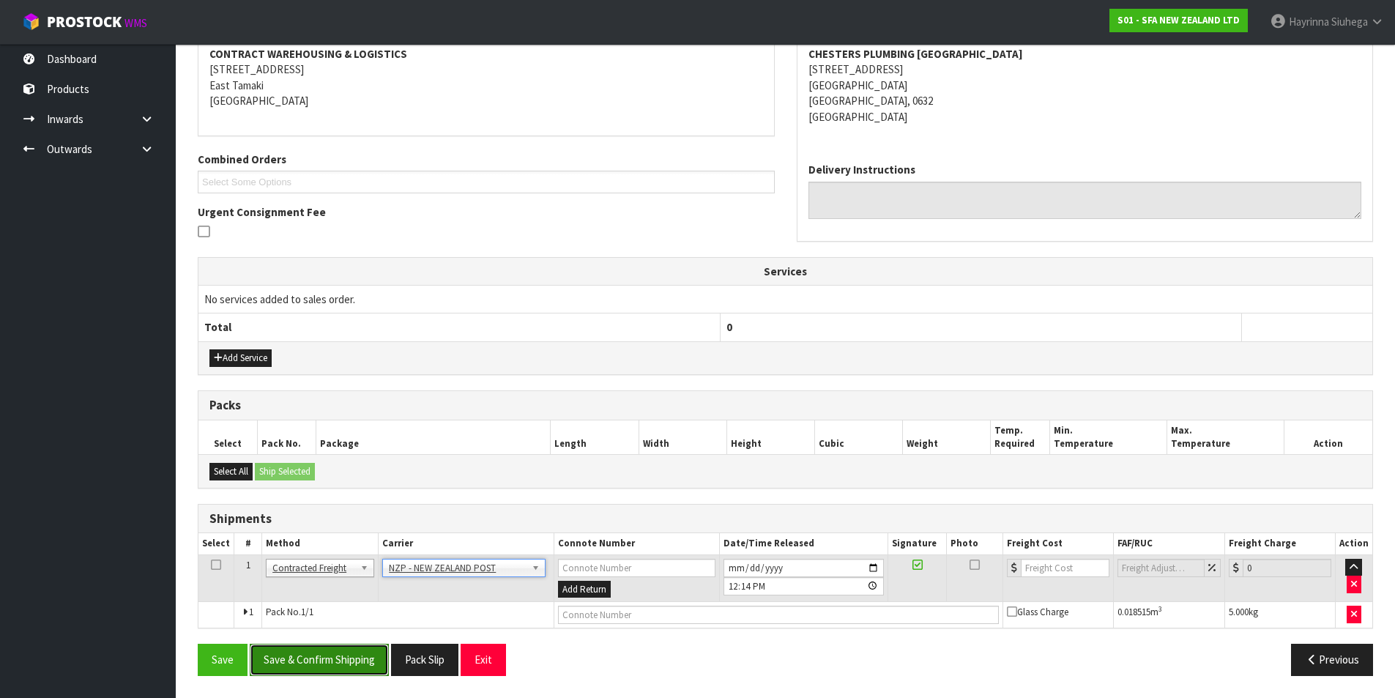
click at [329, 672] on button "Save & Confirm Shipping" at bounding box center [319, 659] width 139 height 31
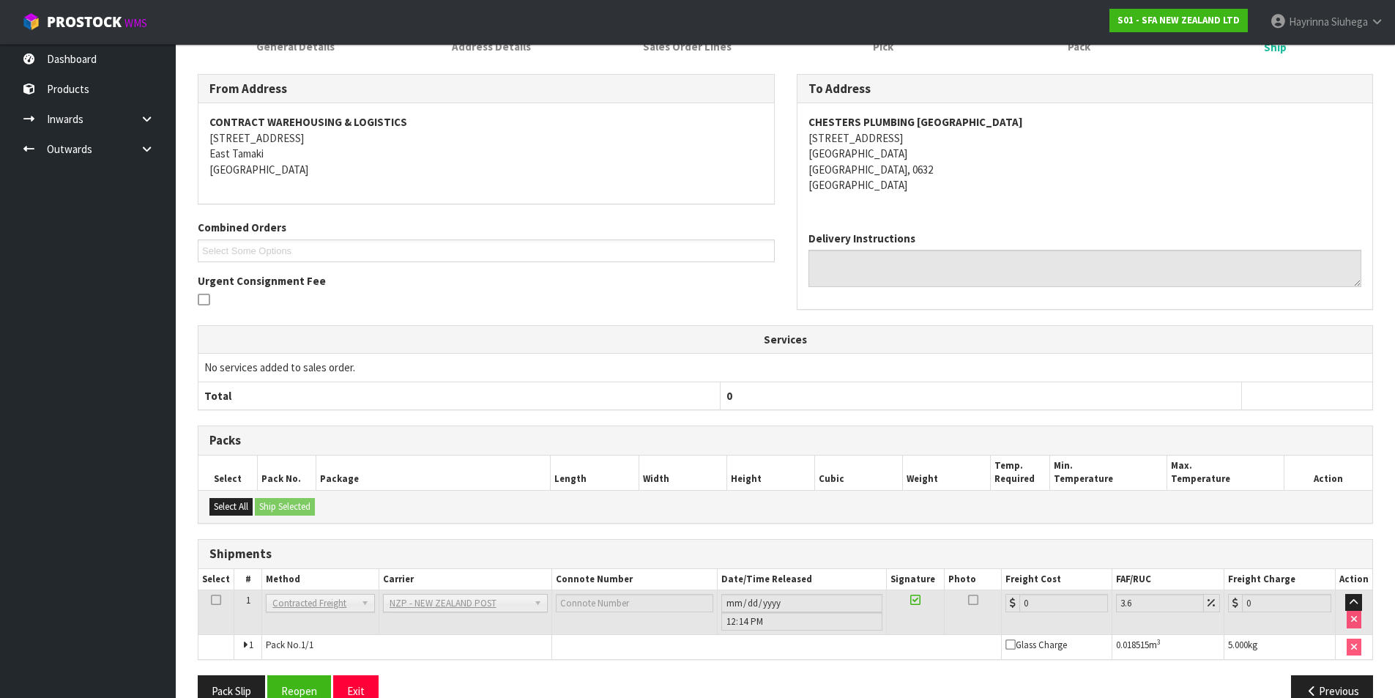
scroll to position [263, 0]
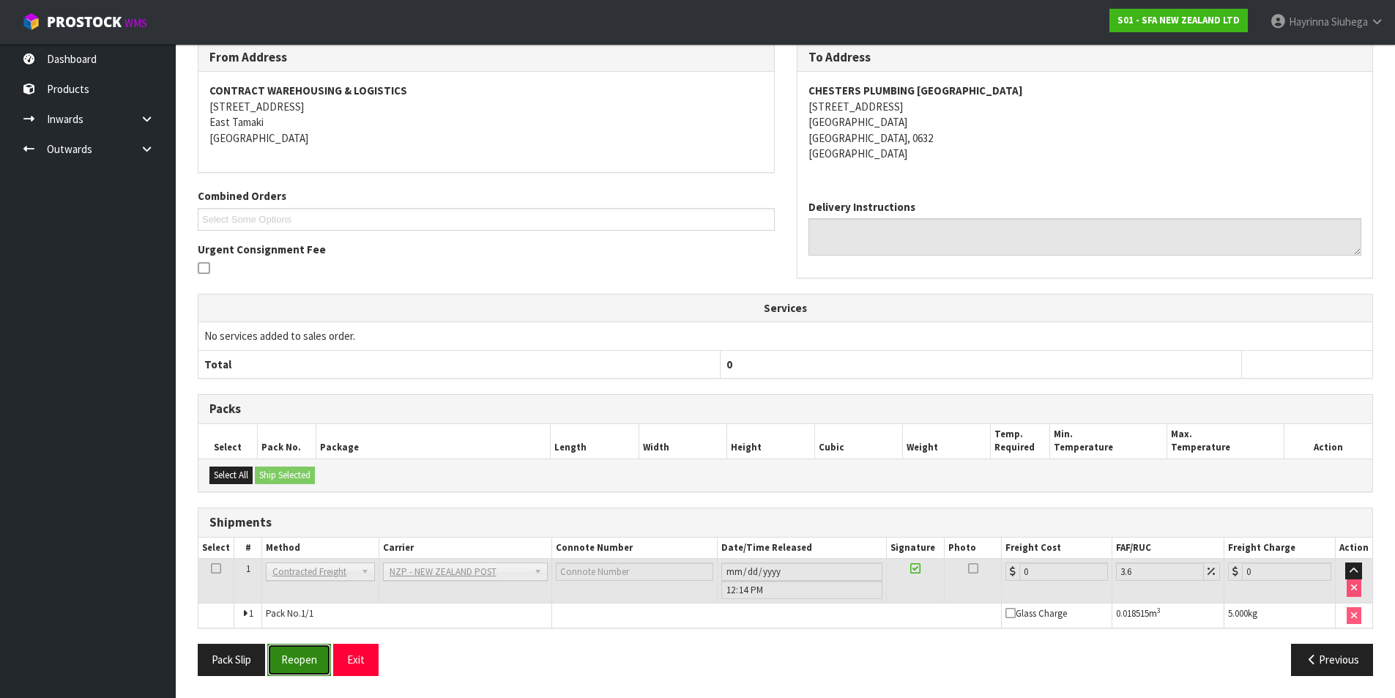
click at [292, 648] on button "Reopen" at bounding box center [299, 659] width 64 height 31
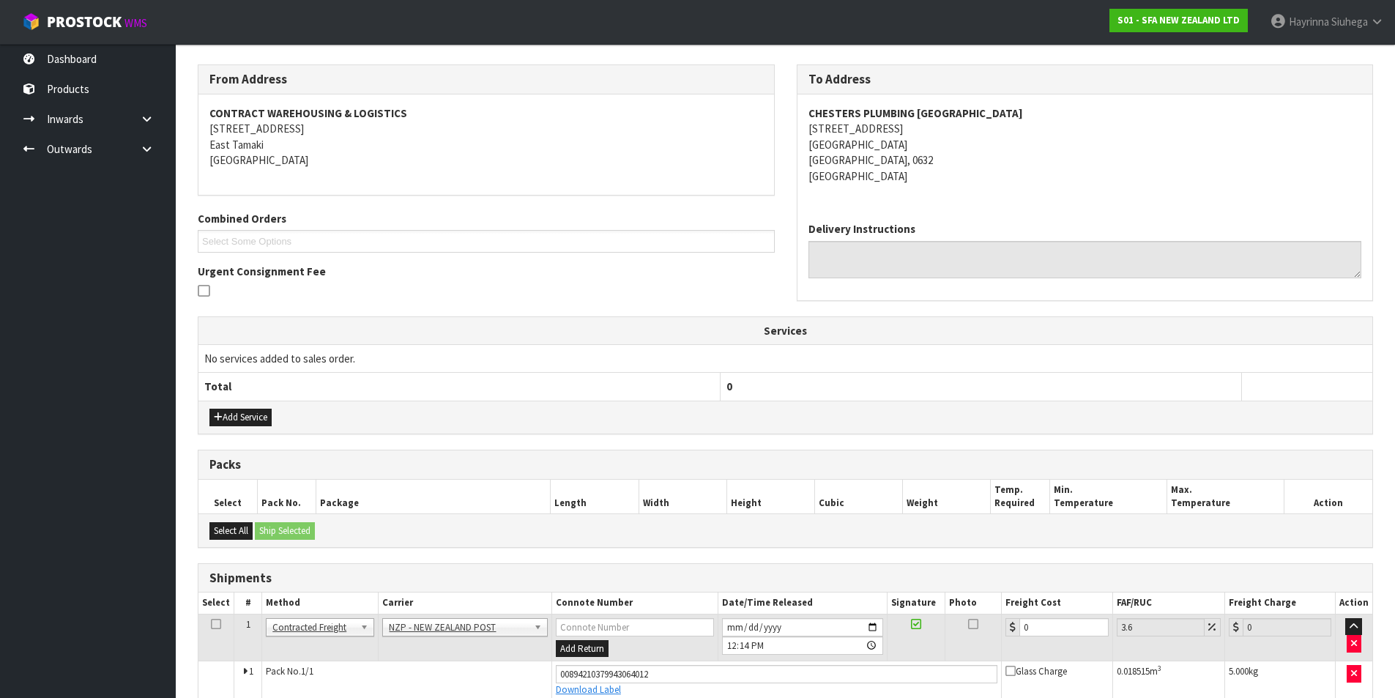
scroll to position [297, 0]
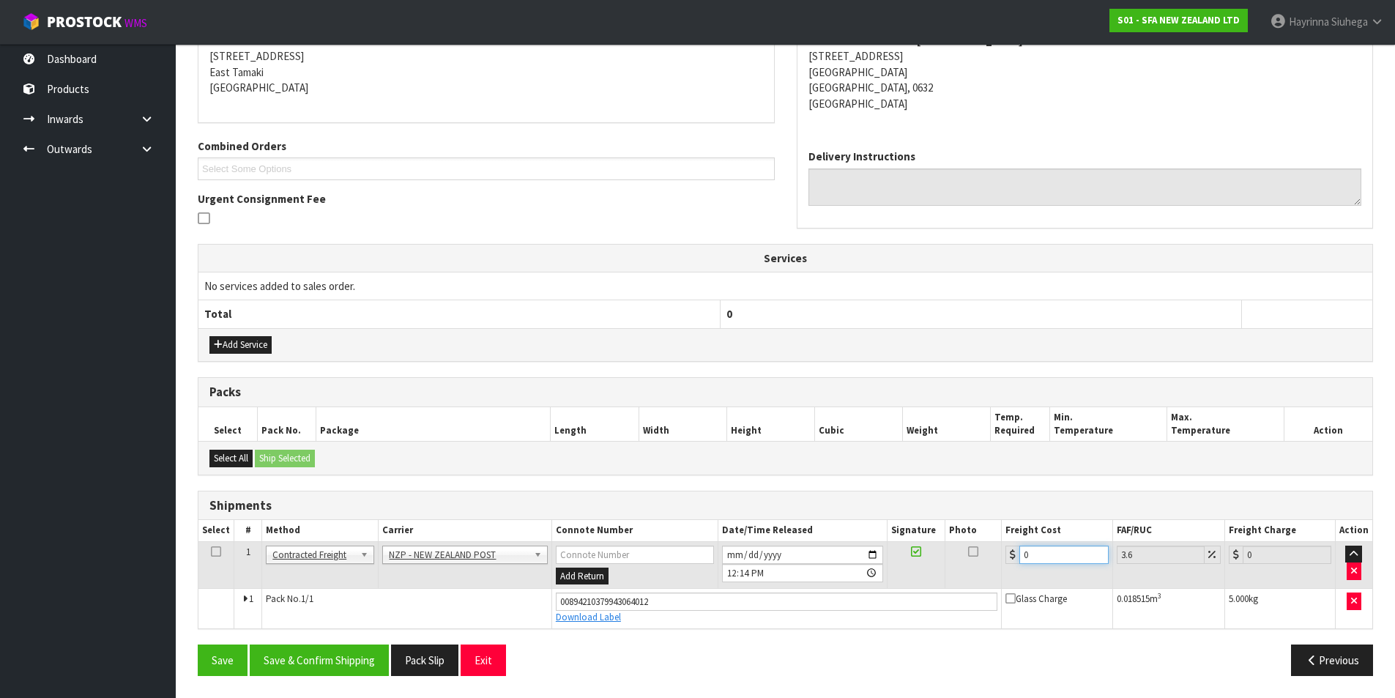
drag, startPoint x: 1028, startPoint y: 554, endPoint x: 964, endPoint y: 551, distance: 63.8
click at [967, 556] on tr "1 Client Local Pickup Customer Local Pickup Company Freight Contracted Freight …" at bounding box center [785, 565] width 1174 height 48
click at [198, 644] on button "Save" at bounding box center [223, 659] width 50 height 31
click at [343, 653] on button "Save & Confirm Shipping" at bounding box center [319, 659] width 139 height 31
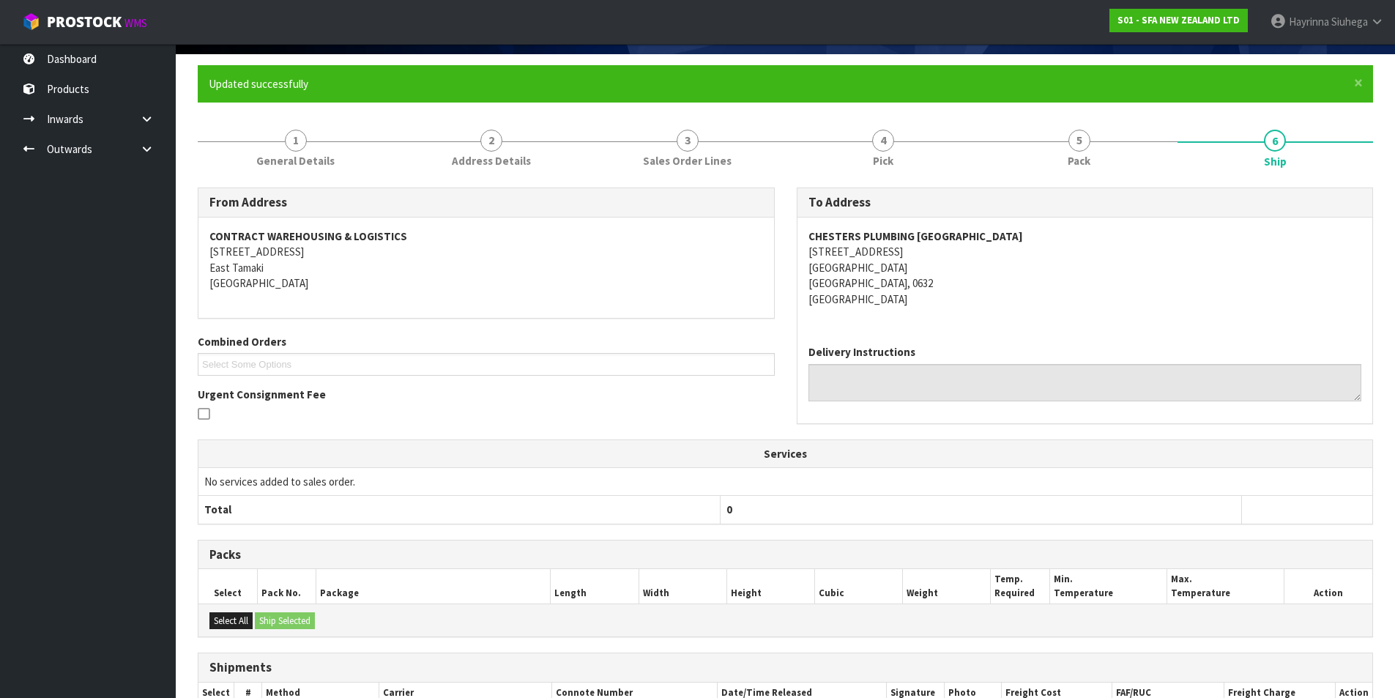
scroll to position [0, 0]
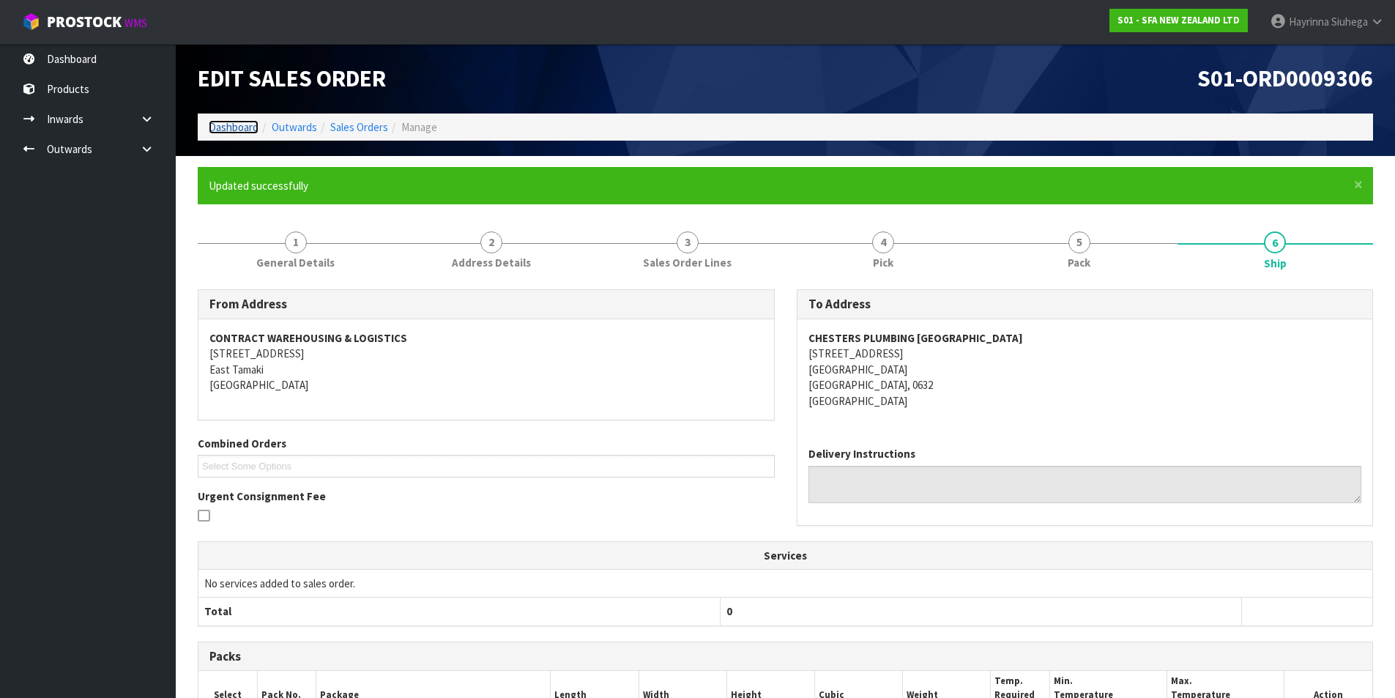
click at [244, 120] on link "Dashboard" at bounding box center [234, 127] width 50 height 14
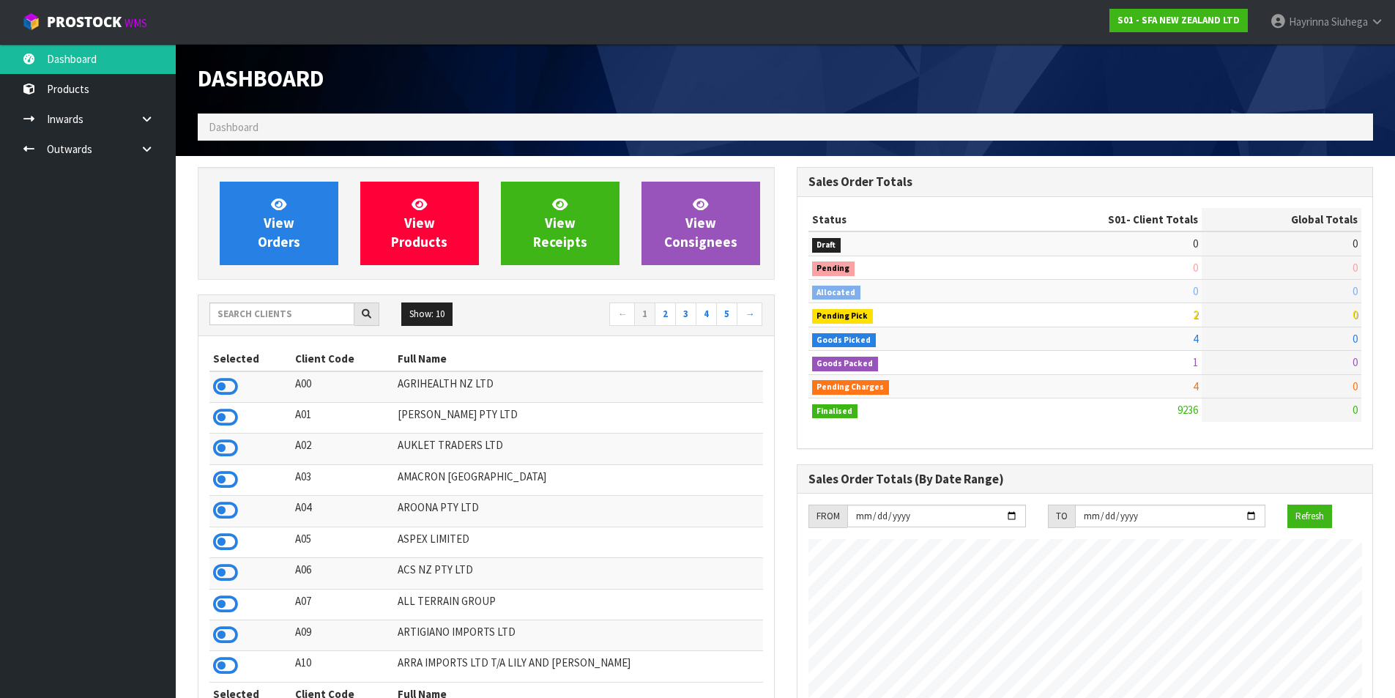
scroll to position [1109, 598]
click at [239, 211] on link "View Orders" at bounding box center [279, 223] width 119 height 83
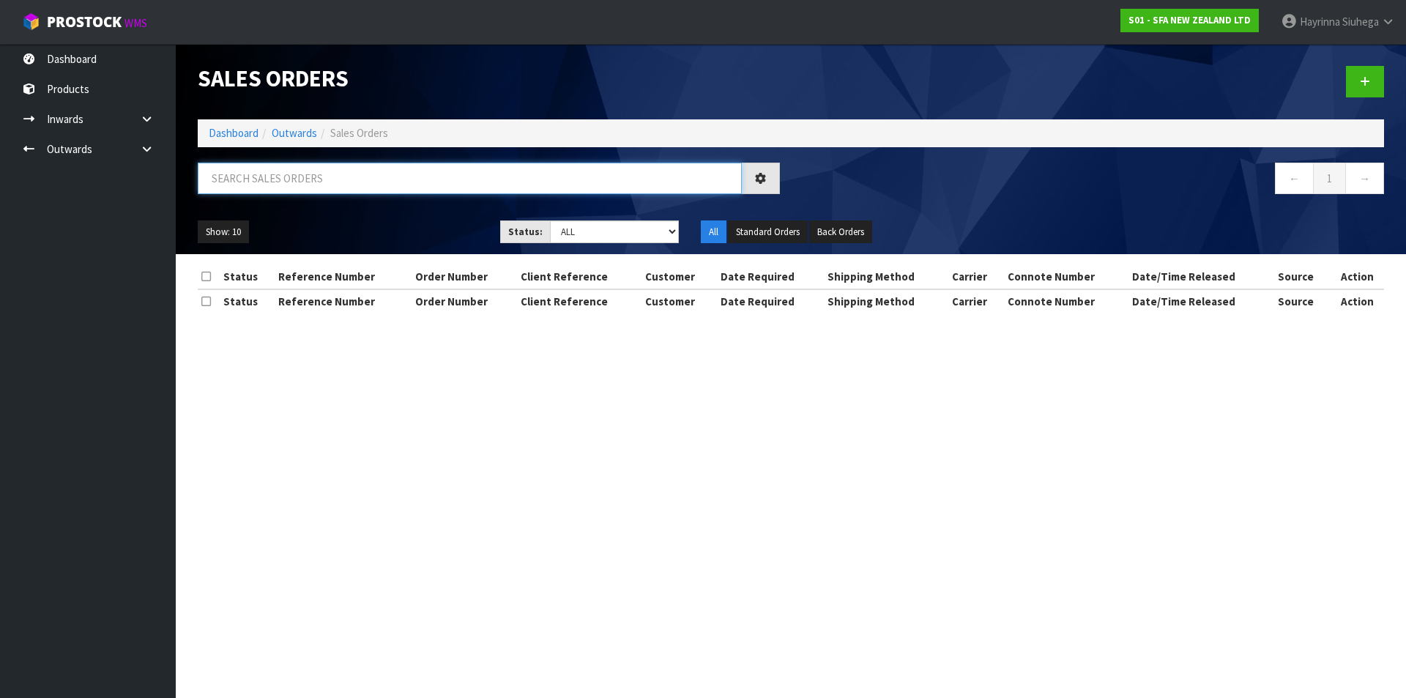
click at [277, 182] on input "text" at bounding box center [470, 178] width 544 height 31
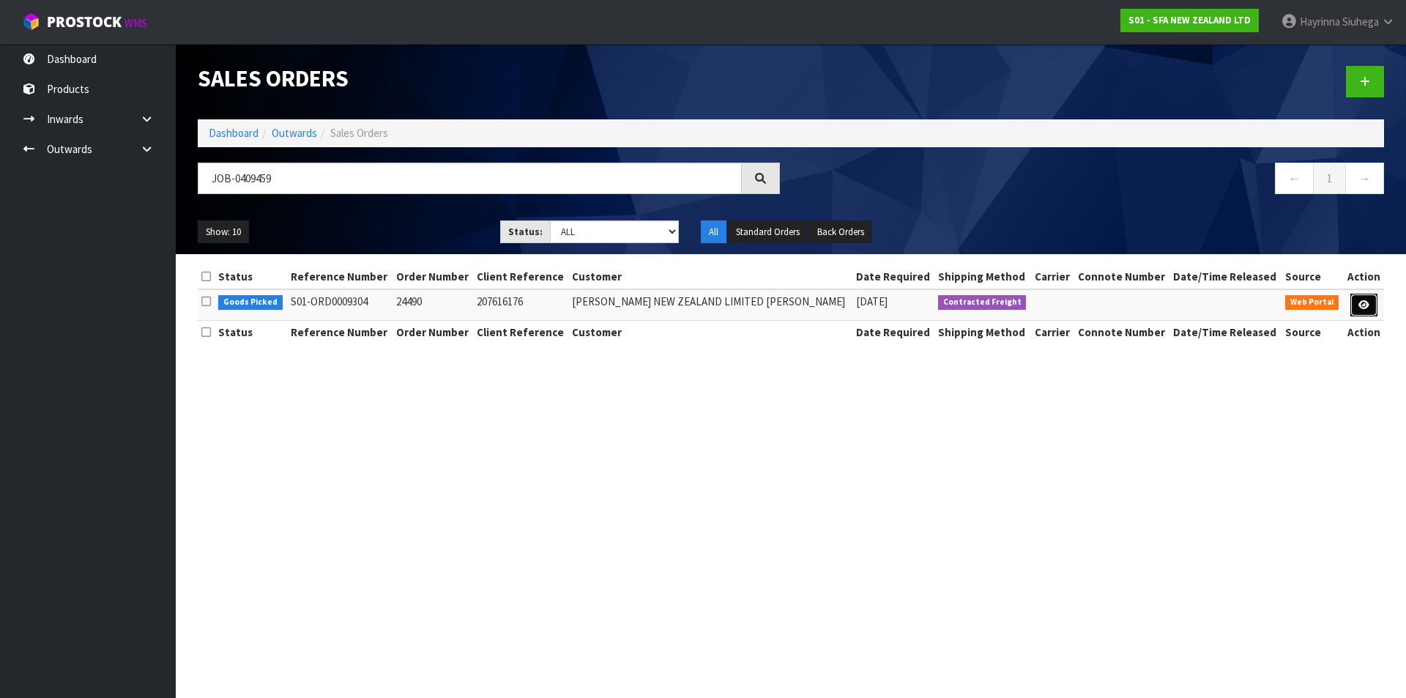
click at [1358, 302] on icon at bounding box center [1363, 305] width 11 height 10
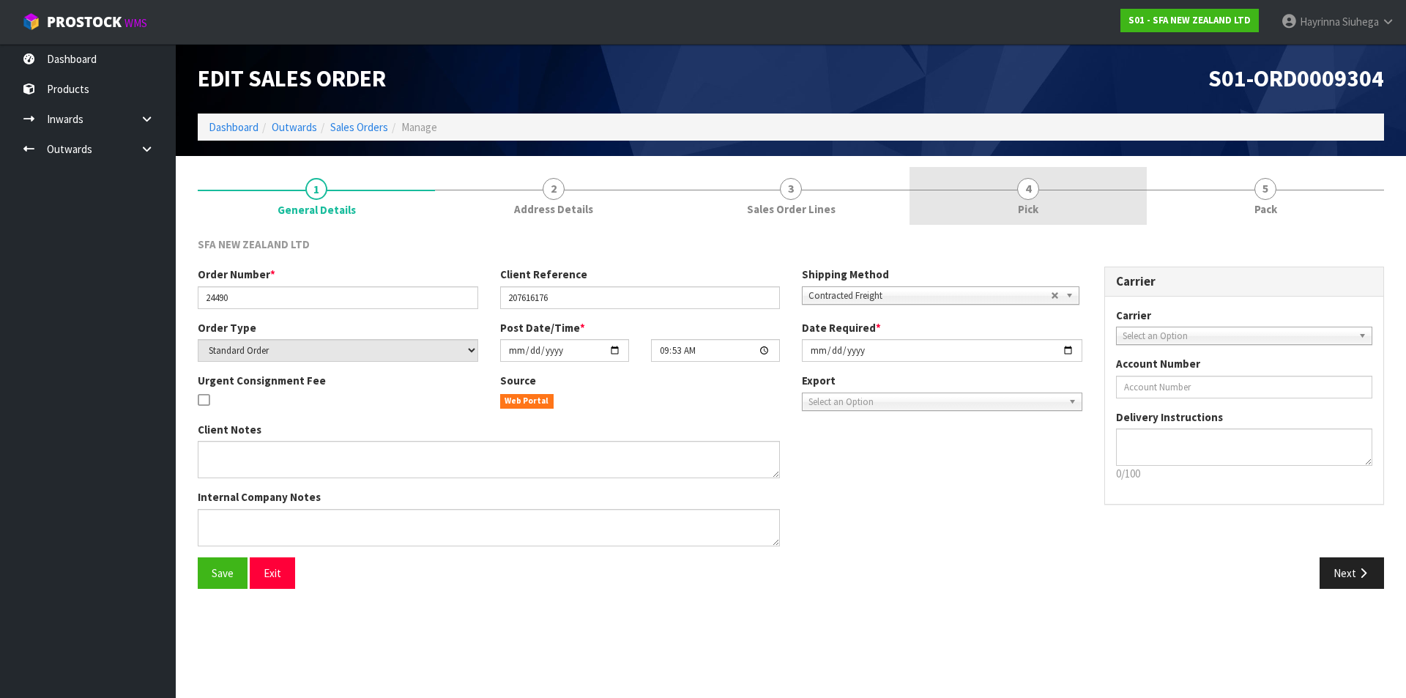
click at [1121, 201] on link "4 Pick" at bounding box center [1027, 196] width 237 height 58
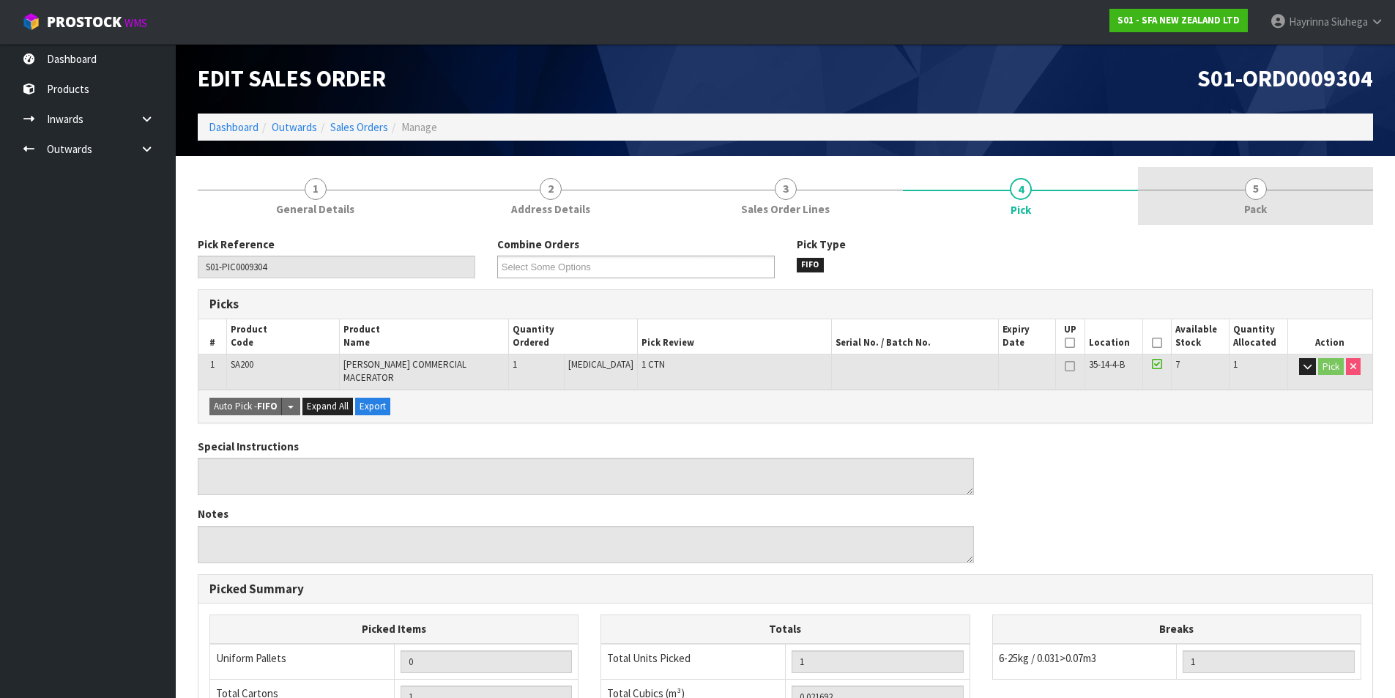
click at [1244, 179] on link "5 Pack" at bounding box center [1255, 196] width 235 height 58
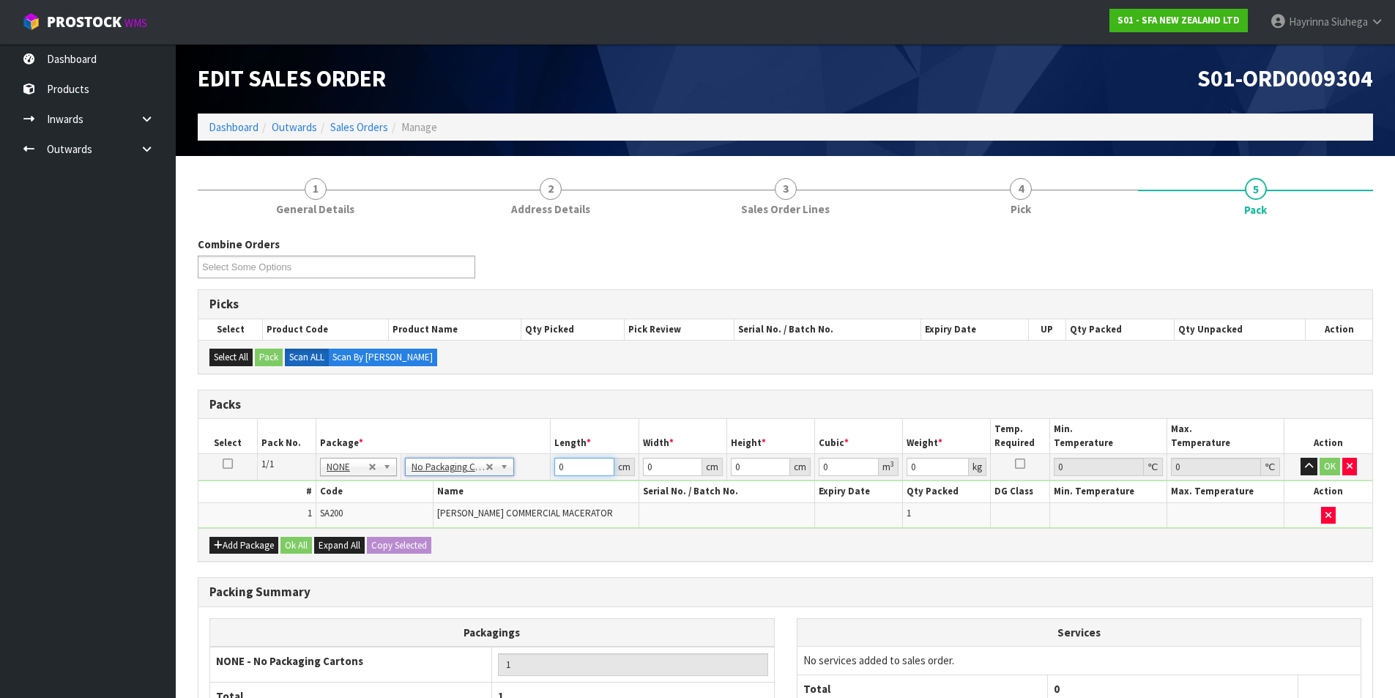
click at [555, 469] on input "0" at bounding box center [583, 467] width 59 height 18
drag, startPoint x: 555, startPoint y: 469, endPoint x: 981, endPoint y: 362, distance: 439.4
click at [556, 469] on input "0" at bounding box center [583, 467] width 59 height 18
click button "OK" at bounding box center [1330, 467] width 21 height 18
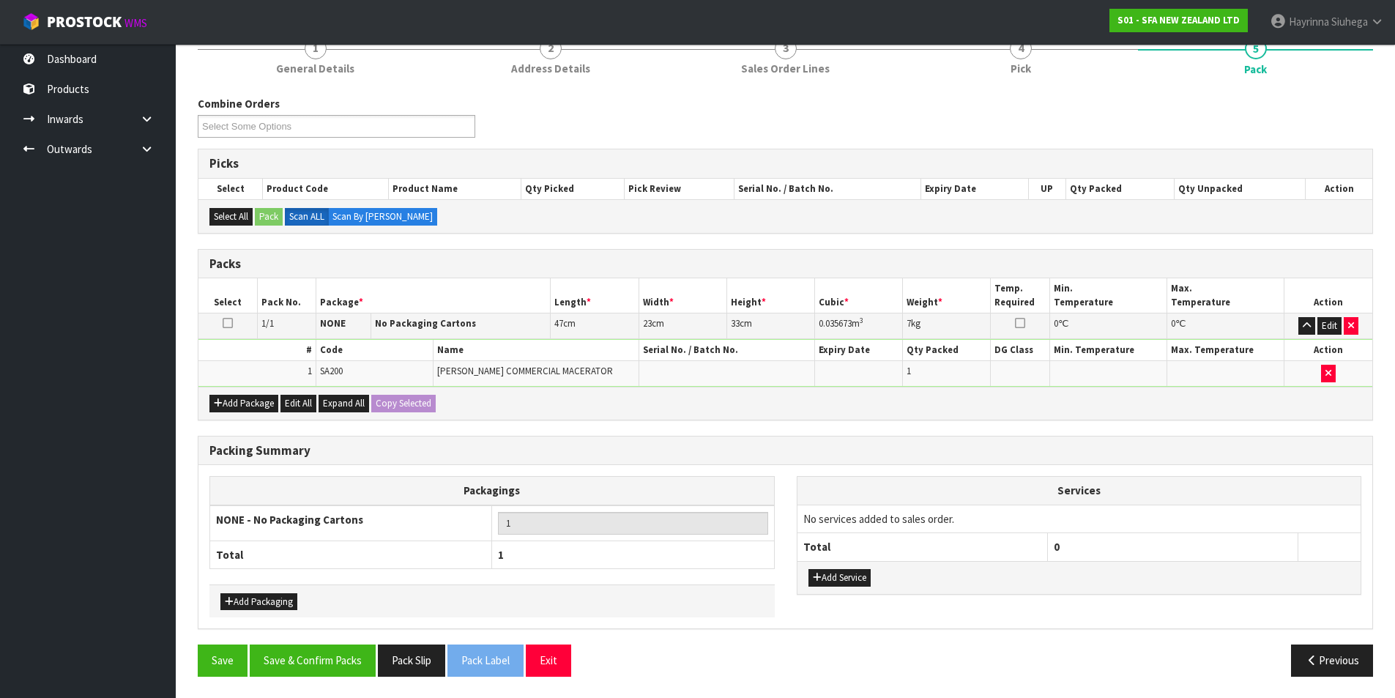
scroll to position [141, 0]
click at [318, 655] on button "Save & Confirm Packs" at bounding box center [313, 659] width 126 height 31
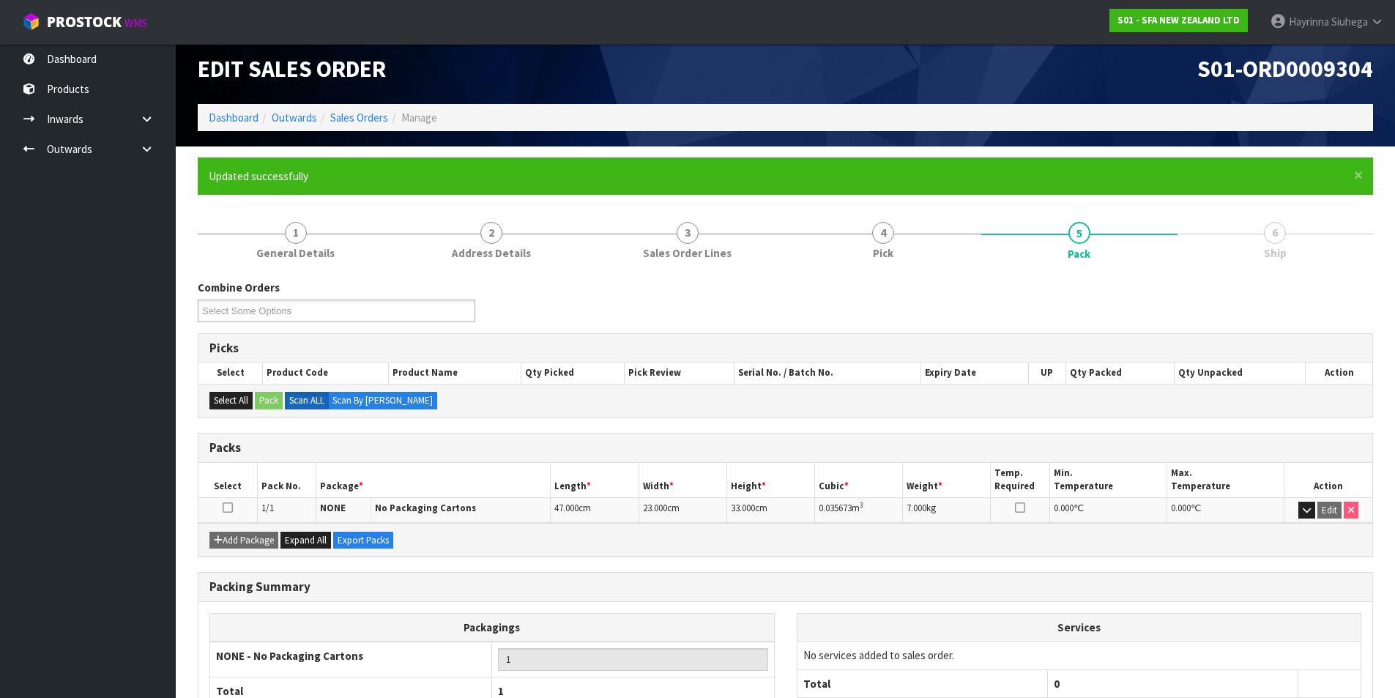
scroll to position [114, 0]
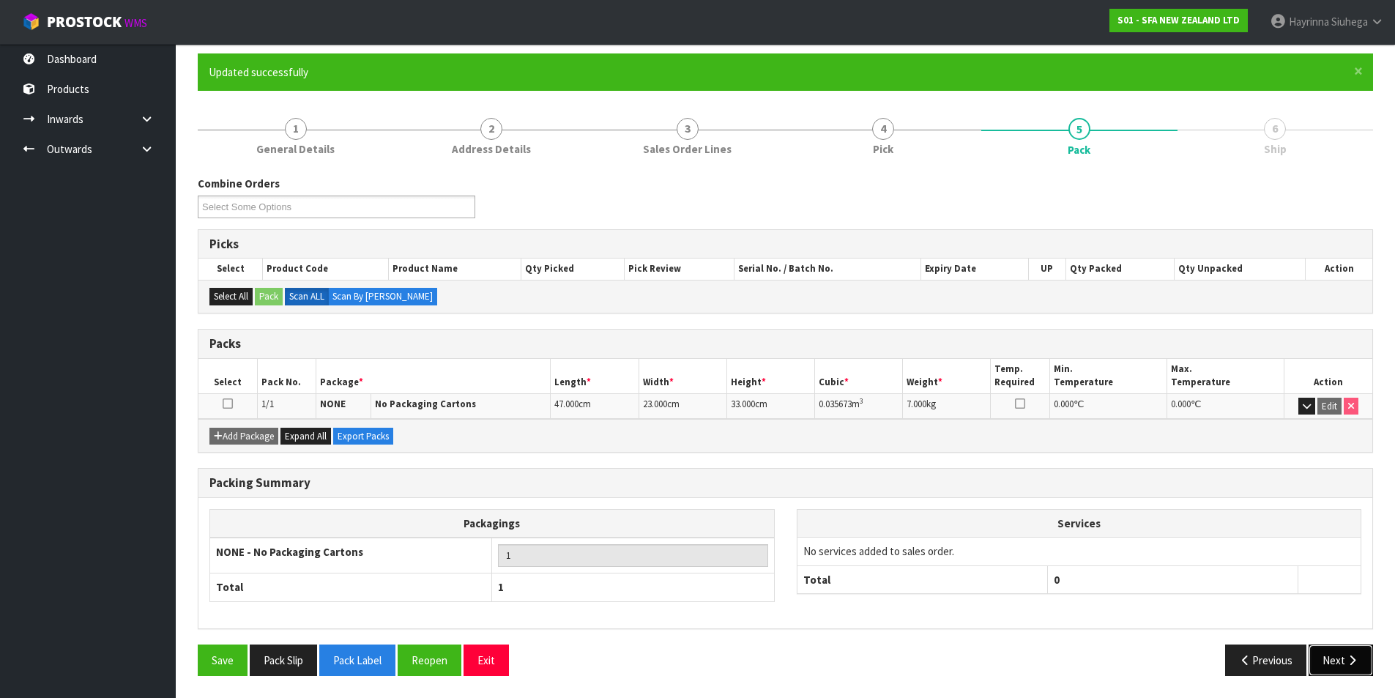
click at [1344, 650] on button "Next" at bounding box center [1341, 659] width 64 height 31
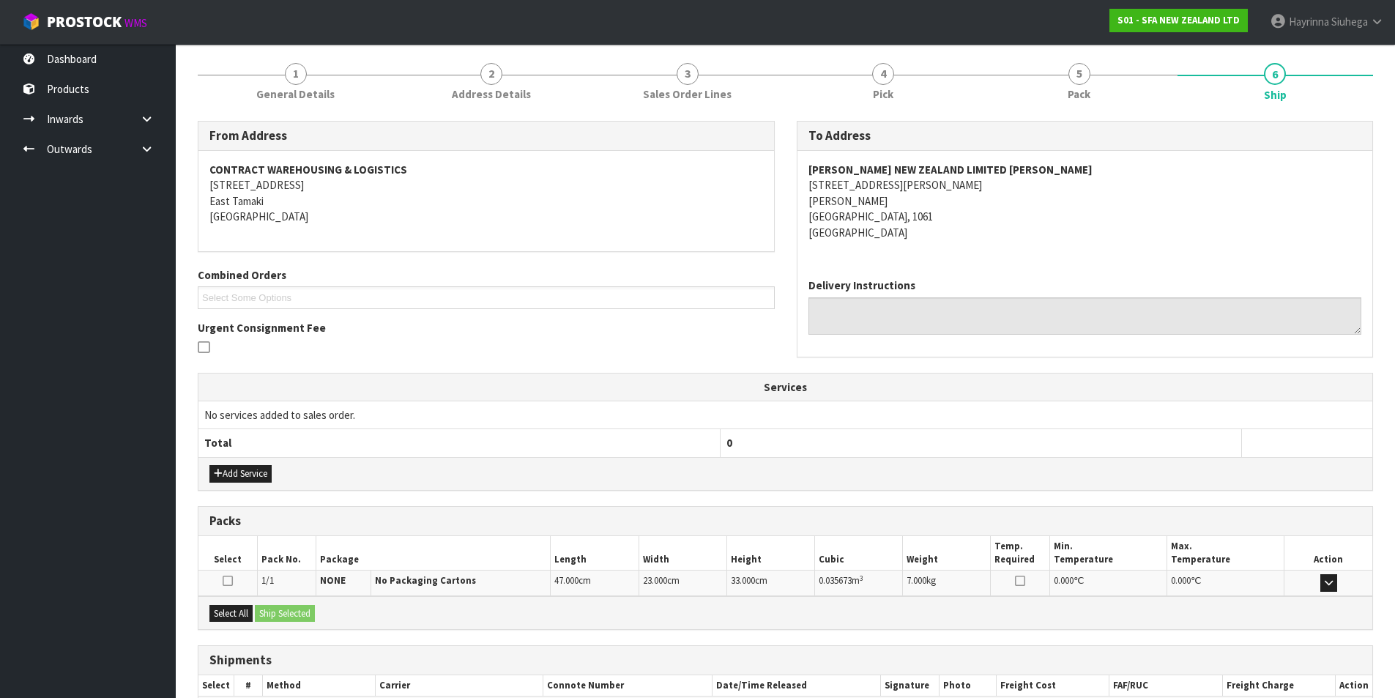
scroll to position [258, 0]
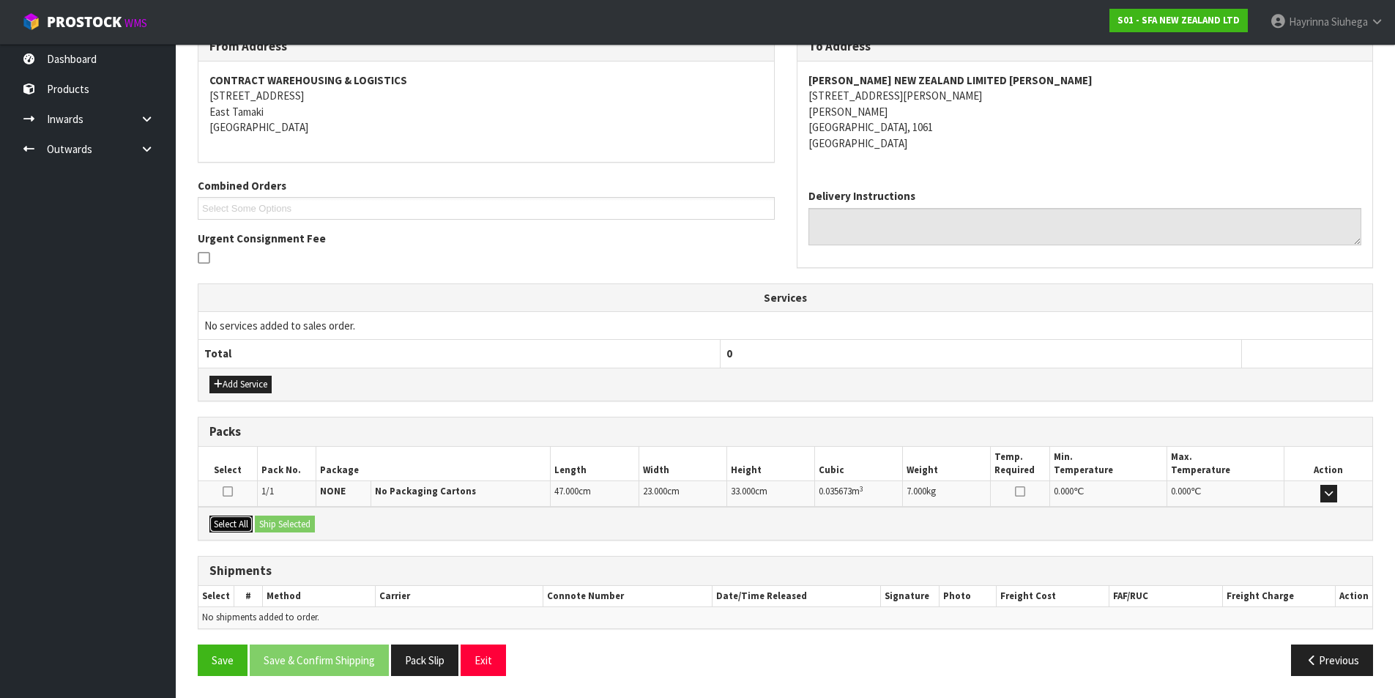
click at [241, 527] on button "Select All" at bounding box center [230, 525] width 43 height 18
click at [278, 518] on button "Ship Selected" at bounding box center [285, 525] width 60 height 18
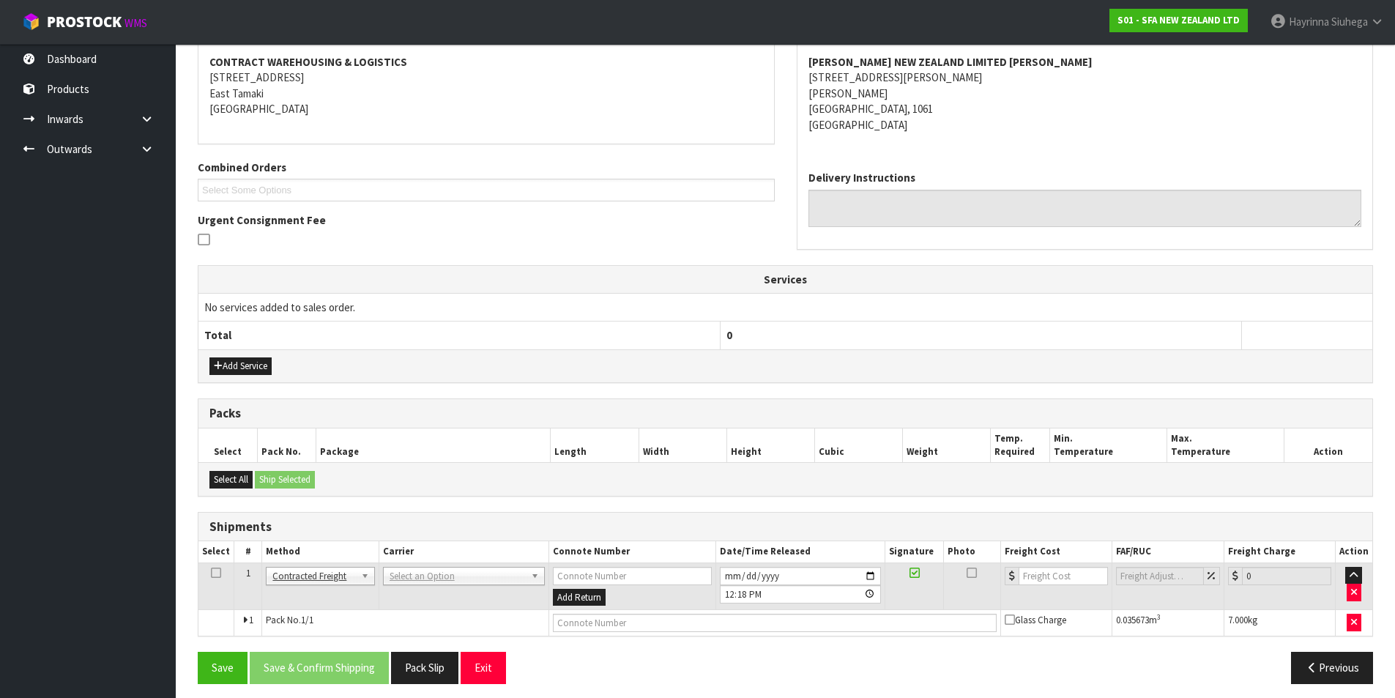
scroll to position [284, 0]
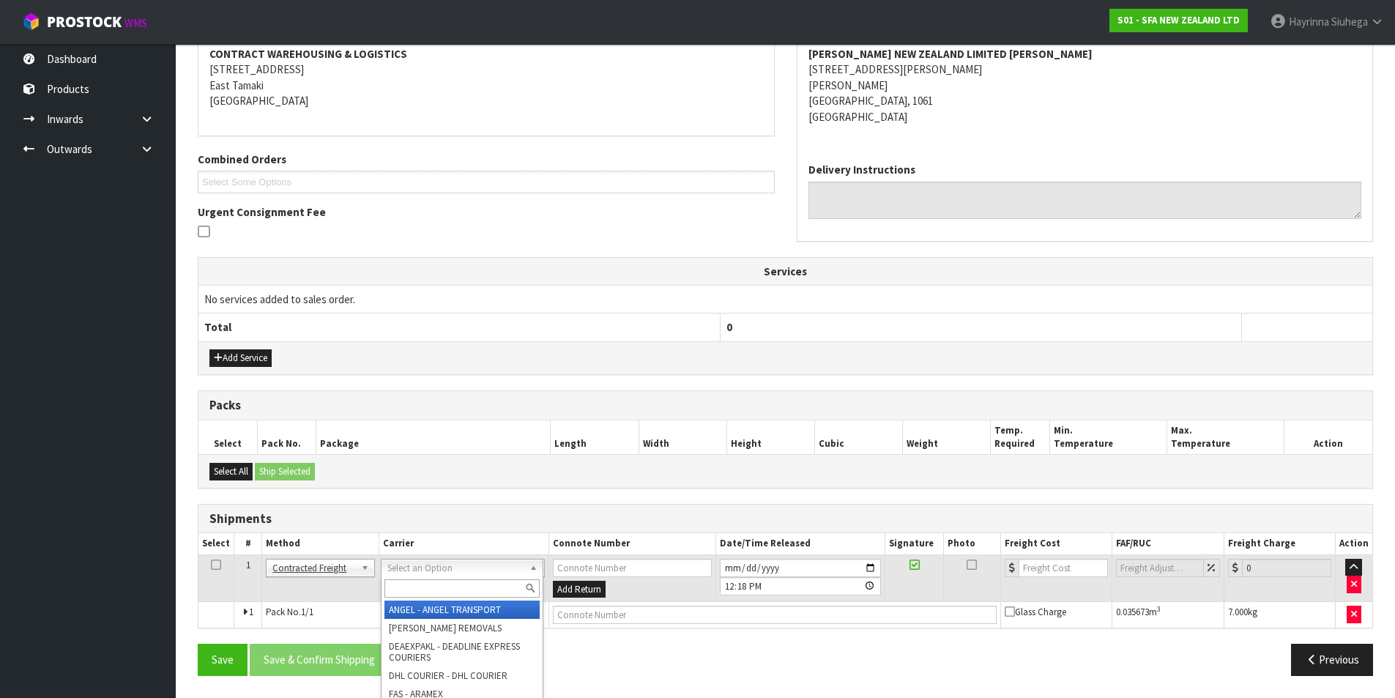
click at [403, 596] on input "text" at bounding box center [461, 588] width 155 height 18
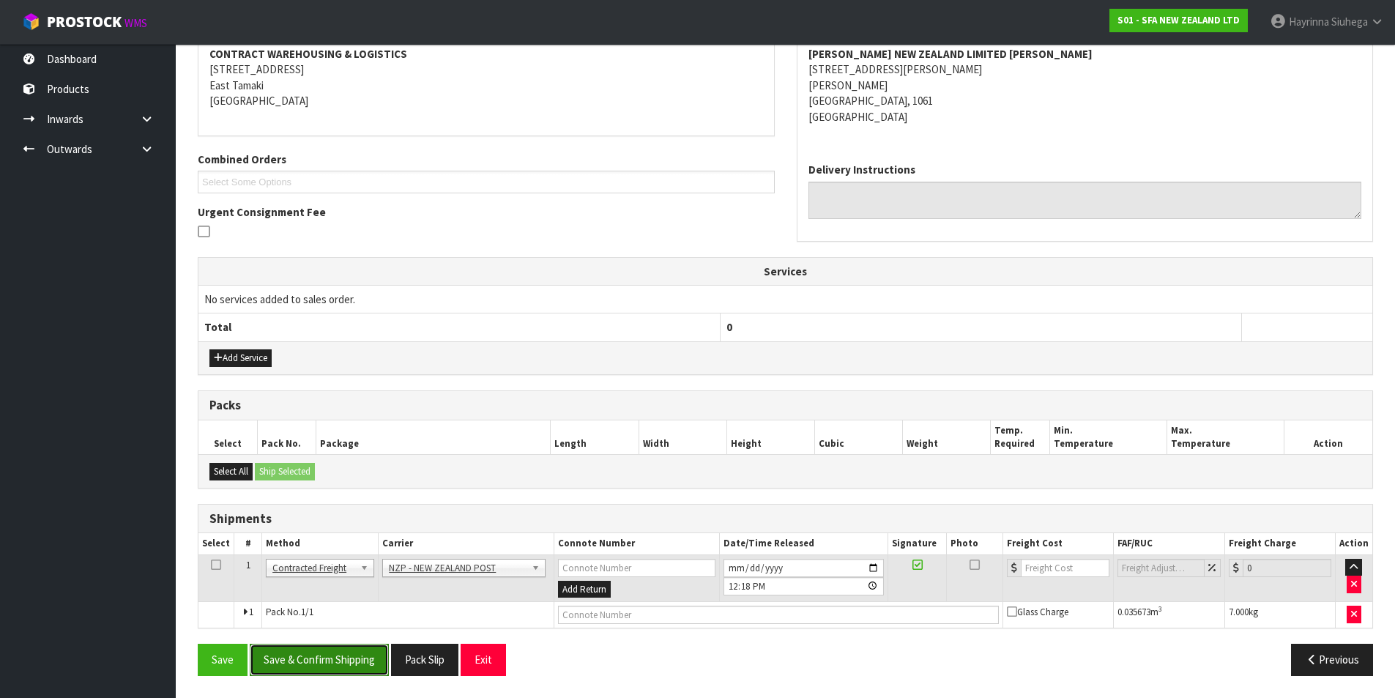
click at [372, 654] on button "Save & Confirm Shipping" at bounding box center [319, 659] width 139 height 31
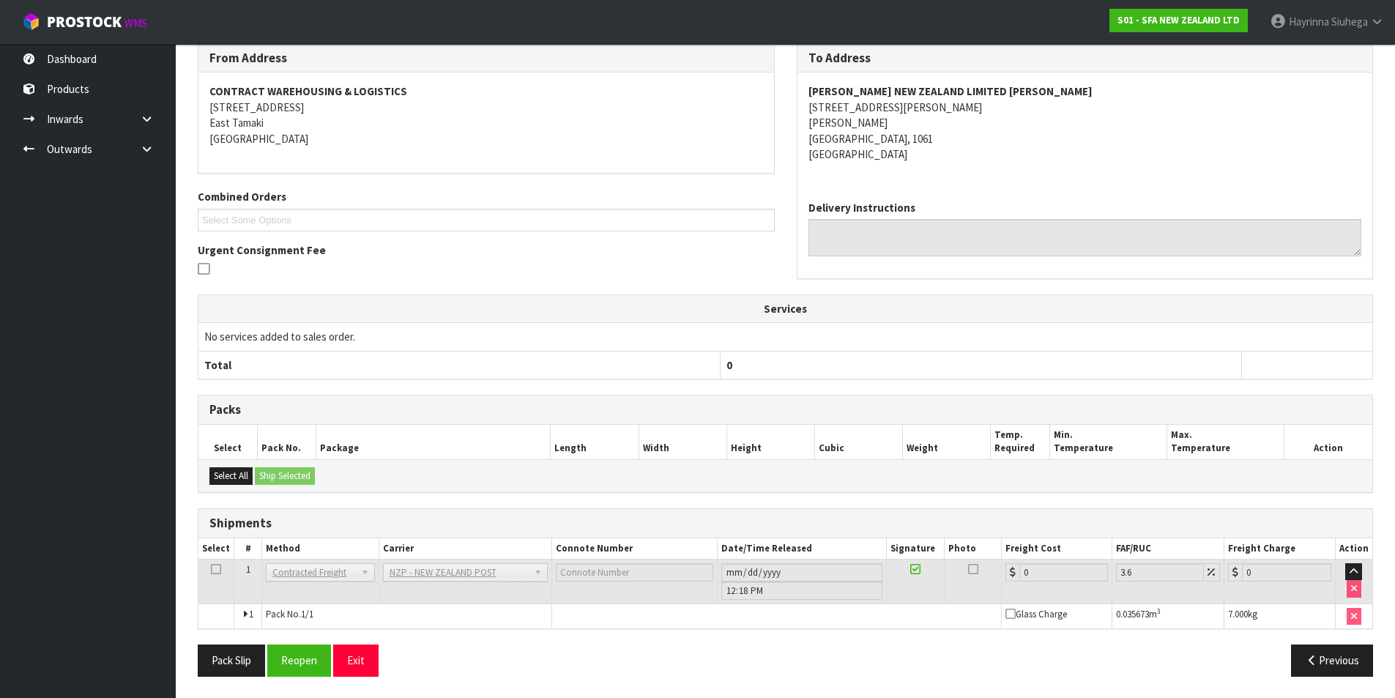
scroll to position [263, 0]
click at [316, 666] on button "Reopen" at bounding box center [299, 659] width 64 height 31
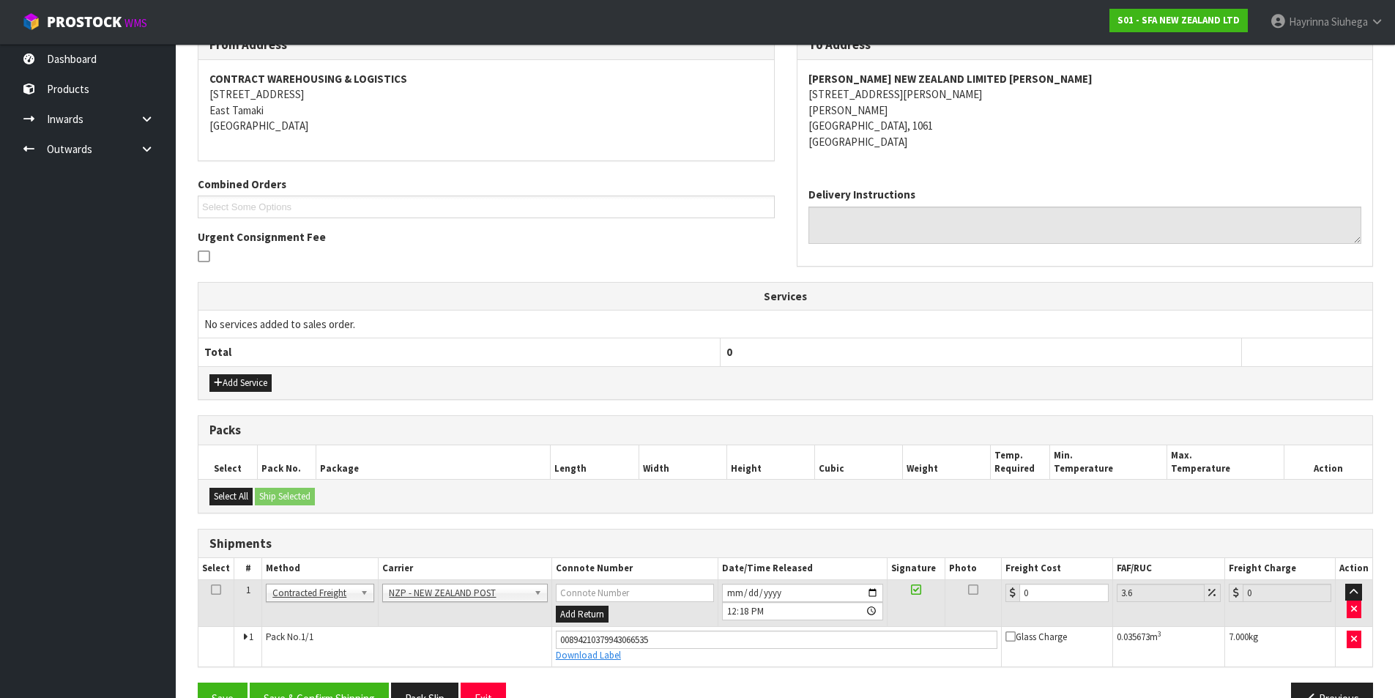
scroll to position [297, 0]
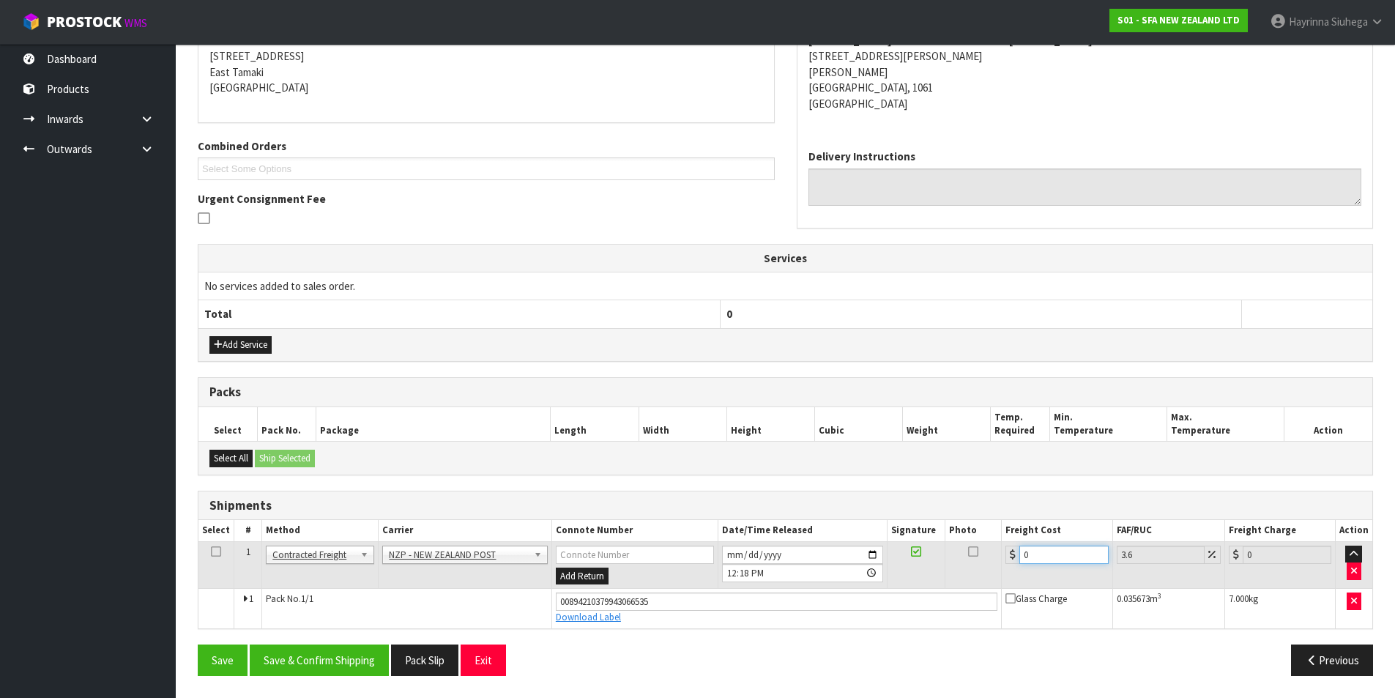
drag, startPoint x: 1049, startPoint y: 551, endPoint x: 942, endPoint y: 557, distance: 107.1
click at [942, 557] on tr "1 Client Local Pickup Customer Local Pickup Company Freight Contracted Freight …" at bounding box center [785, 565] width 1174 height 48
click at [198, 644] on button "Save" at bounding box center [223, 659] width 50 height 31
click at [332, 650] on button "Save & Confirm Shipping" at bounding box center [319, 659] width 139 height 31
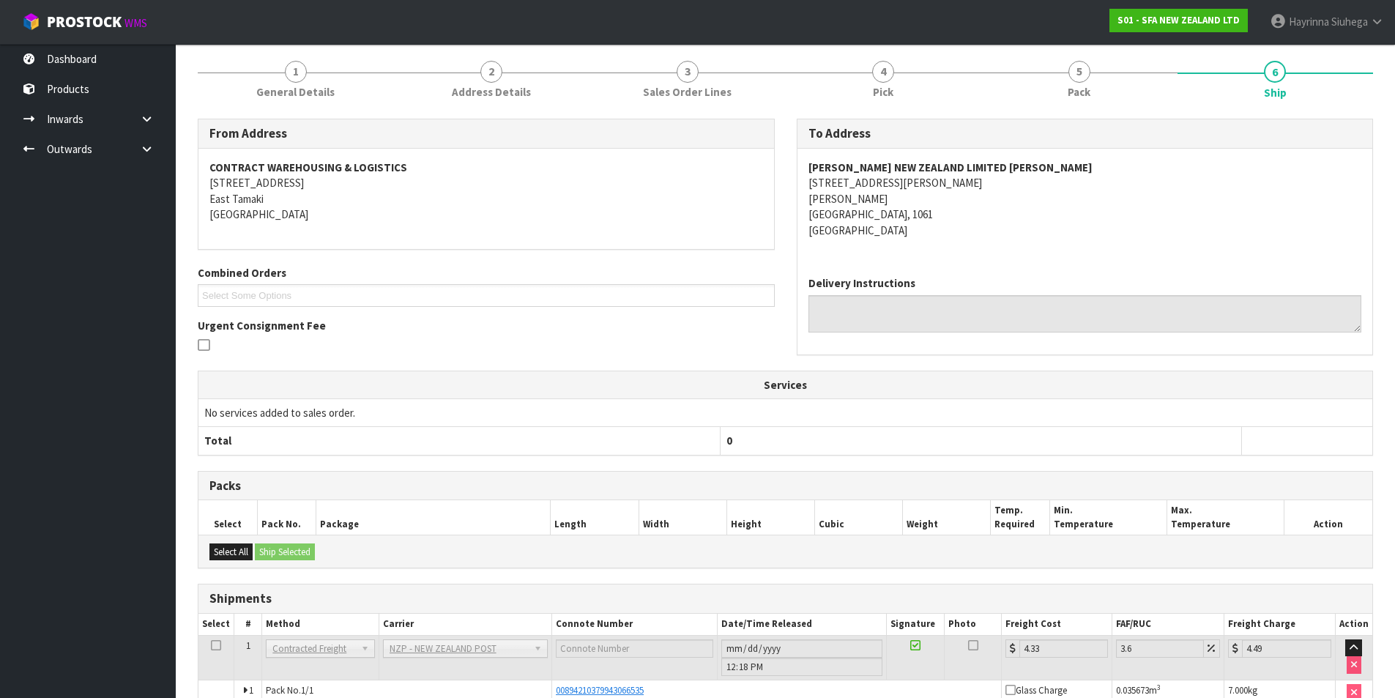
scroll to position [0, 0]
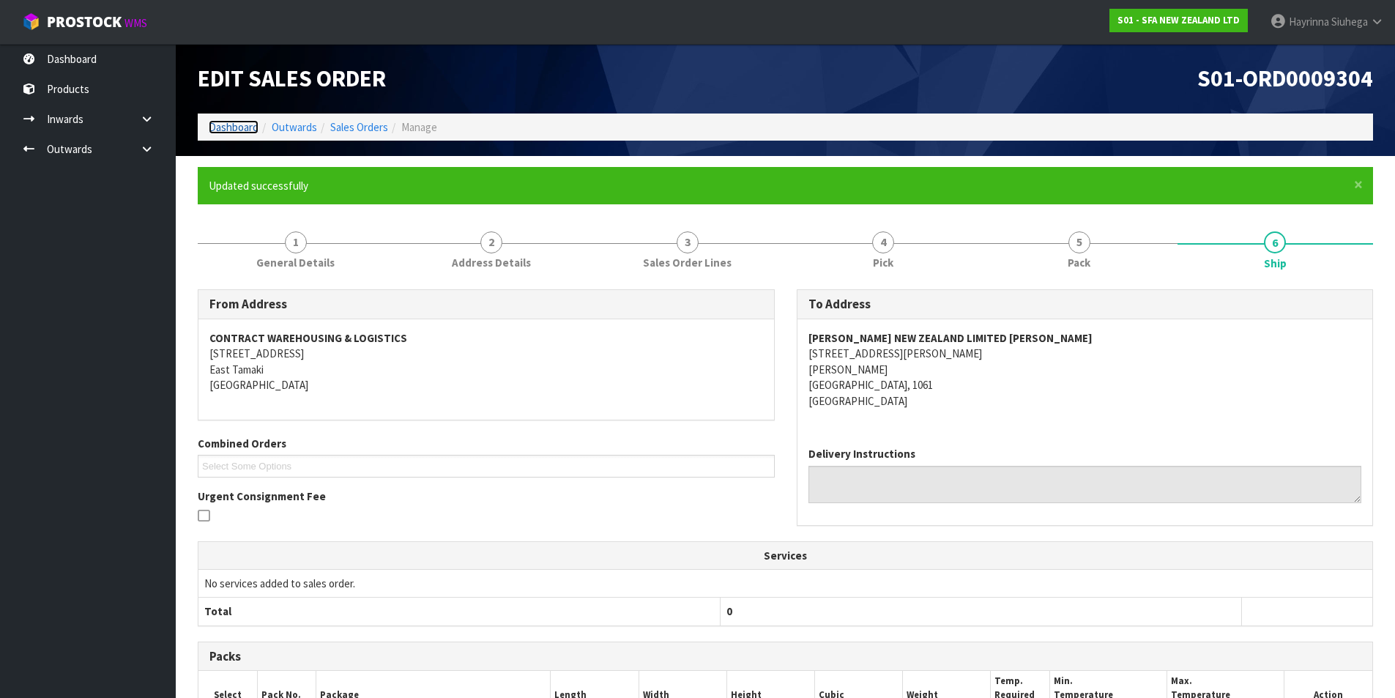
click at [247, 122] on link "Dashboard" at bounding box center [234, 127] width 50 height 14
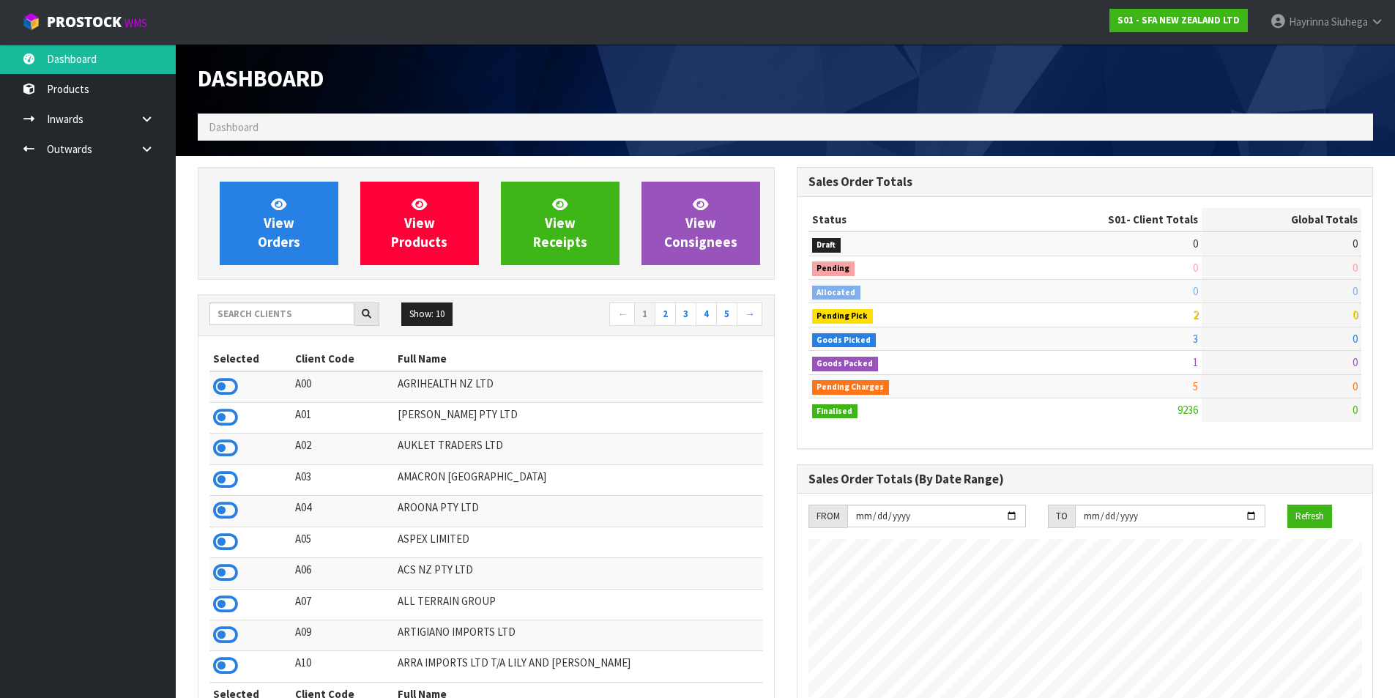
scroll to position [1109, 598]
click at [279, 209] on icon at bounding box center [278, 204] width 15 height 14
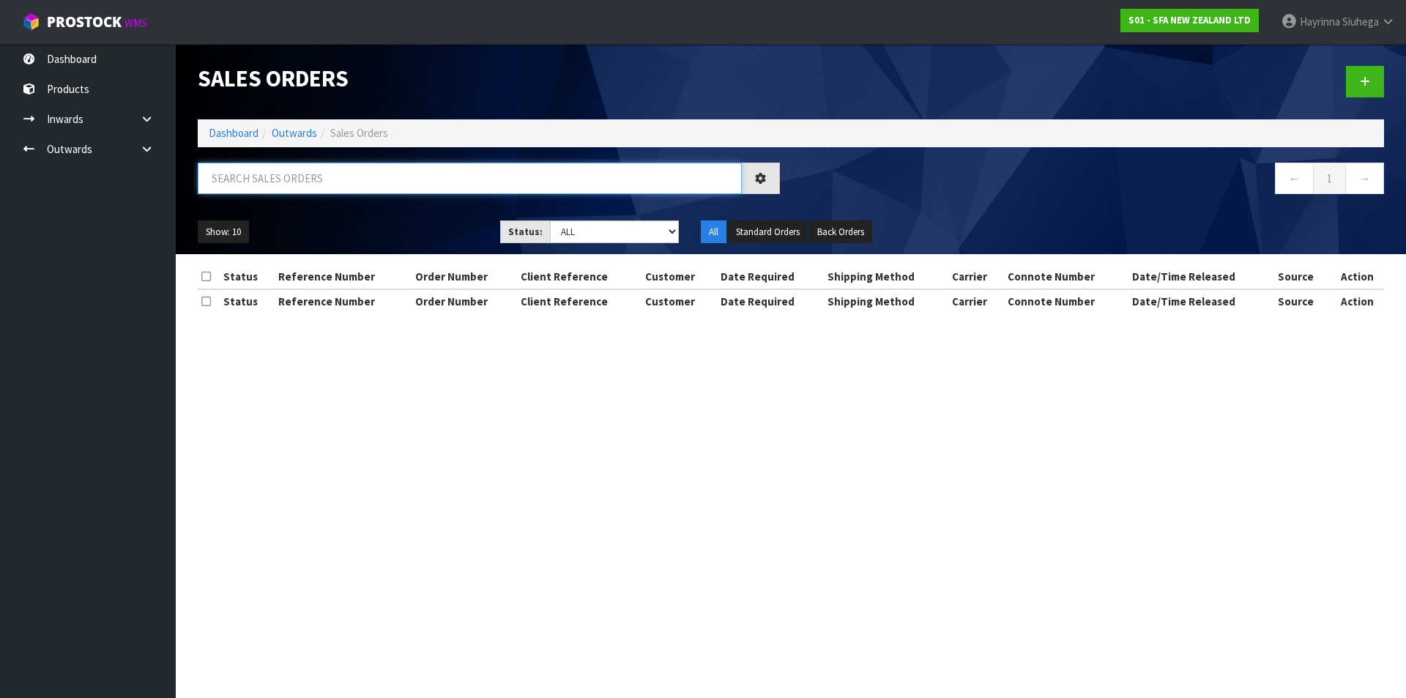
click at [302, 174] on input "text" at bounding box center [470, 178] width 544 height 31
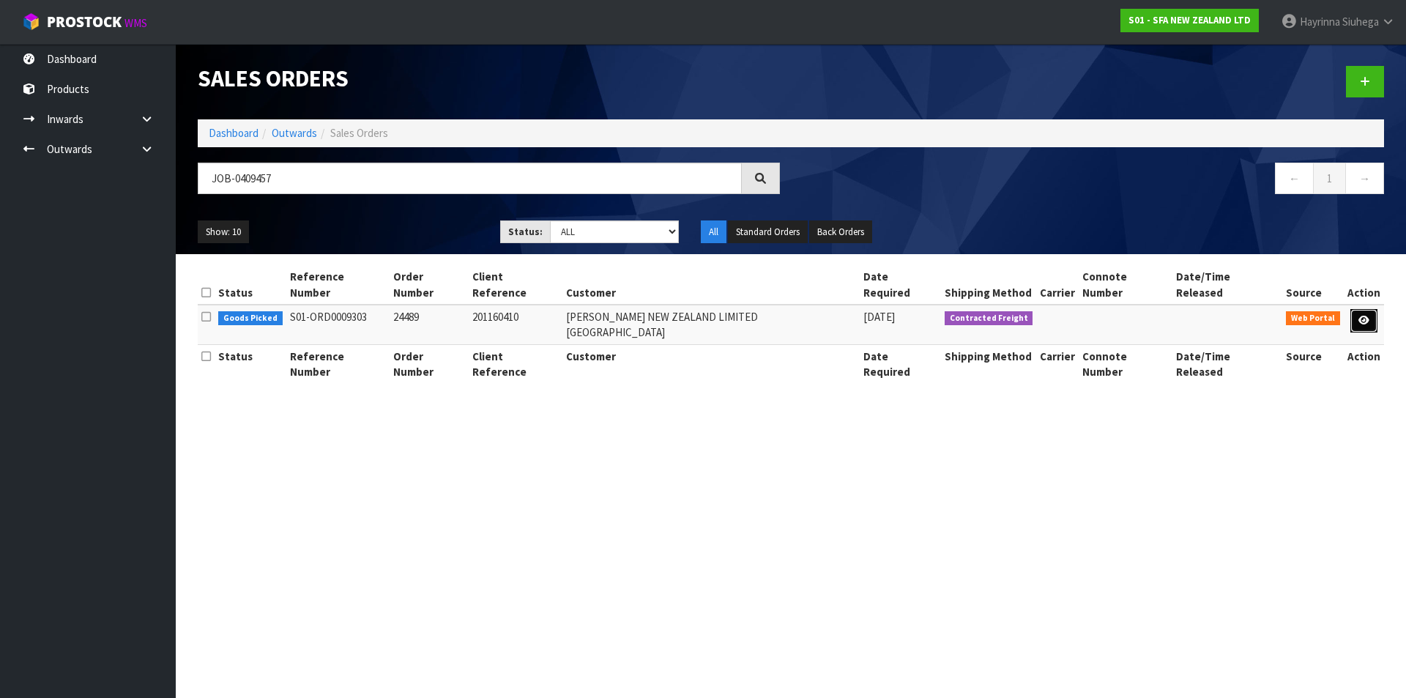
click at [1365, 316] on icon at bounding box center [1363, 321] width 11 height 10
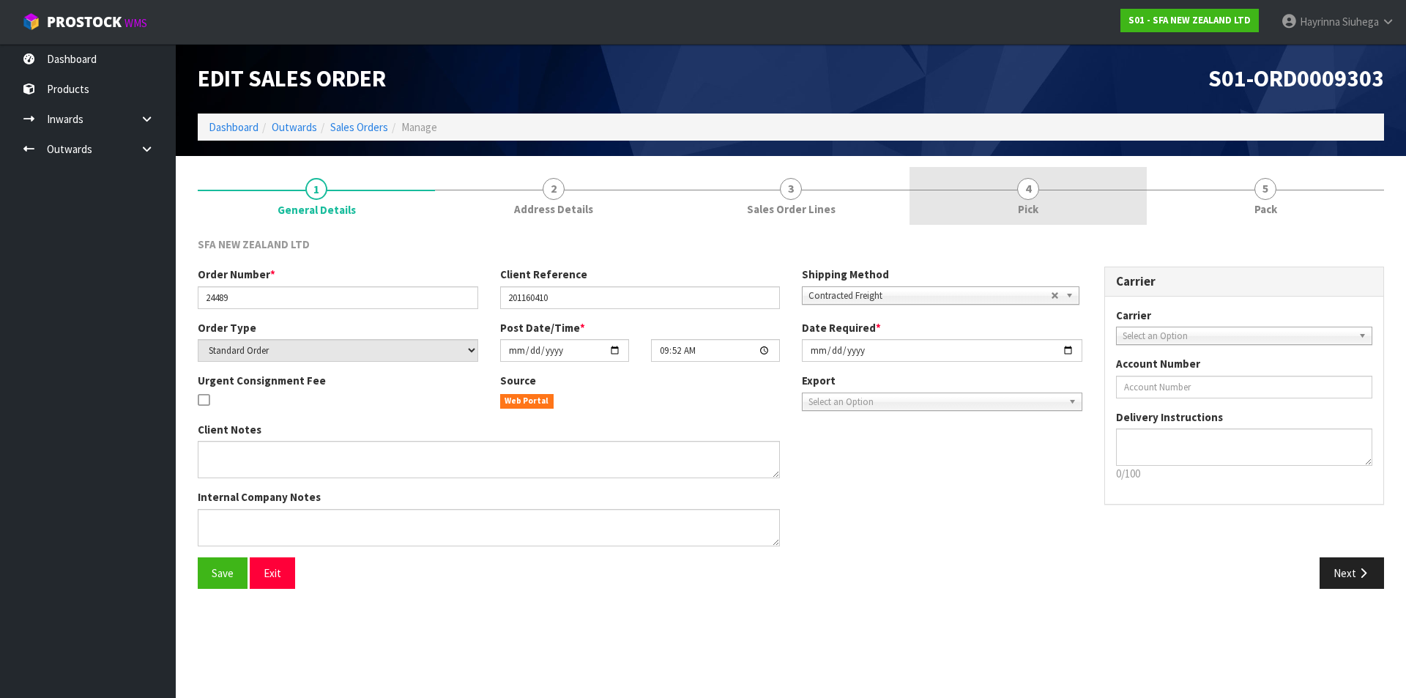
click at [1062, 183] on link "4 Pick" at bounding box center [1027, 196] width 237 height 58
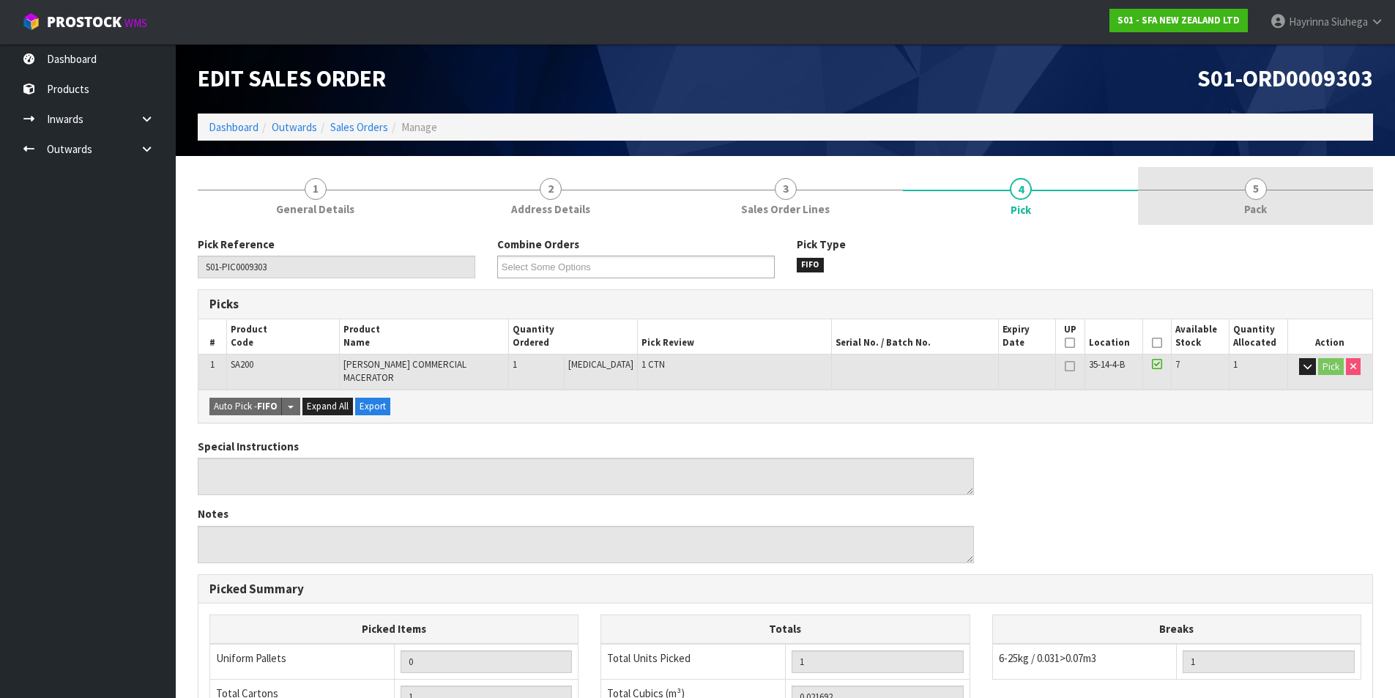
click at [1235, 209] on link "5 Pack" at bounding box center [1255, 196] width 235 height 58
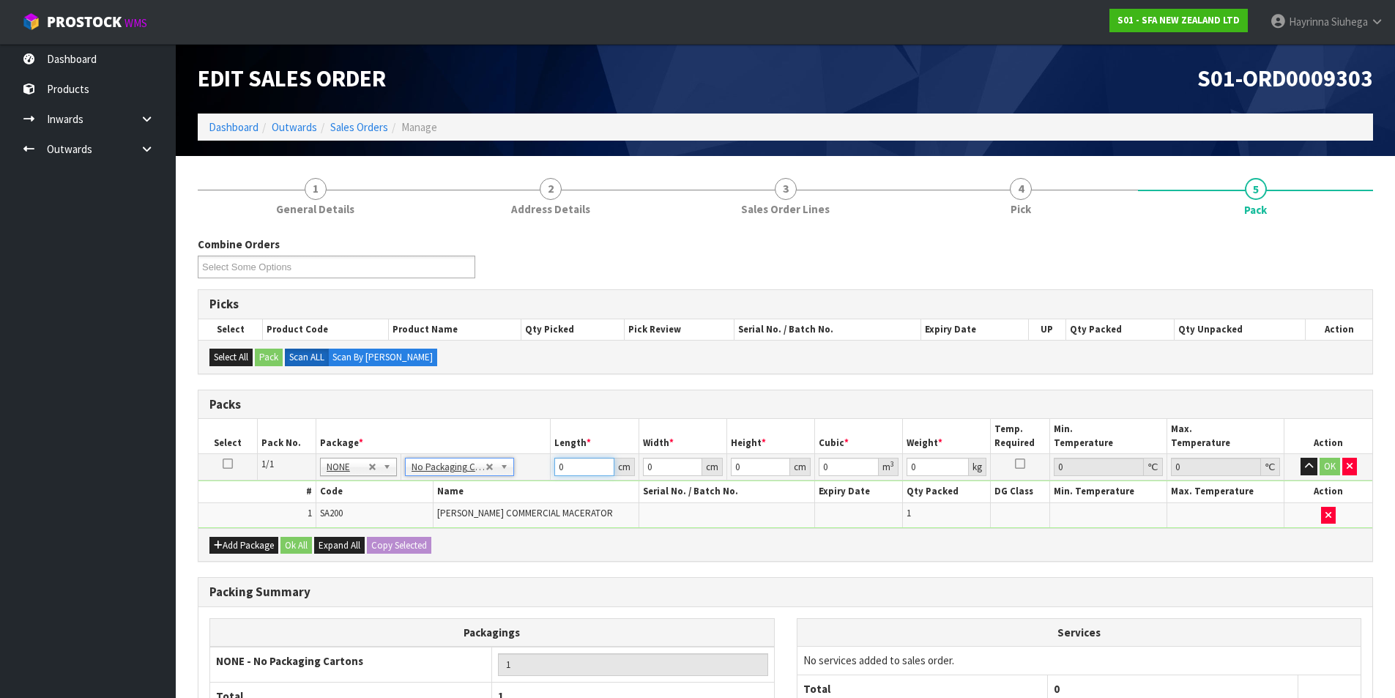
click at [557, 469] on input "0" at bounding box center [583, 467] width 59 height 18
click button "OK" at bounding box center [1330, 467] width 21 height 18
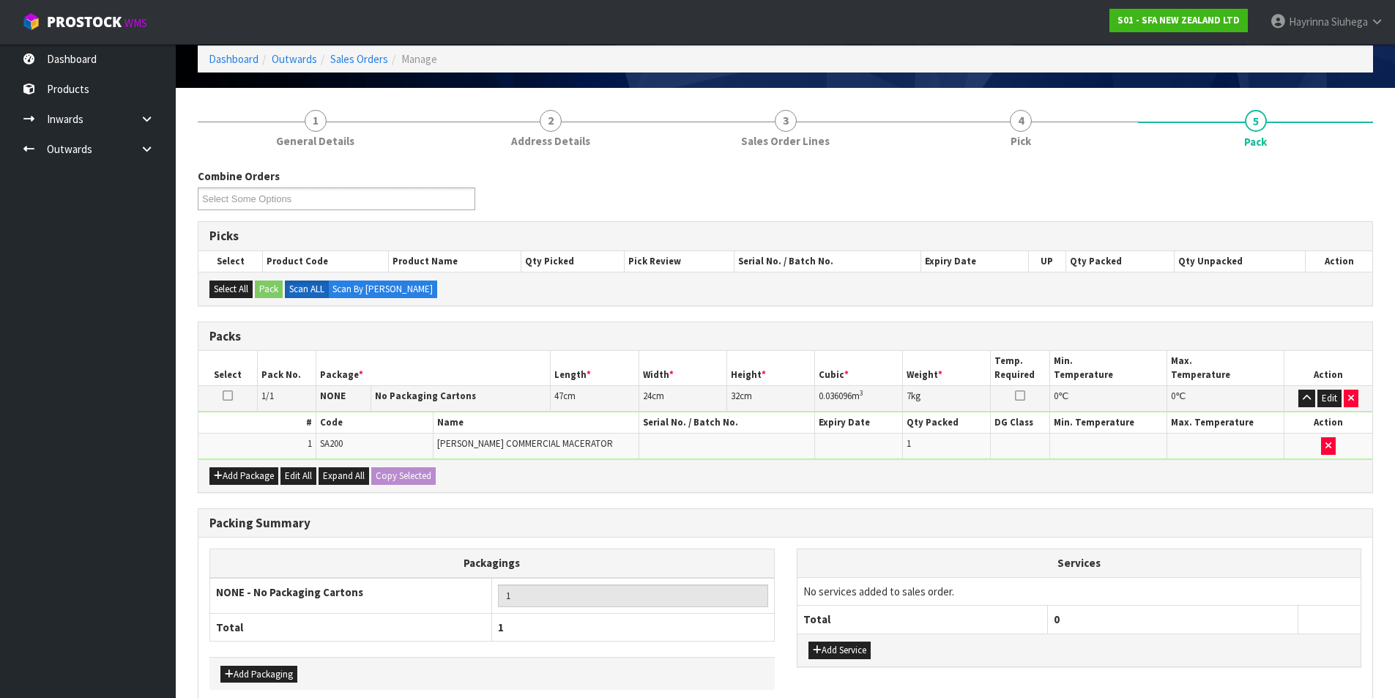
scroll to position [141, 0]
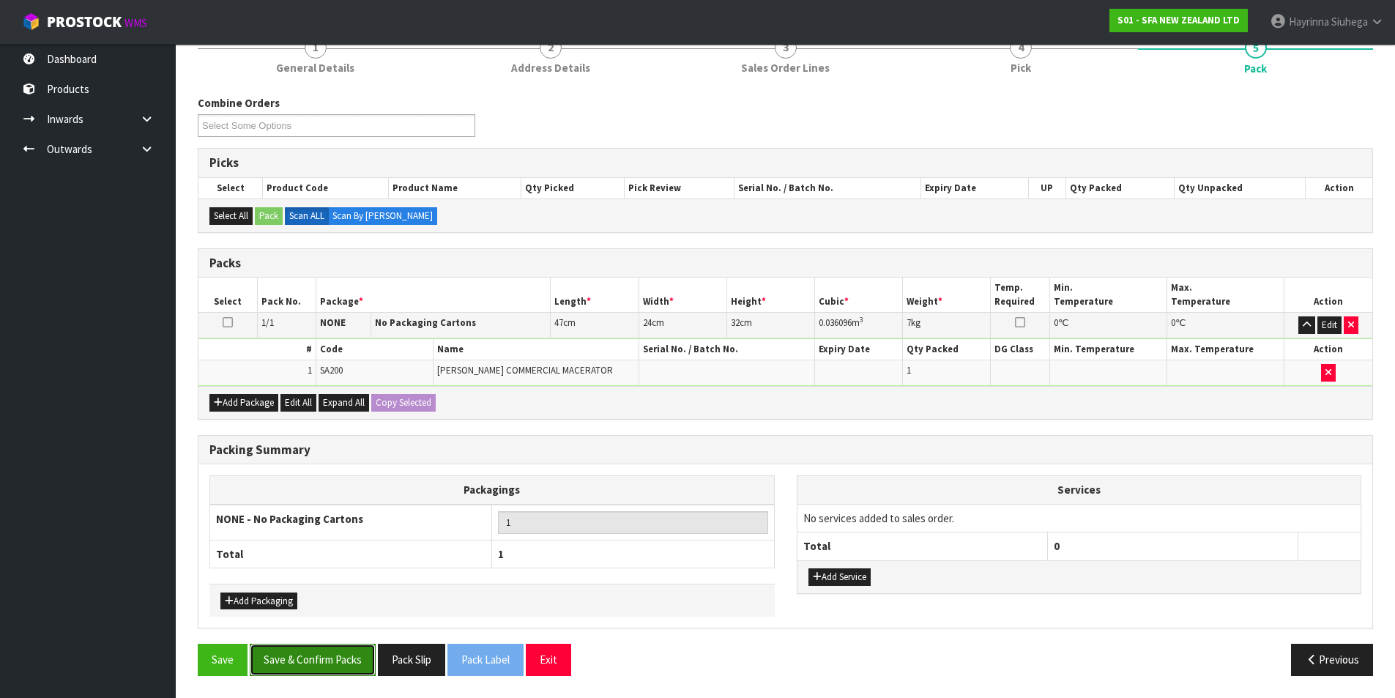
click at [354, 663] on button "Save & Confirm Packs" at bounding box center [313, 659] width 126 height 31
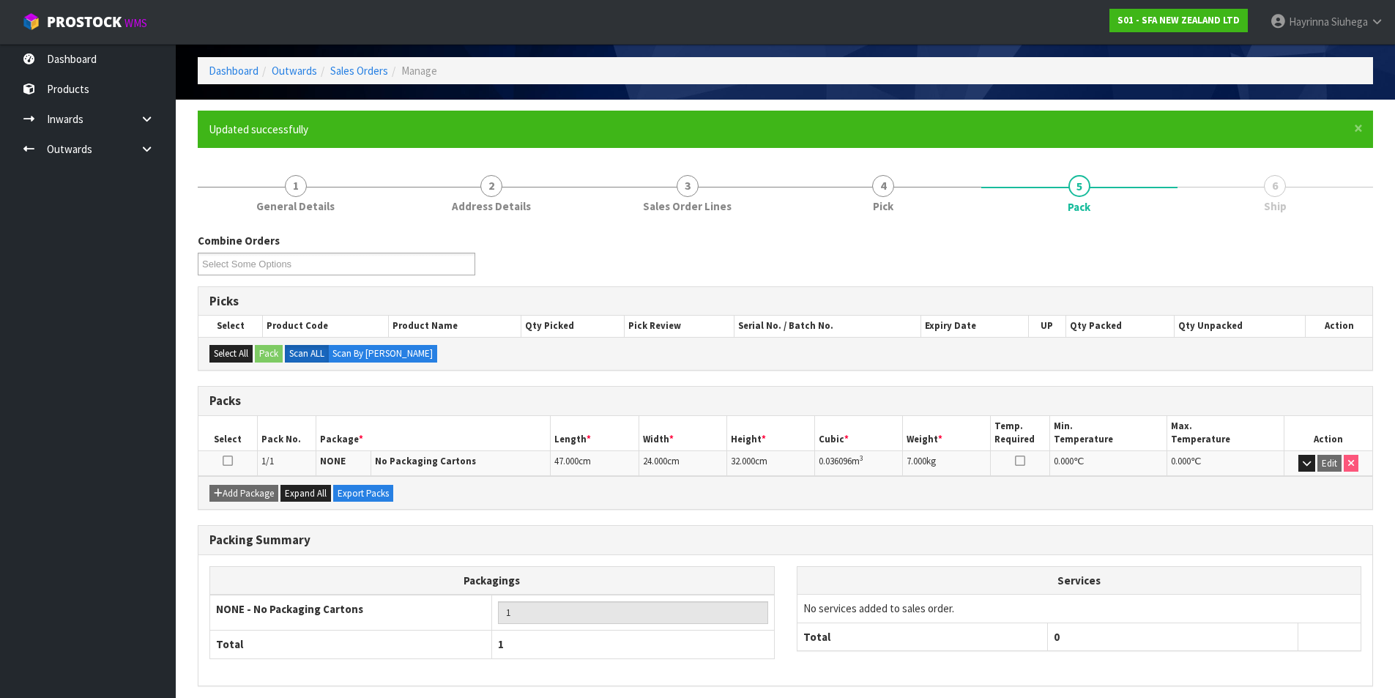
scroll to position [114, 0]
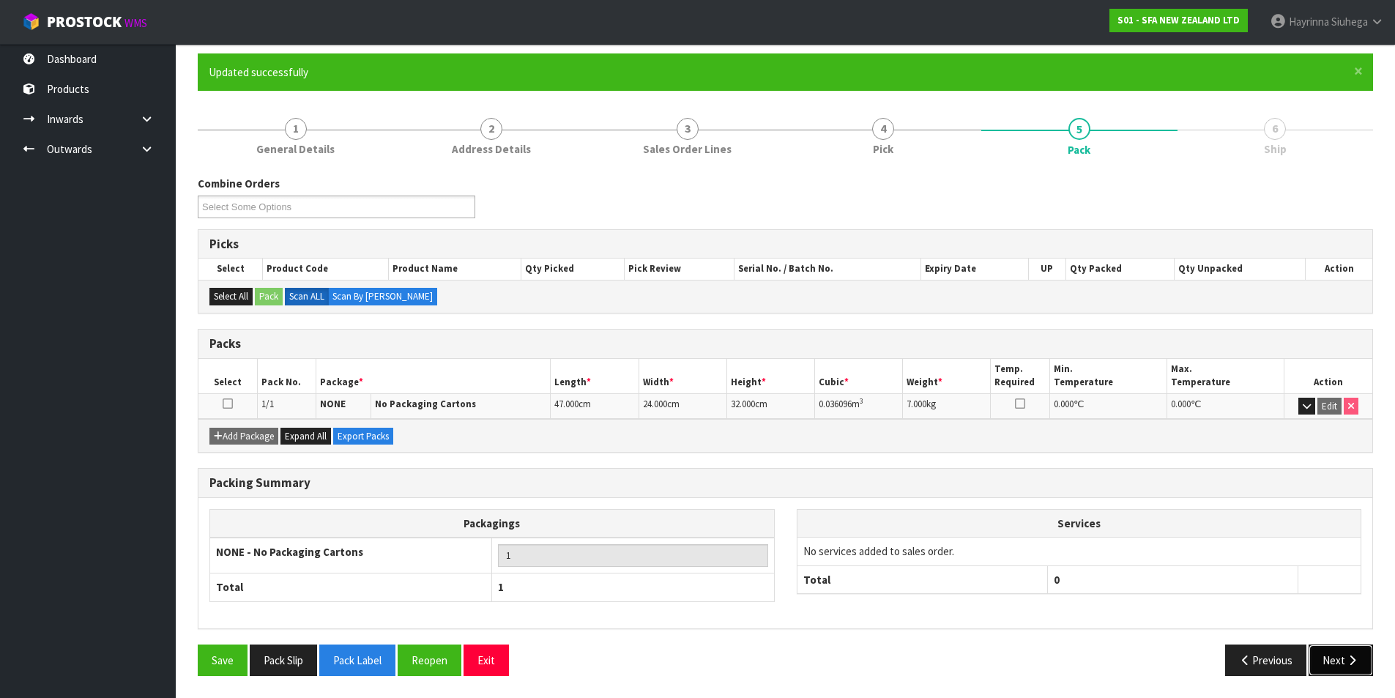
click at [1363, 659] on button "Next" at bounding box center [1341, 659] width 64 height 31
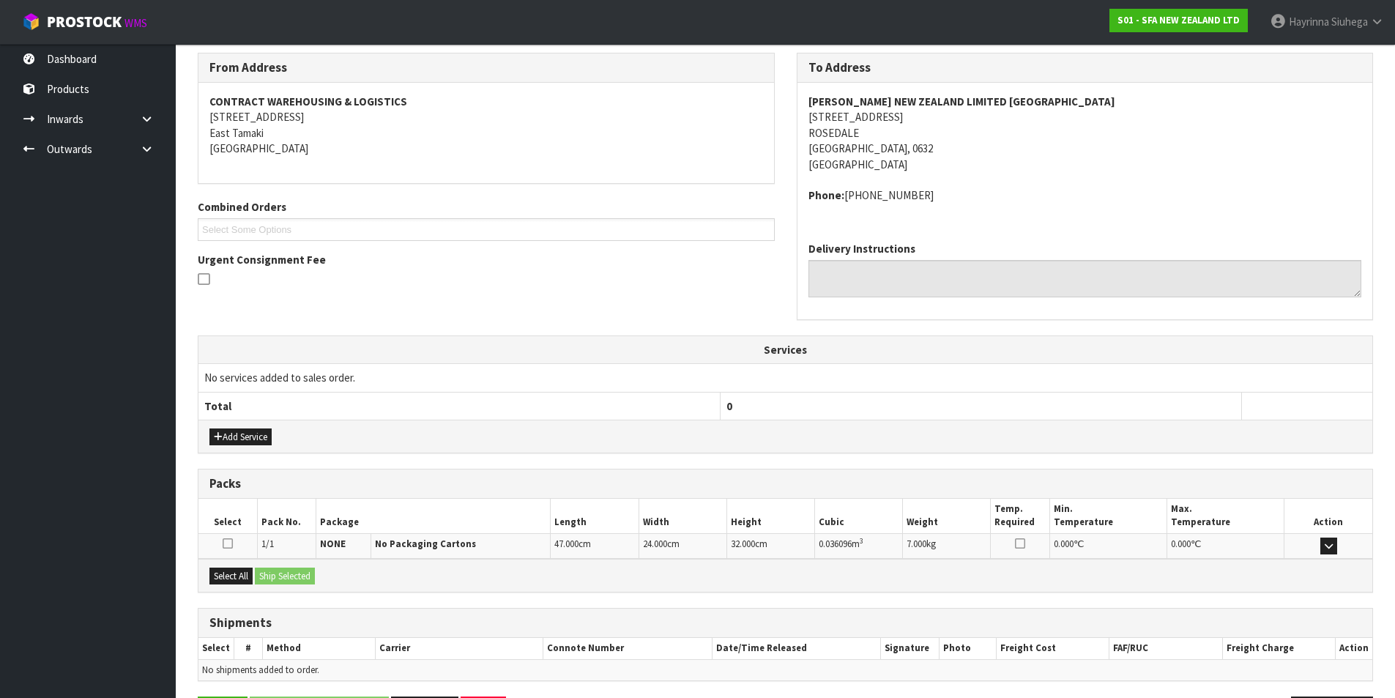
scroll to position [289, 0]
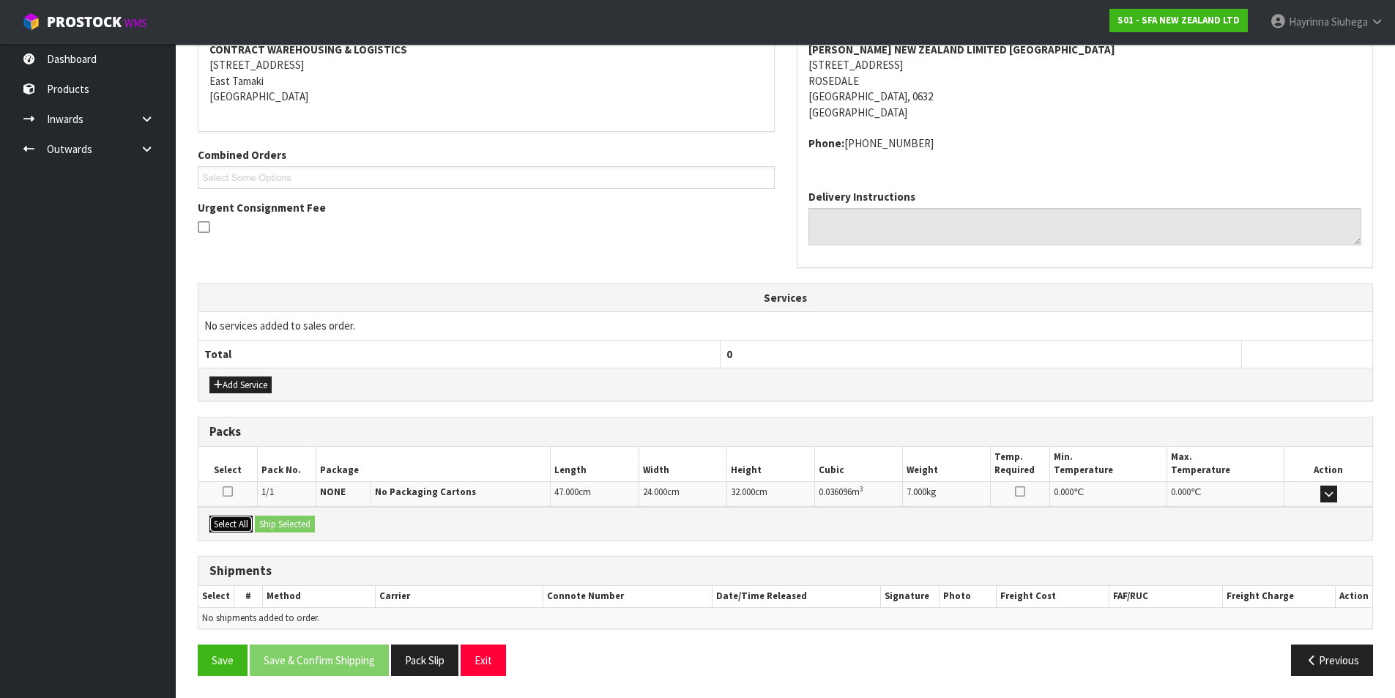
click at [245, 527] on button "Select All" at bounding box center [230, 525] width 43 height 18
click at [279, 520] on button "Ship Selected" at bounding box center [285, 525] width 60 height 18
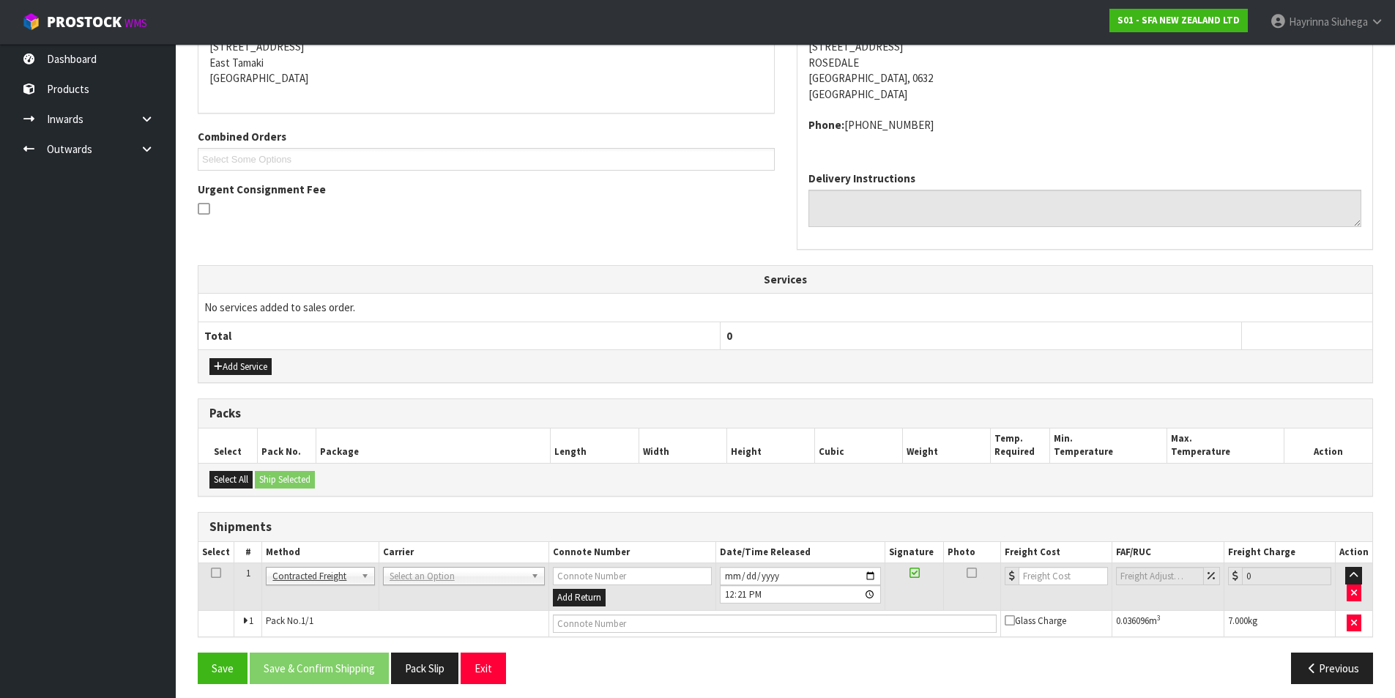
scroll to position [315, 0]
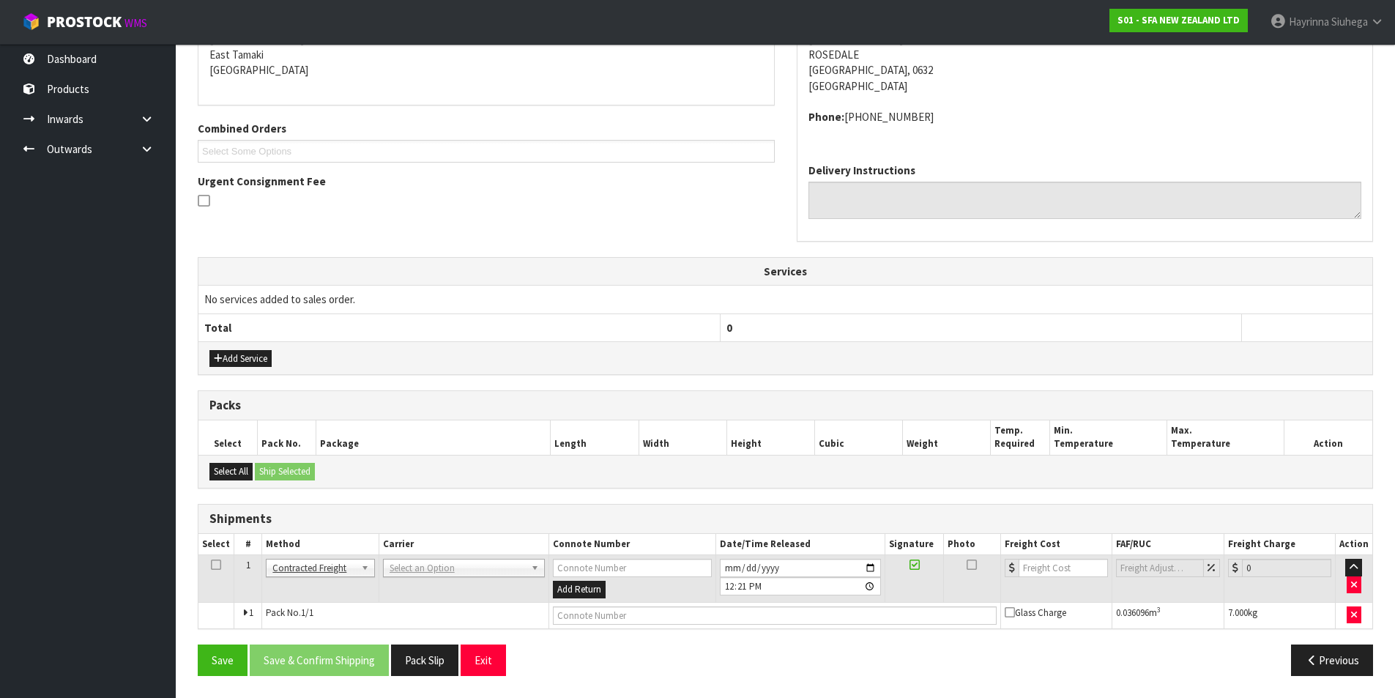
drag, startPoint x: 423, startPoint y: 566, endPoint x: 424, endPoint y: 581, distance: 14.7
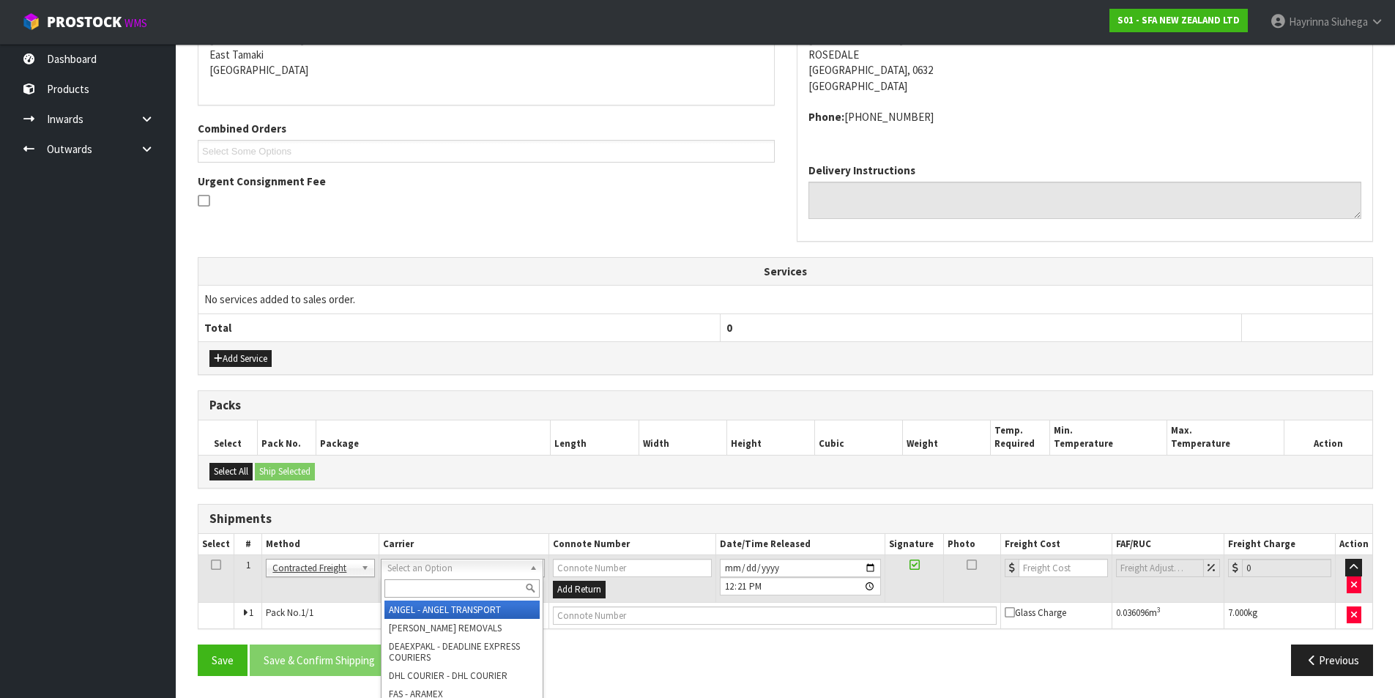
click at [423, 589] on input "text" at bounding box center [461, 588] width 155 height 18
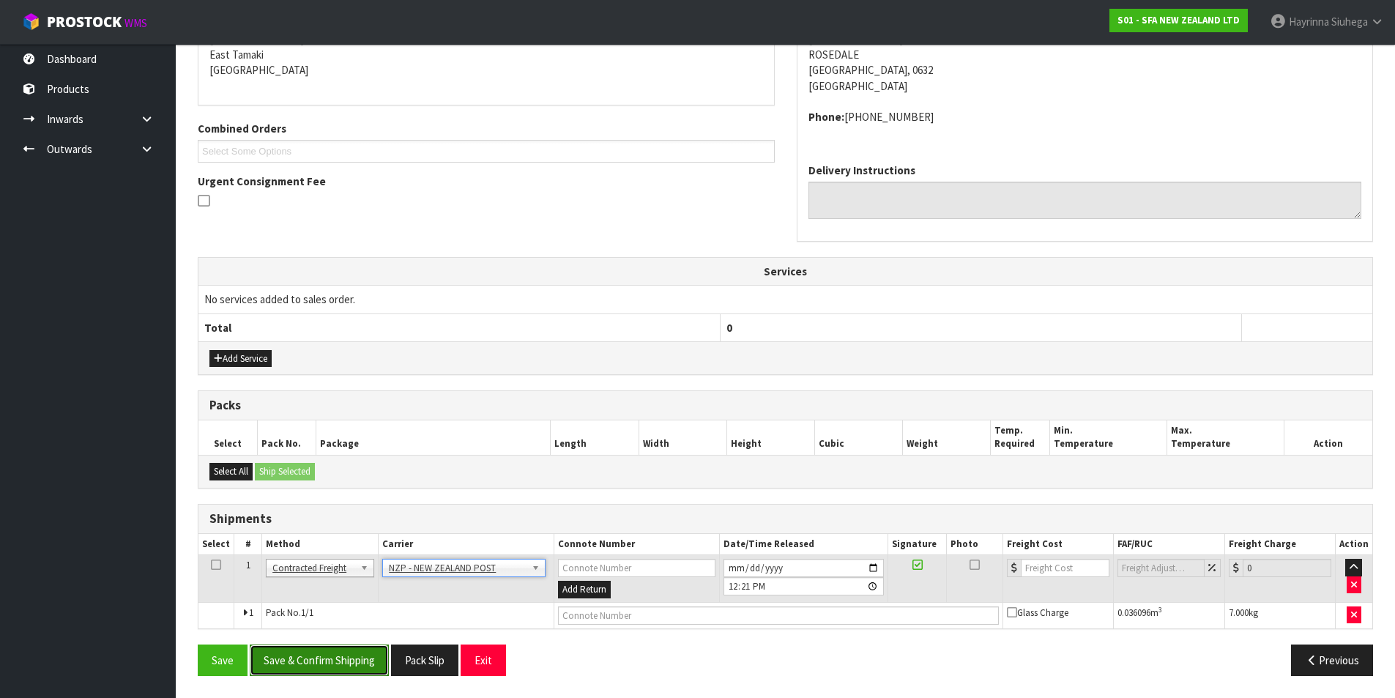
click at [335, 661] on button "Save & Confirm Shipping" at bounding box center [319, 659] width 139 height 31
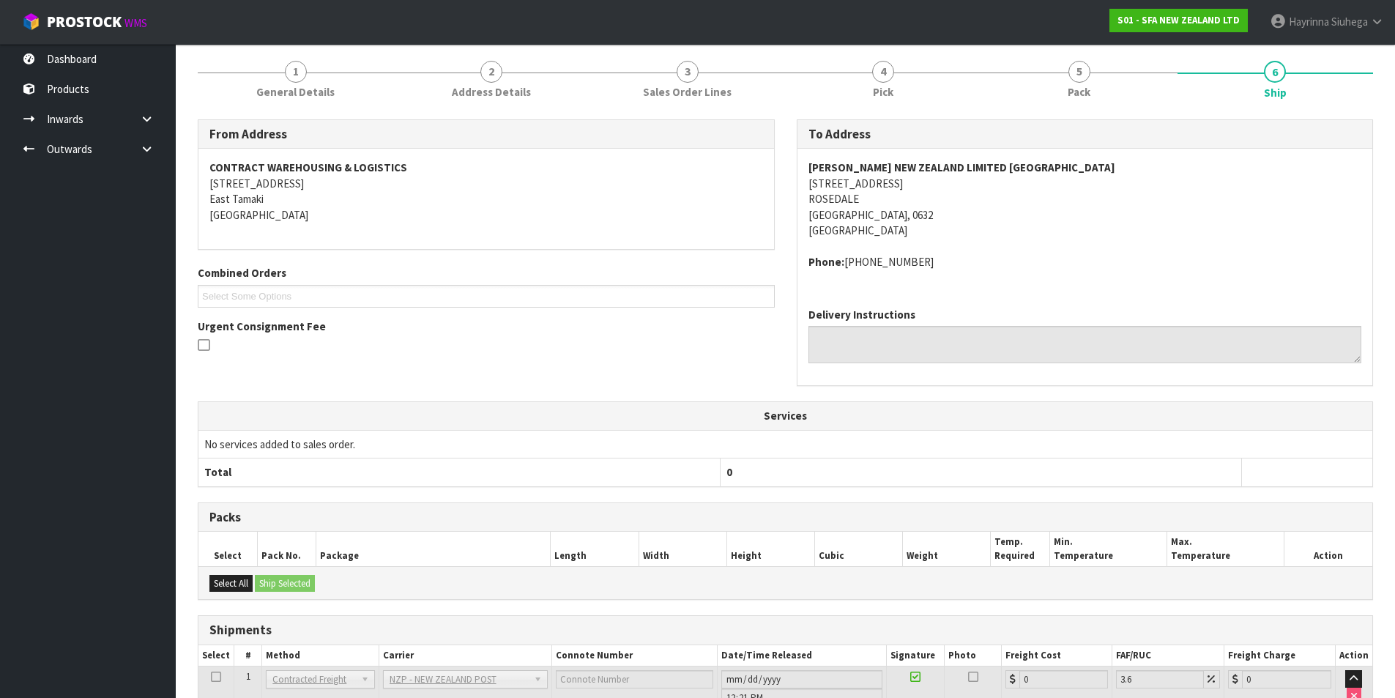
scroll to position [294, 0]
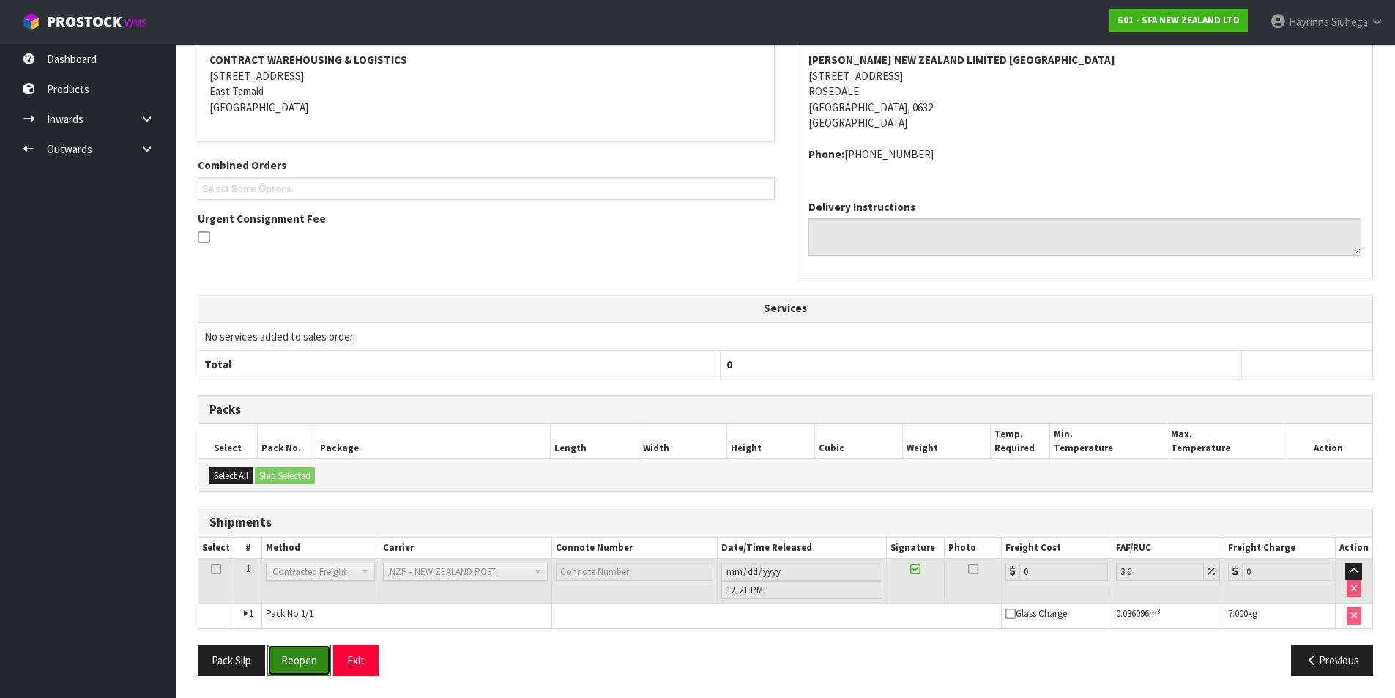
click at [306, 666] on button "Reopen" at bounding box center [299, 659] width 64 height 31
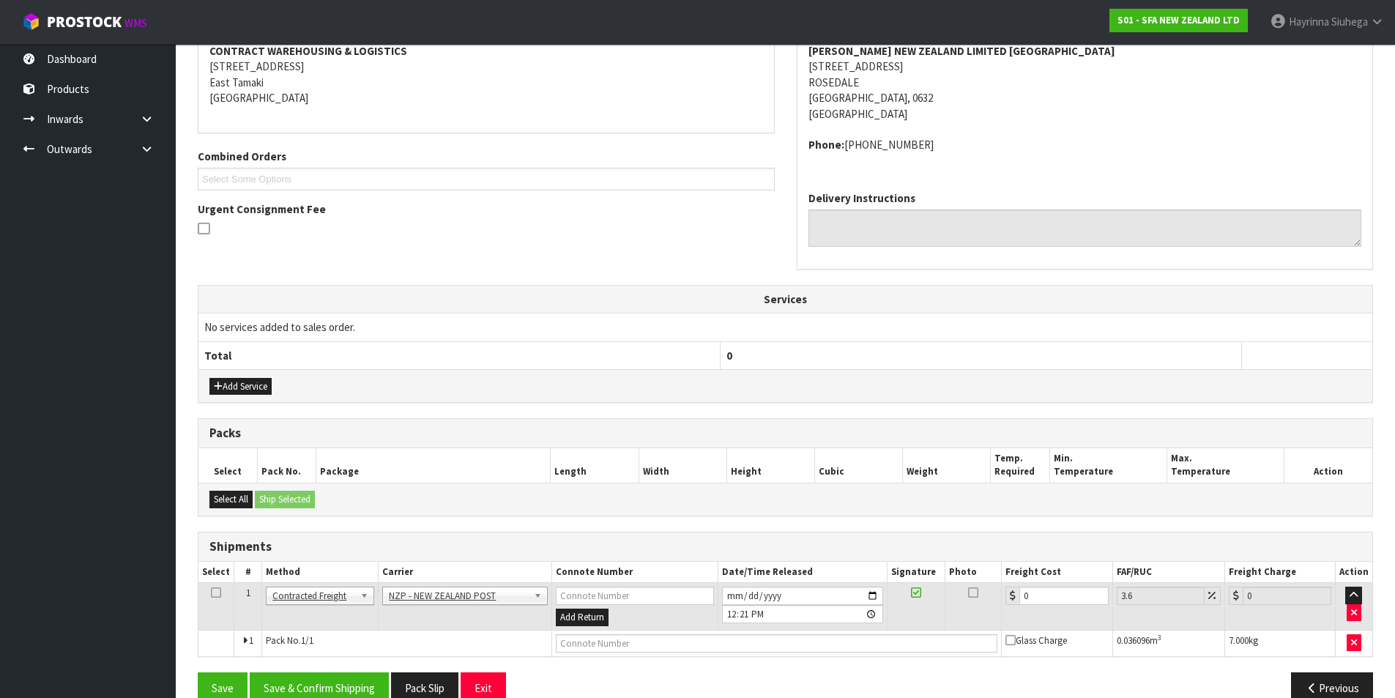
scroll to position [315, 0]
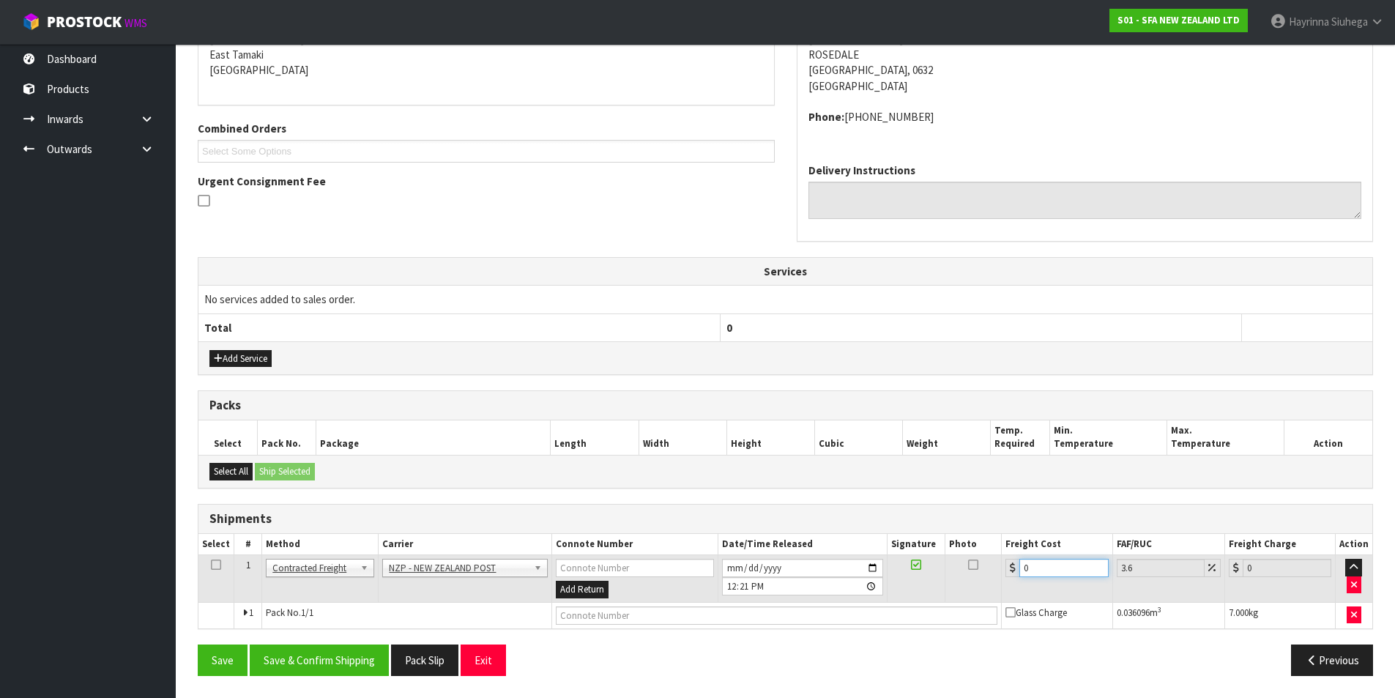
drag, startPoint x: 1043, startPoint y: 565, endPoint x: 945, endPoint y: 565, distance: 98.1
click at [945, 565] on tr "1 Client Local Pickup Customer Local Pickup Company Freight Contracted Freight …" at bounding box center [785, 579] width 1174 height 48
click at [869, 607] on input "text" at bounding box center [777, 615] width 442 height 18
click at [198, 644] on button "Save" at bounding box center [223, 659] width 50 height 31
click at [349, 656] on button "Save & Confirm Shipping" at bounding box center [319, 659] width 139 height 31
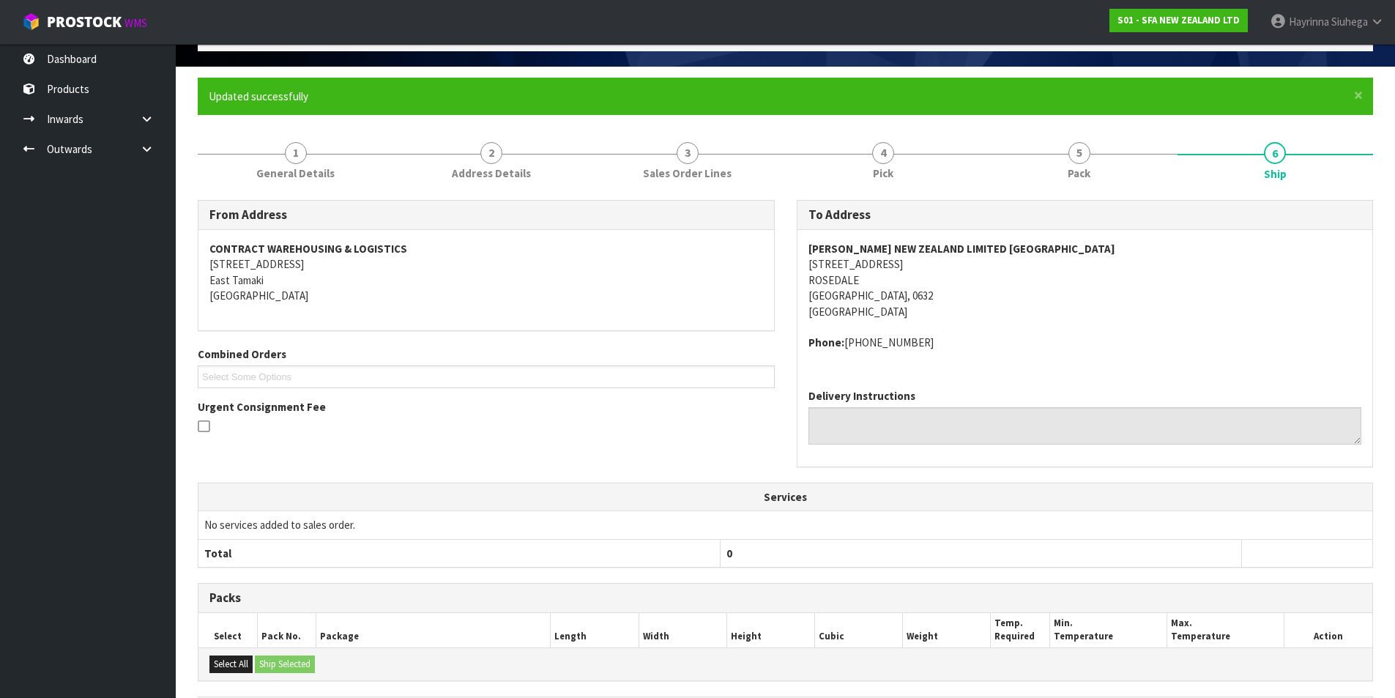
scroll to position [0, 0]
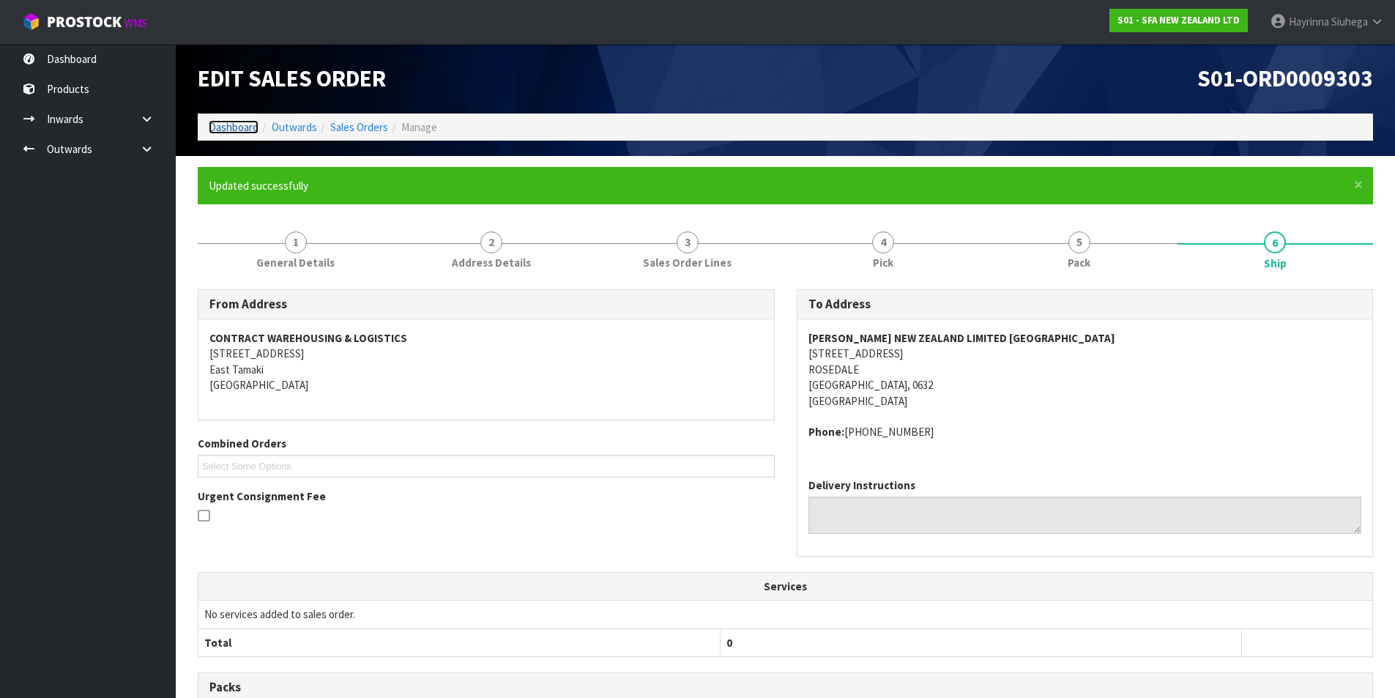
click at [237, 124] on link "Dashboard" at bounding box center [234, 127] width 50 height 14
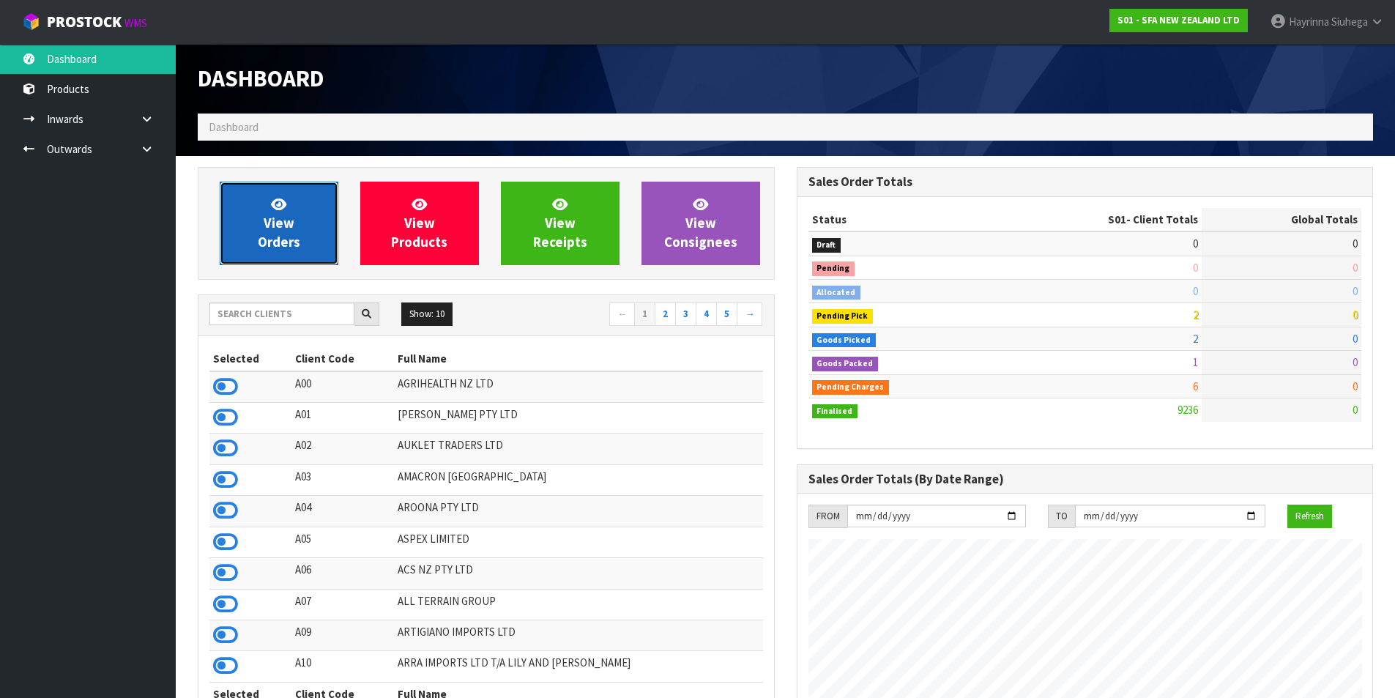
scroll to position [1109, 598]
click at [267, 207] on link "View Orders" at bounding box center [279, 223] width 119 height 83
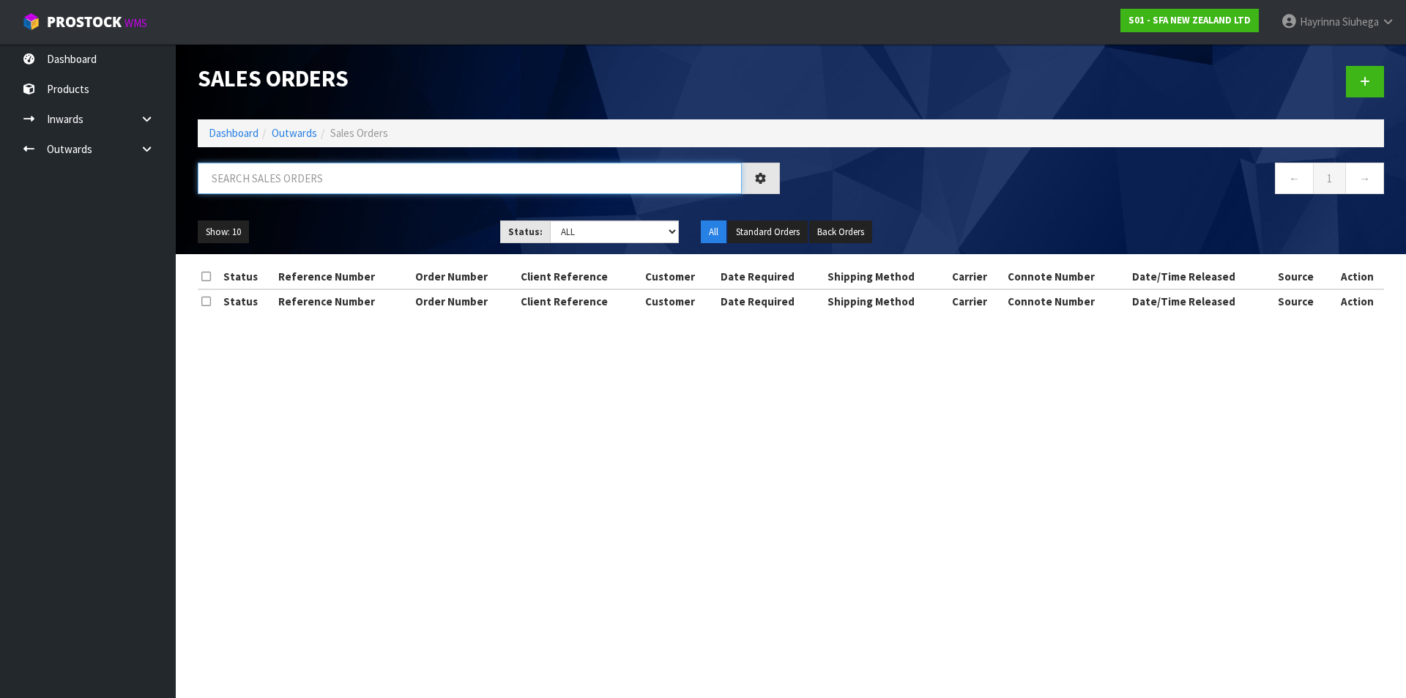
click at [301, 168] on input "text" at bounding box center [470, 178] width 544 height 31
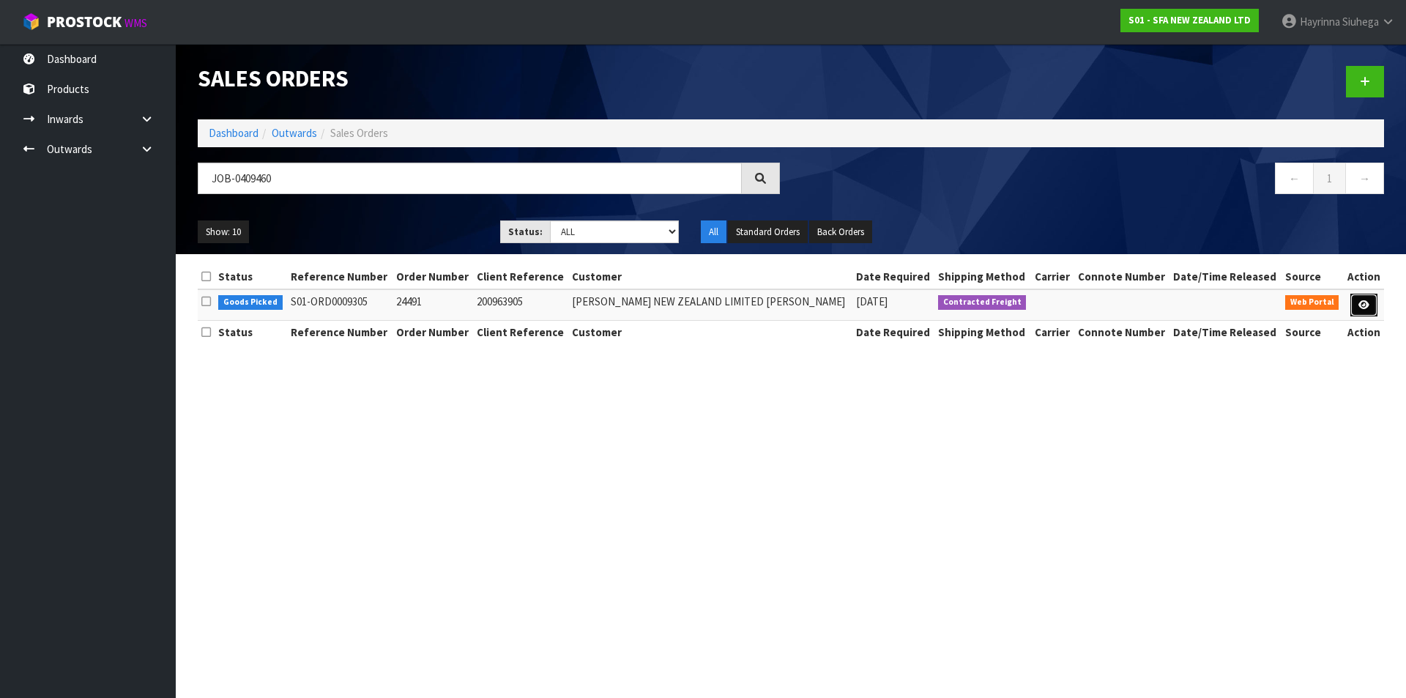
click at [1368, 302] on link at bounding box center [1363, 305] width 27 height 23
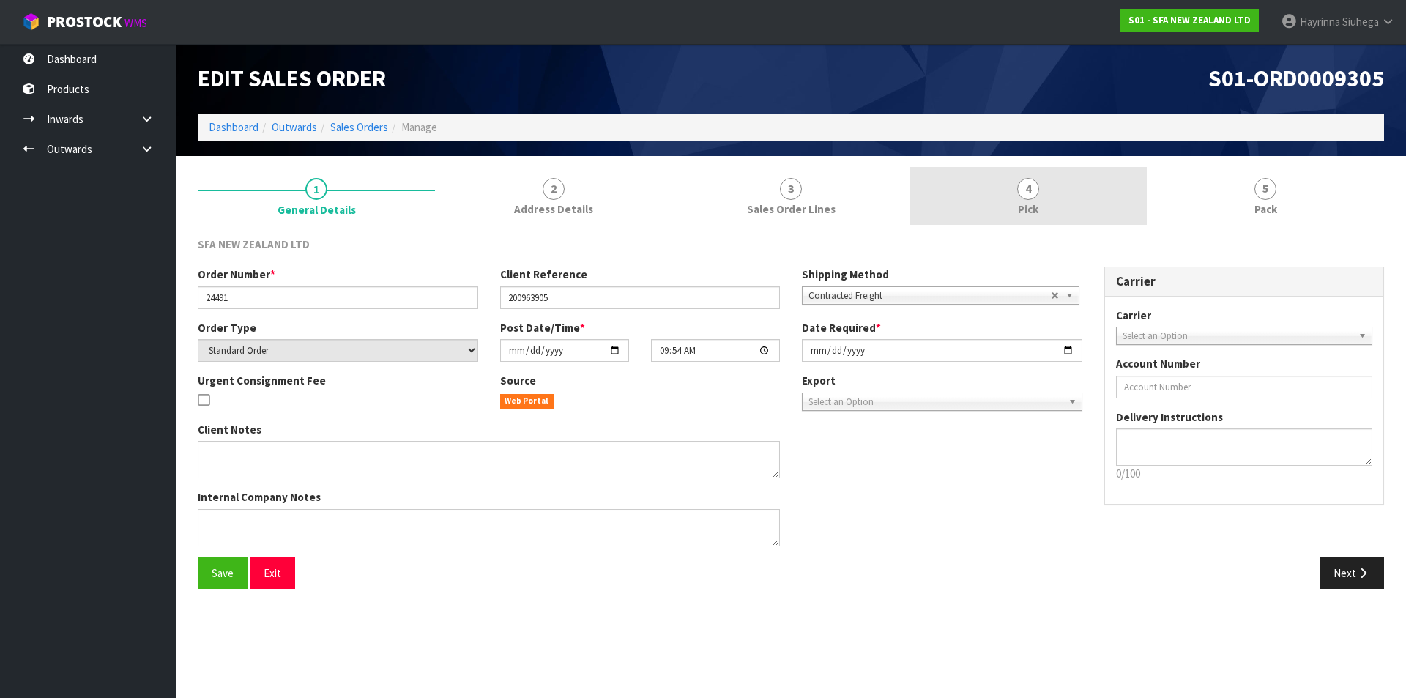
click at [1093, 201] on link "4 Pick" at bounding box center [1027, 196] width 237 height 58
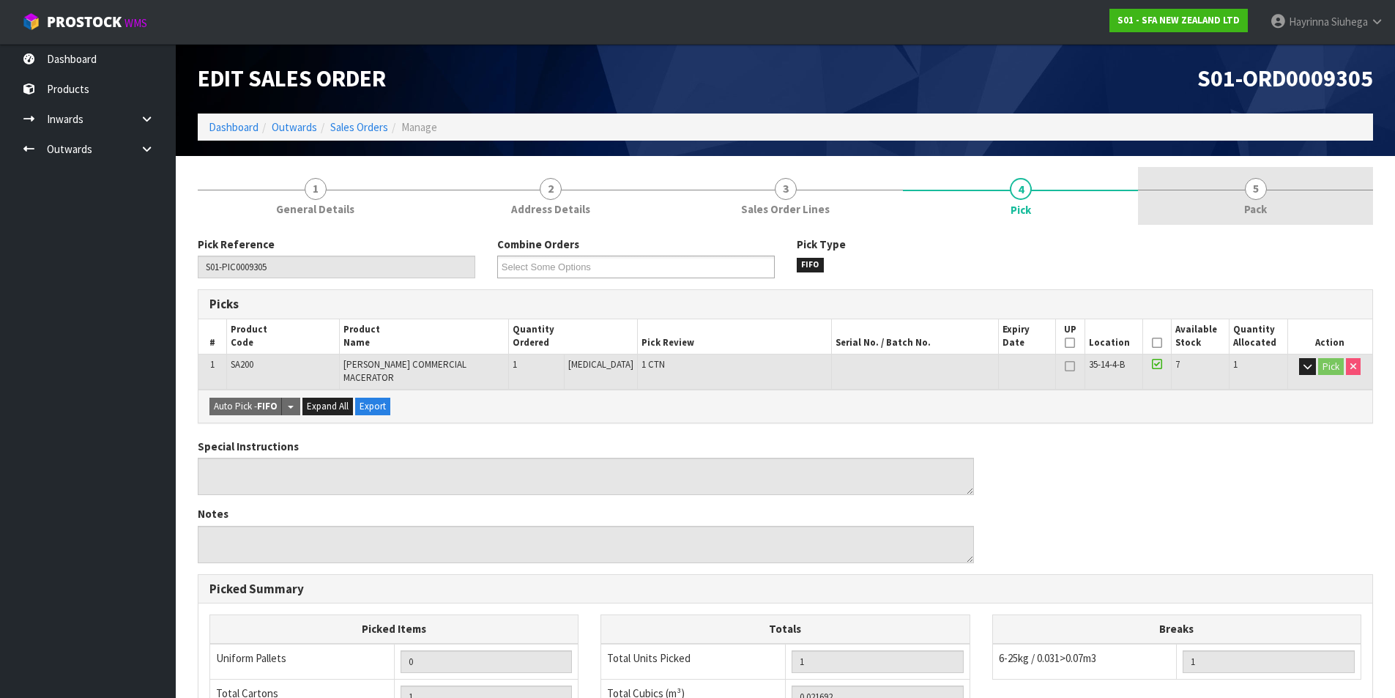
click at [1196, 201] on link "5 Pack" at bounding box center [1255, 196] width 235 height 58
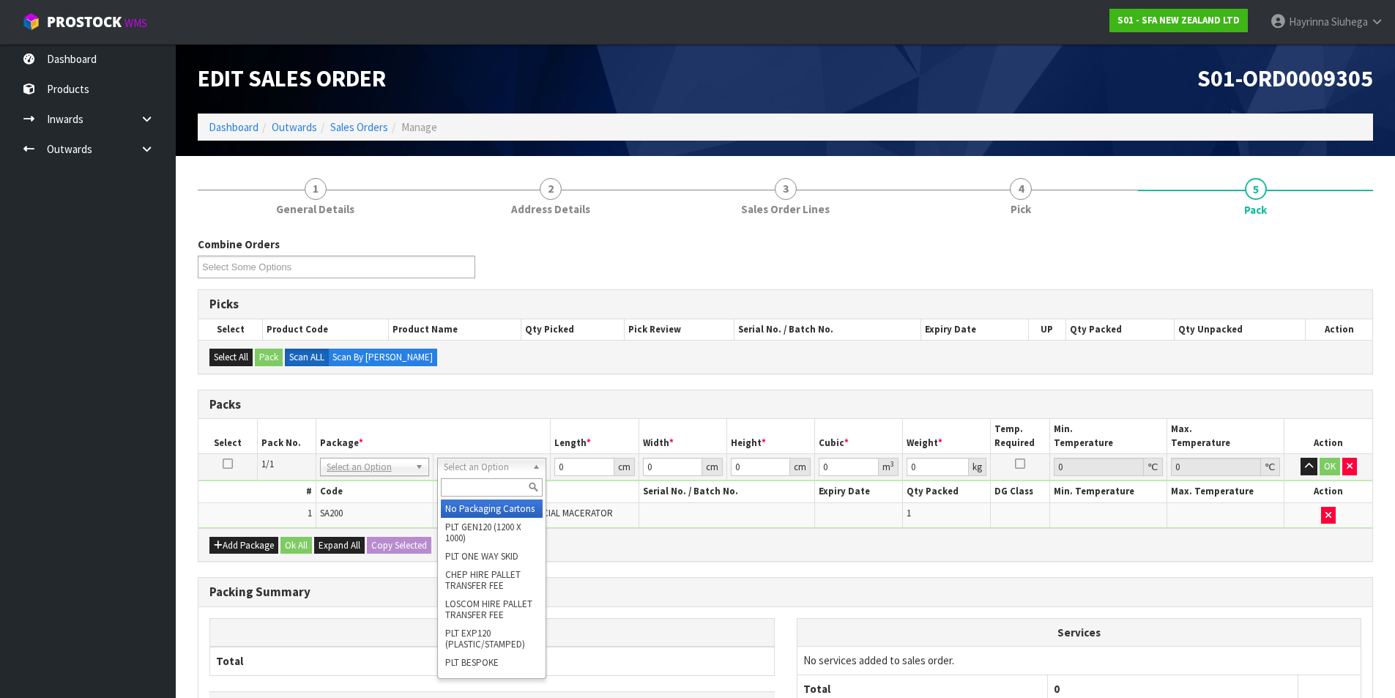
drag, startPoint x: 485, startPoint y: 507, endPoint x: 576, endPoint y: 473, distance: 96.8
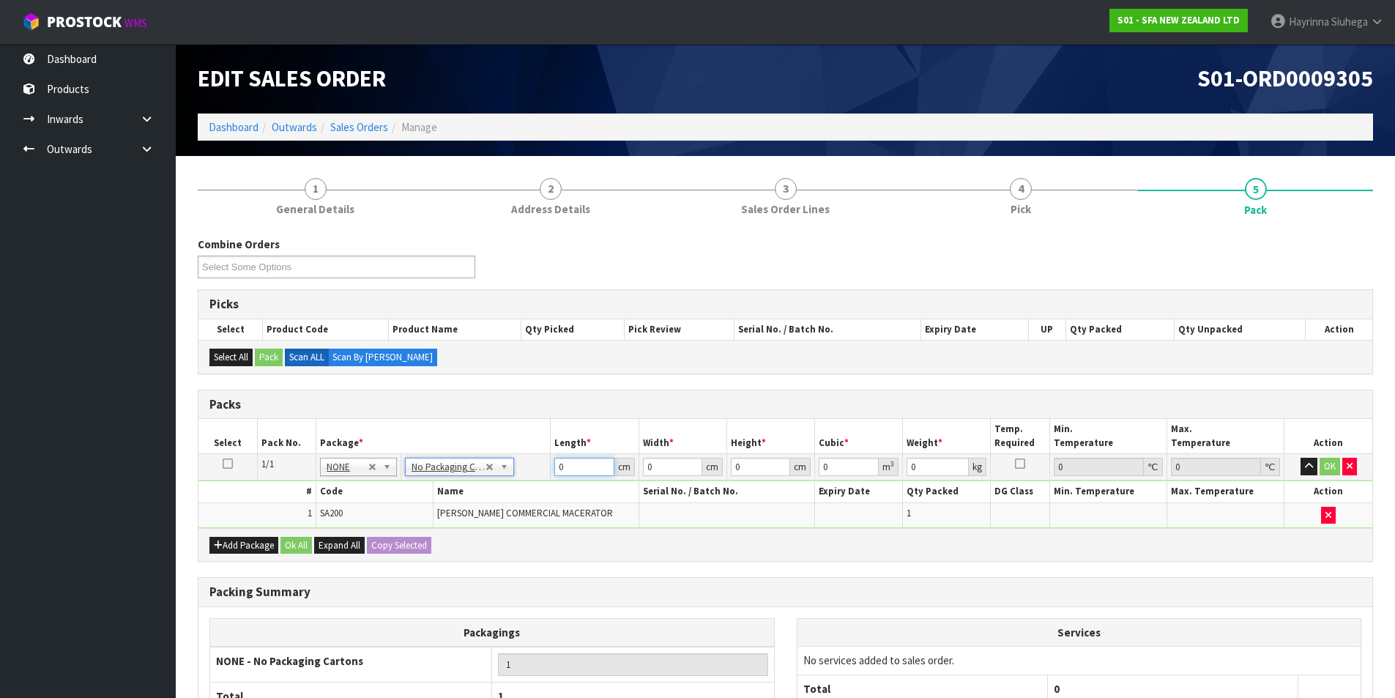
click at [559, 468] on input "0" at bounding box center [583, 467] width 59 height 18
click button "OK" at bounding box center [1330, 467] width 21 height 18
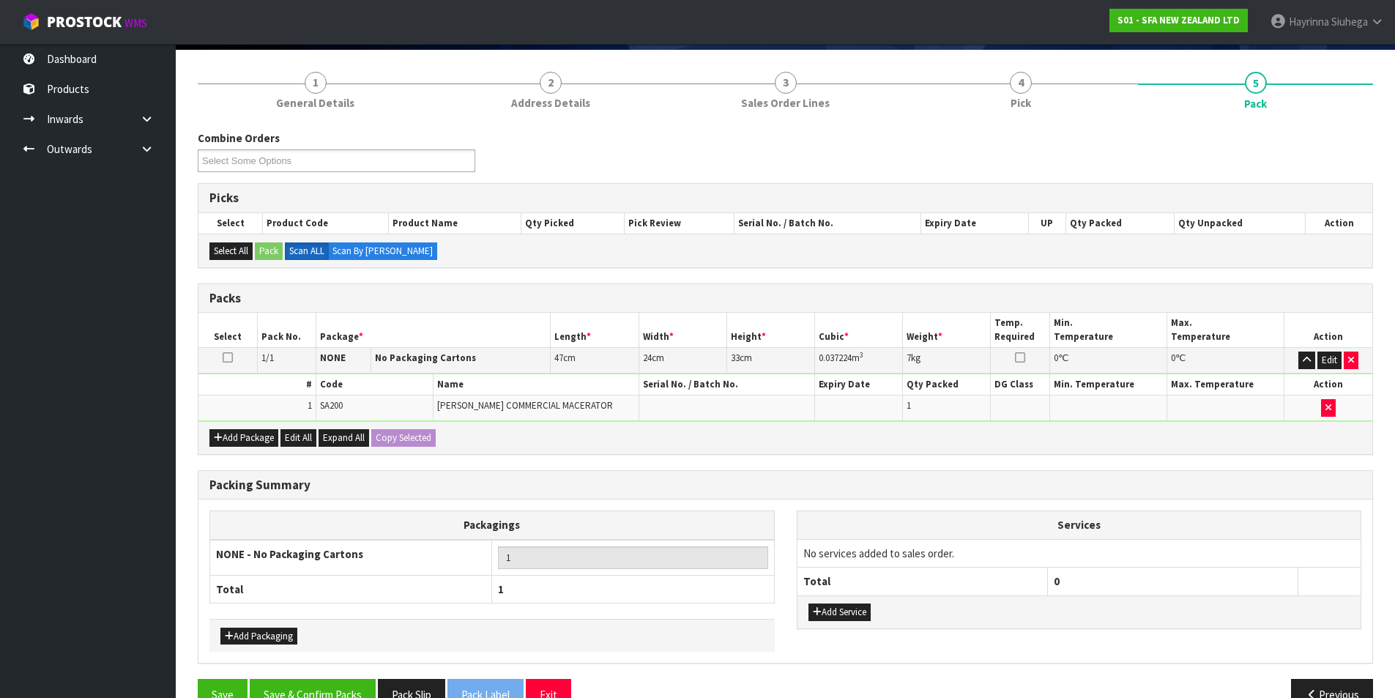
scroll to position [141, 0]
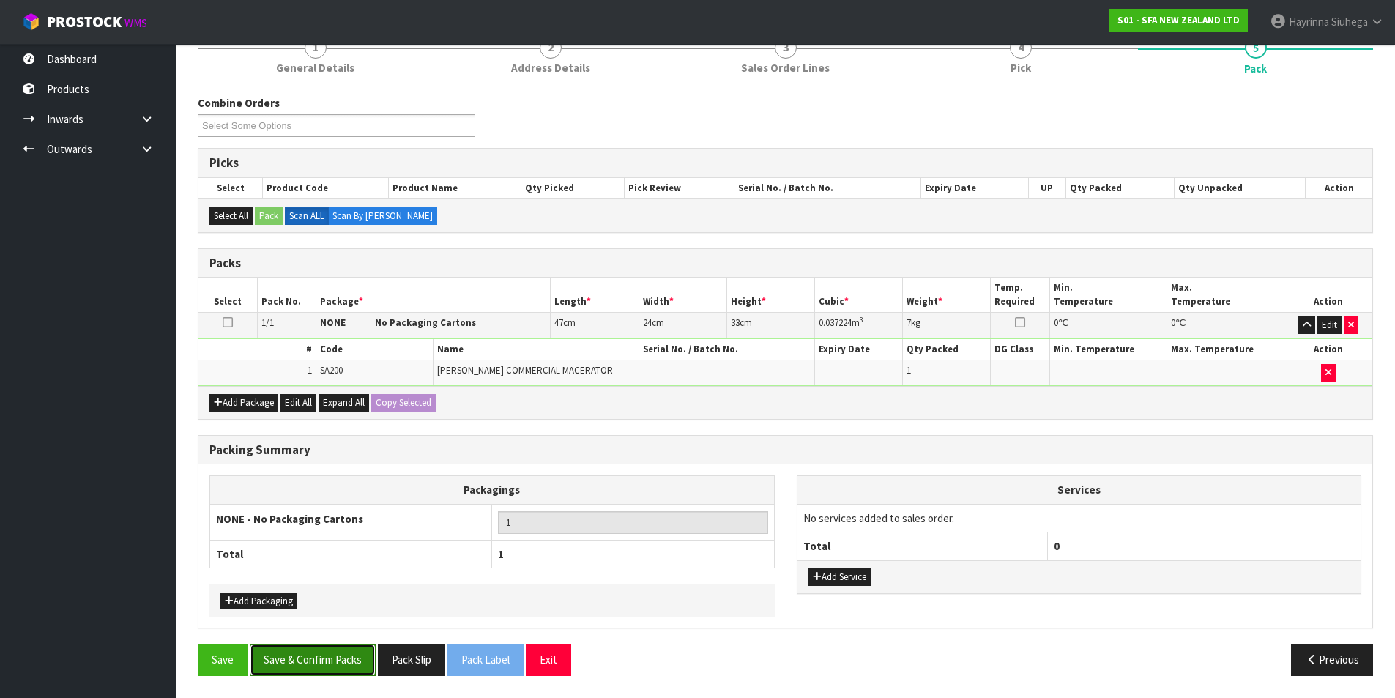
click at [346, 650] on button "Save & Confirm Packs" at bounding box center [313, 659] width 126 height 31
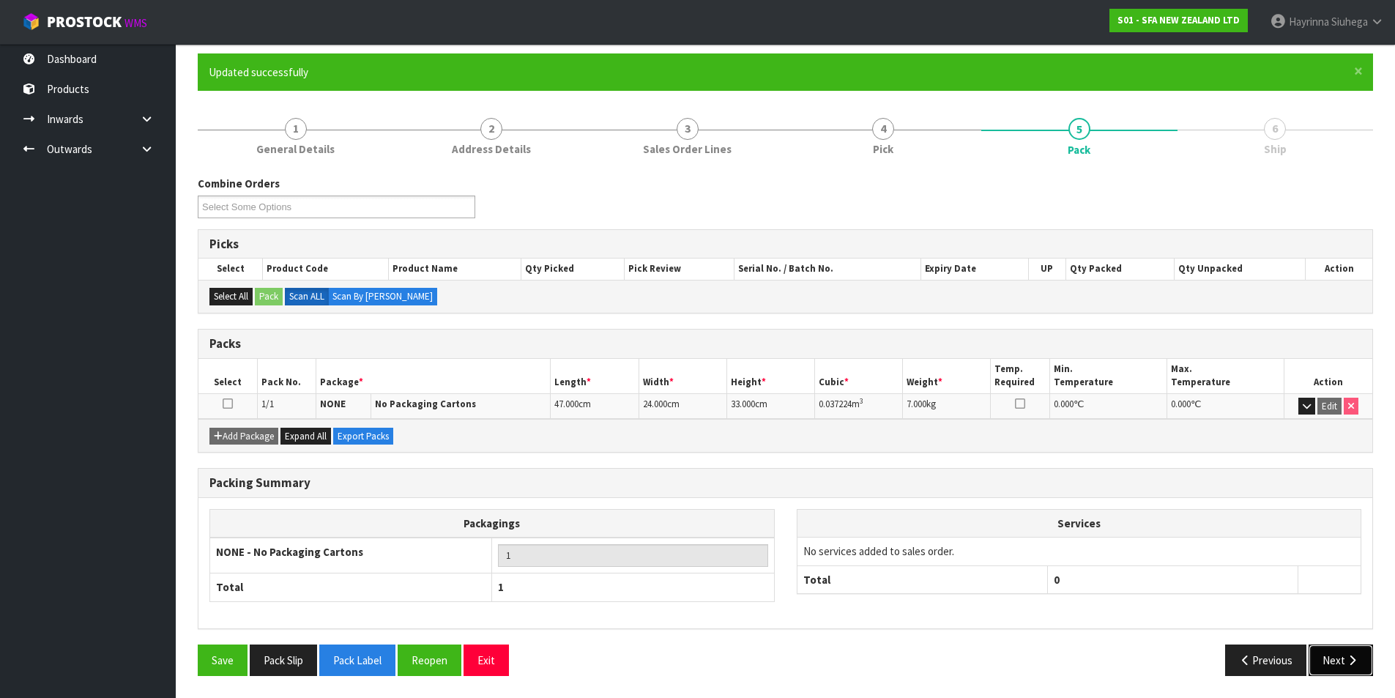
click at [1348, 666] on button "Next" at bounding box center [1341, 659] width 64 height 31
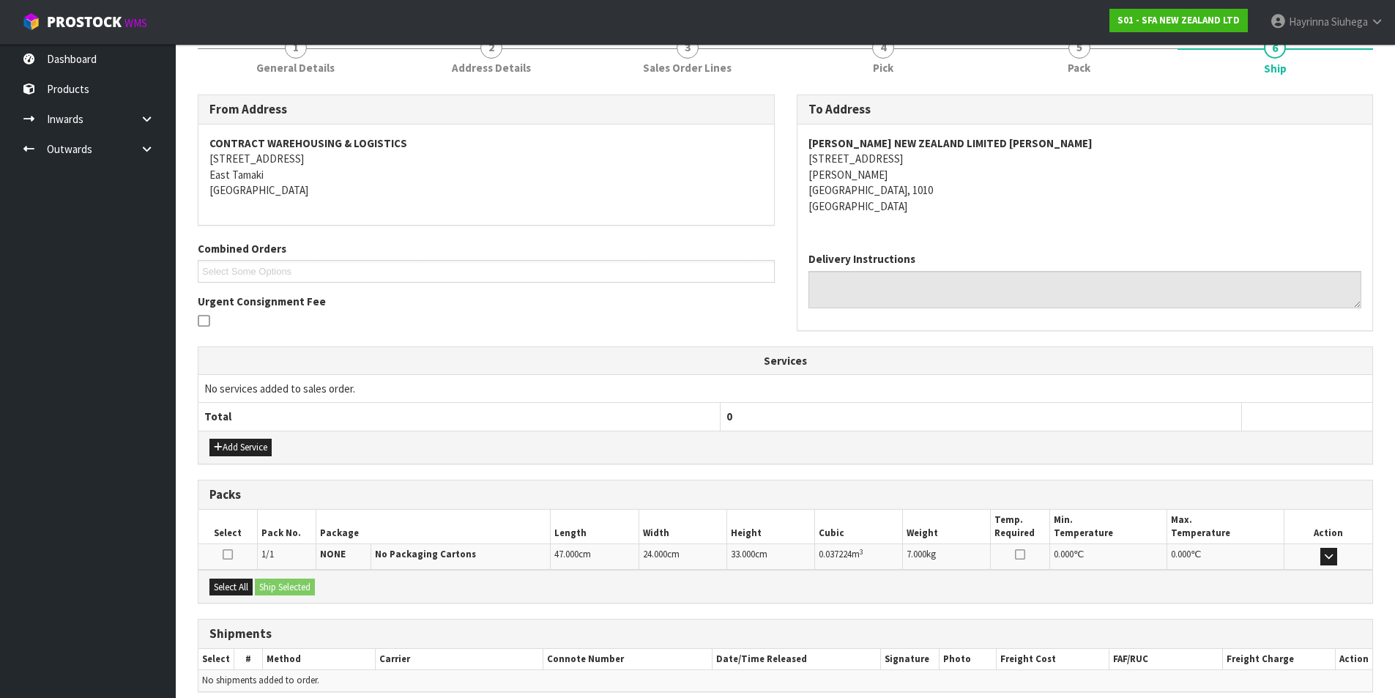
scroll to position [258, 0]
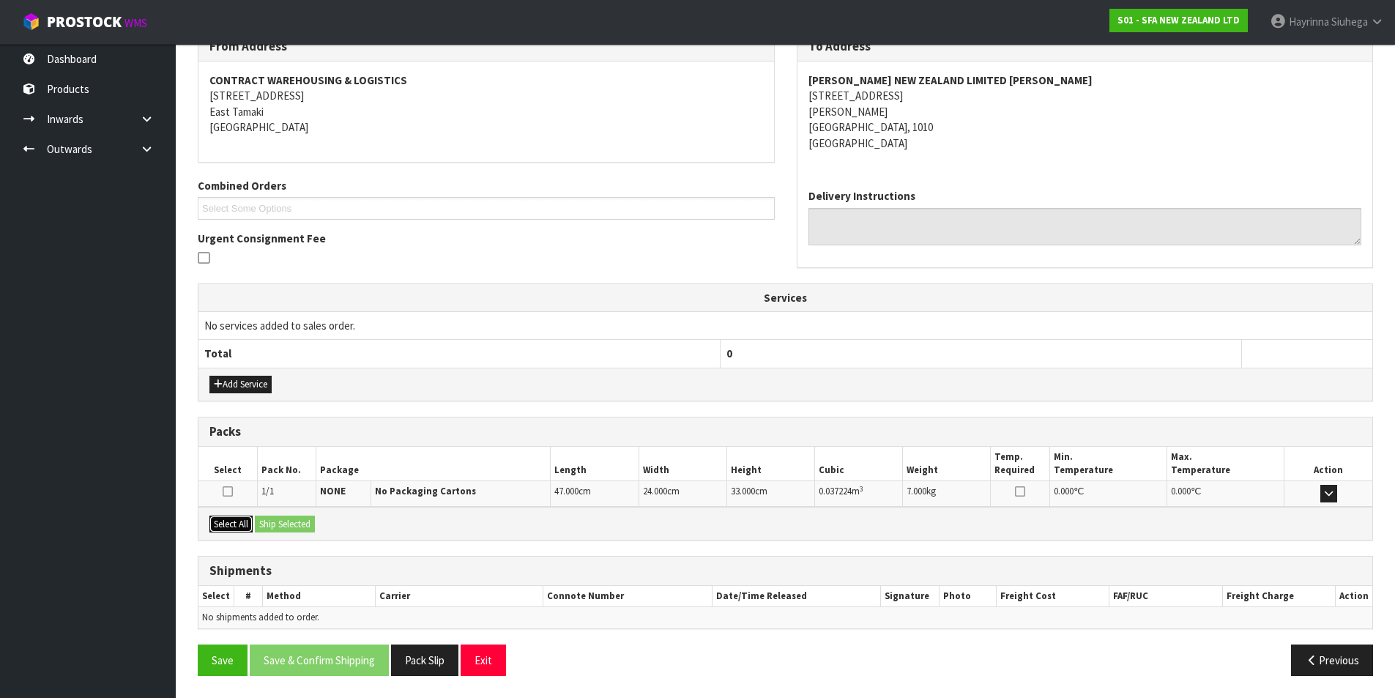
click at [238, 529] on button "Select All" at bounding box center [230, 525] width 43 height 18
click at [280, 527] on button "Ship Selected" at bounding box center [285, 525] width 60 height 18
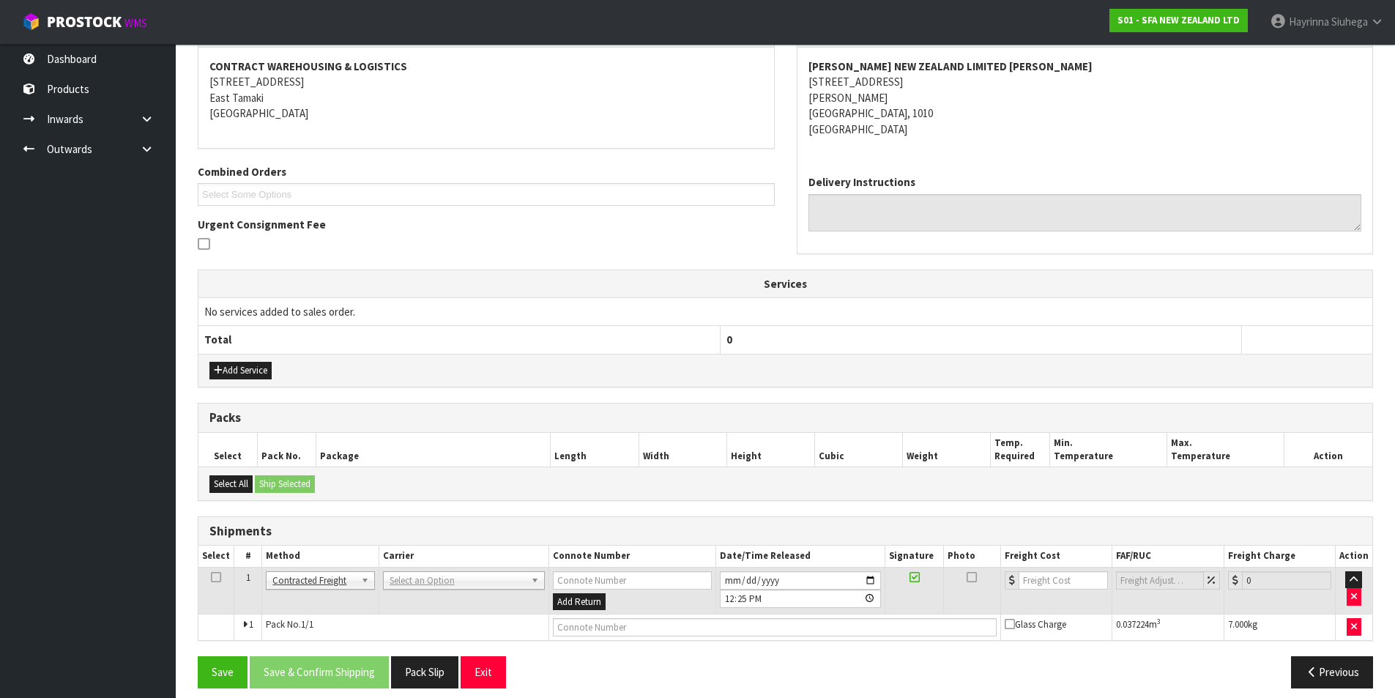
scroll to position [284, 0]
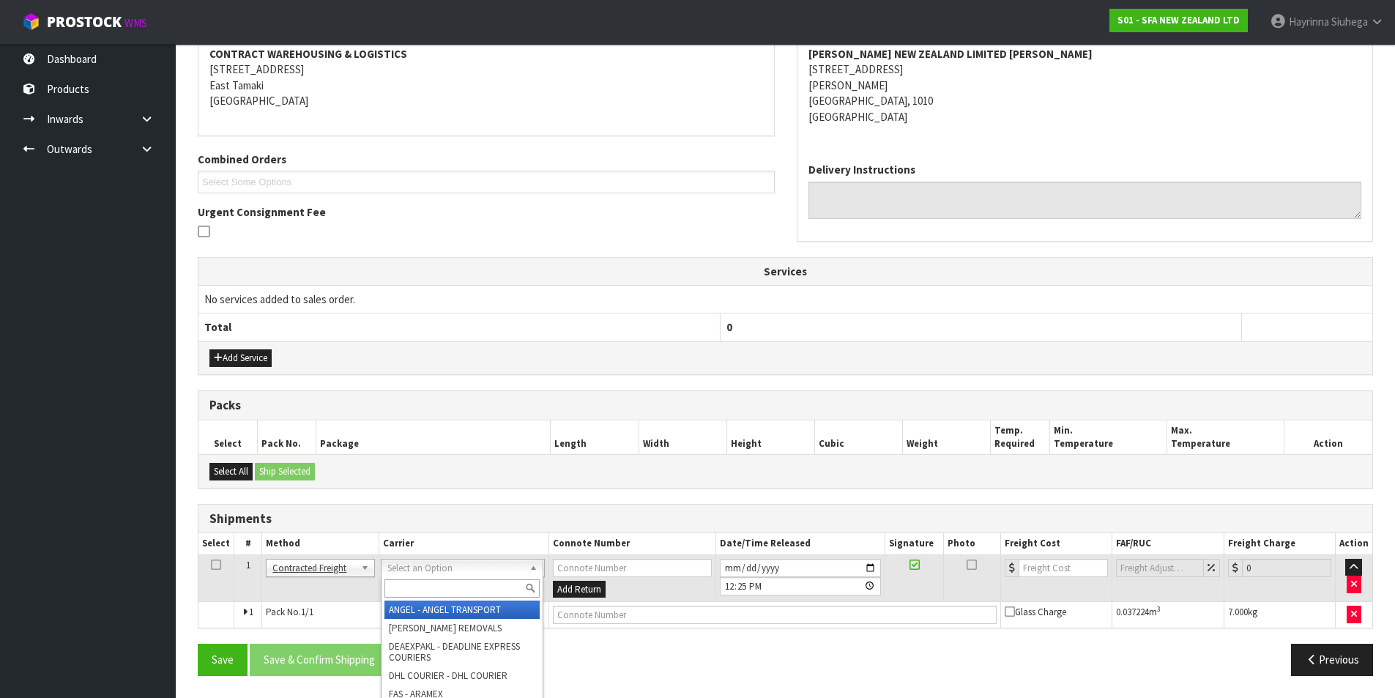
click at [406, 578] on div at bounding box center [462, 588] width 161 height 24
click at [411, 579] on input "text" at bounding box center [461, 588] width 155 height 18
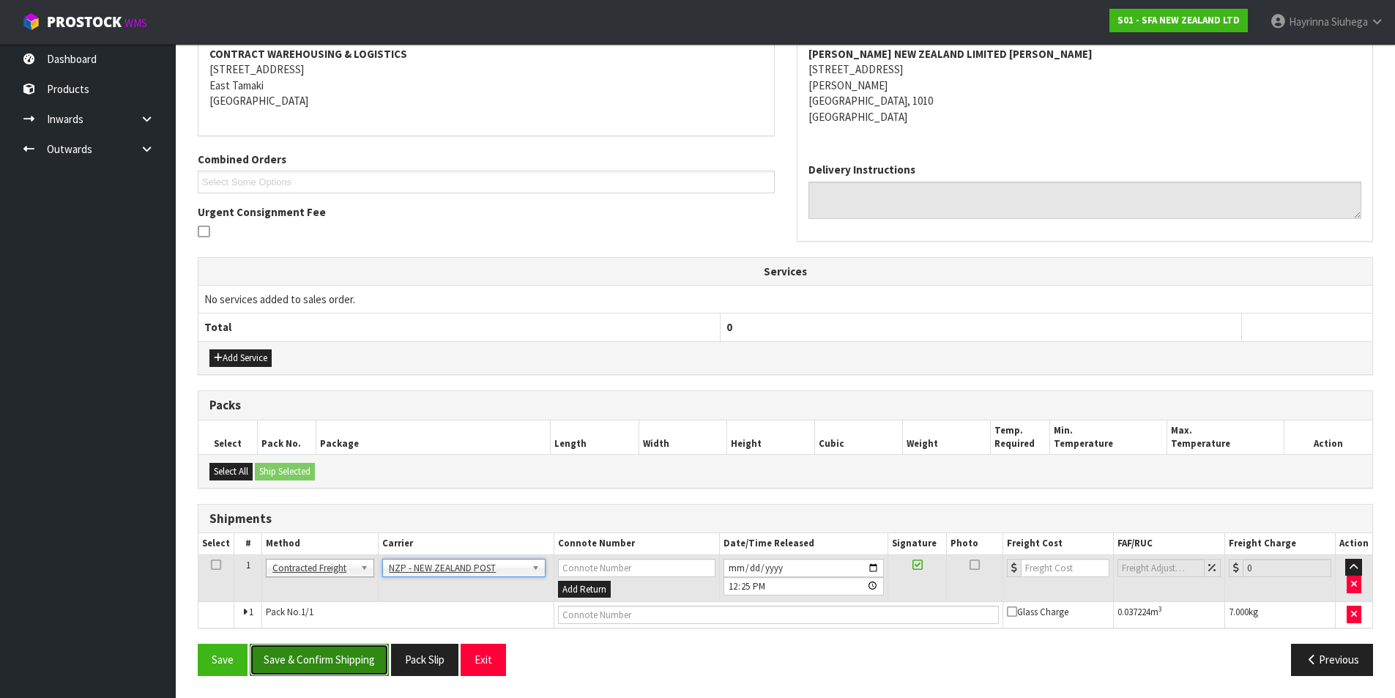
click at [355, 658] on button "Save & Confirm Shipping" at bounding box center [319, 659] width 139 height 31
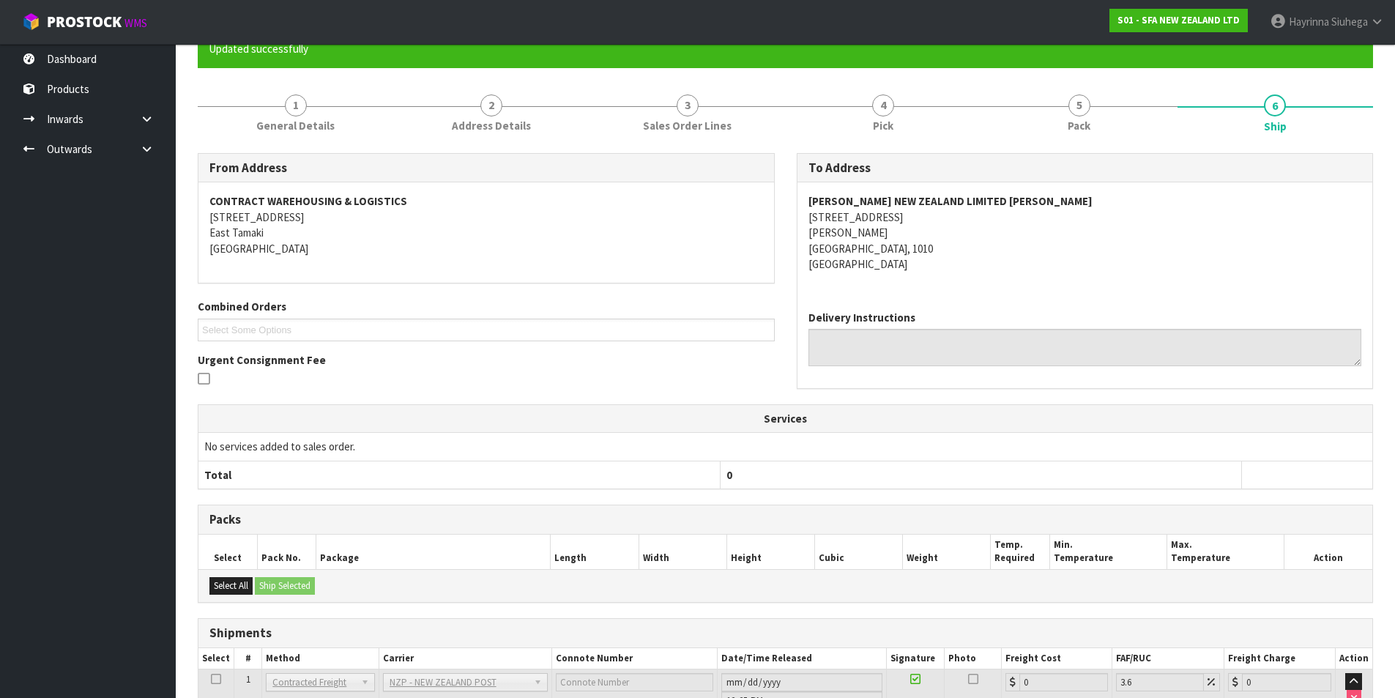
scroll to position [263, 0]
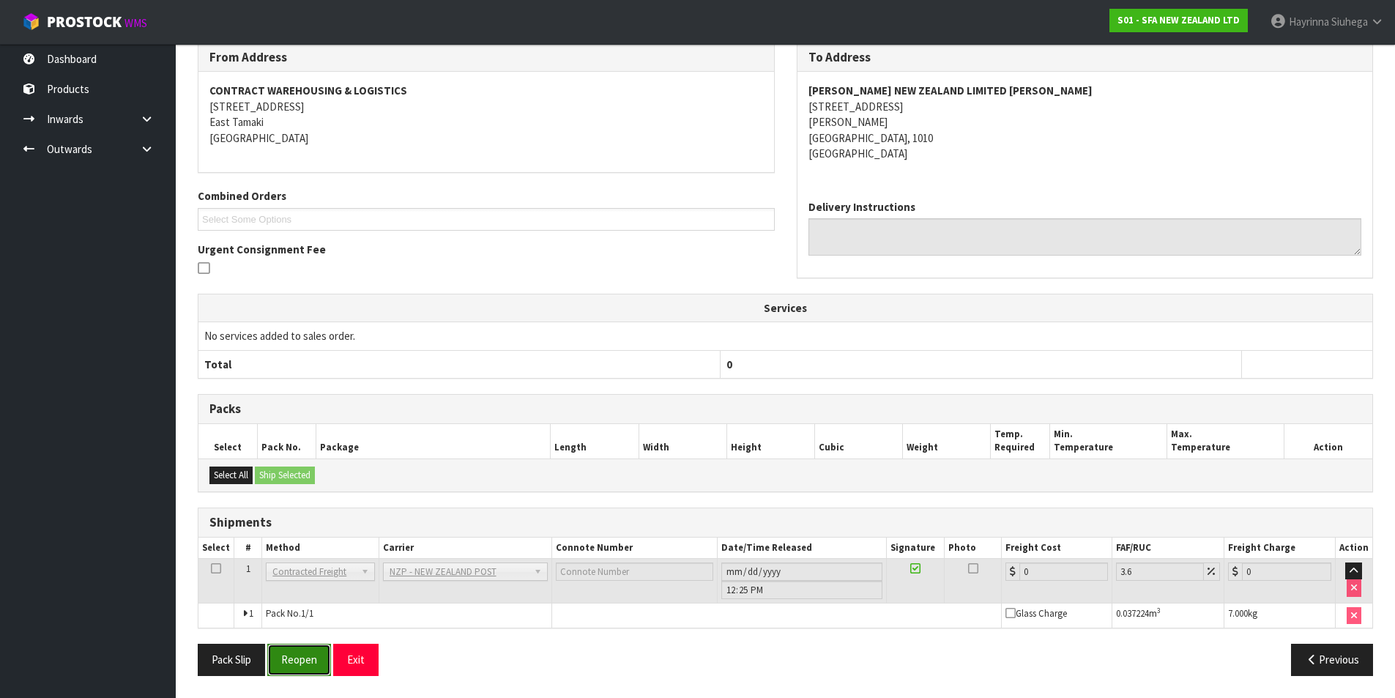
click at [283, 662] on button "Reopen" at bounding box center [299, 659] width 64 height 31
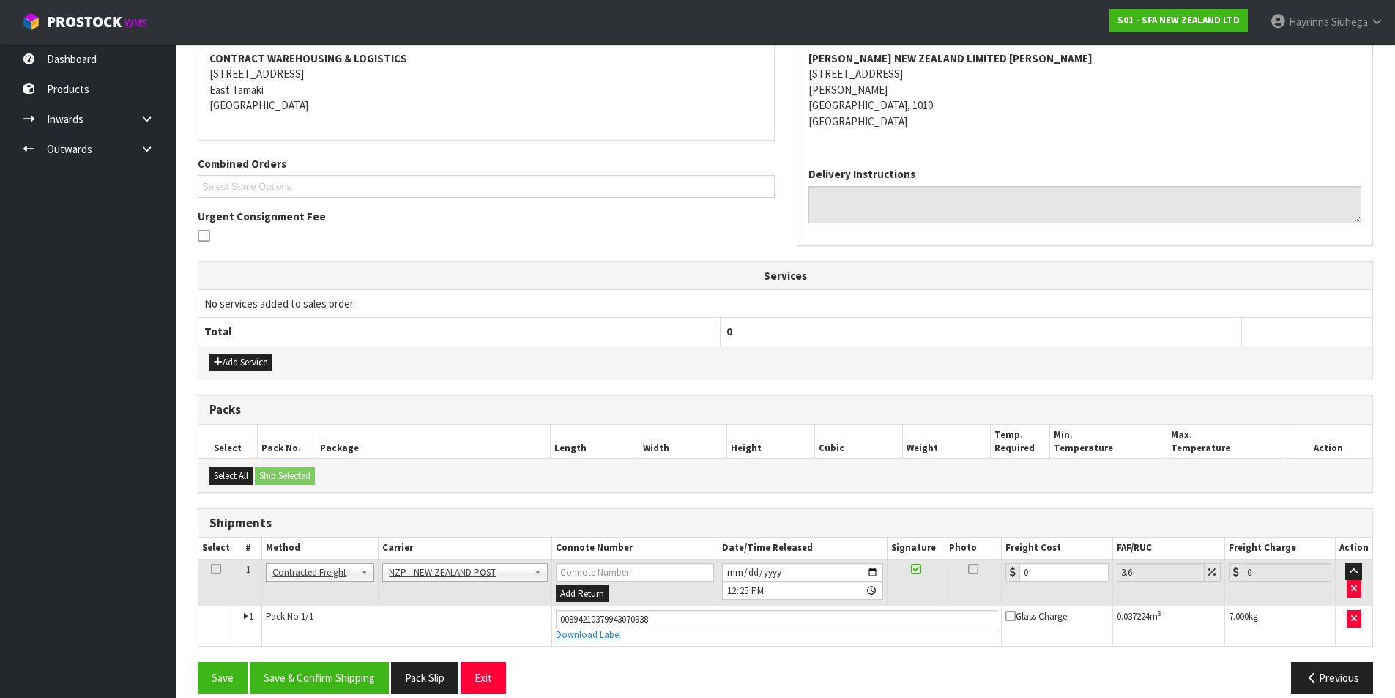
scroll to position [297, 0]
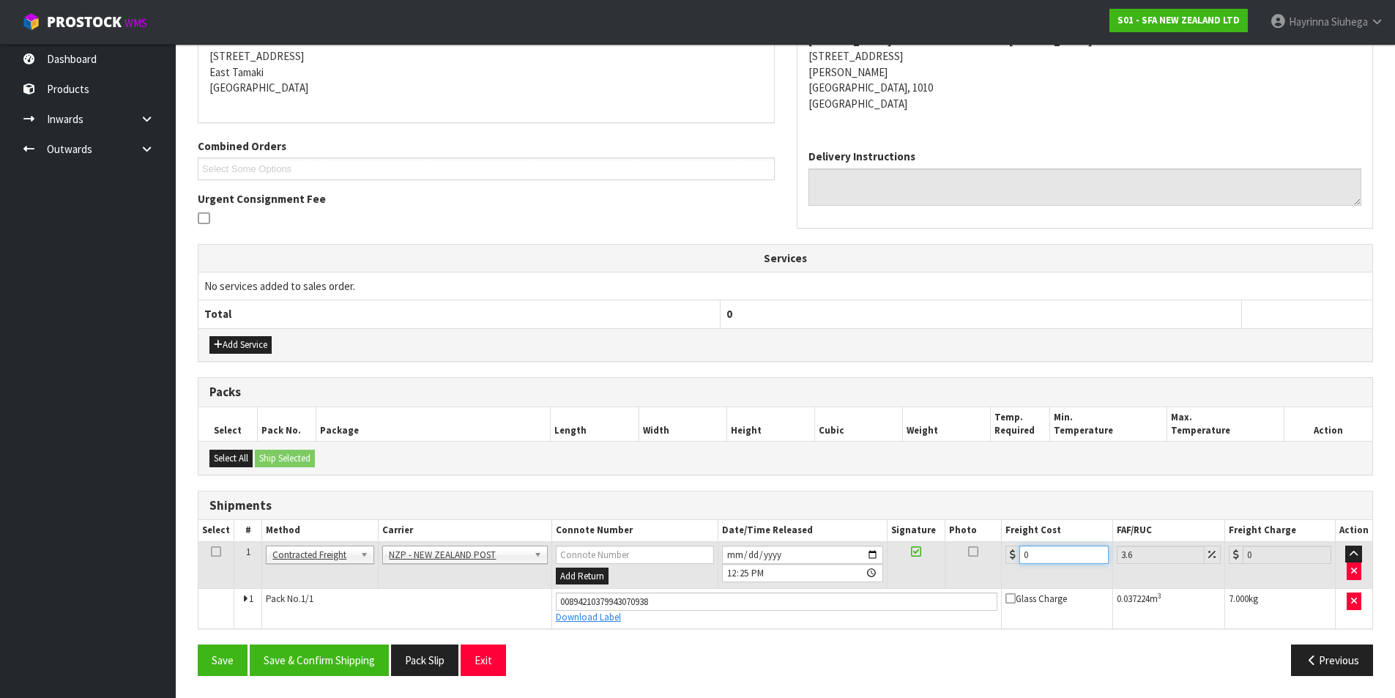
drag, startPoint x: 1038, startPoint y: 559, endPoint x: 940, endPoint y: 559, distance: 98.9
click at [925, 559] on tr "1 Client Local Pickup Customer Local Pickup Company Freight Contracted Freight …" at bounding box center [785, 565] width 1174 height 48
click at [198, 644] on button "Save" at bounding box center [223, 659] width 50 height 31
click at [343, 652] on button "Save & Confirm Shipping" at bounding box center [319, 659] width 139 height 31
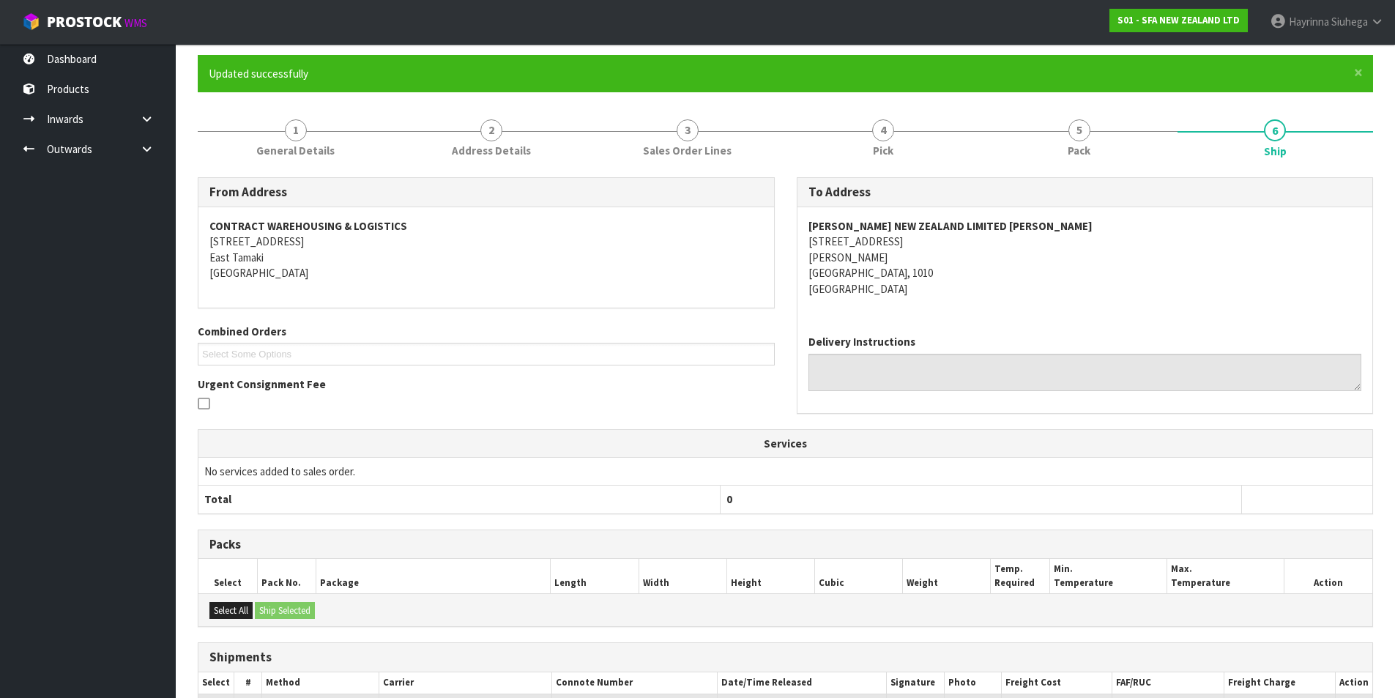
scroll to position [0, 0]
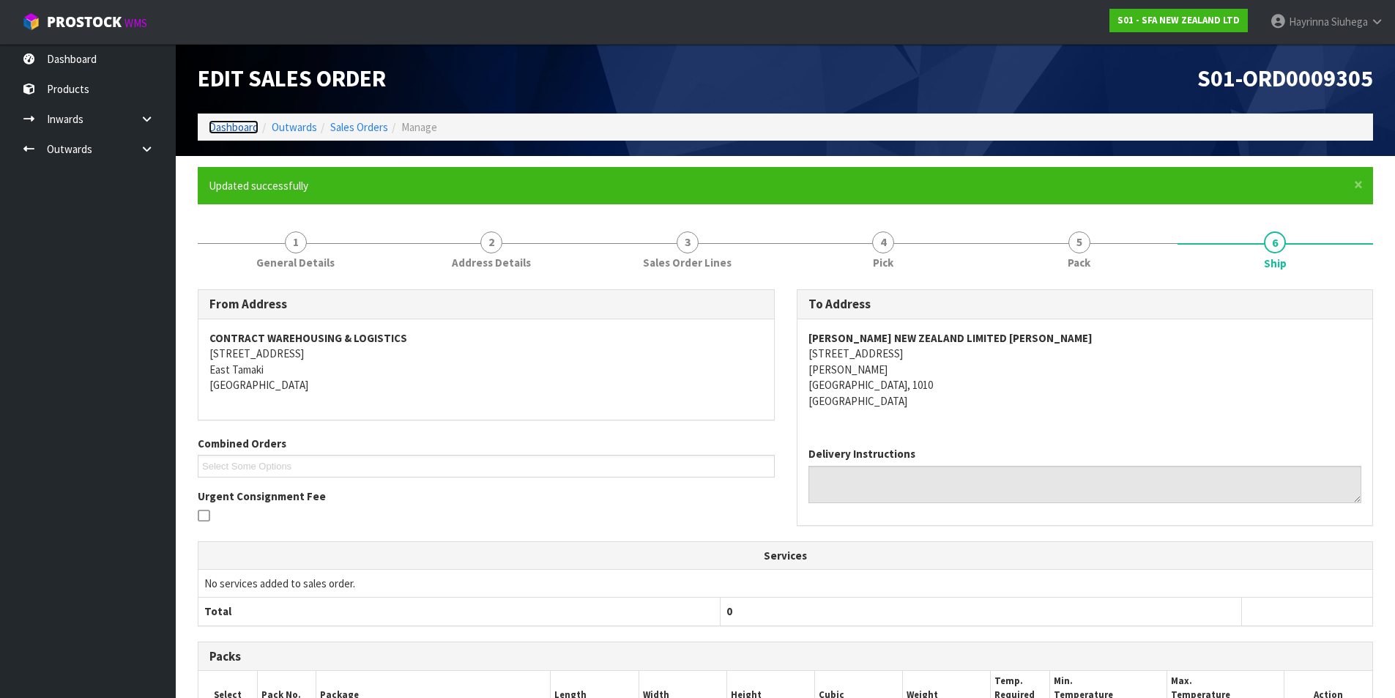
click at [242, 124] on link "Dashboard" at bounding box center [234, 127] width 50 height 14
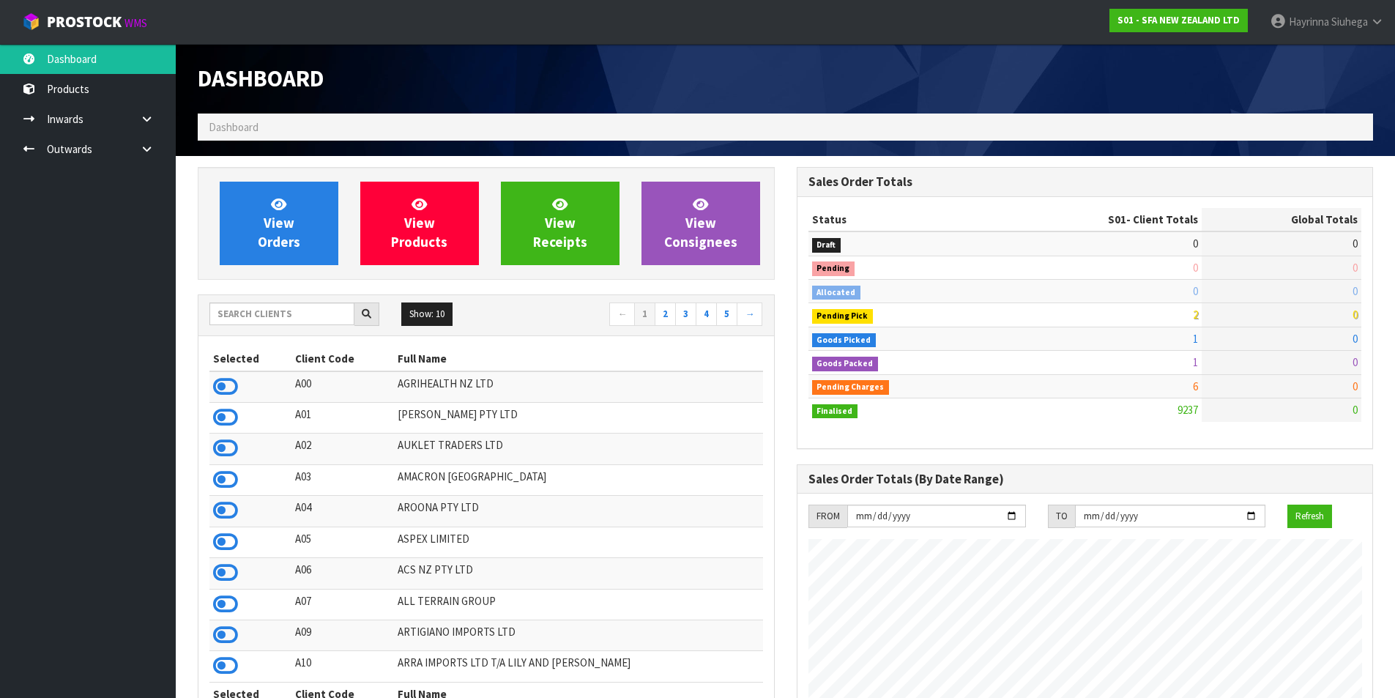
scroll to position [1109, 598]
click at [252, 223] on link "View Orders" at bounding box center [279, 223] width 119 height 83
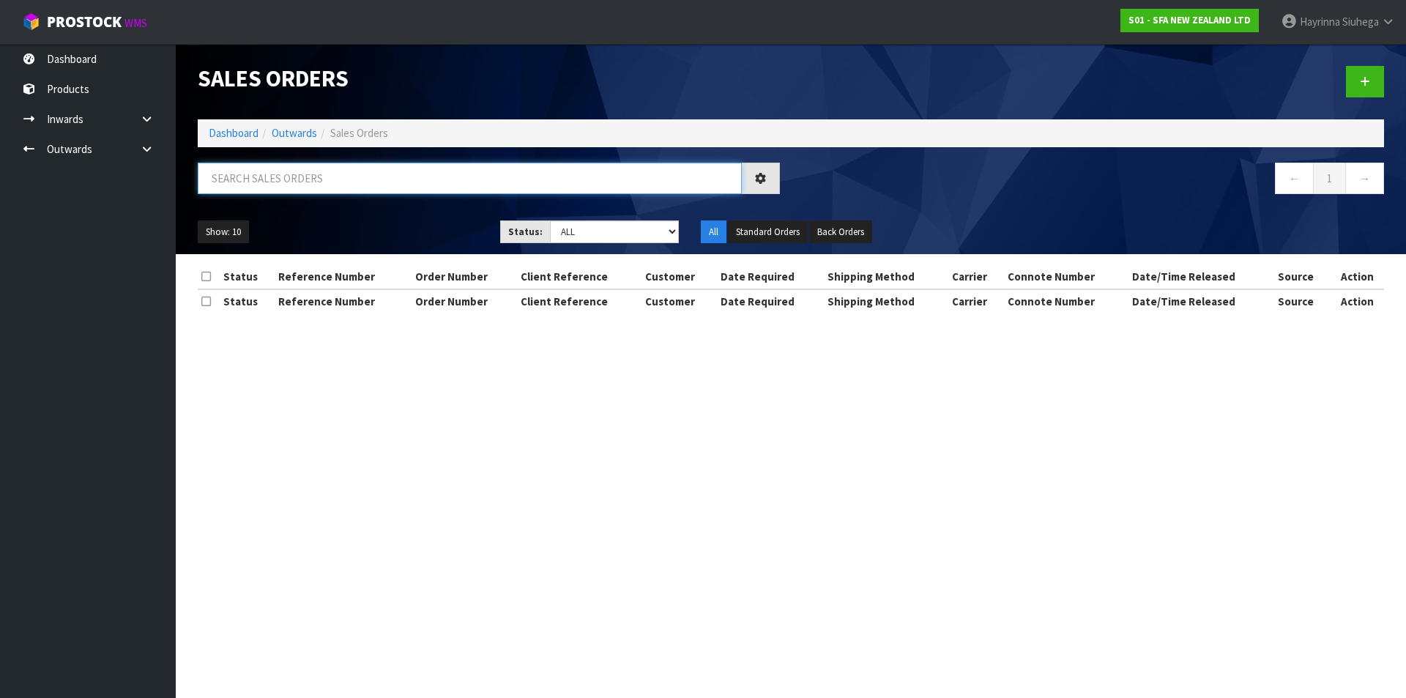
click at [289, 179] on input "text" at bounding box center [470, 178] width 544 height 31
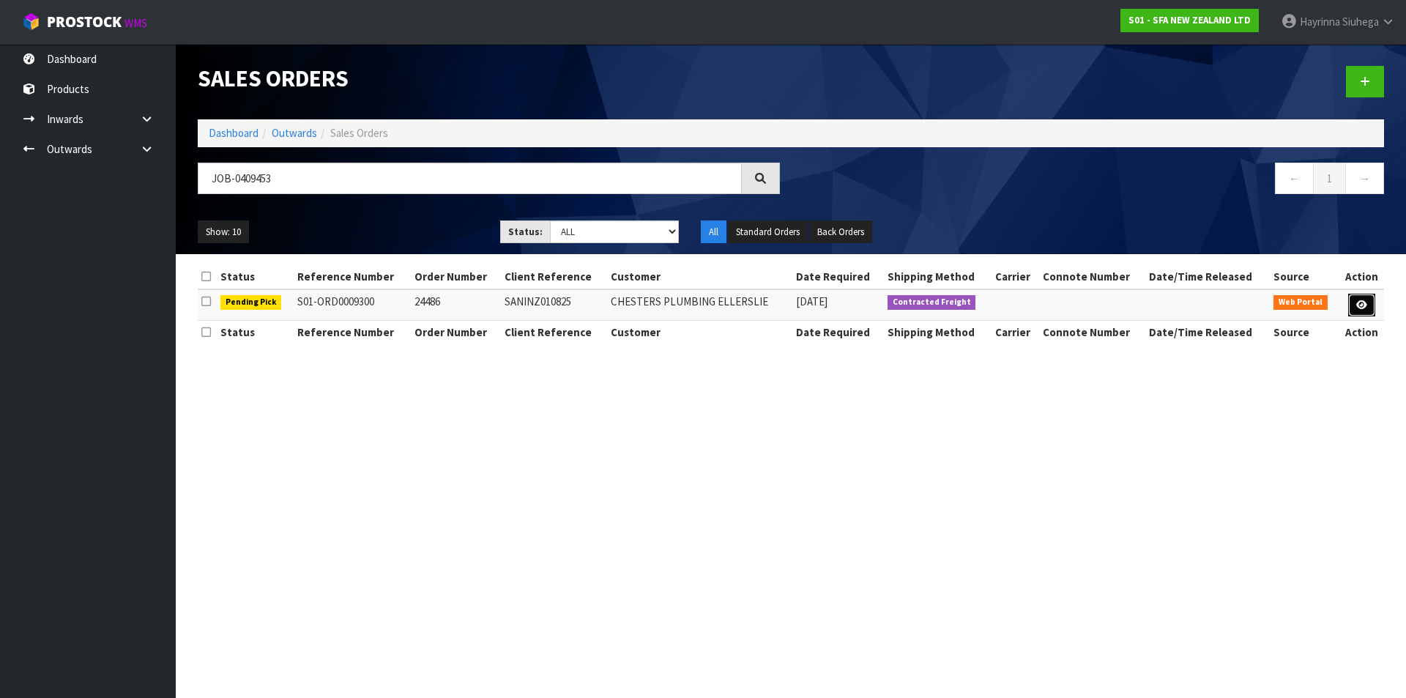
click at [1359, 312] on link at bounding box center [1361, 305] width 27 height 23
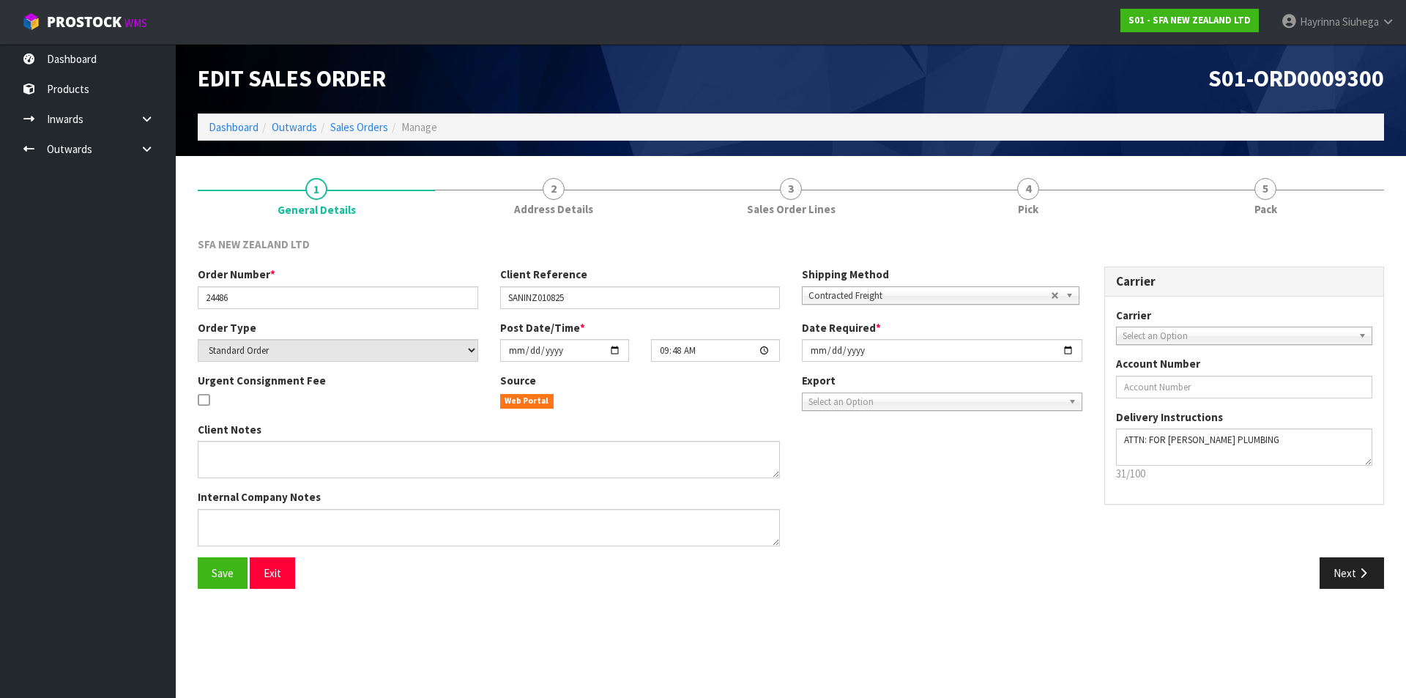
click at [1087, 197] on link "4 Pick" at bounding box center [1027, 196] width 237 height 58
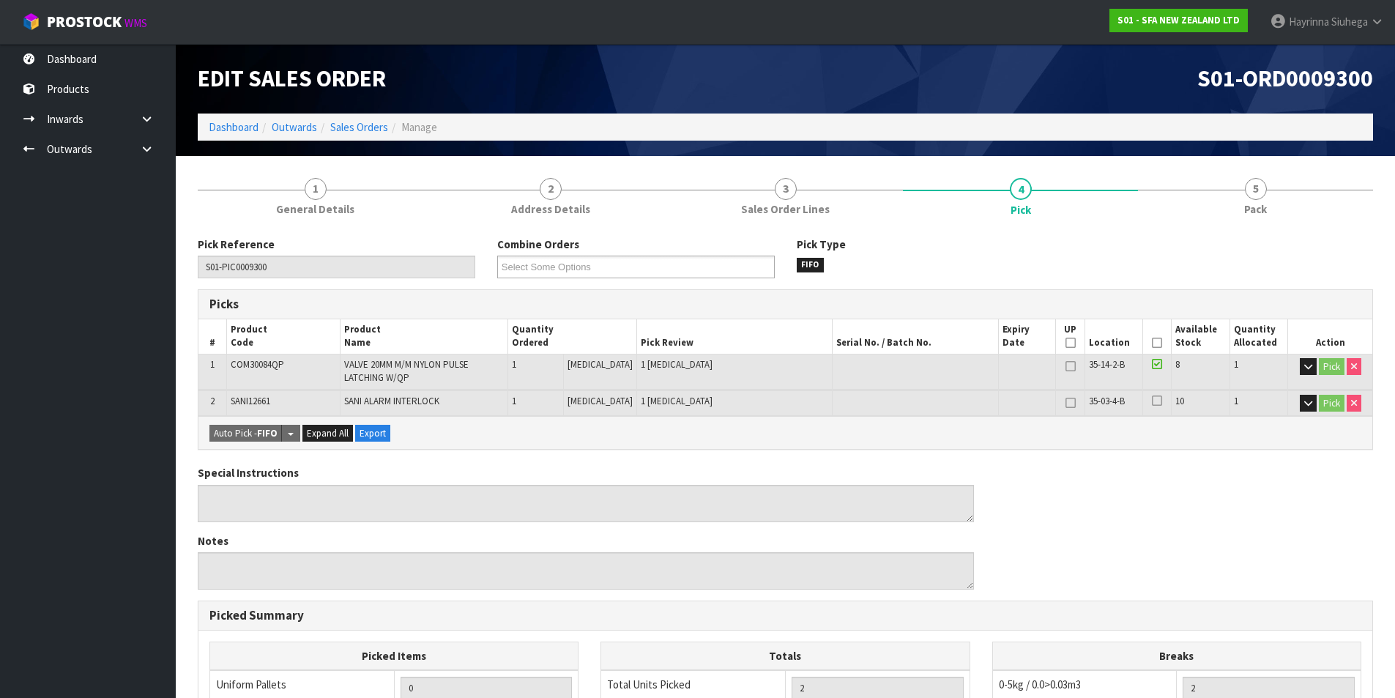
click at [1152, 343] on icon at bounding box center [1157, 343] width 10 height 1
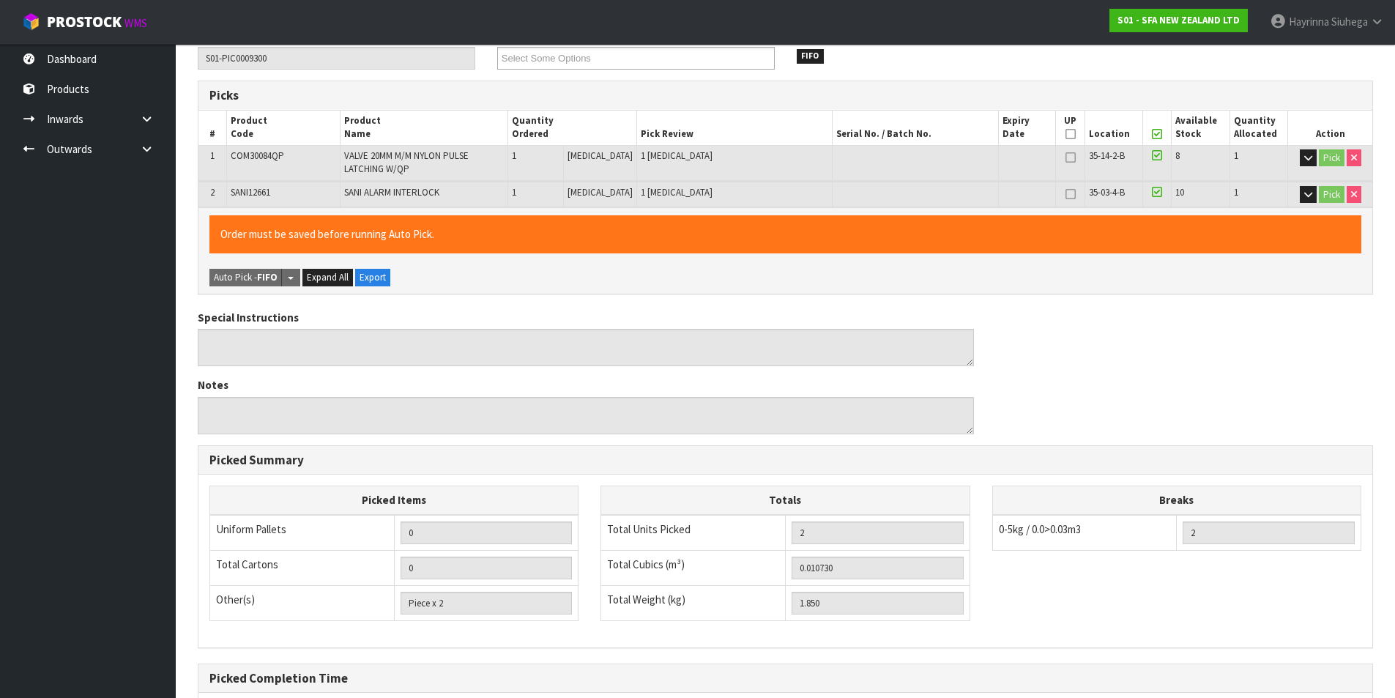
scroll to position [360, 0]
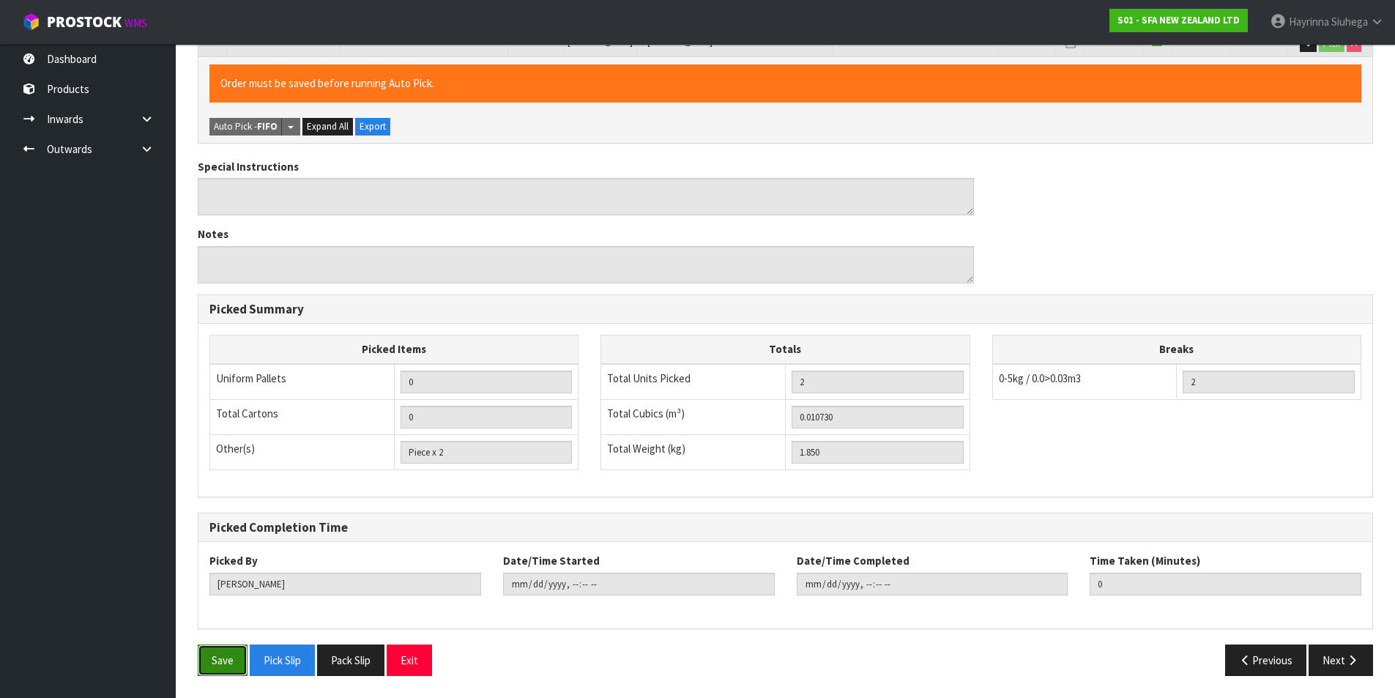
click at [230, 655] on button "Save" at bounding box center [223, 659] width 50 height 31
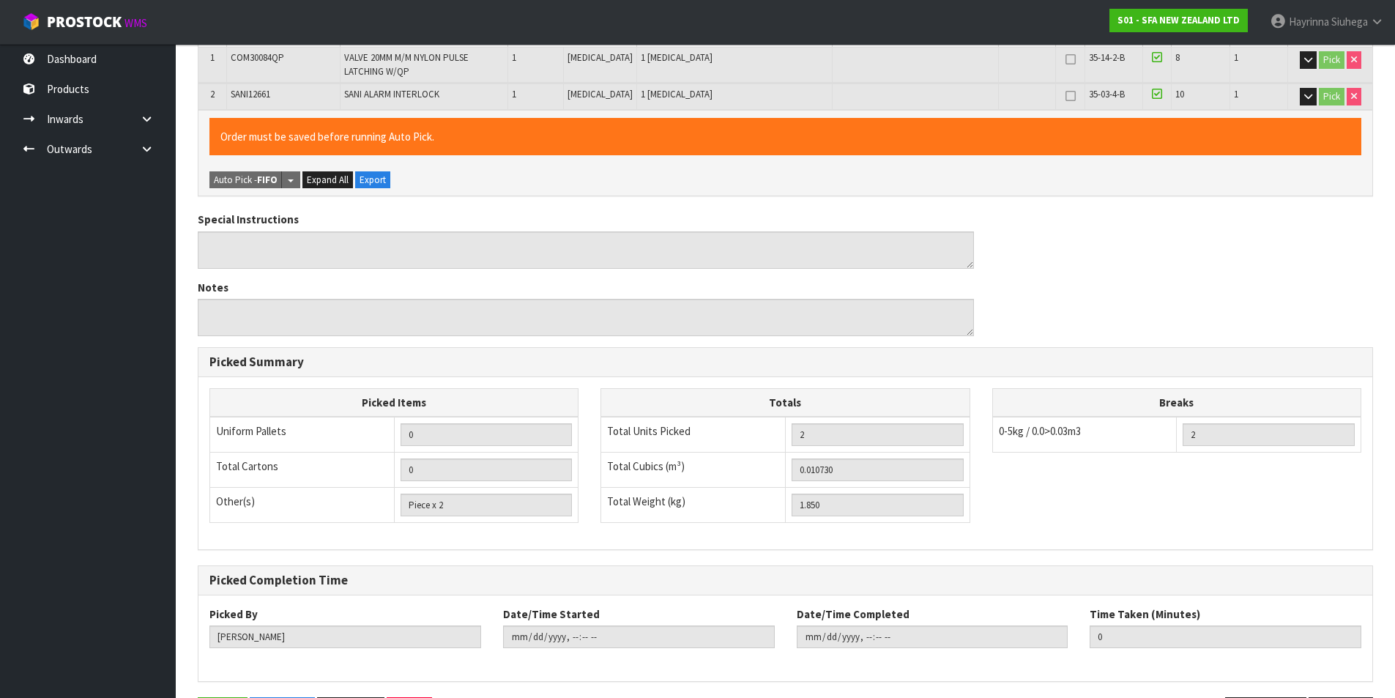
scroll to position [0, 0]
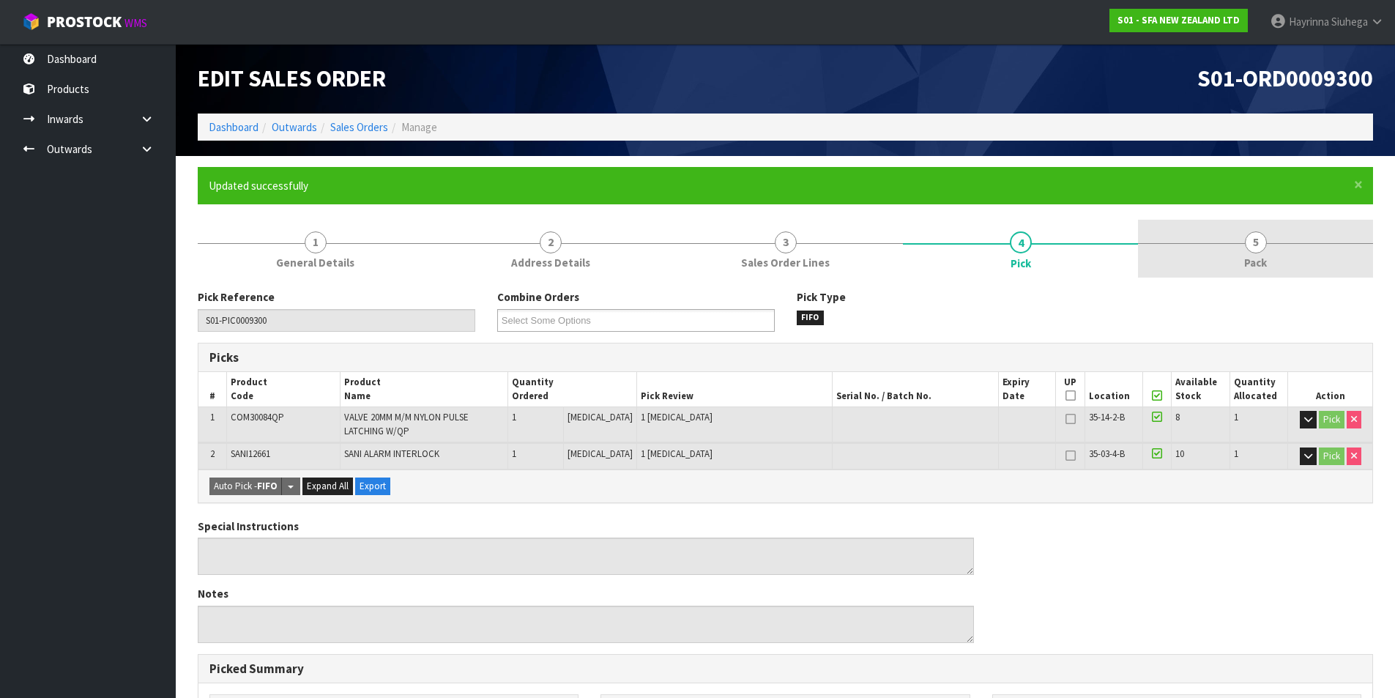
click at [1247, 256] on span "Pack" at bounding box center [1255, 262] width 23 height 15
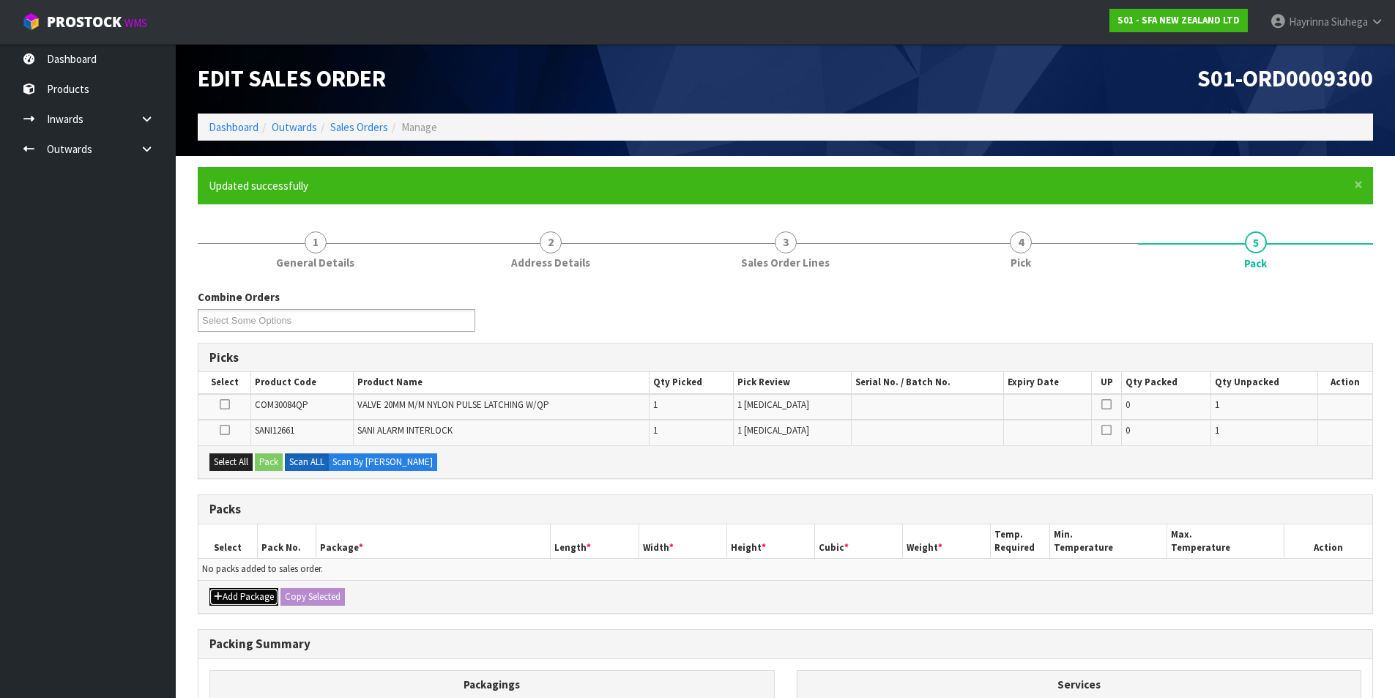
click at [232, 597] on button "Add Package" at bounding box center [243, 597] width 69 height 18
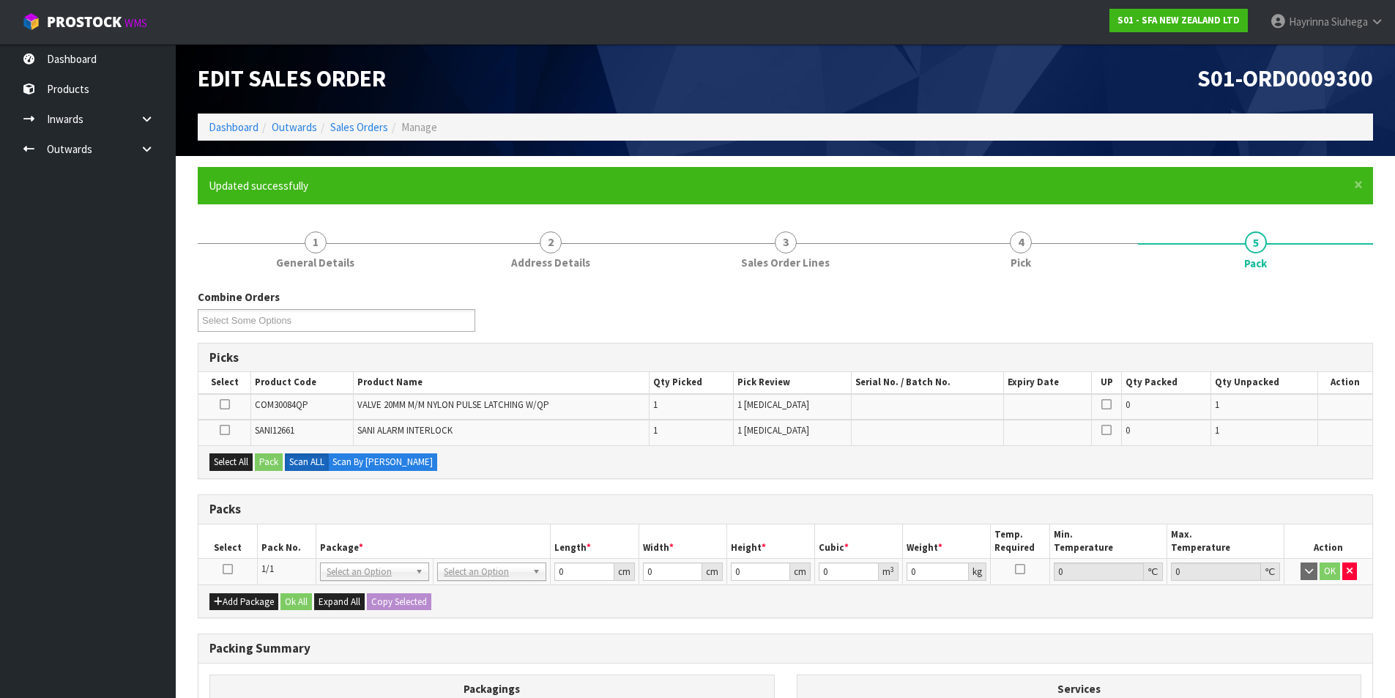
click at [226, 570] on icon at bounding box center [228, 569] width 10 height 1
click at [237, 466] on button "Select All" at bounding box center [230, 462] width 43 height 18
click at [277, 458] on button "Pack" at bounding box center [269, 462] width 28 height 18
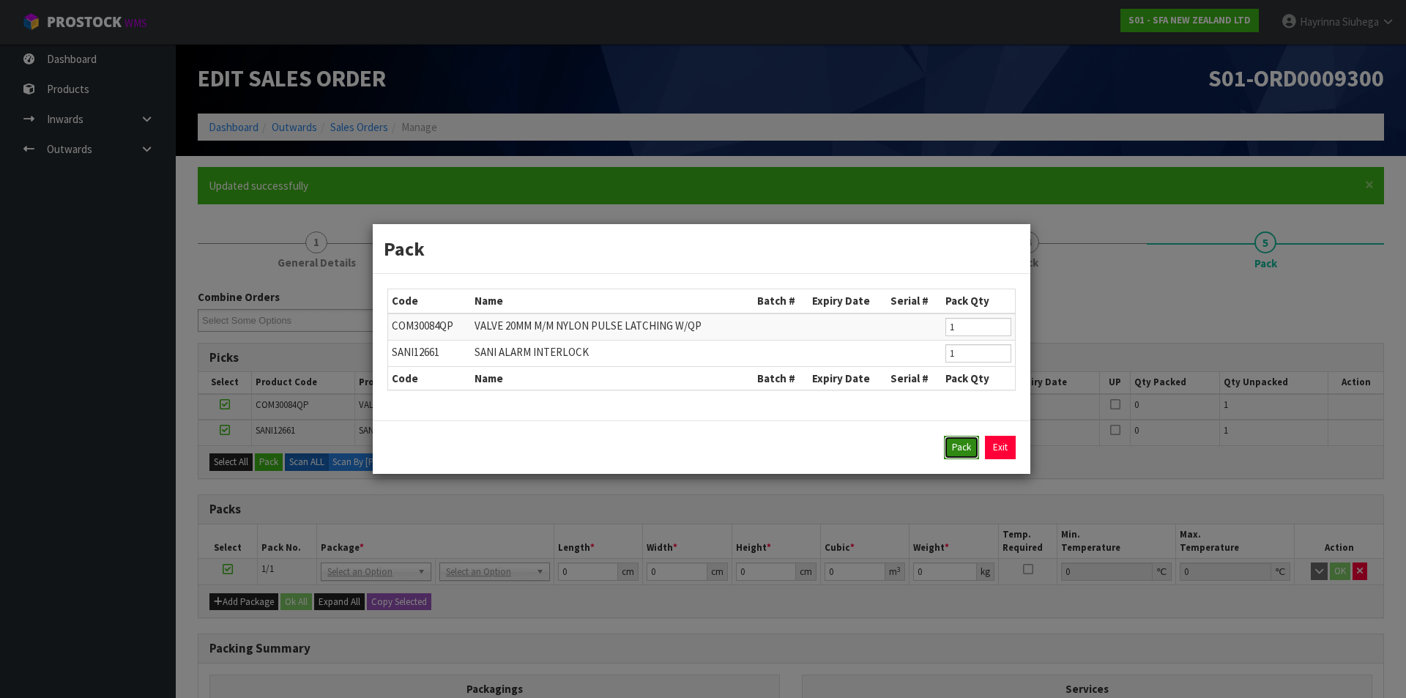
click at [945, 447] on button "Pack" at bounding box center [961, 447] width 35 height 23
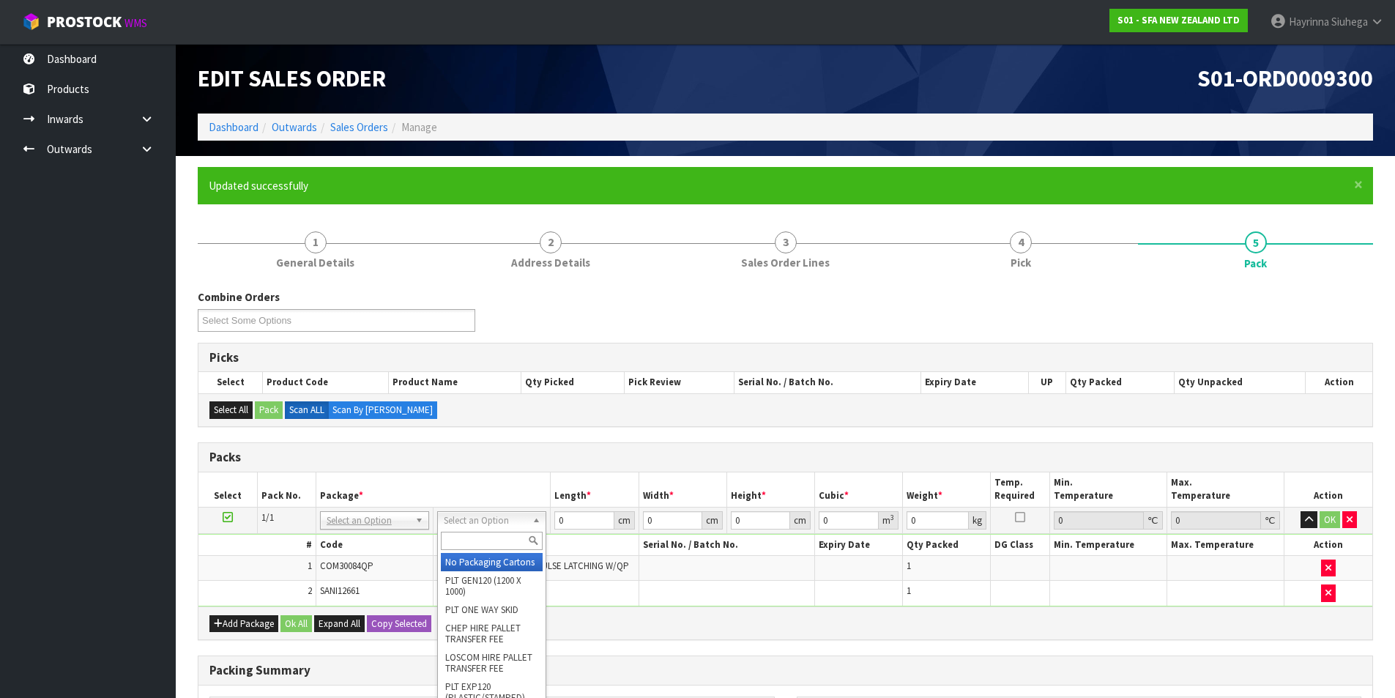
click at [490, 537] on input "text" at bounding box center [492, 541] width 102 height 18
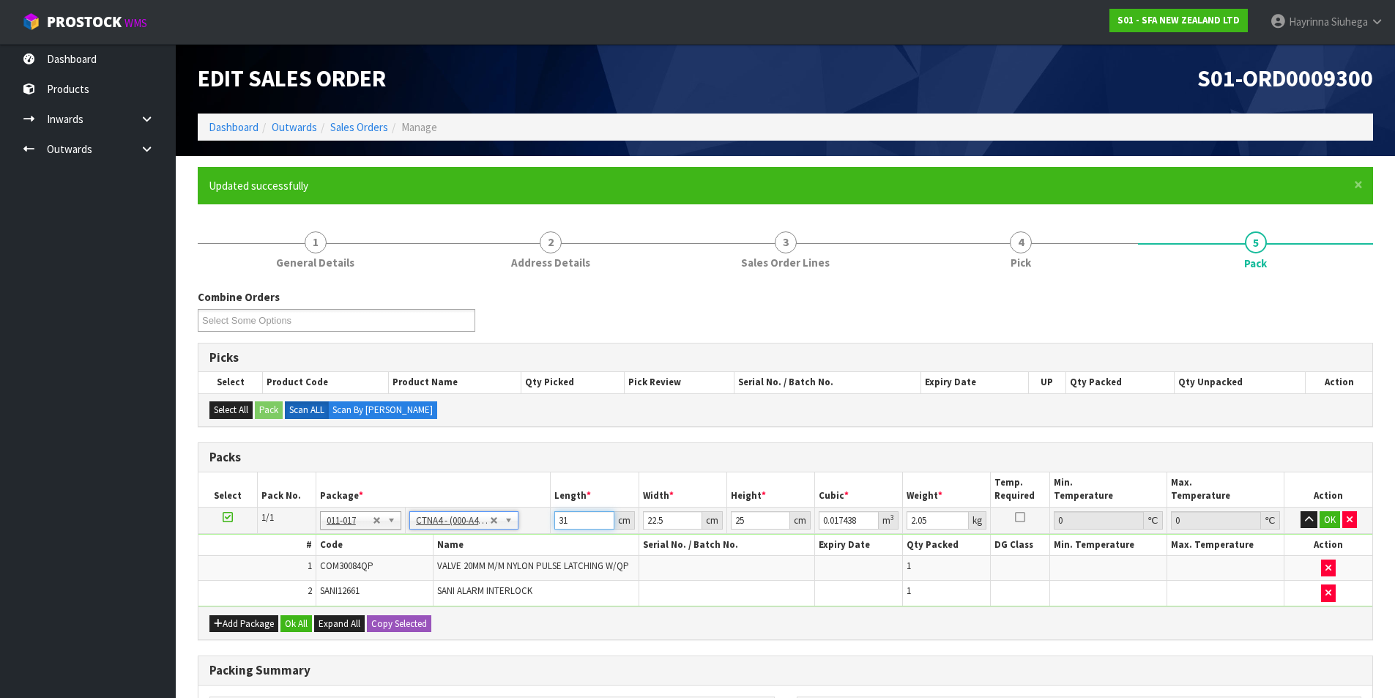
click at [565, 526] on input "31" at bounding box center [583, 520] width 59 height 18
click button "OK" at bounding box center [1330, 520] width 21 height 18
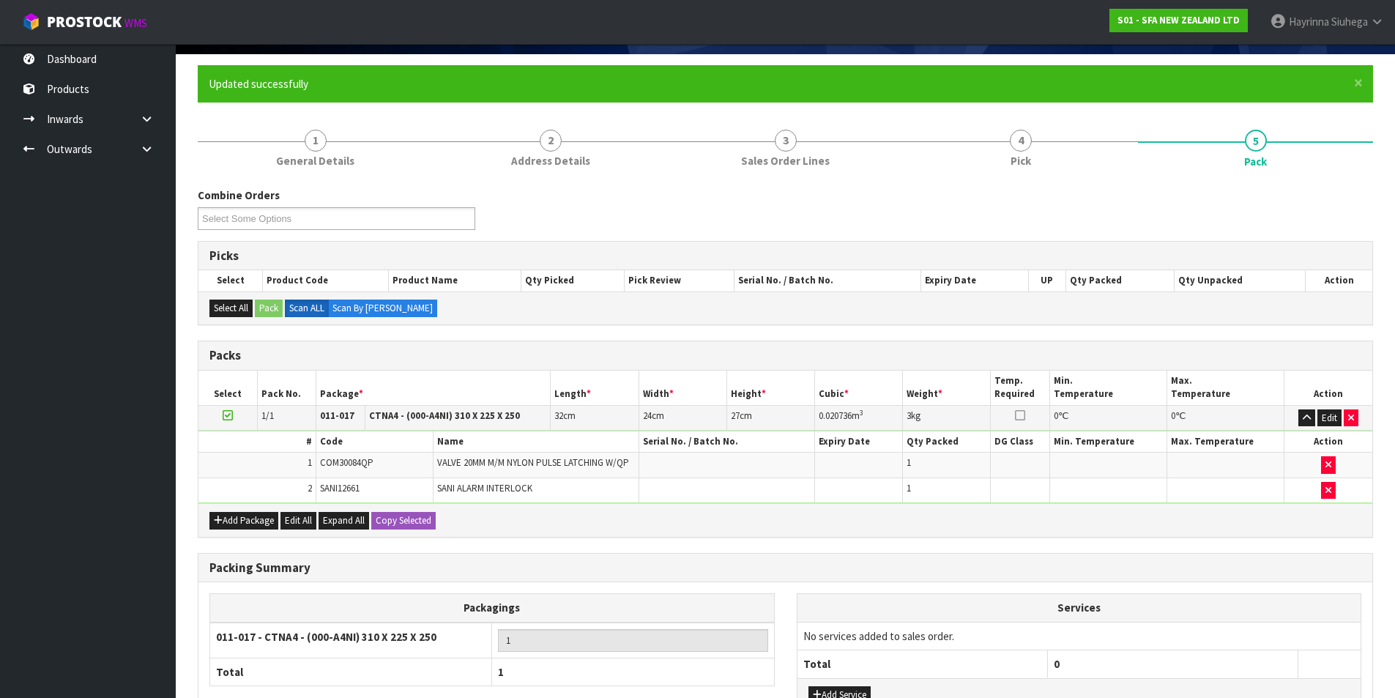
scroll to position [220, 0]
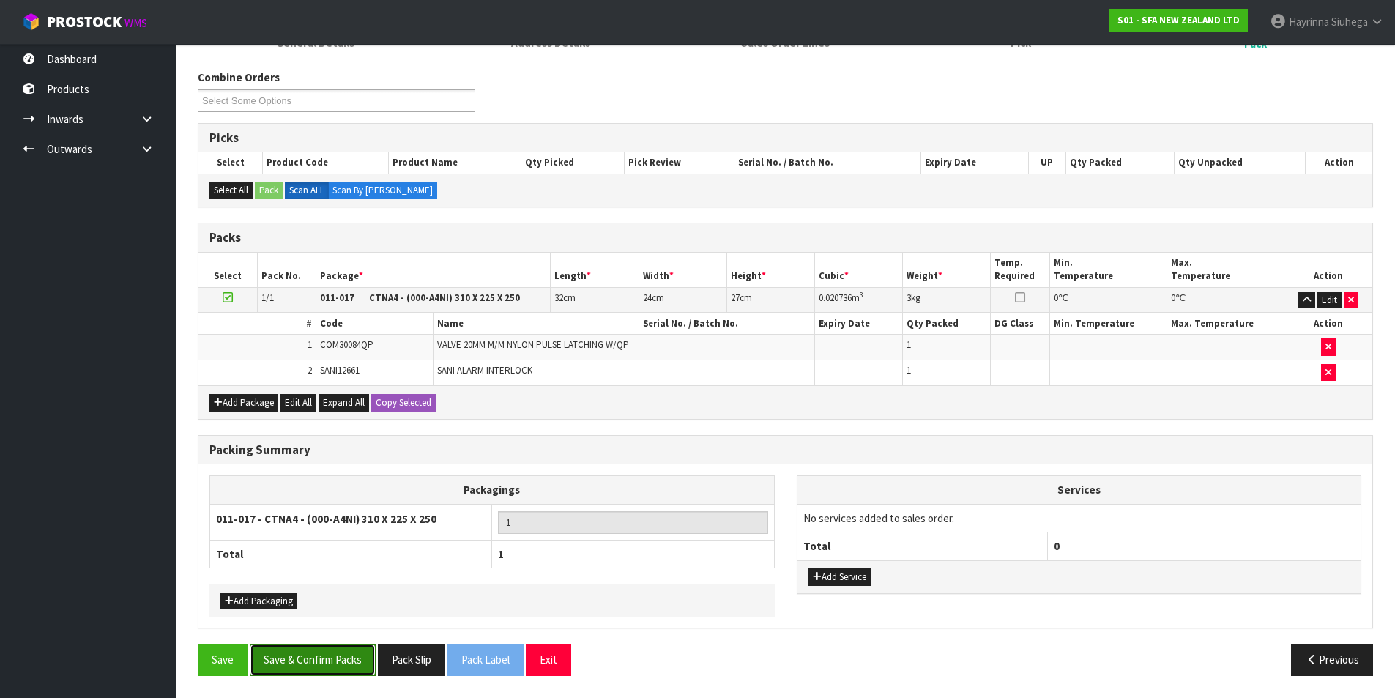
click at [338, 655] on button "Save & Confirm Packs" at bounding box center [313, 659] width 126 height 31
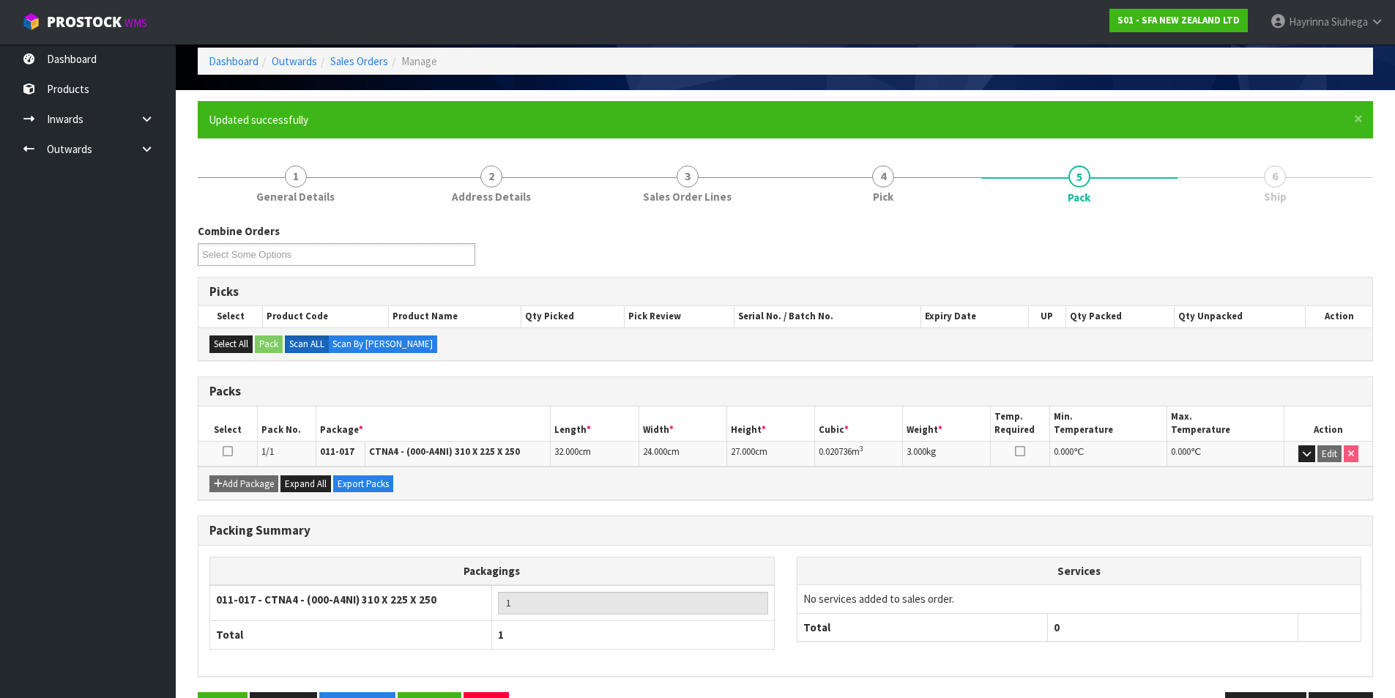
scroll to position [114, 0]
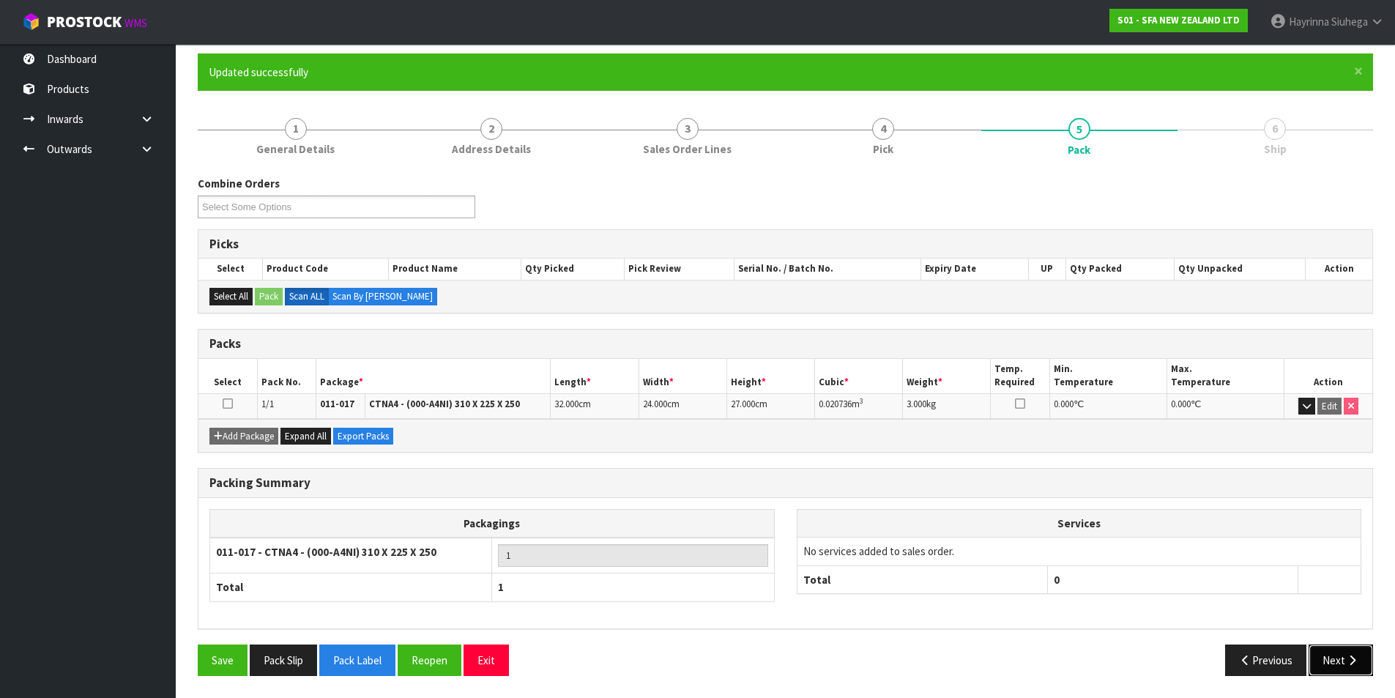
click at [1337, 648] on button "Next" at bounding box center [1341, 659] width 64 height 31
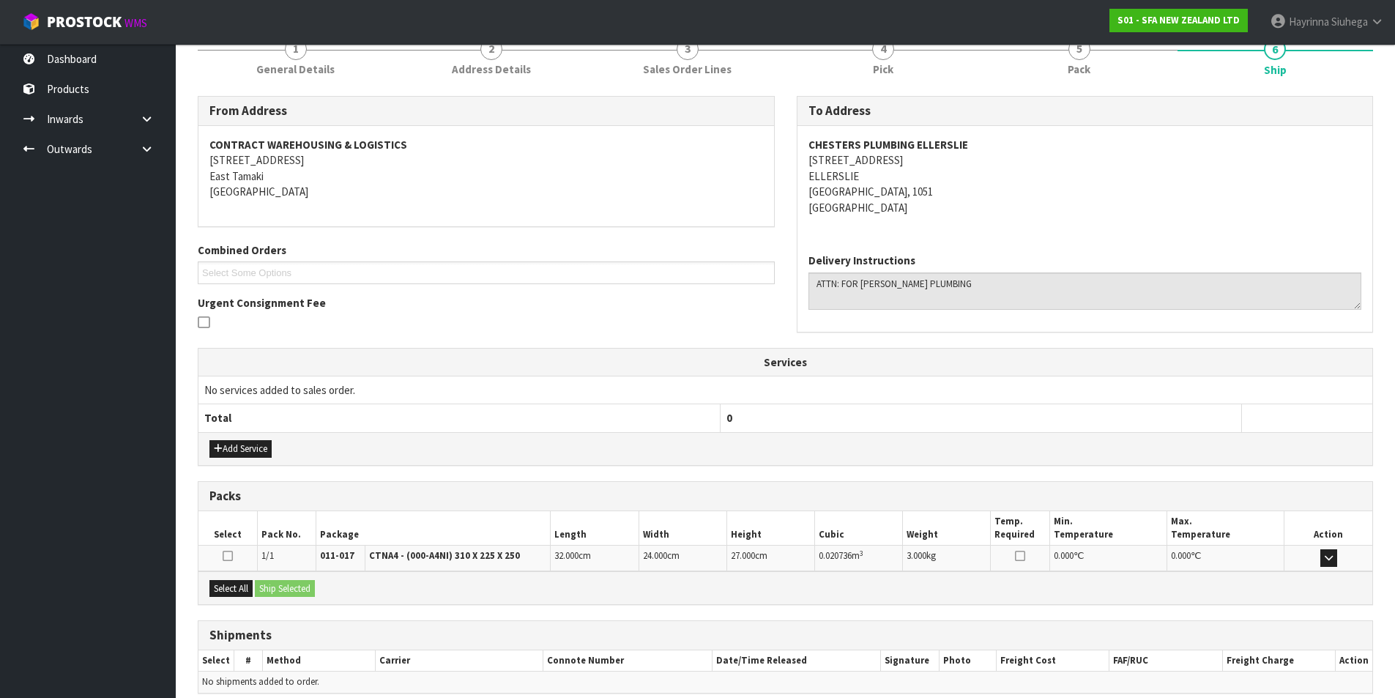
scroll to position [258, 0]
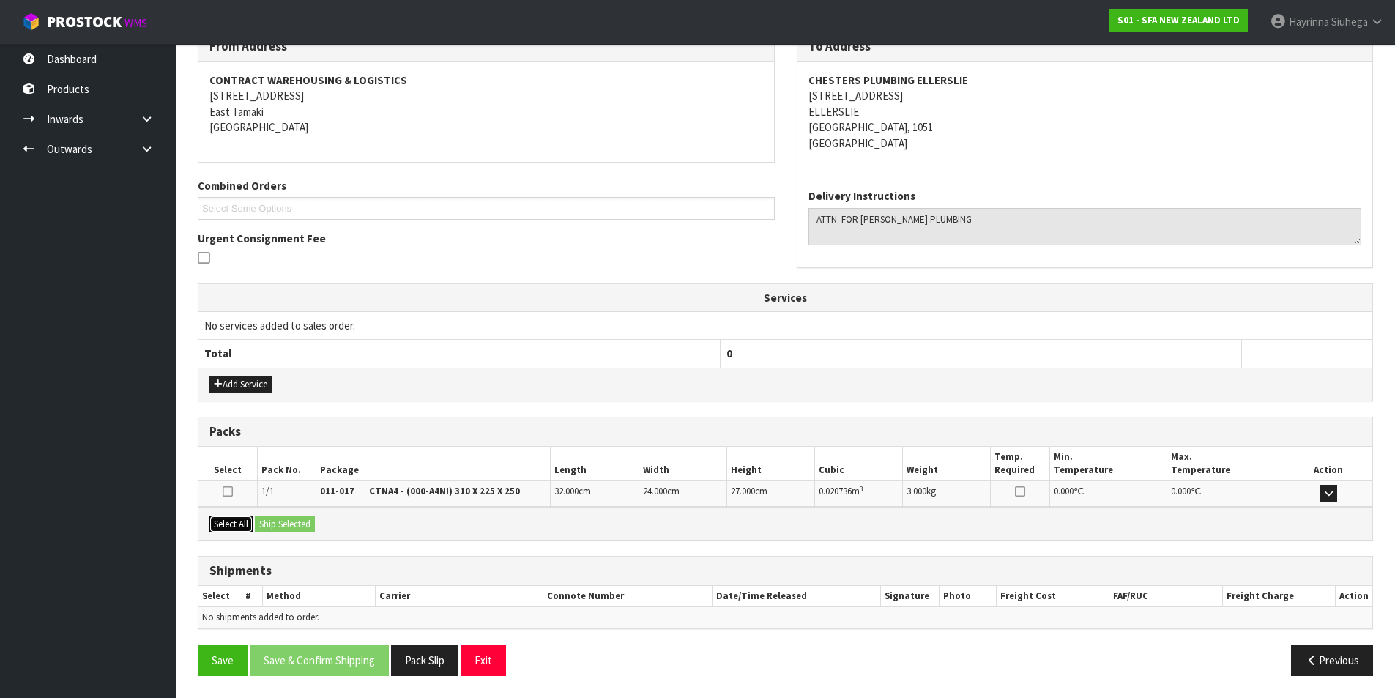
drag, startPoint x: 251, startPoint y: 524, endPoint x: 272, endPoint y: 517, distance: 21.5
click at [251, 521] on button "Select All" at bounding box center [230, 525] width 43 height 18
click at [272, 517] on button "Ship Selected" at bounding box center [285, 525] width 60 height 18
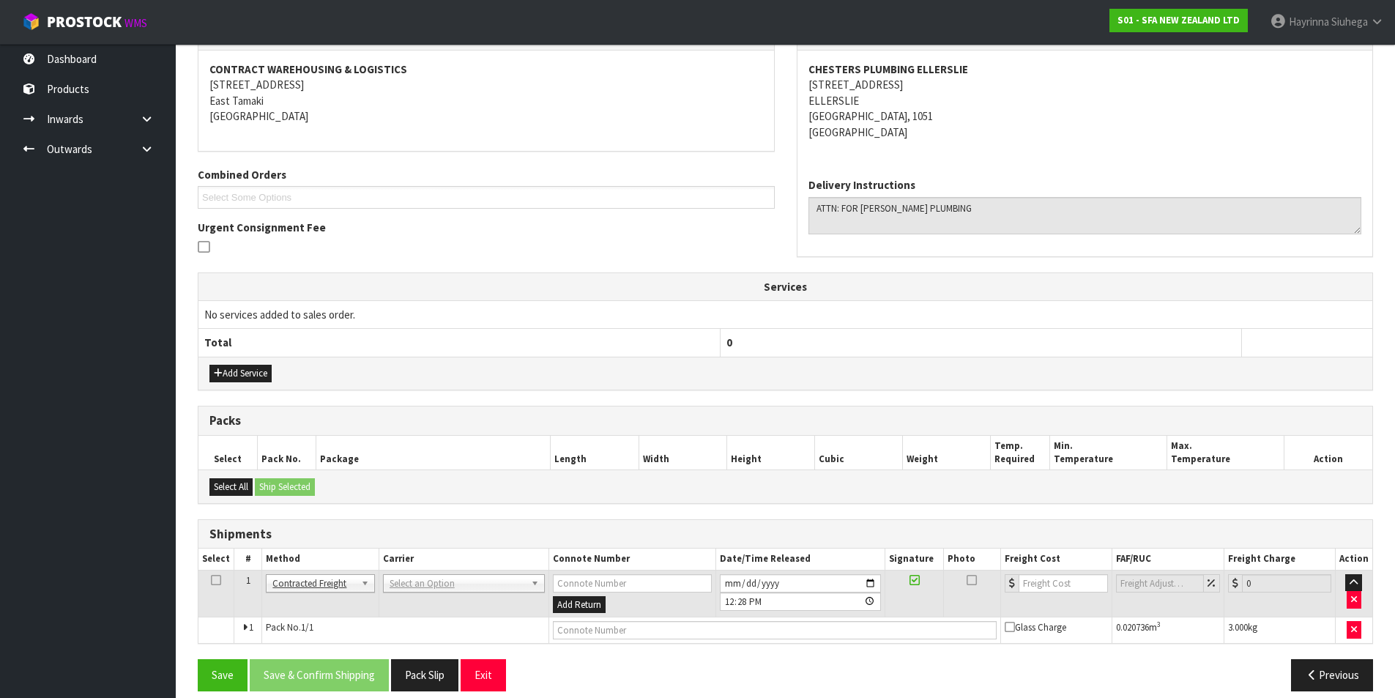
scroll to position [284, 0]
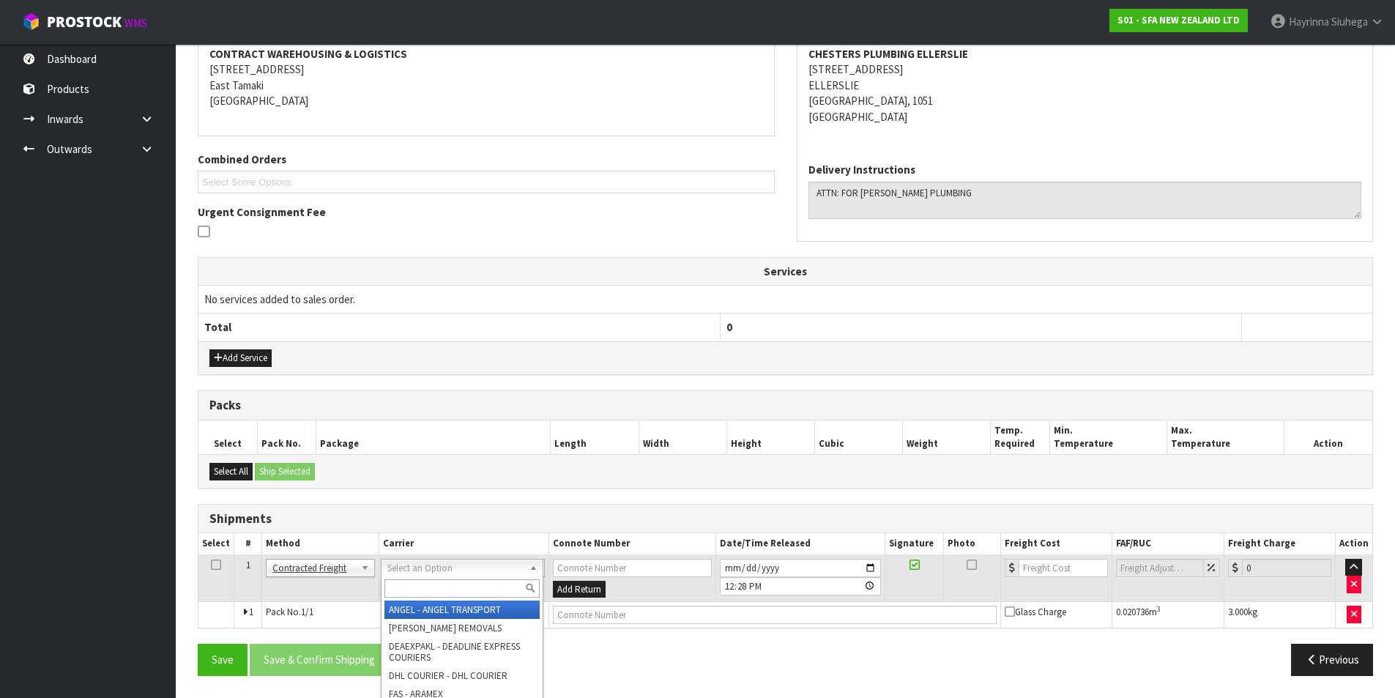
click at [408, 588] on input "text" at bounding box center [461, 588] width 155 height 18
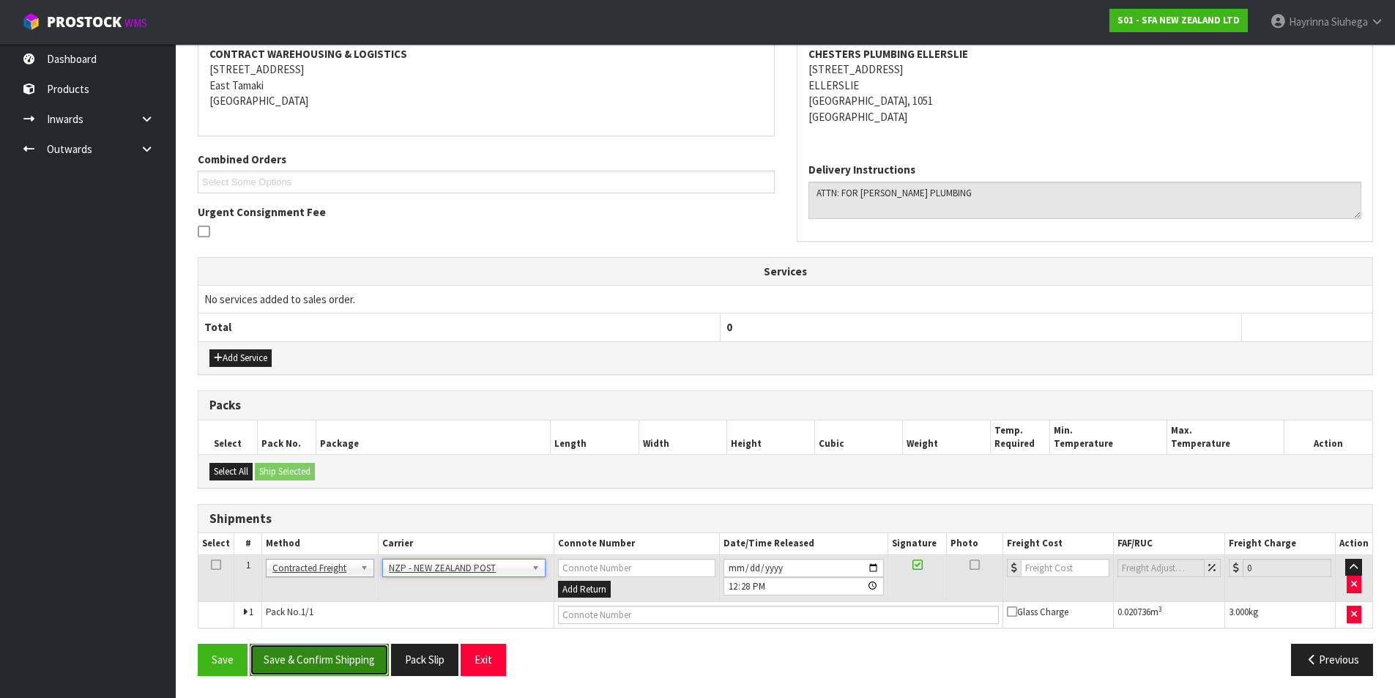
click at [363, 655] on button "Save & Confirm Shipping" at bounding box center [319, 659] width 139 height 31
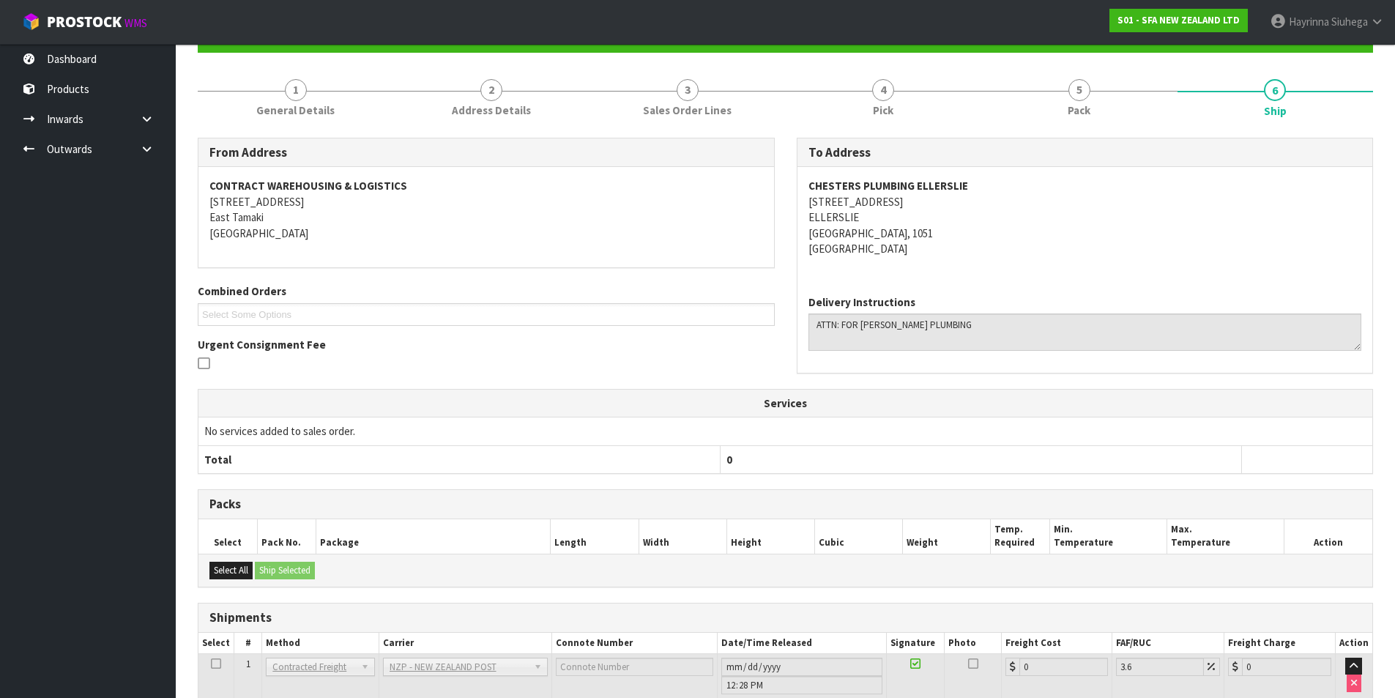
scroll to position [263, 0]
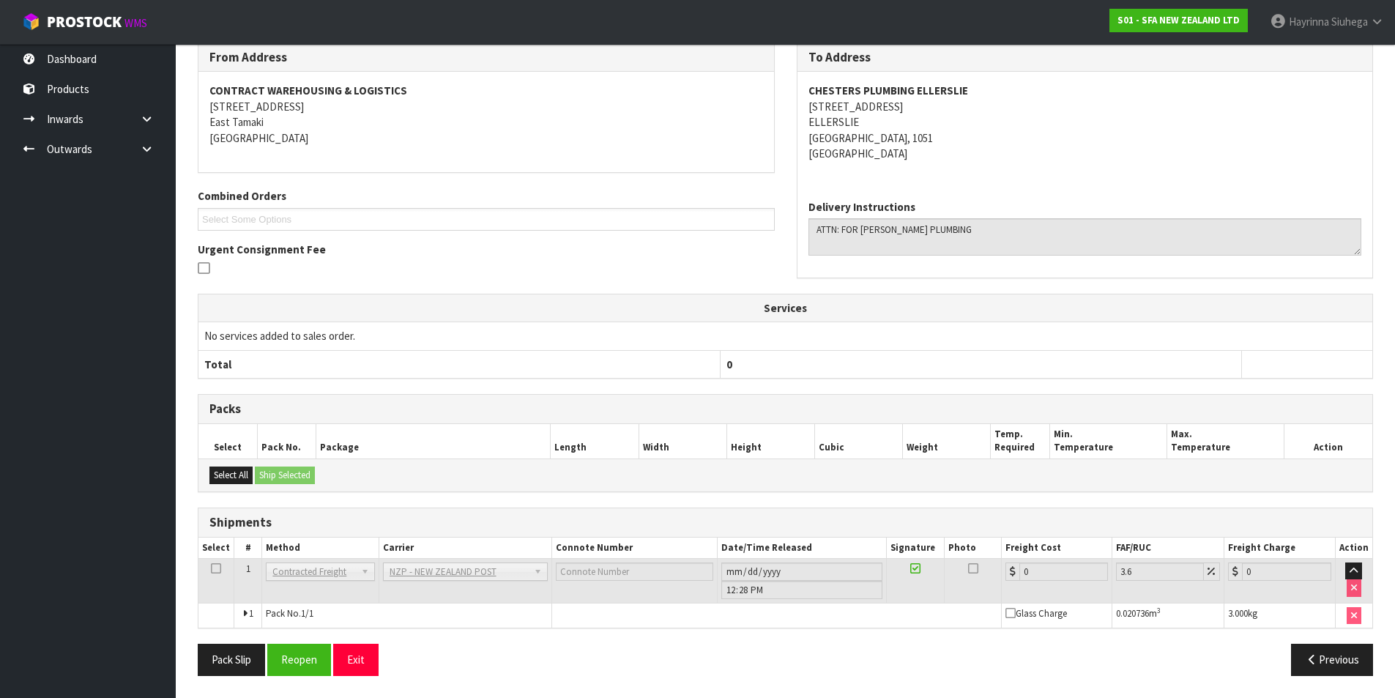
click at [272, 676] on div "Pack Slip Reopen Exit Previous" at bounding box center [785, 665] width 1197 height 42
click at [294, 666] on button "Reopen" at bounding box center [299, 659] width 64 height 31
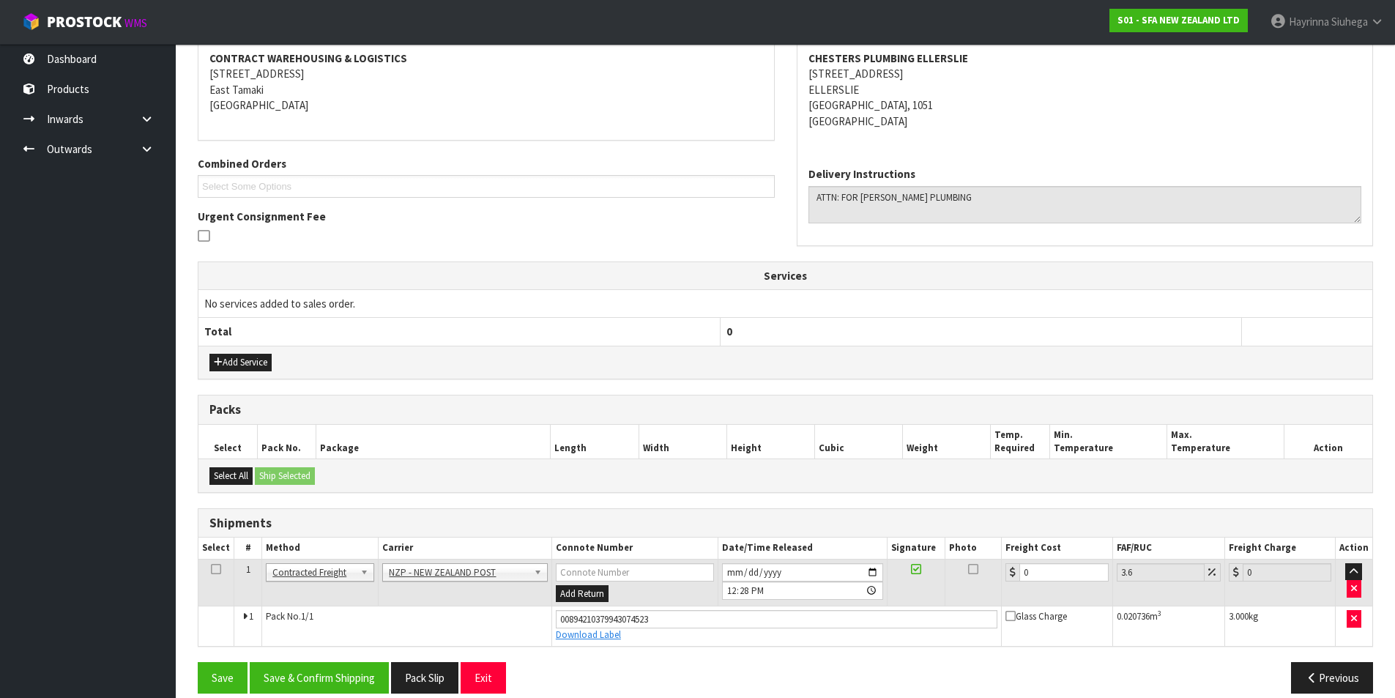
scroll to position [297, 0]
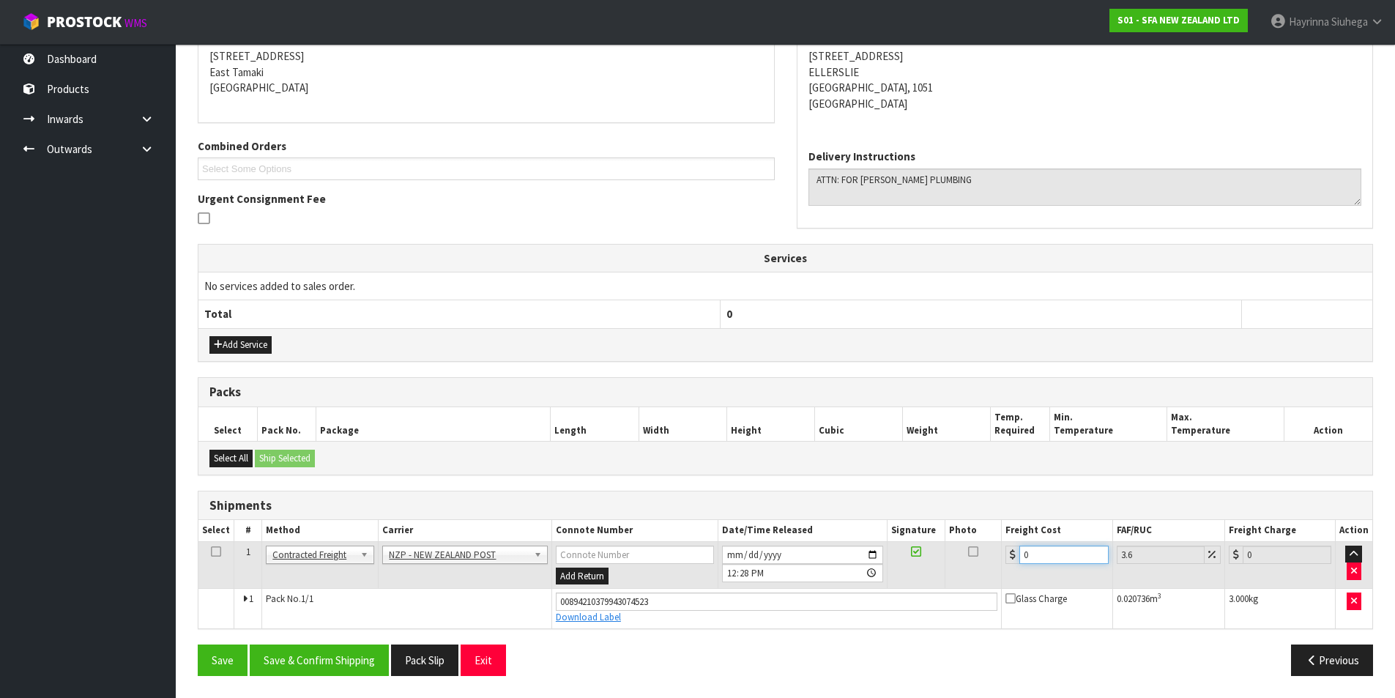
drag, startPoint x: 1033, startPoint y: 548, endPoint x: 948, endPoint y: 567, distance: 87.8
click at [948, 567] on tr "1 Client Local Pickup Customer Local Pickup Company Freight Contracted Freight …" at bounding box center [785, 565] width 1174 height 48
click at [198, 644] on button "Save" at bounding box center [223, 659] width 50 height 31
click at [321, 663] on button "Save & Confirm Shipping" at bounding box center [319, 659] width 139 height 31
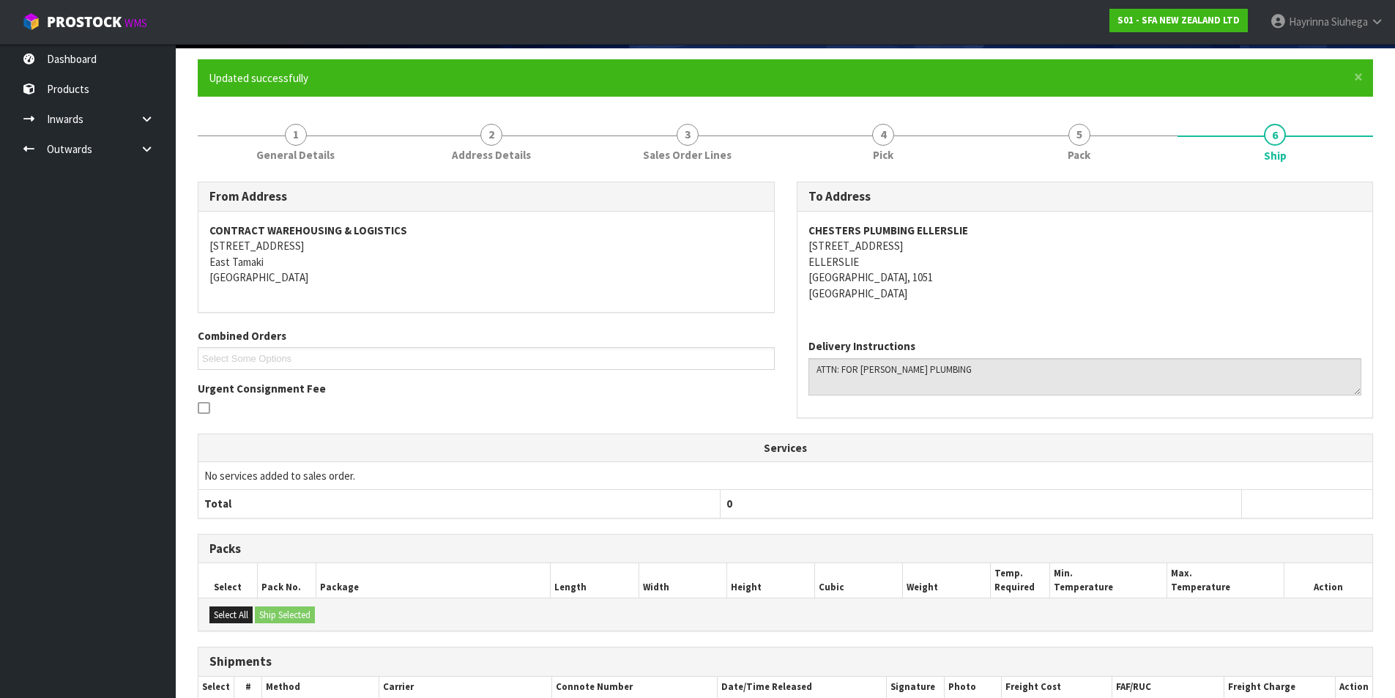
scroll to position [0, 0]
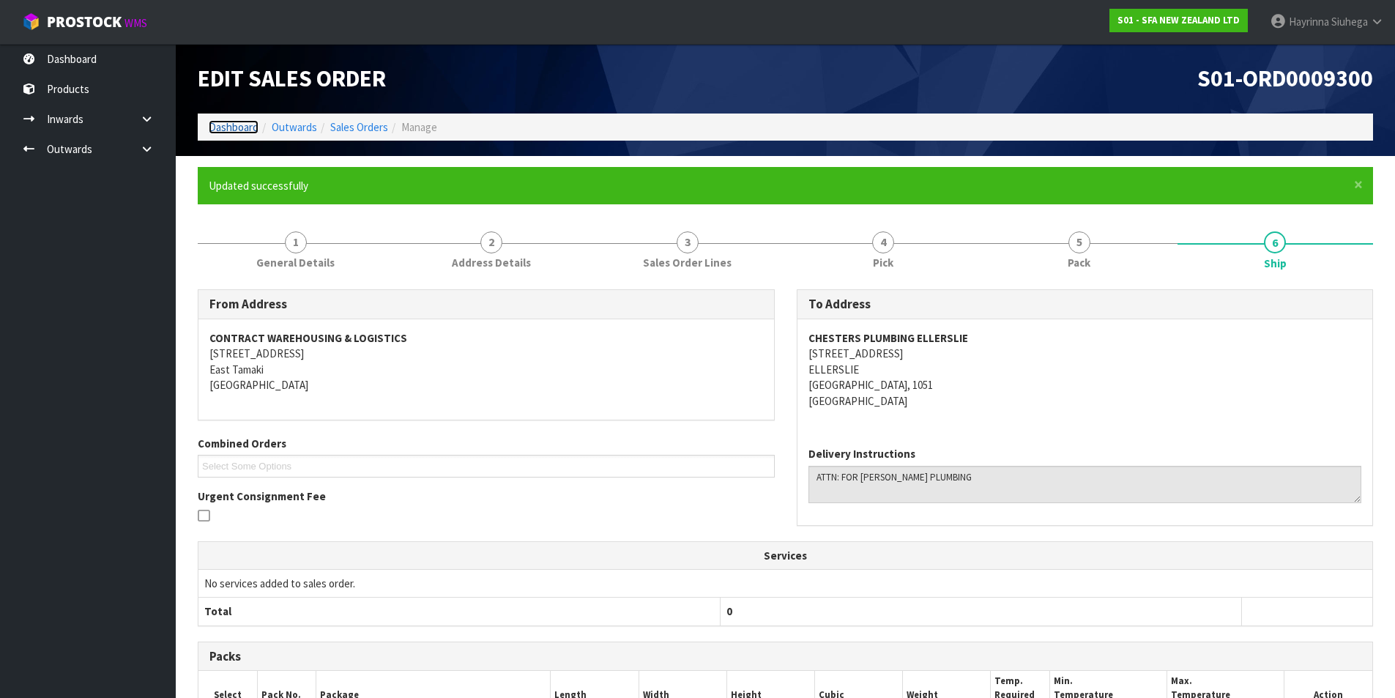
click at [242, 124] on link "Dashboard" at bounding box center [234, 127] width 50 height 14
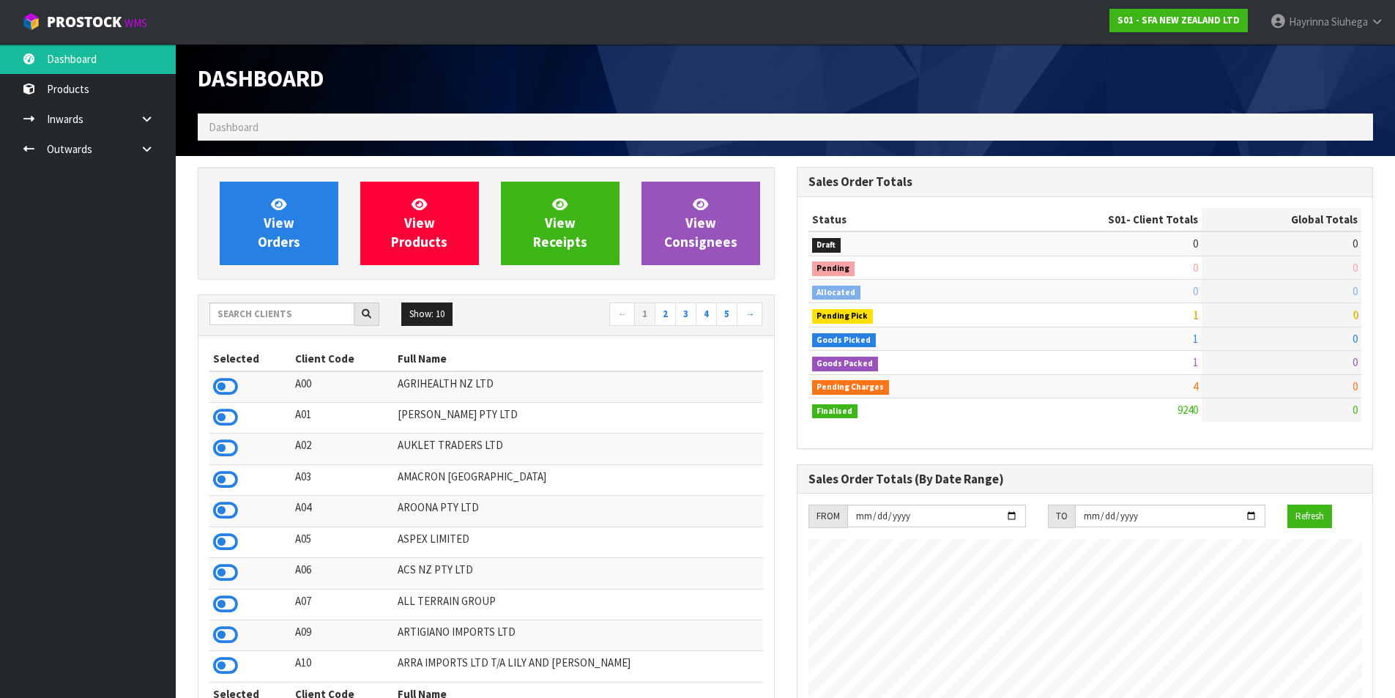
scroll to position [1109, 598]
click at [250, 198] on link "View Orders" at bounding box center [279, 223] width 119 height 83
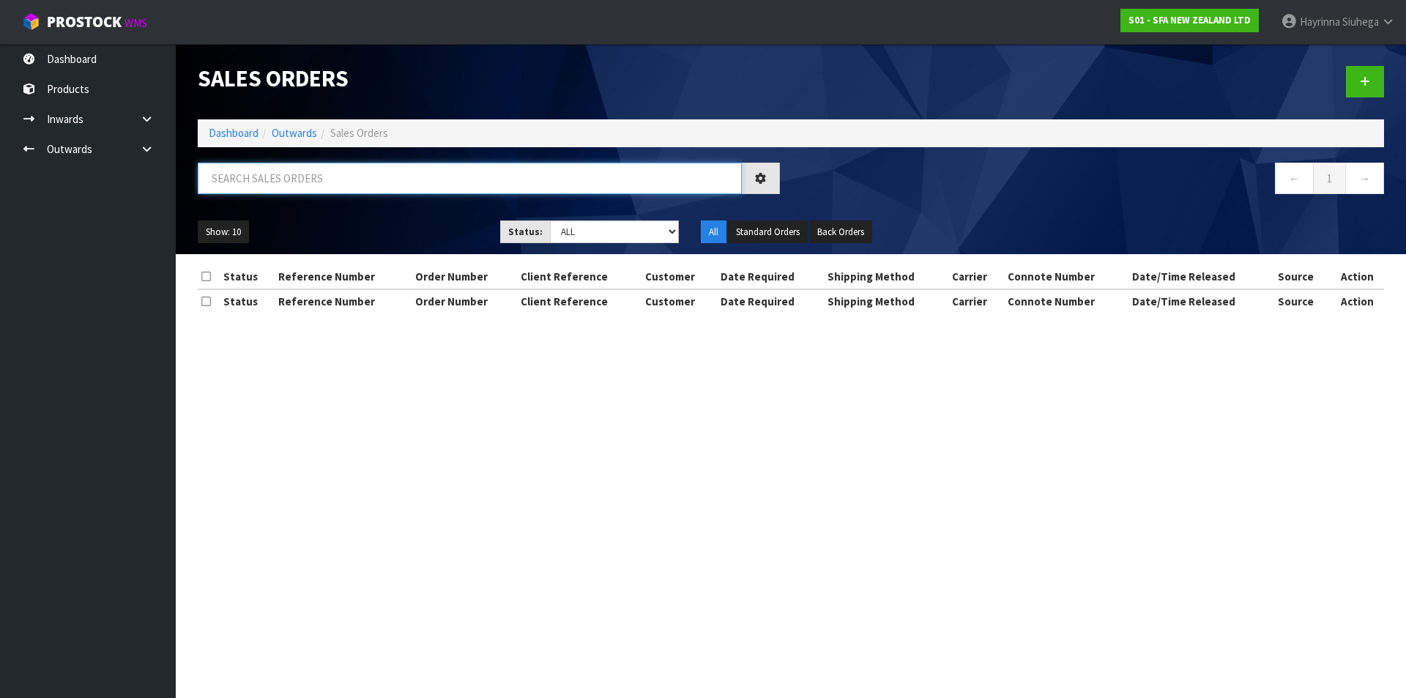
click at [278, 180] on input "text" at bounding box center [470, 178] width 544 height 31
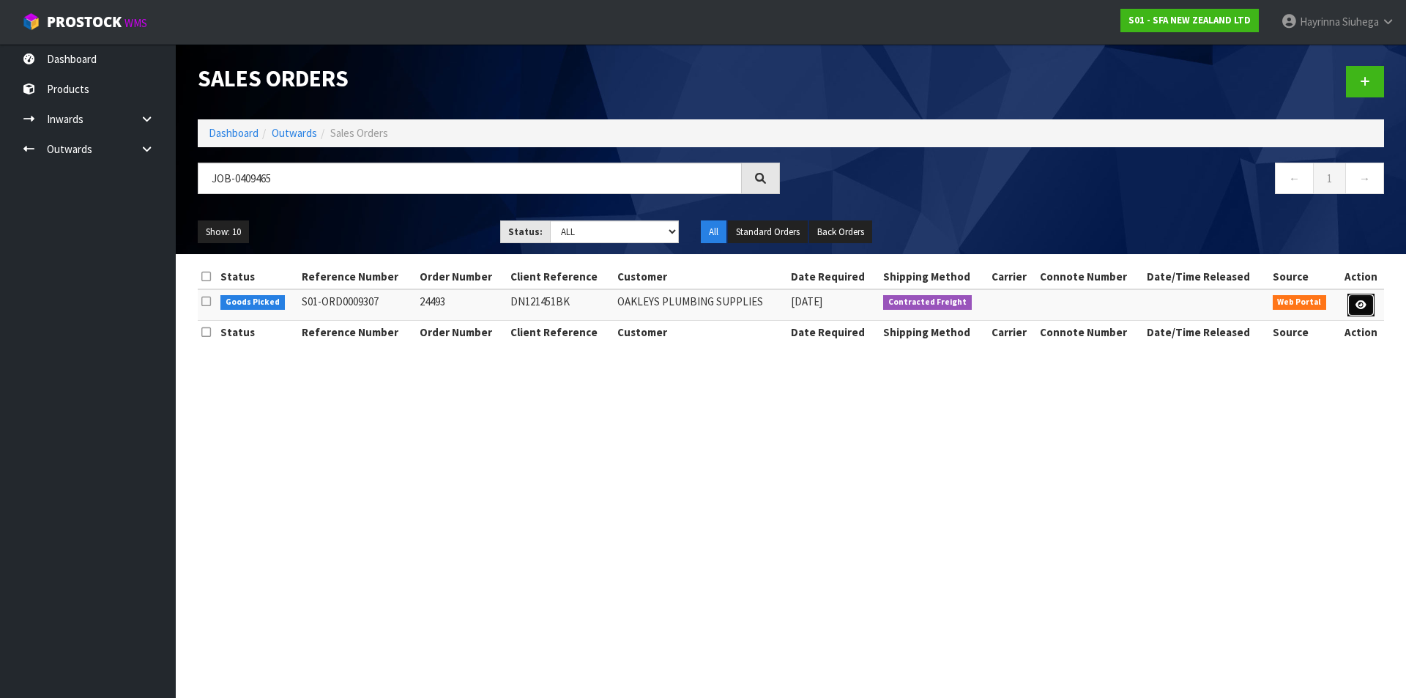
click at [1363, 301] on icon at bounding box center [1360, 305] width 11 height 10
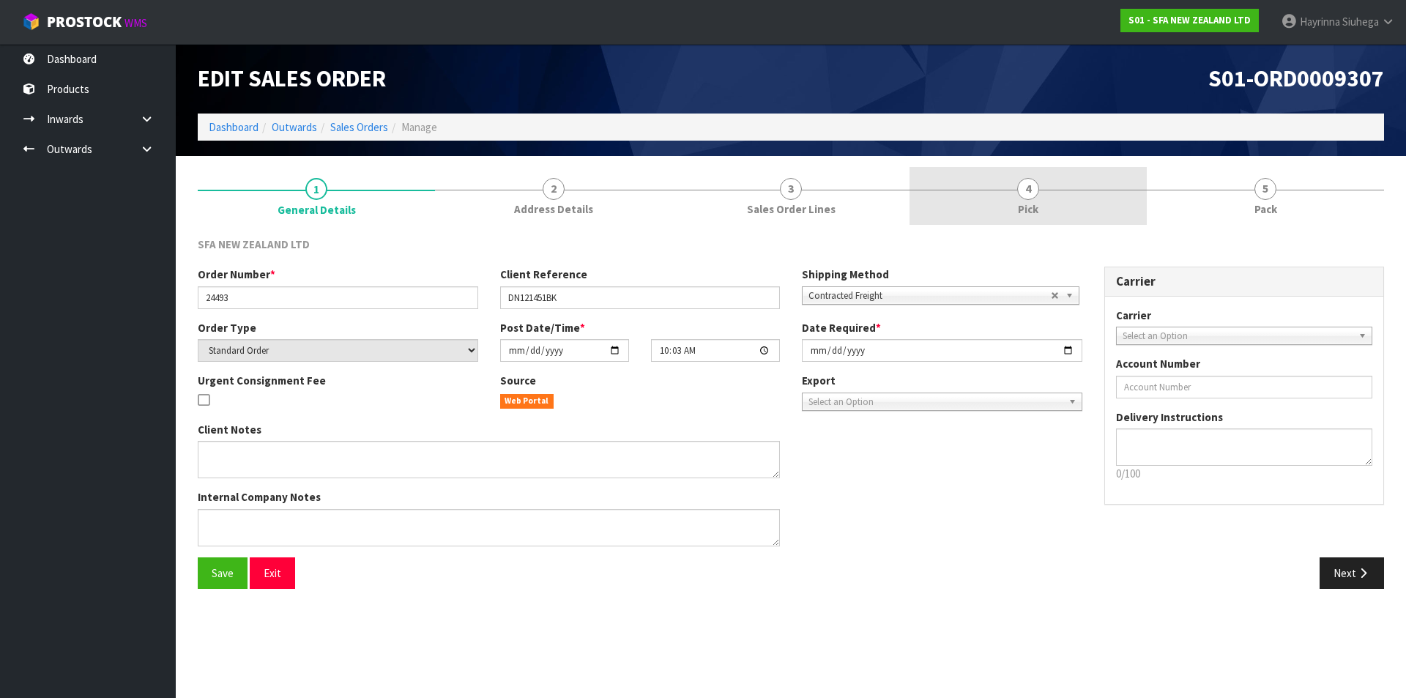
click at [1109, 195] on link "4 Pick" at bounding box center [1027, 196] width 237 height 58
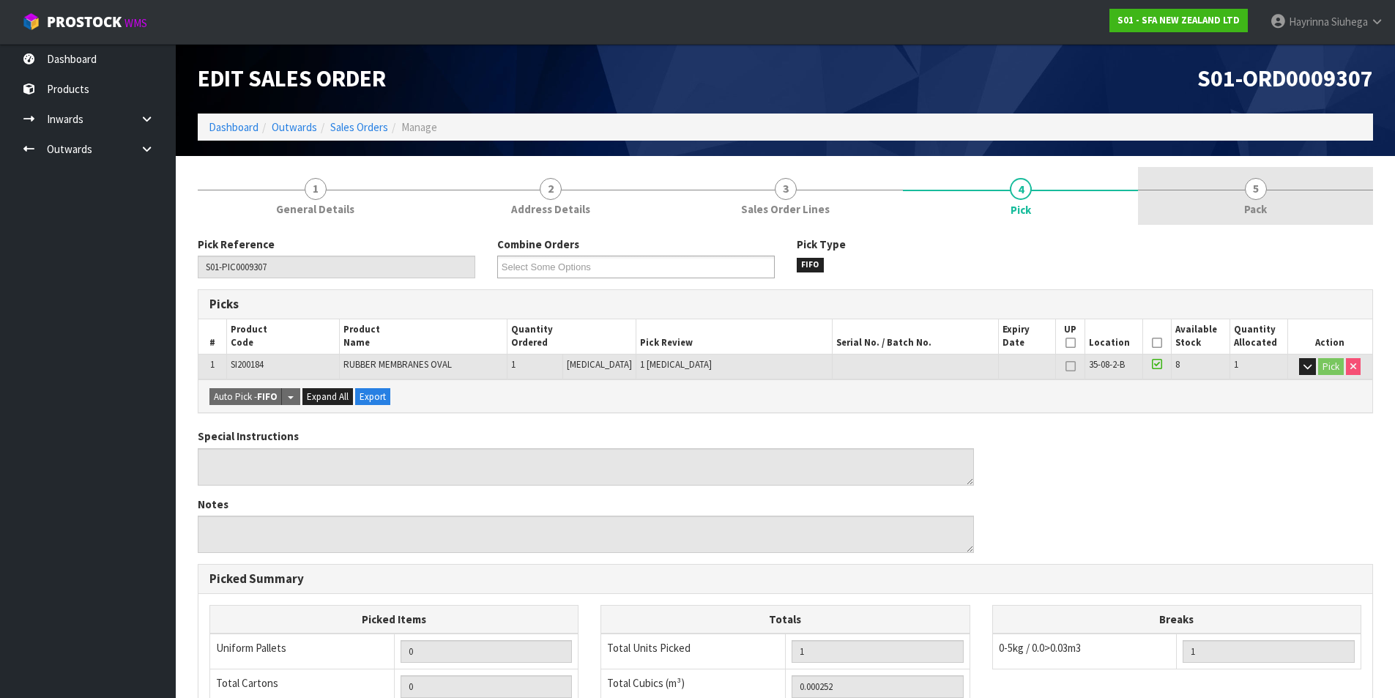
click at [1232, 194] on link "5 Pack" at bounding box center [1255, 196] width 235 height 58
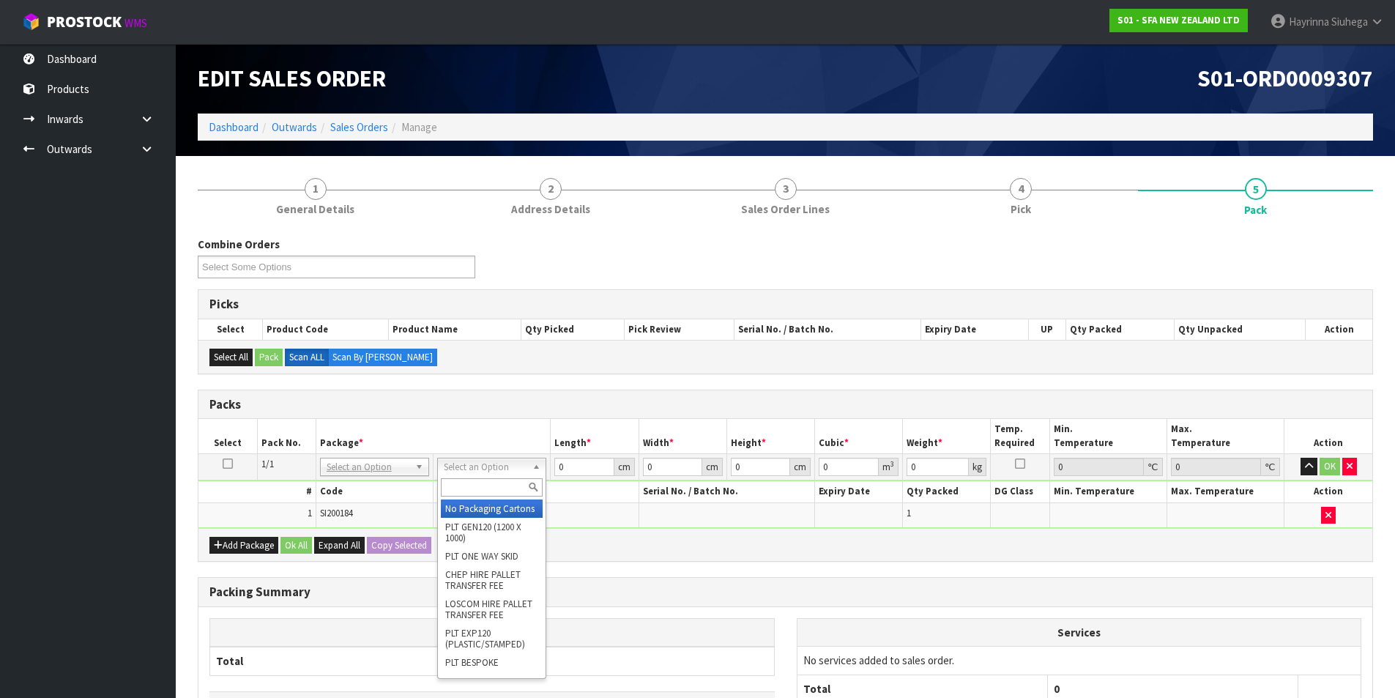
click at [501, 483] on input "text" at bounding box center [492, 487] width 102 height 18
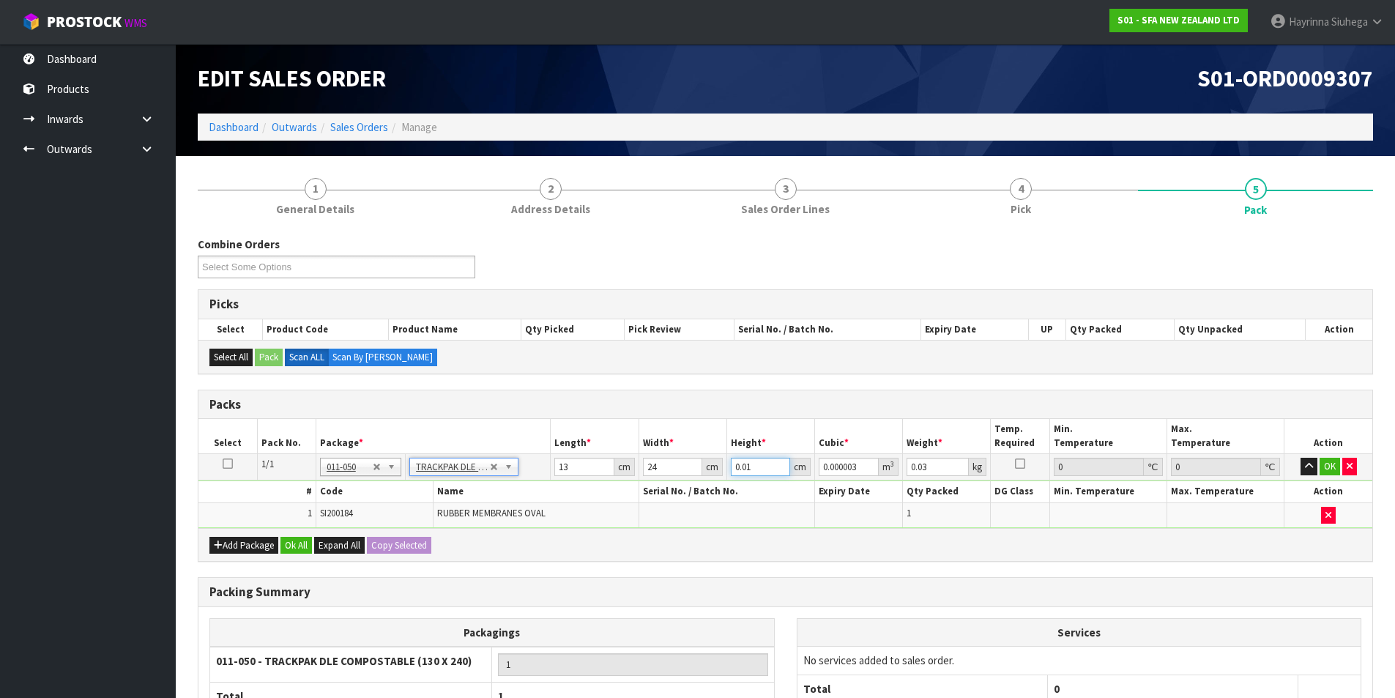
click at [741, 462] on input "0.01" at bounding box center [760, 467] width 59 height 18
click button "OK" at bounding box center [1330, 467] width 21 height 18
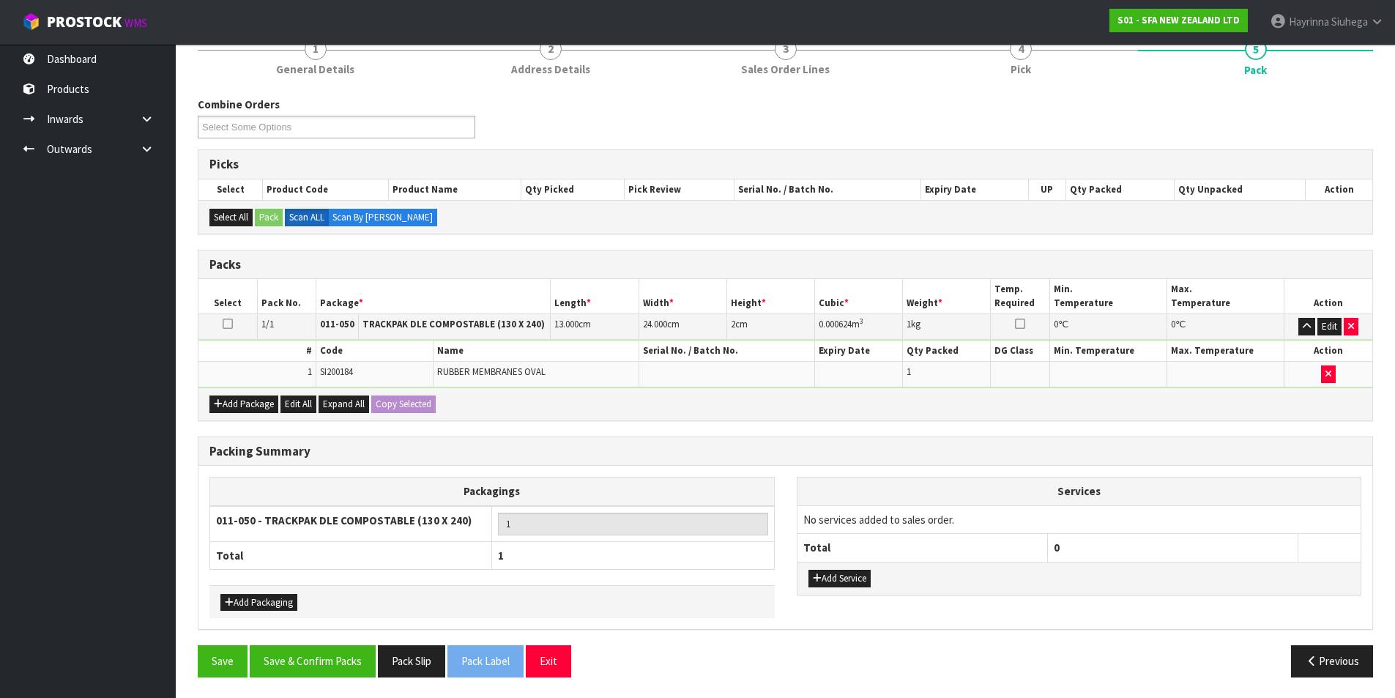
scroll to position [141, 0]
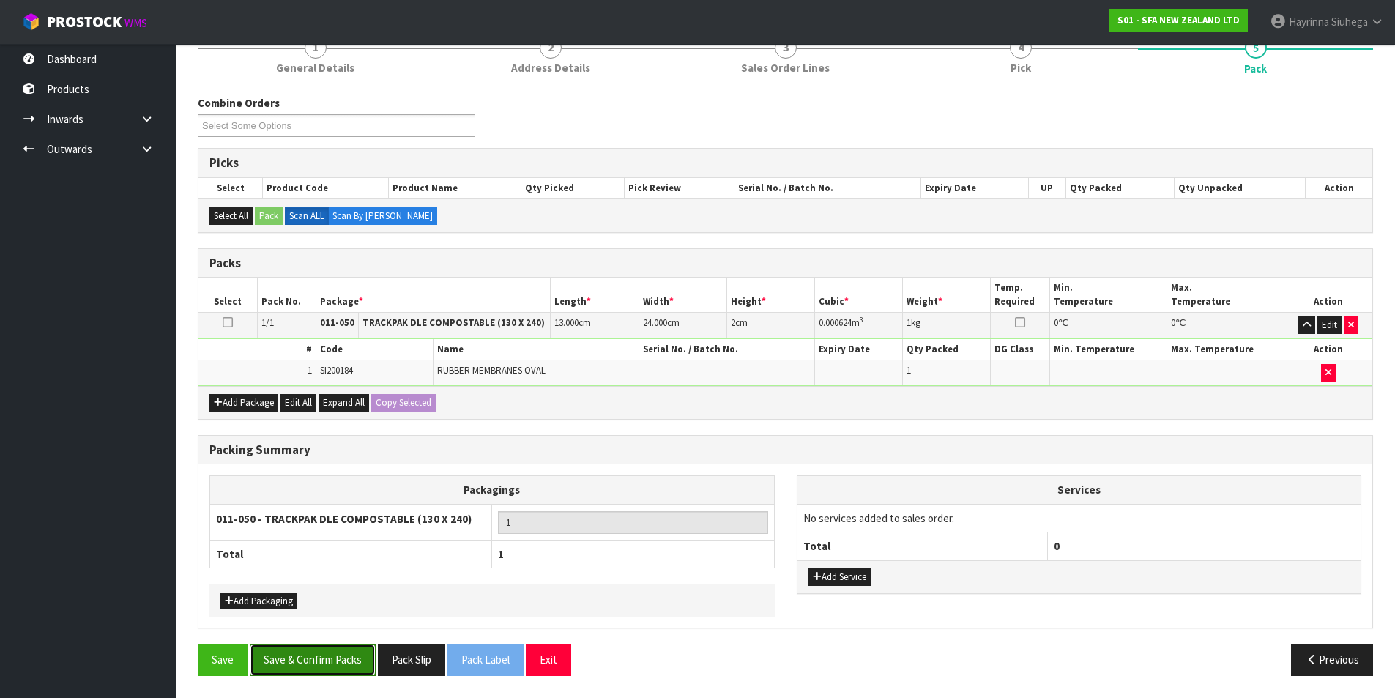
click at [321, 658] on button "Save & Confirm Packs" at bounding box center [313, 659] width 126 height 31
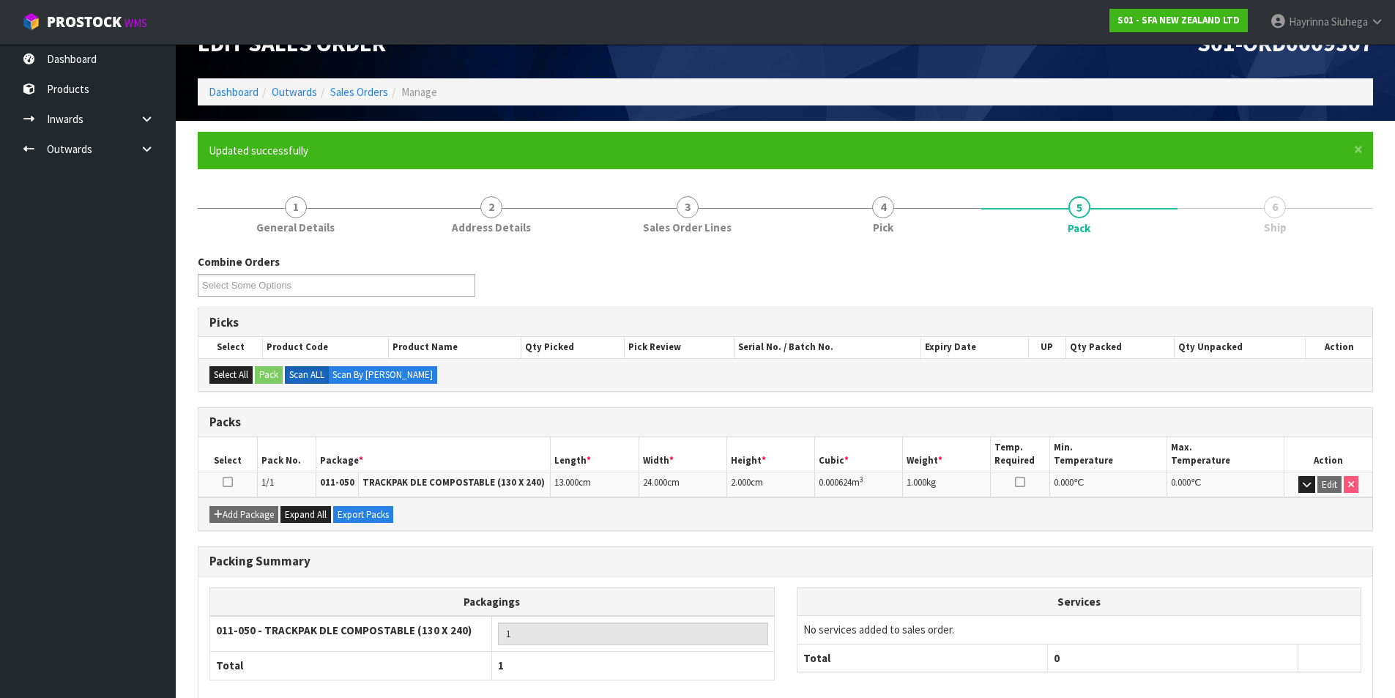
scroll to position [114, 0]
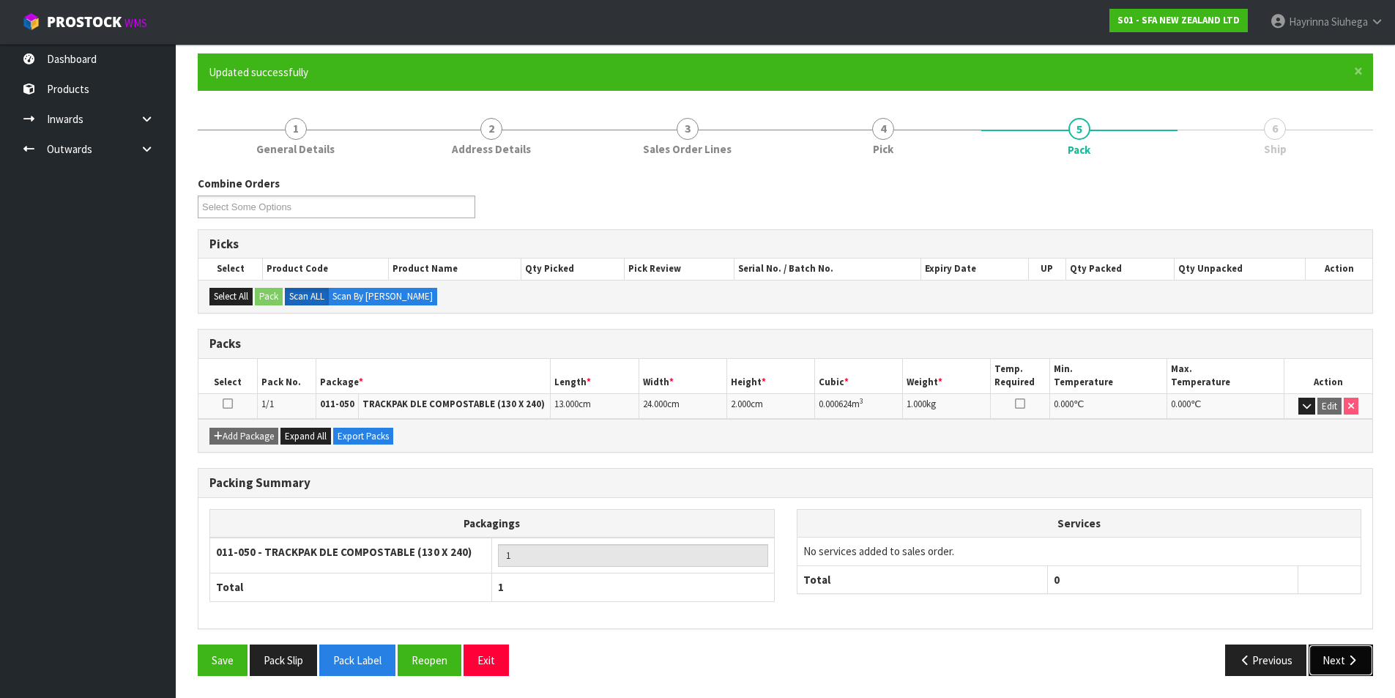
click at [1357, 656] on icon "button" at bounding box center [1352, 660] width 14 height 11
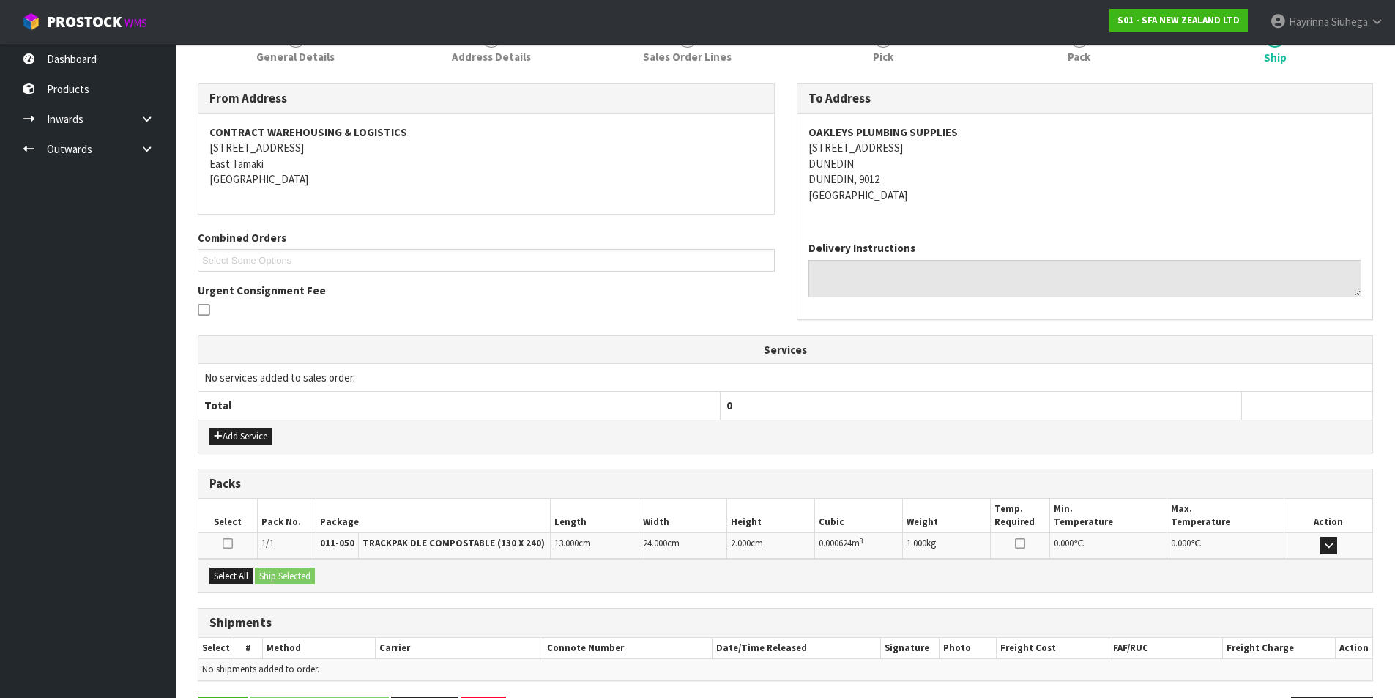
scroll to position [258, 0]
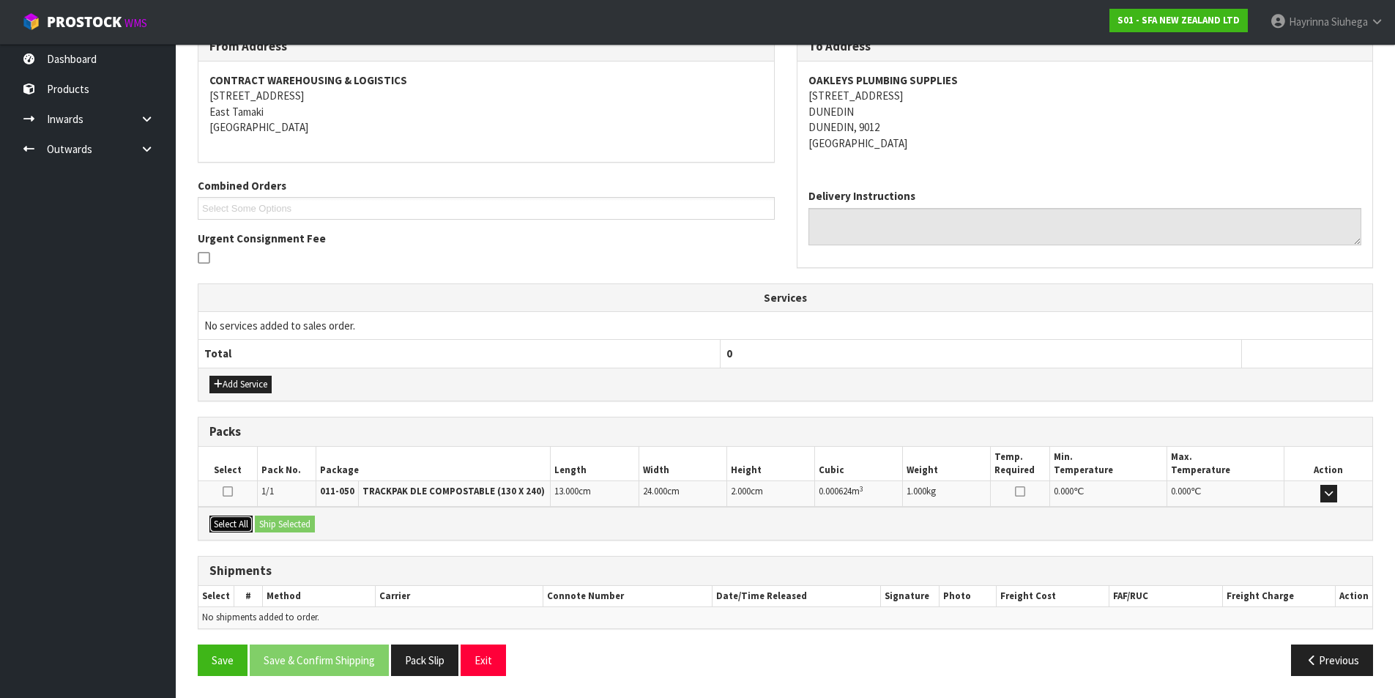
drag, startPoint x: 239, startPoint y: 527, endPoint x: 288, endPoint y: 521, distance: 49.3
click at [239, 526] on button "Select All" at bounding box center [230, 525] width 43 height 18
click at [289, 521] on button "Ship Selected" at bounding box center [285, 525] width 60 height 18
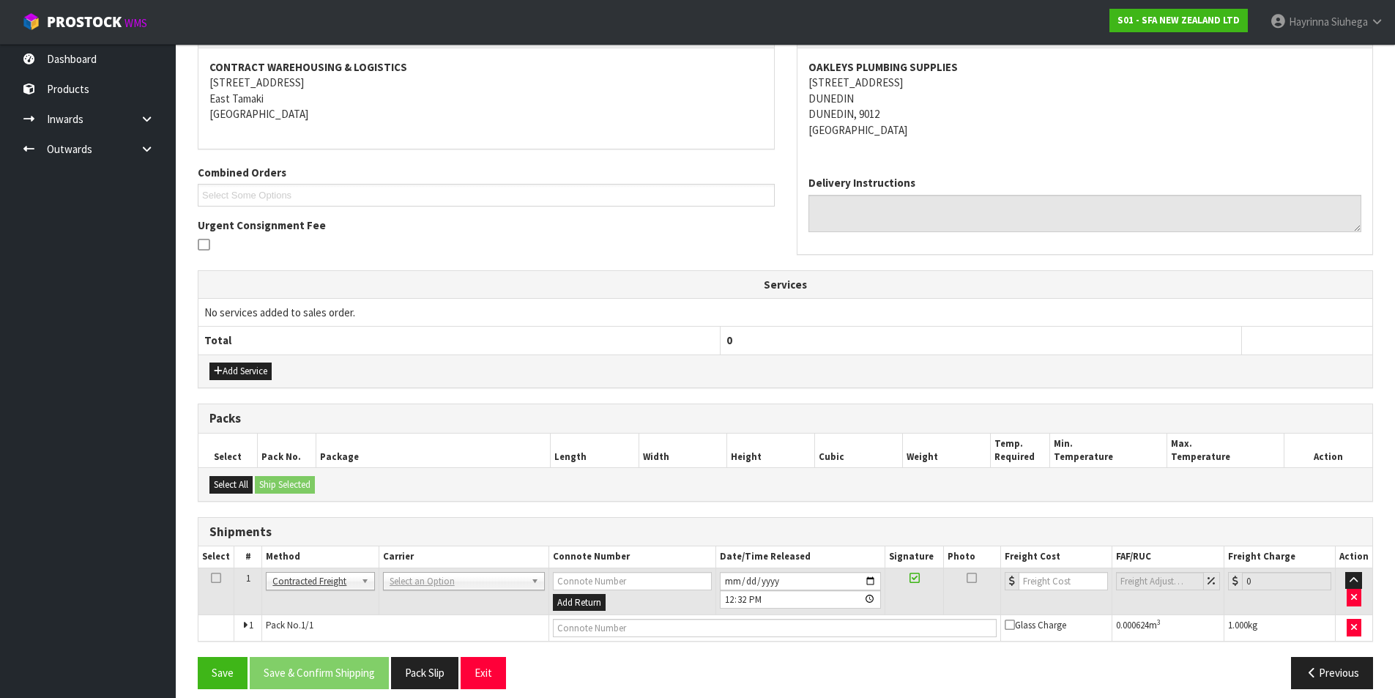
scroll to position [284, 0]
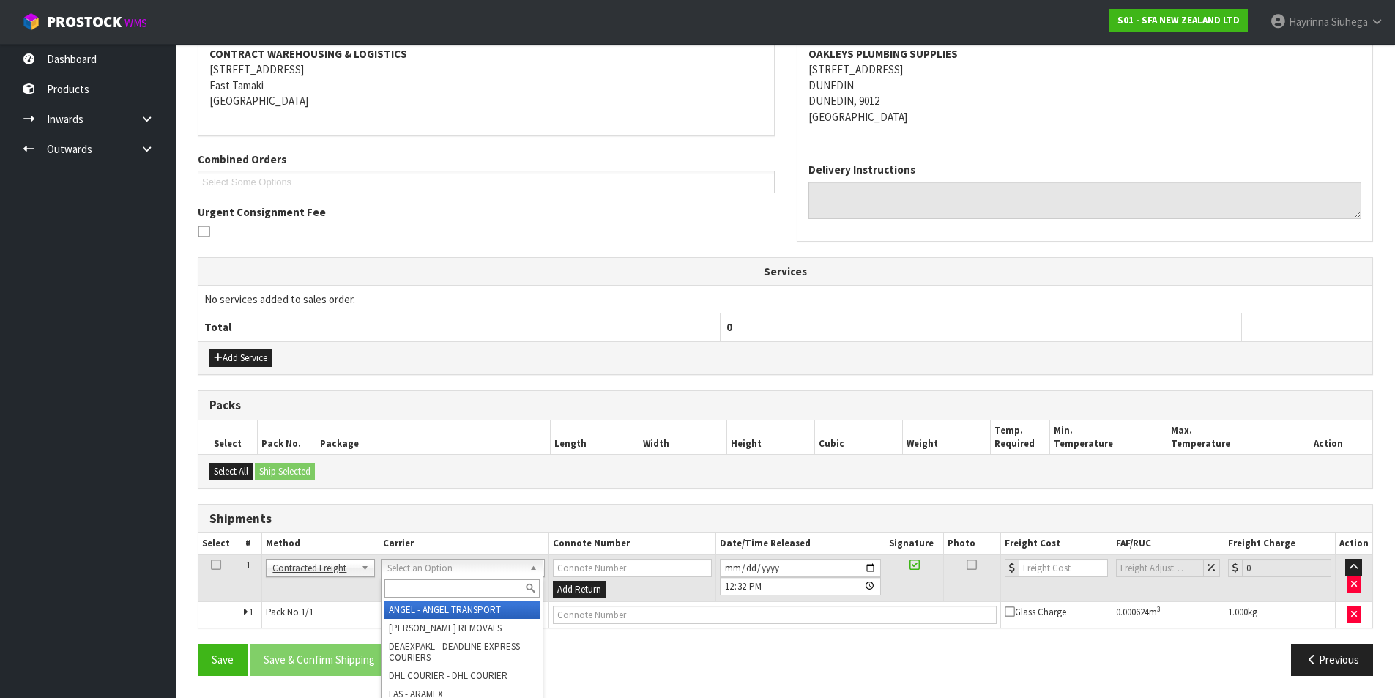
click at [412, 584] on input "text" at bounding box center [461, 588] width 155 height 18
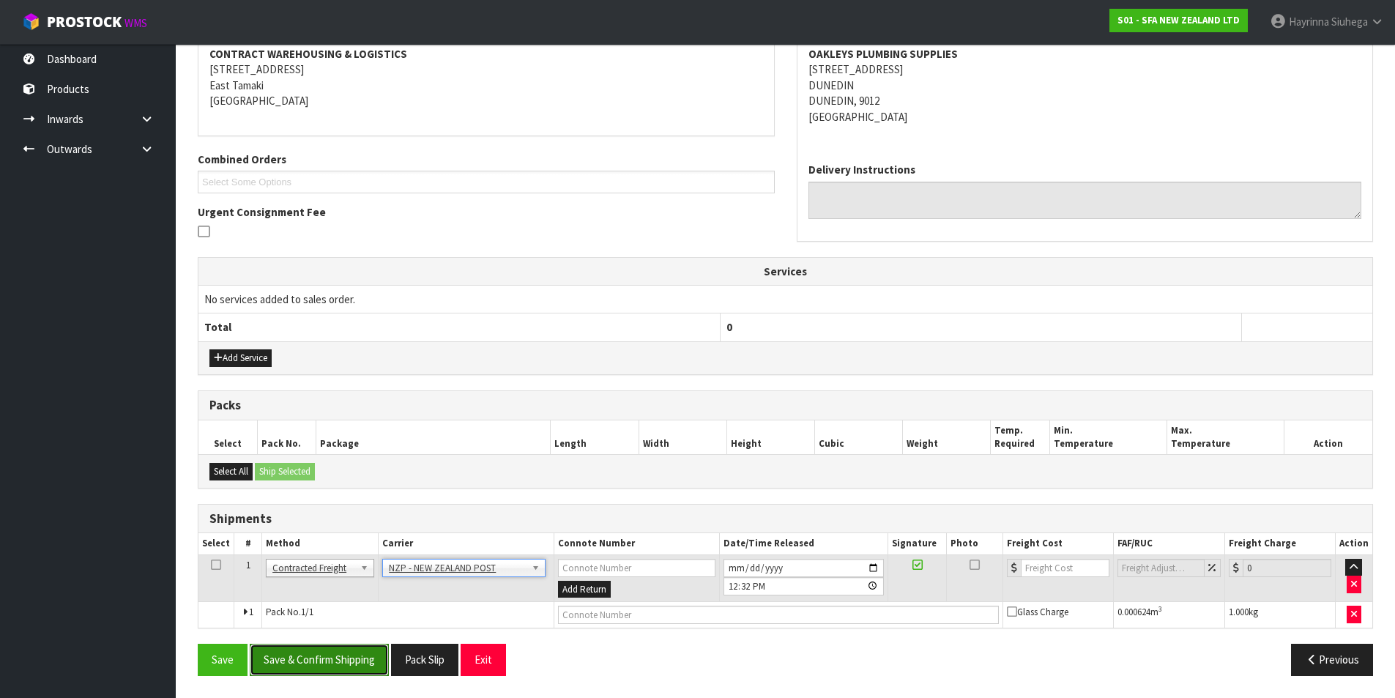
click at [329, 645] on button "Save & Confirm Shipping" at bounding box center [319, 659] width 139 height 31
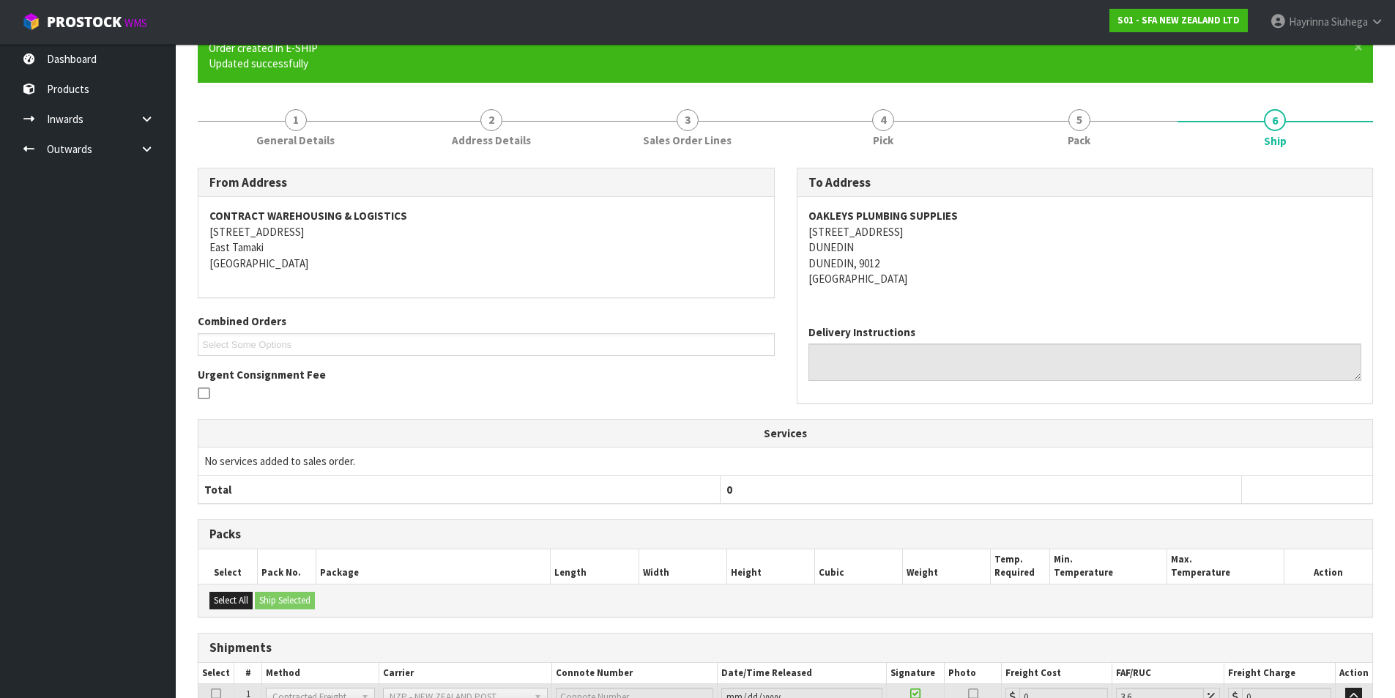
scroll to position [263, 0]
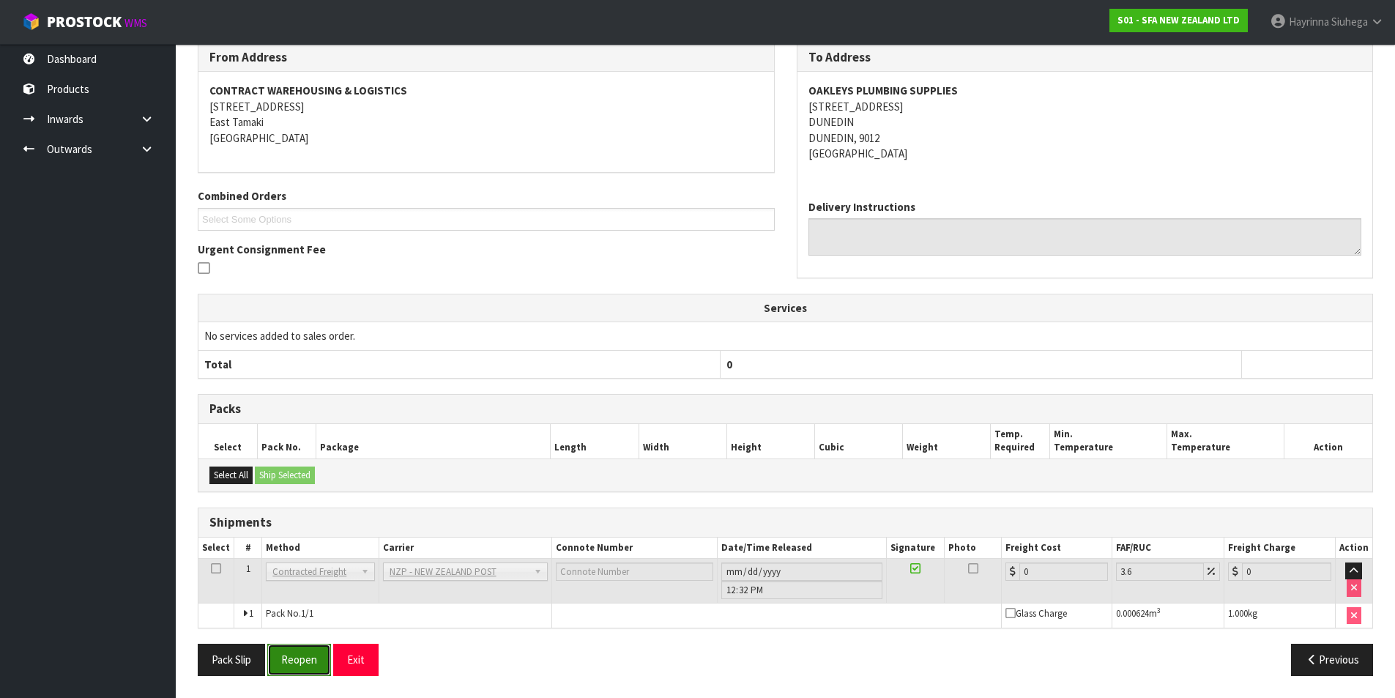
click at [313, 655] on button "Reopen" at bounding box center [299, 659] width 64 height 31
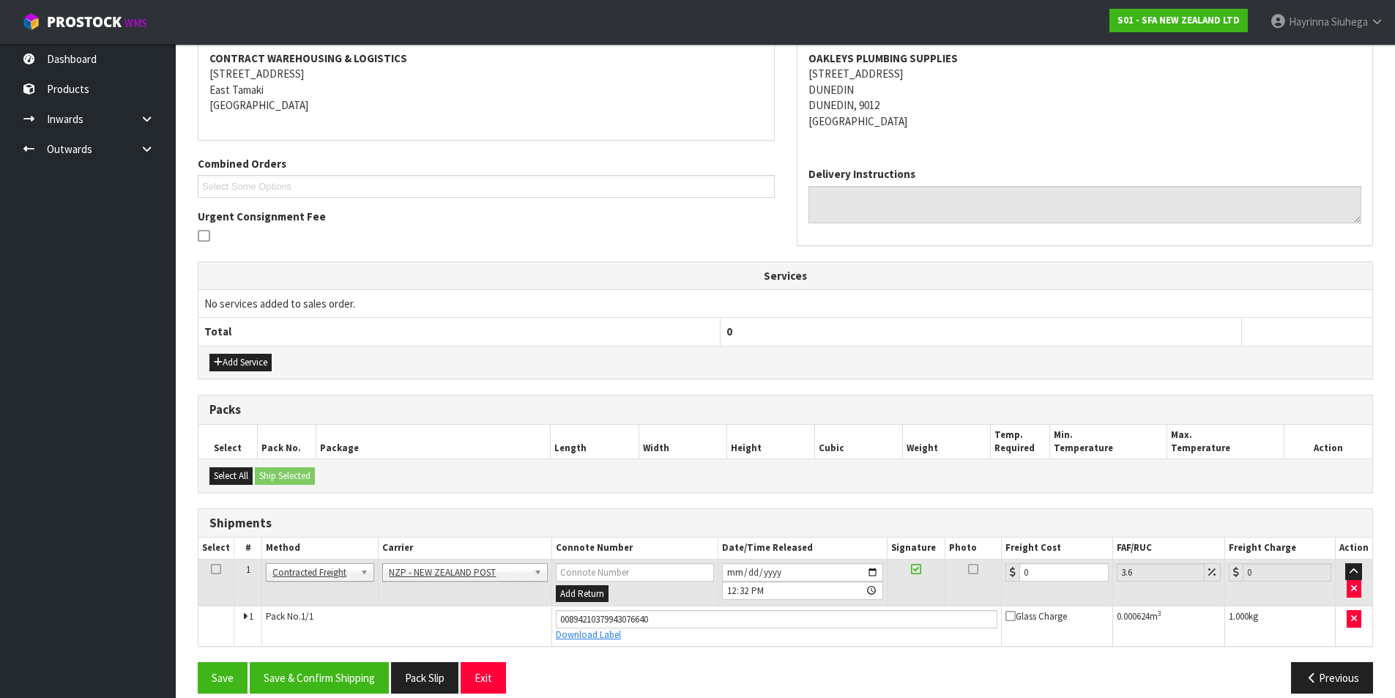
scroll to position [297, 0]
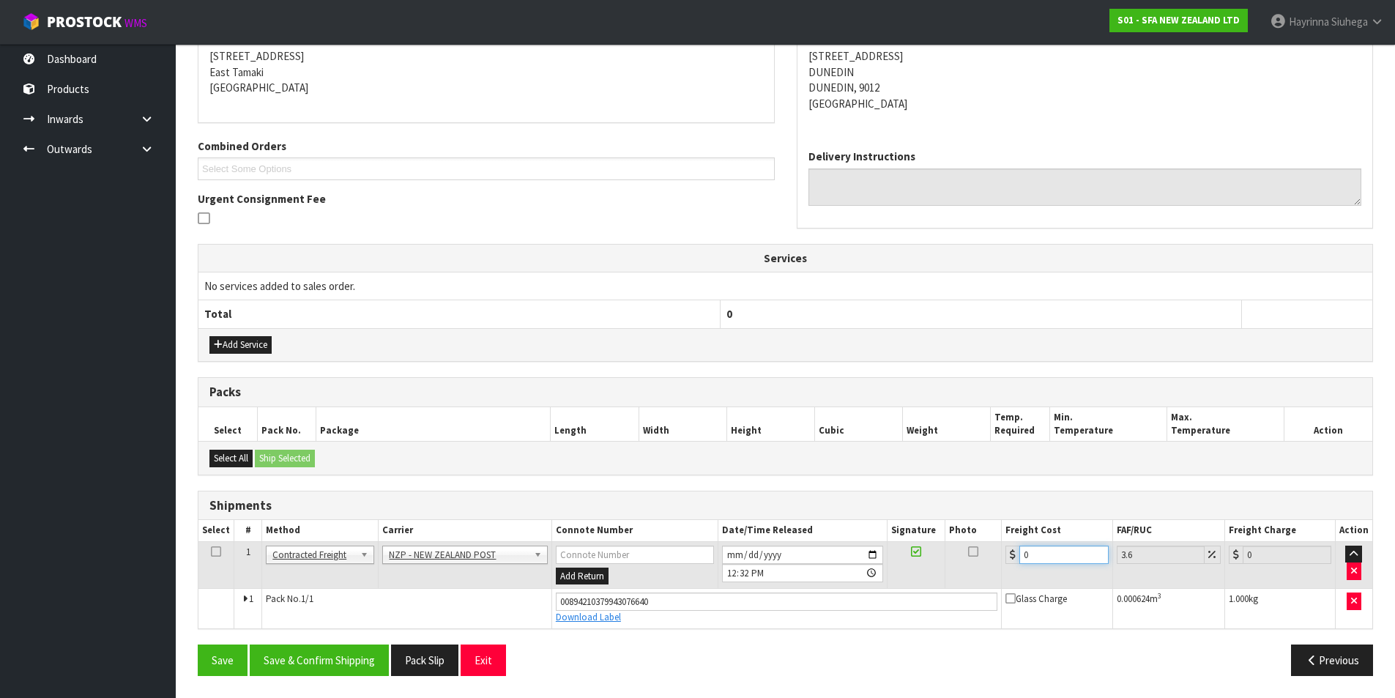
drag, startPoint x: 1062, startPoint y: 557, endPoint x: 755, endPoint y: 582, distance: 307.9
click at [772, 582] on tr "1 Client Local Pickup Customer Local Pickup Company Freight Contracted Freight …" at bounding box center [785, 565] width 1174 height 48
click at [198, 644] on button "Save" at bounding box center [223, 659] width 50 height 31
click at [328, 647] on button "Save & Confirm Shipping" at bounding box center [319, 659] width 139 height 31
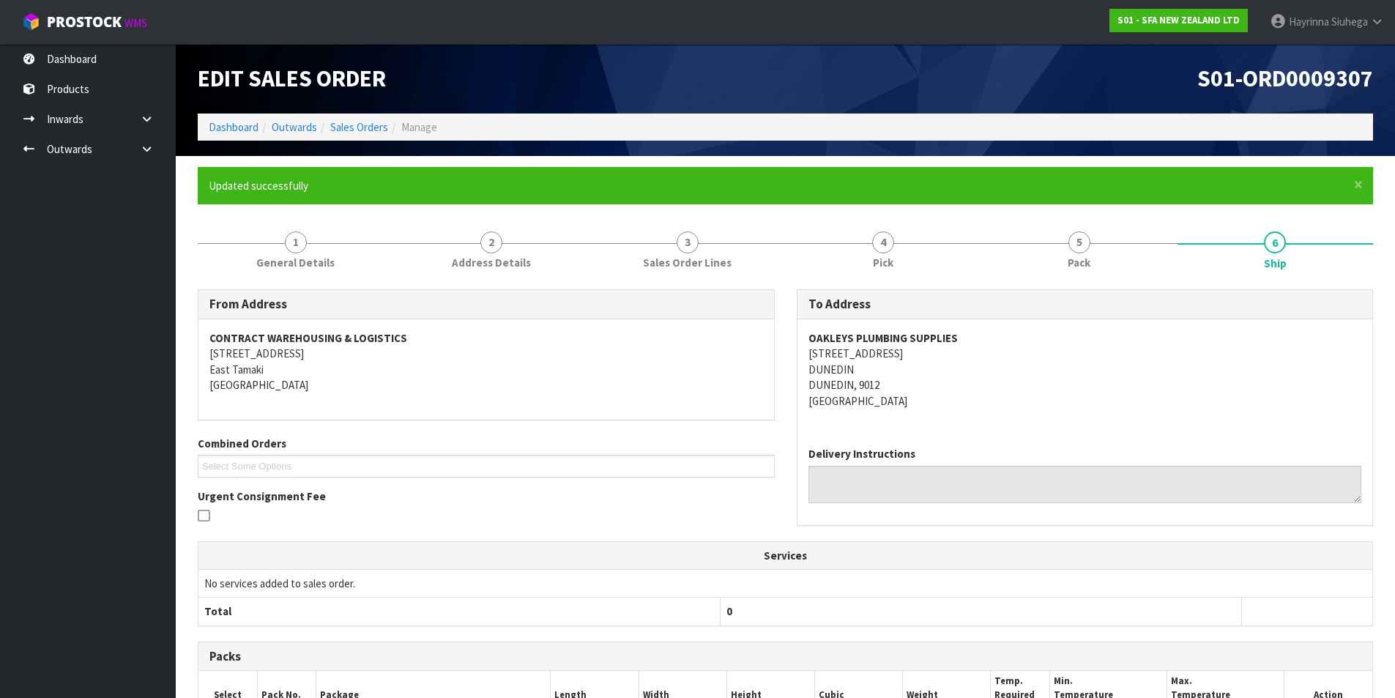
click at [241, 119] on li "Dashboard" at bounding box center [234, 126] width 50 height 15
click at [229, 130] on link "Dashboard" at bounding box center [234, 127] width 50 height 14
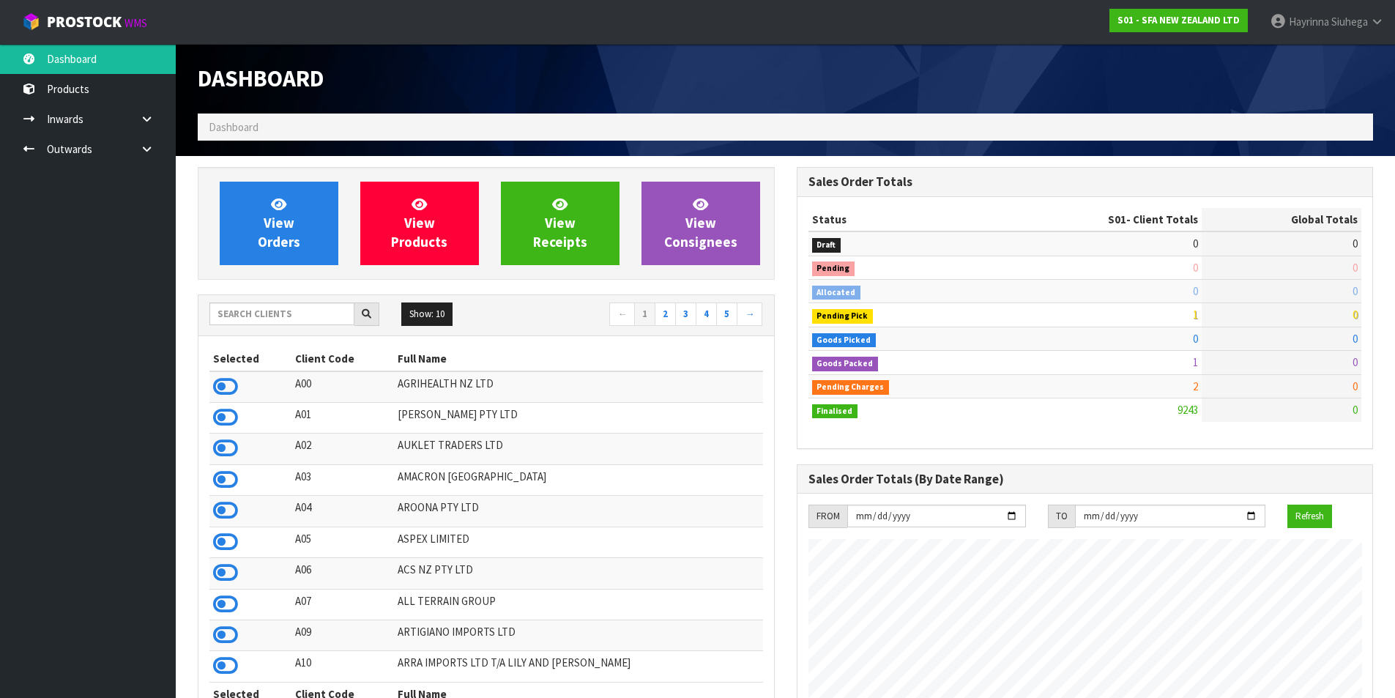
scroll to position [1109, 598]
click at [294, 233] on span "View Orders" at bounding box center [279, 223] width 42 height 55
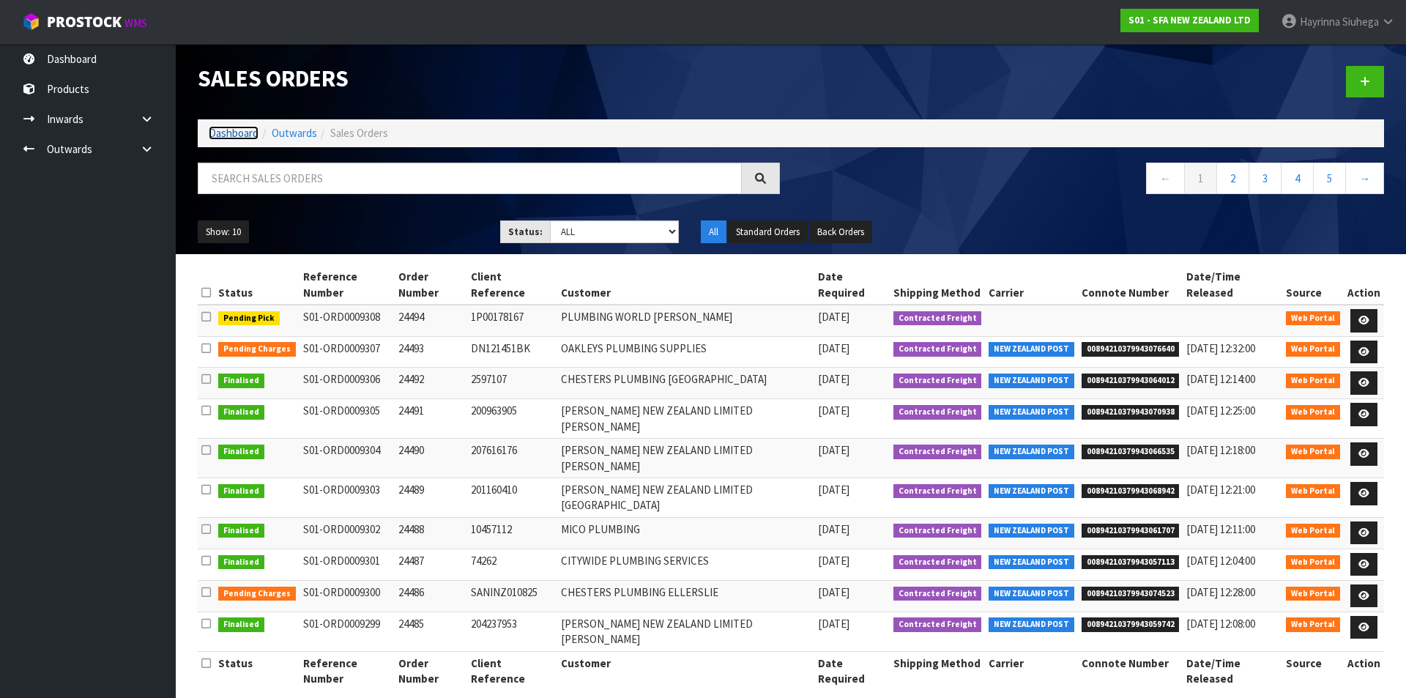
click at [241, 136] on link "Dashboard" at bounding box center [234, 133] width 50 height 14
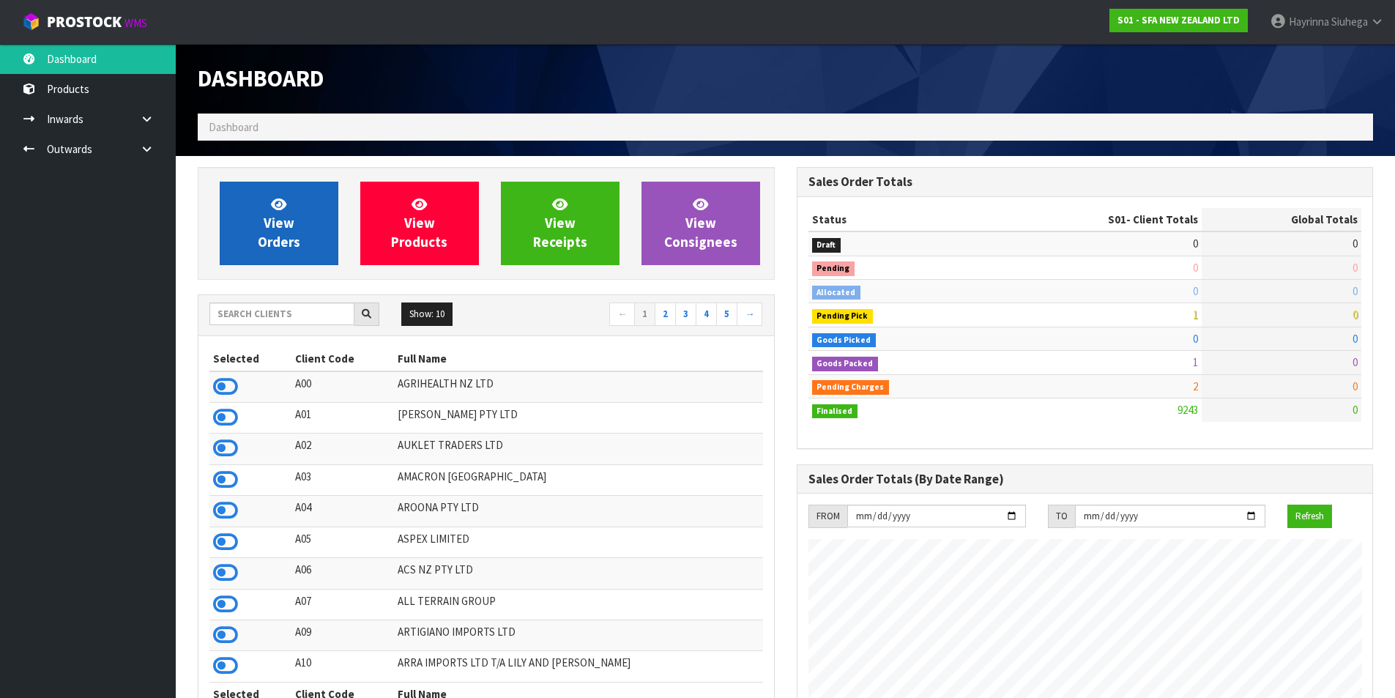
scroll to position [1109, 598]
click at [300, 200] on link "View Orders" at bounding box center [279, 223] width 119 height 83
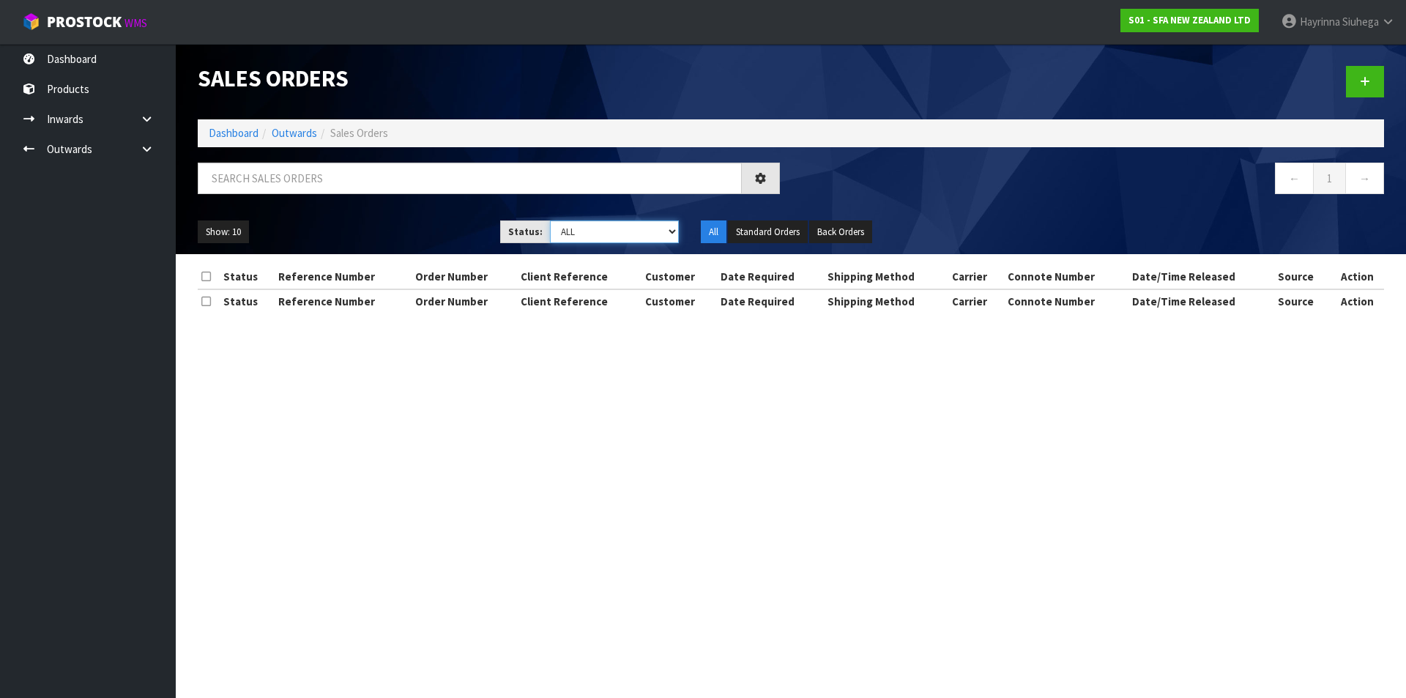
click at [636, 238] on select "Draft Pending Allocated Pending Pick Goods Picked Goods Packed Pending Charges …" at bounding box center [615, 231] width 130 height 23
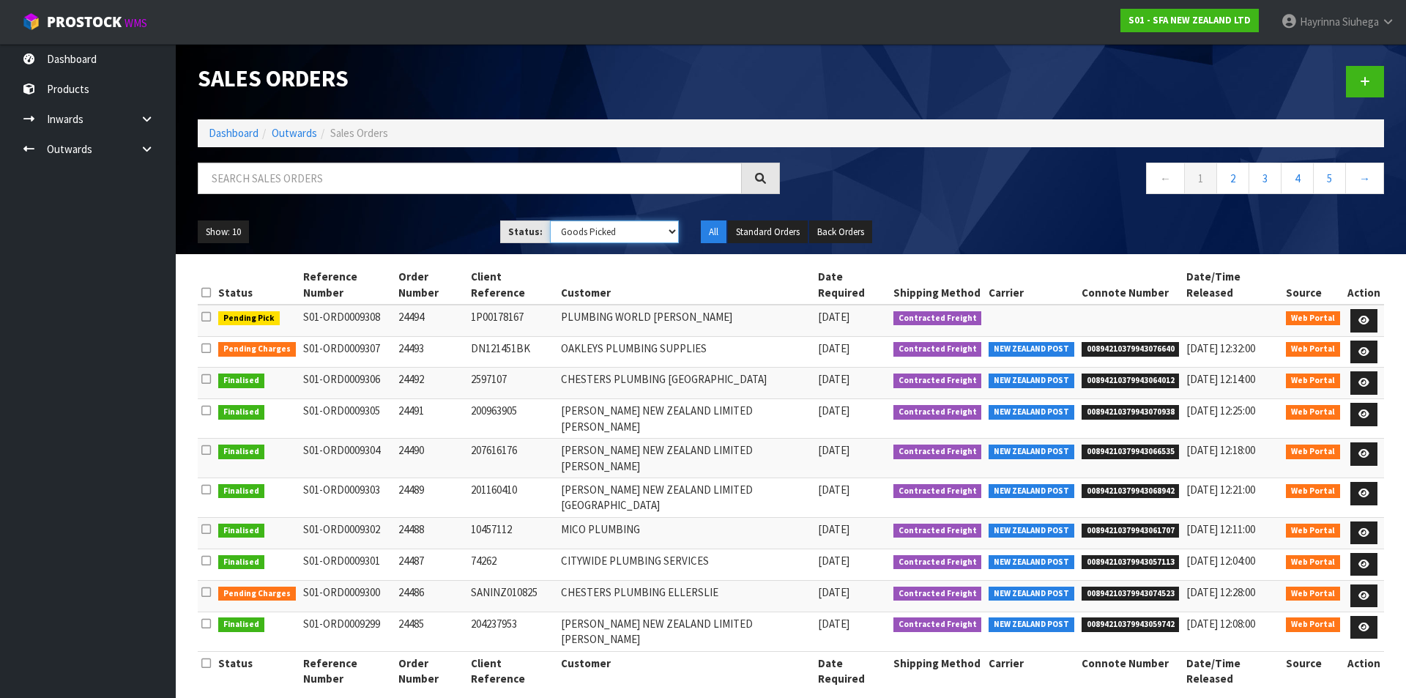
click at [550, 220] on select "Draft Pending Allocated Pending Pick Goods Picked Goods Packed Pending Charges …" at bounding box center [615, 231] width 130 height 23
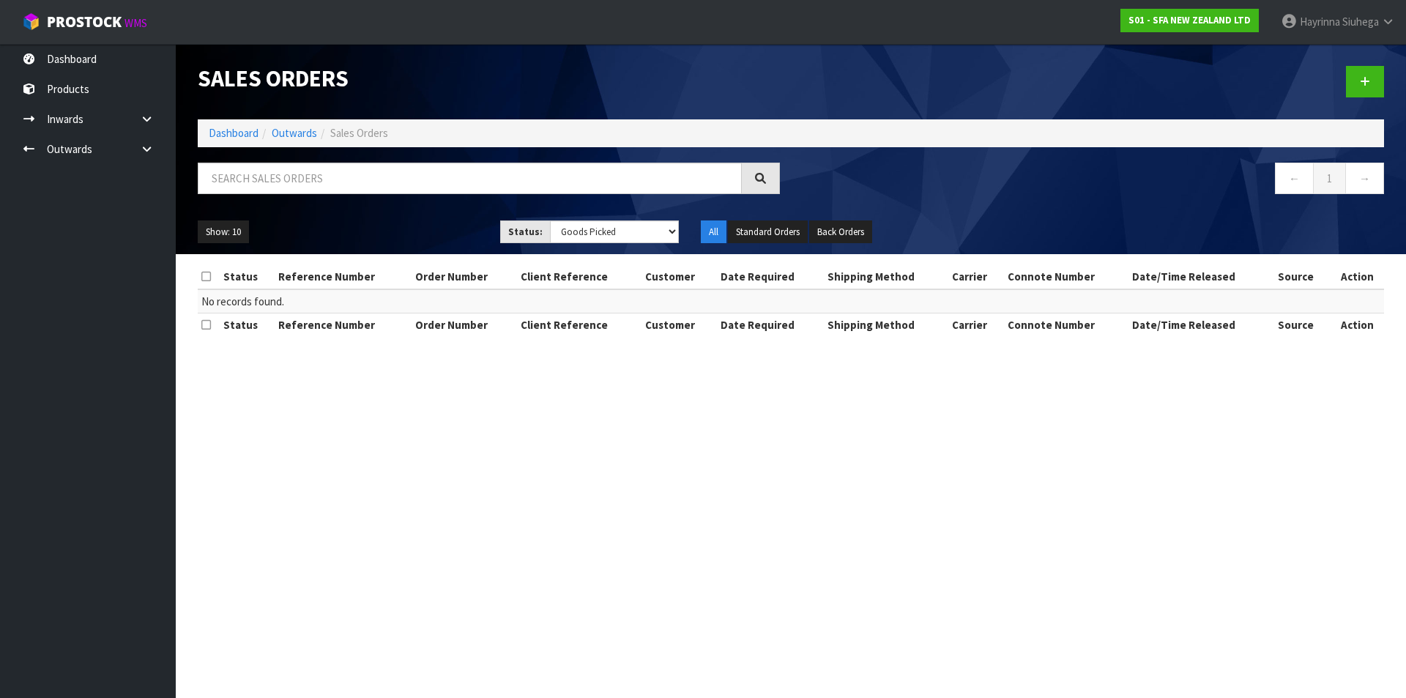
click at [614, 212] on div "Show: 10 5 10 25 50 Status: Draft Pending Allocated Pending Pick Goods Picked G…" at bounding box center [791, 231] width 1208 height 45
click at [584, 235] on select "Draft Pending Allocated Pending Pick Goods Picked Goods Packed Pending Charges …" at bounding box center [615, 231] width 130 height 23
click at [550, 220] on select "Draft Pending Allocated Pending Pick Goods Picked Goods Packed Pending Charges …" at bounding box center [615, 231] width 130 height 23
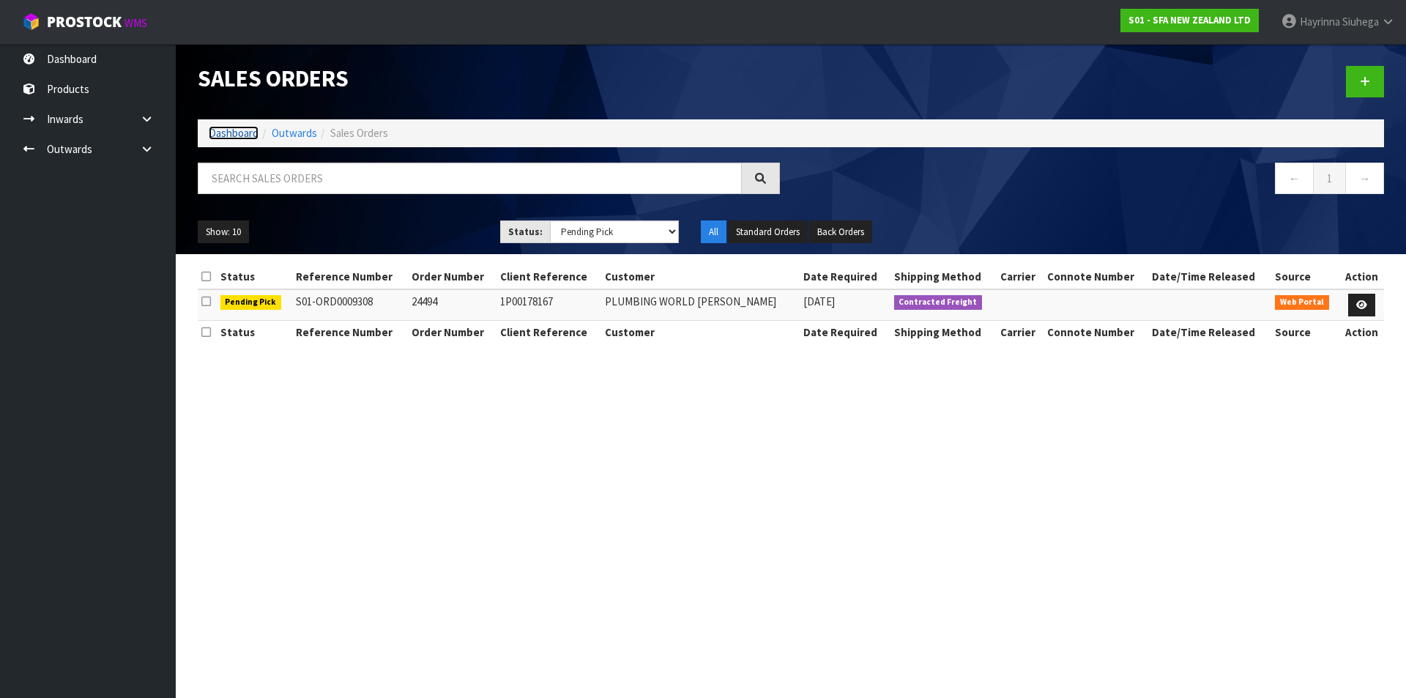
click at [236, 134] on link "Dashboard" at bounding box center [234, 133] width 50 height 14
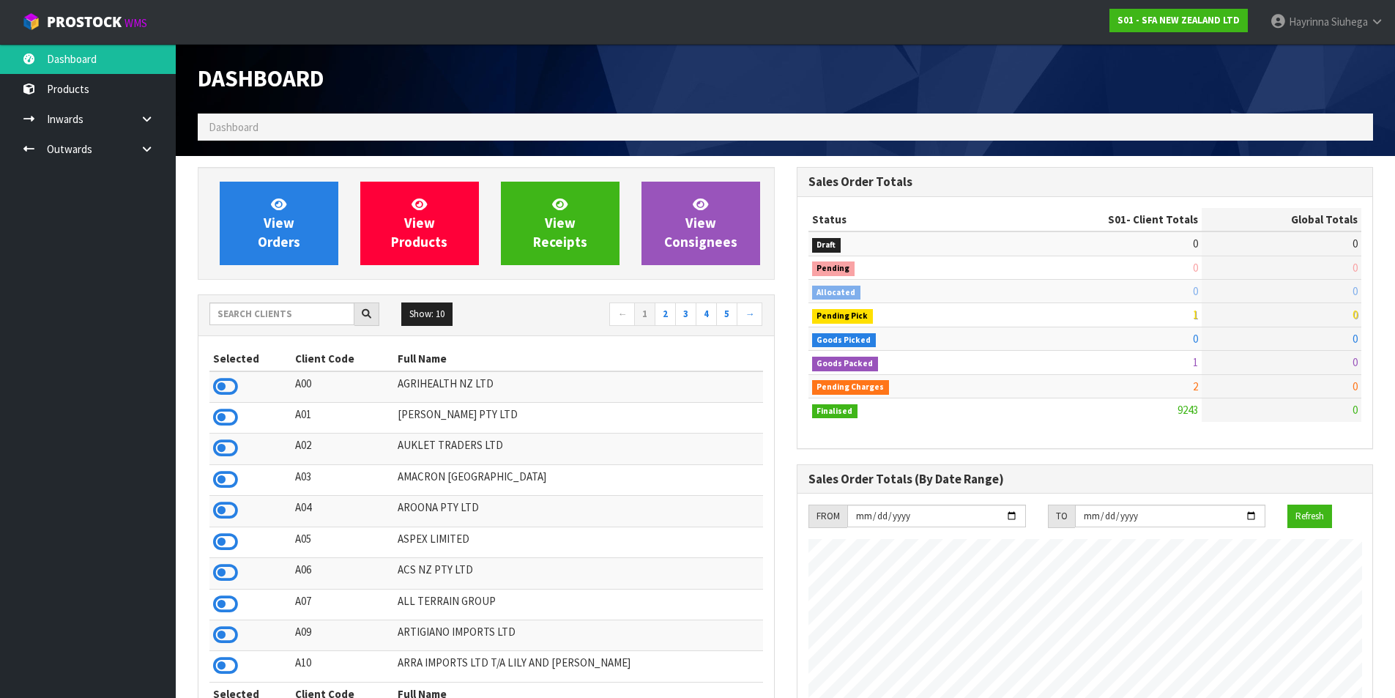
scroll to position [1109, 598]
click at [270, 303] on input "text" at bounding box center [281, 313] width 145 height 23
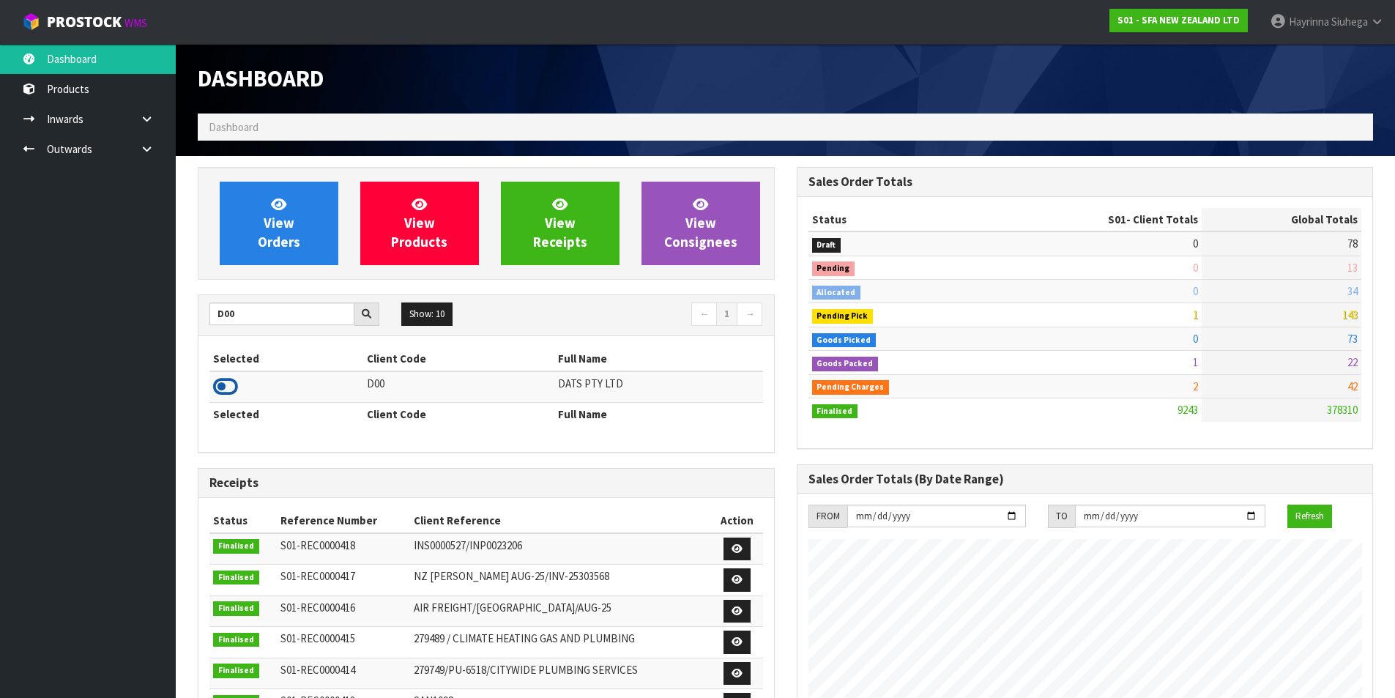
click at [226, 383] on icon at bounding box center [225, 387] width 25 height 22
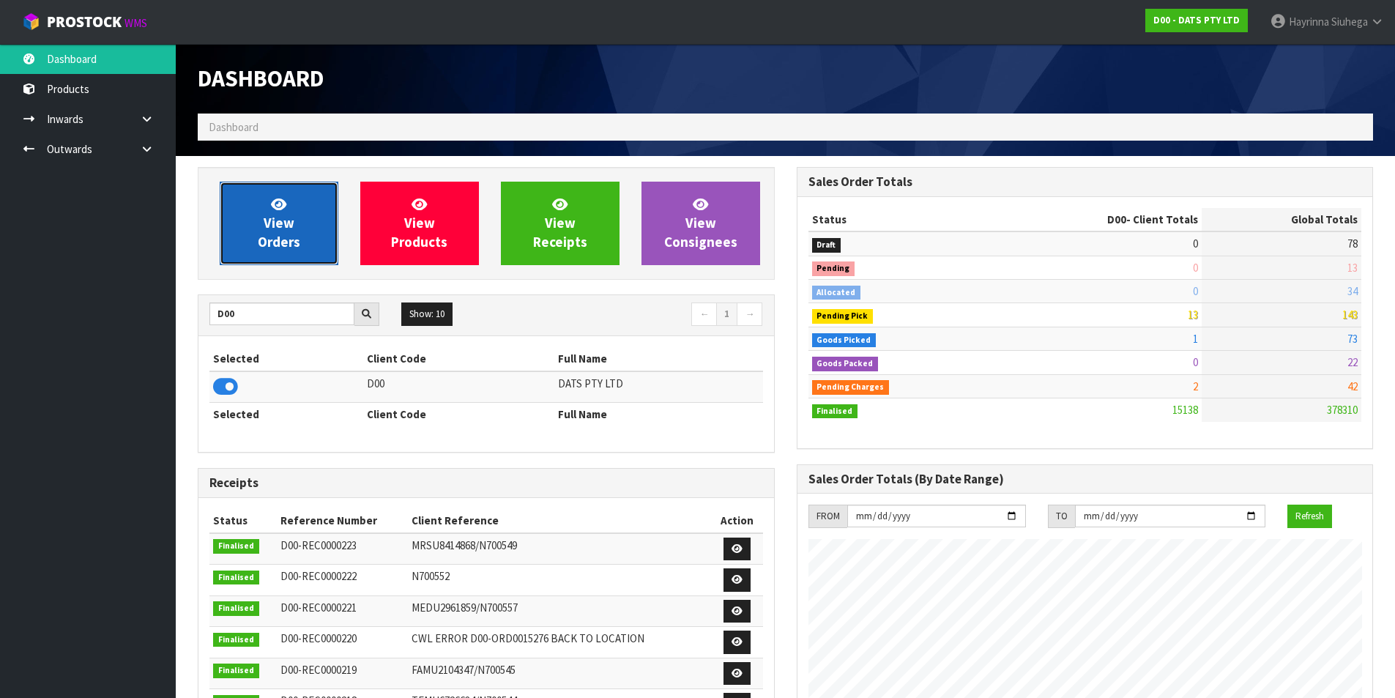
click at [268, 215] on span "View Orders" at bounding box center [279, 223] width 42 height 55
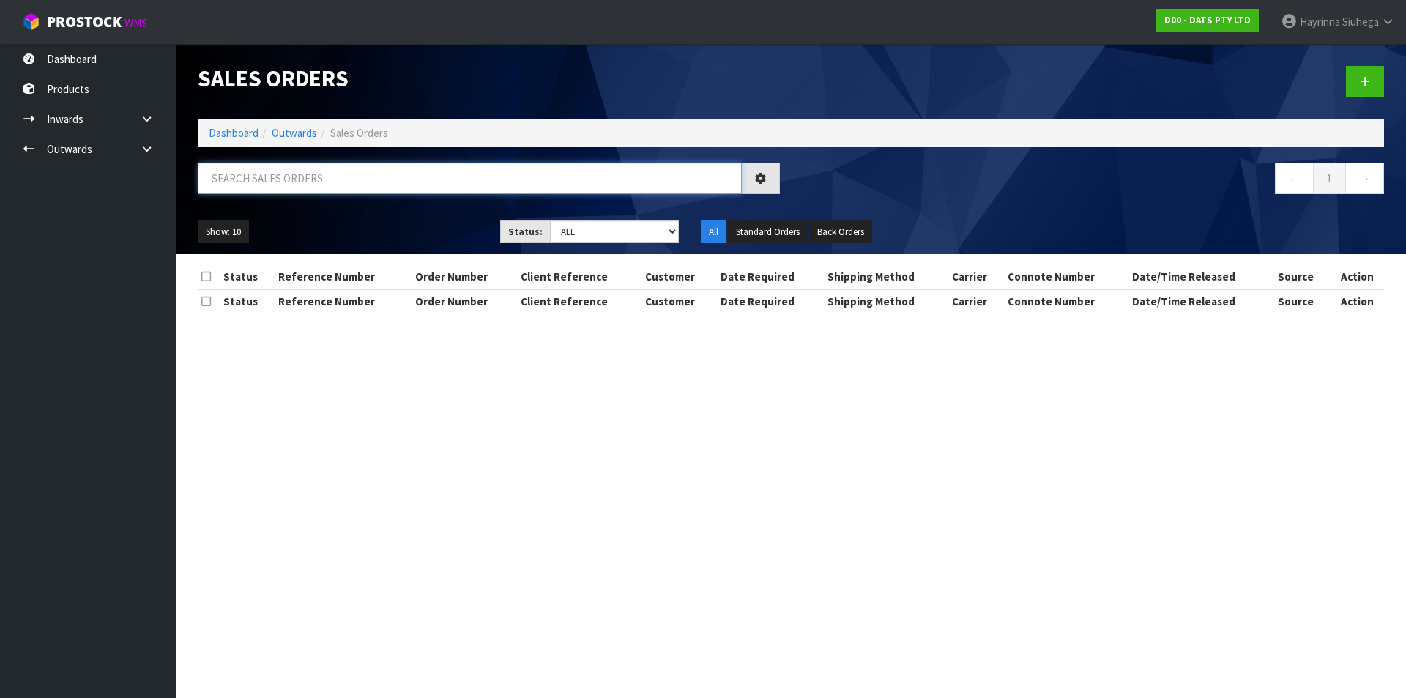
click at [293, 190] on input "text" at bounding box center [470, 178] width 544 height 31
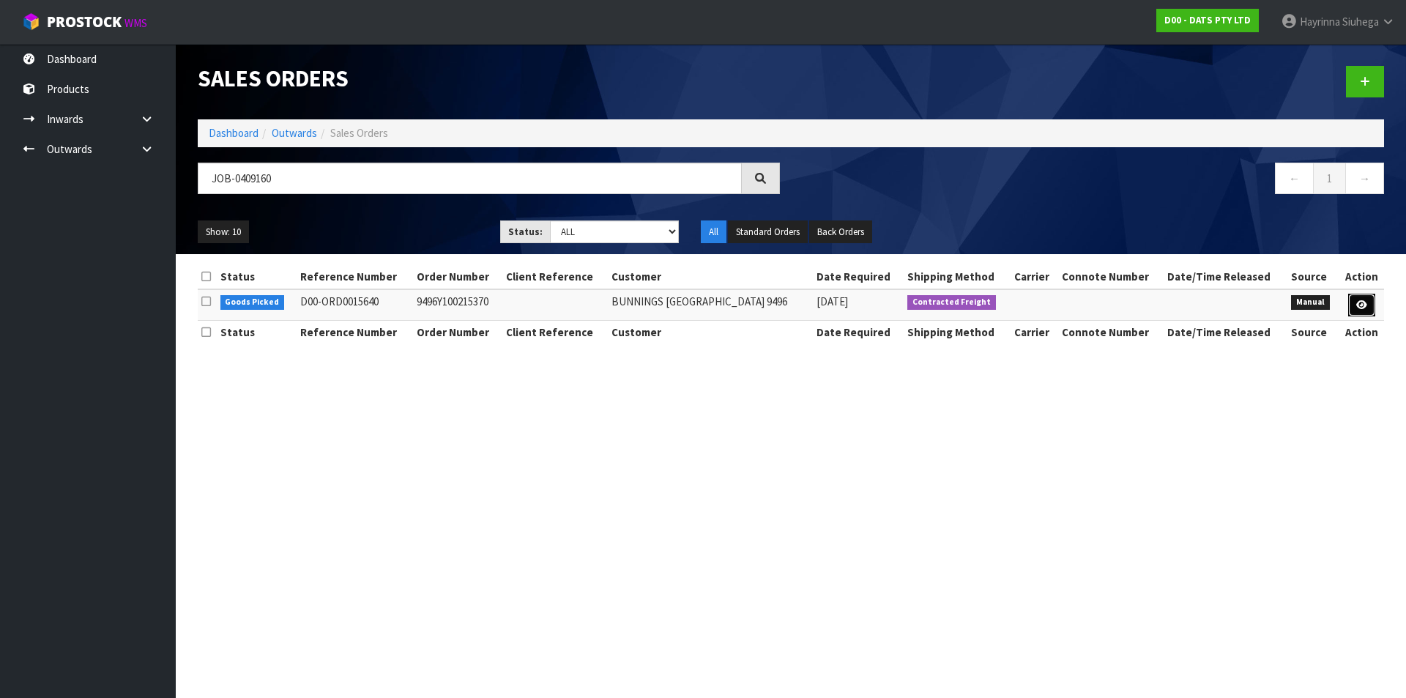
click at [1360, 310] on link at bounding box center [1361, 305] width 27 height 23
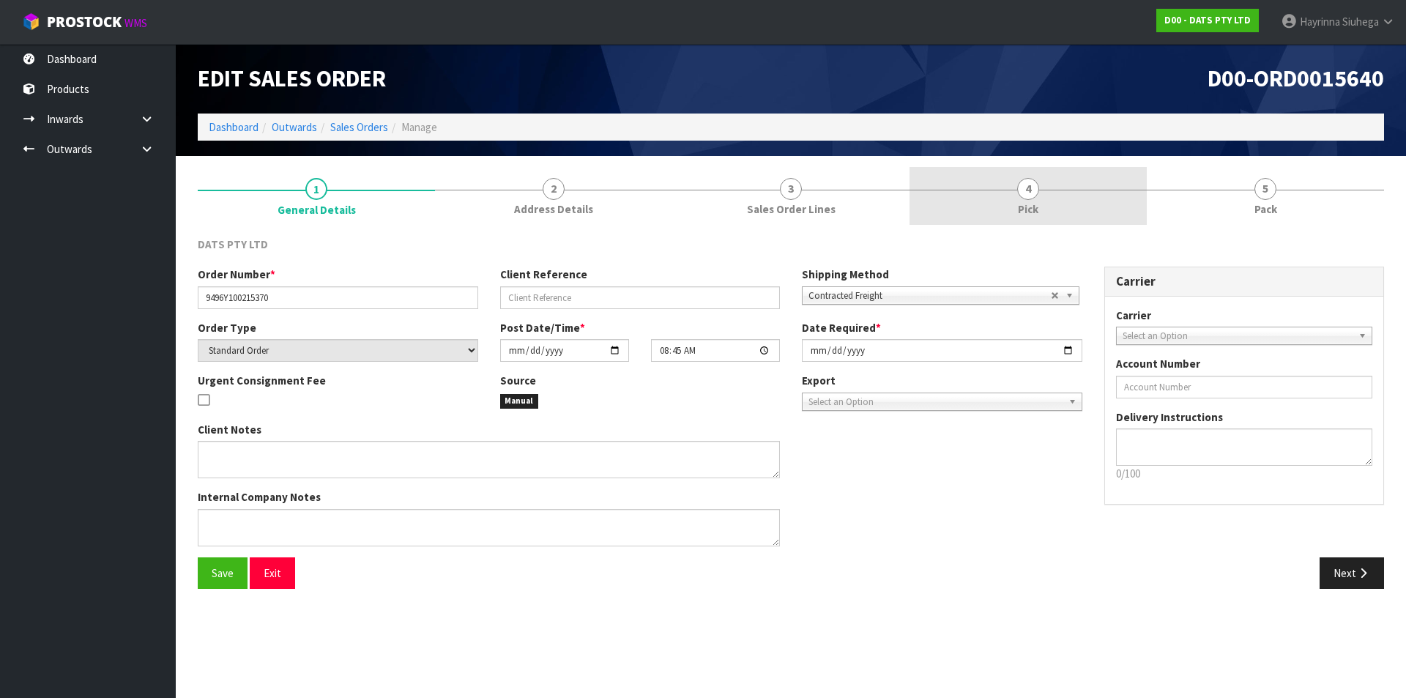
click at [1066, 176] on link "4 Pick" at bounding box center [1027, 196] width 237 height 58
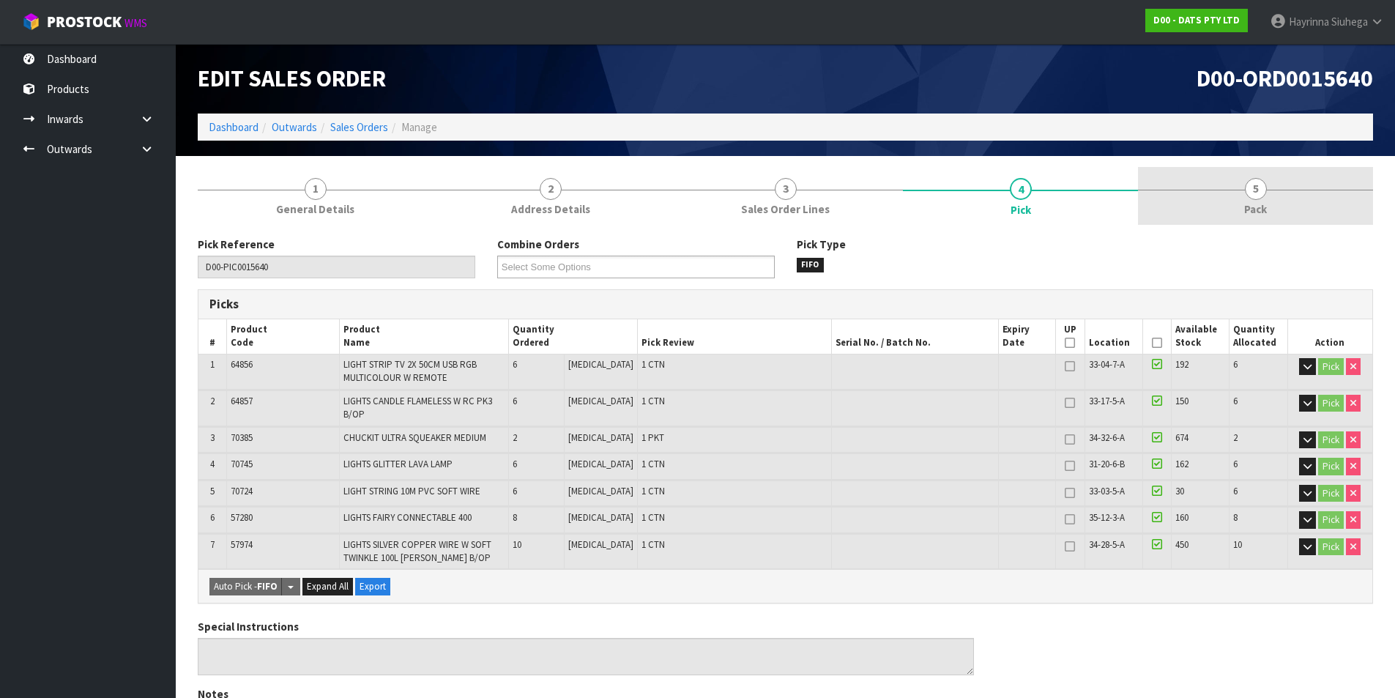
click at [1226, 201] on link "5 Pack" at bounding box center [1255, 196] width 235 height 58
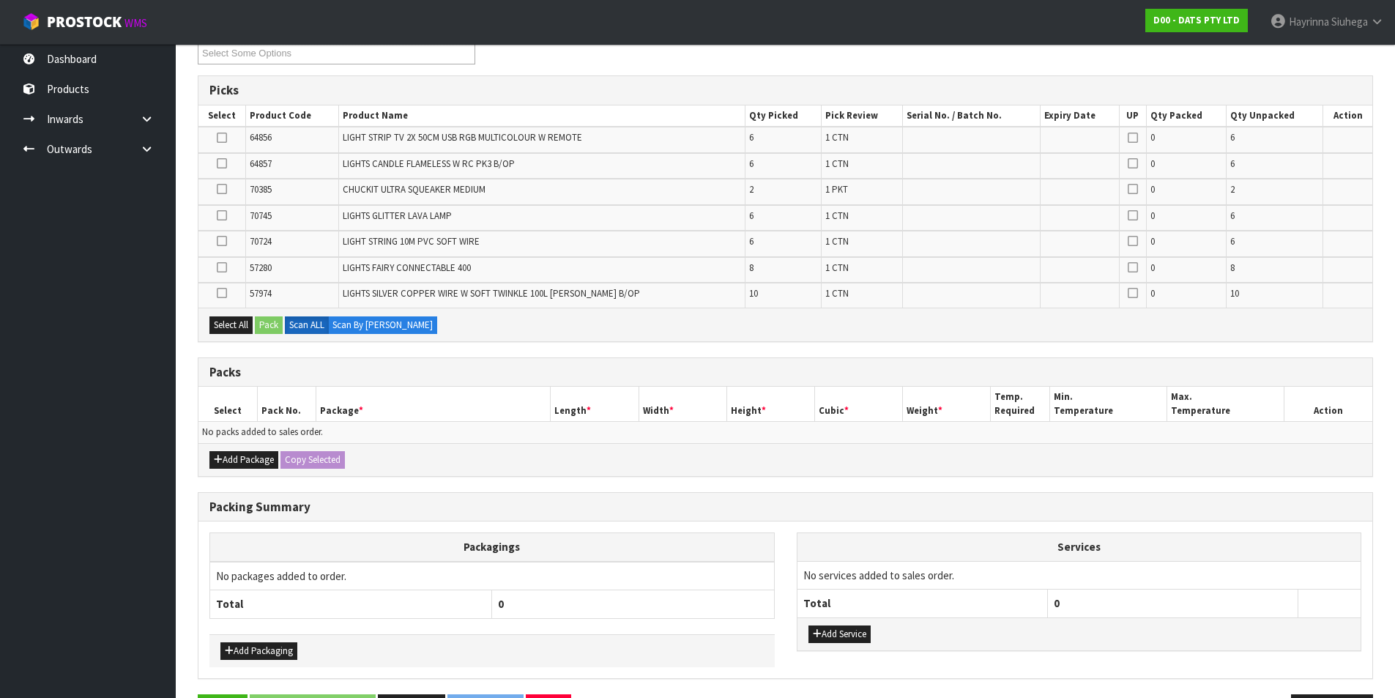
scroll to position [190, 0]
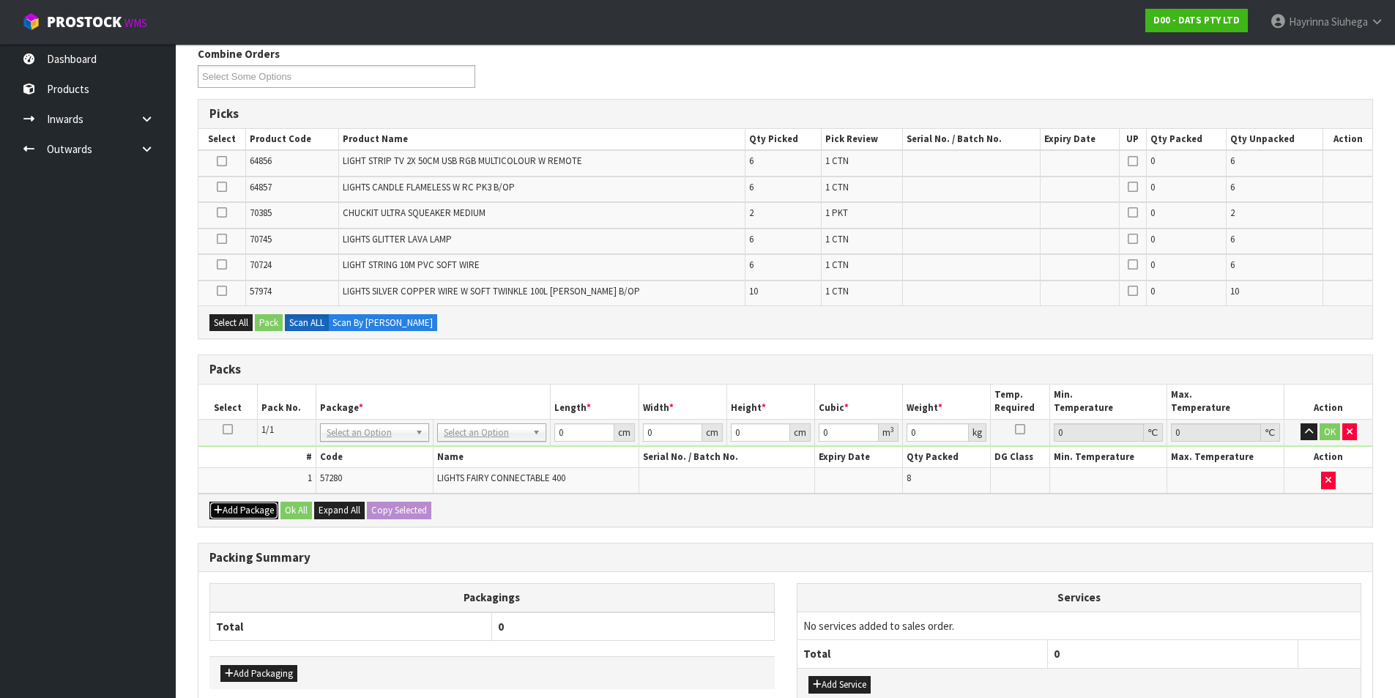
click at [245, 509] on button "Add Package" at bounding box center [243, 511] width 69 height 18
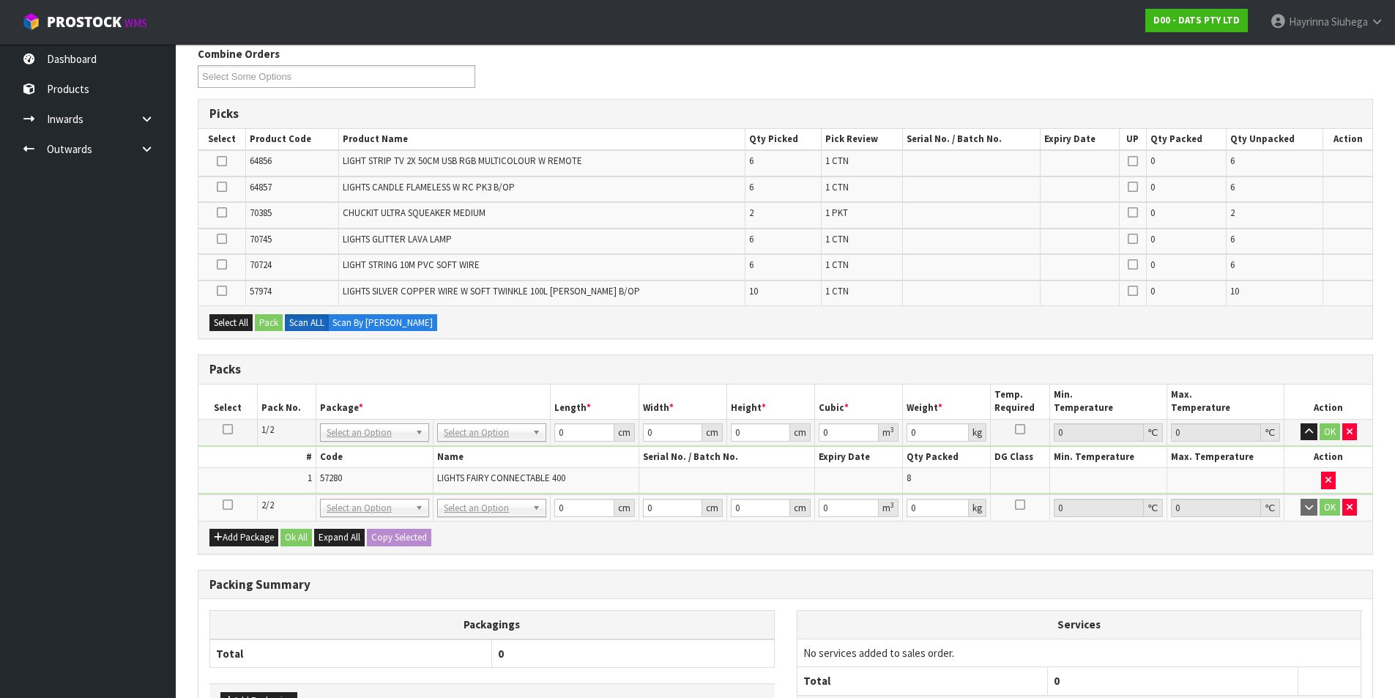
click at [224, 505] on icon at bounding box center [228, 505] width 10 height 1
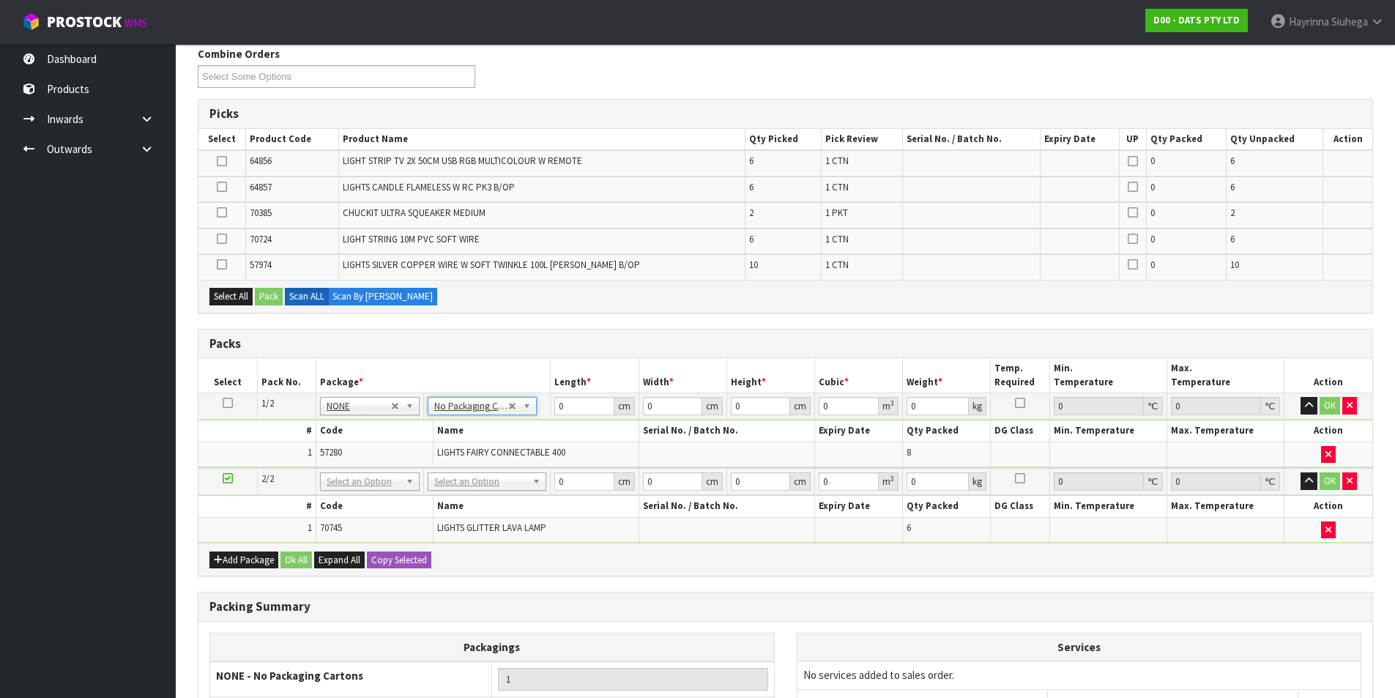
click at [482, 545] on div "Add Package Ok All Expand All Copy Selected" at bounding box center [785, 559] width 1174 height 33
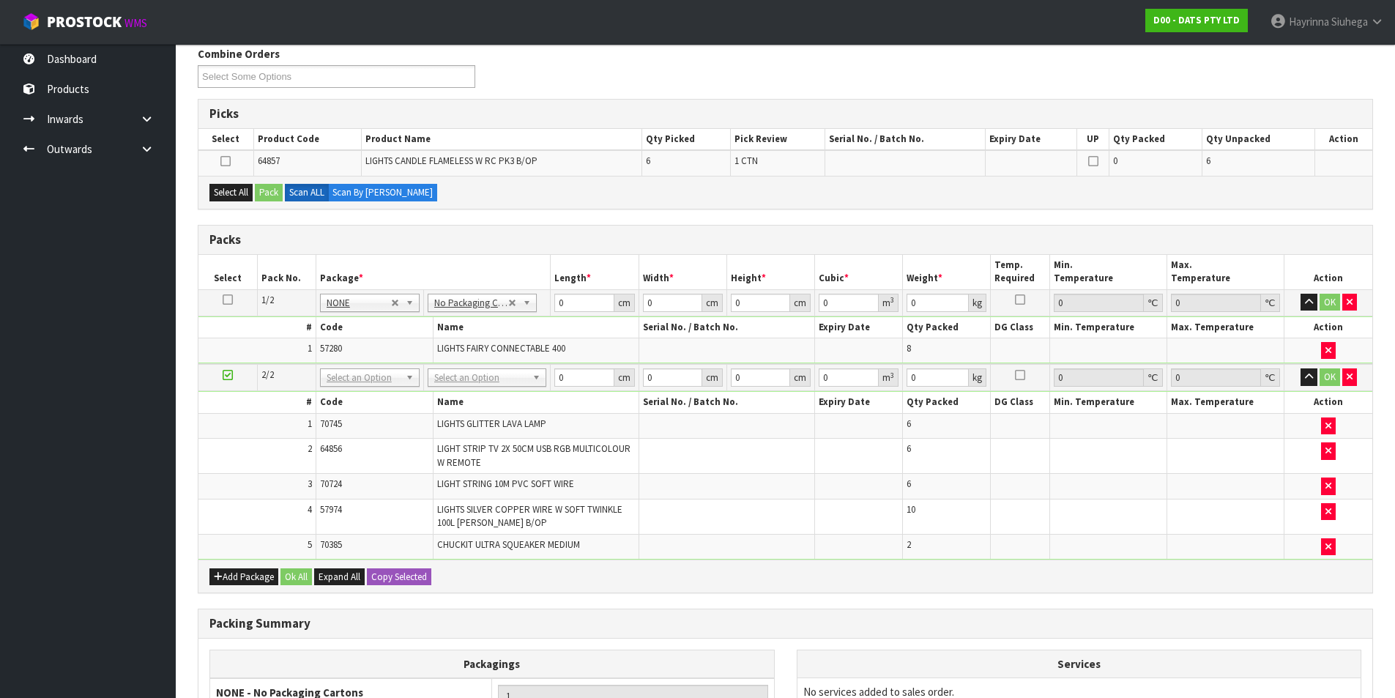
click at [223, 382] on td at bounding box center [227, 377] width 59 height 27
click at [224, 375] on icon at bounding box center [228, 375] width 10 height 1
click at [250, 434] on td "1" at bounding box center [256, 426] width 117 height 26
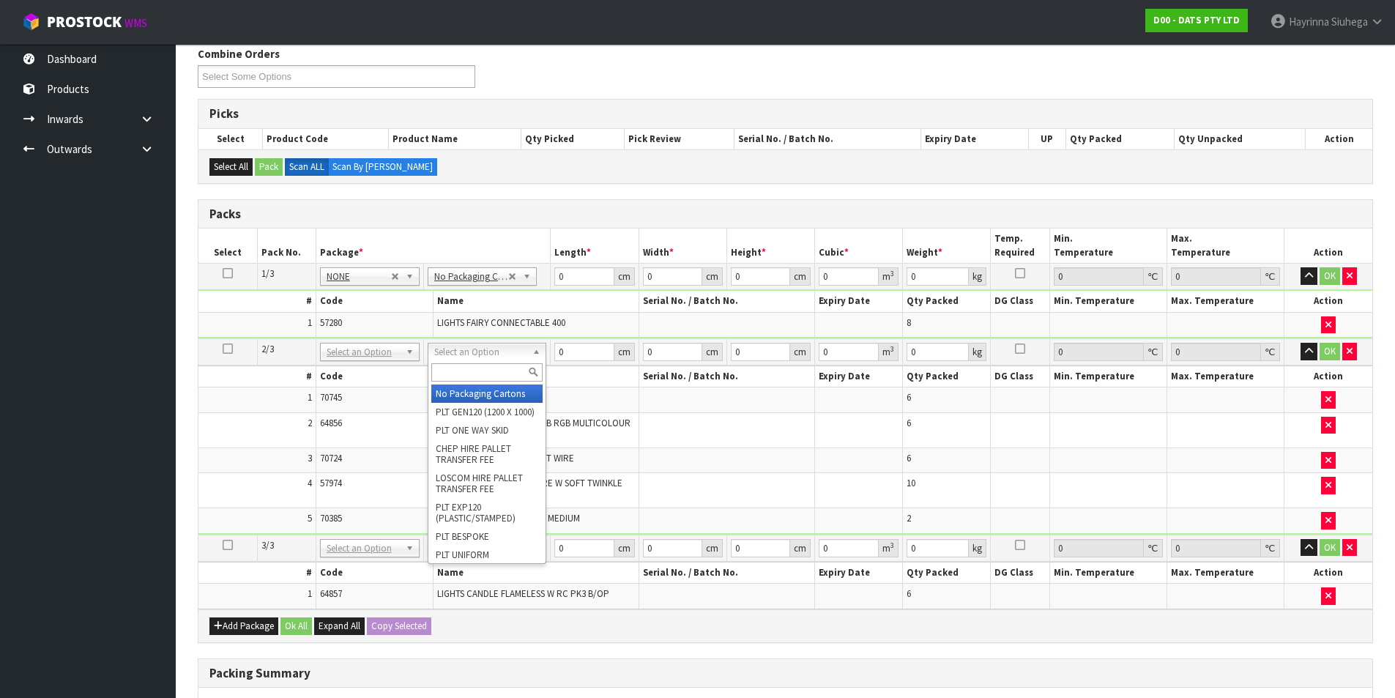
click at [472, 374] on input "text" at bounding box center [486, 372] width 111 height 18
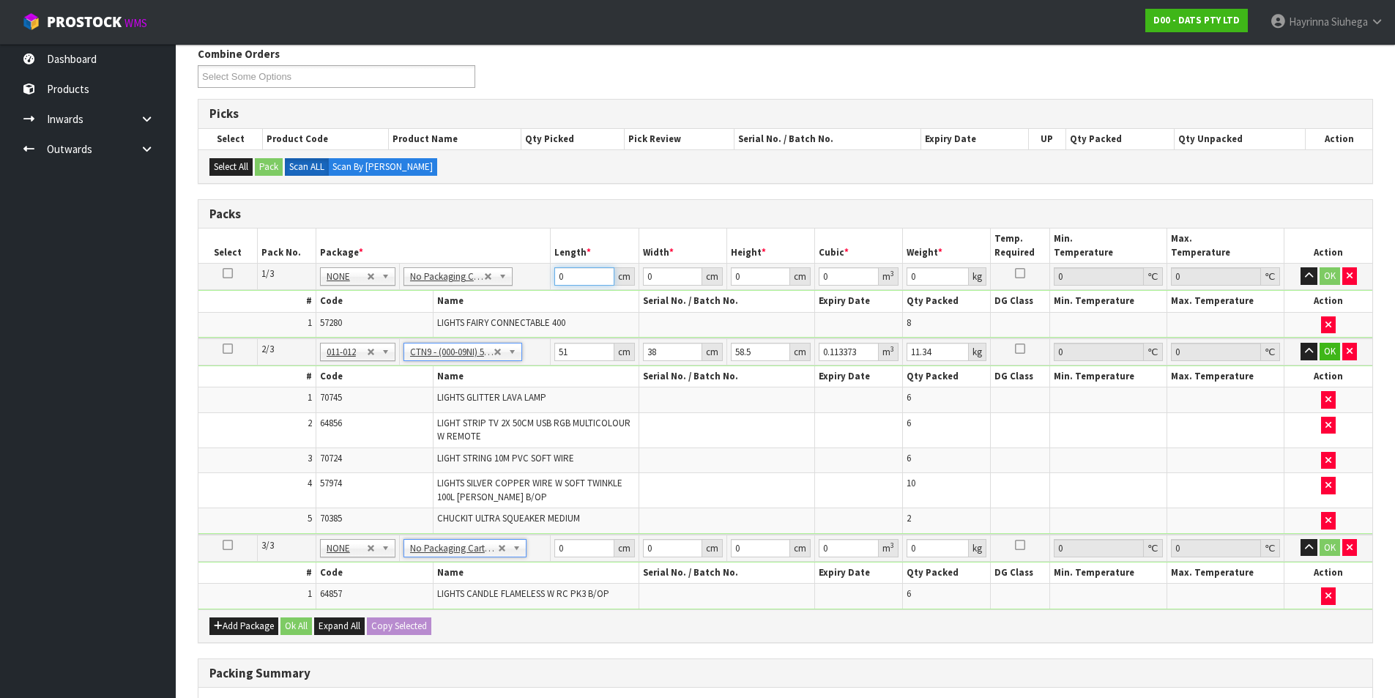
click at [557, 280] on input "0" at bounding box center [583, 276] width 59 height 18
click button "OK" at bounding box center [1330, 276] width 21 height 18
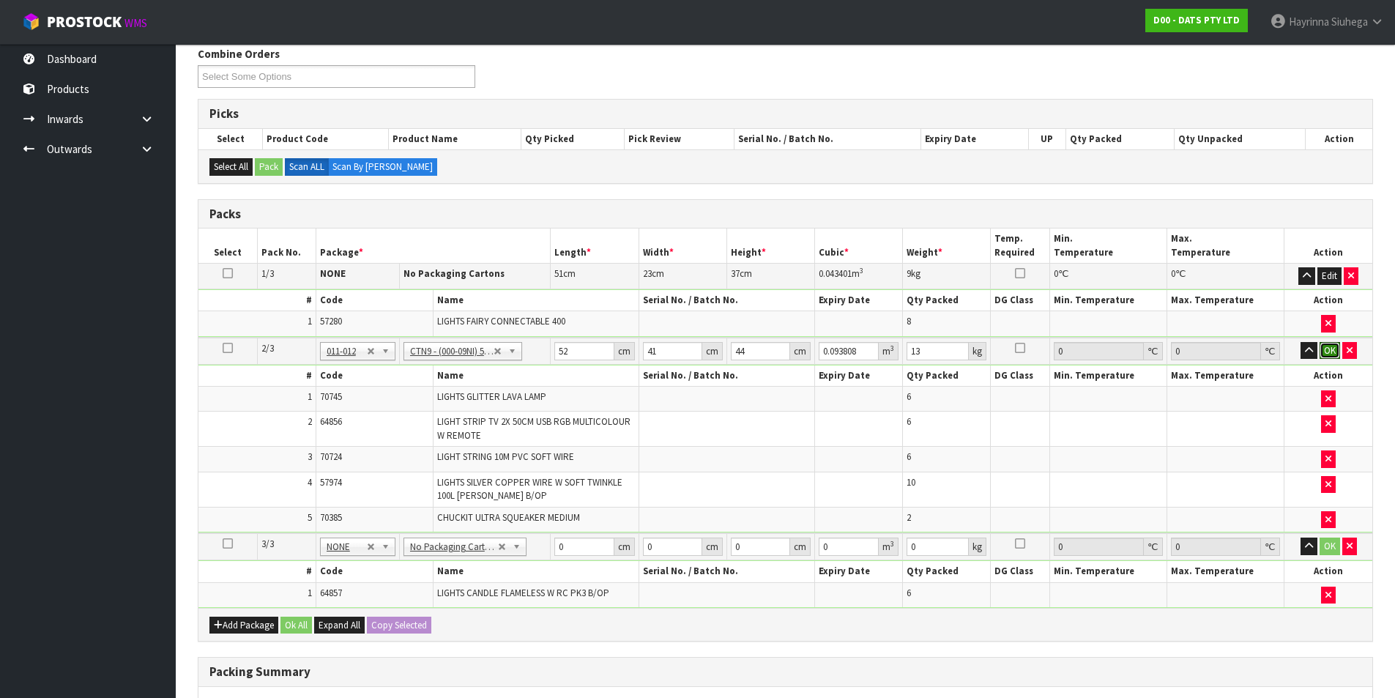
click button "OK" at bounding box center [1330, 351] width 21 height 18
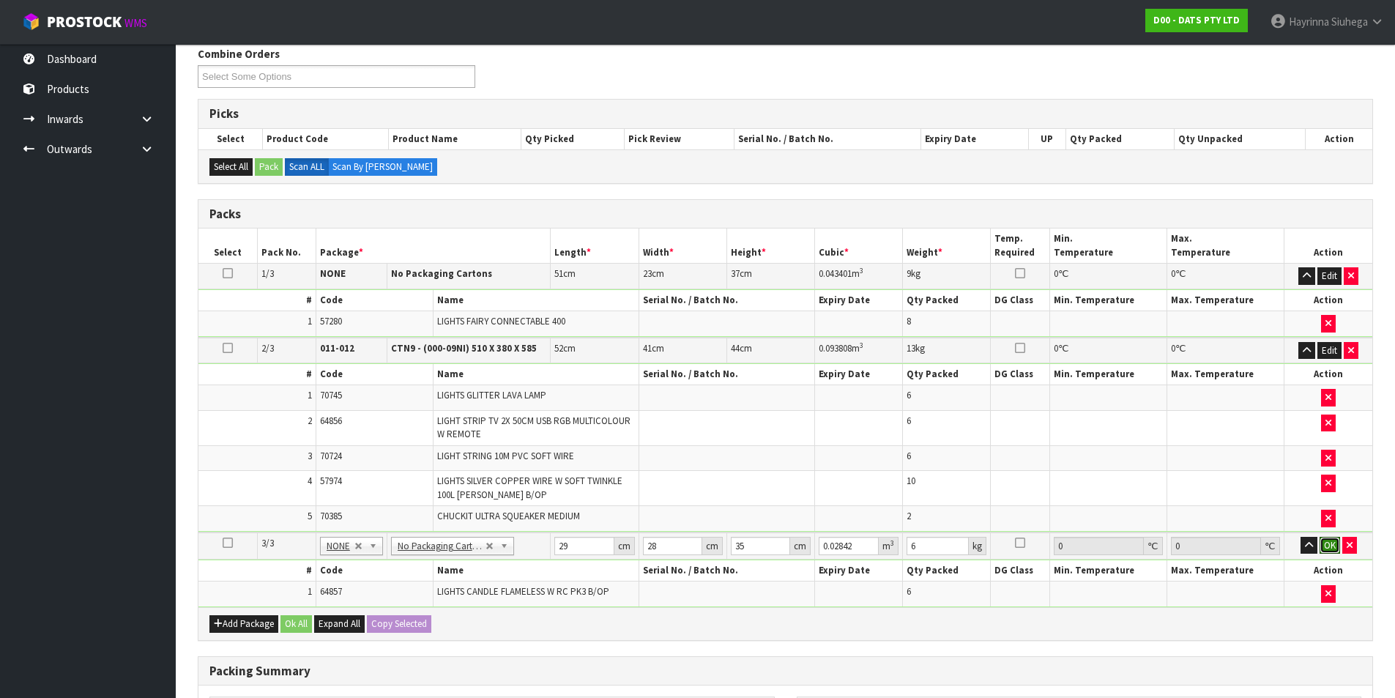
click button "OK" at bounding box center [1330, 546] width 21 height 18
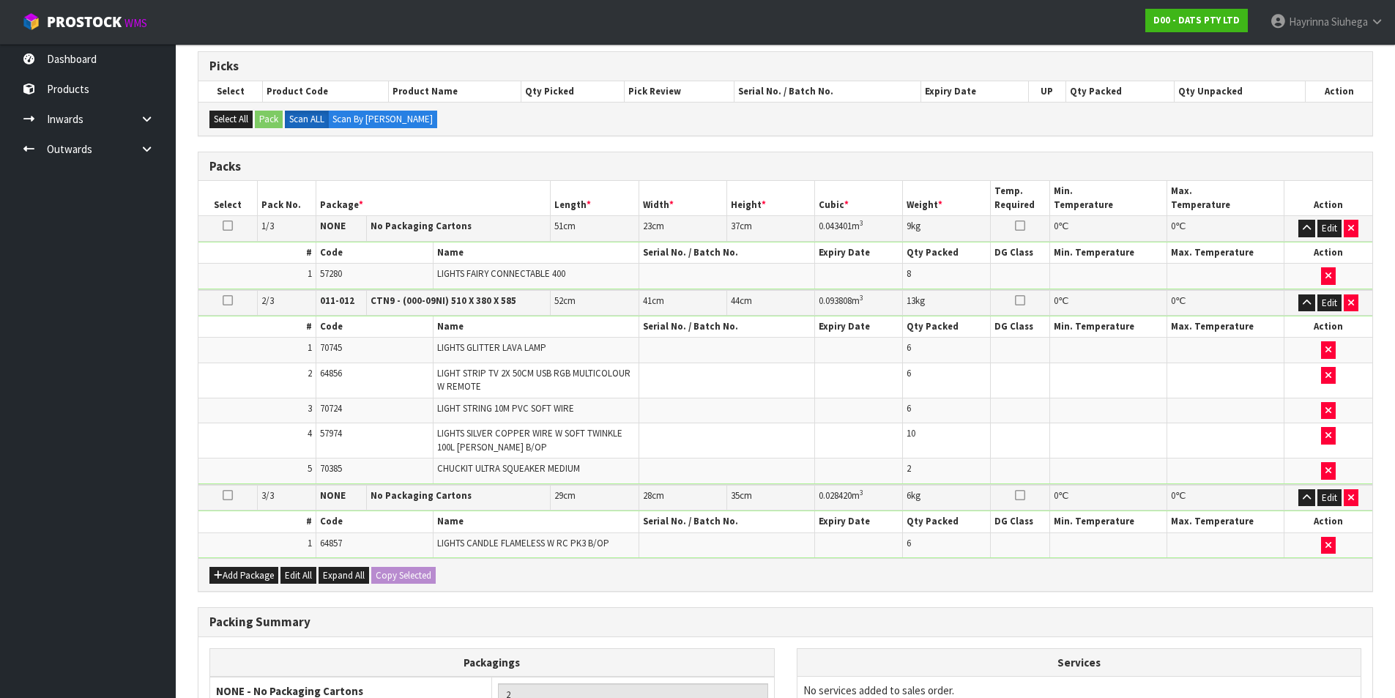
scroll to position [445, 0]
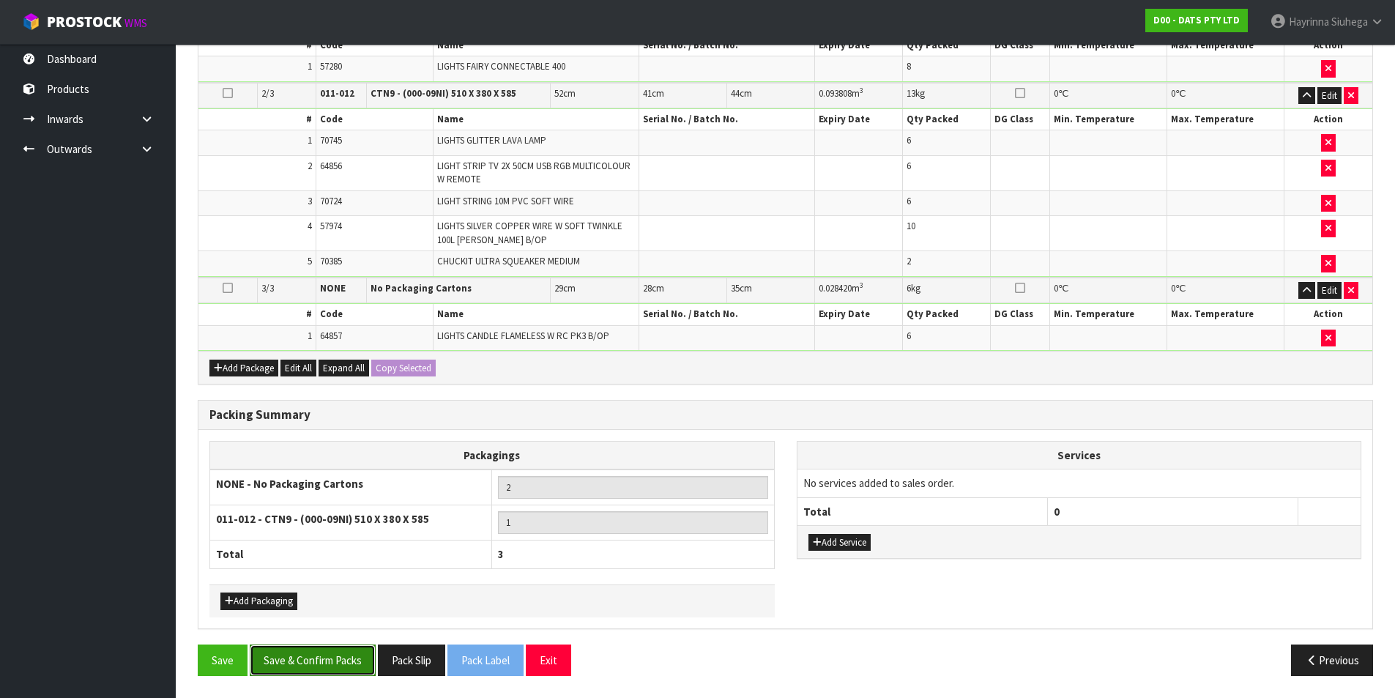
click at [335, 662] on button "Save & Confirm Packs" at bounding box center [313, 659] width 126 height 31
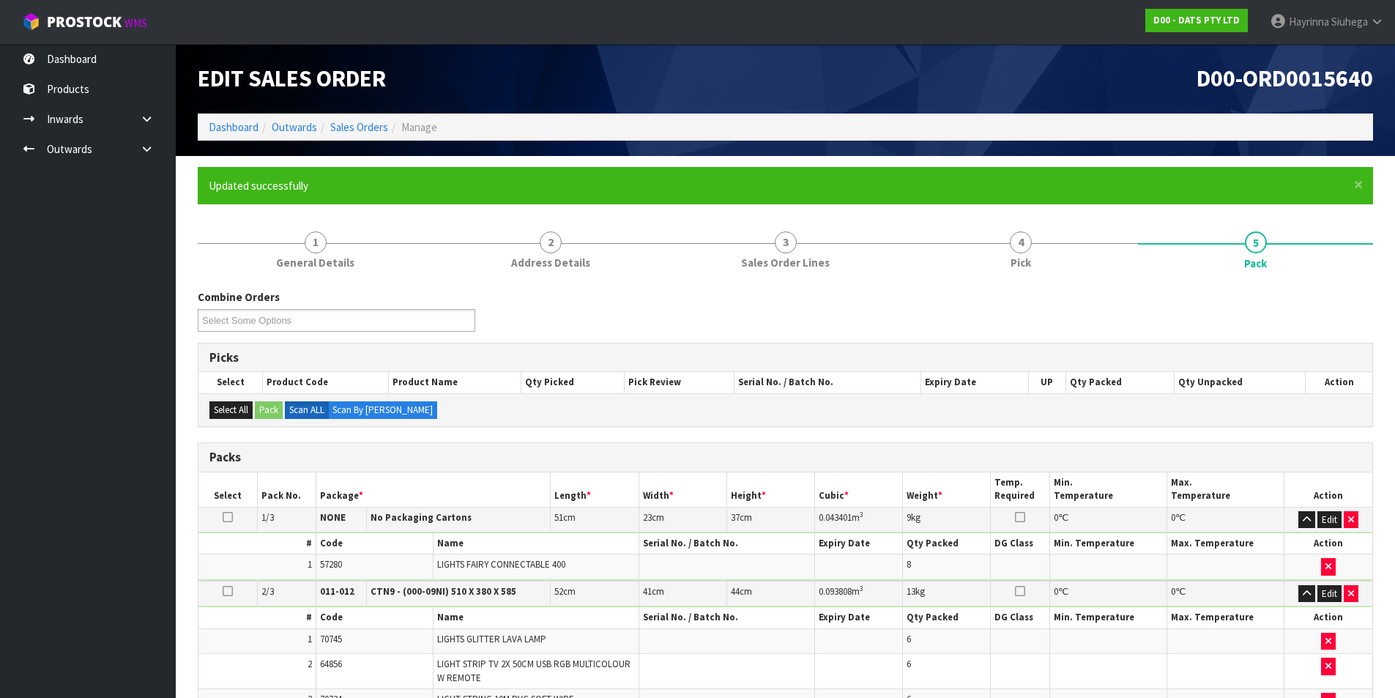
scroll to position [202, 0]
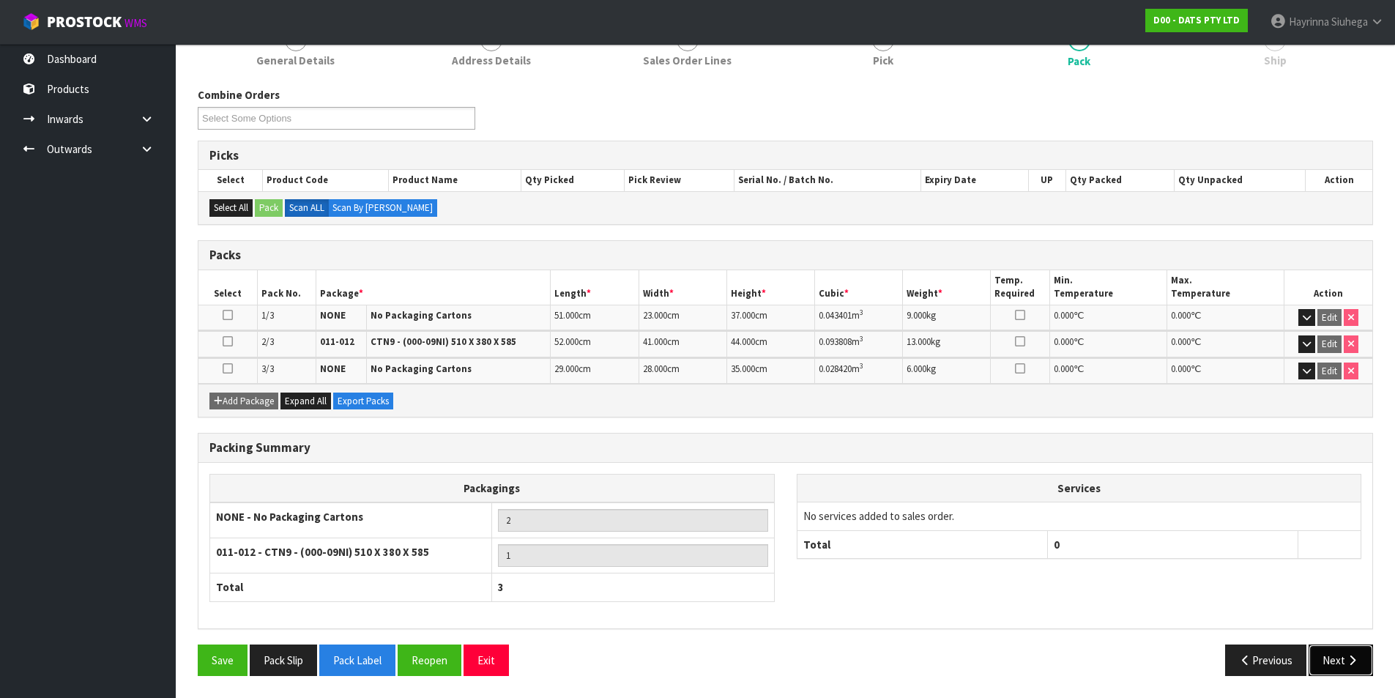
click at [1347, 655] on button "Next" at bounding box center [1341, 659] width 64 height 31
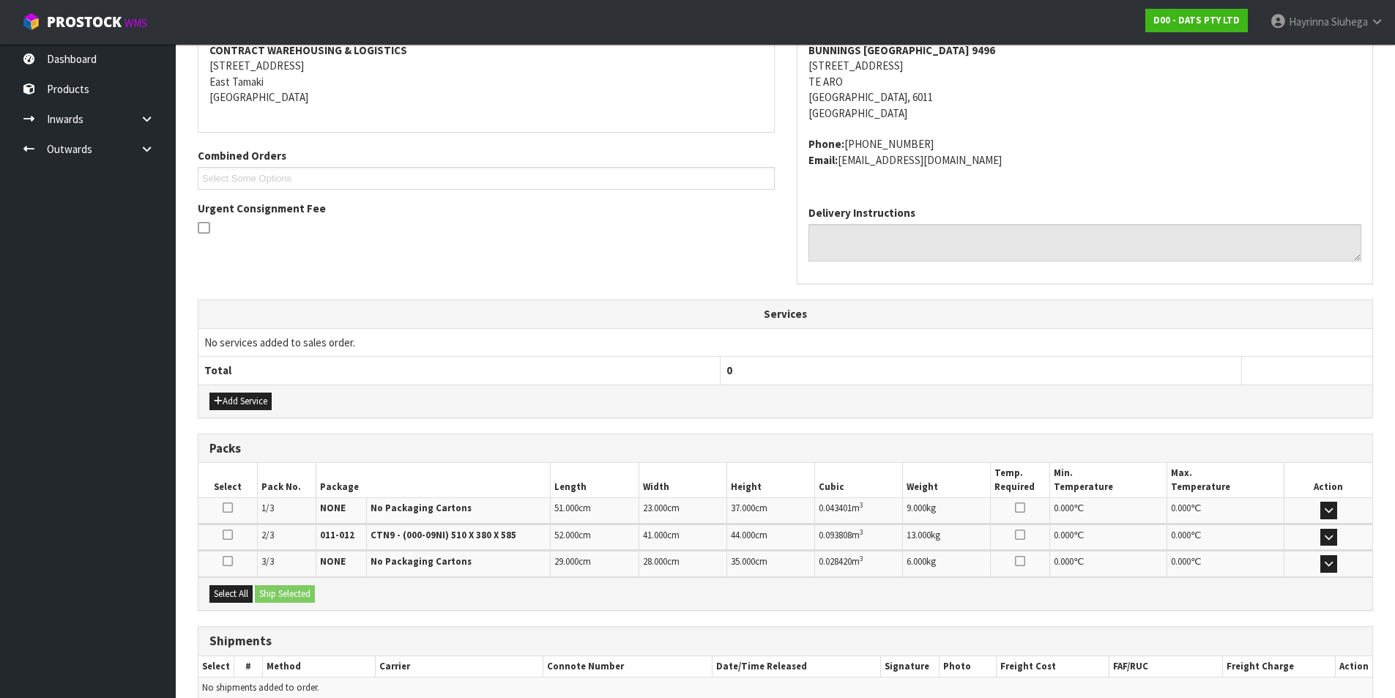
scroll to position [358, 0]
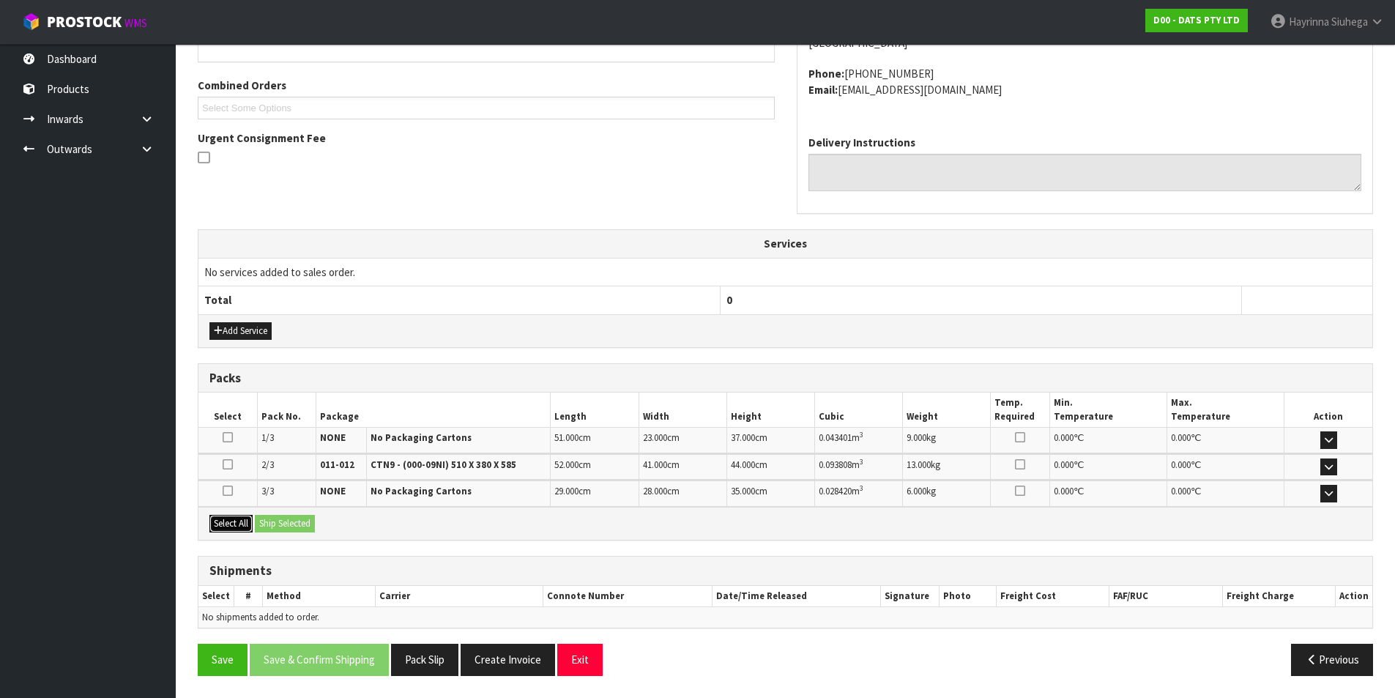
click at [236, 520] on button "Select All" at bounding box center [230, 524] width 43 height 18
click at [285, 520] on button "Ship Selected" at bounding box center [285, 524] width 60 height 18
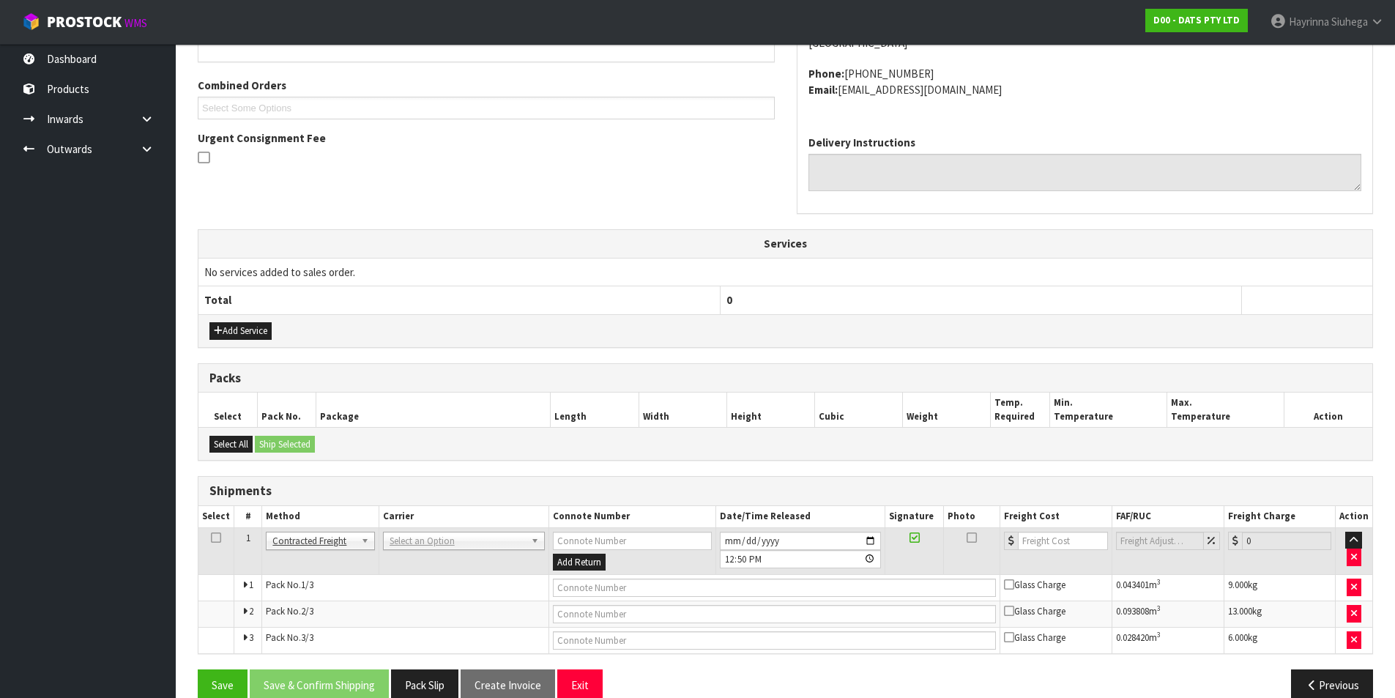
scroll to position [383, 0]
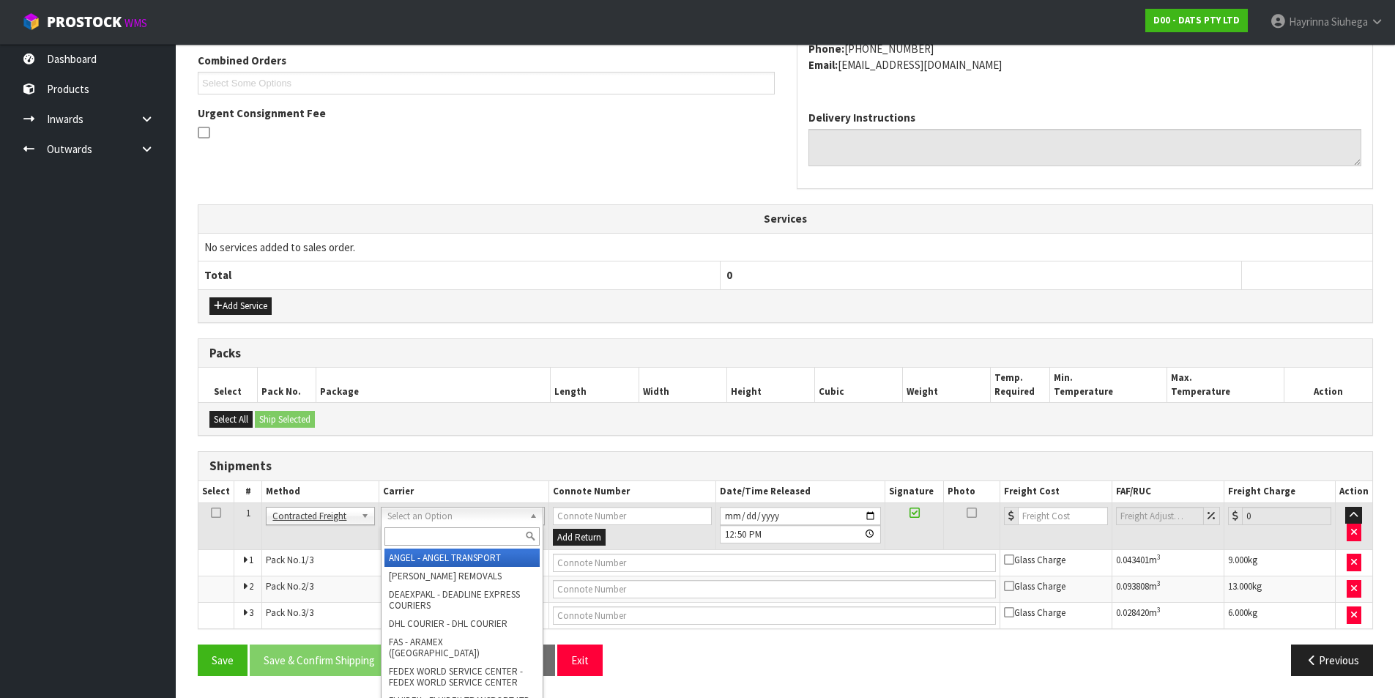
click at [442, 530] on input "text" at bounding box center [461, 536] width 155 height 18
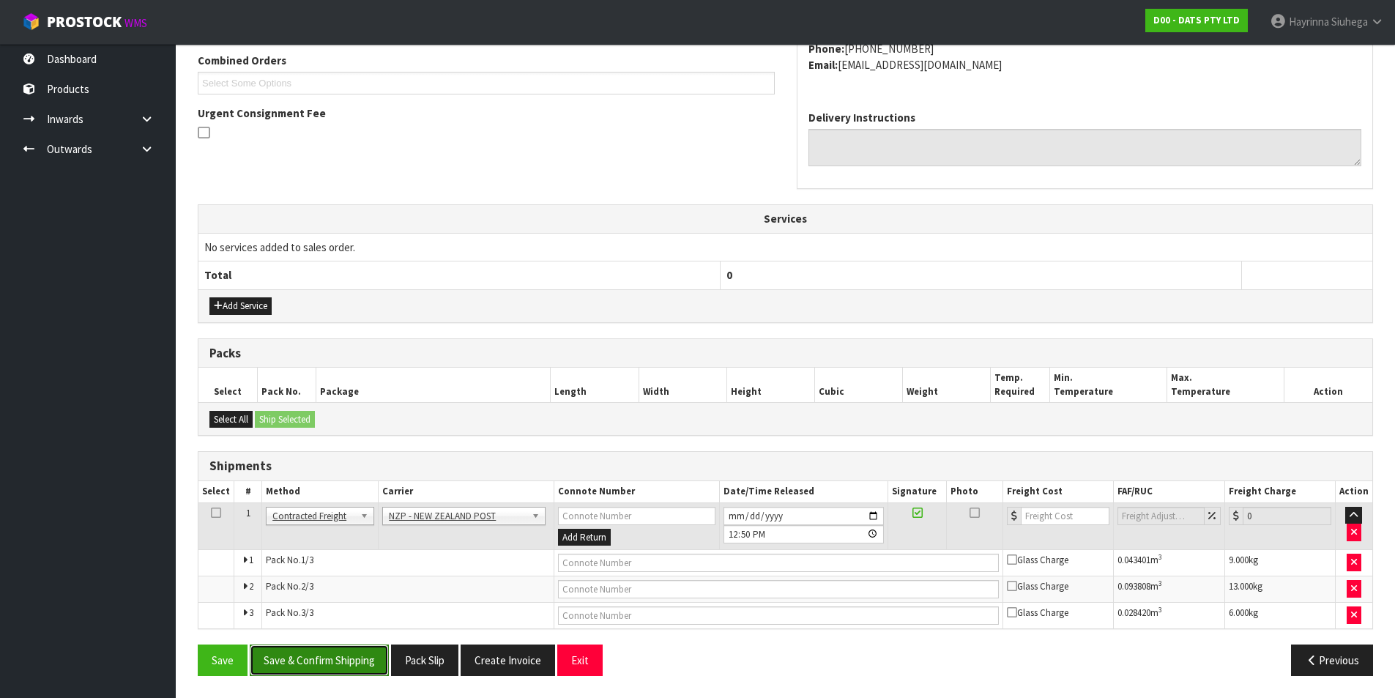
click at [332, 665] on button "Save & Confirm Shipping" at bounding box center [319, 659] width 139 height 31
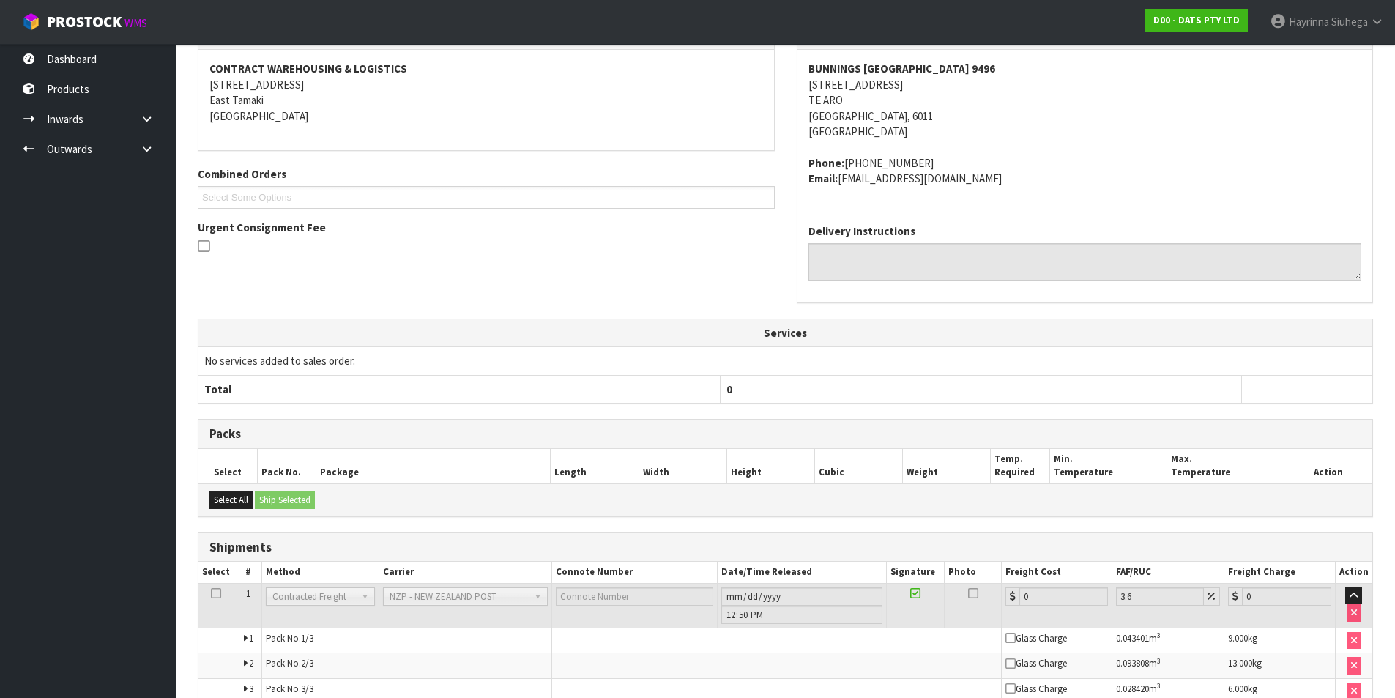
scroll to position [360, 0]
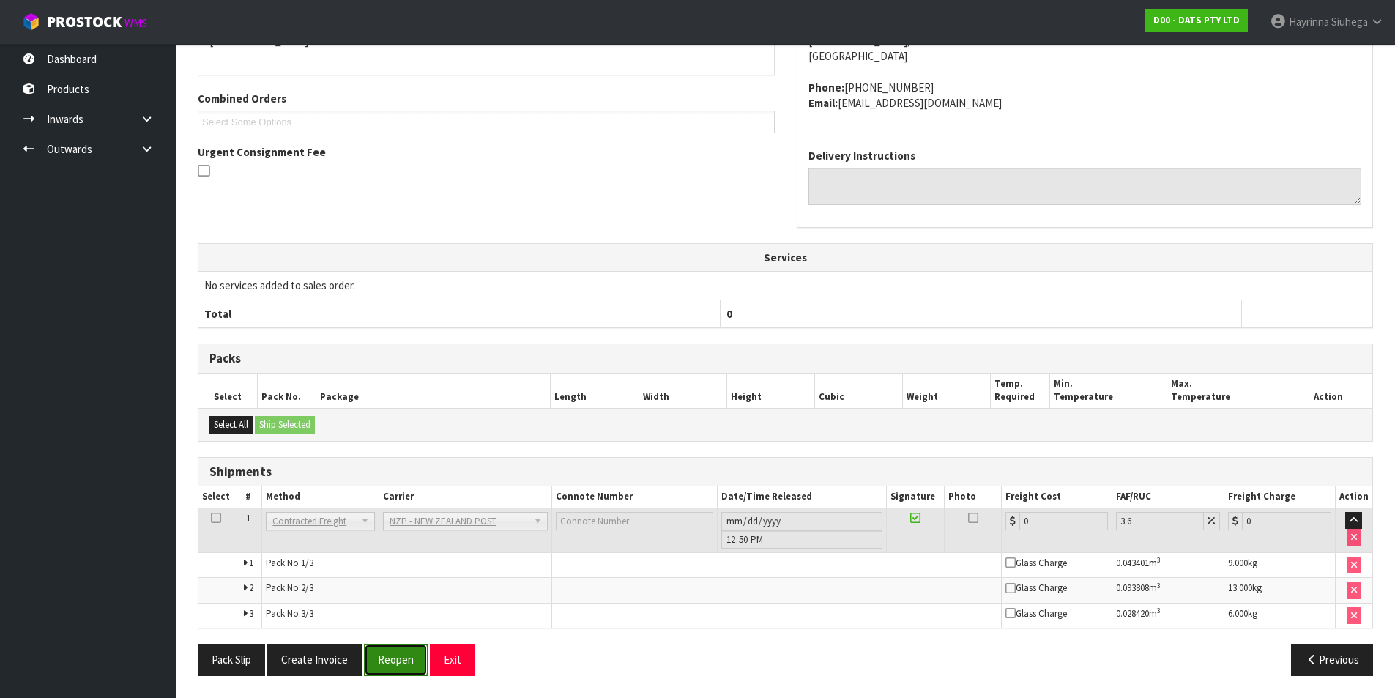
click at [382, 649] on button "Reopen" at bounding box center [396, 659] width 64 height 31
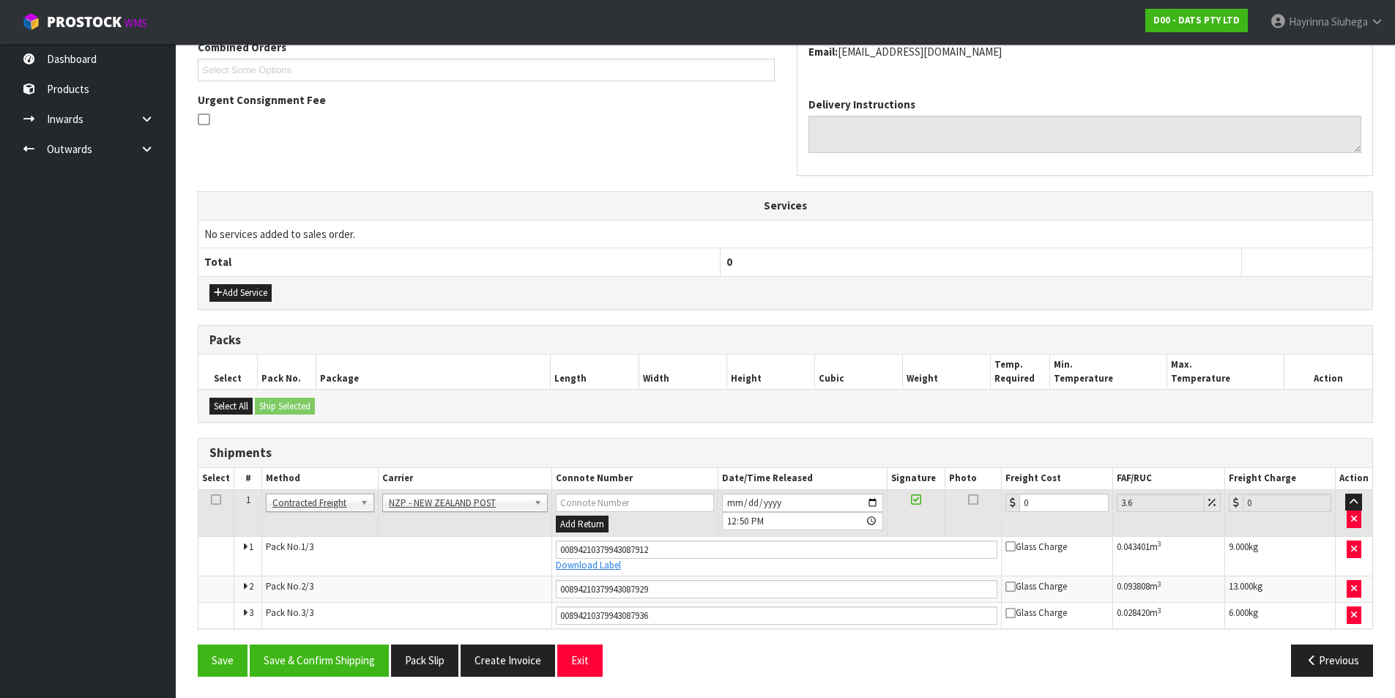
scroll to position [397, 0]
drag, startPoint x: 1052, startPoint y: 495, endPoint x: 962, endPoint y: 502, distance: 90.3
click at [962, 502] on tr "1 Client Local Pickup Customer Local Pickup Company Freight Contracted Freight …" at bounding box center [785, 512] width 1174 height 48
click at [198, 644] on button "Save" at bounding box center [223, 659] width 50 height 31
click at [326, 660] on button "Save & Confirm Shipping" at bounding box center [319, 659] width 139 height 31
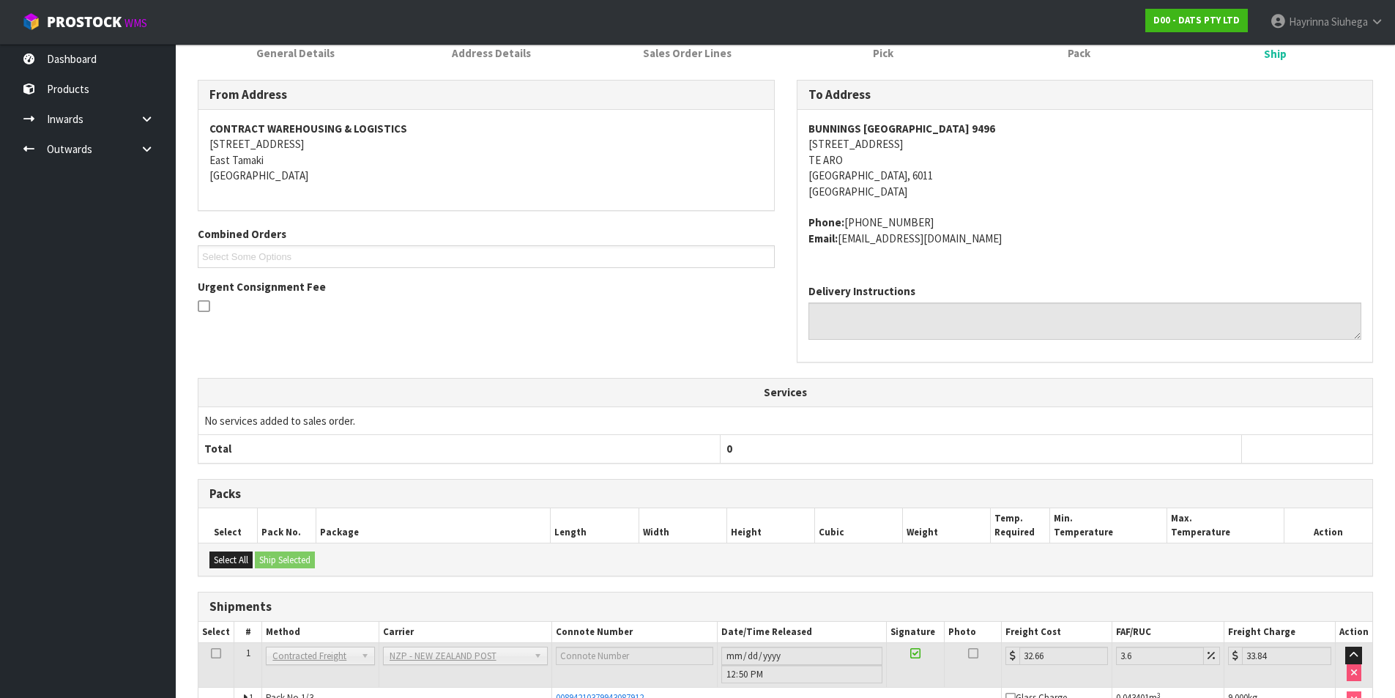
scroll to position [0, 0]
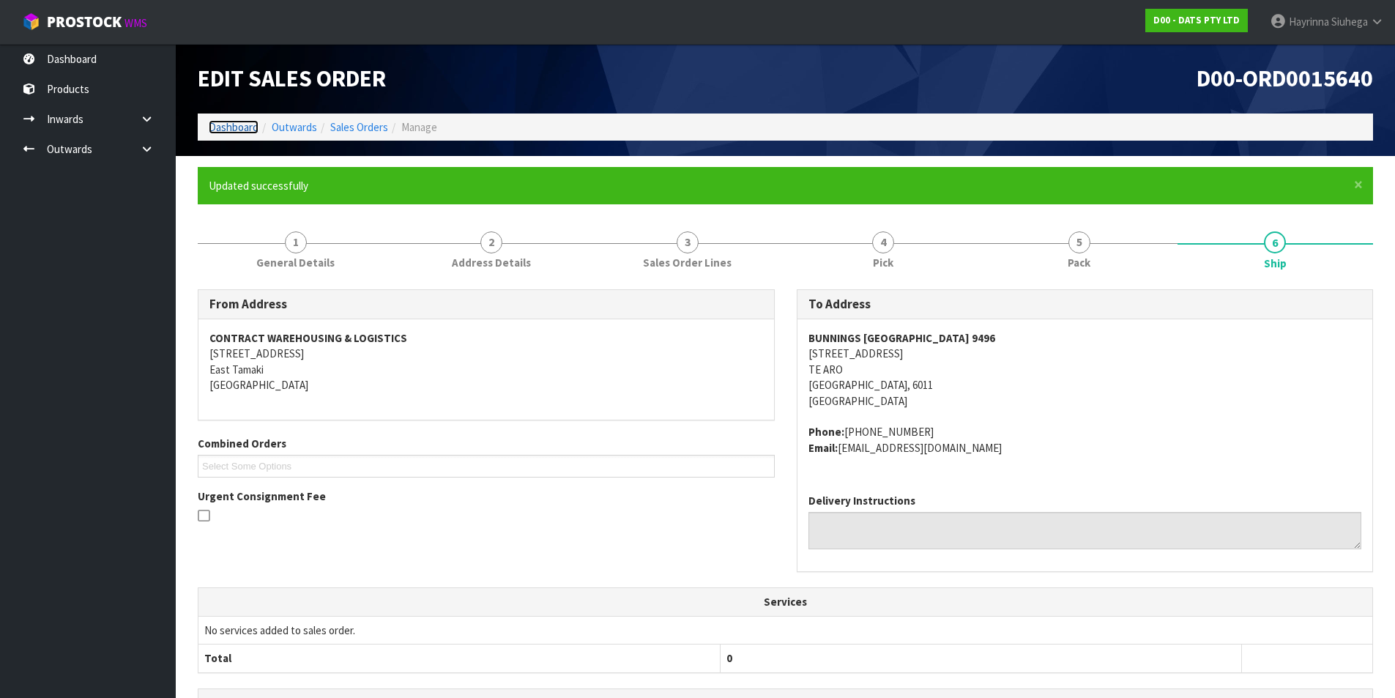
click at [247, 130] on link "Dashboard" at bounding box center [234, 127] width 50 height 14
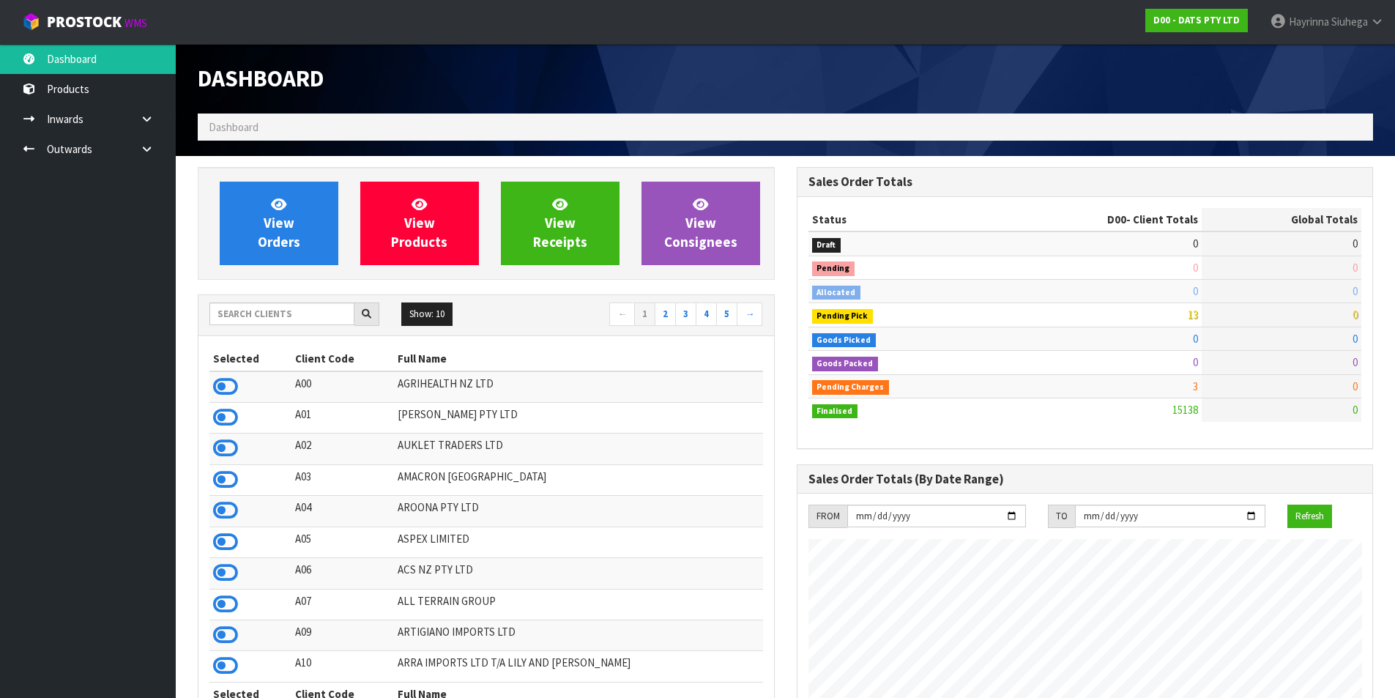
scroll to position [1109, 598]
click at [278, 314] on input "text" at bounding box center [281, 313] width 145 height 23
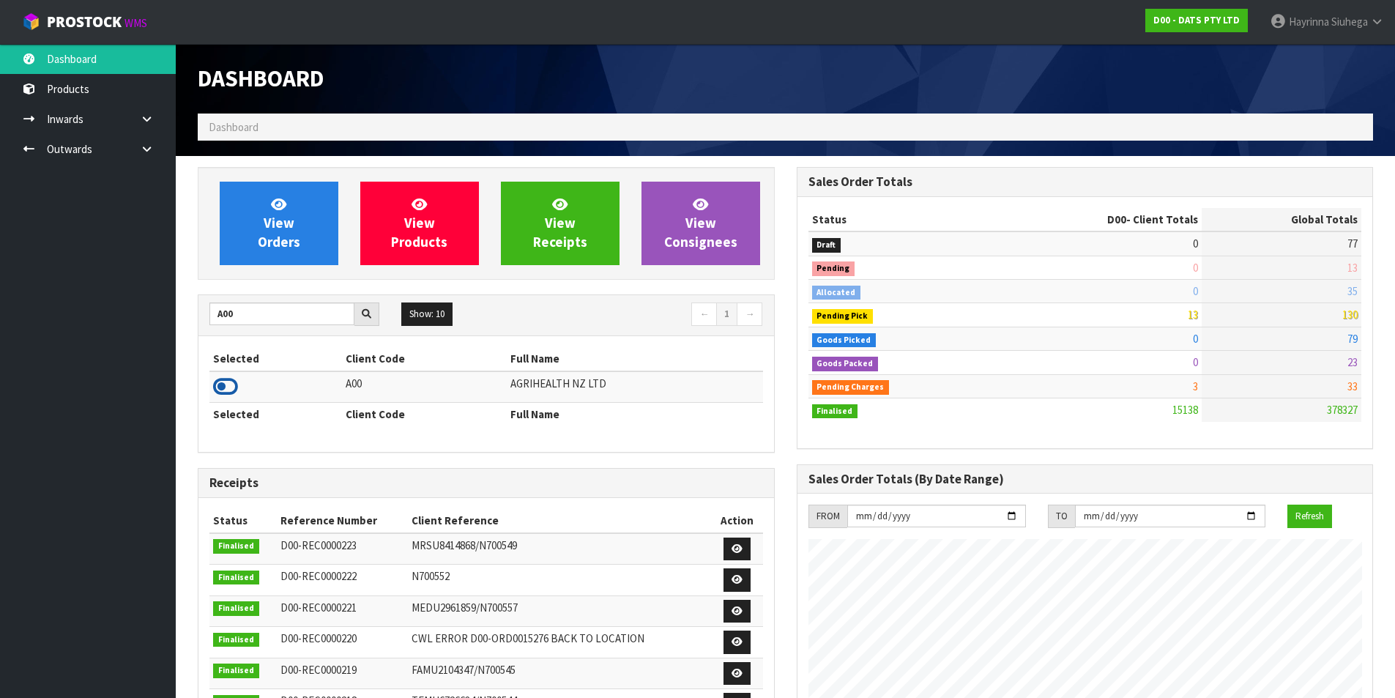
click at [228, 383] on icon at bounding box center [225, 387] width 25 height 22
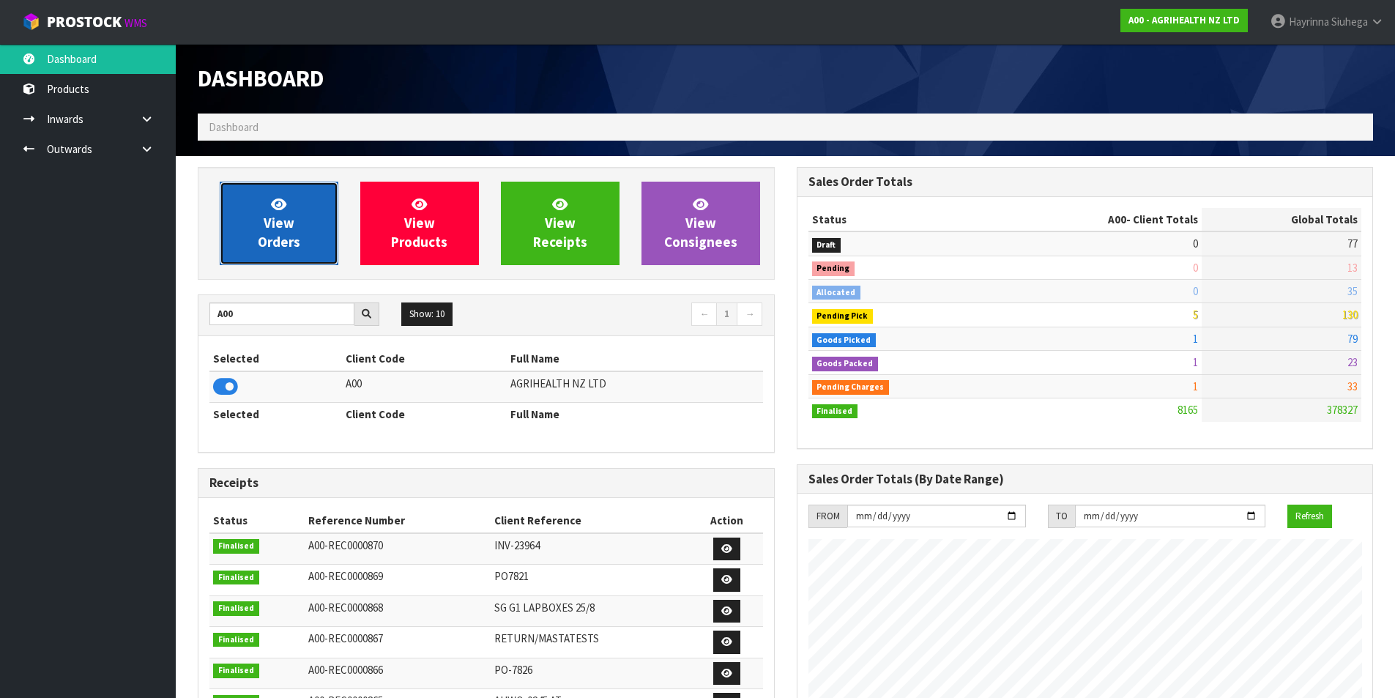
click at [277, 214] on span "View Orders" at bounding box center [279, 223] width 42 height 55
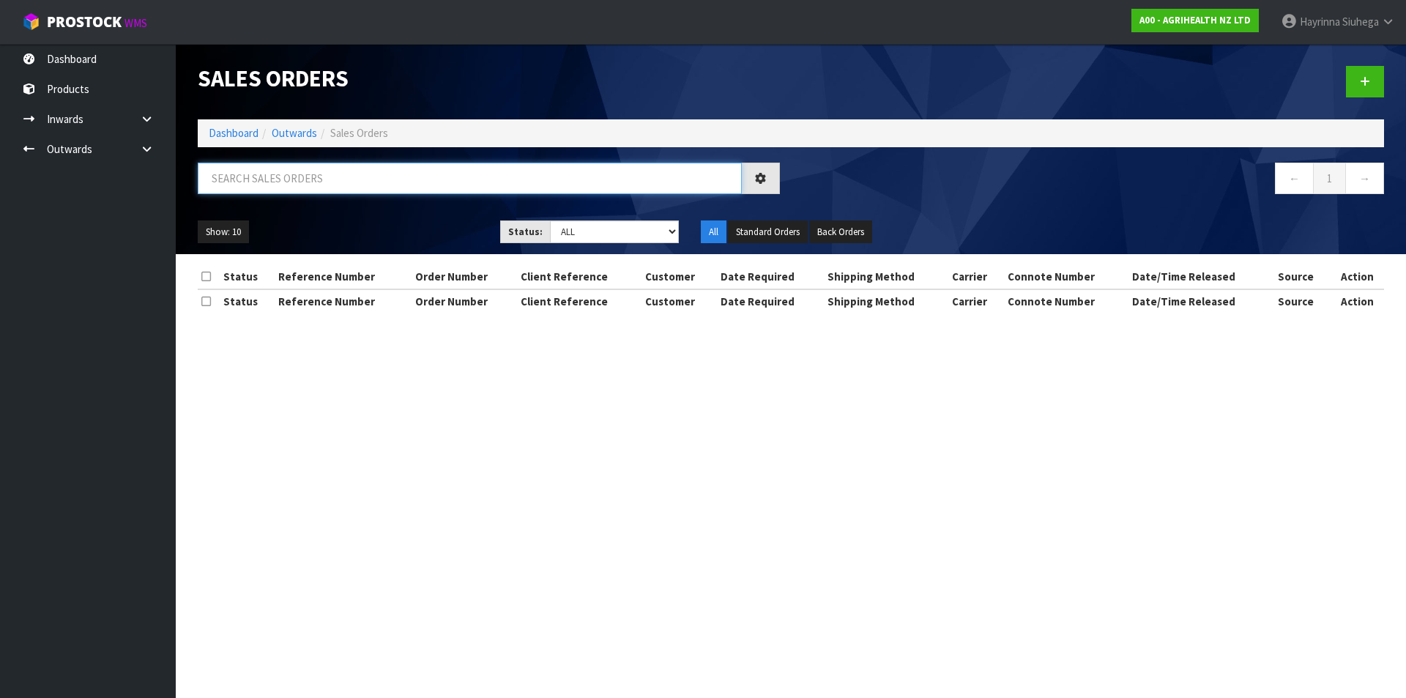
click at [267, 165] on input "text" at bounding box center [470, 178] width 544 height 31
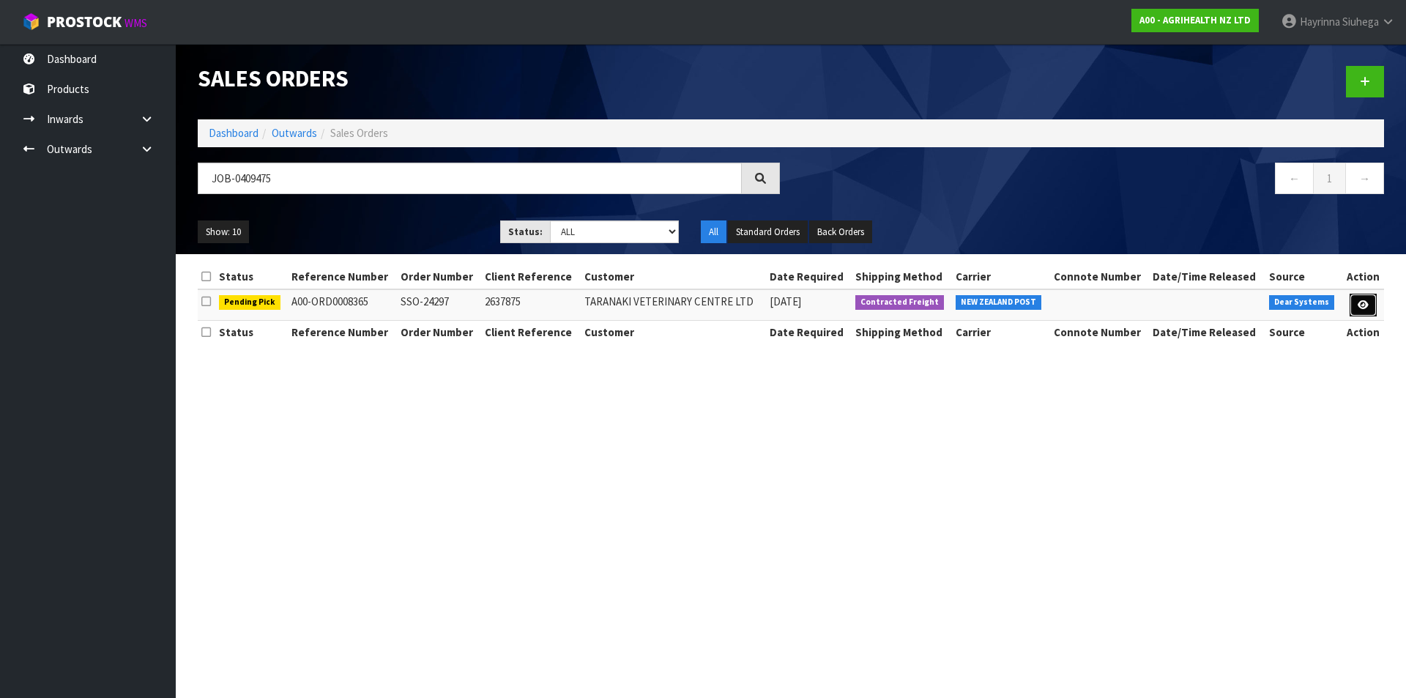
click at [1374, 299] on link at bounding box center [1363, 305] width 27 height 23
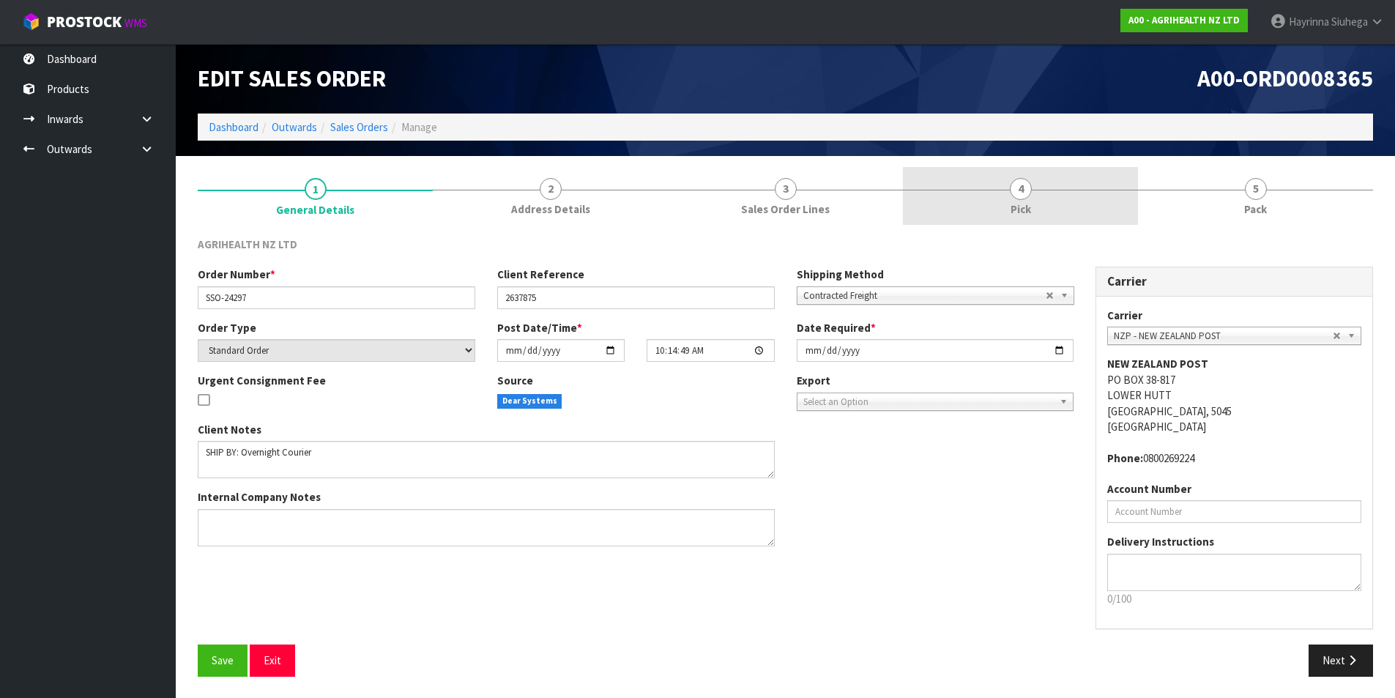
click at [1048, 201] on link "4 Pick" at bounding box center [1020, 196] width 235 height 58
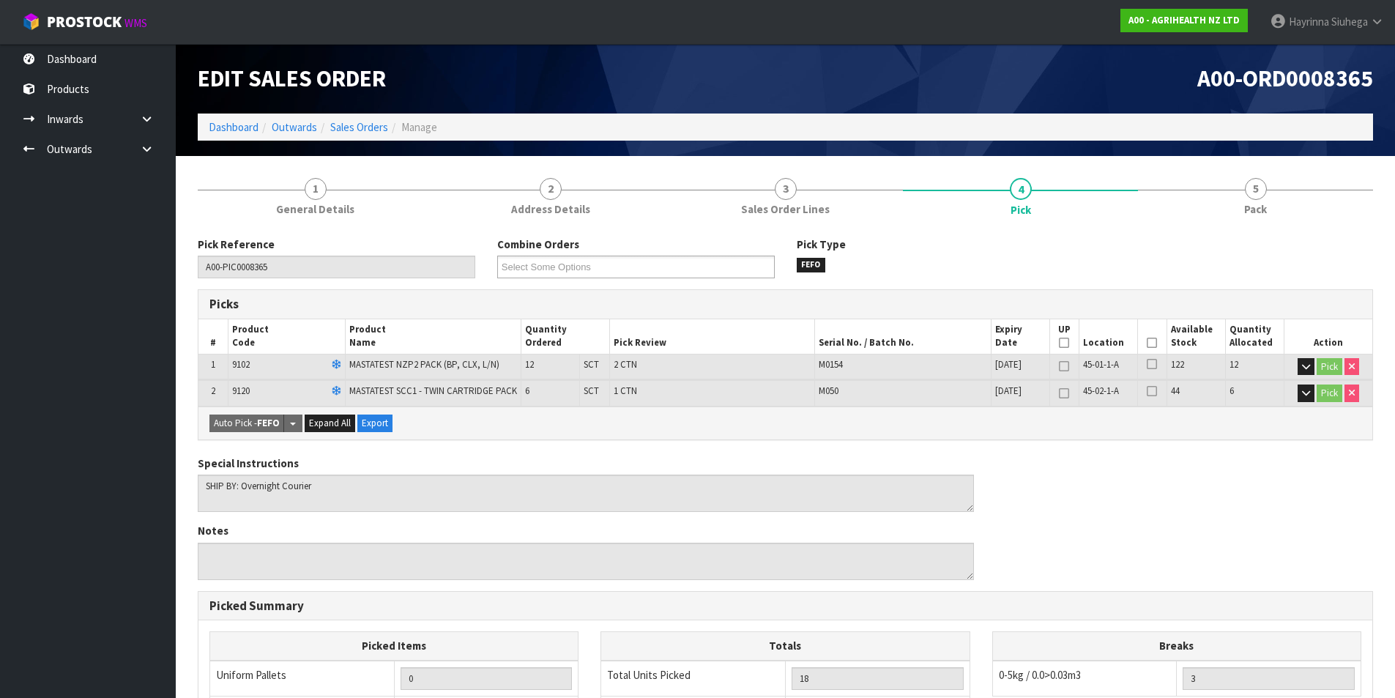
drag, startPoint x: 1150, startPoint y: 338, endPoint x: 778, endPoint y: 480, distance: 398.5
click at [1150, 343] on icon at bounding box center [1152, 343] width 10 height 1
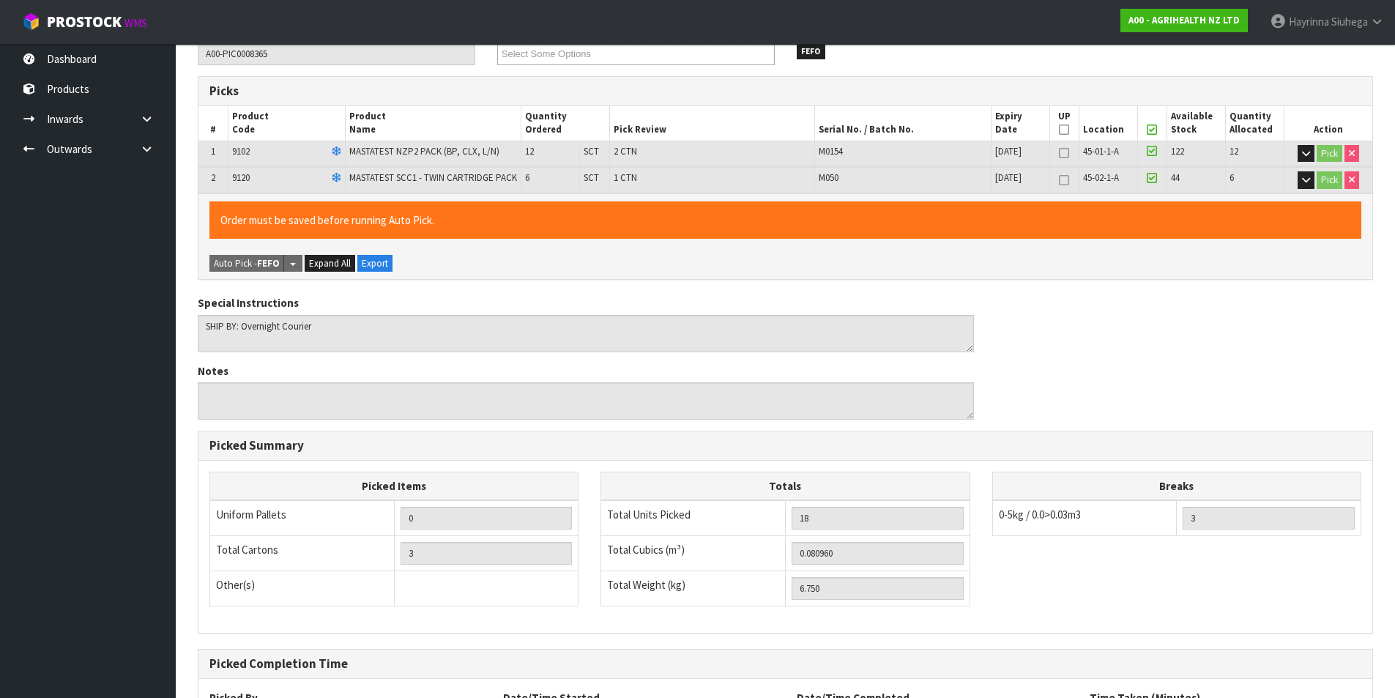
scroll to position [350, 0]
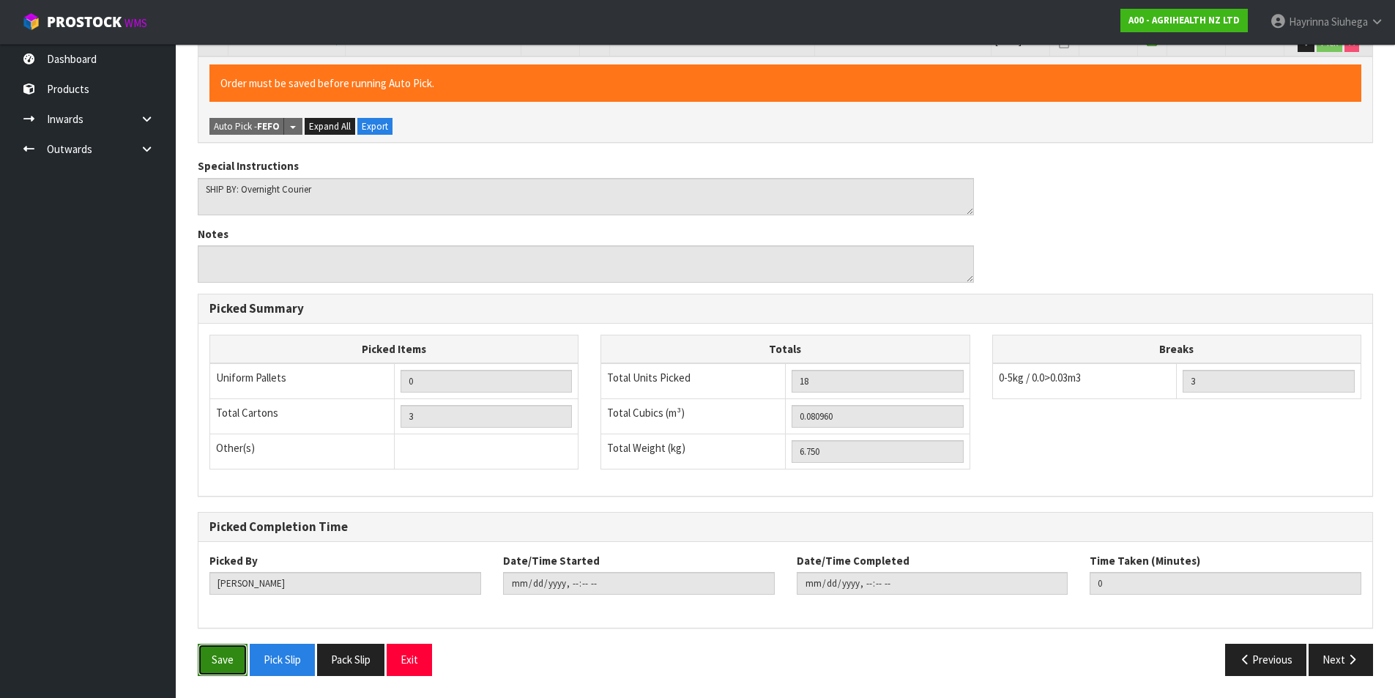
click at [220, 660] on button "Save" at bounding box center [223, 659] width 50 height 31
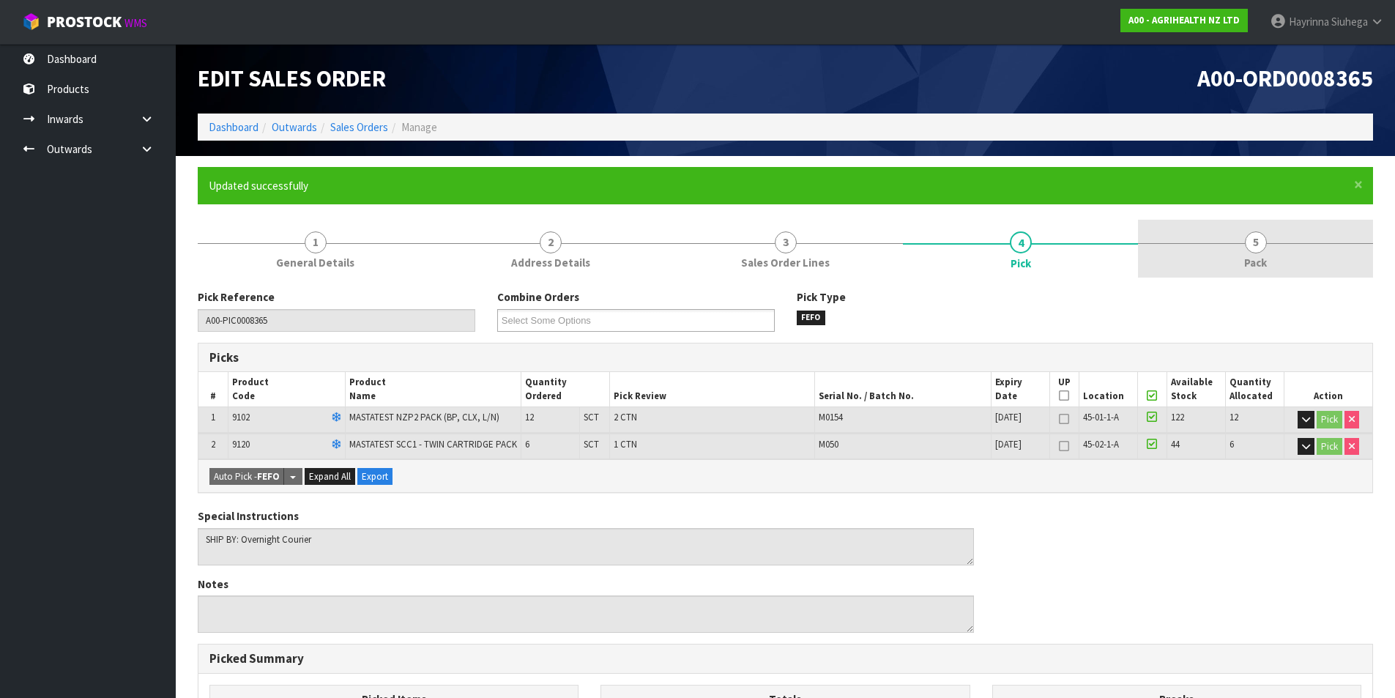
click at [1281, 243] on link "5 Pack" at bounding box center [1255, 249] width 235 height 58
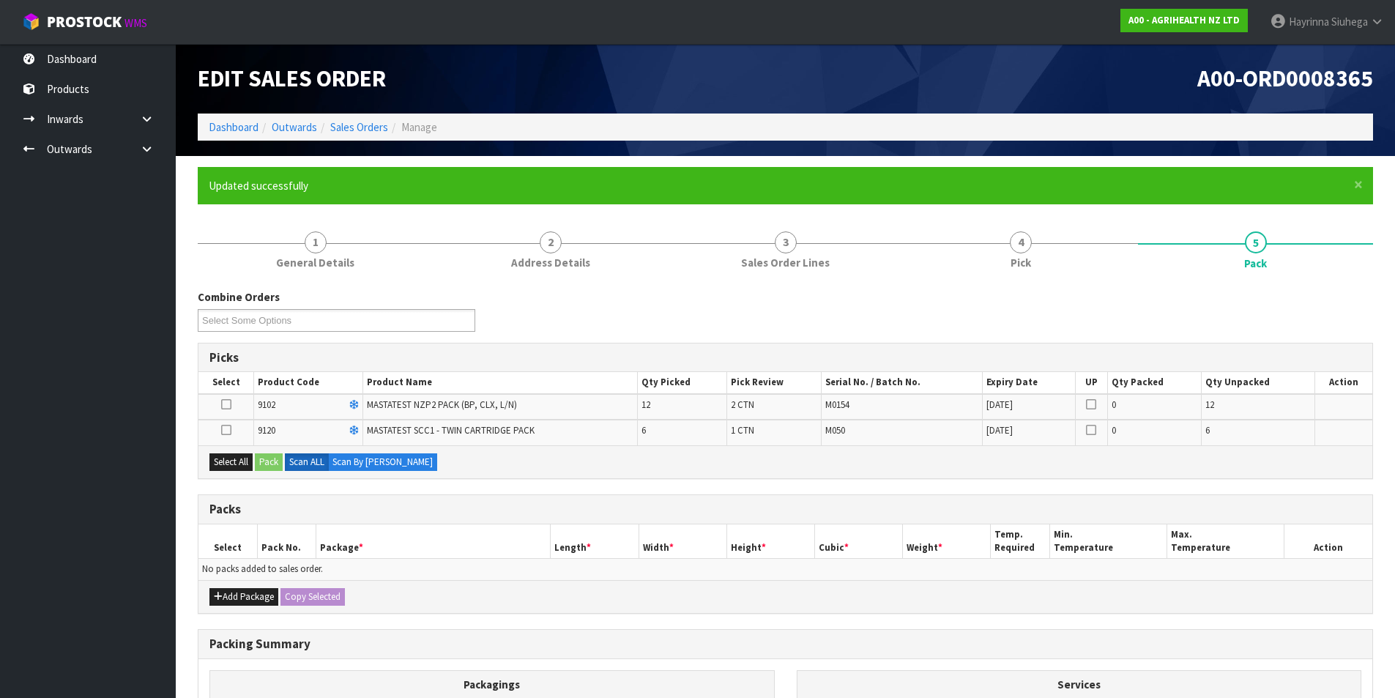
drag, startPoint x: 229, startPoint y: 403, endPoint x: 244, endPoint y: 422, distance: 24.0
click at [229, 404] on icon at bounding box center [226, 404] width 10 height 1
click at [0, 0] on input "checkbox" at bounding box center [0, 0] width 0 height 0
click at [266, 465] on button "Pack" at bounding box center [269, 462] width 28 height 18
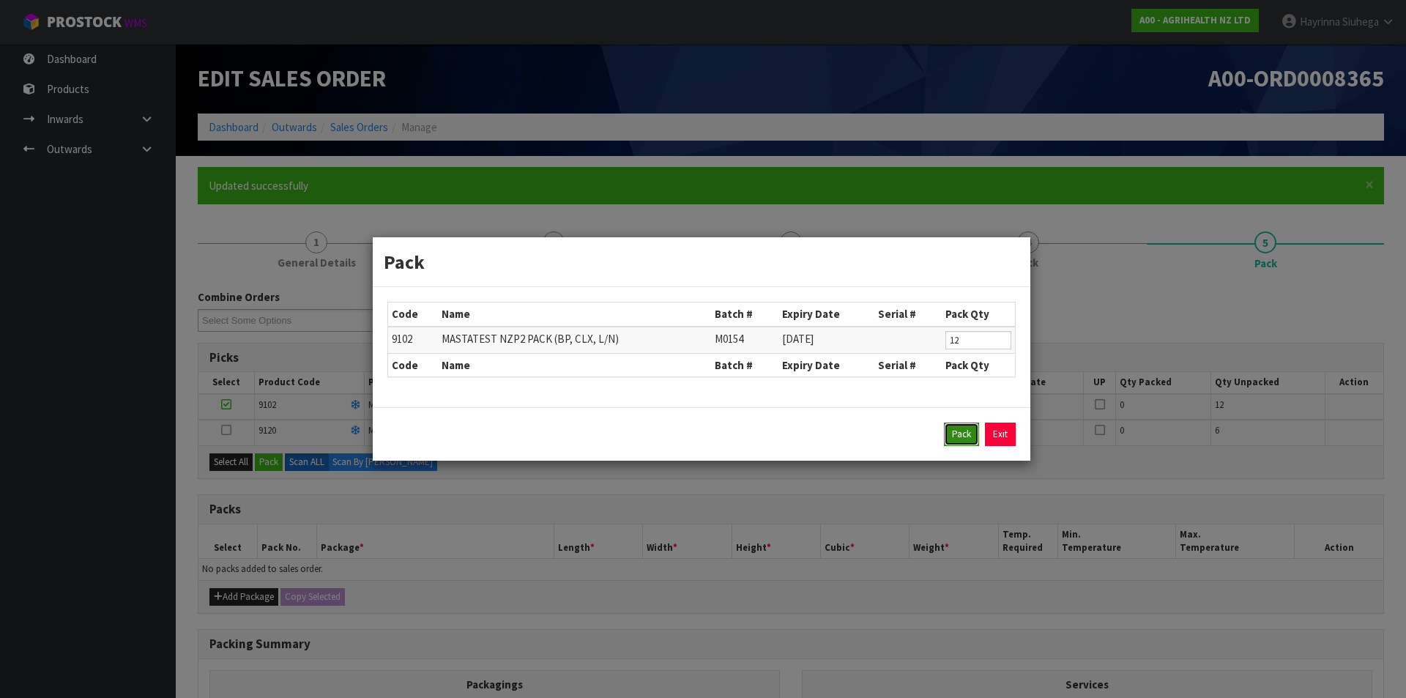
click at [947, 432] on button "Pack" at bounding box center [961, 434] width 35 height 23
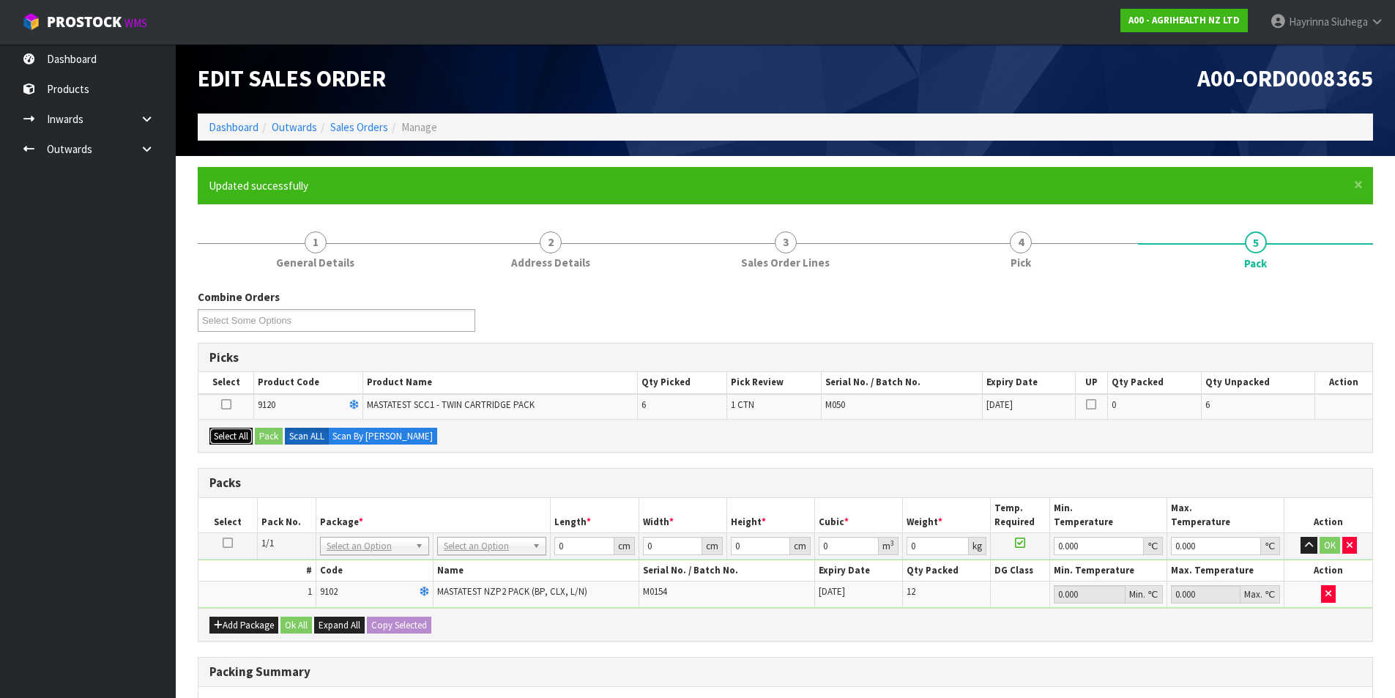
click at [233, 440] on button "Select All" at bounding box center [230, 437] width 43 height 18
click at [280, 438] on button "Pack" at bounding box center [269, 437] width 28 height 18
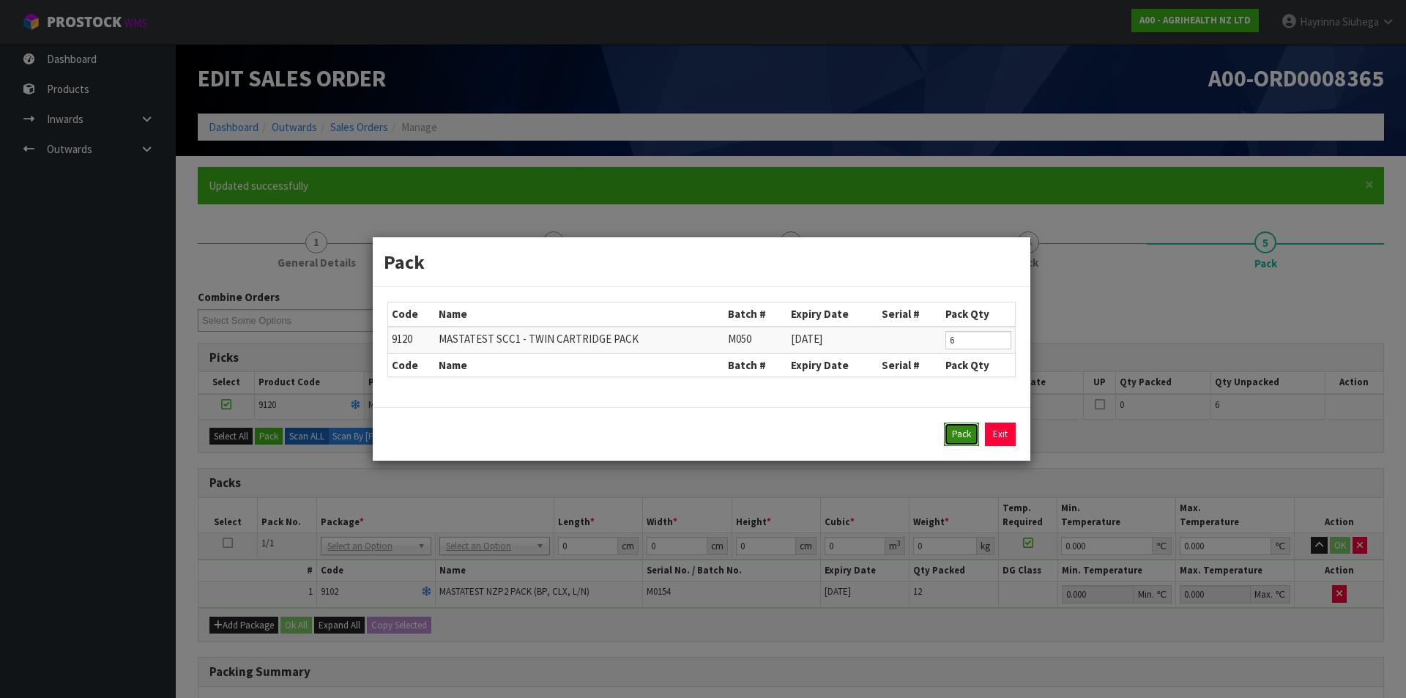
click at [960, 430] on button "Pack" at bounding box center [961, 434] width 35 height 23
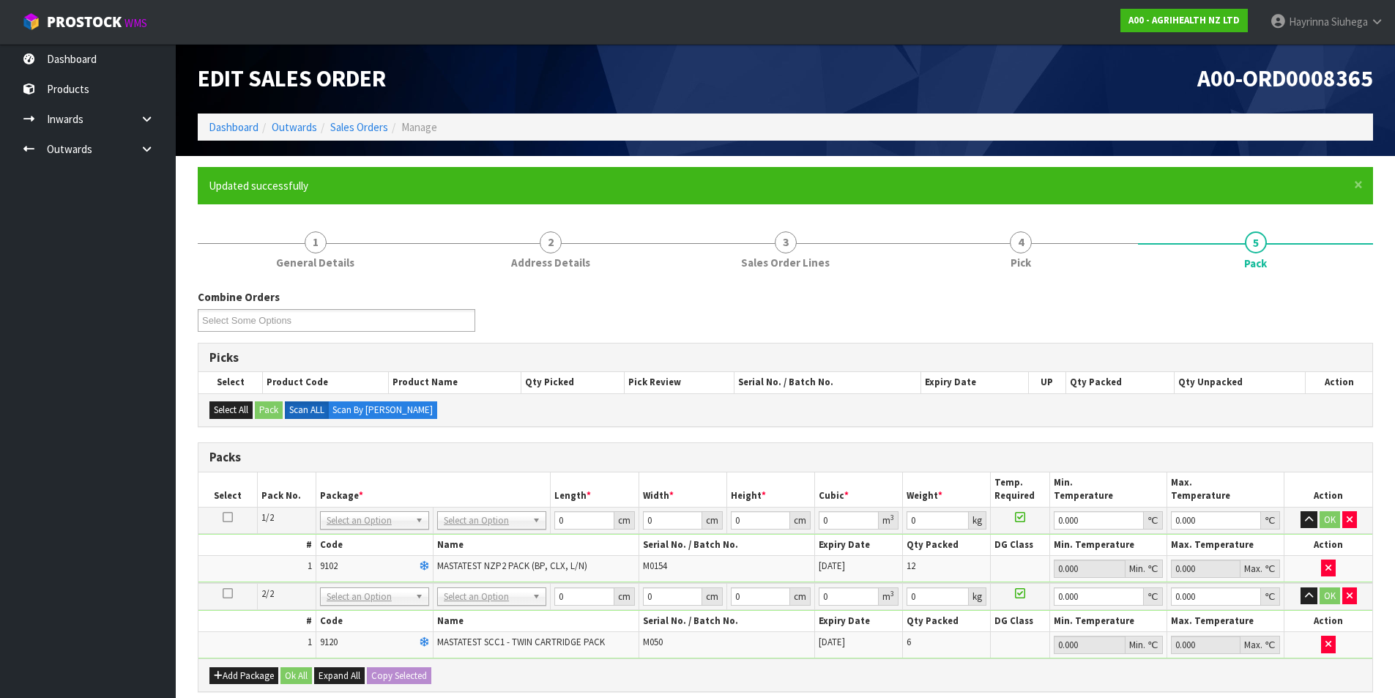
click at [464, 507] on td "No Packaging Cartons PLT GEN120 (1200 X 1000) PLT ONE WAY SKID CHEP HIRE PALLET…" at bounding box center [492, 520] width 117 height 26
click at [556, 522] on input "0" at bounding box center [583, 520] width 59 height 18
click at [1301, 511] on button "button" at bounding box center [1309, 520] width 17 height 18
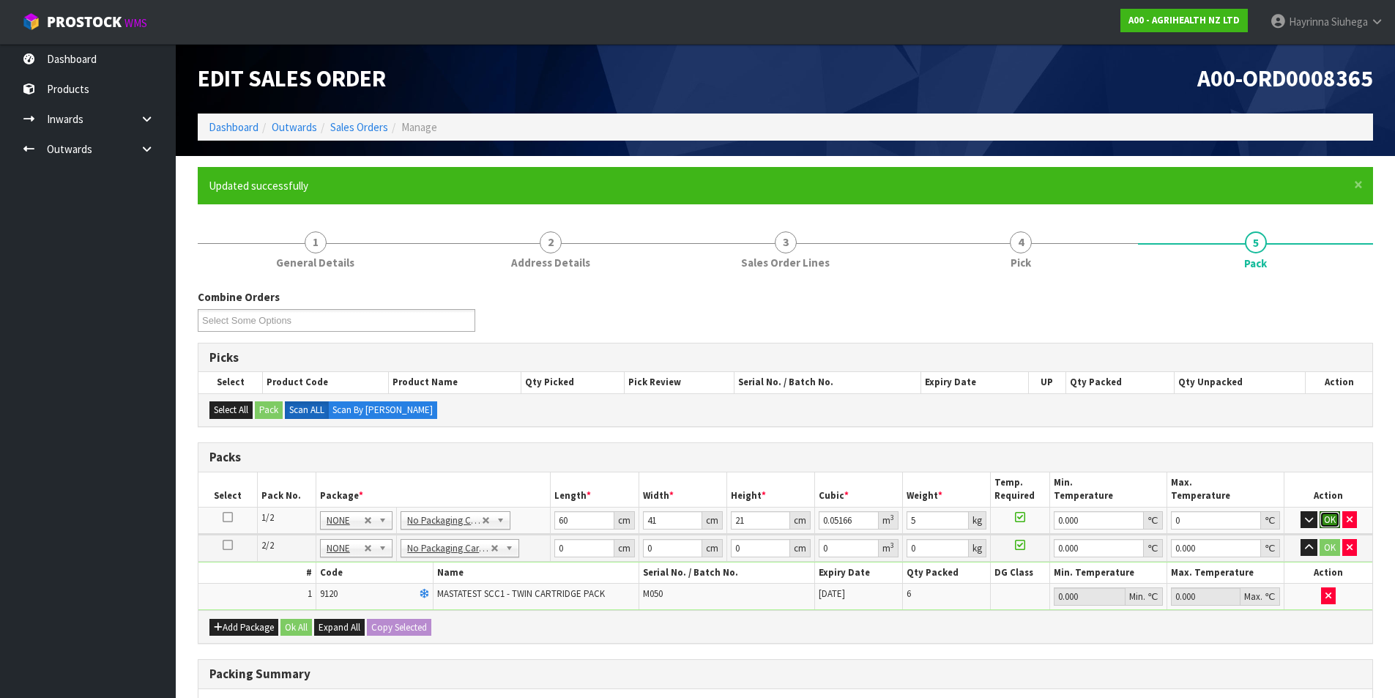
click button "OK" at bounding box center [1330, 520] width 21 height 18
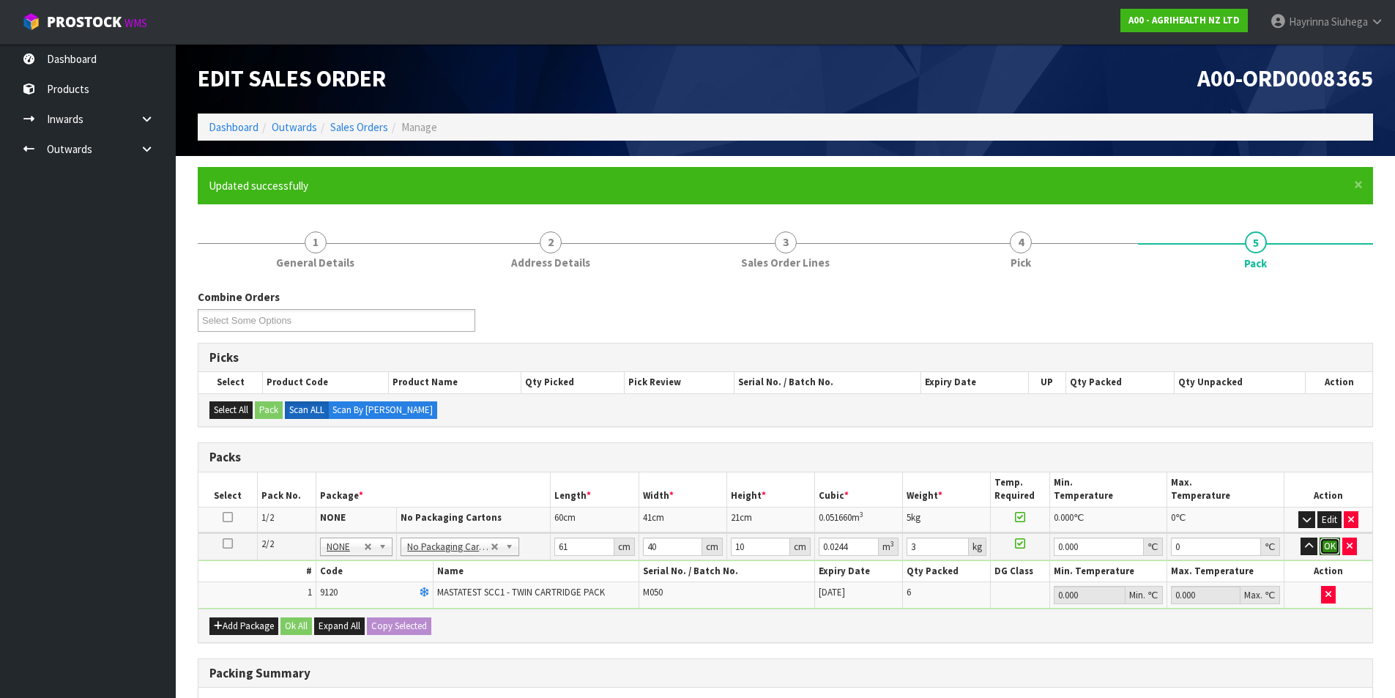
click button "OK" at bounding box center [1330, 546] width 21 height 18
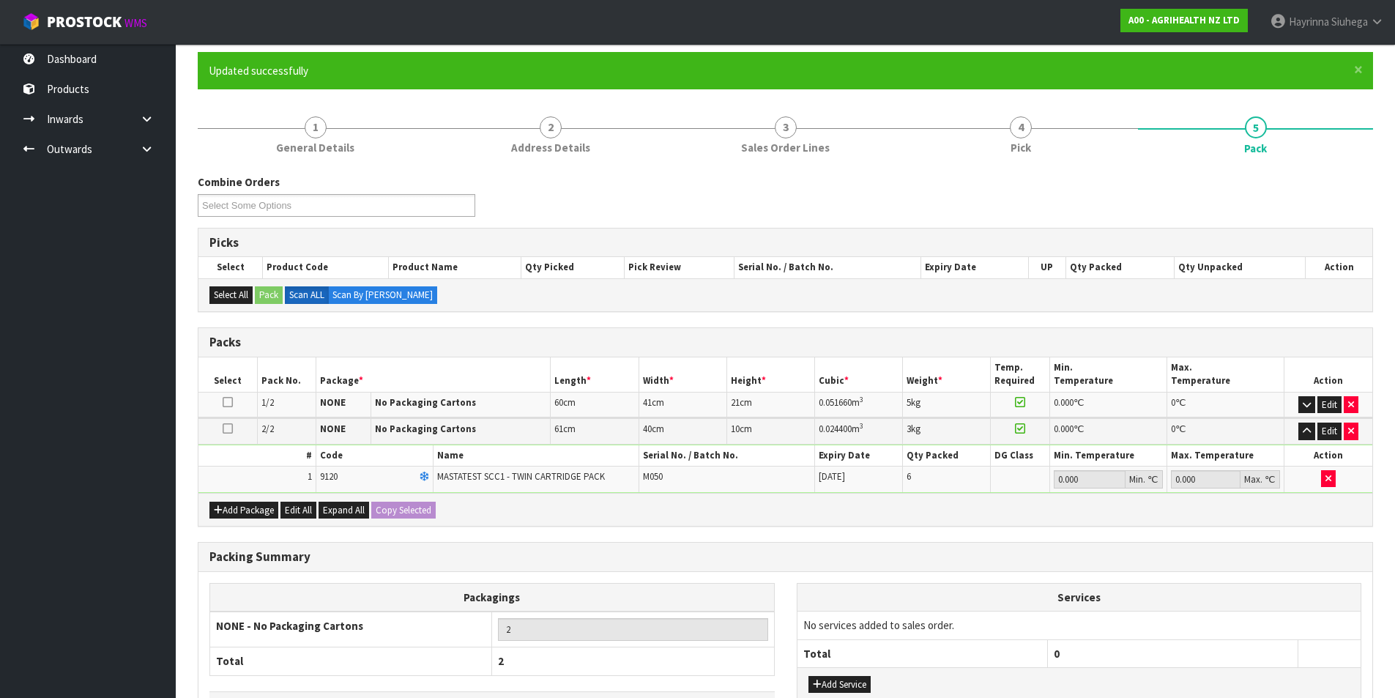
scroll to position [222, 0]
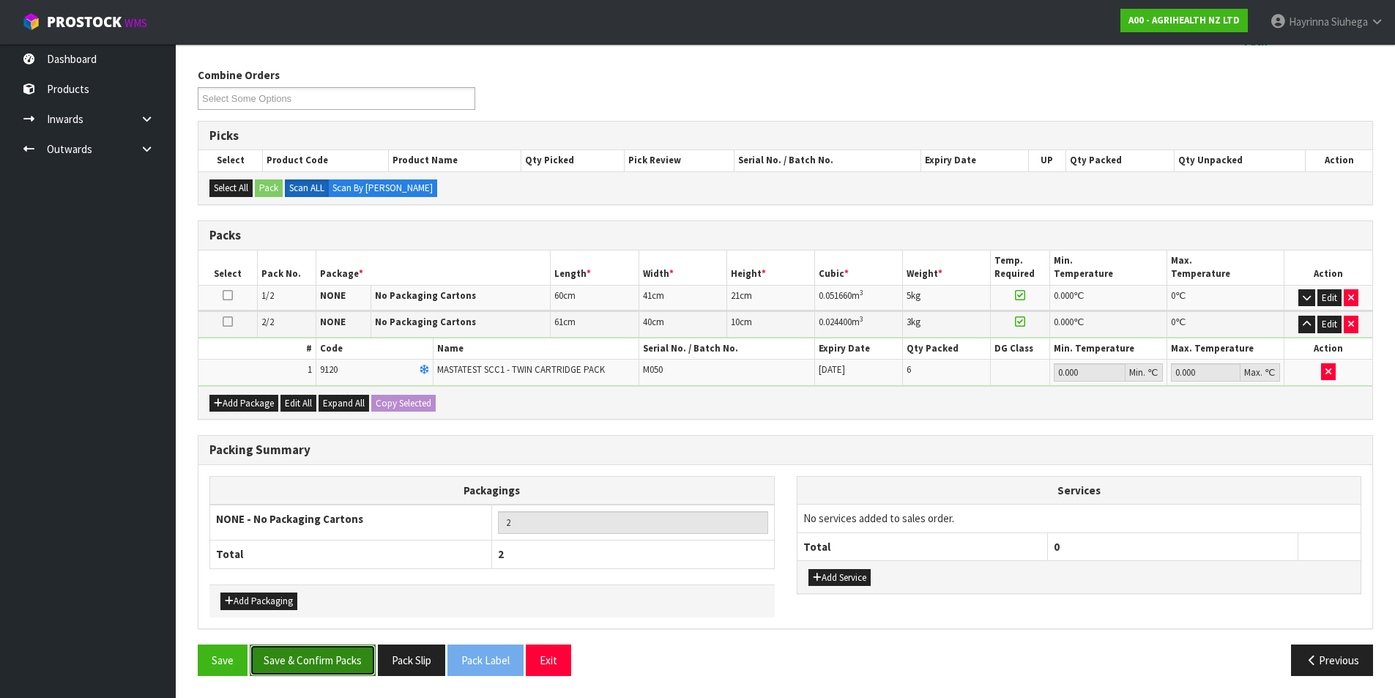
click at [316, 661] on button "Save & Confirm Packs" at bounding box center [313, 659] width 126 height 31
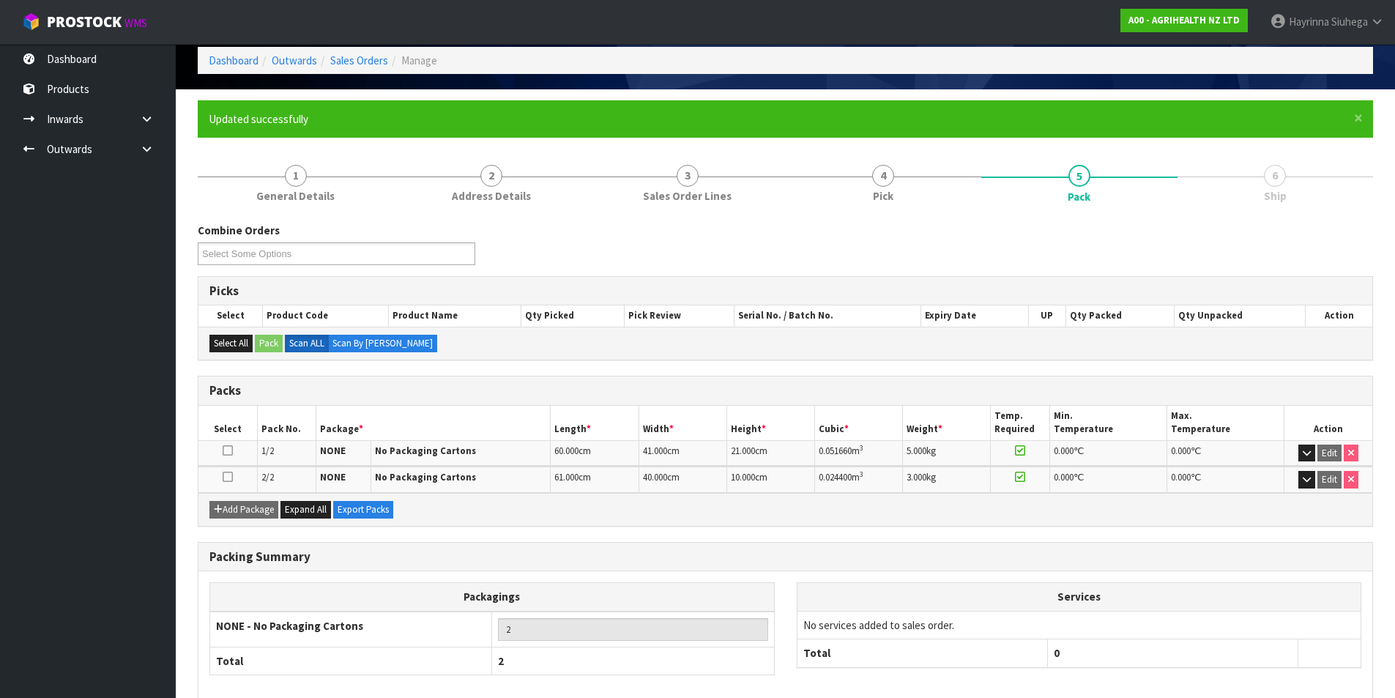
scroll to position [141, 0]
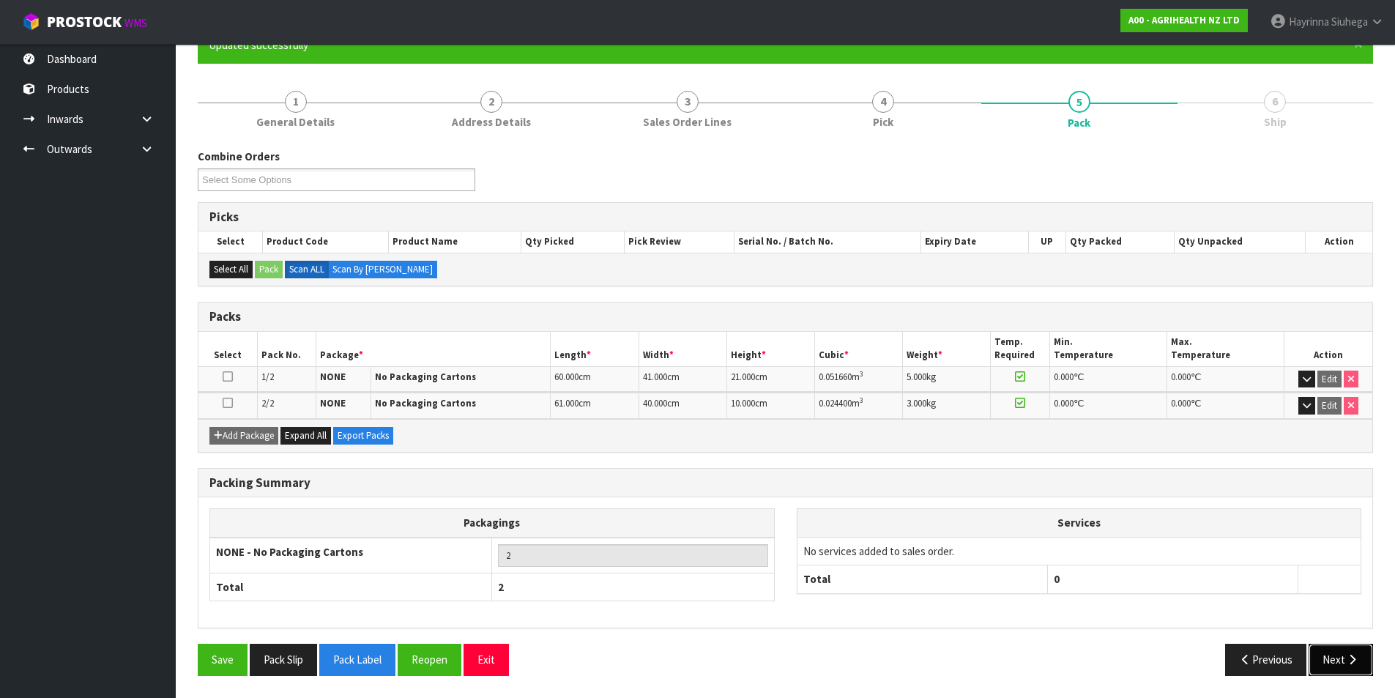
click at [1330, 669] on button "Next" at bounding box center [1341, 659] width 64 height 31
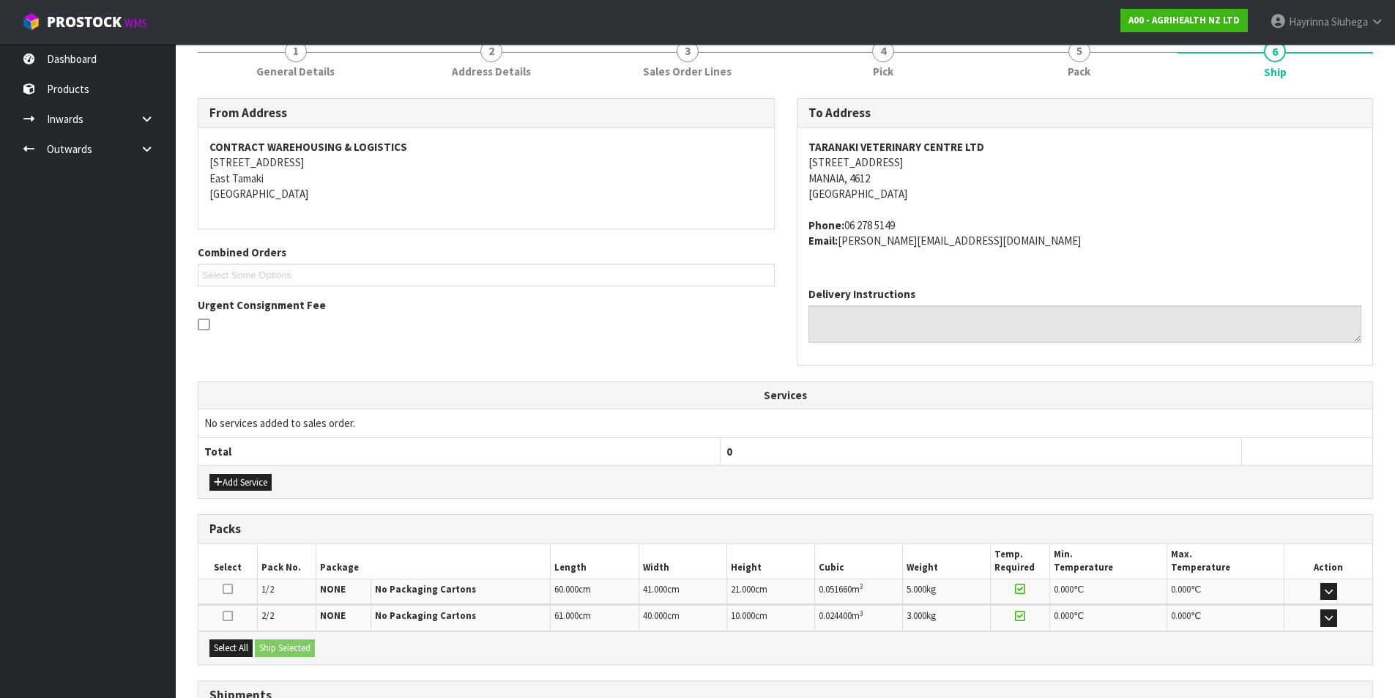
scroll to position [316, 0]
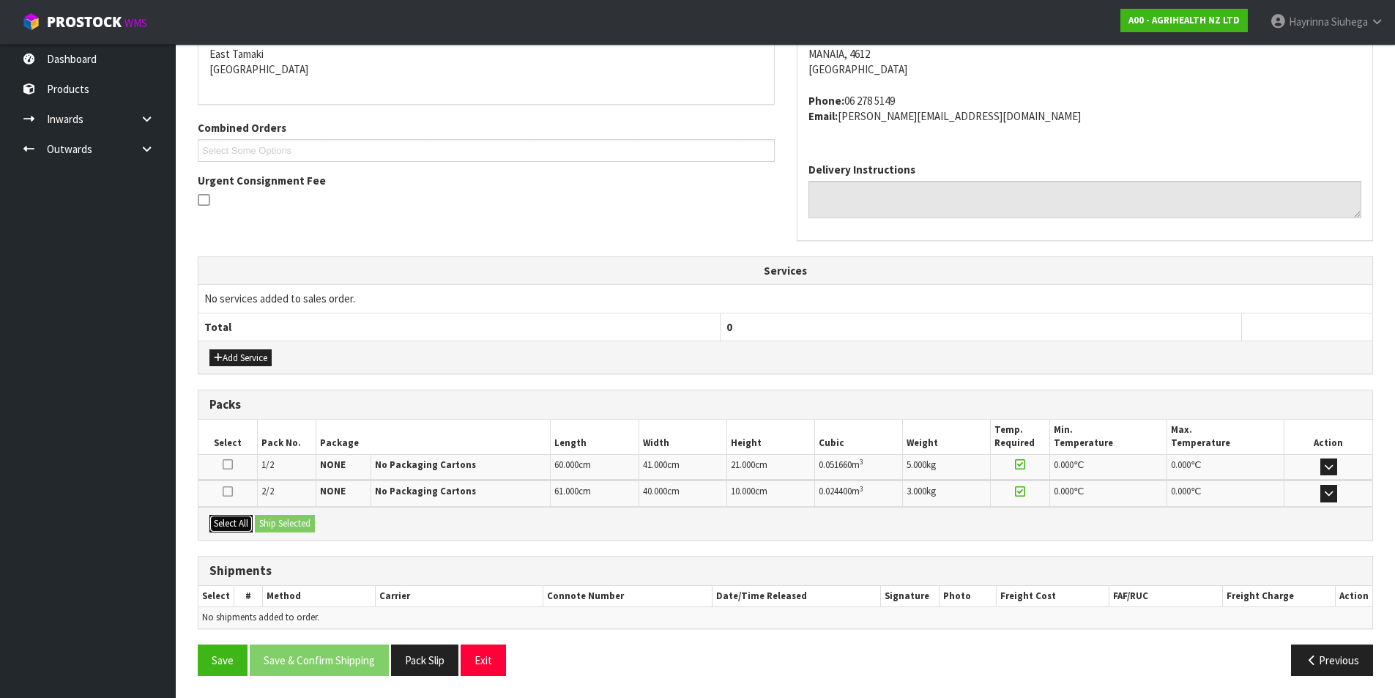
click at [245, 525] on button "Select All" at bounding box center [230, 524] width 43 height 18
click at [289, 518] on button "Ship Selected" at bounding box center [285, 524] width 60 height 18
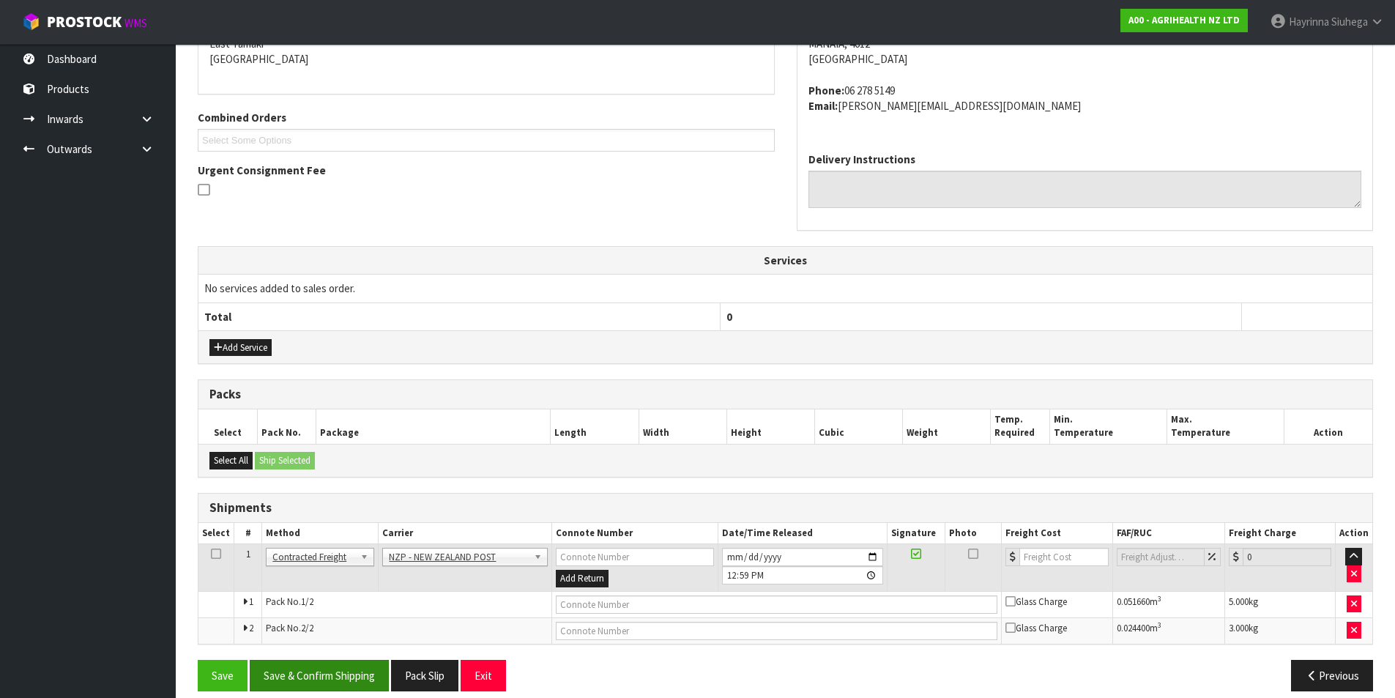
scroll to position [341, 0]
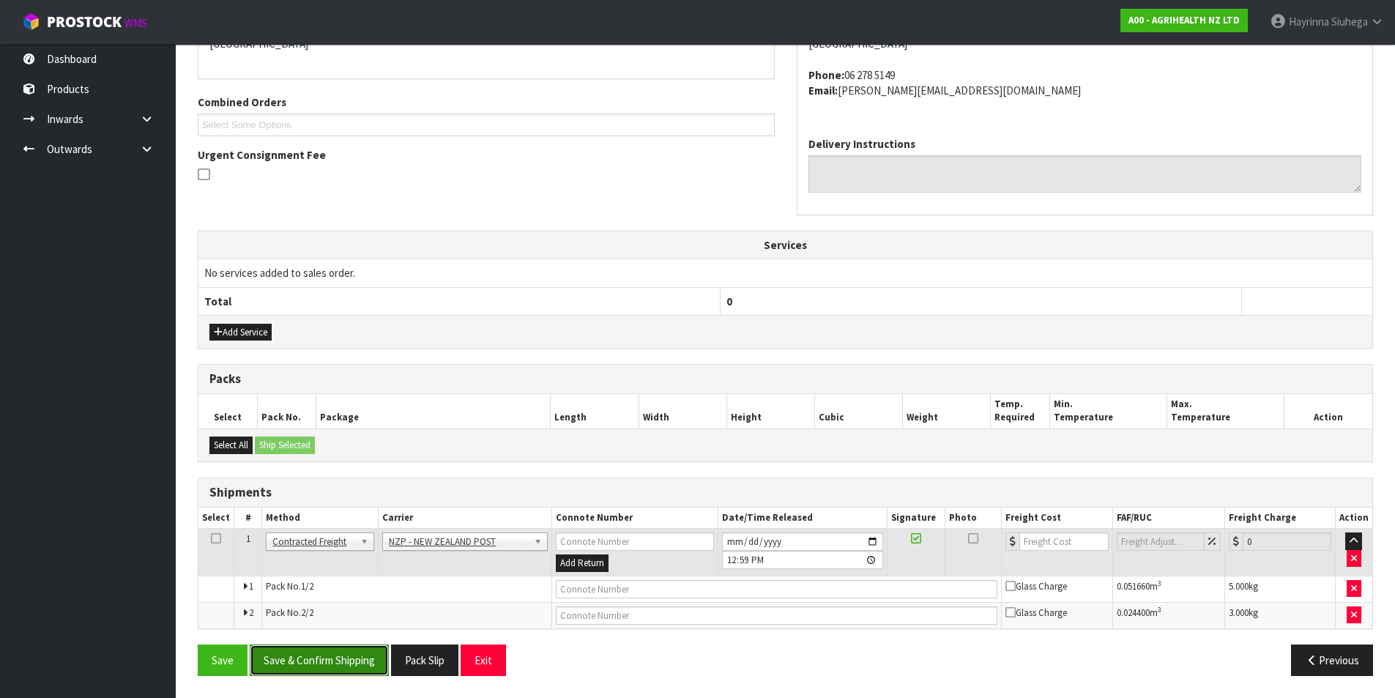
click at [321, 667] on button "Save & Confirm Shipping" at bounding box center [319, 659] width 139 height 31
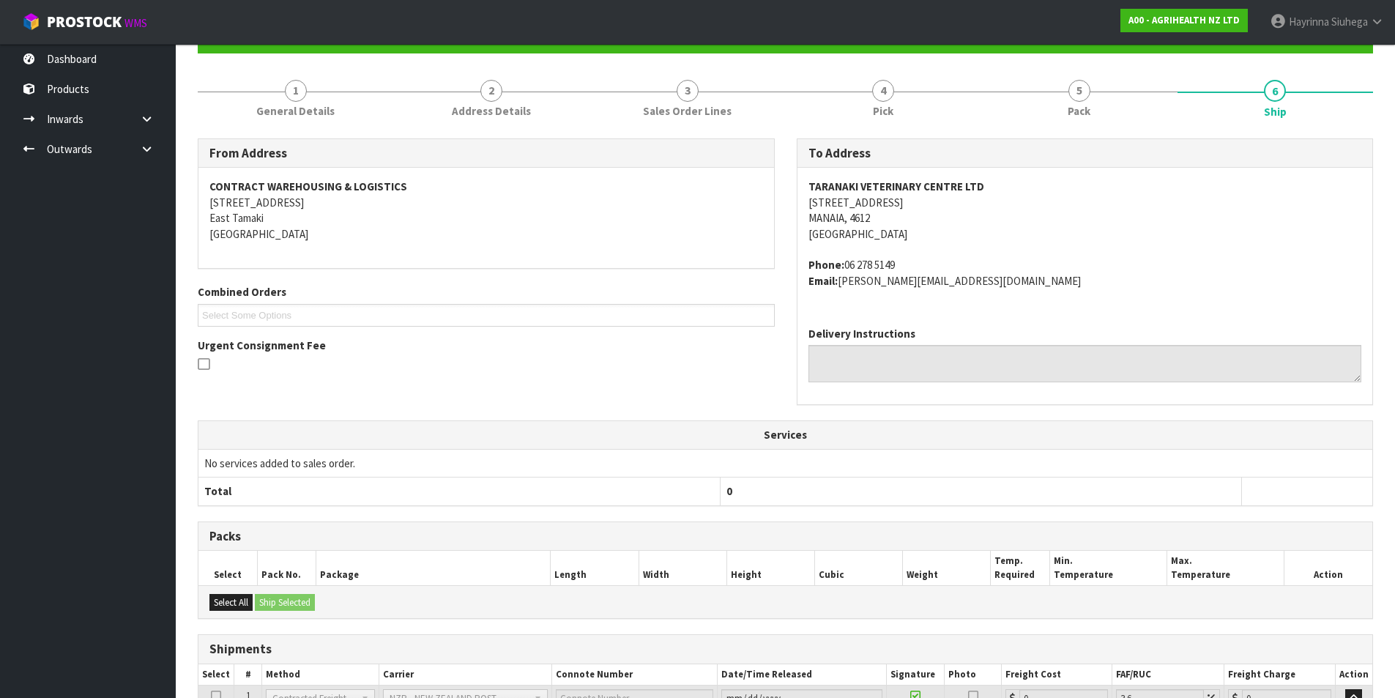
scroll to position [319, 0]
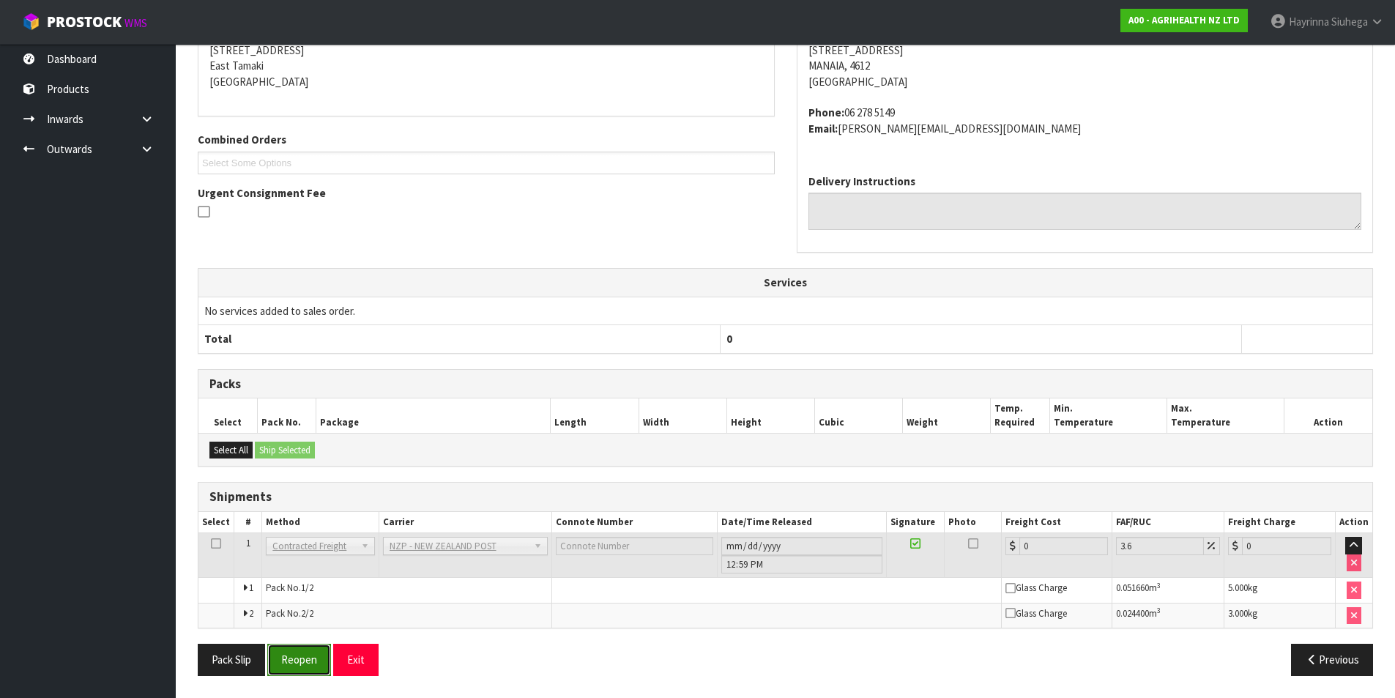
click at [300, 655] on button "Reopen" at bounding box center [299, 659] width 64 height 31
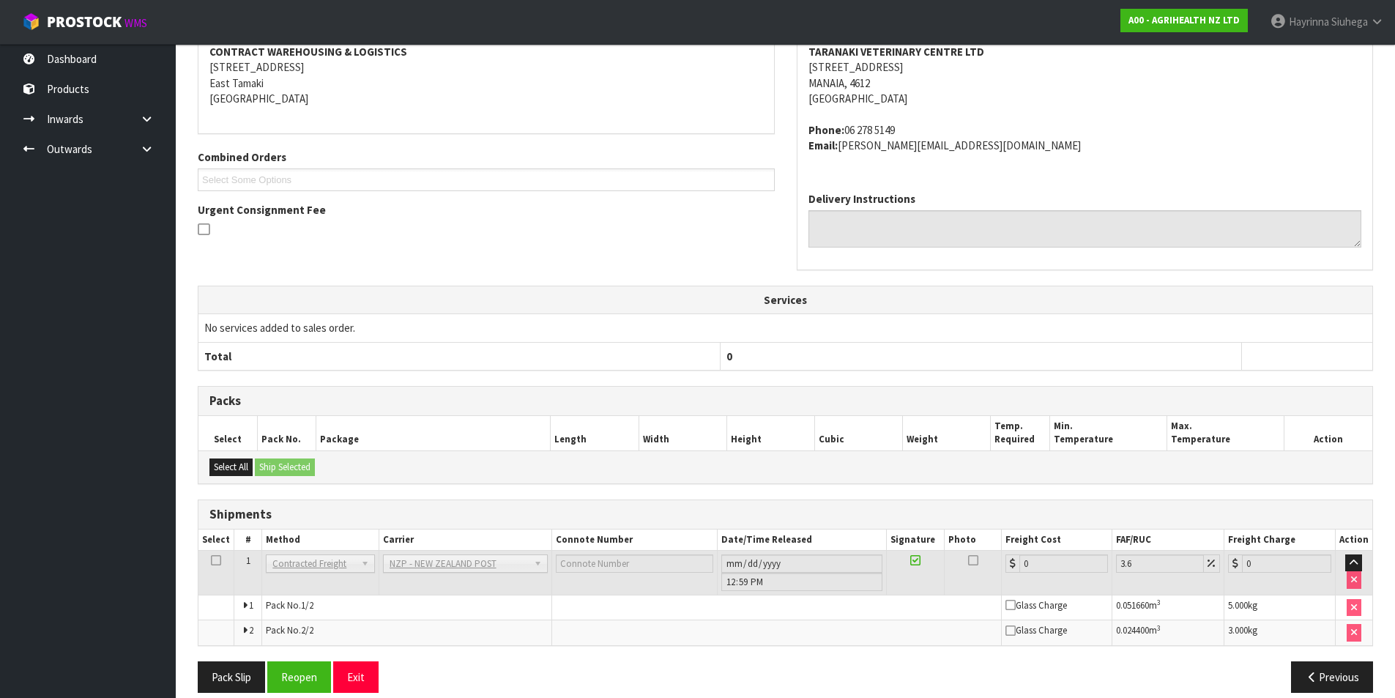
scroll to position [303, 0]
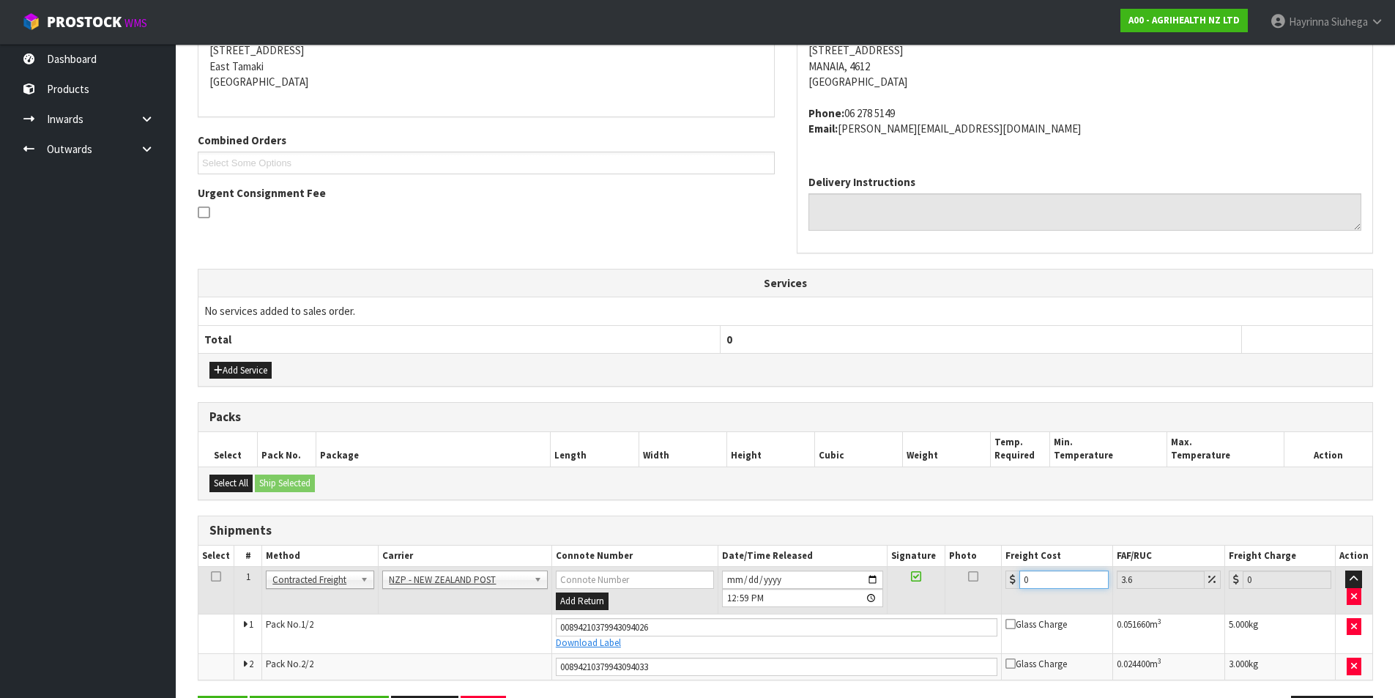
drag, startPoint x: 1049, startPoint y: 573, endPoint x: 925, endPoint y: 576, distance: 124.5
click at [925, 576] on tr "1 Client Local Pickup Customer Local Pickup Company Freight Contracted Freight …" at bounding box center [785, 591] width 1174 height 48
click at [198, 696] on button "Save" at bounding box center [223, 711] width 50 height 31
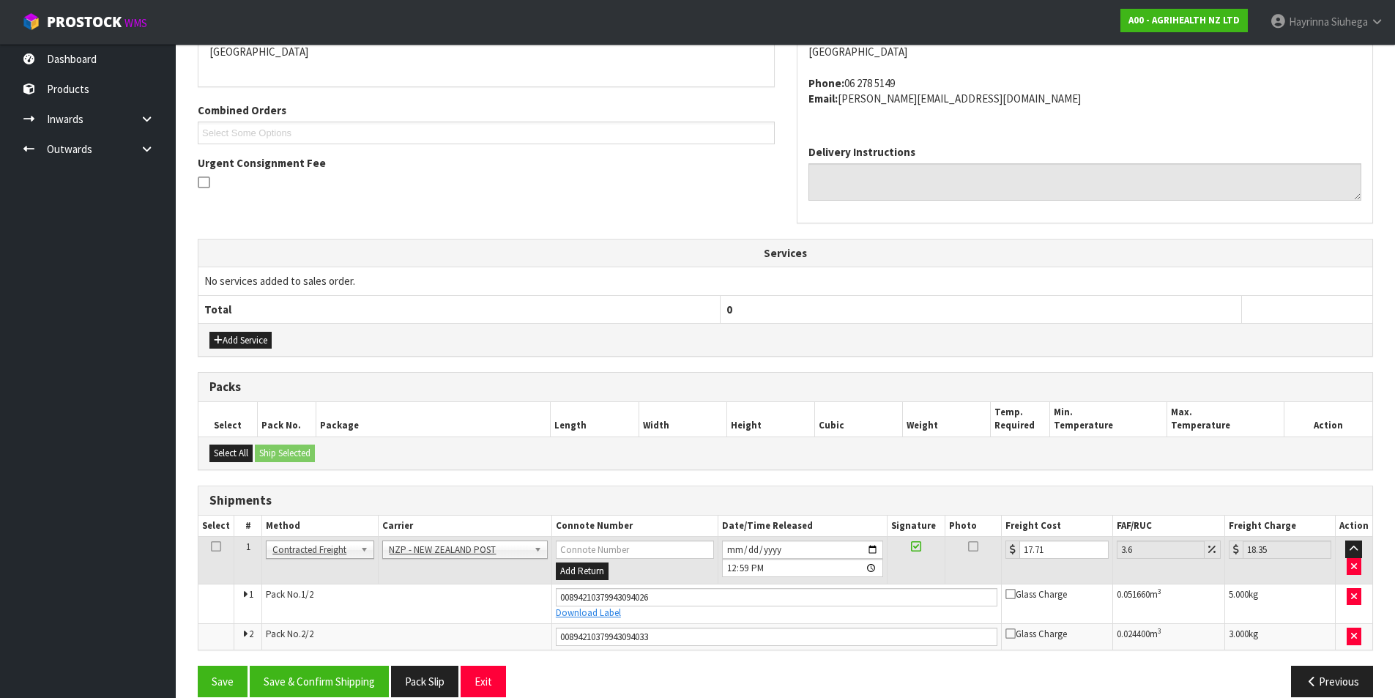
scroll to position [354, 0]
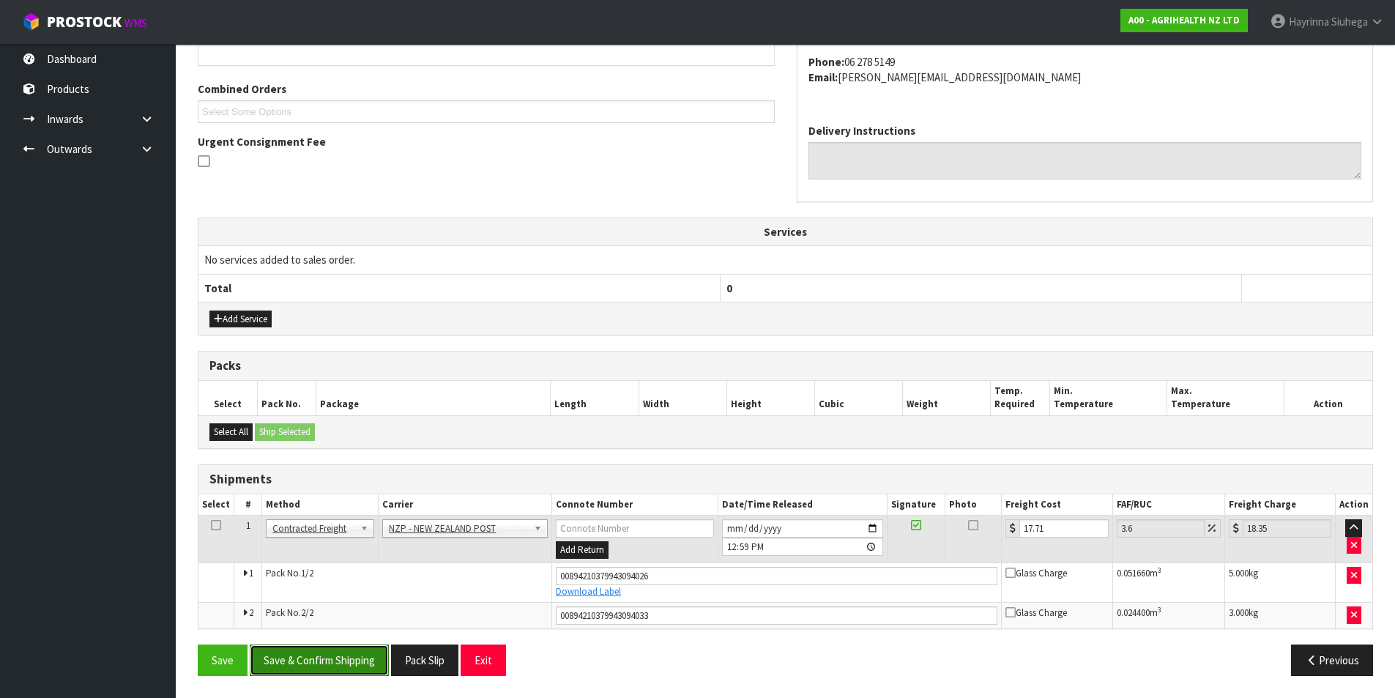
click at [343, 657] on button "Save & Confirm Shipping" at bounding box center [319, 659] width 139 height 31
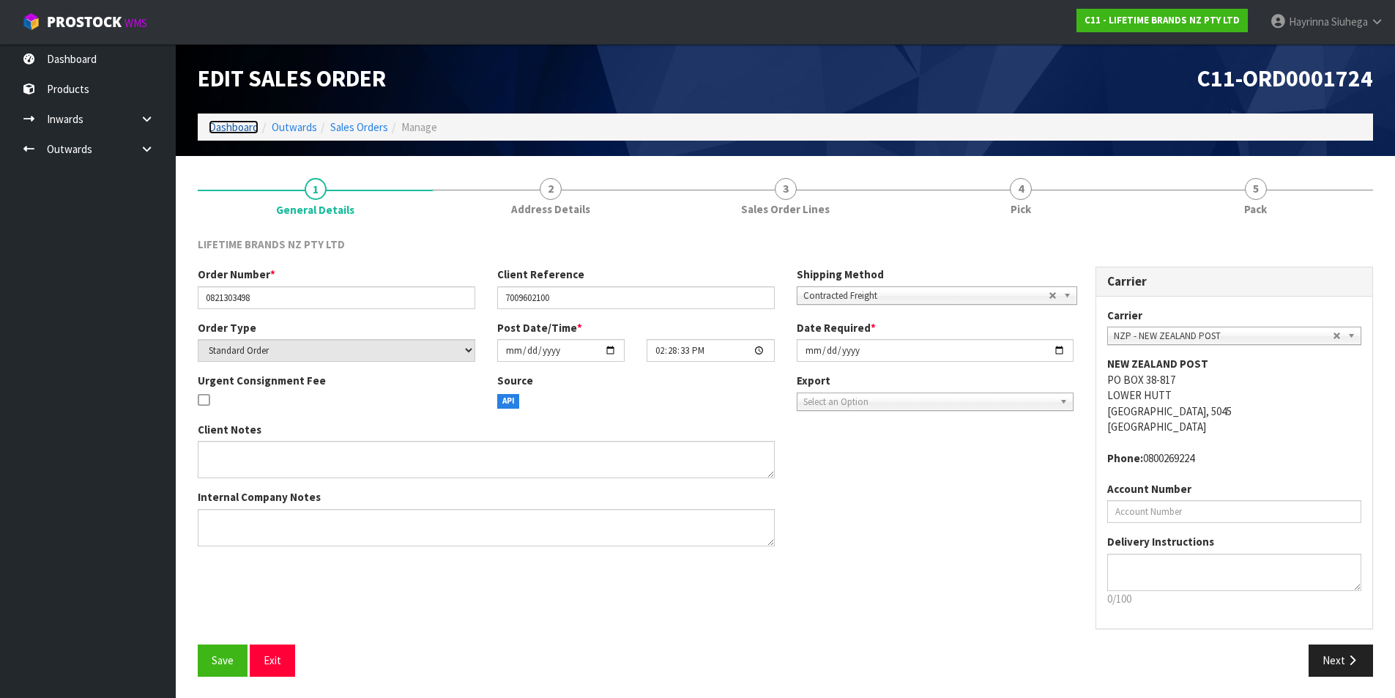
click at [233, 127] on link "Dashboard" at bounding box center [234, 127] width 50 height 14
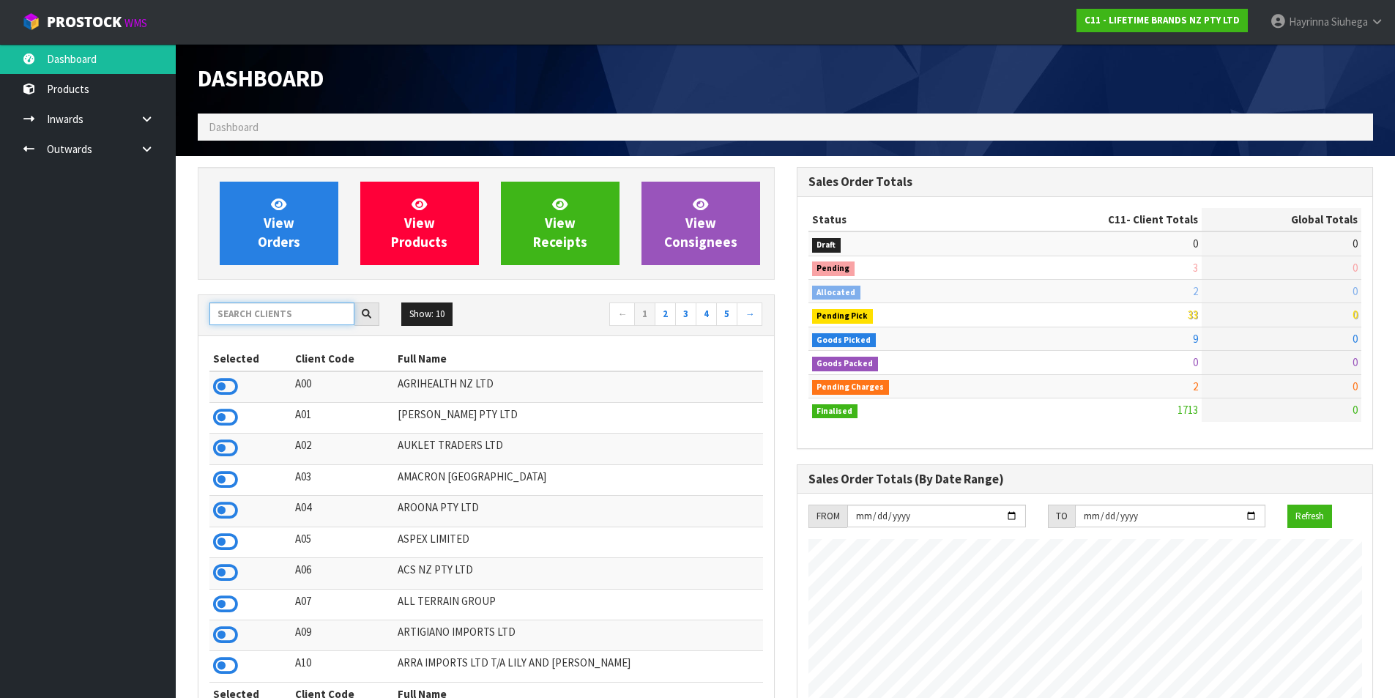
click at [285, 321] on input "text" at bounding box center [281, 313] width 145 height 23
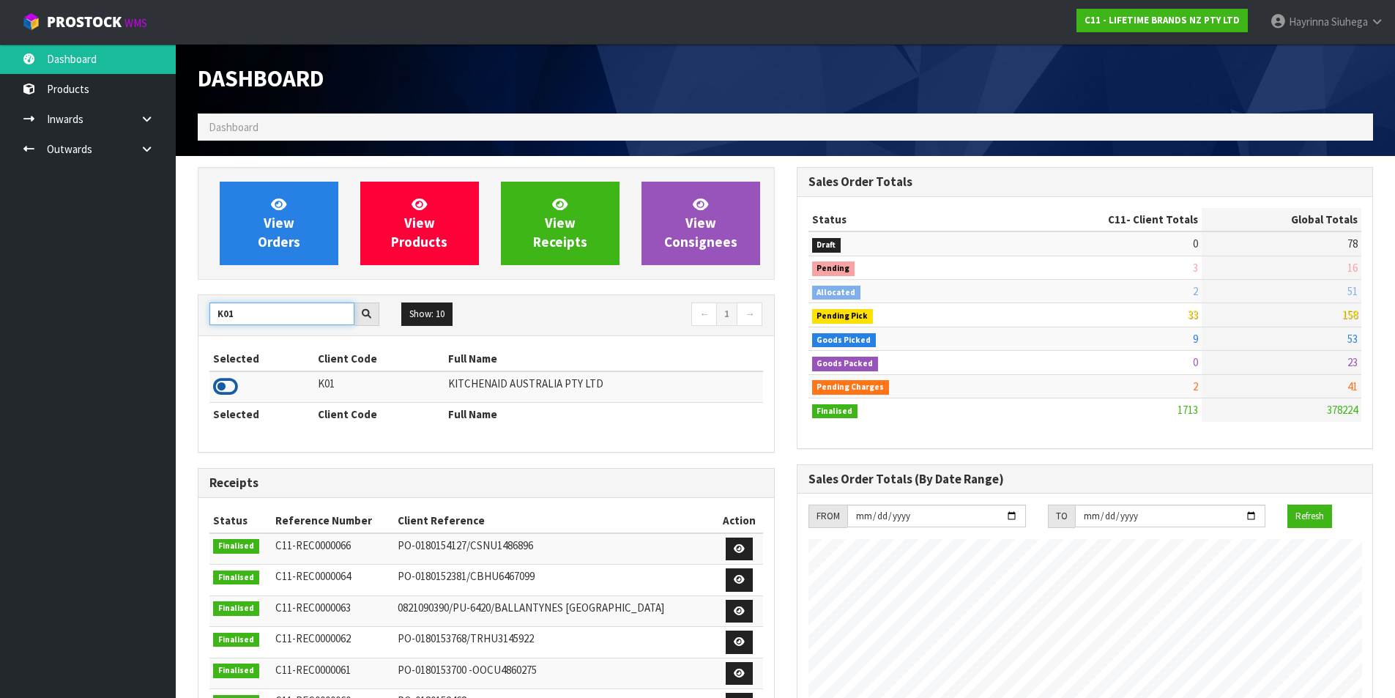
type input "K01"
click at [227, 383] on icon at bounding box center [225, 387] width 25 height 22
drag, startPoint x: 234, startPoint y: 313, endPoint x: 71, endPoint y: 315, distance: 162.6
click at [71, 315] on body "Toggle navigation ProStock WMS K01 - KITCHENAID AUSTRALIA PTY LTD Hayrinna Siuh…" at bounding box center [697, 349] width 1395 height 698
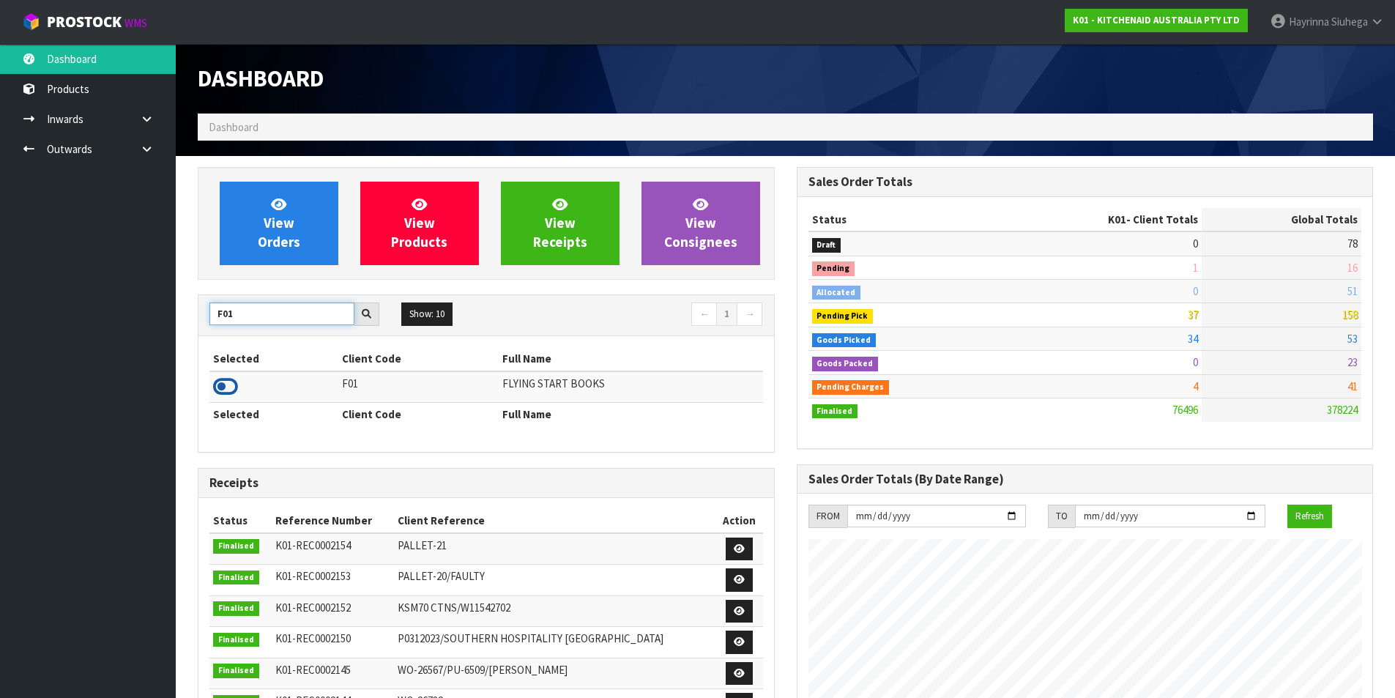
type input "F01"
click at [229, 385] on icon at bounding box center [225, 387] width 25 height 22
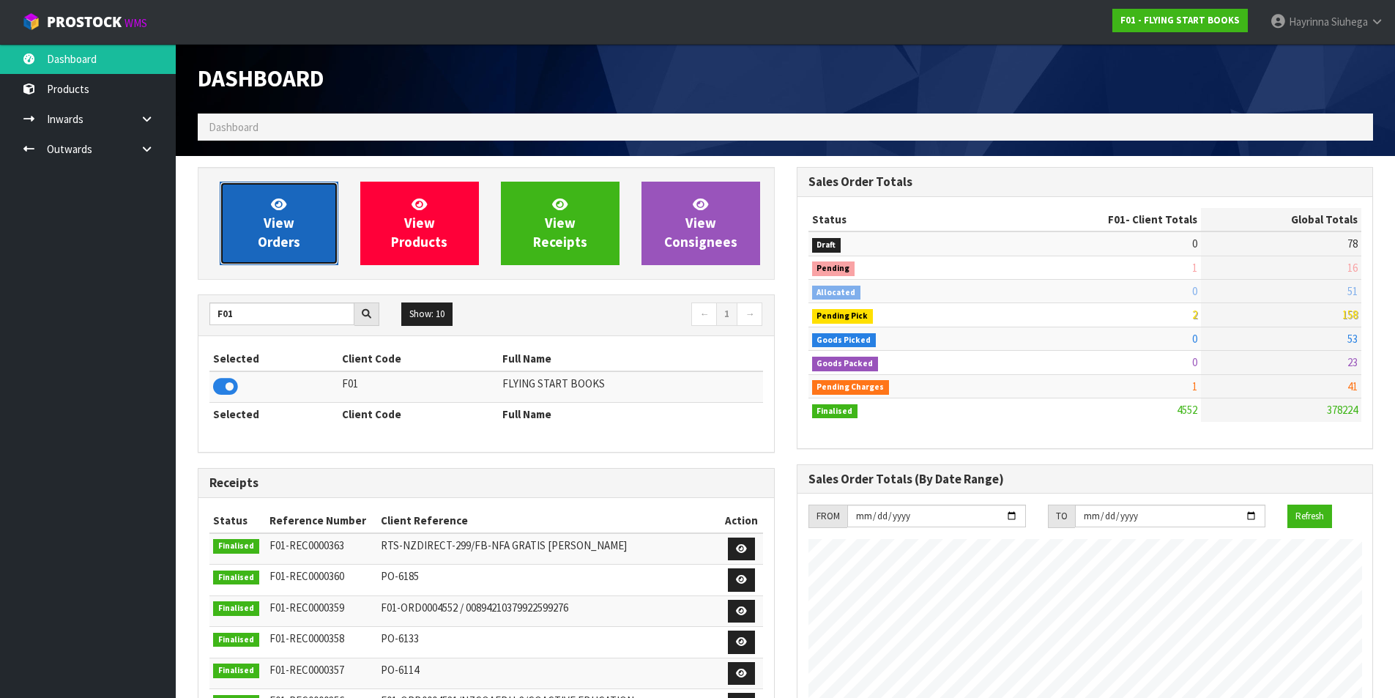
click at [287, 247] on span "View Orders" at bounding box center [279, 223] width 42 height 55
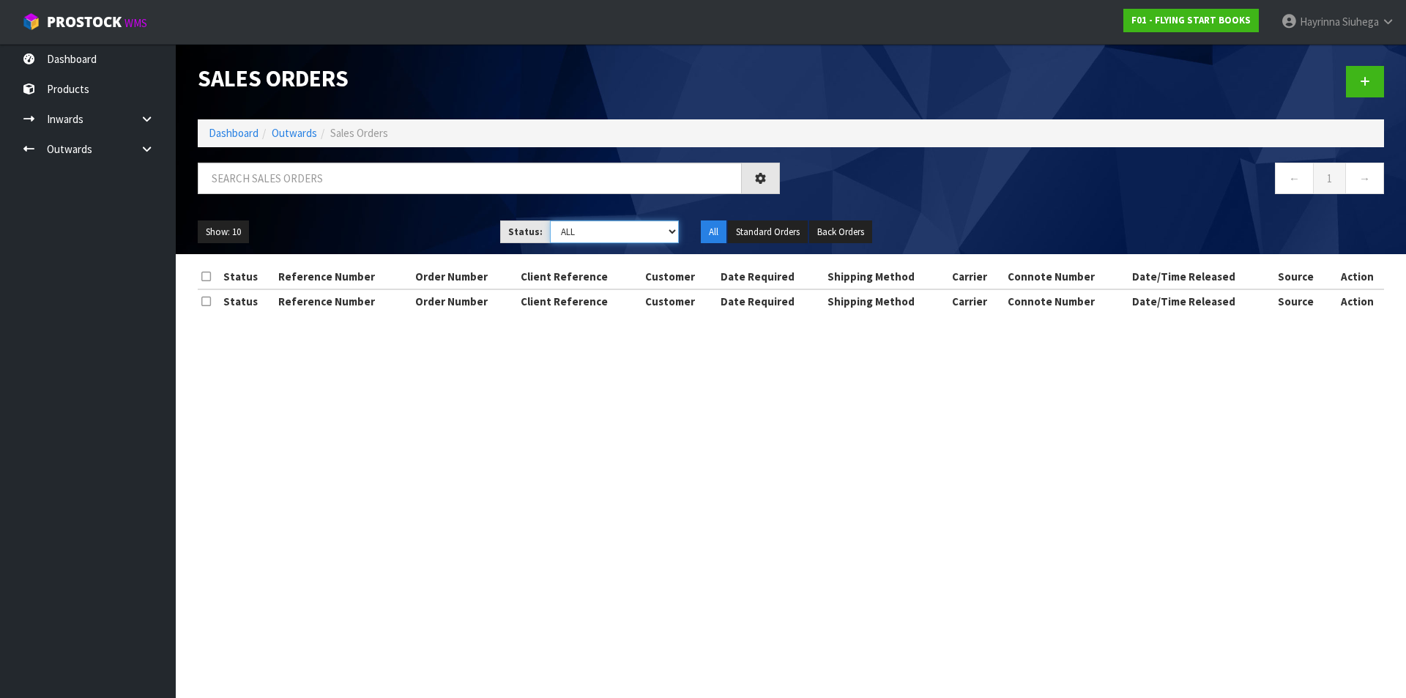
click at [577, 234] on select "Draft Pending Allocated Pending Pick Goods Picked Goods Packed Pending Charges …" at bounding box center [615, 231] width 130 height 23
click at [476, 176] on input "text" at bounding box center [470, 178] width 544 height 31
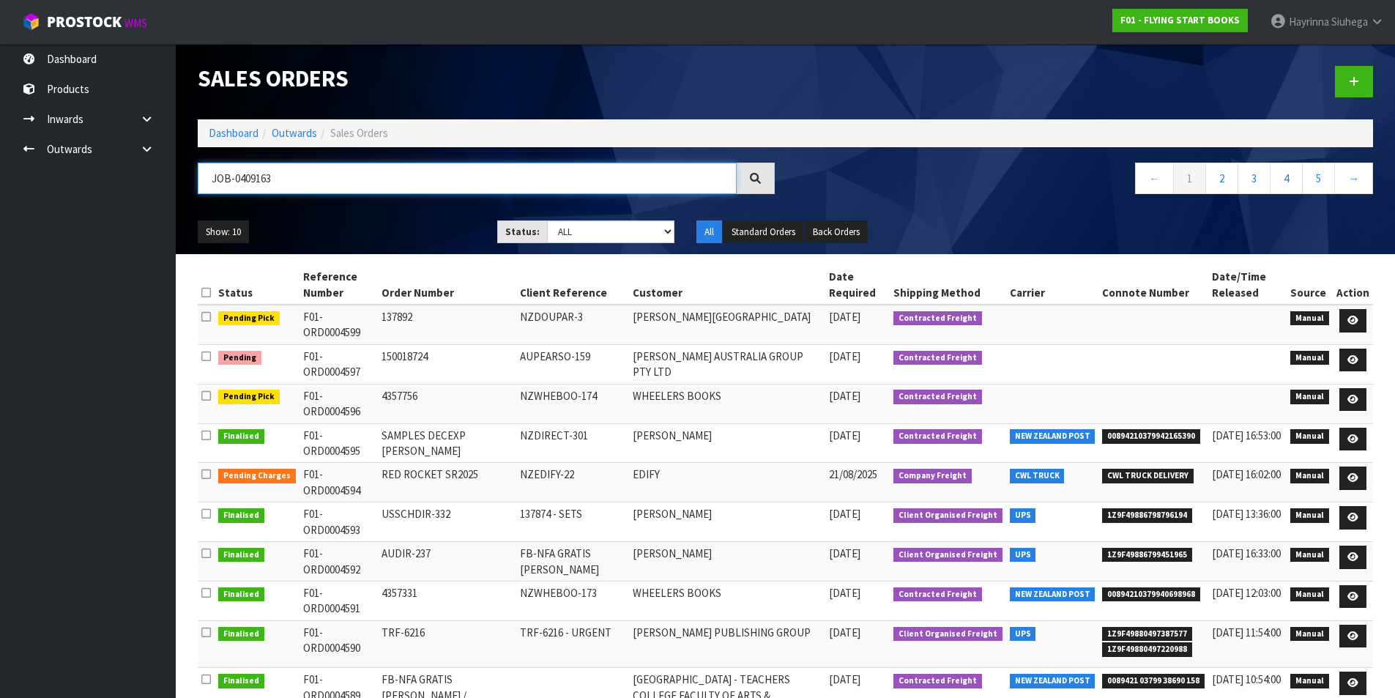
type input "JOB-0409163"
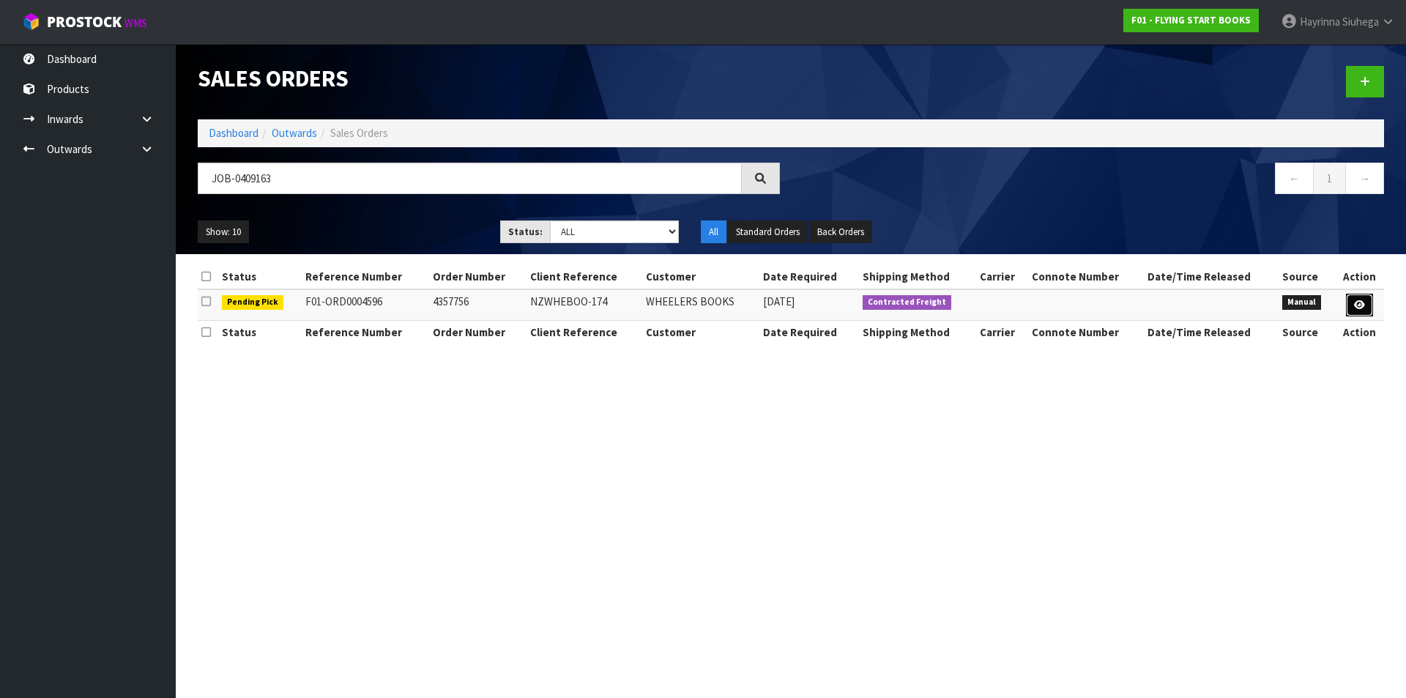
click at [1365, 301] on link at bounding box center [1359, 305] width 27 height 23
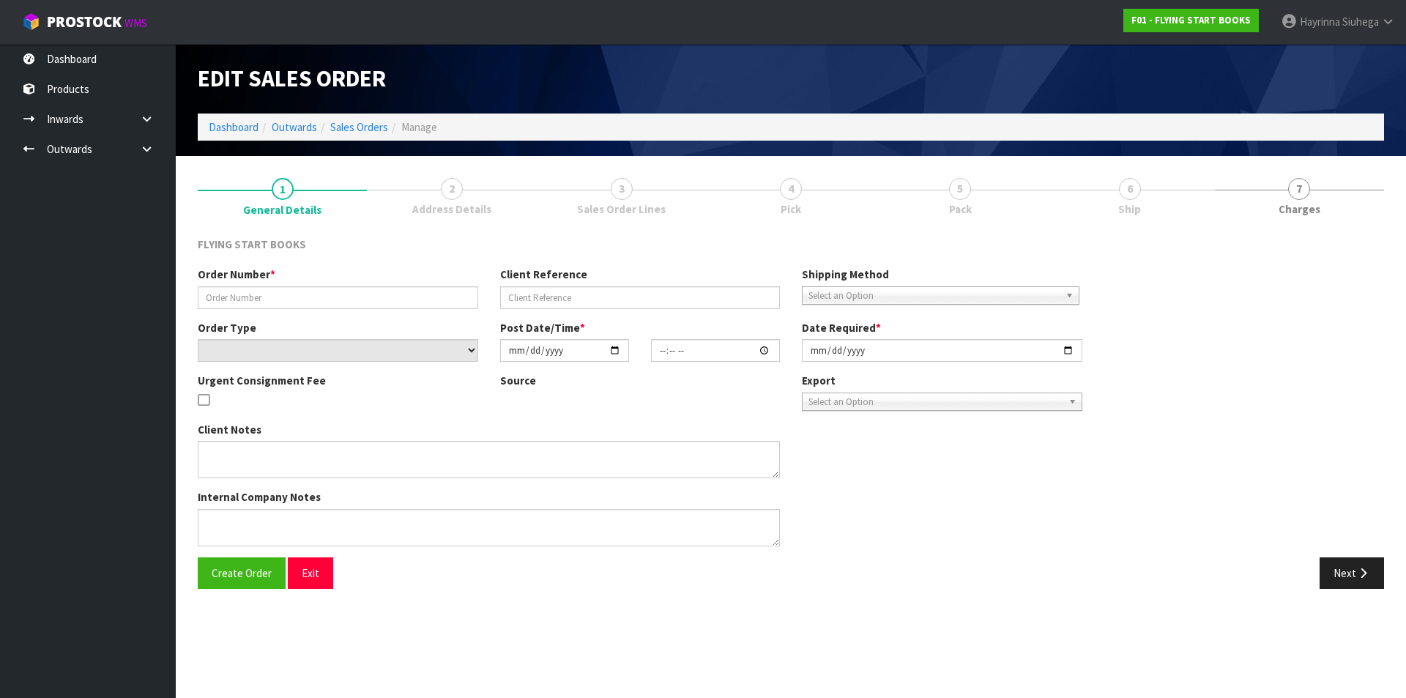
type input "4357756"
type input "NZWHEBOO-174"
select select "number:0"
type input "[DATE]"
type input "08:51:00.000"
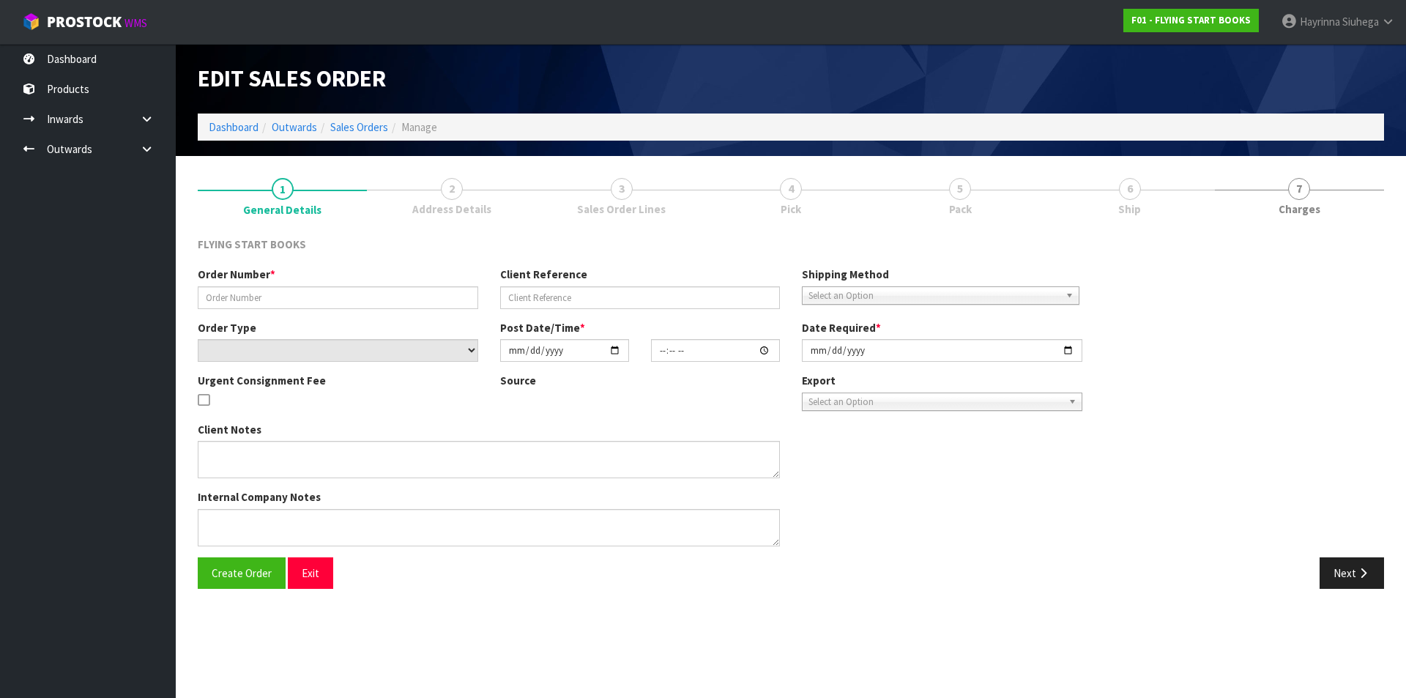
type input "[DATE]"
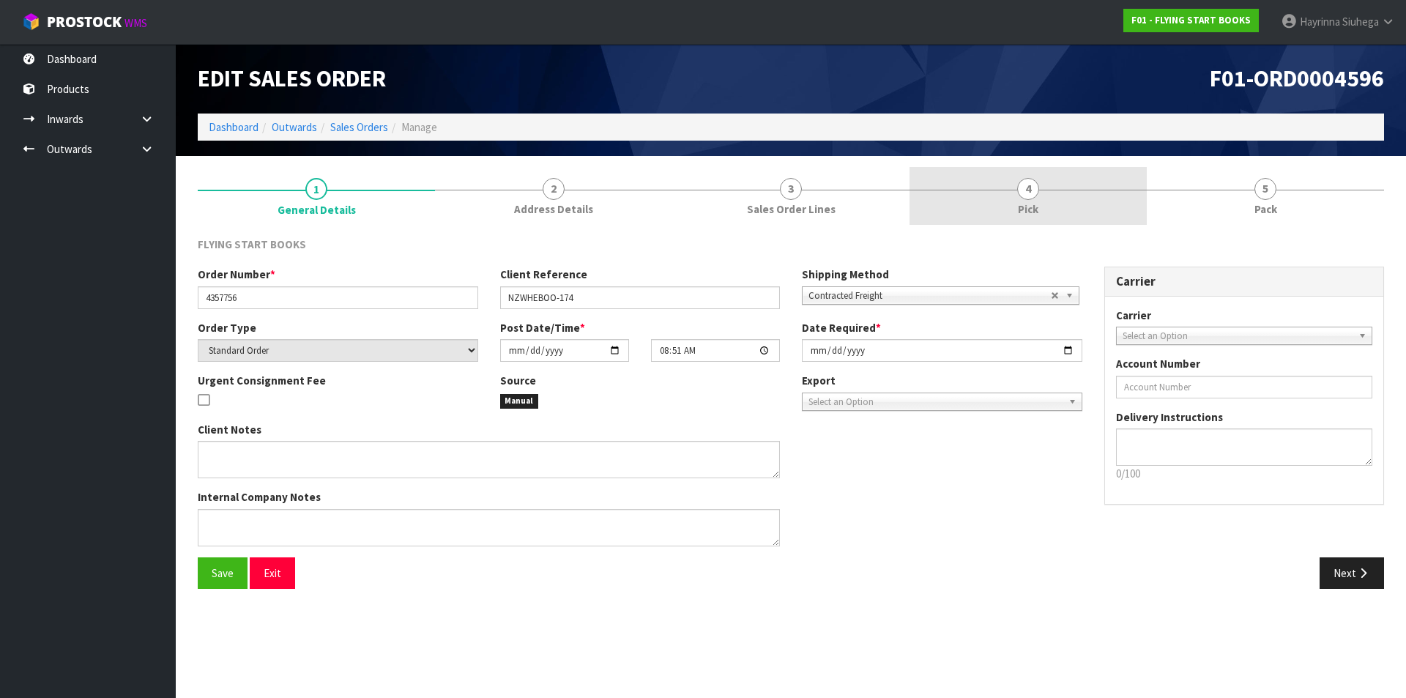
click at [1065, 193] on link "4 Pick" at bounding box center [1027, 196] width 237 height 58
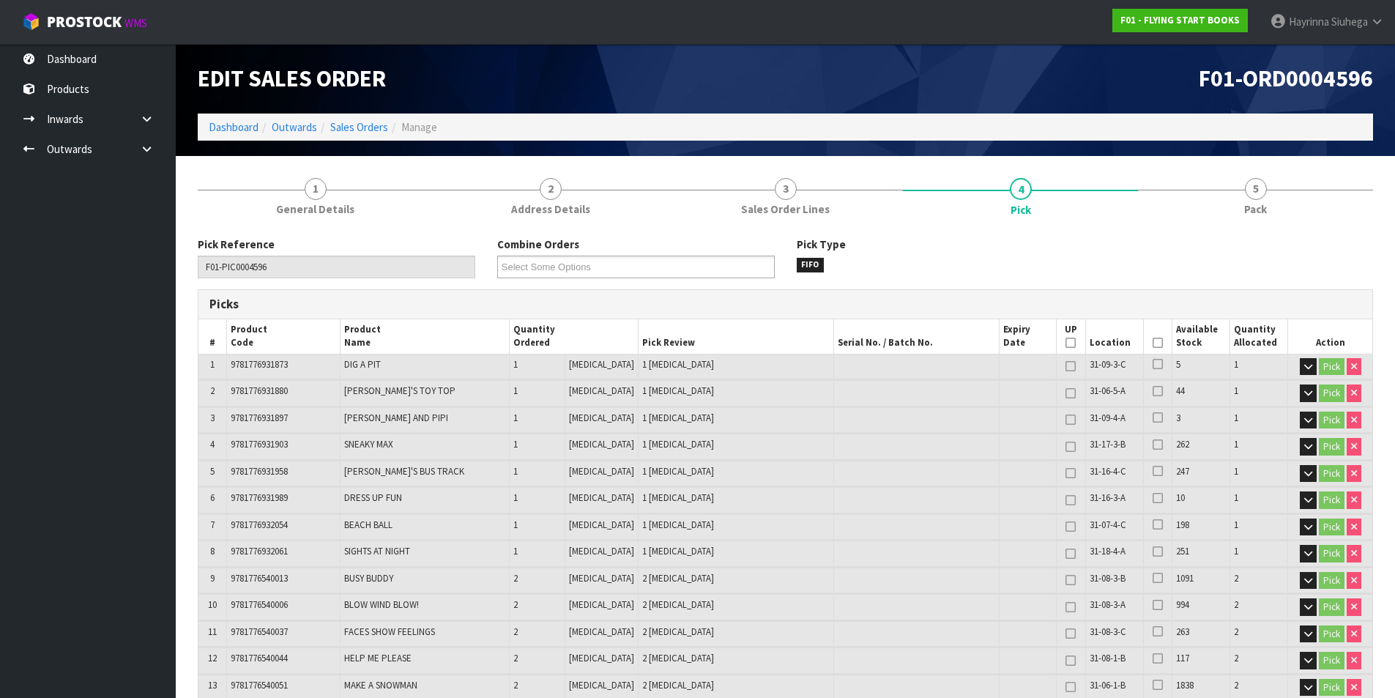
click at [1153, 343] on icon at bounding box center [1158, 343] width 10 height 1
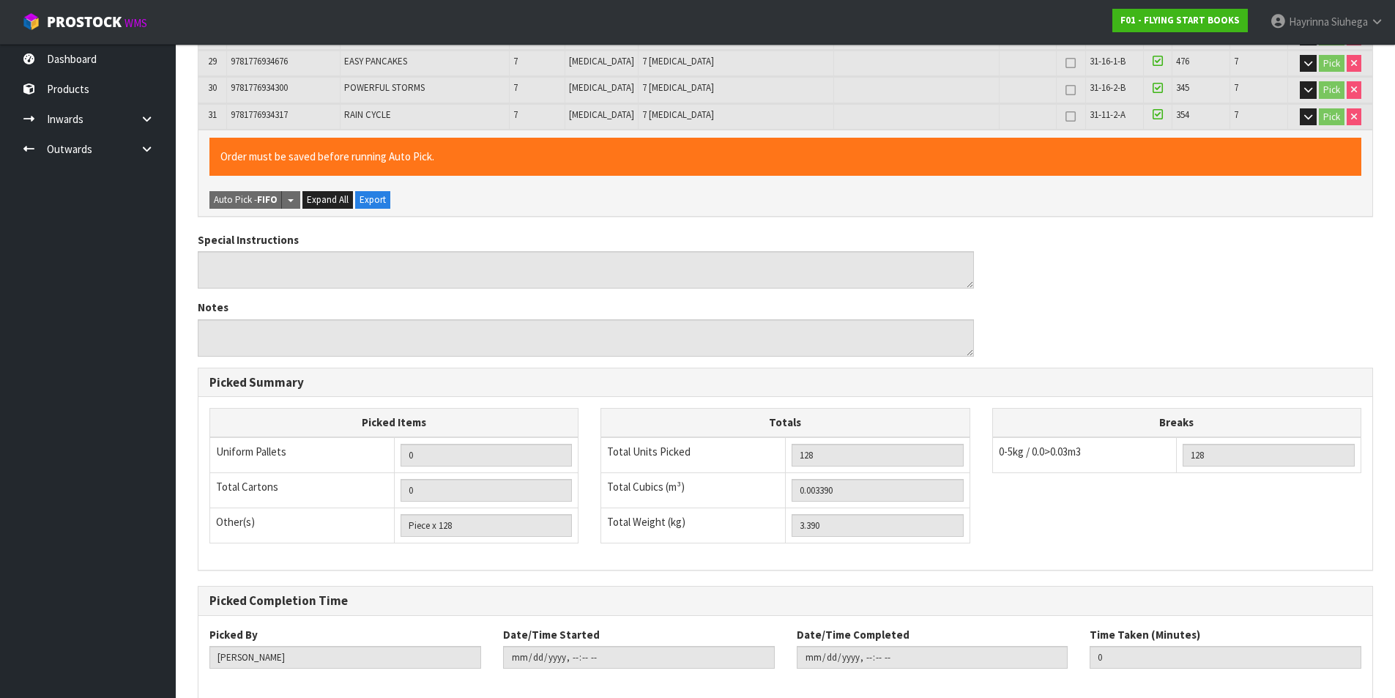
scroll to position [1125, 0]
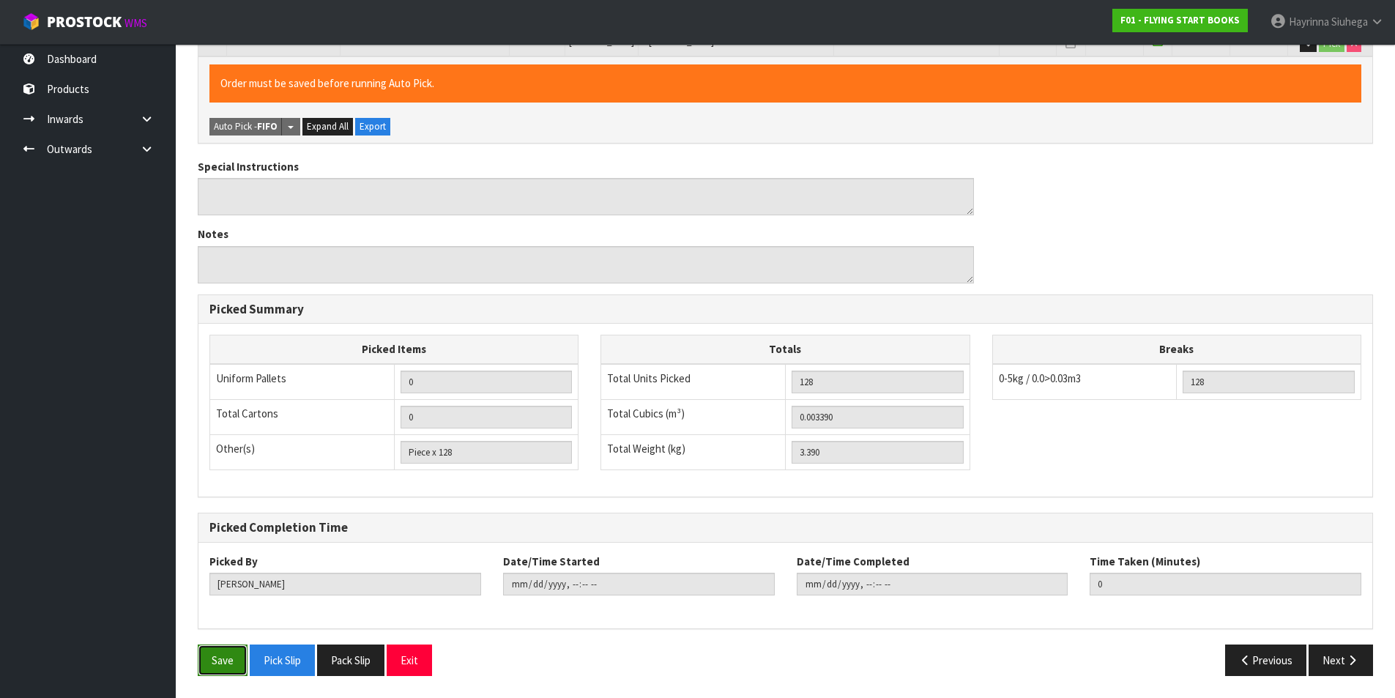
click at [230, 652] on button "Save" at bounding box center [223, 659] width 50 height 31
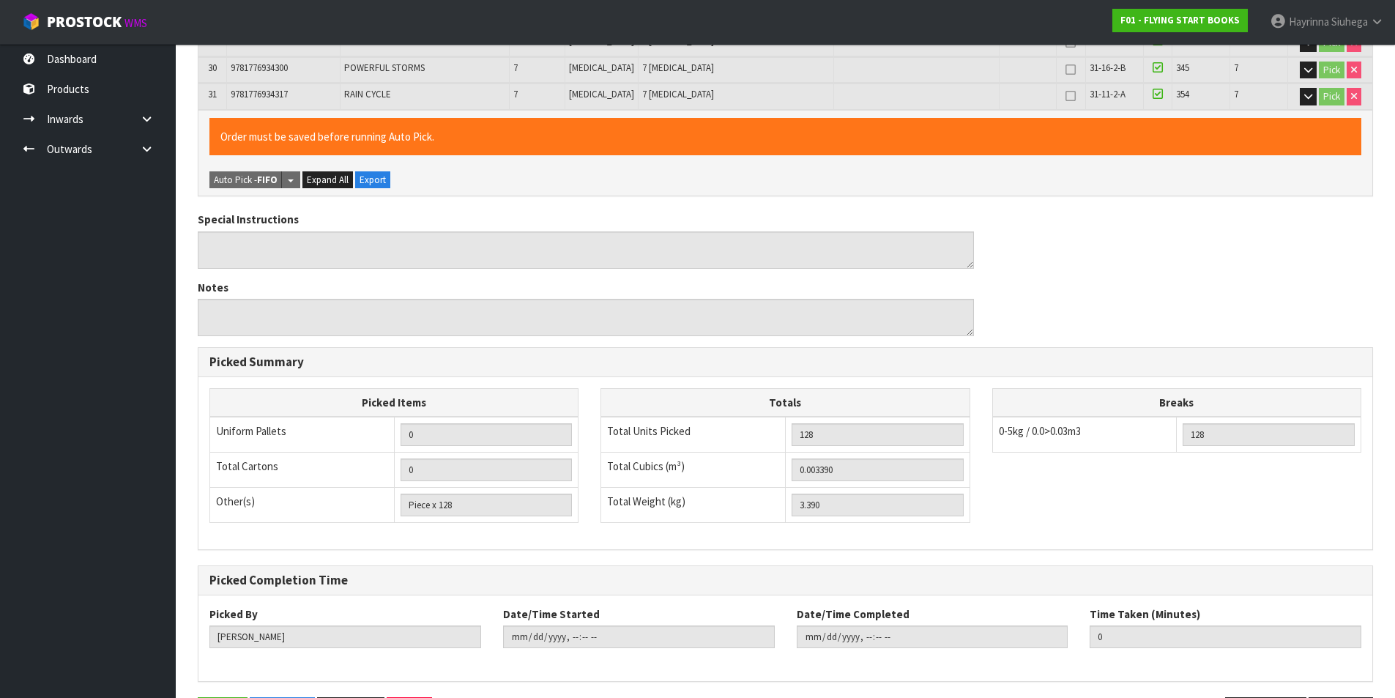
scroll to position [0, 0]
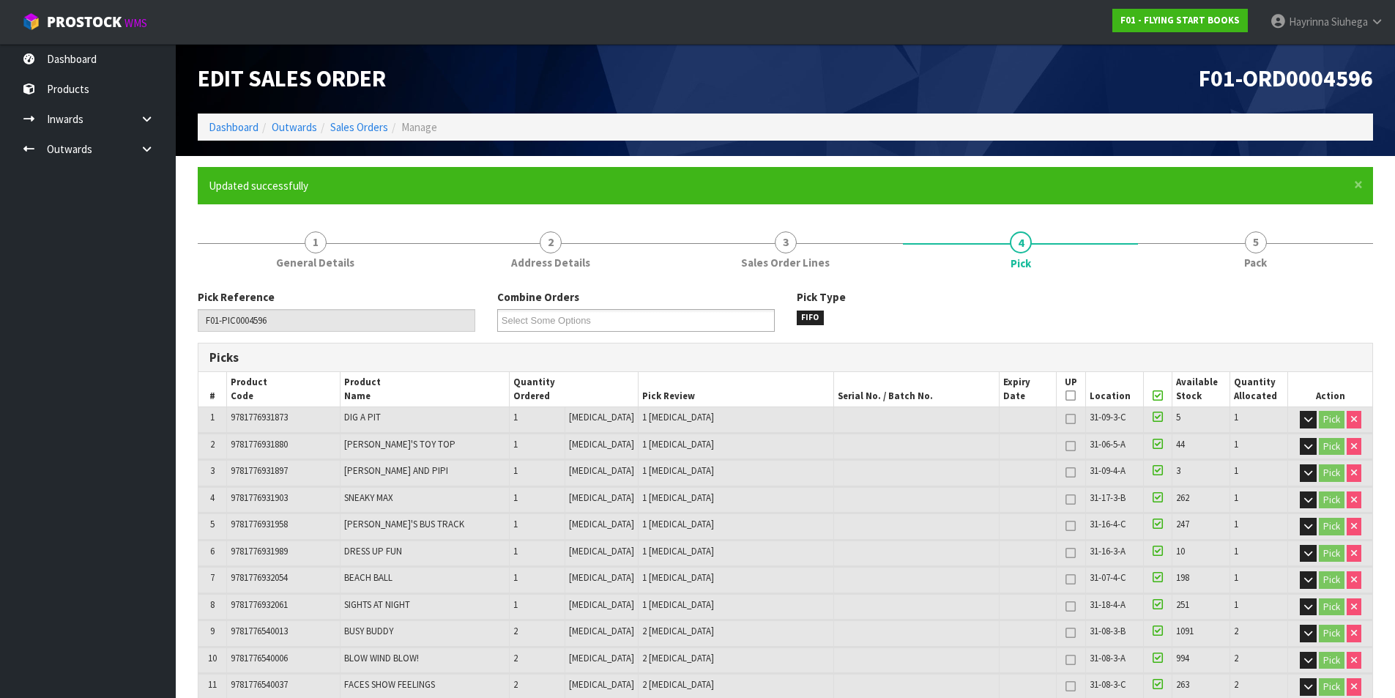
type input "[PERSON_NAME]"
type input "2025-08-26T09:03:53"
click at [241, 129] on link "Dashboard" at bounding box center [234, 127] width 50 height 14
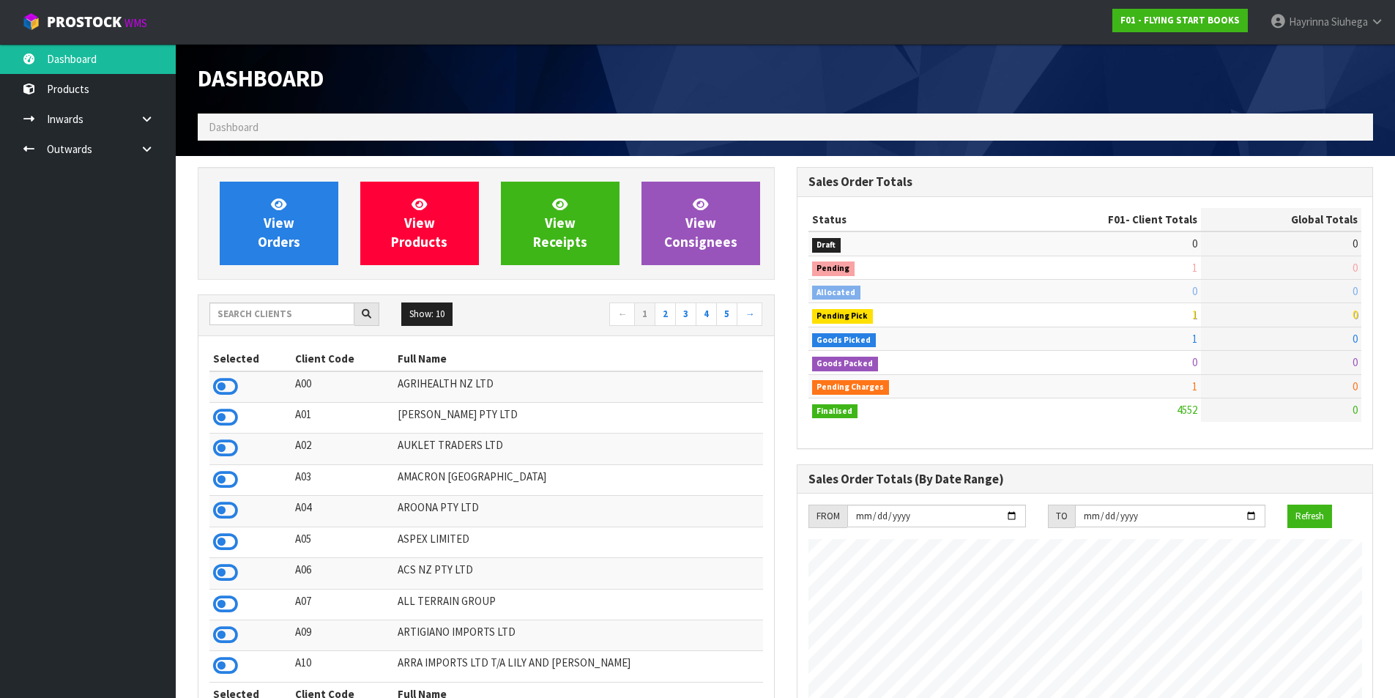
scroll to position [1109, 598]
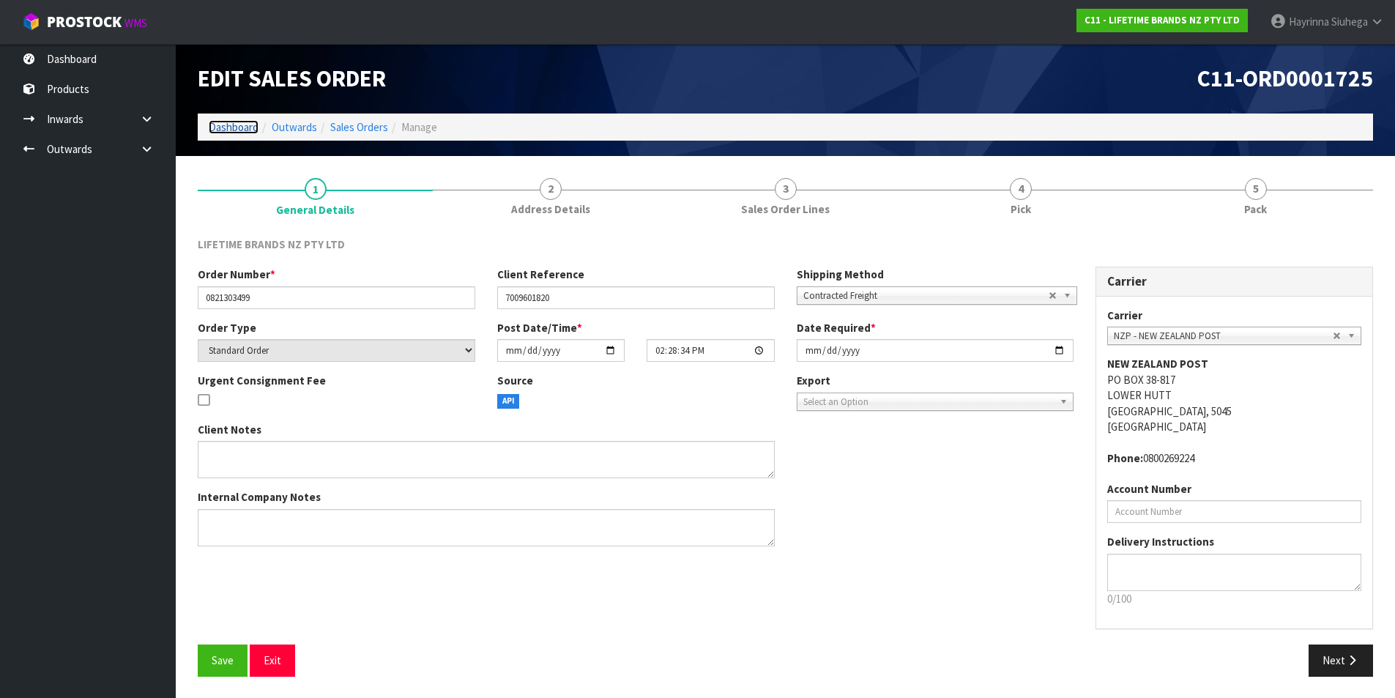
click at [226, 122] on link "Dashboard" at bounding box center [234, 127] width 50 height 14
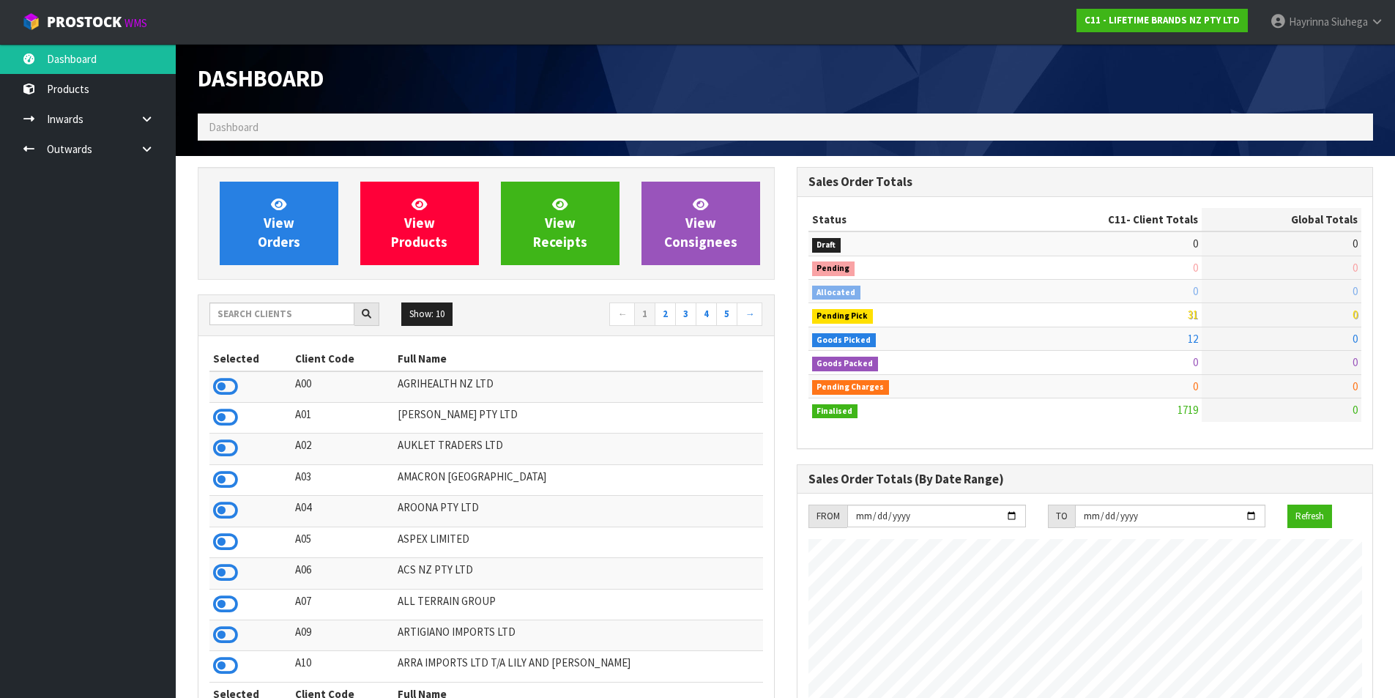
scroll to position [1109, 598]
click at [342, 305] on input "text" at bounding box center [281, 313] width 145 height 23
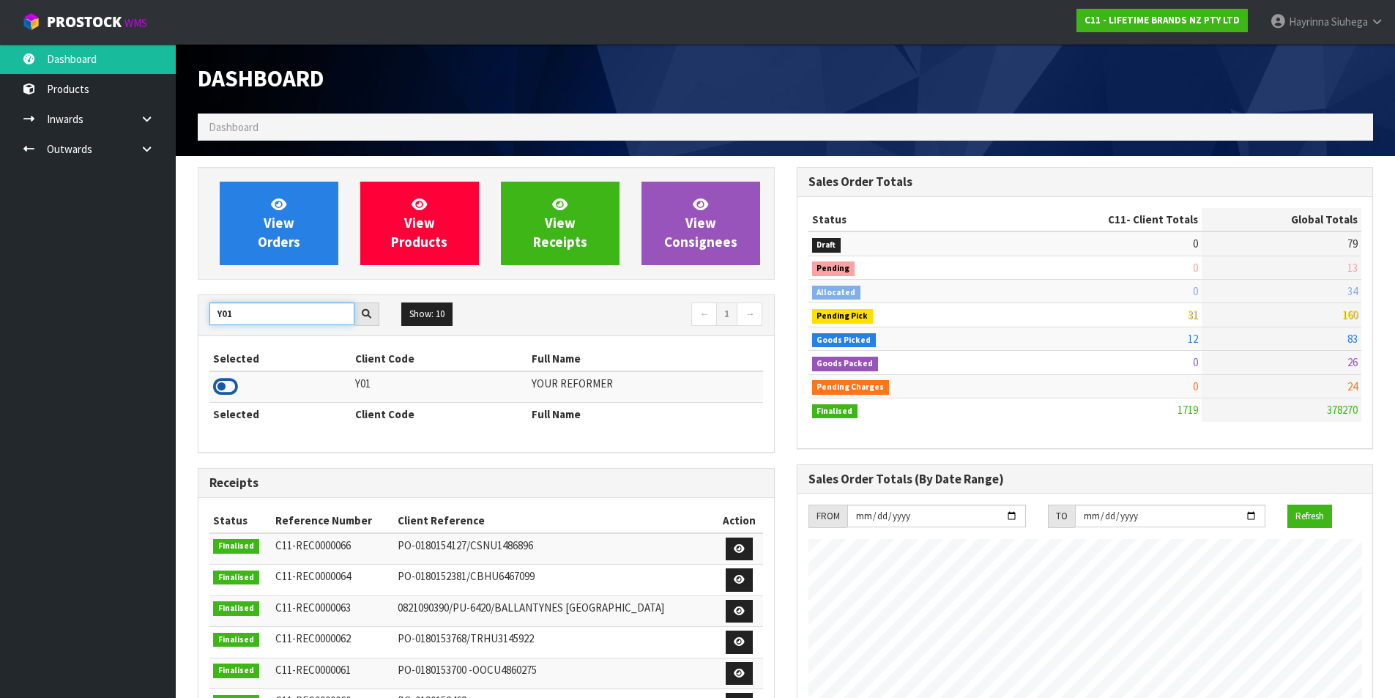
type input "Y01"
click at [219, 387] on icon at bounding box center [225, 387] width 25 height 22
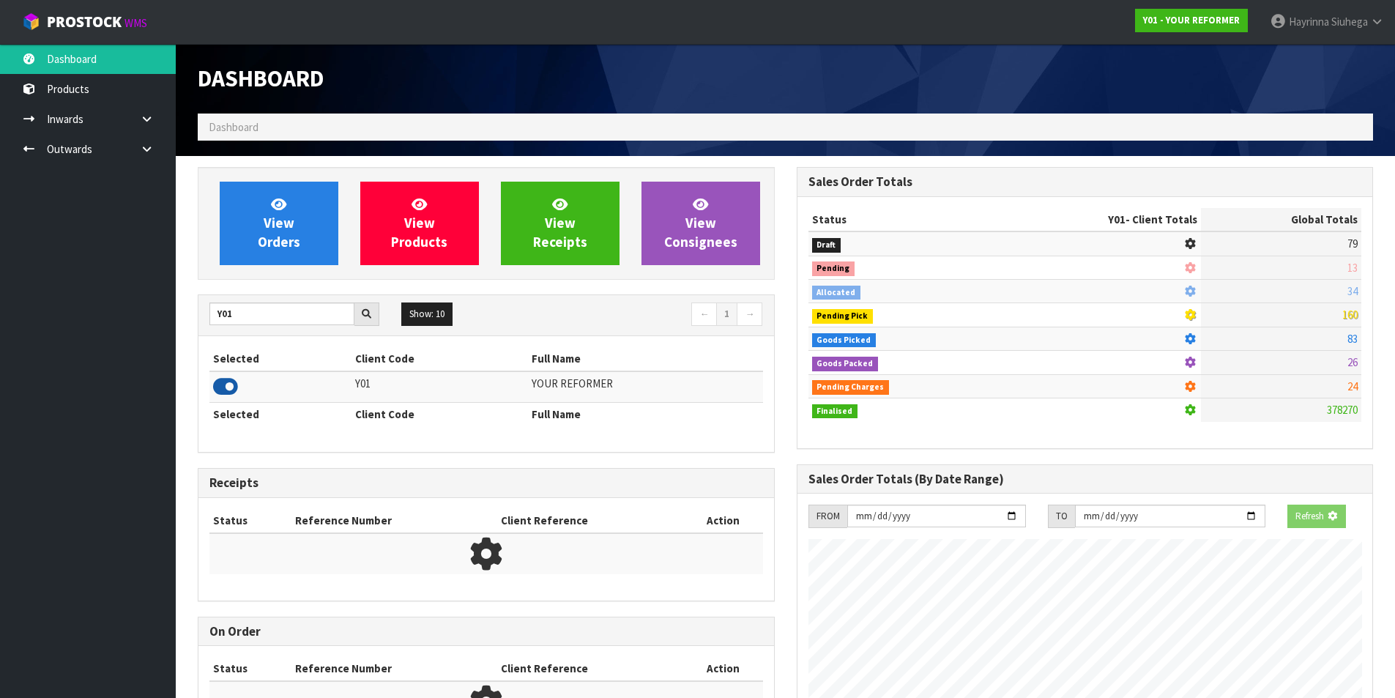
scroll to position [913, 598]
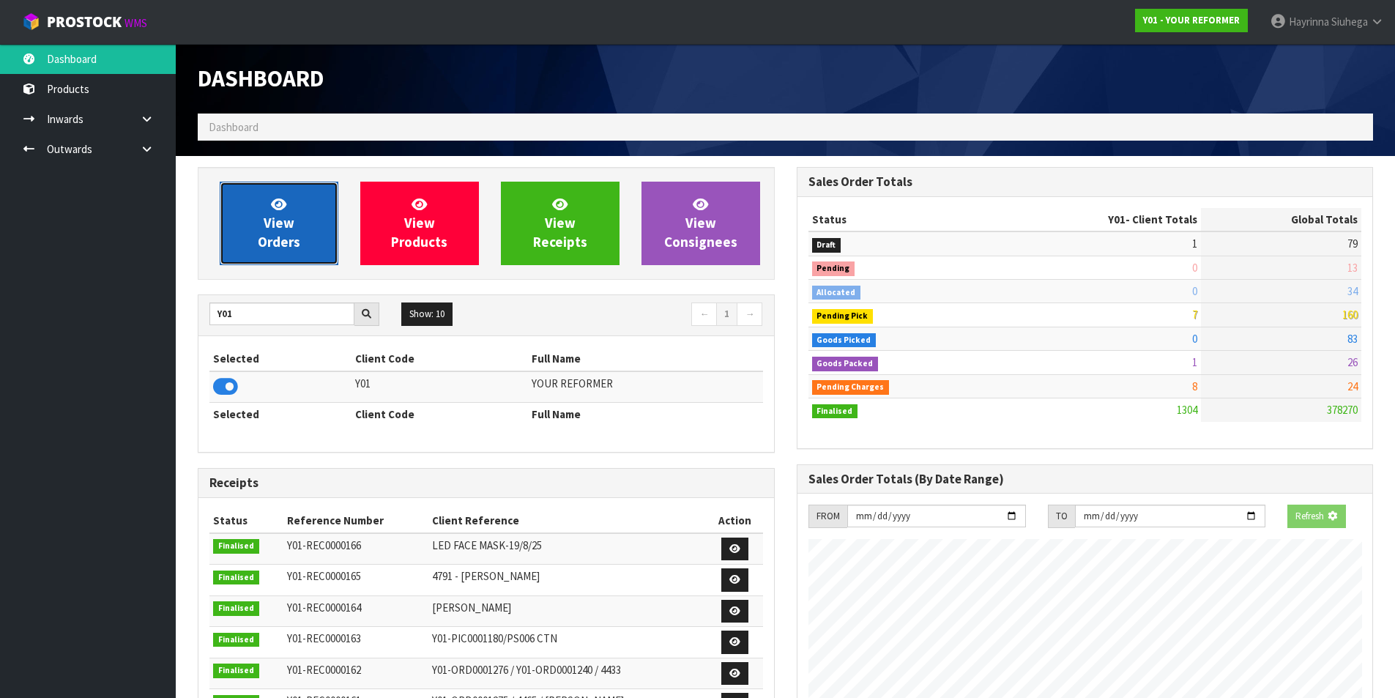
click at [291, 230] on span "View Orders" at bounding box center [279, 223] width 42 height 55
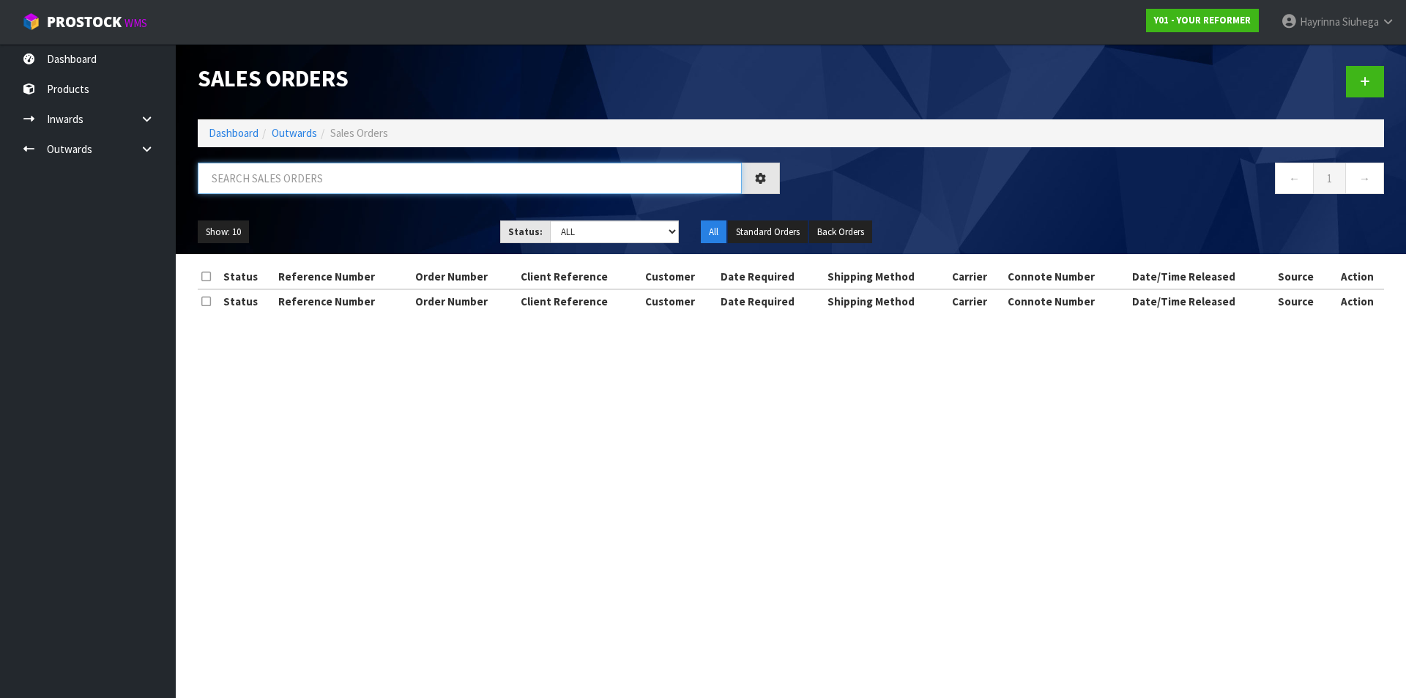
click at [322, 188] on input "text" at bounding box center [470, 178] width 544 height 31
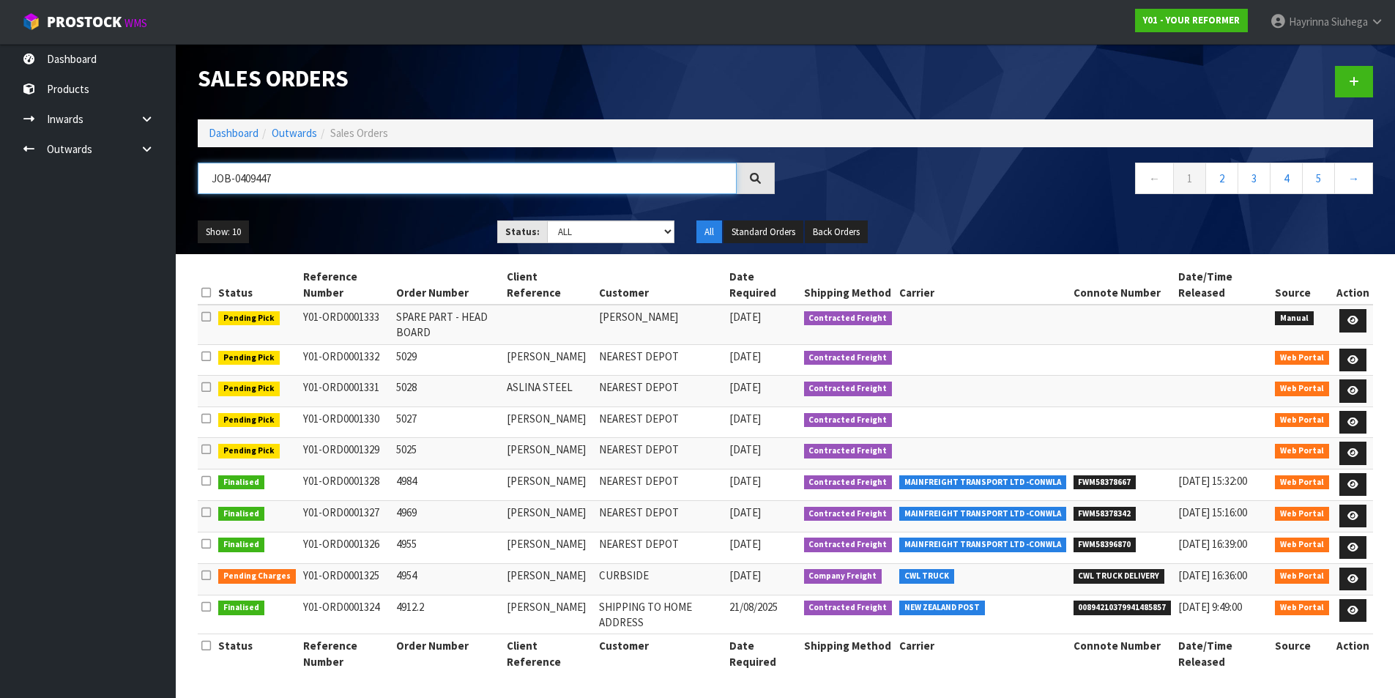
type input "JOB-0409447"
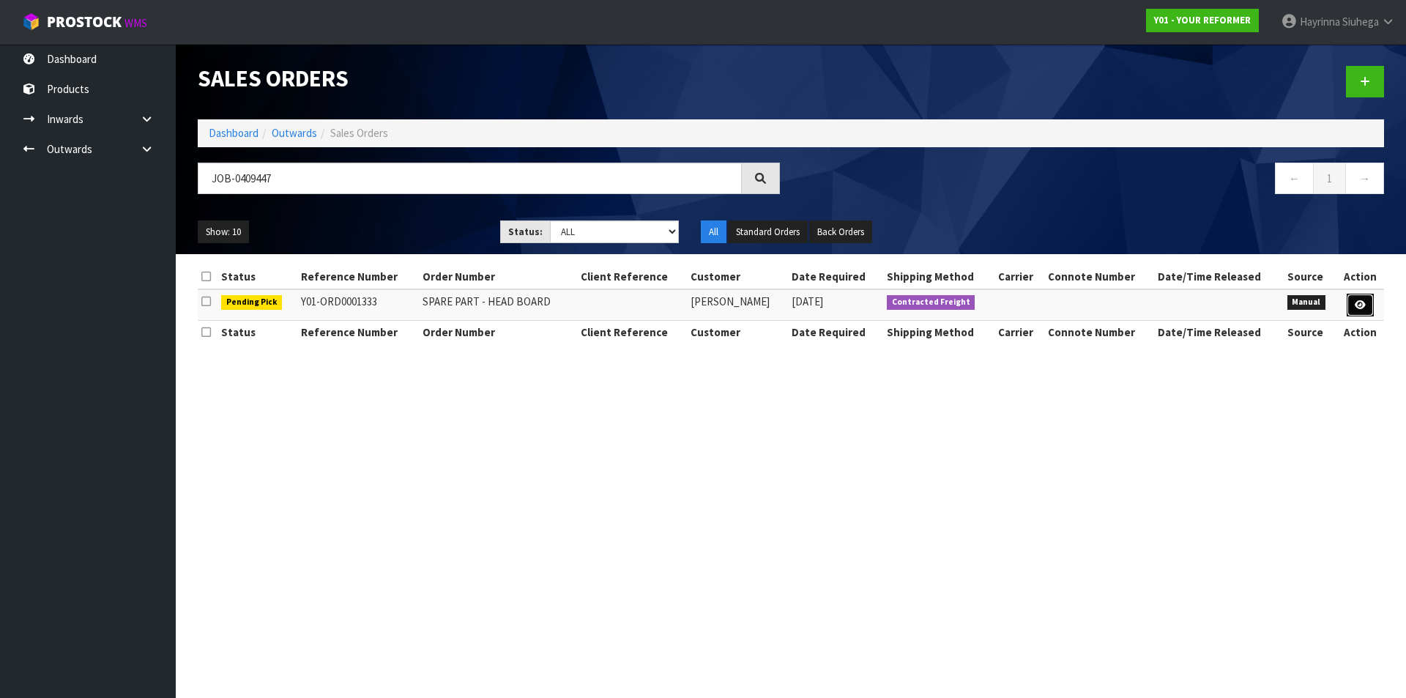
click at [1353, 302] on link at bounding box center [1360, 305] width 27 height 23
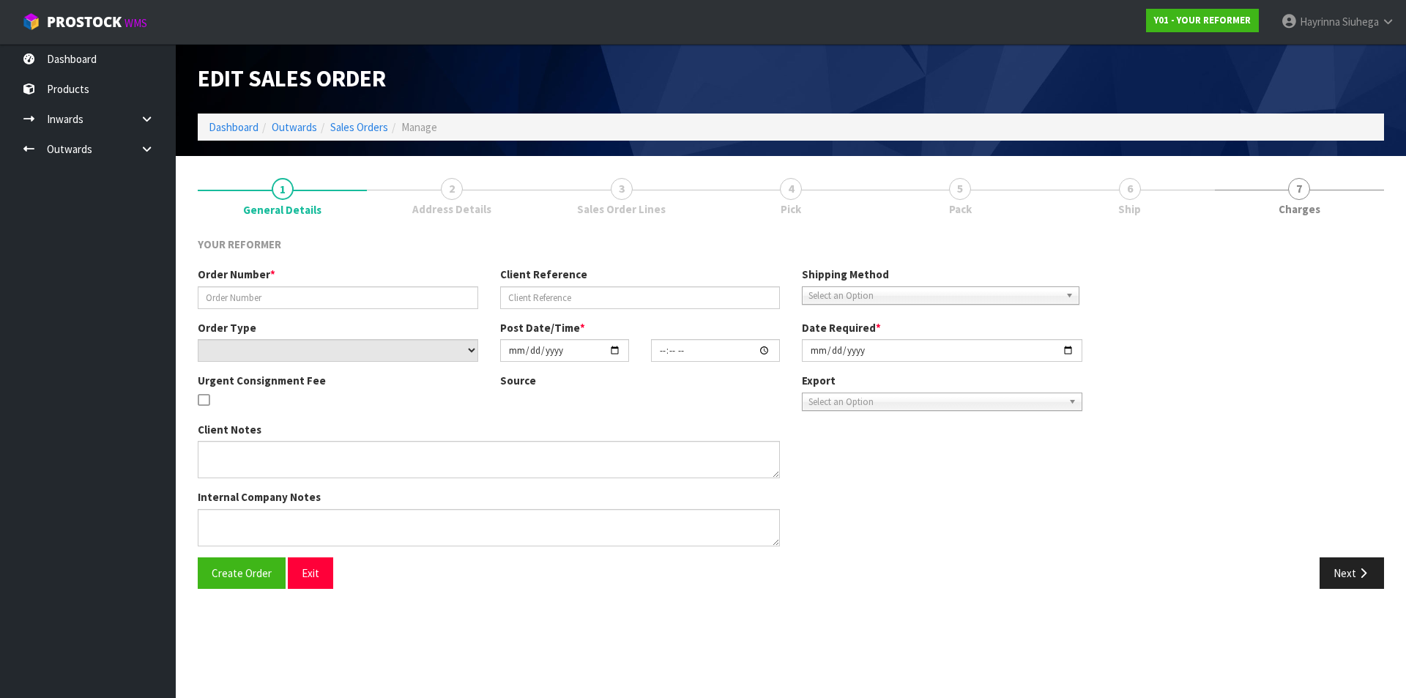
type input "SPARE PART - HEAD BOARD"
select select "number:0"
type input "[DATE]"
type input "09:26:00.000"
type input "[DATE]"
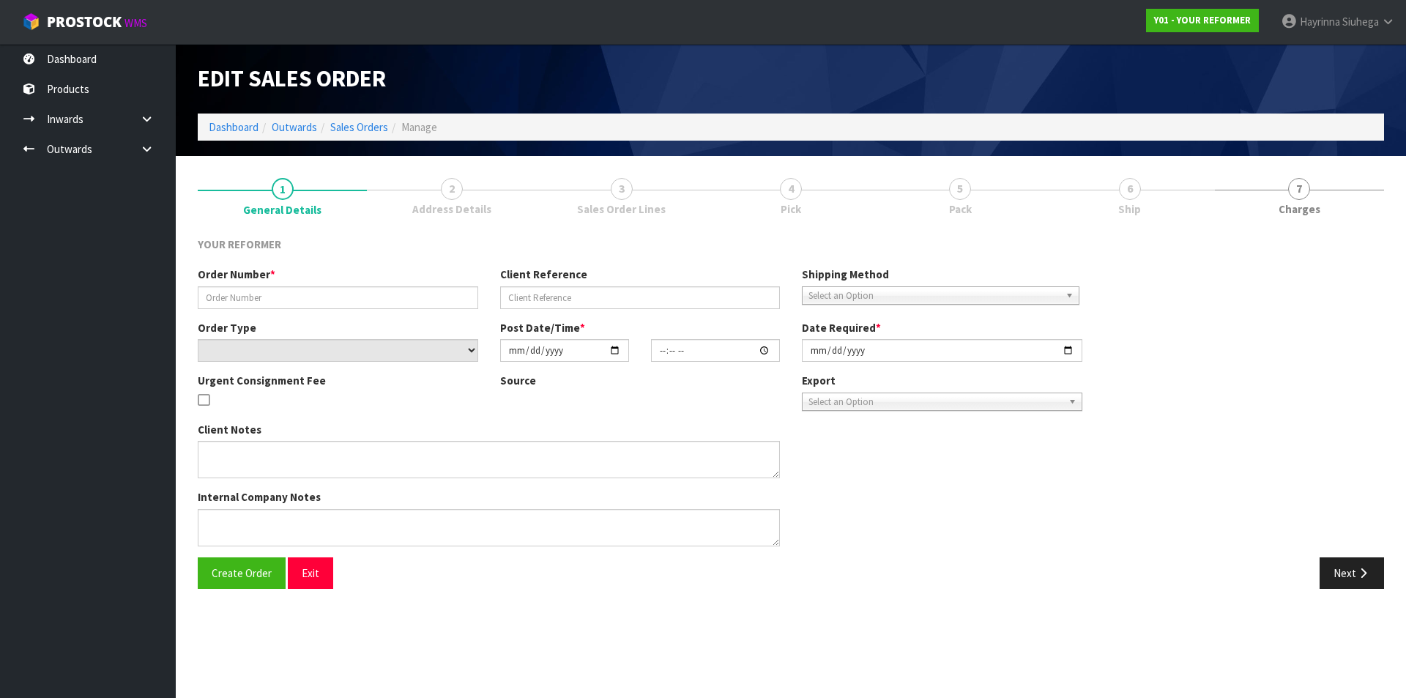
type textarea "RESENDING MISSING PART ON ORDER Y01-ORD0001312"
type textarea "WE REMOVE THE MISSING PART FROM THE YRENV240011433 SERIAL NUMBER"
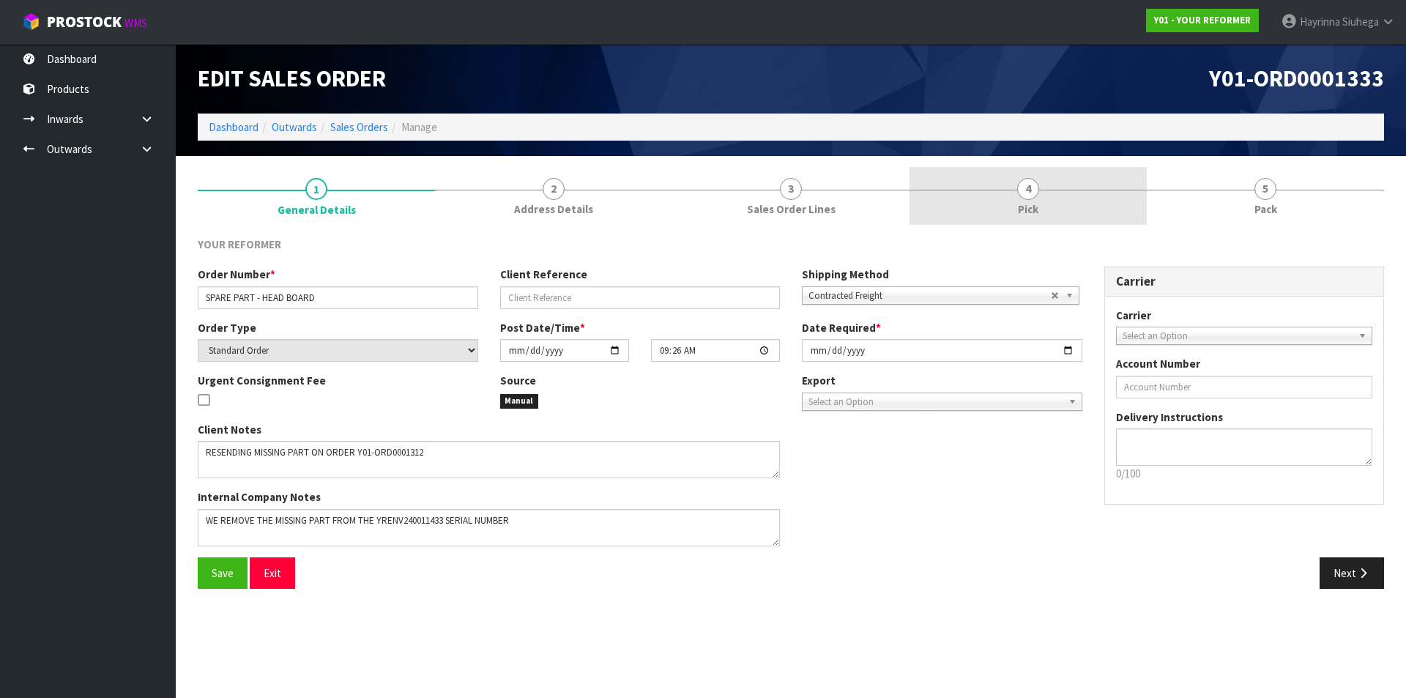
click at [1048, 202] on link "4 Pick" at bounding box center [1027, 196] width 237 height 58
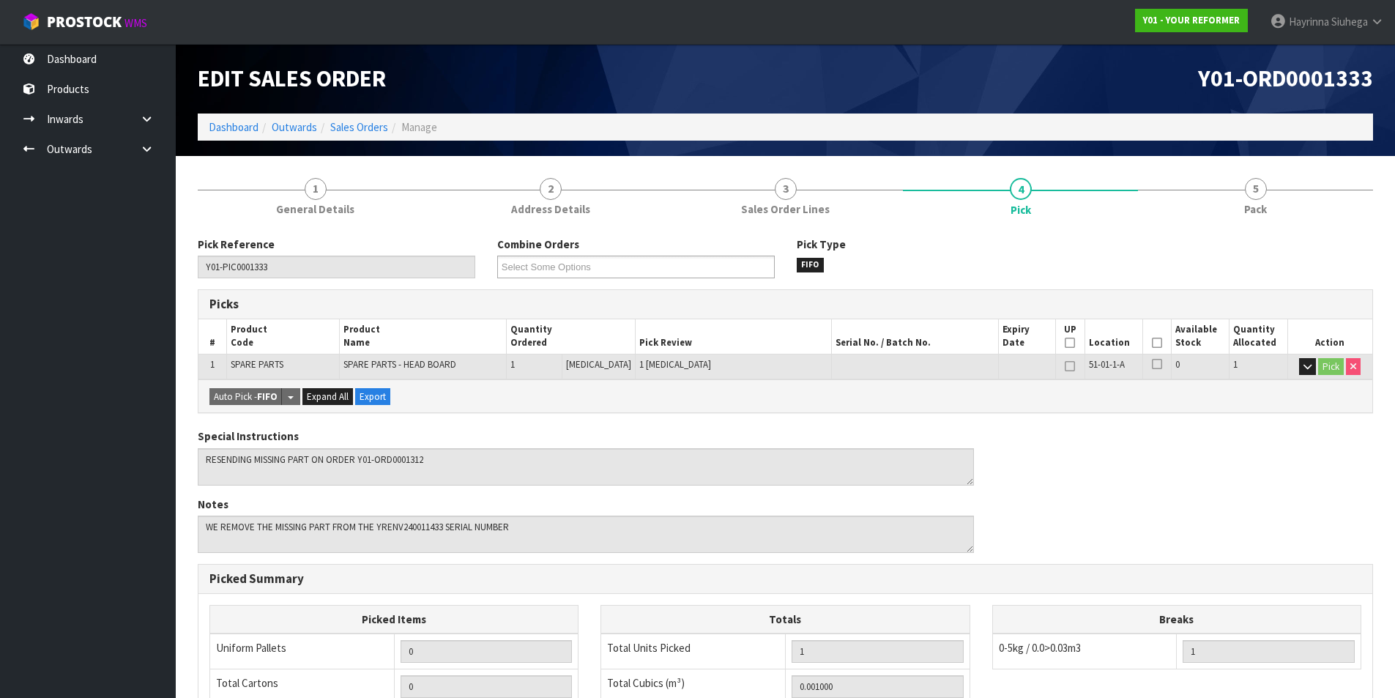
click at [1144, 342] on th "Picked" at bounding box center [1157, 336] width 29 height 34
click at [1152, 343] on icon at bounding box center [1157, 343] width 10 height 1
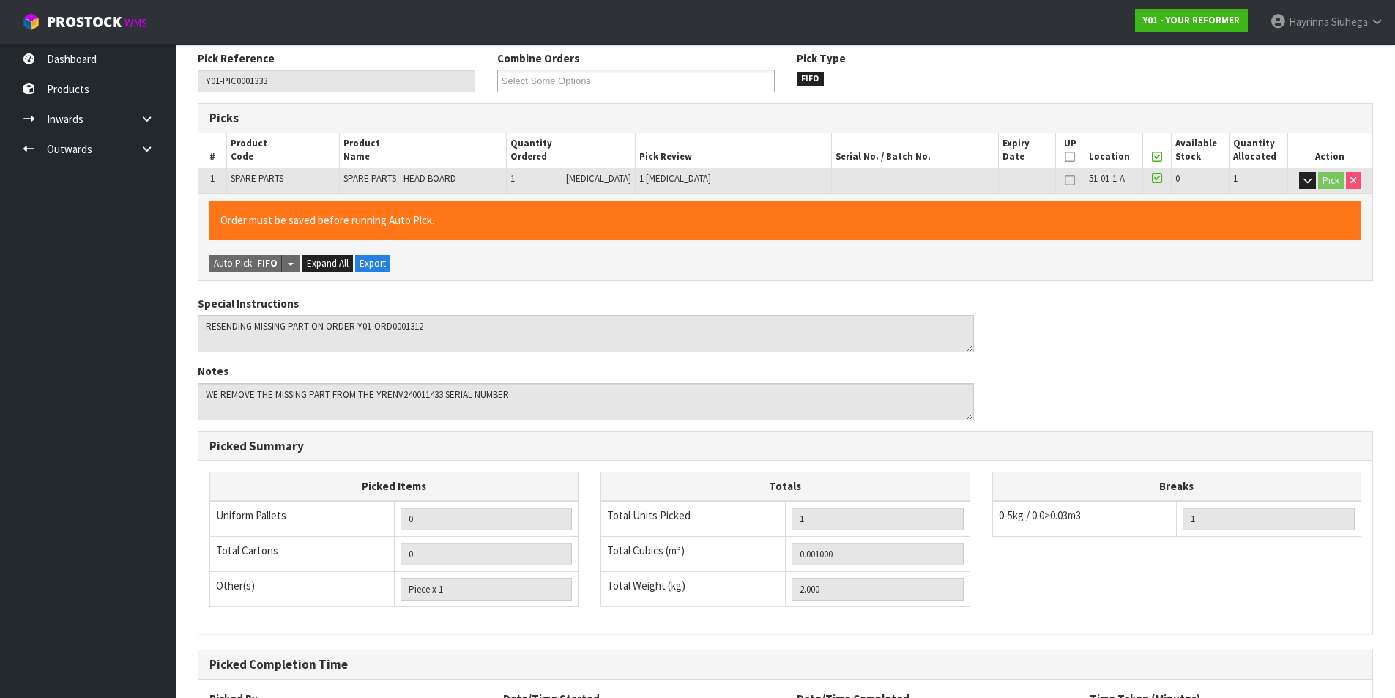
scroll to position [323, 0]
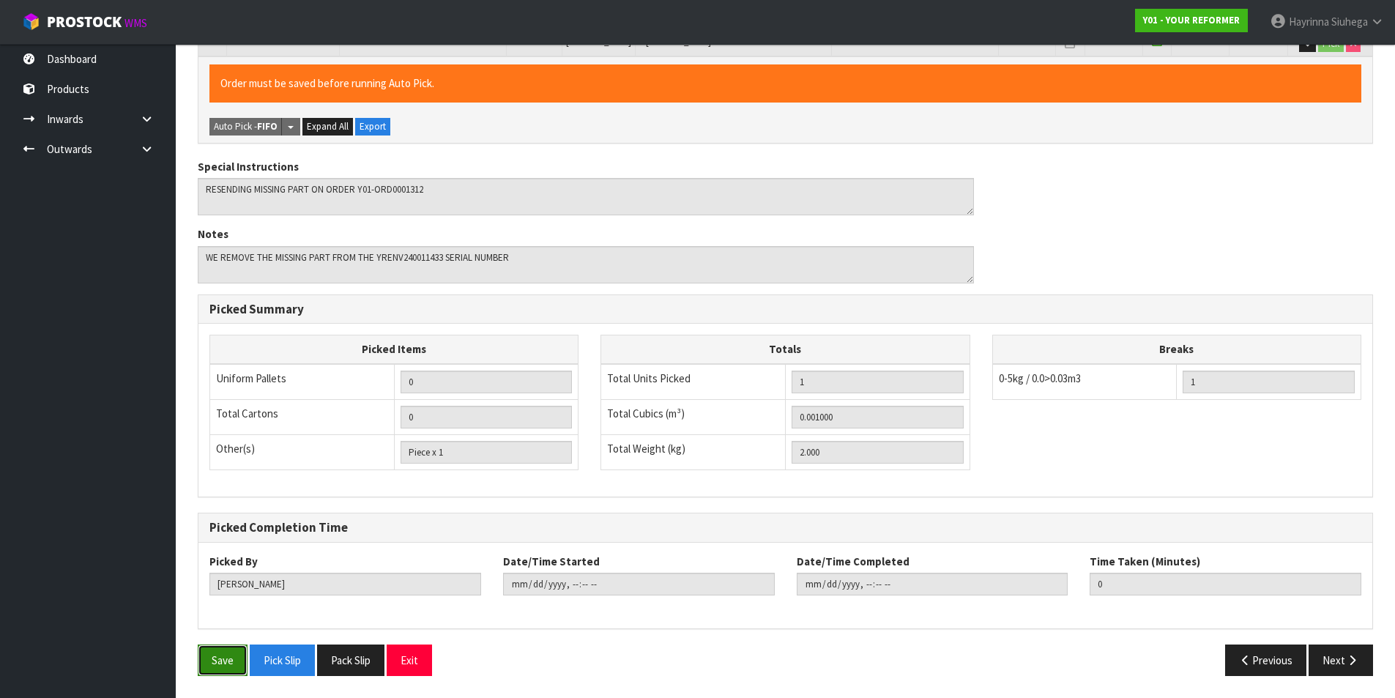
click at [219, 672] on button "Save" at bounding box center [223, 659] width 50 height 31
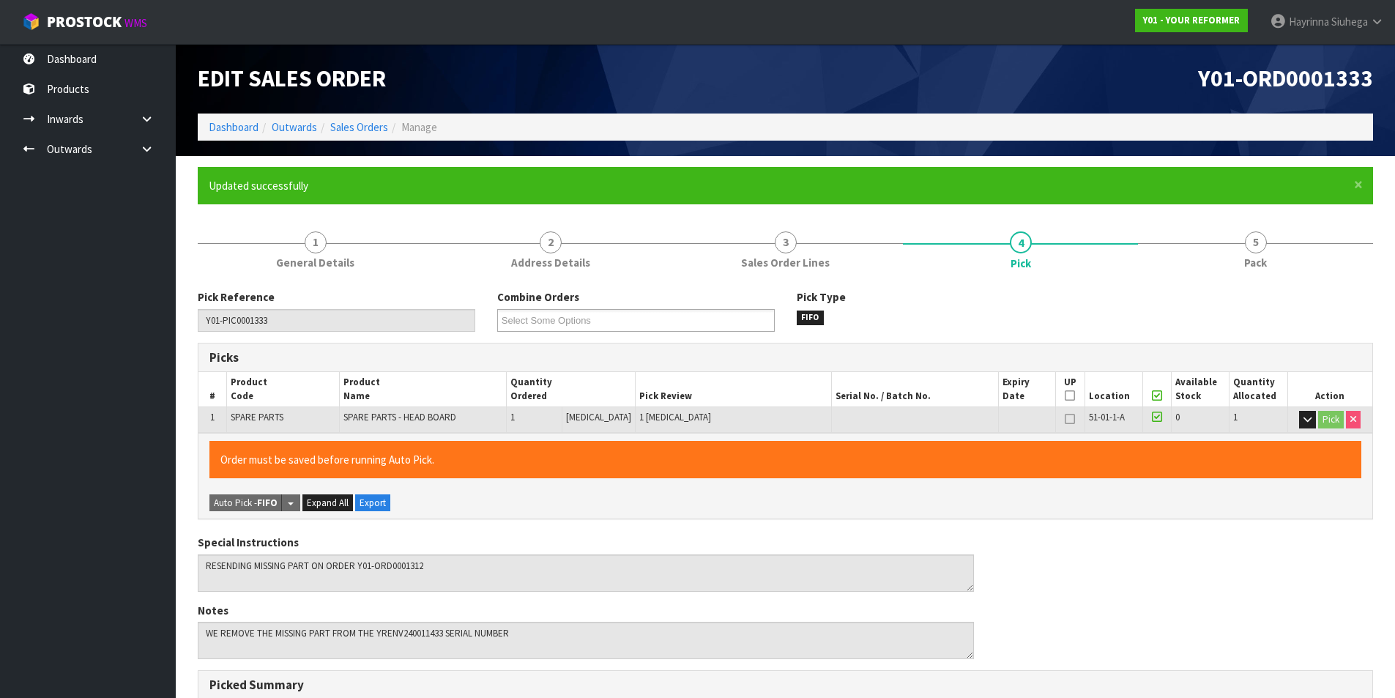
type input "[PERSON_NAME]"
type input "2025-08-26T10:49:06"
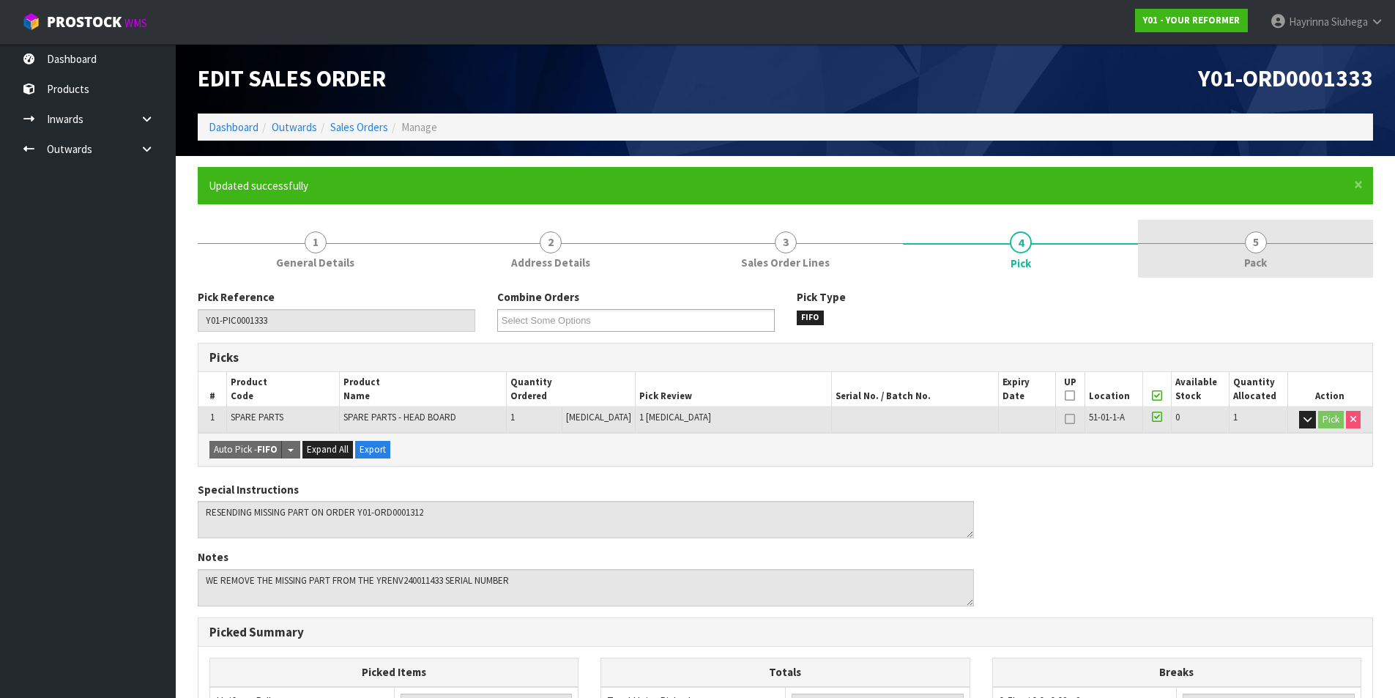
click at [1232, 248] on link "5 Pack" at bounding box center [1255, 249] width 235 height 58
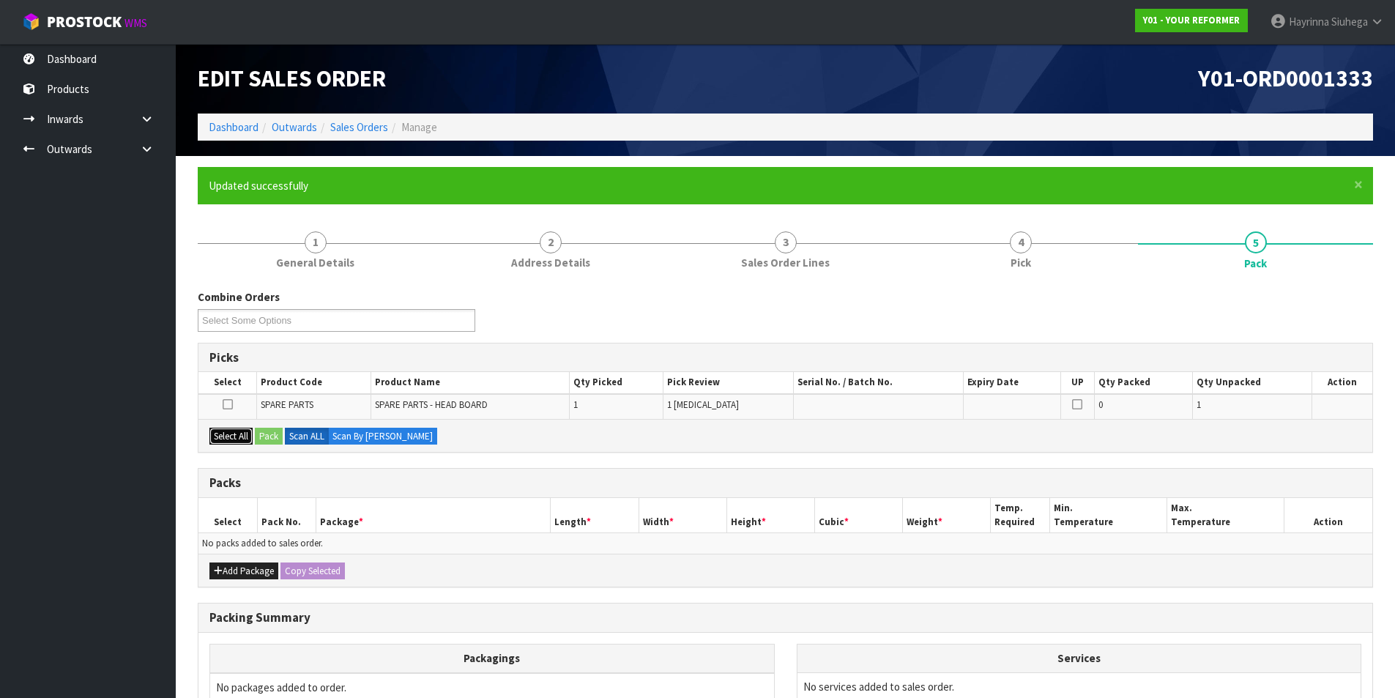
click at [242, 442] on button "Select All" at bounding box center [230, 437] width 43 height 18
click at [272, 434] on button "Pack" at bounding box center [269, 437] width 28 height 18
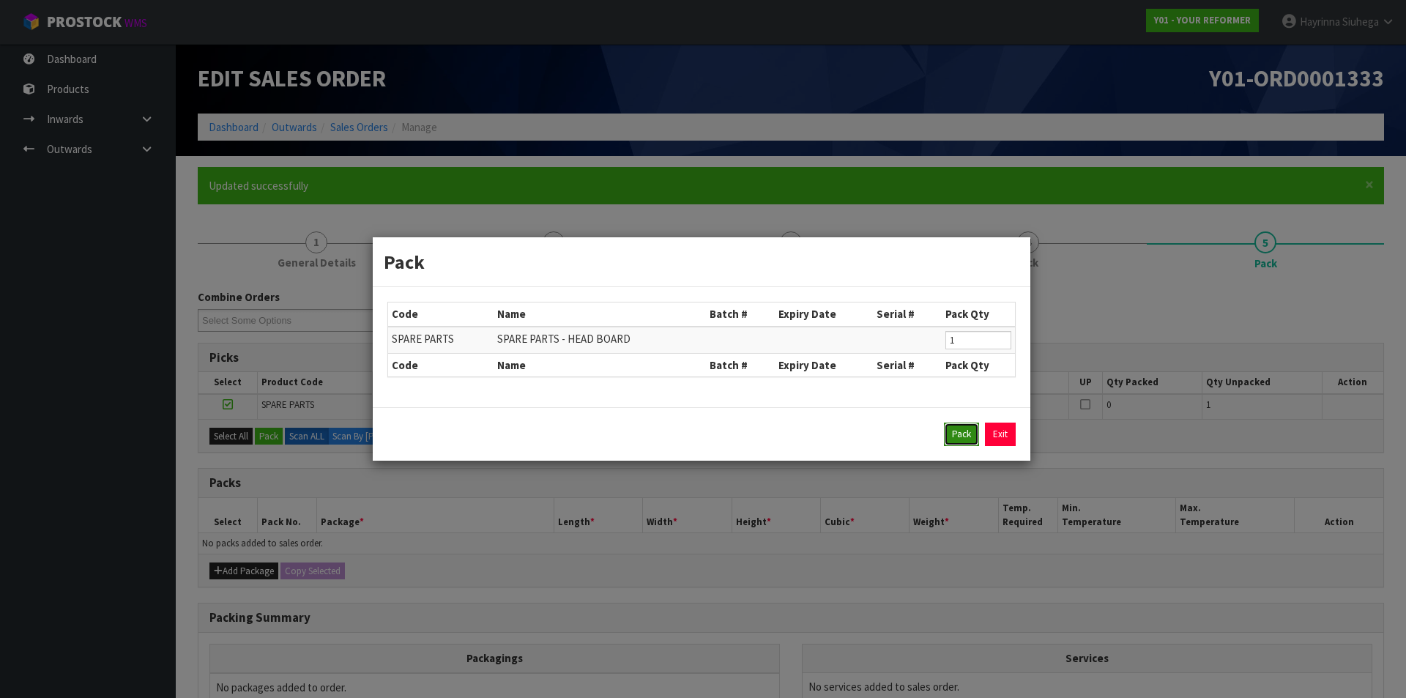
click at [956, 424] on button "Pack" at bounding box center [961, 434] width 35 height 23
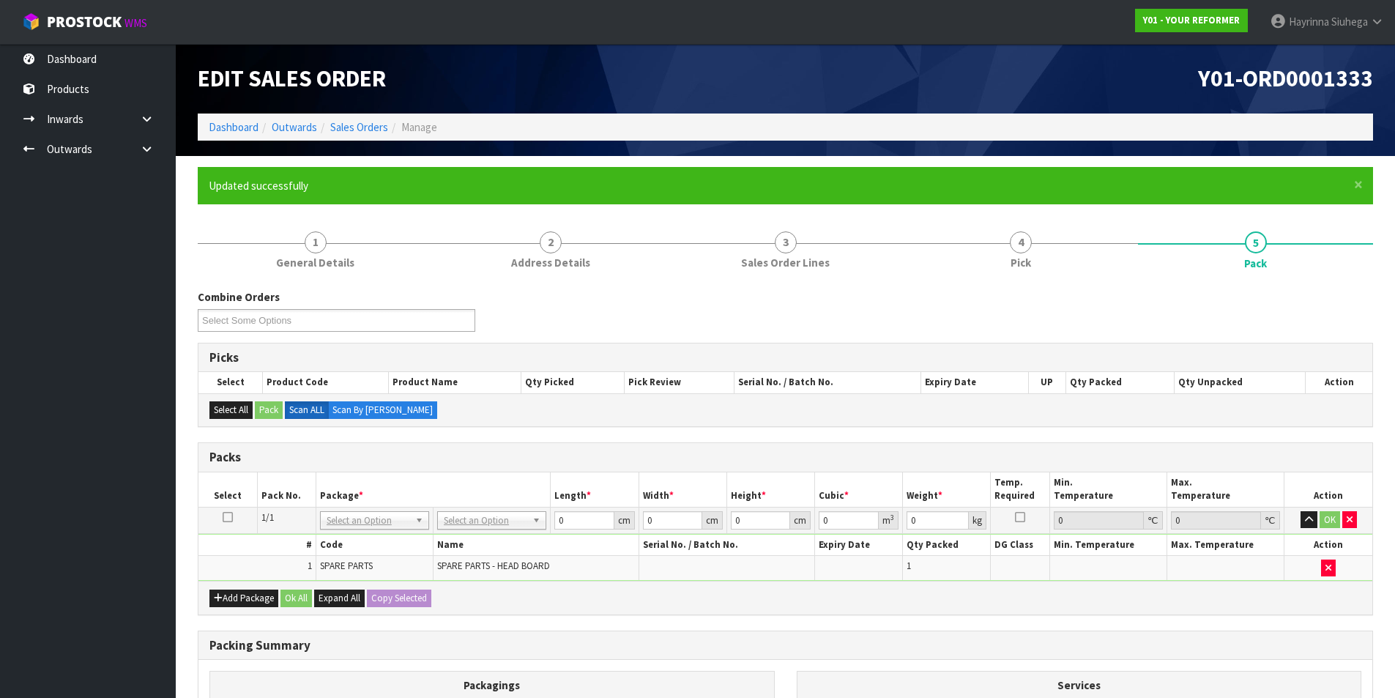
click at [518, 531] on td "No Packaging Cartons PLT GEN120 (1200 X 1000) PLT ONE WAY SKID CHEP HIRE PALLET…" at bounding box center [492, 520] width 117 height 26
click at [500, 538] on input "text" at bounding box center [492, 541] width 102 height 18
type input "OC"
type input "2"
click at [562, 519] on input "0" at bounding box center [583, 520] width 59 height 18
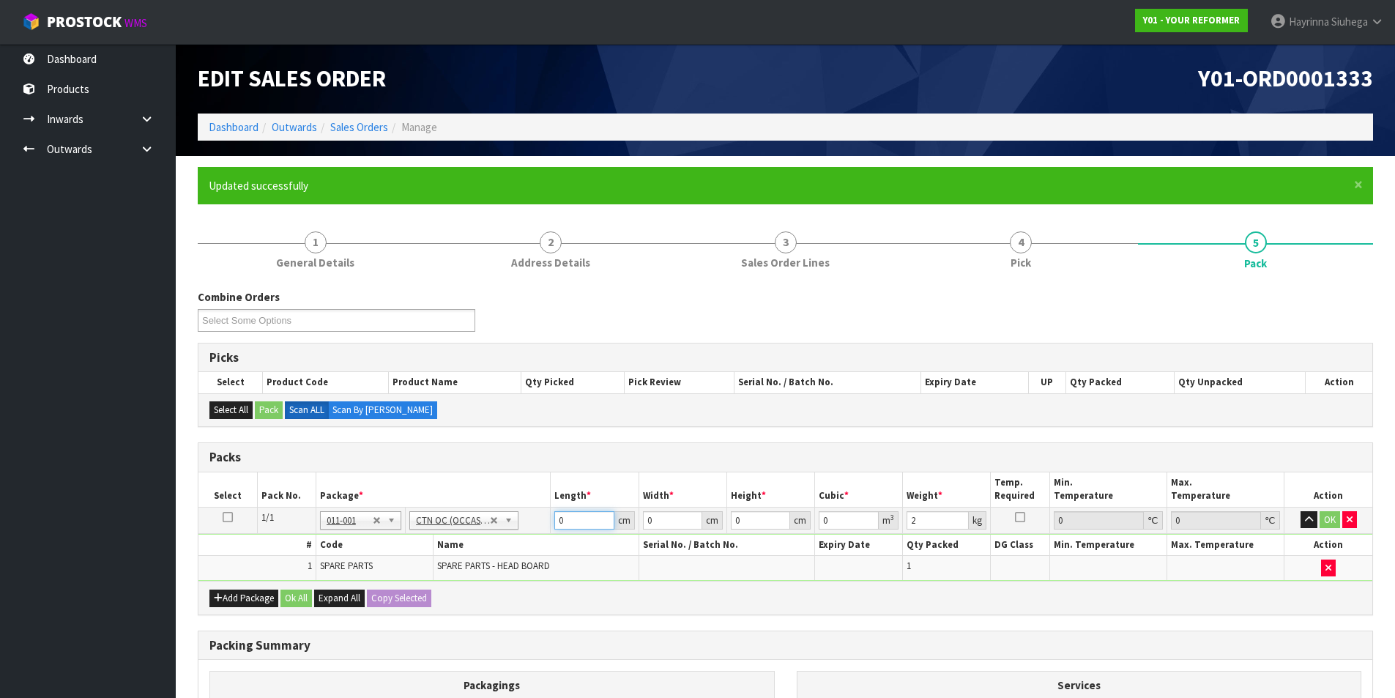
click at [562, 518] on input "0" at bounding box center [583, 520] width 59 height 18
click at [563, 521] on input "0" at bounding box center [583, 520] width 59 height 18
click at [556, 529] on input "0" at bounding box center [583, 520] width 59 height 18
click at [556, 527] on input "0" at bounding box center [583, 520] width 59 height 18
click at [557, 525] on input "0" at bounding box center [583, 520] width 59 height 18
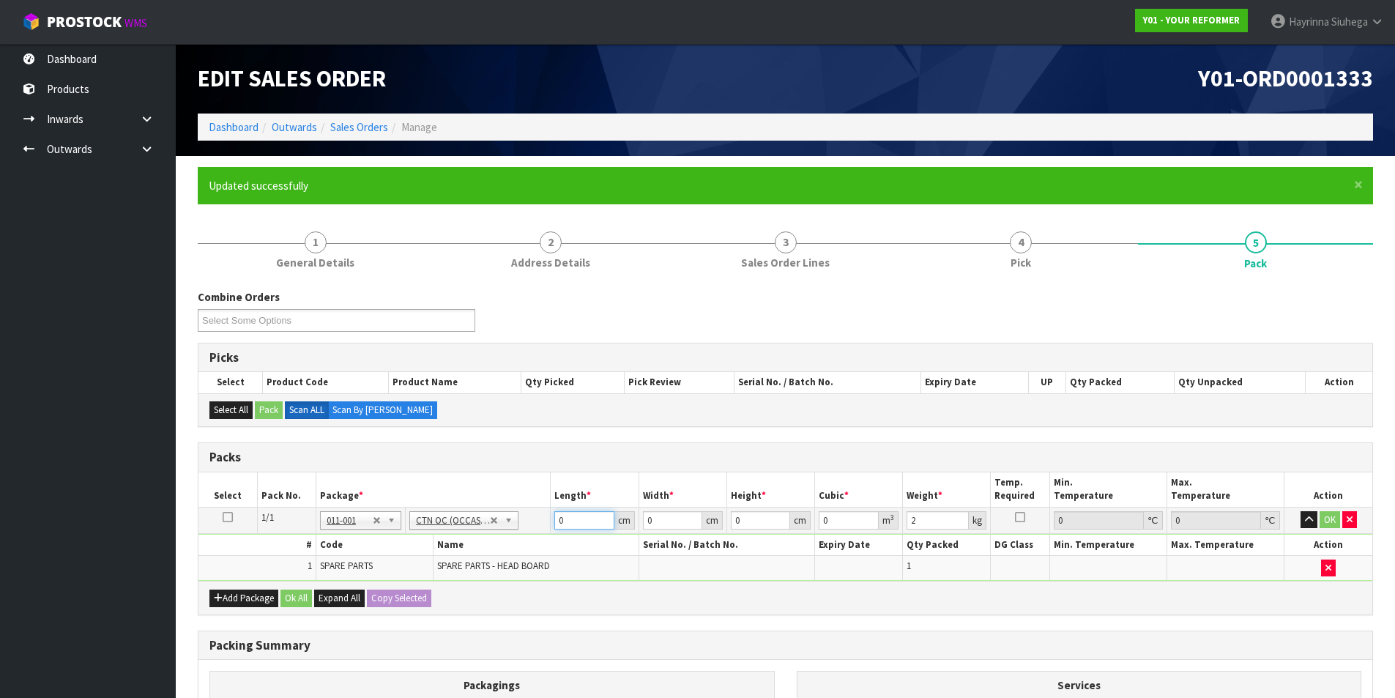
click at [557, 525] on input "0" at bounding box center [583, 520] width 59 height 18
type input "66"
type input "18"
type input "2"
type input "0.002376"
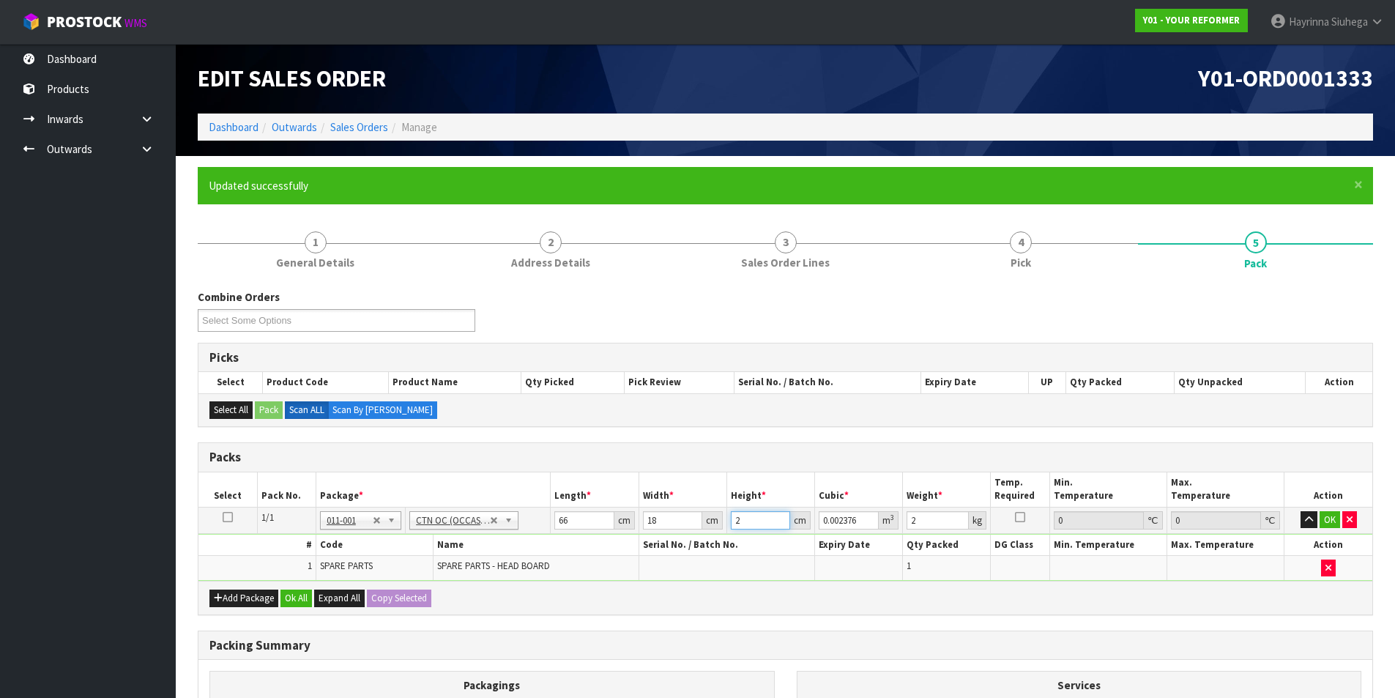
type input "23"
type input "0.027324"
type input "23"
type input "3"
click button "OK" at bounding box center [1330, 520] width 21 height 18
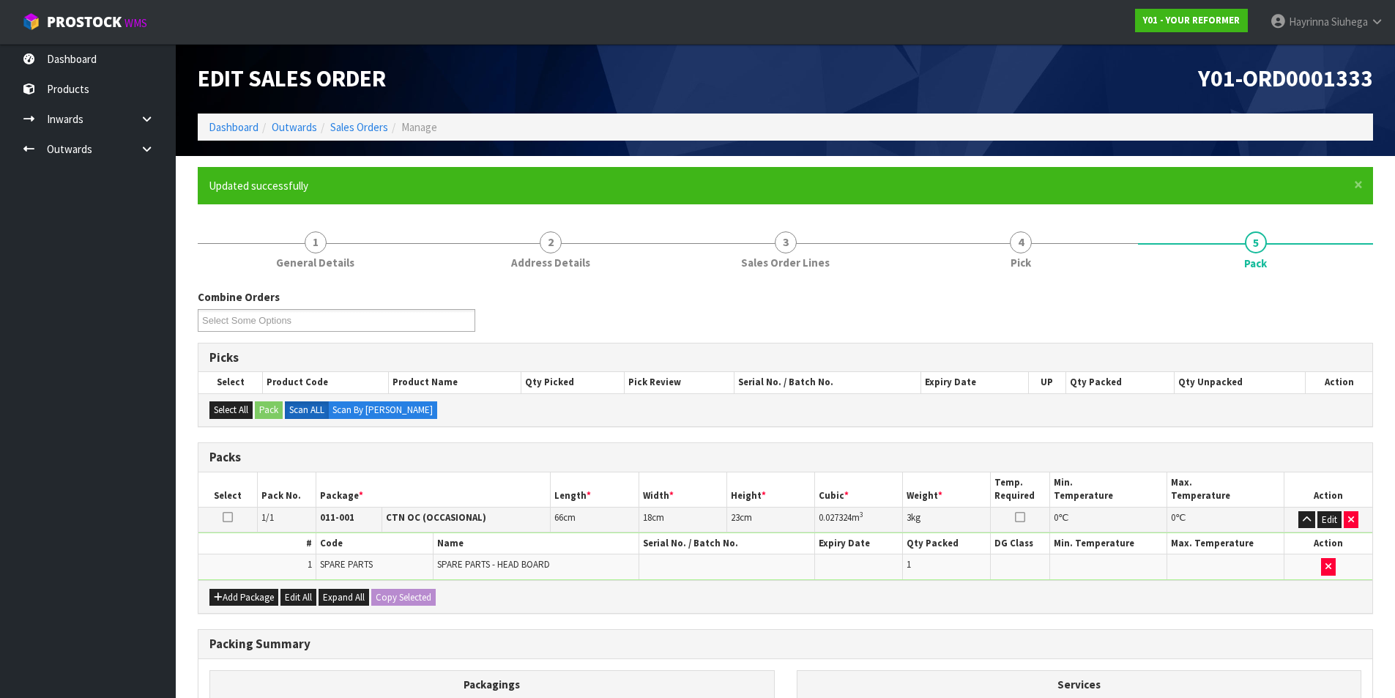
click at [840, 329] on div "Combine Orders Y01-ORD0001295 Y01-ORD0001297 Y01-ORD0001315 Y01-ORD0001329 Y01-…" at bounding box center [785, 315] width 1197 height 53
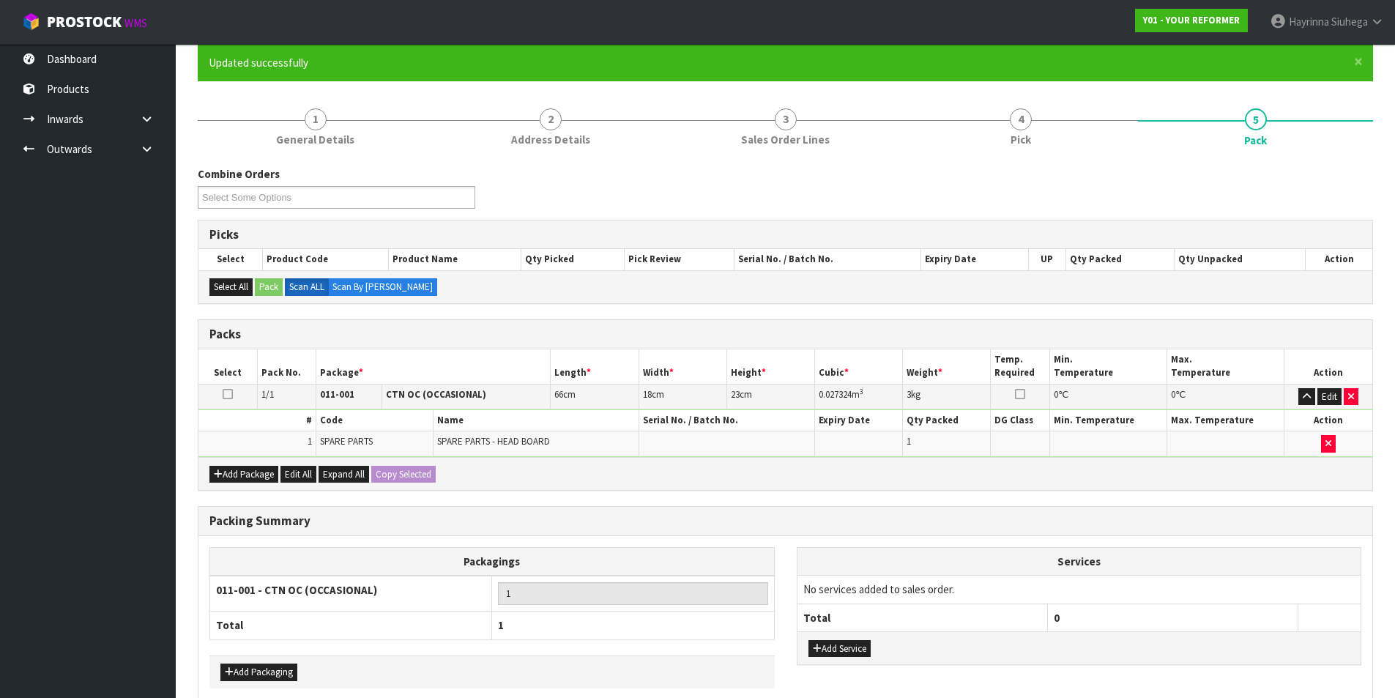
scroll to position [194, 0]
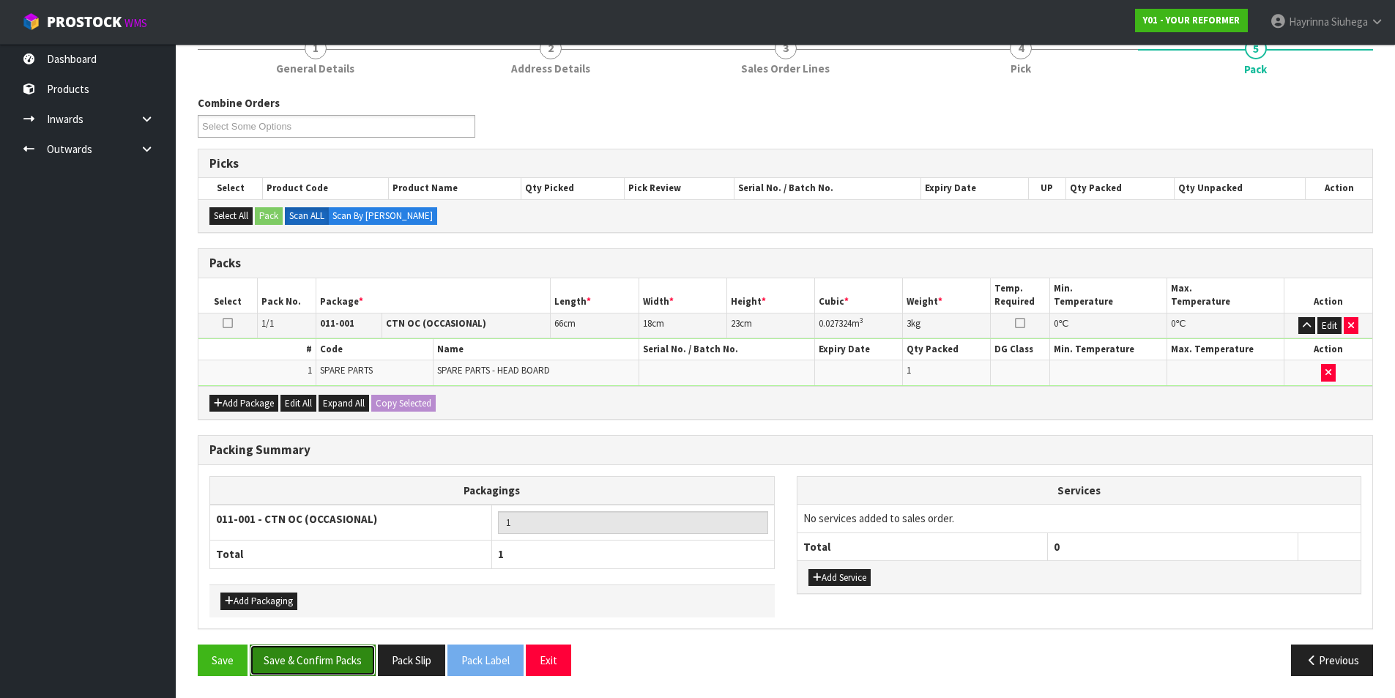
click at [335, 665] on button "Save & Confirm Packs" at bounding box center [313, 659] width 126 height 31
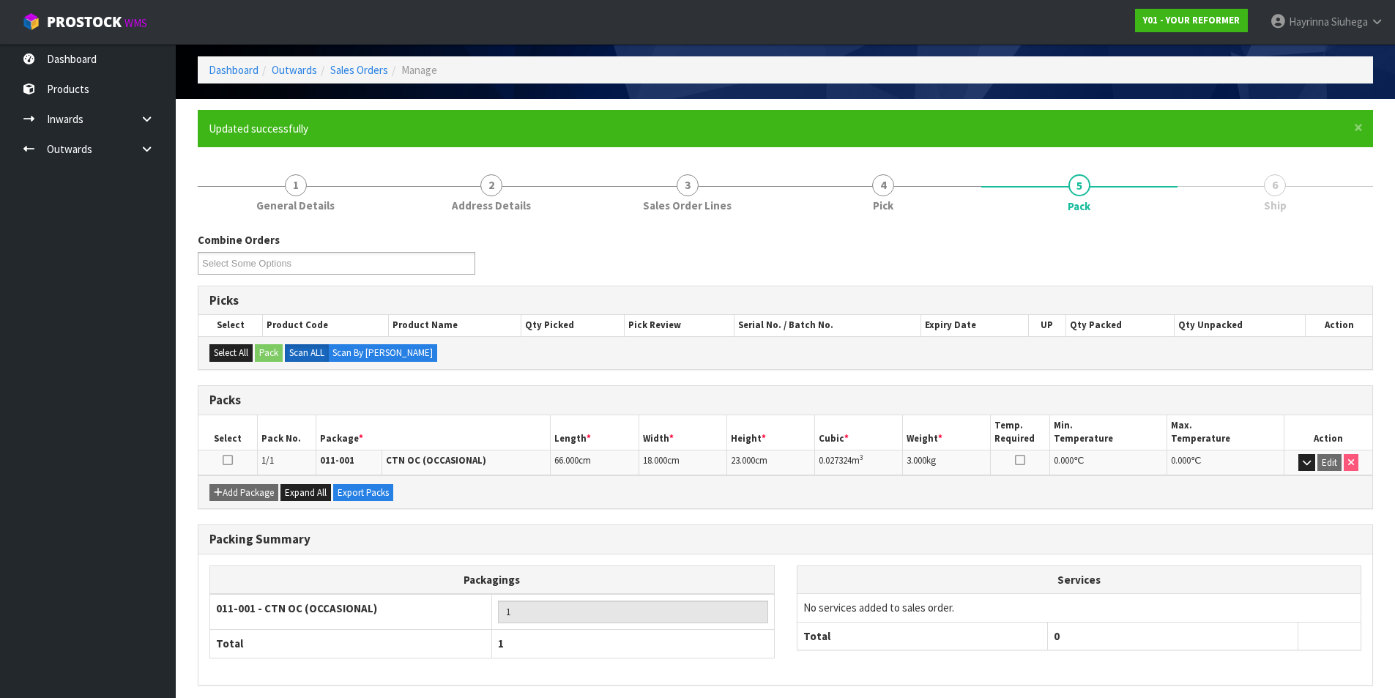
scroll to position [114, 0]
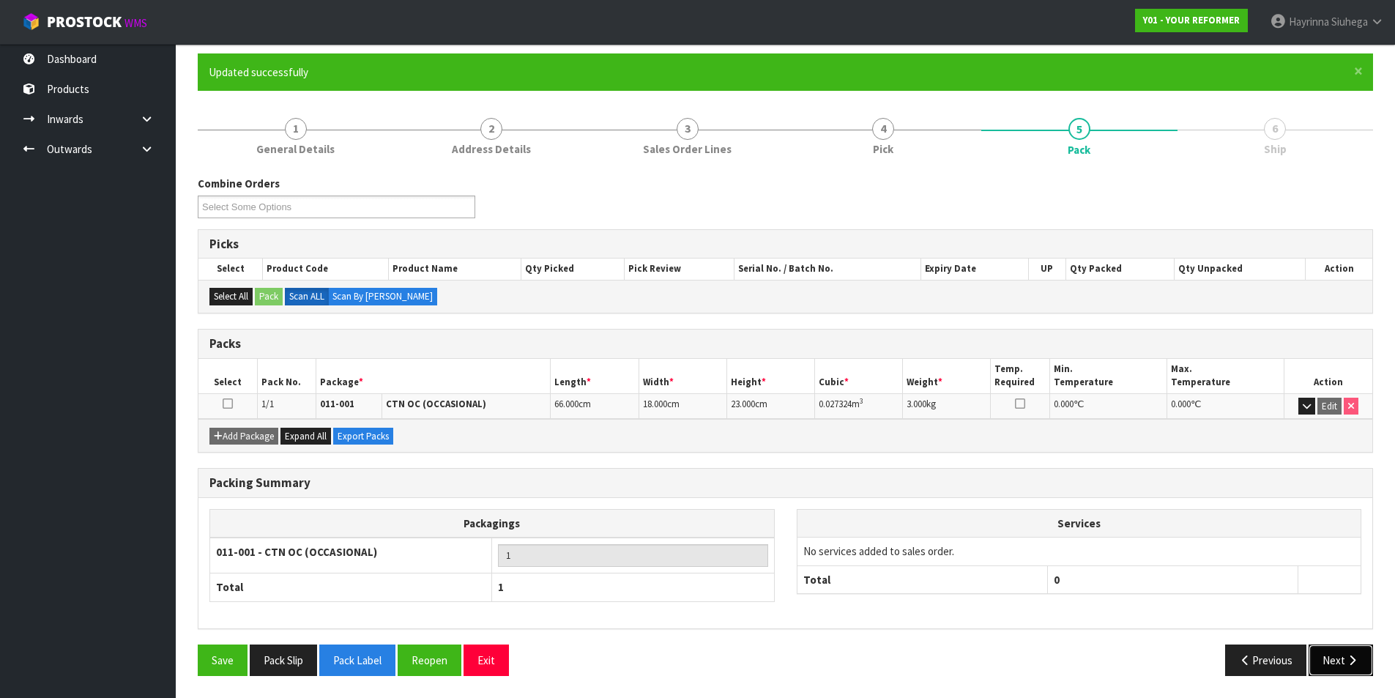
drag, startPoint x: 1365, startPoint y: 646, endPoint x: 1342, endPoint y: 646, distance: 22.7
click at [1365, 646] on button "Next" at bounding box center [1341, 659] width 64 height 31
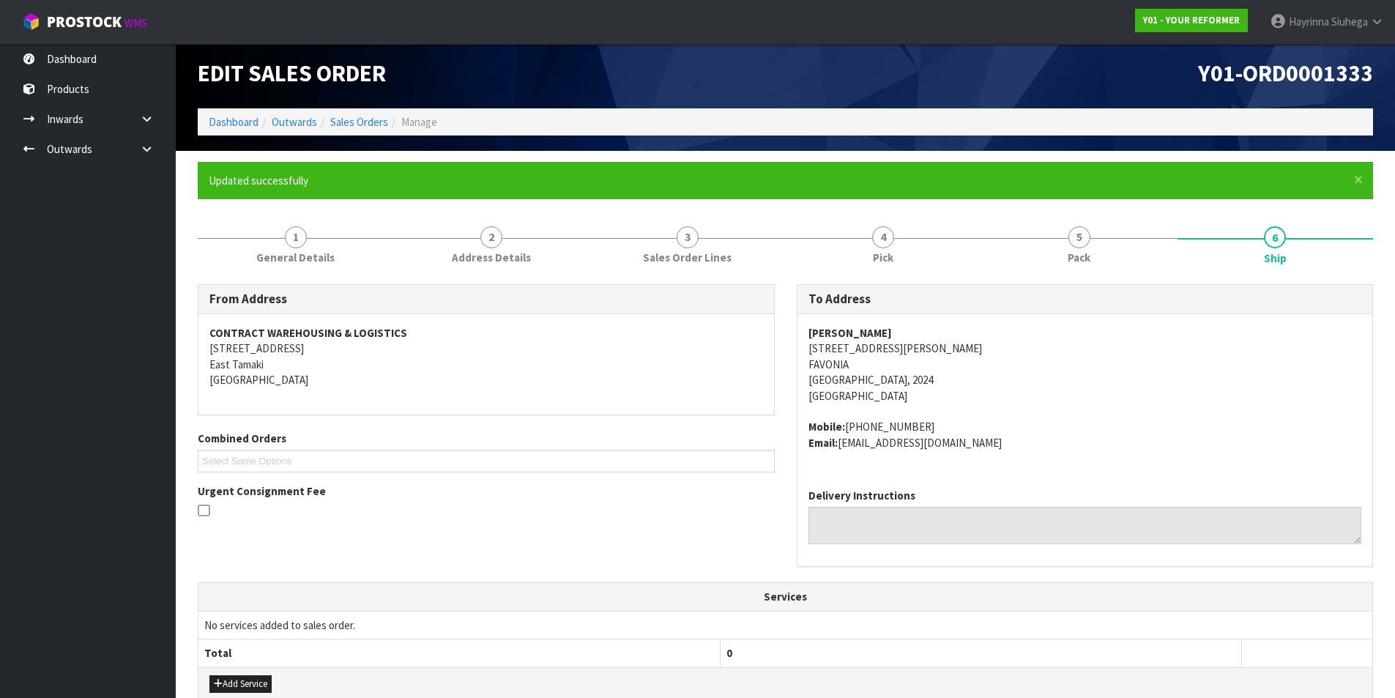
scroll to position [305, 0]
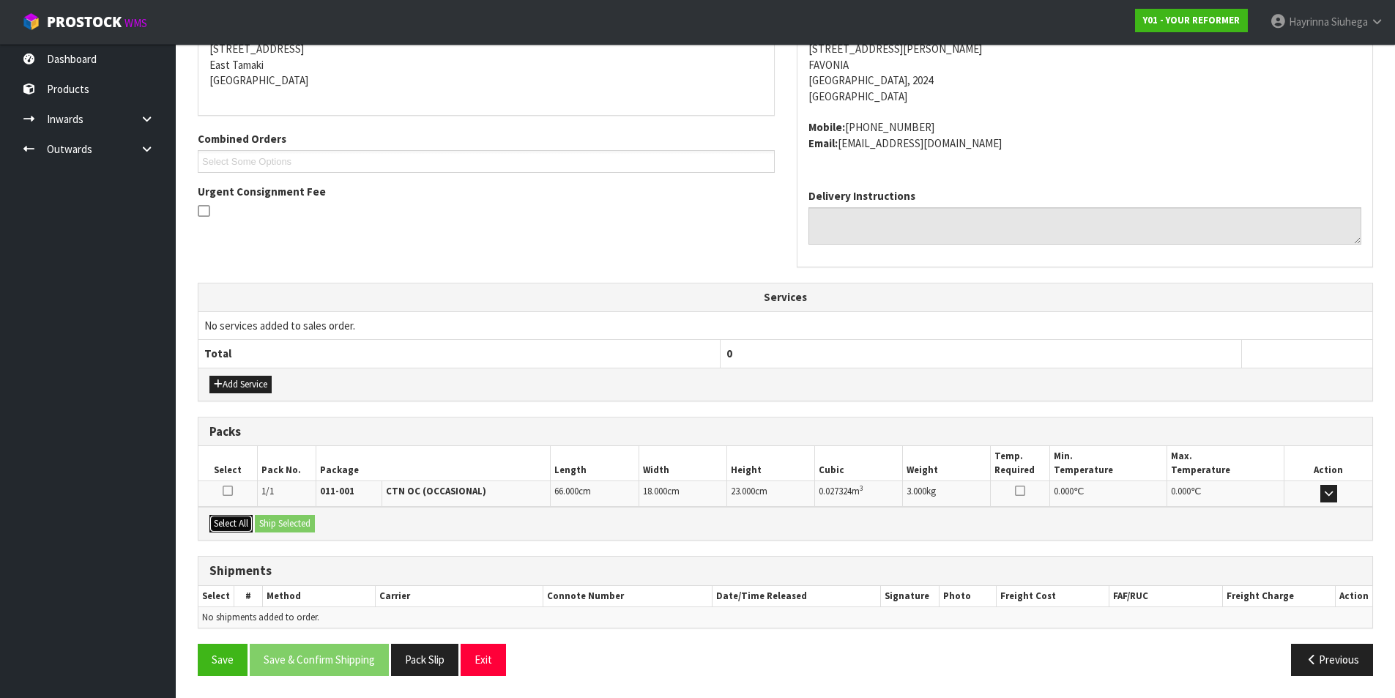
click at [242, 529] on button "Select All" at bounding box center [230, 524] width 43 height 18
click at [315, 516] on button "Ship Selected" at bounding box center [285, 524] width 60 height 18
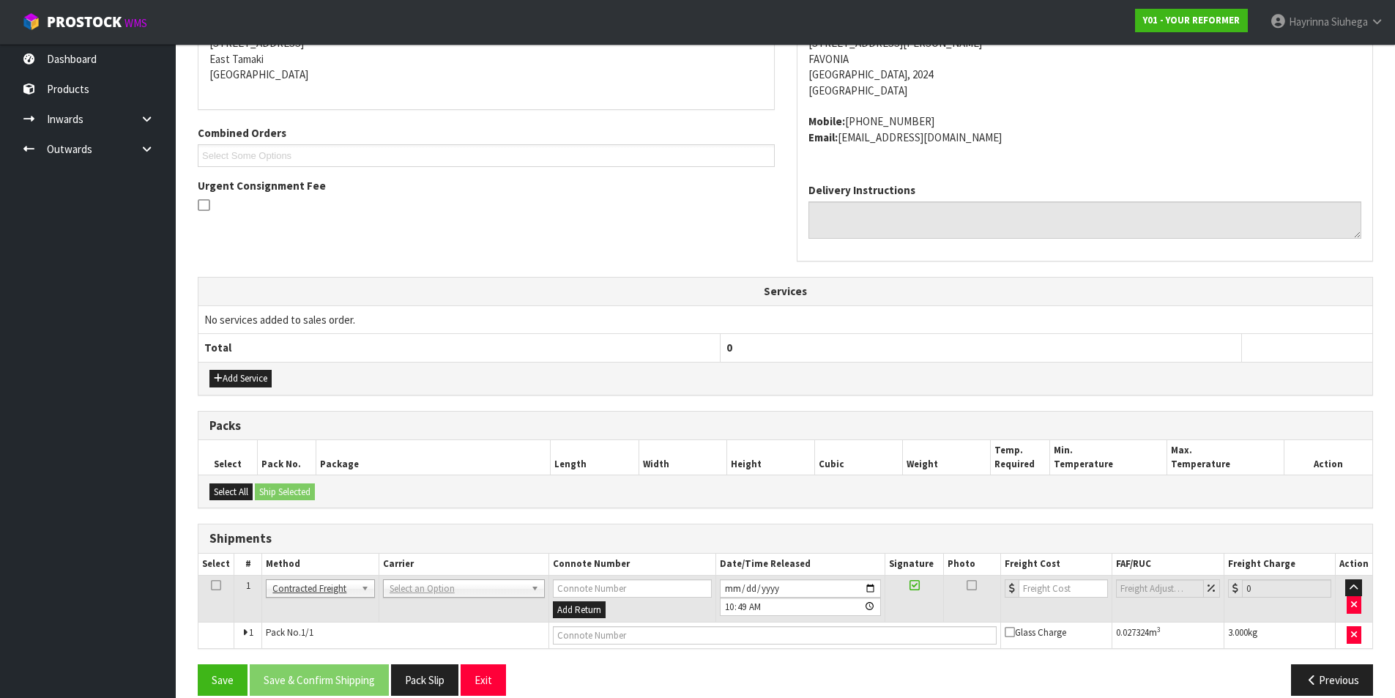
scroll to position [330, 0]
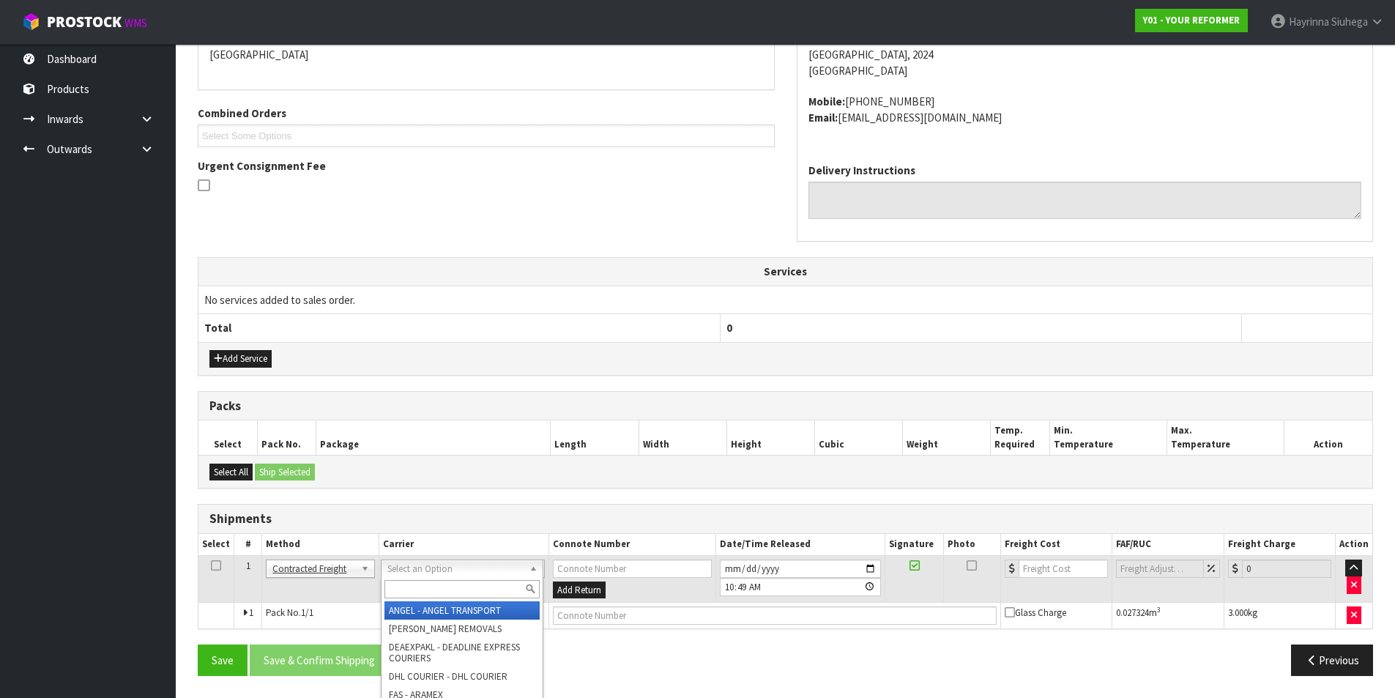
click at [457, 586] on input "text" at bounding box center [461, 589] width 155 height 18
type input "NZP"
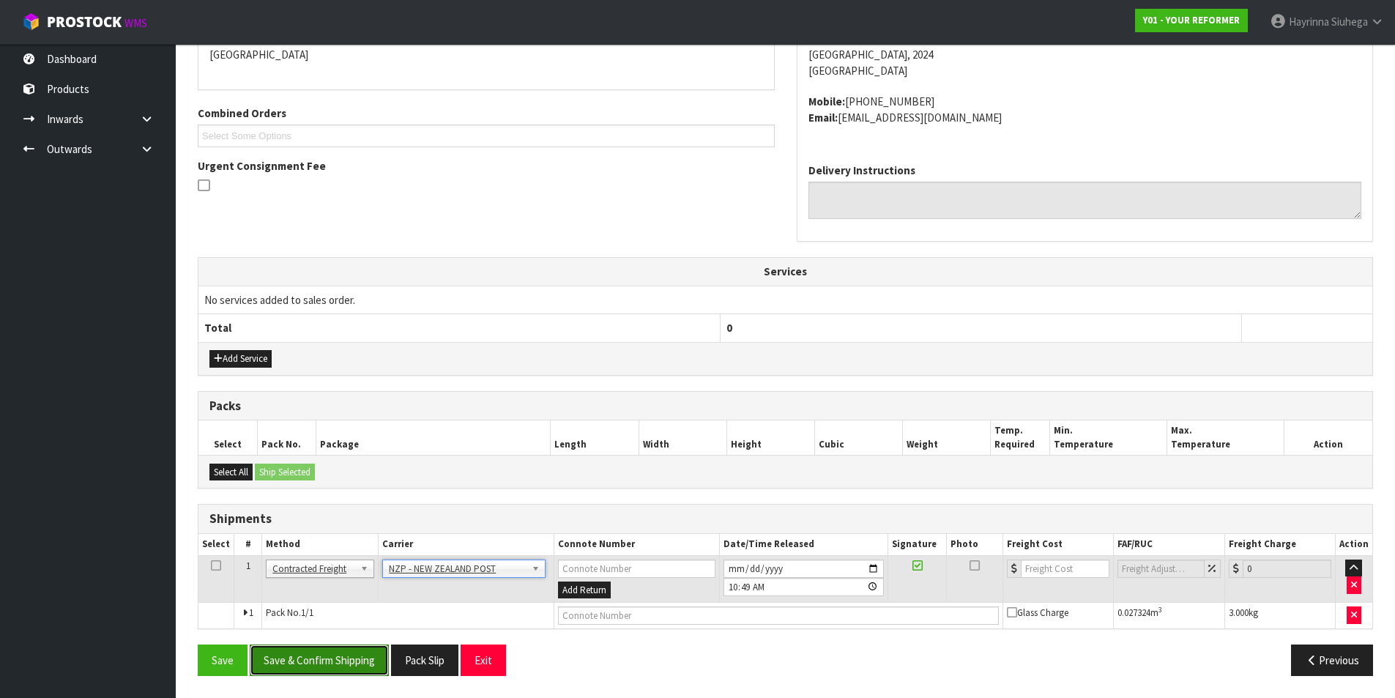
click at [346, 655] on button "Save & Confirm Shipping" at bounding box center [319, 659] width 139 height 31
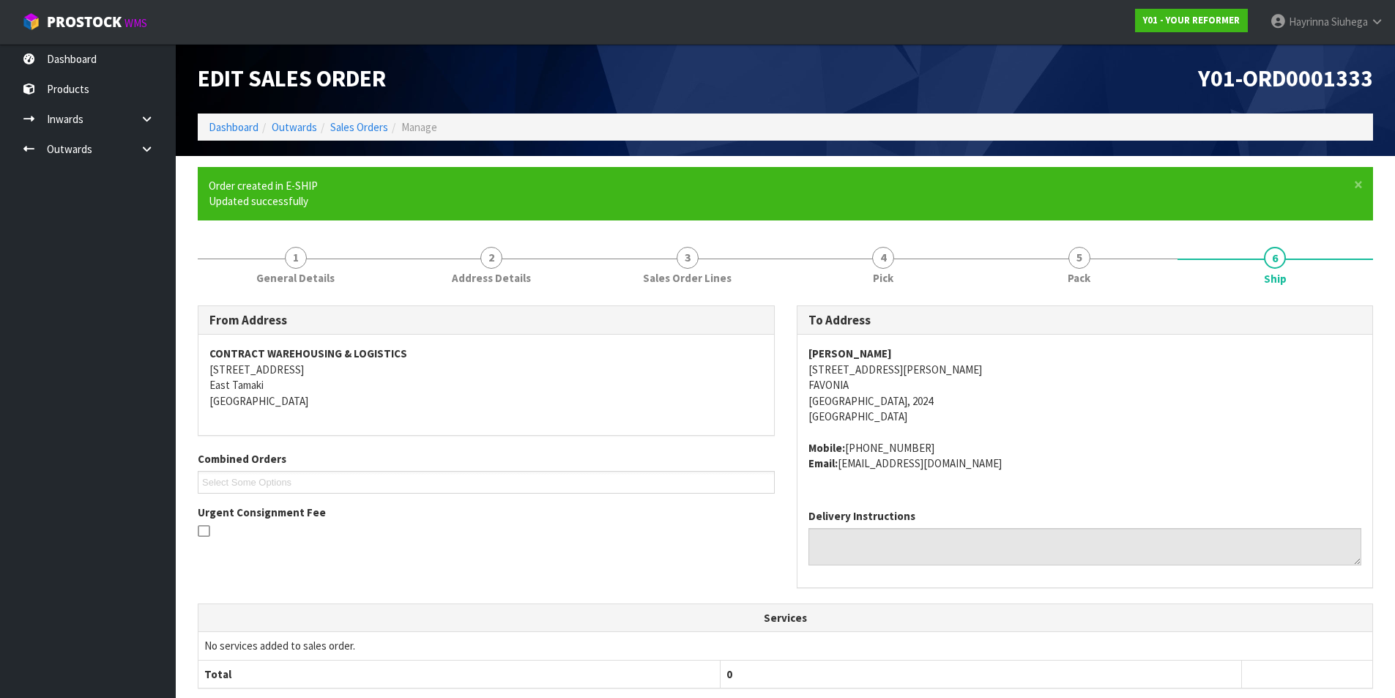
scroll to position [310, 0]
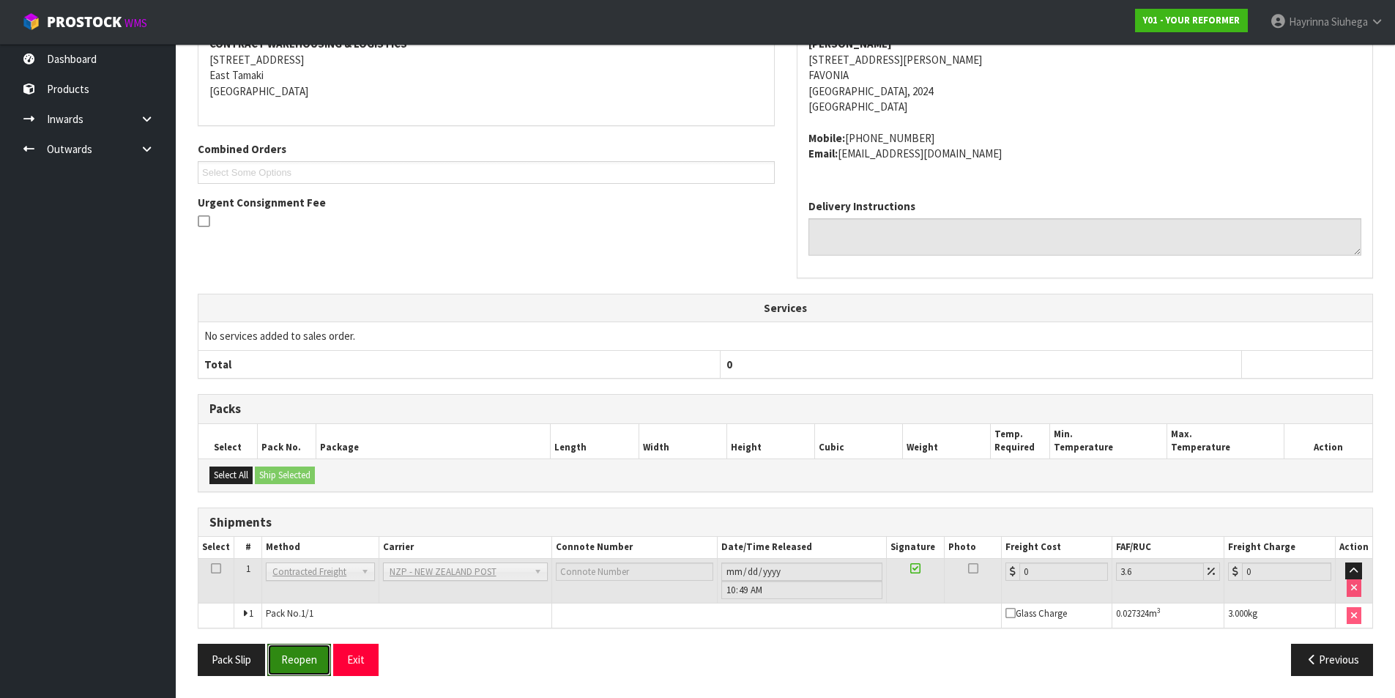
drag, startPoint x: 293, startPoint y: 650, endPoint x: 307, endPoint y: 623, distance: 29.8
click at [295, 648] on button "Reopen" at bounding box center [299, 659] width 64 height 31
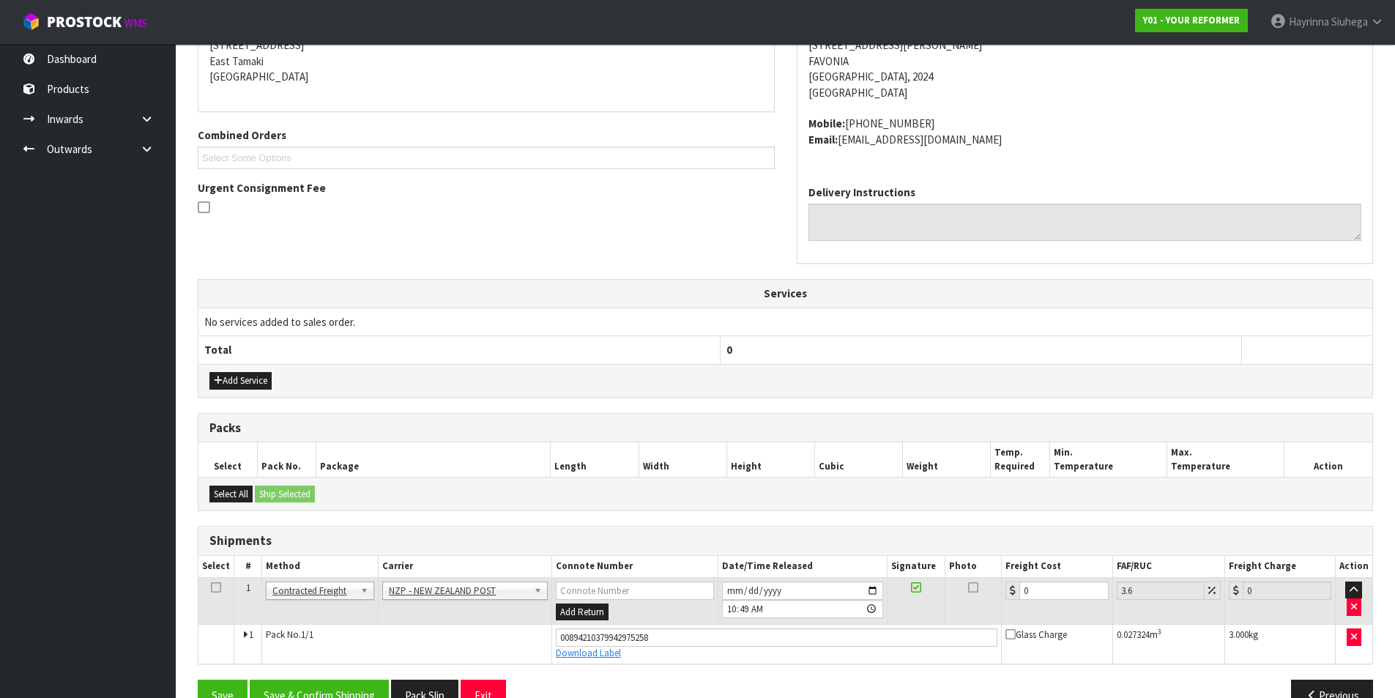
scroll to position [344, 0]
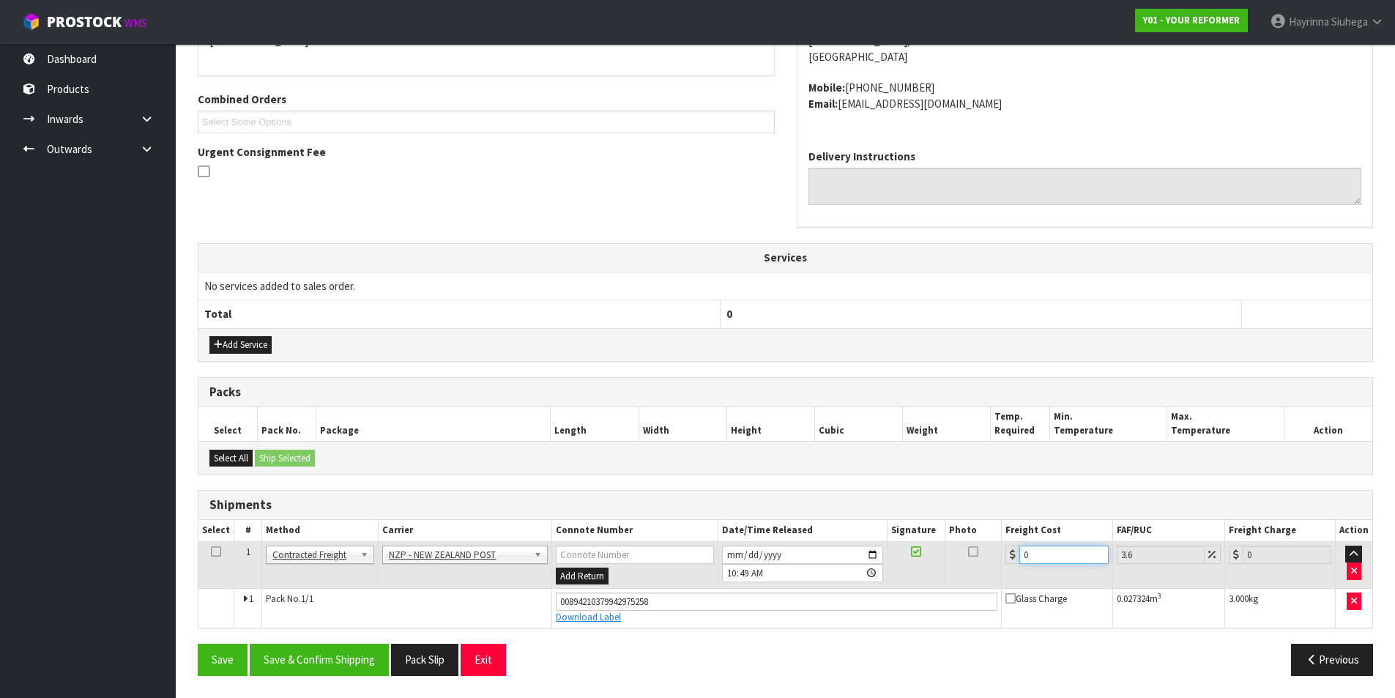
drag, startPoint x: 1019, startPoint y: 563, endPoint x: 940, endPoint y: 560, distance: 79.9
click at [940, 560] on tr "1 Client Local Pickup Customer Local Pickup Company Freight Contracted Freight …" at bounding box center [785, 565] width 1174 height 48
type input "4"
type input "4.14"
type input "4.3"
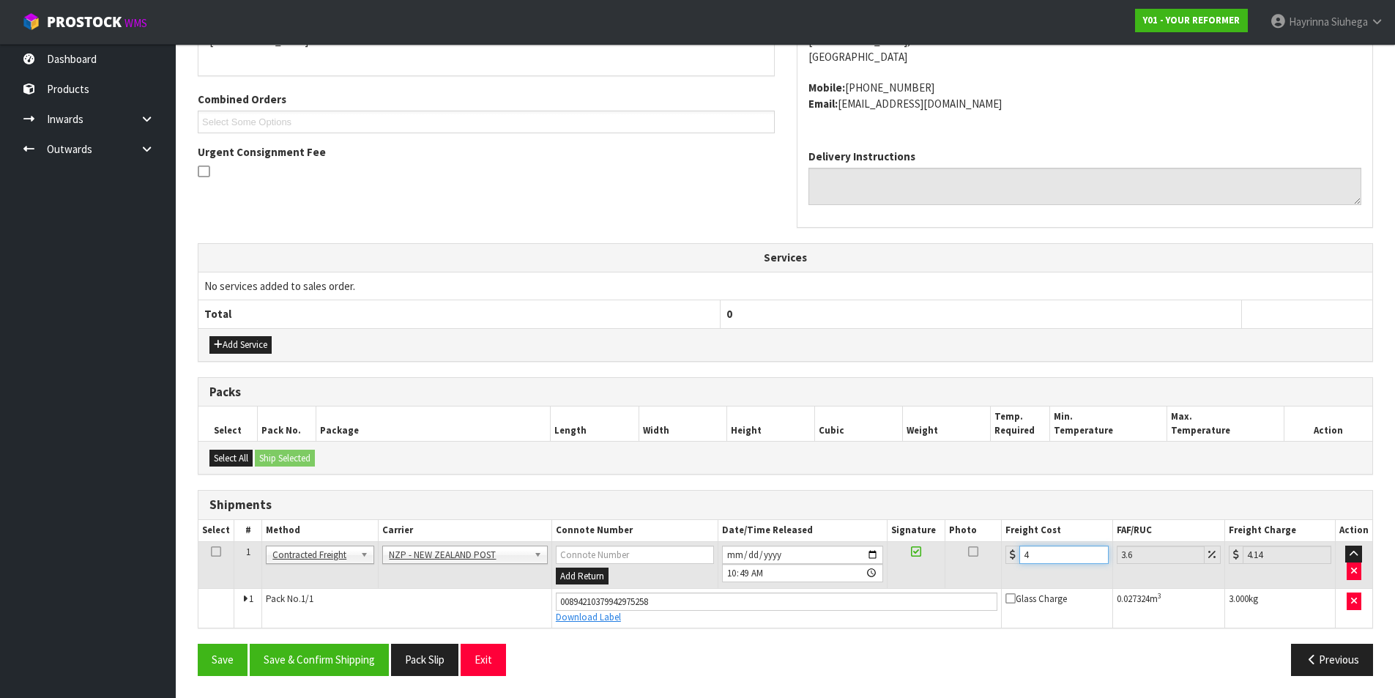
type input "4.45"
type input "4.33"
type input "4.49"
type input "4.33"
click at [198, 644] on button "Save" at bounding box center [223, 659] width 50 height 31
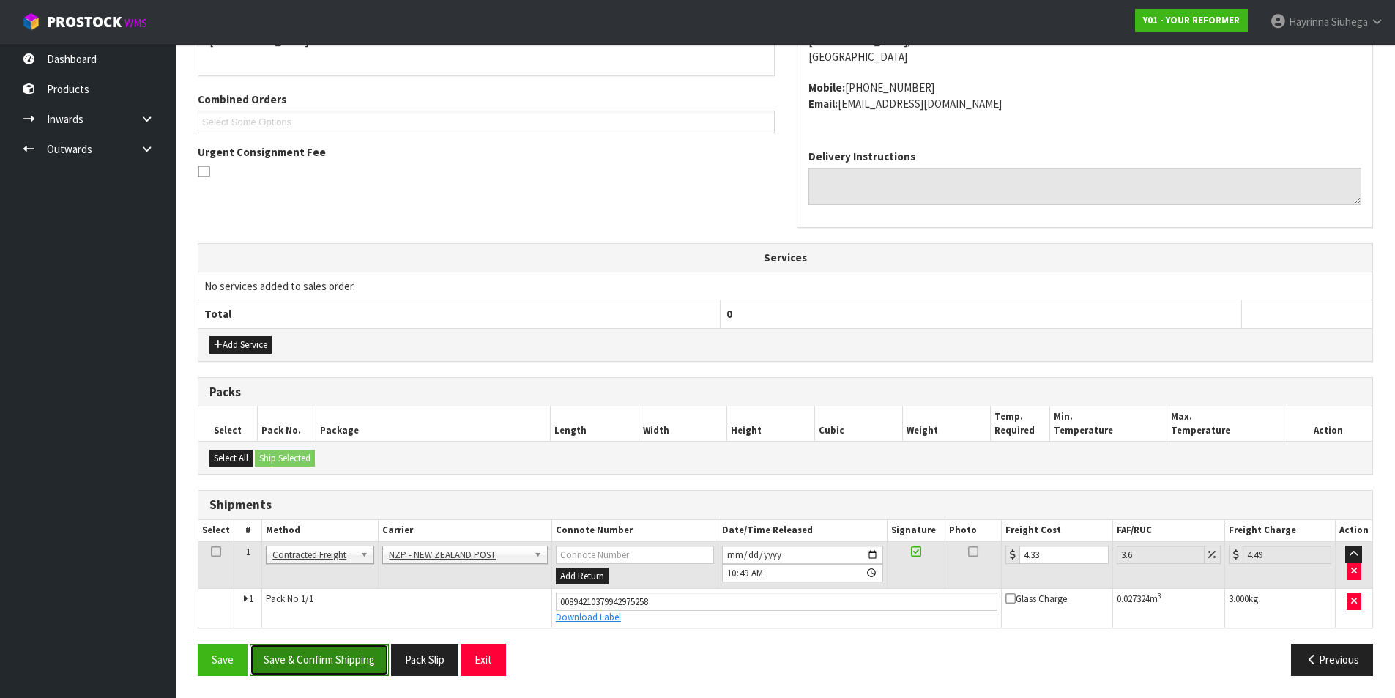
click at [378, 650] on button "Save & Confirm Shipping" at bounding box center [319, 659] width 139 height 31
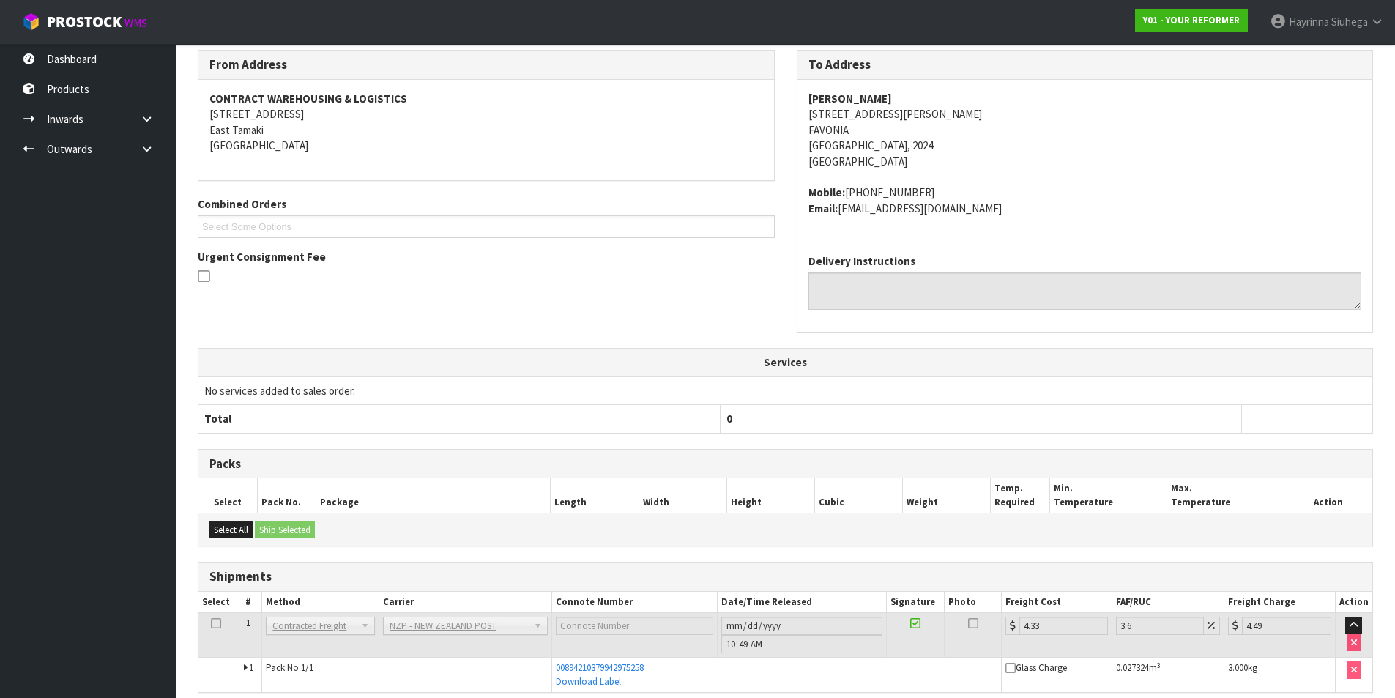
scroll to position [0, 0]
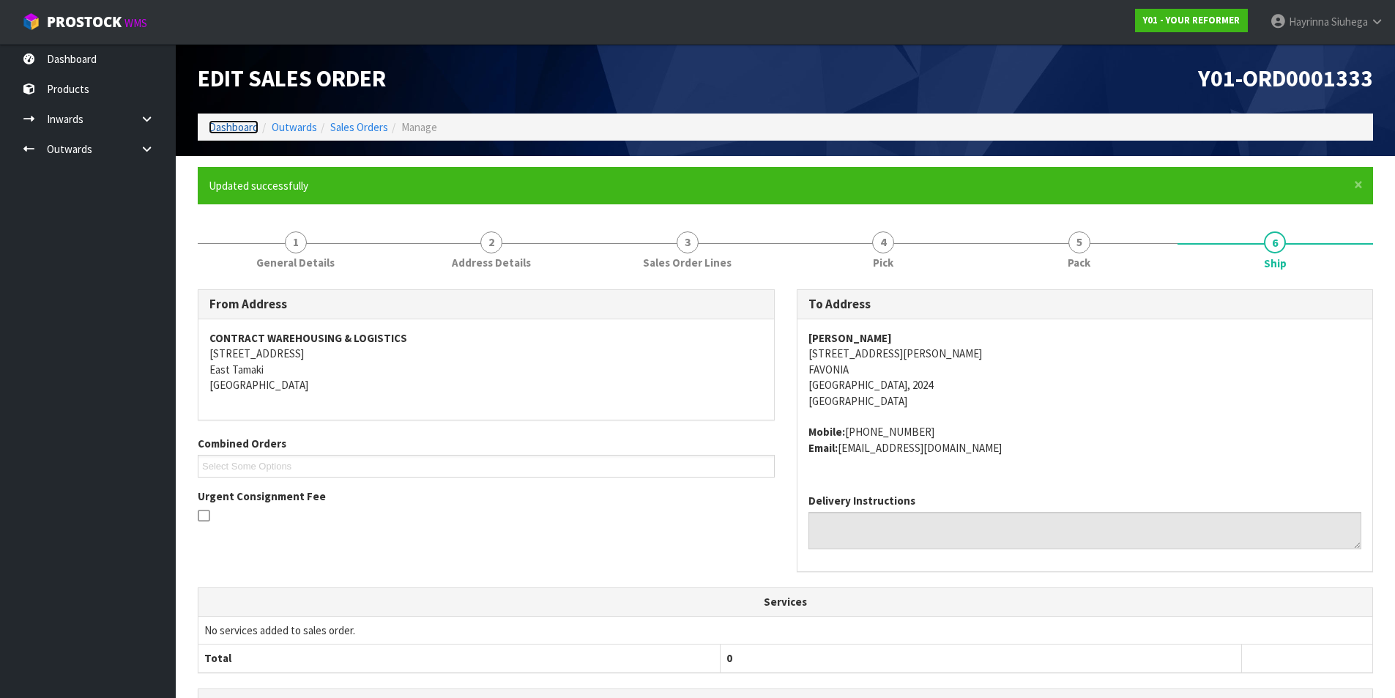
drag, startPoint x: 232, startPoint y: 124, endPoint x: 232, endPoint y: 135, distance: 11.0
click at [231, 124] on link "Dashboard" at bounding box center [234, 127] width 50 height 14
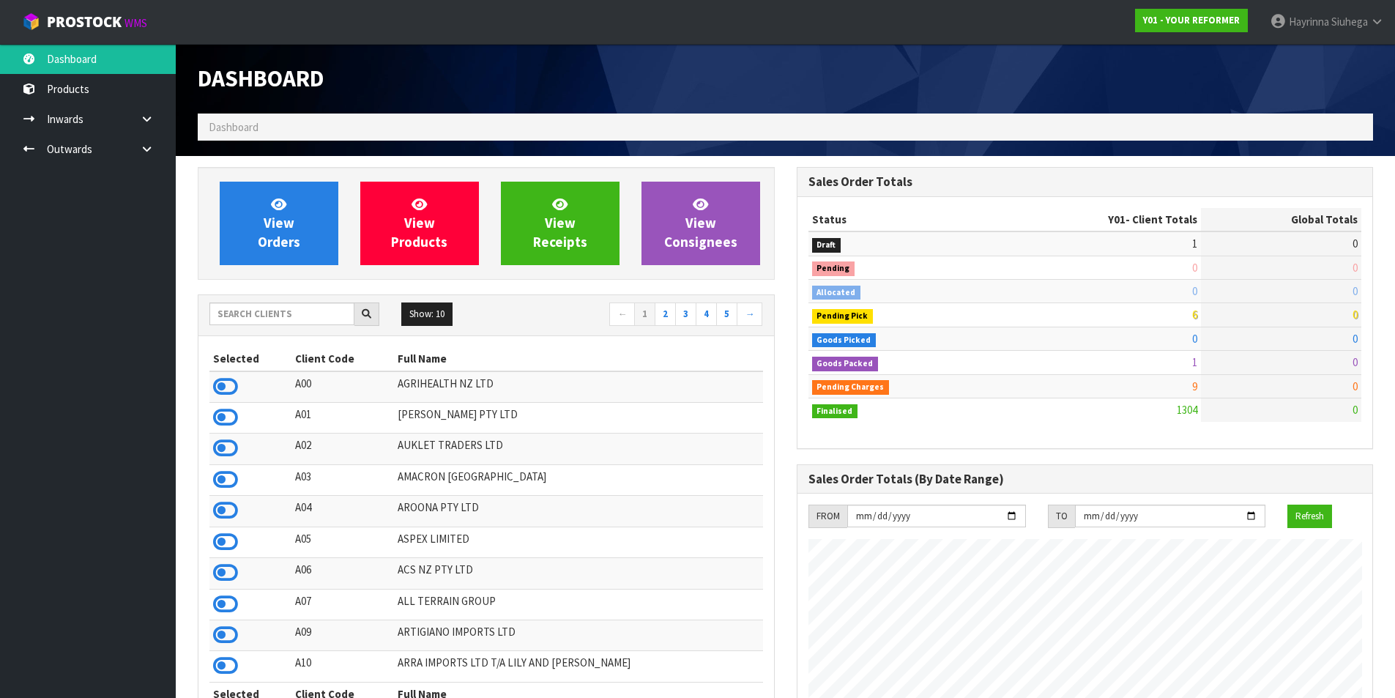
scroll to position [1109, 598]
